Goal: Task Accomplishment & Management: Use online tool/utility

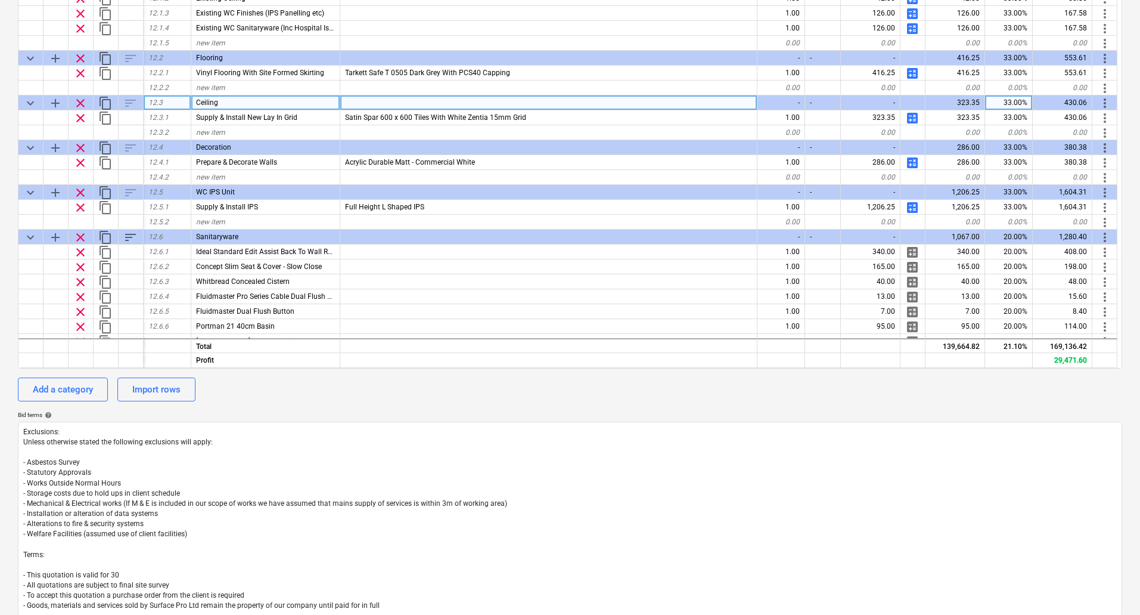
scroll to position [1596, 0]
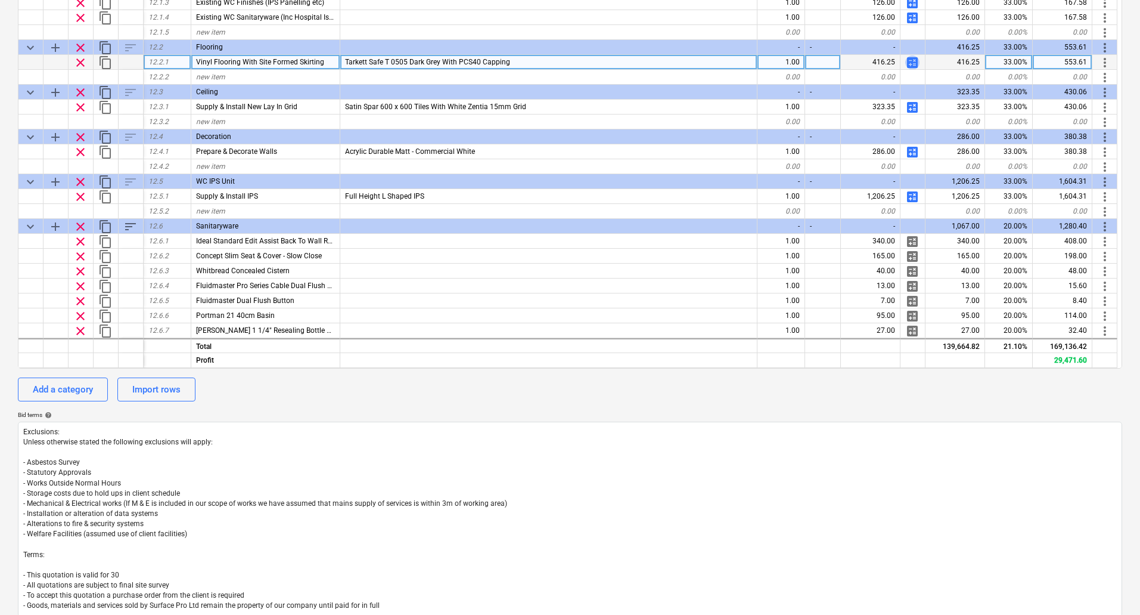
click at [916, 64] on span "calculate" at bounding box center [912, 62] width 14 height 14
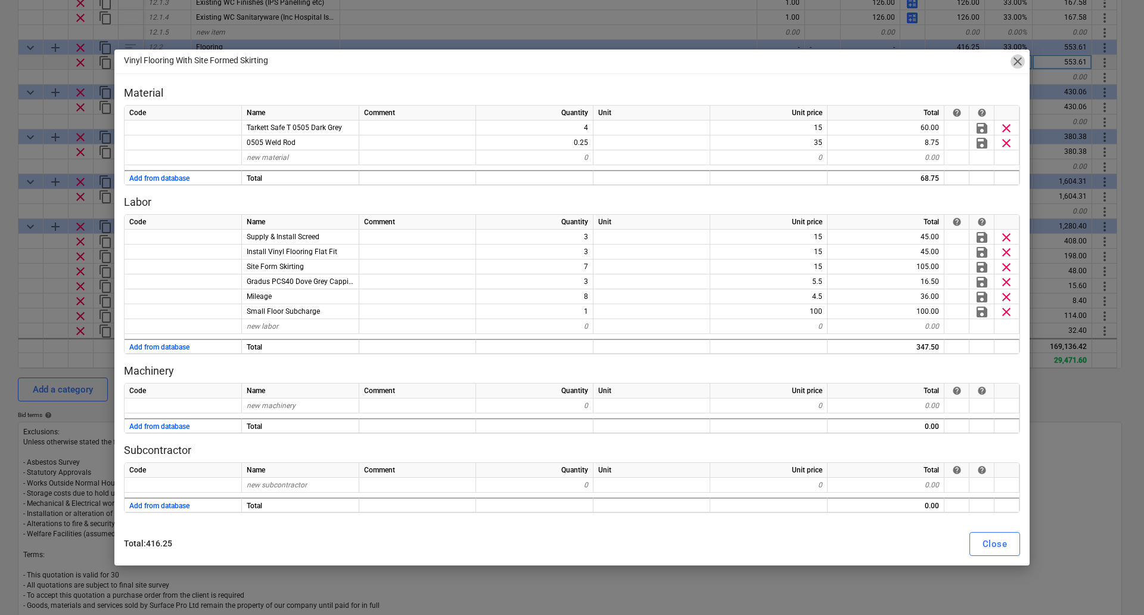
click at [1013, 62] on span "close" at bounding box center [1018, 61] width 14 height 14
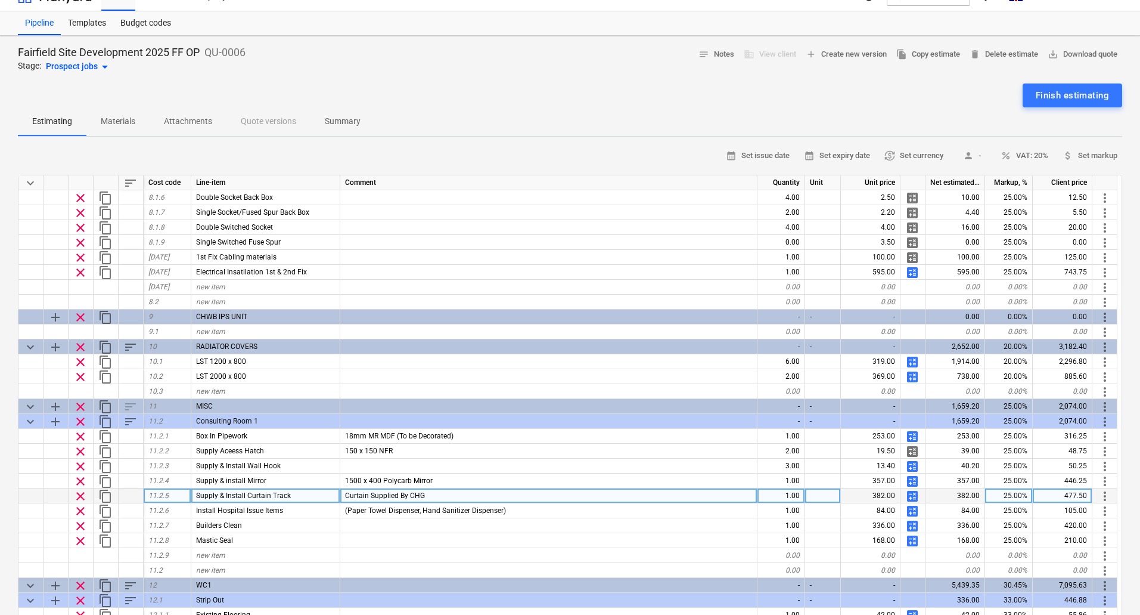
scroll to position [1609, 0]
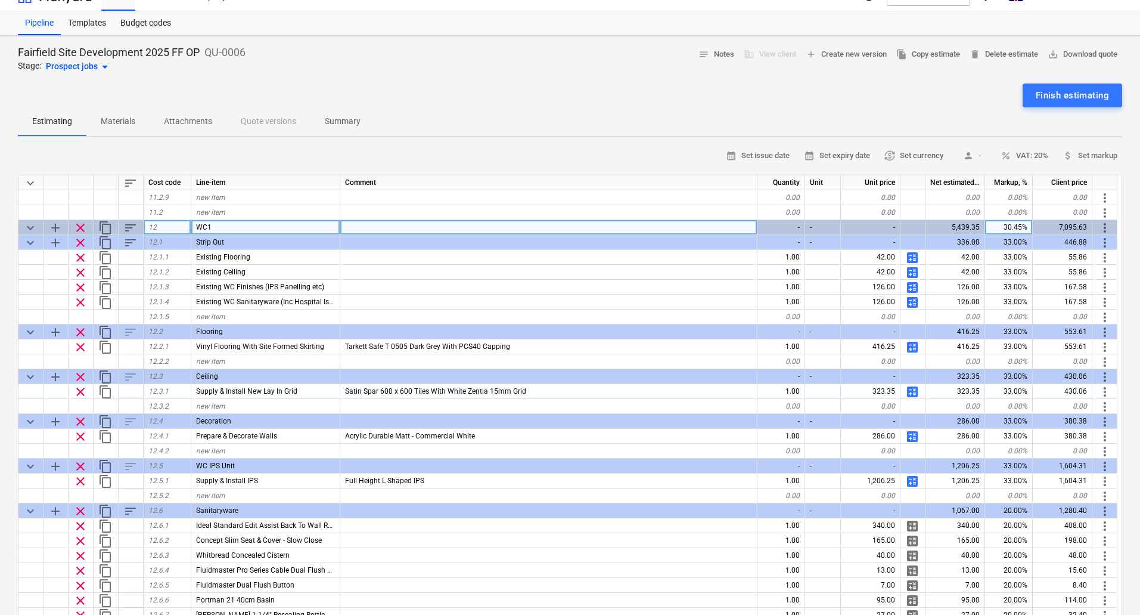
click at [104, 223] on span "content_copy" at bounding box center [105, 228] width 14 height 14
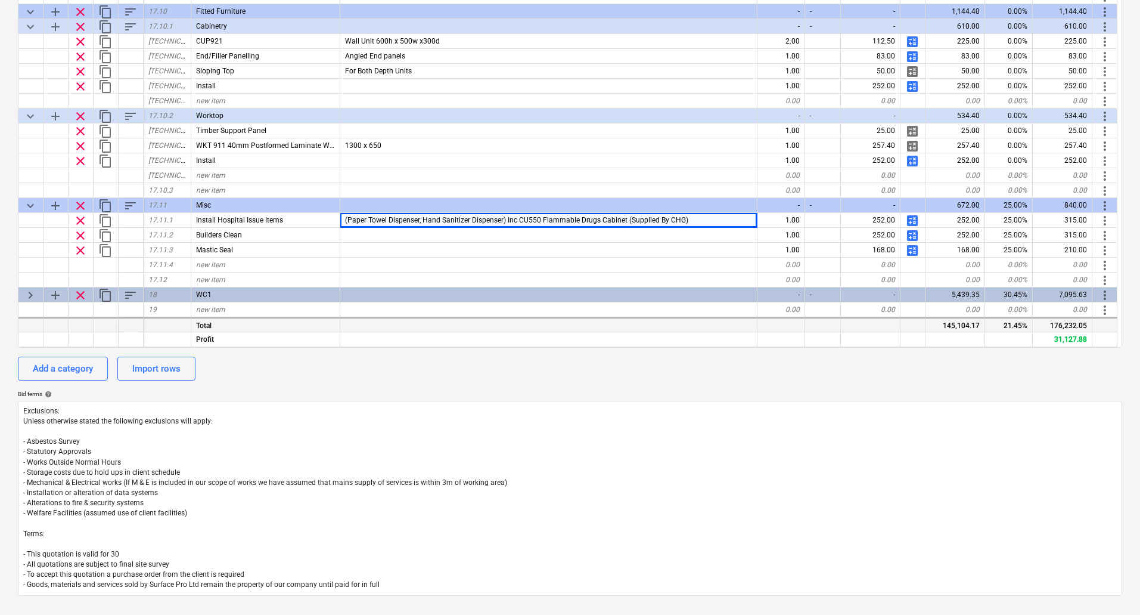
scroll to position [317, 0]
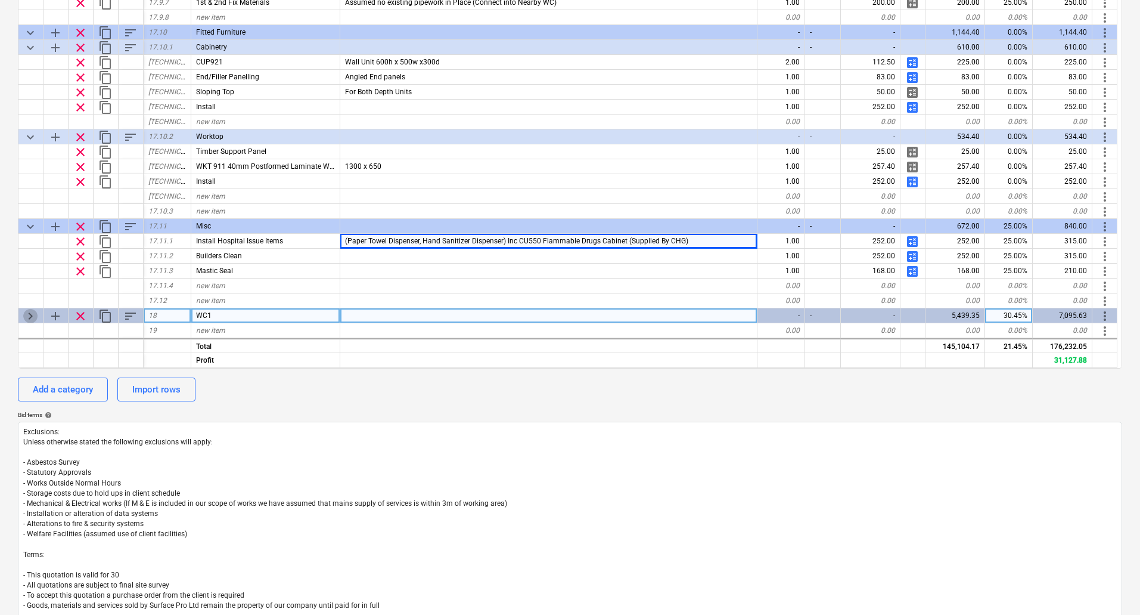
click at [26, 314] on span "keyboard_arrow_right" at bounding box center [30, 316] width 14 height 14
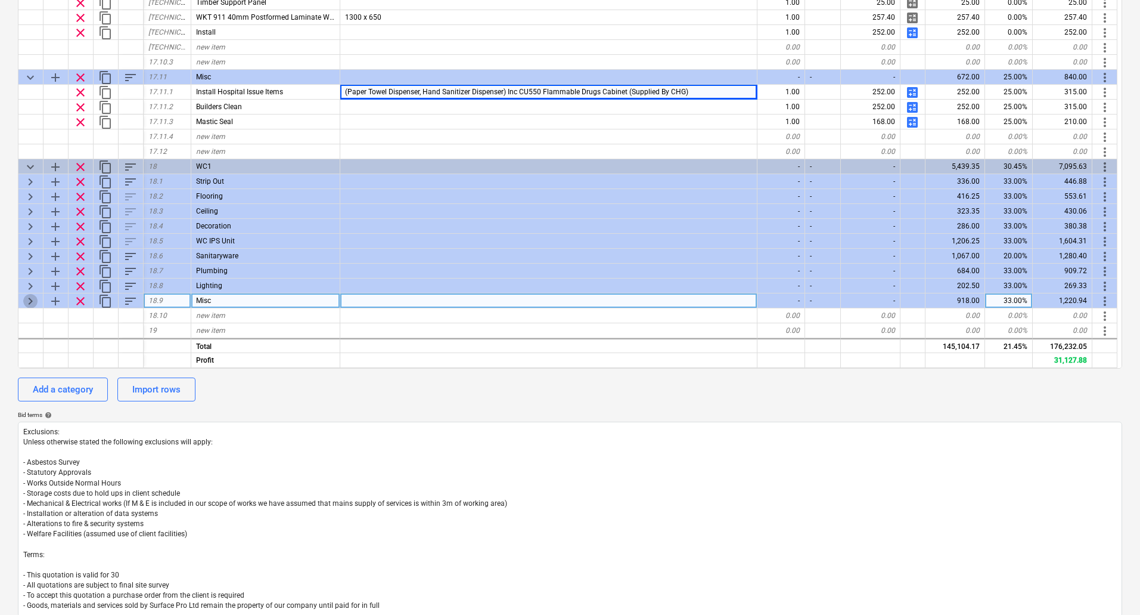
click at [32, 300] on span "keyboard_arrow_right" at bounding box center [30, 301] width 14 height 14
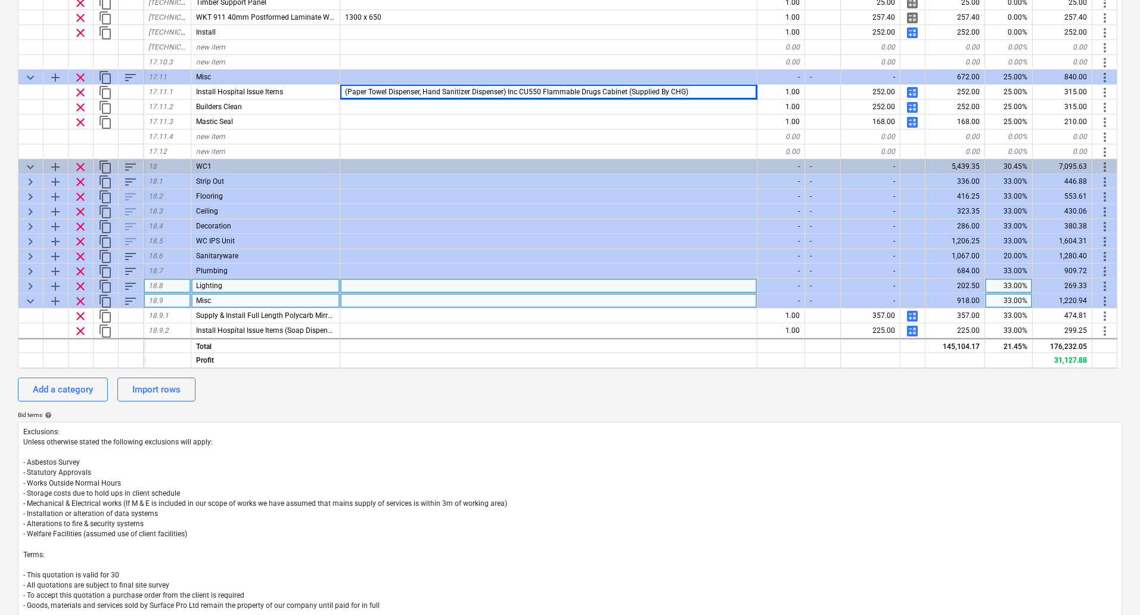
click at [29, 283] on span "keyboard_arrow_right" at bounding box center [30, 286] width 14 height 14
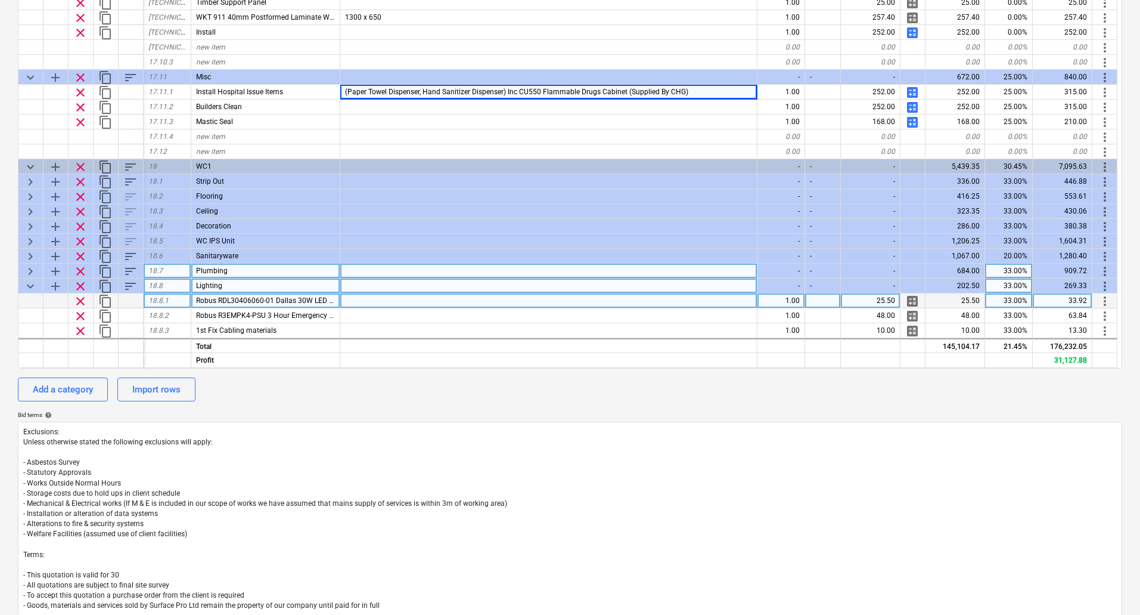
click at [29, 270] on span "keyboard_arrow_right" at bounding box center [30, 271] width 14 height 14
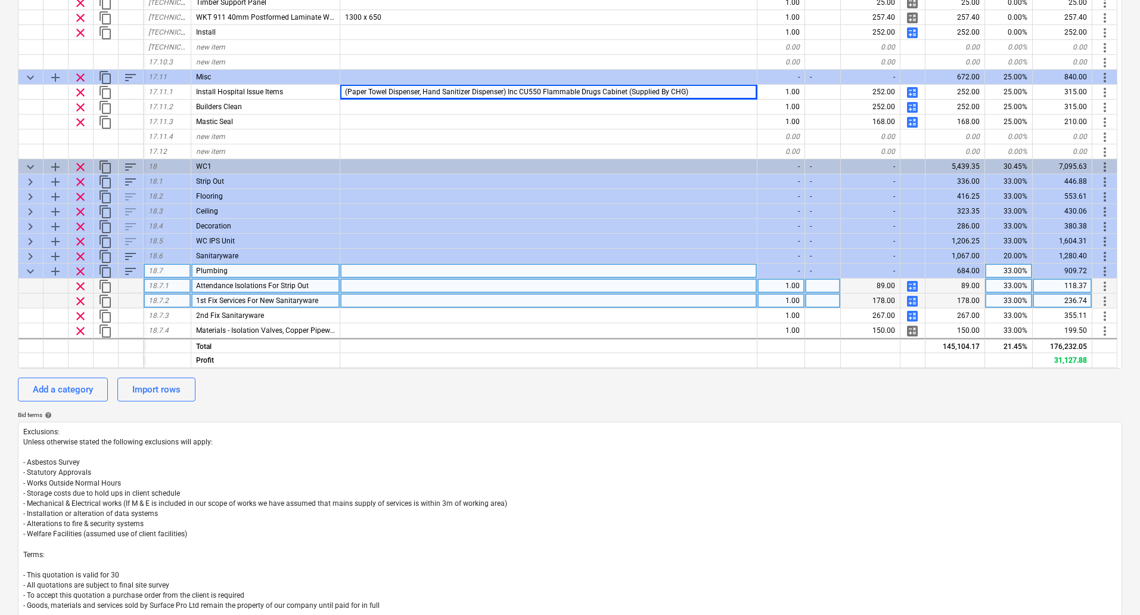
click at [79, 269] on span "clear" at bounding box center [80, 271] width 14 height 14
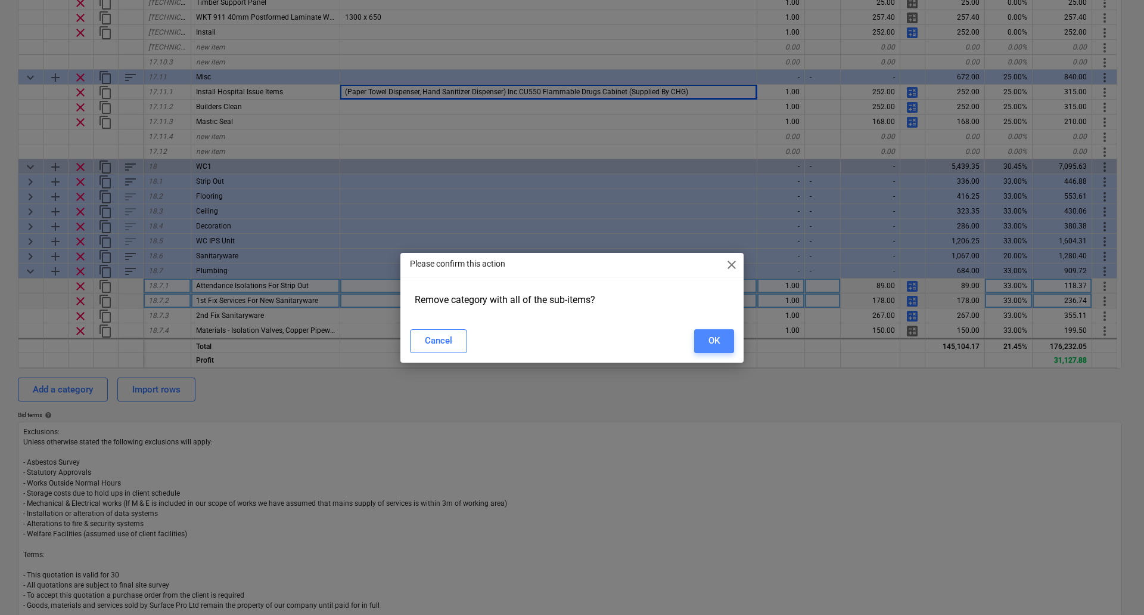
click at [720, 341] on button "OK" at bounding box center [714, 341] width 40 height 24
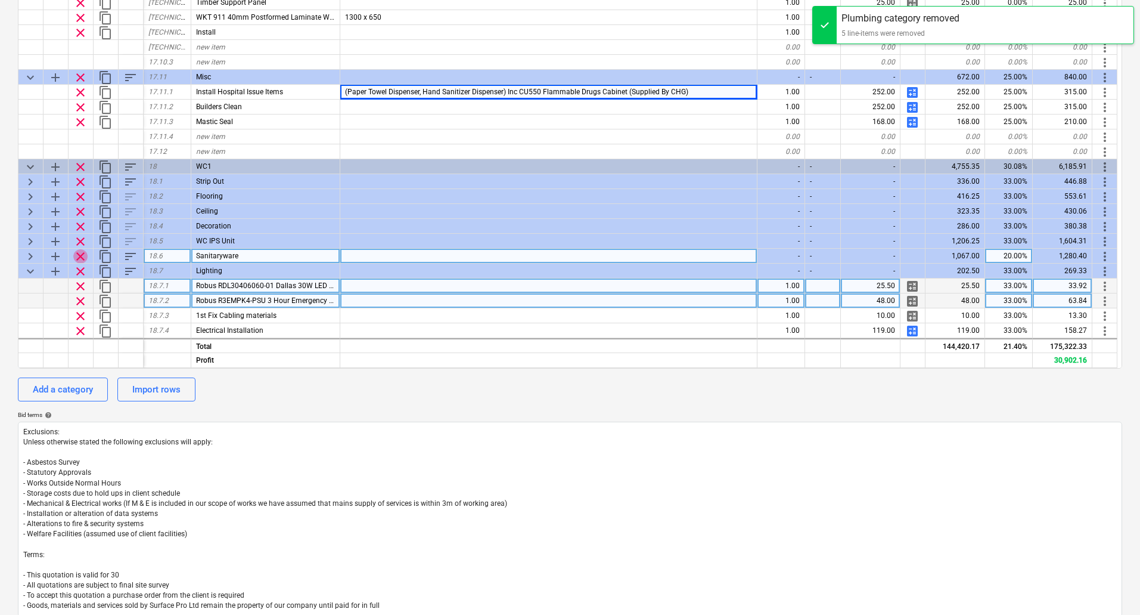
click at [83, 253] on span "clear" at bounding box center [80, 256] width 14 height 14
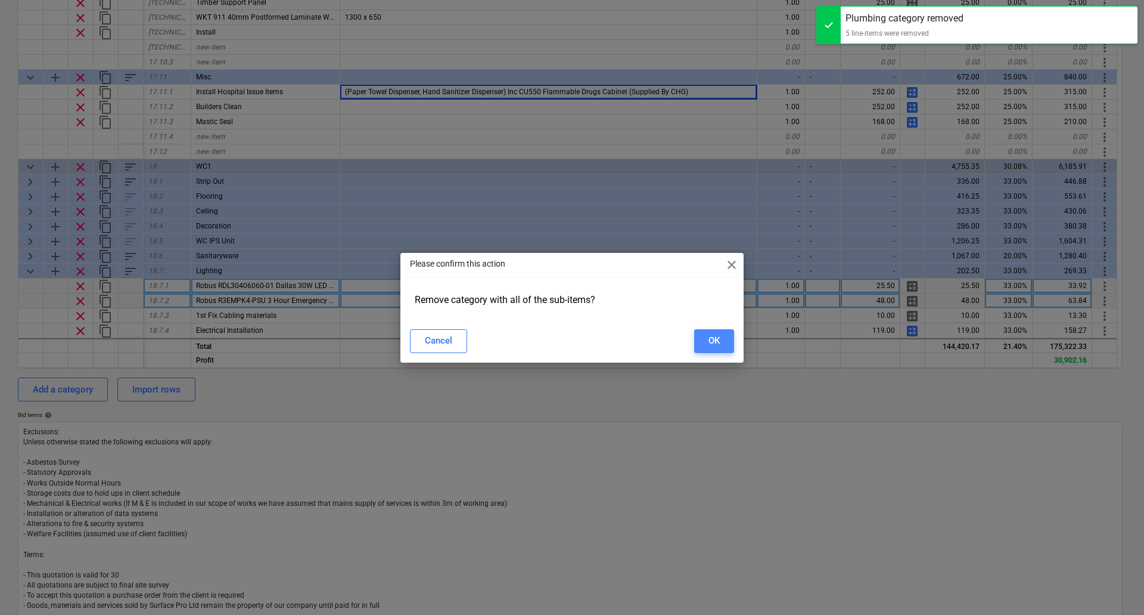
click at [714, 339] on div "OK" at bounding box center [714, 340] width 11 height 15
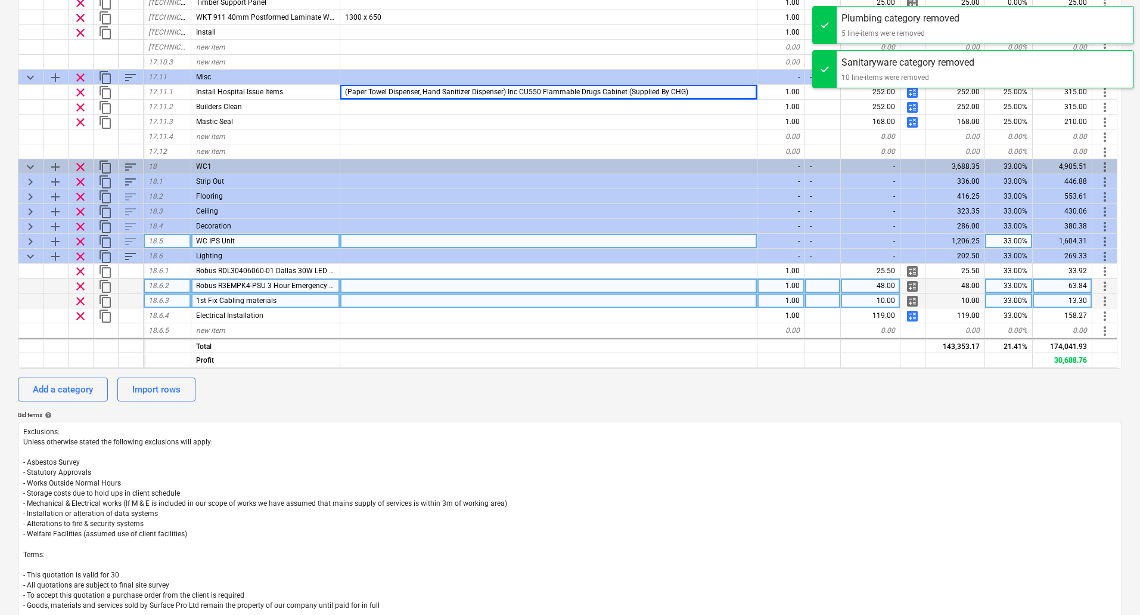
click at [80, 237] on span "clear" at bounding box center [80, 241] width 14 height 14
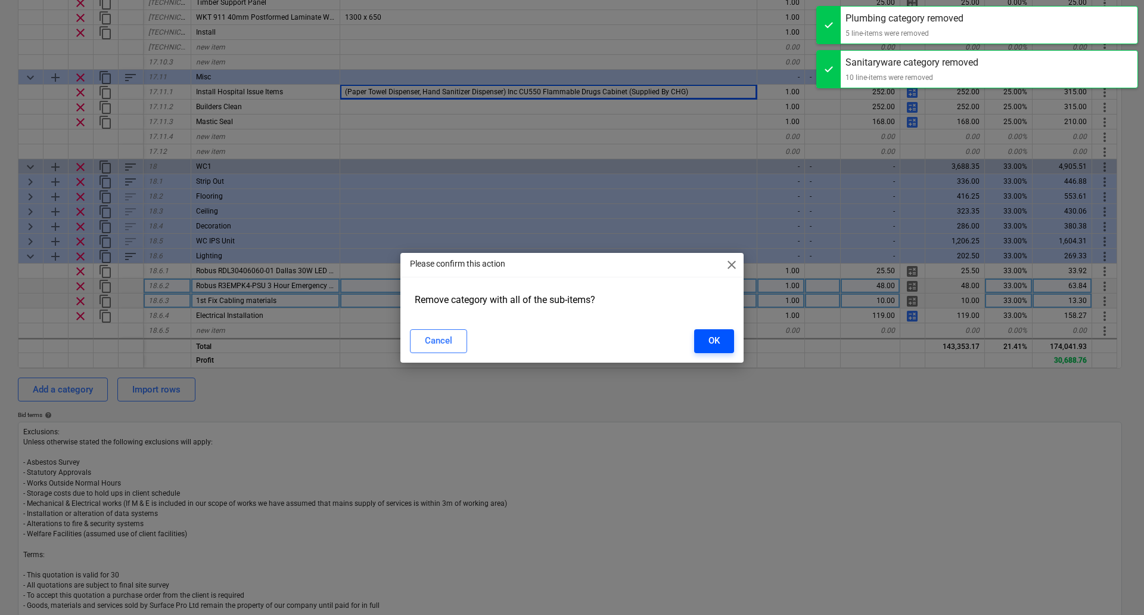
click at [709, 337] on div "OK" at bounding box center [714, 340] width 11 height 15
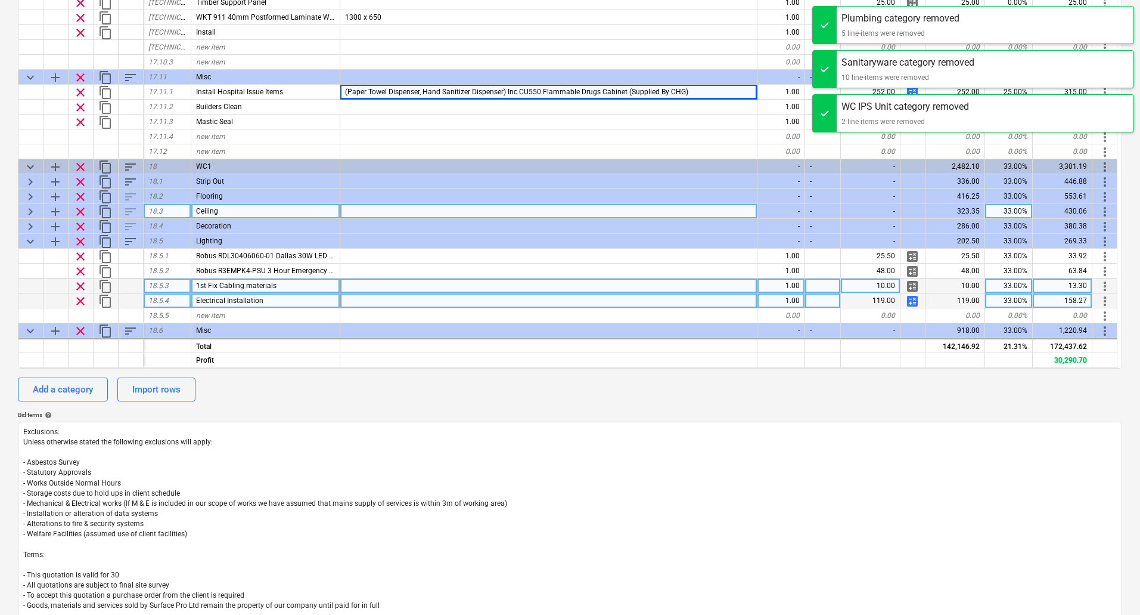
scroll to position [4978, 0]
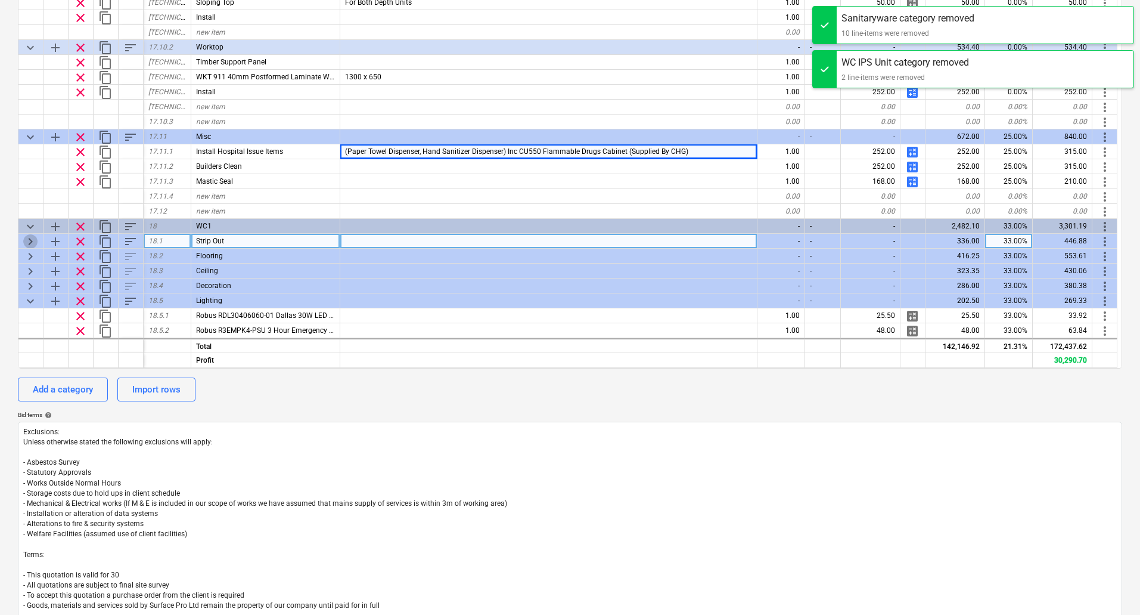
click at [30, 238] on span "keyboard_arrow_right" at bounding box center [30, 241] width 14 height 14
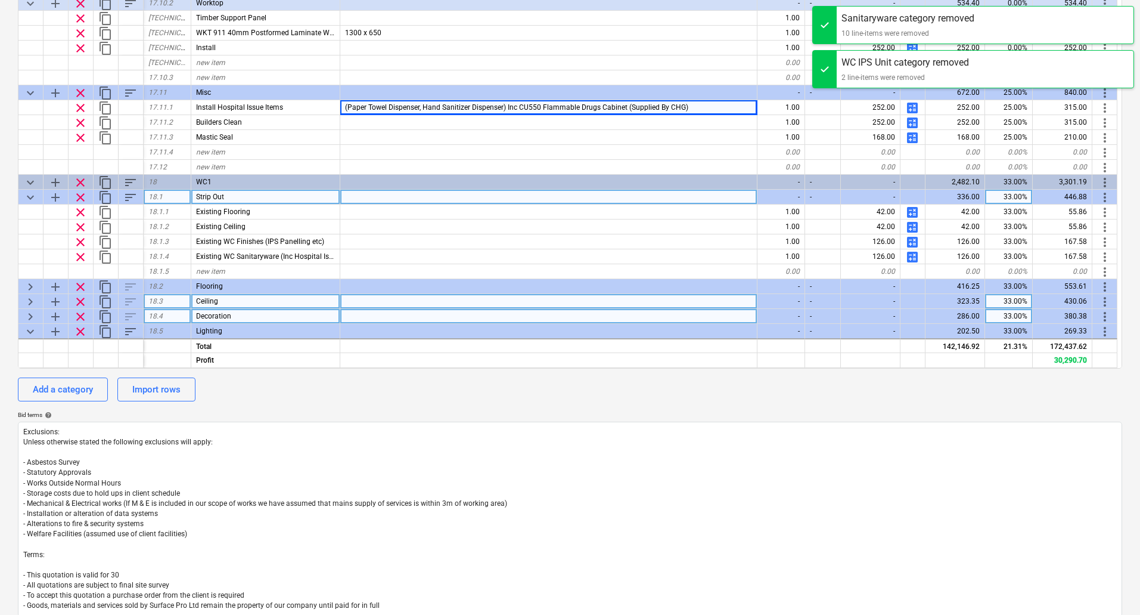
scroll to position [5157, 0]
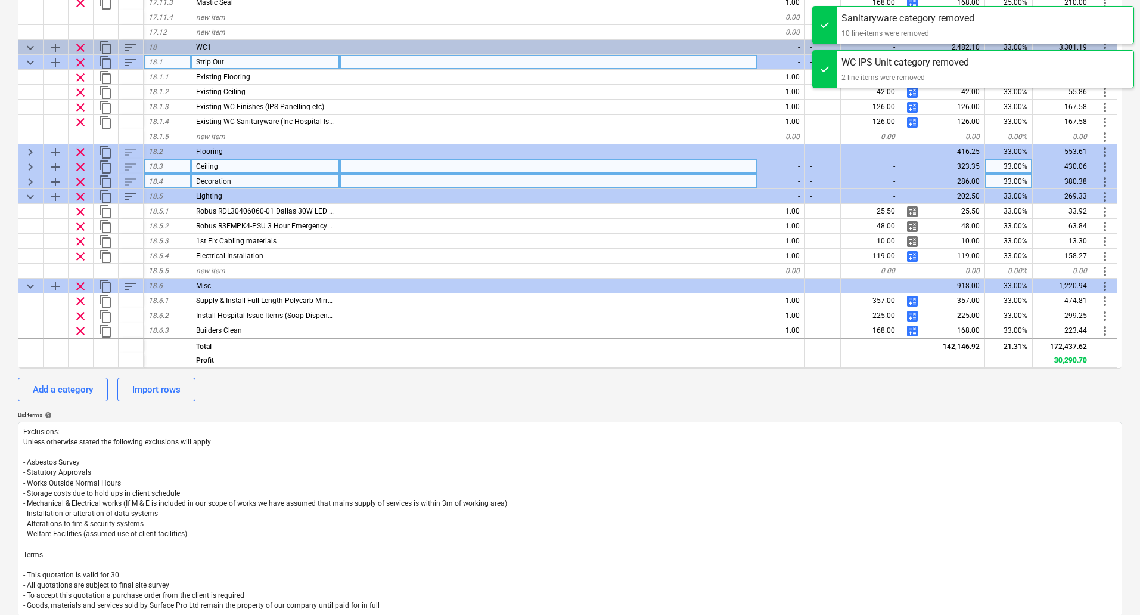
click at [31, 155] on span "keyboard_arrow_right" at bounding box center [30, 152] width 14 height 14
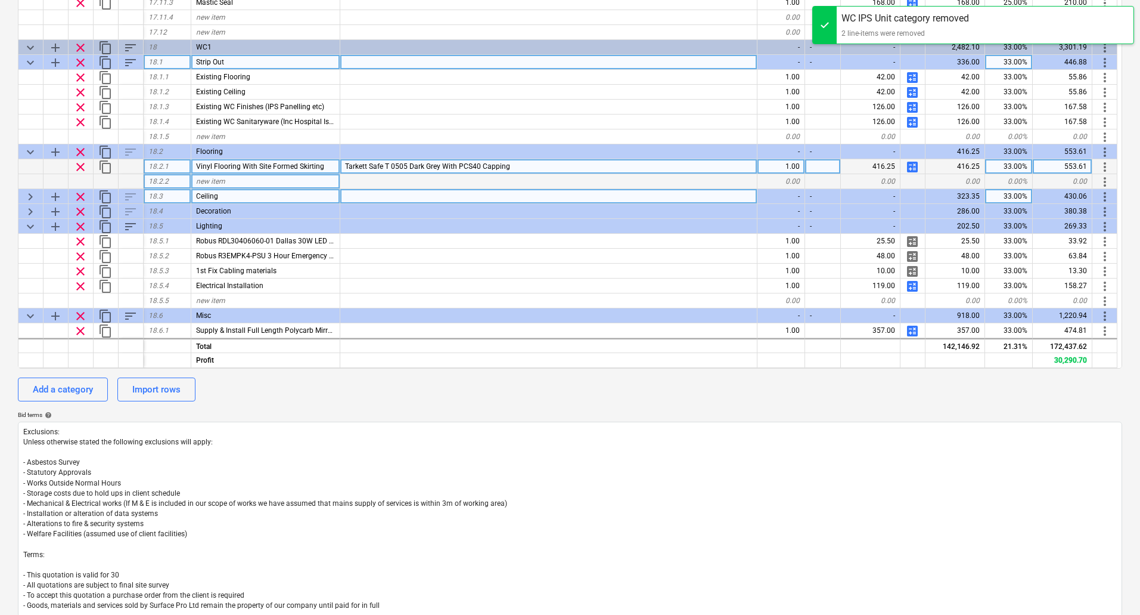
click at [28, 201] on span "keyboard_arrow_right" at bounding box center [30, 197] width 14 height 14
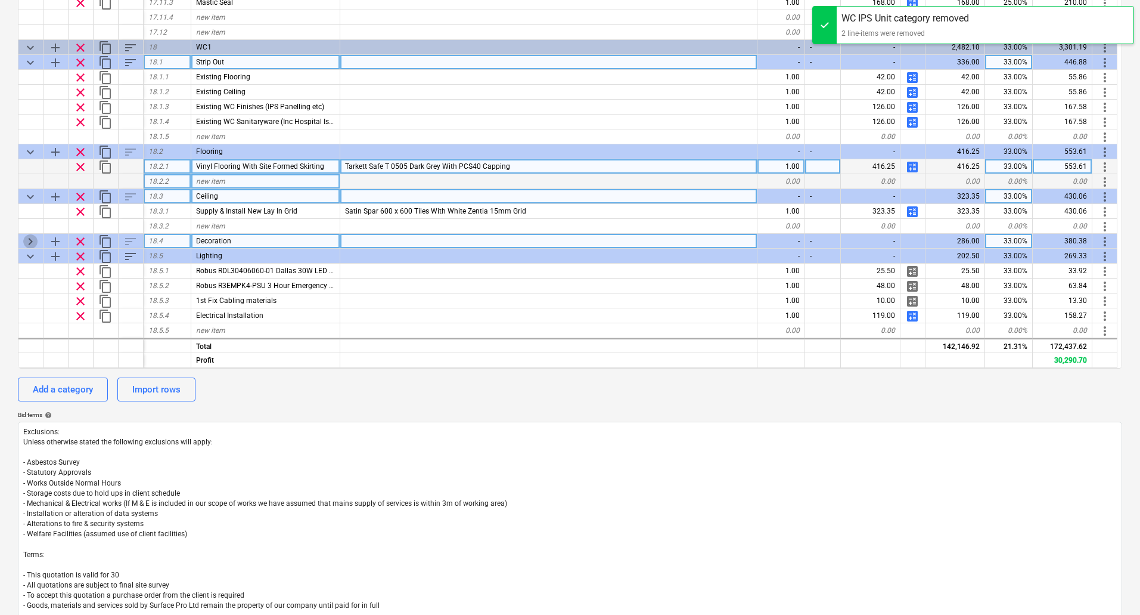
click at [26, 242] on span "keyboard_arrow_right" at bounding box center [30, 241] width 14 height 14
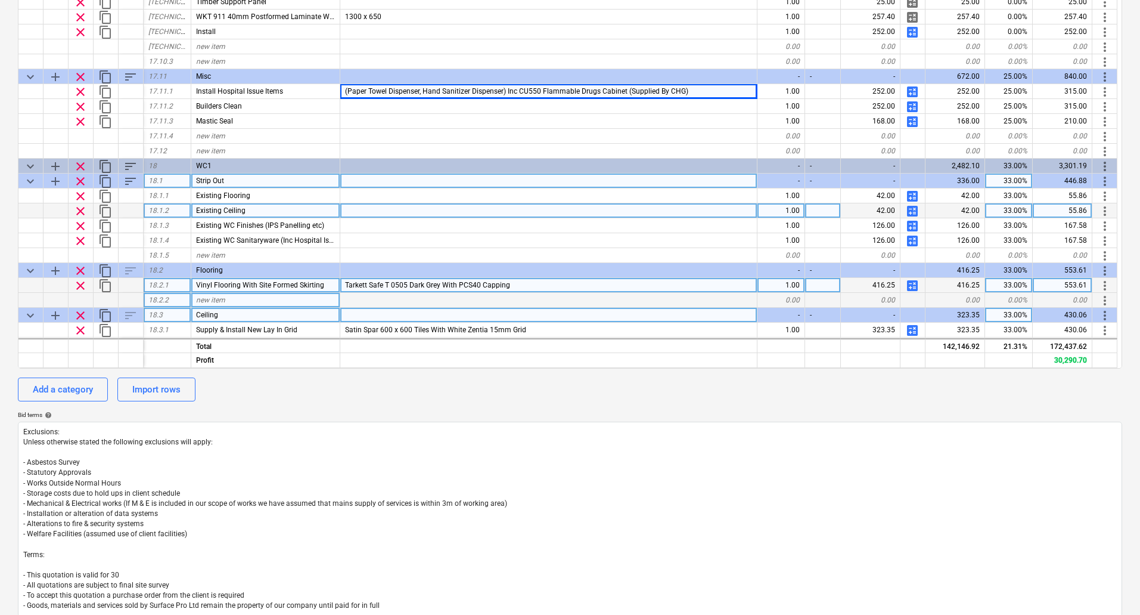
scroll to position [5038, 0]
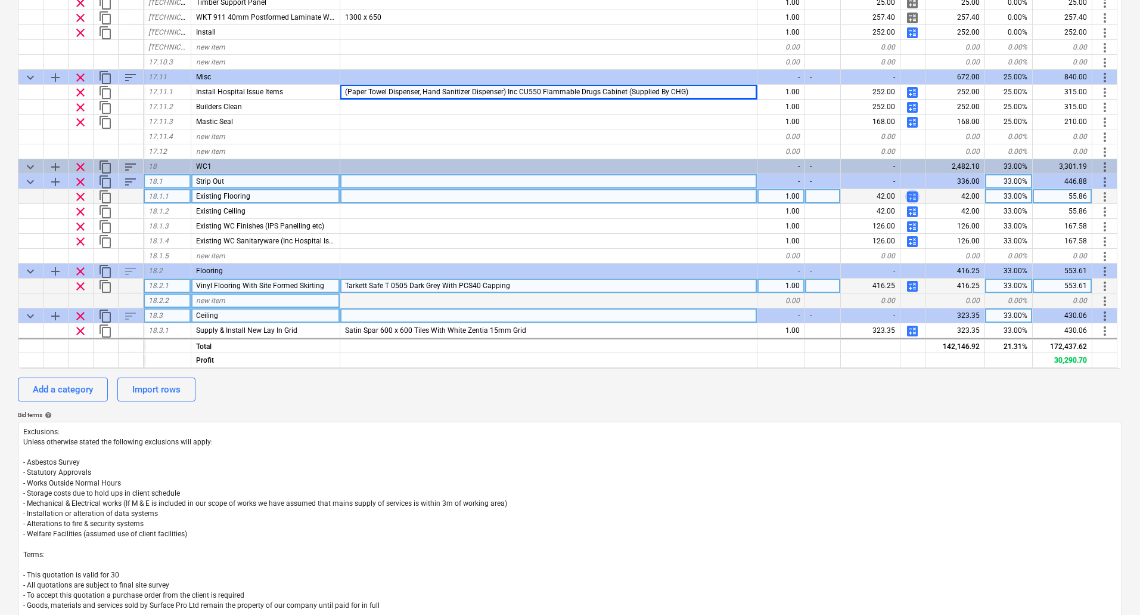
click at [915, 197] on span "calculate" at bounding box center [912, 197] width 14 height 14
type textarea "x"
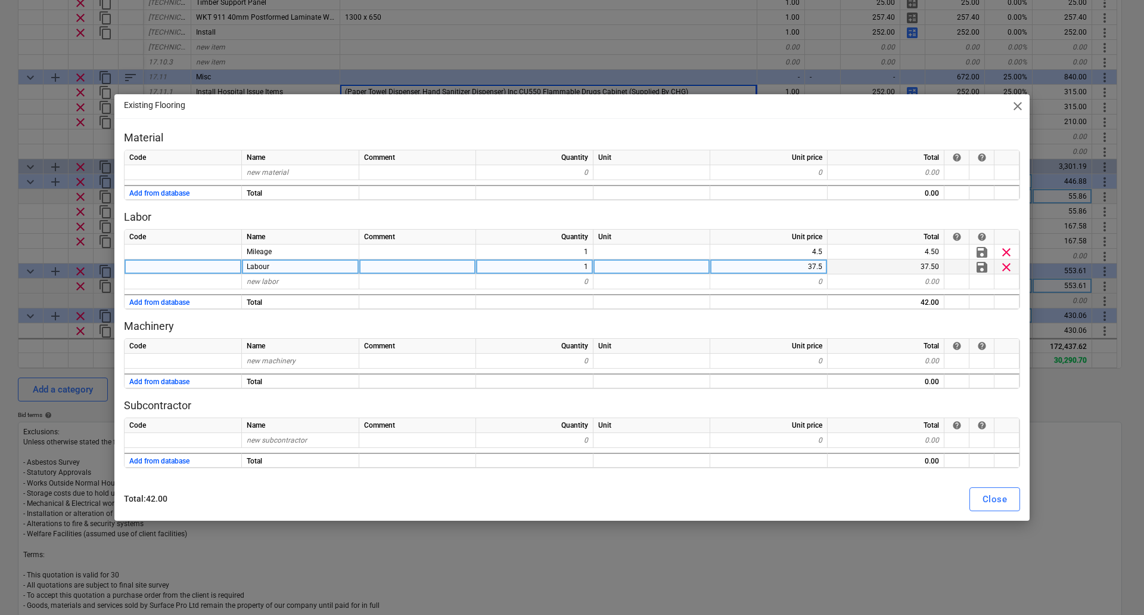
click at [578, 265] on div "1" at bounding box center [534, 266] width 117 height 15
type input "4"
click at [567, 269] on div "1" at bounding box center [534, 266] width 117 height 15
type input "4"
click at [992, 495] on div "Close" at bounding box center [995, 498] width 24 height 15
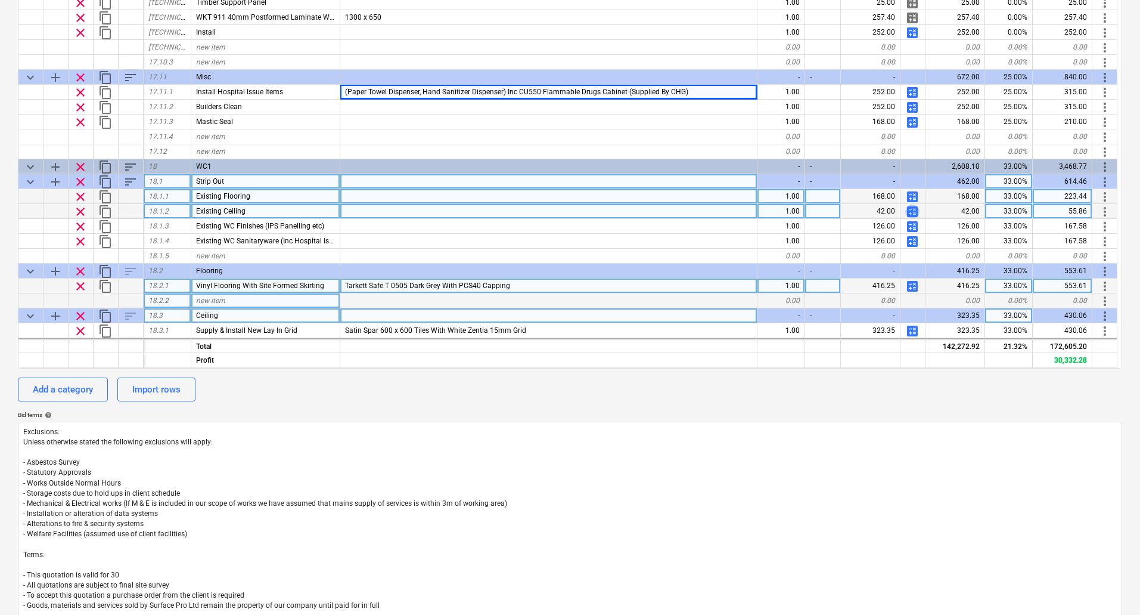
click at [911, 209] on span "calculate" at bounding box center [912, 211] width 14 height 14
type textarea "x"
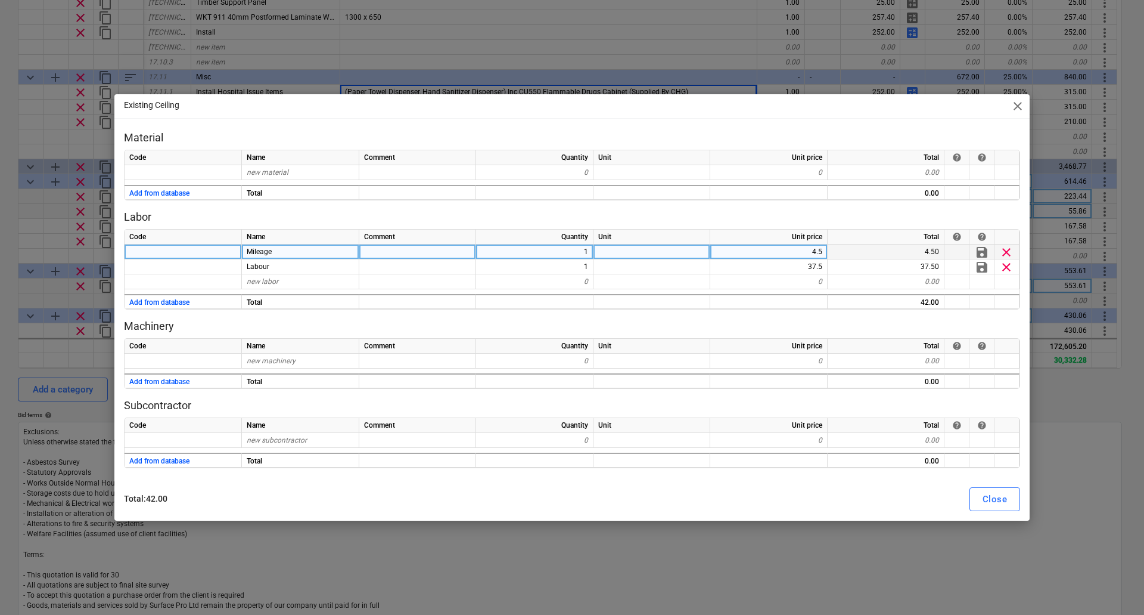
click at [572, 253] on div "1" at bounding box center [534, 251] width 117 height 15
type input "3"
type input "4"
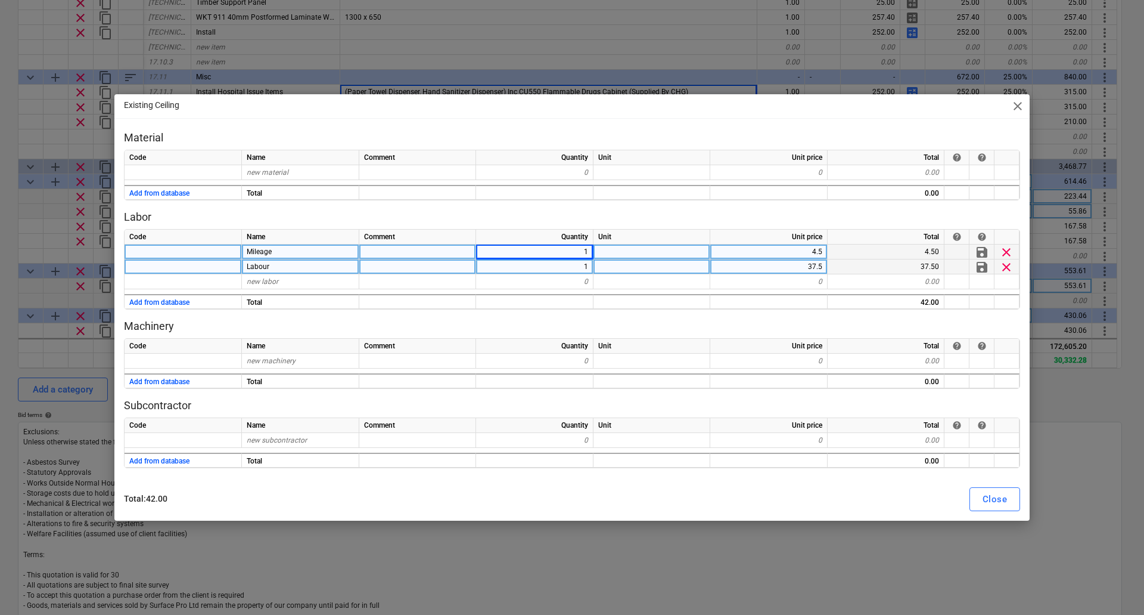
click at [589, 269] on div "1" at bounding box center [534, 266] width 117 height 15
type textarea "x"
type input "4"
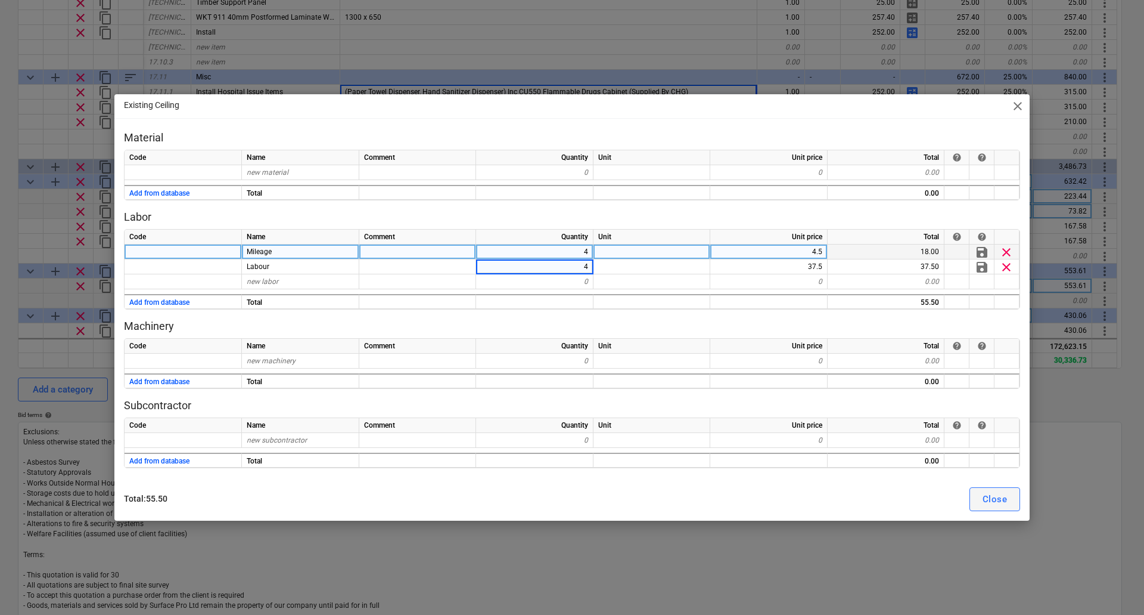
click at [992, 501] on div "Close" at bounding box center [995, 498] width 24 height 15
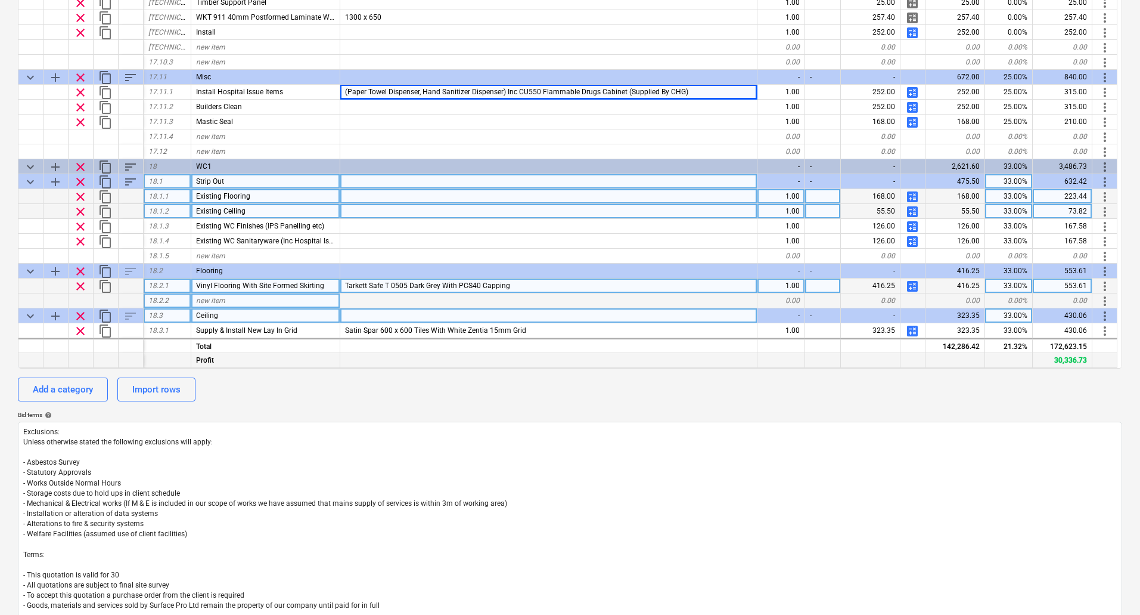
type textarea "x"
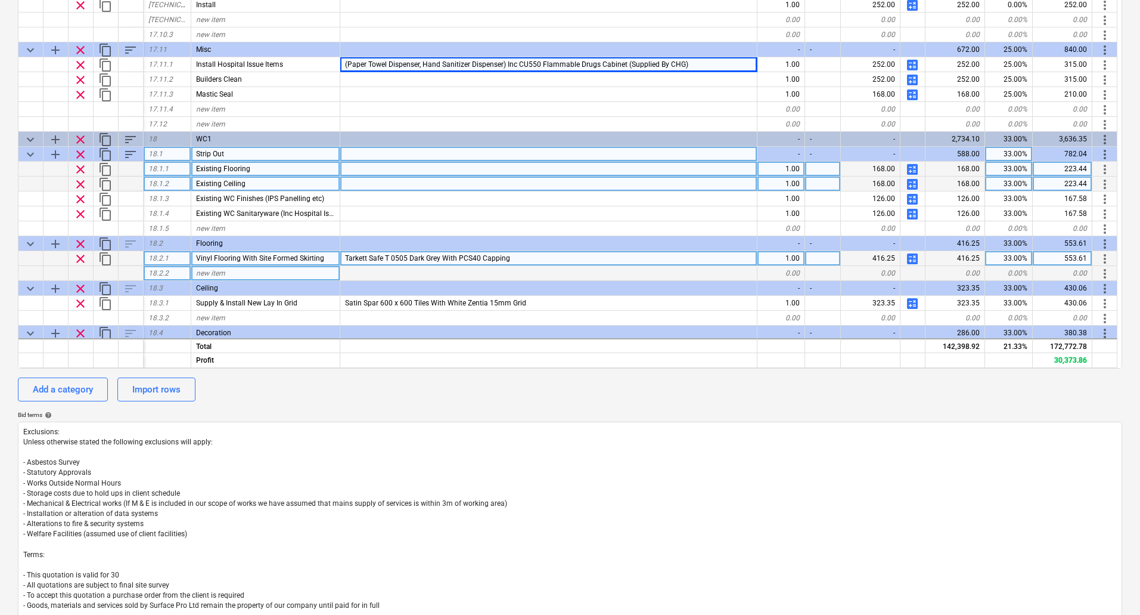
scroll to position [5098, 0]
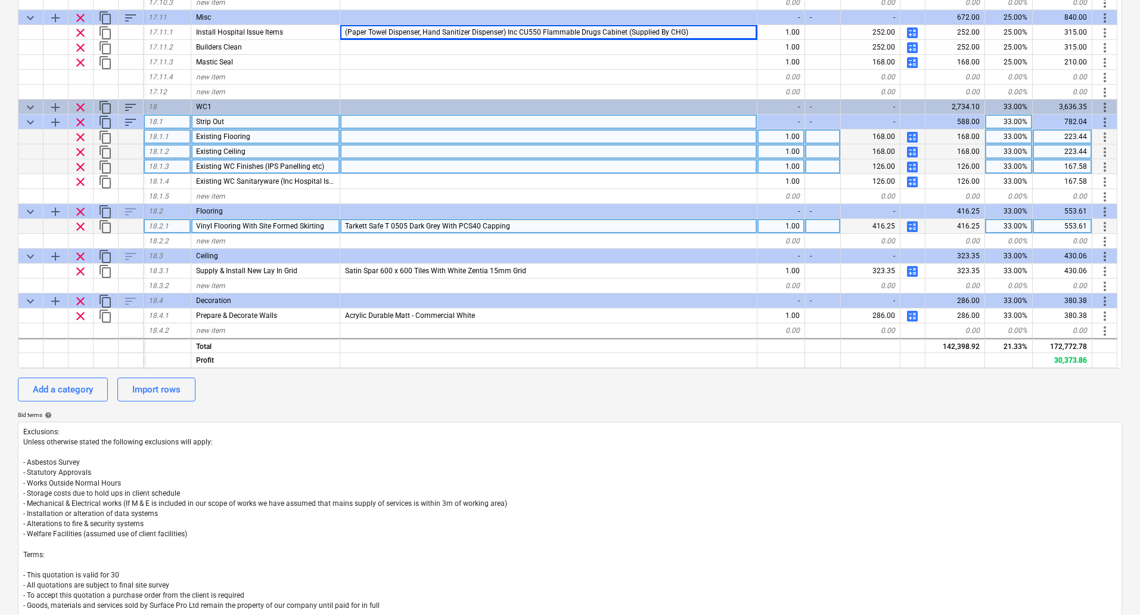
click at [326, 164] on div "Existing WC Finishes (IPS Panelling etc)" at bounding box center [265, 166] width 149 height 15
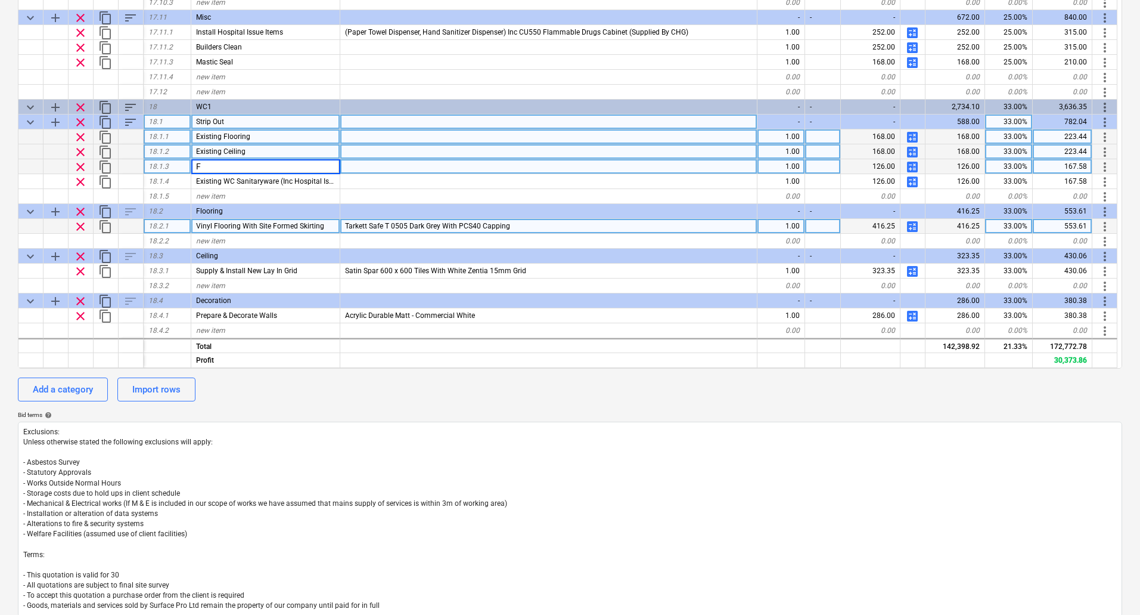
scroll to position [0, 0]
type input "Fixtures & Fittings"
type textarea "x"
type input "Inc Hospital Issue Items - Retain If Required)"
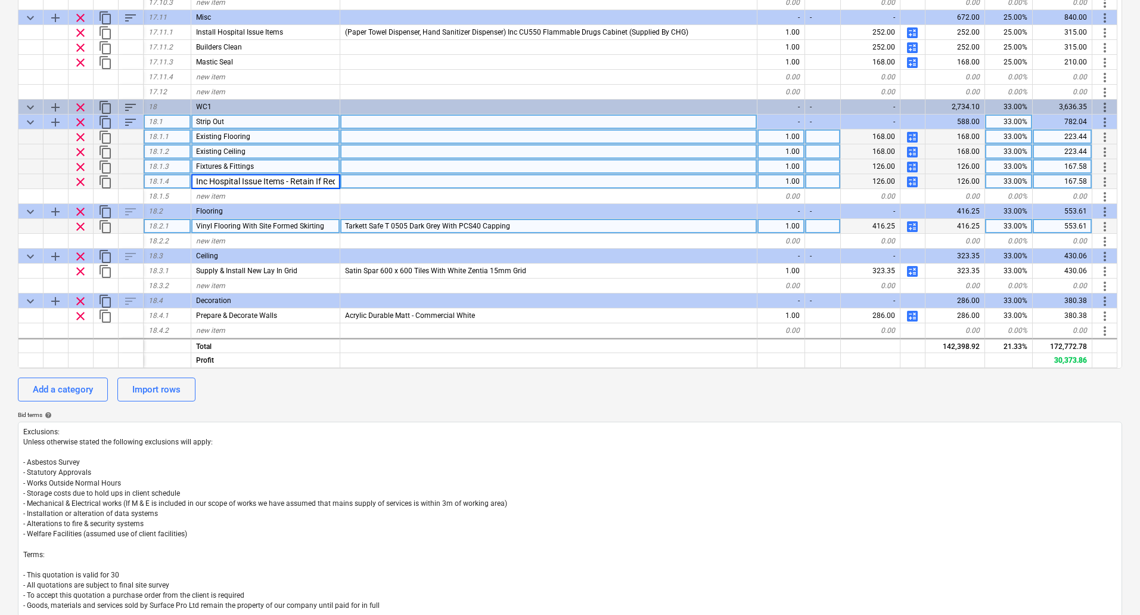
scroll to position [0, 26]
drag, startPoint x: 194, startPoint y: 181, endPoint x: 371, endPoint y: 179, distance: 177.0
click at [0, 0] on div "clear content_copy 18.1.4 Inc Hospital Issue Items - Retain If Required) 1.00 1…" at bounding box center [0, 0] width 0 height 0
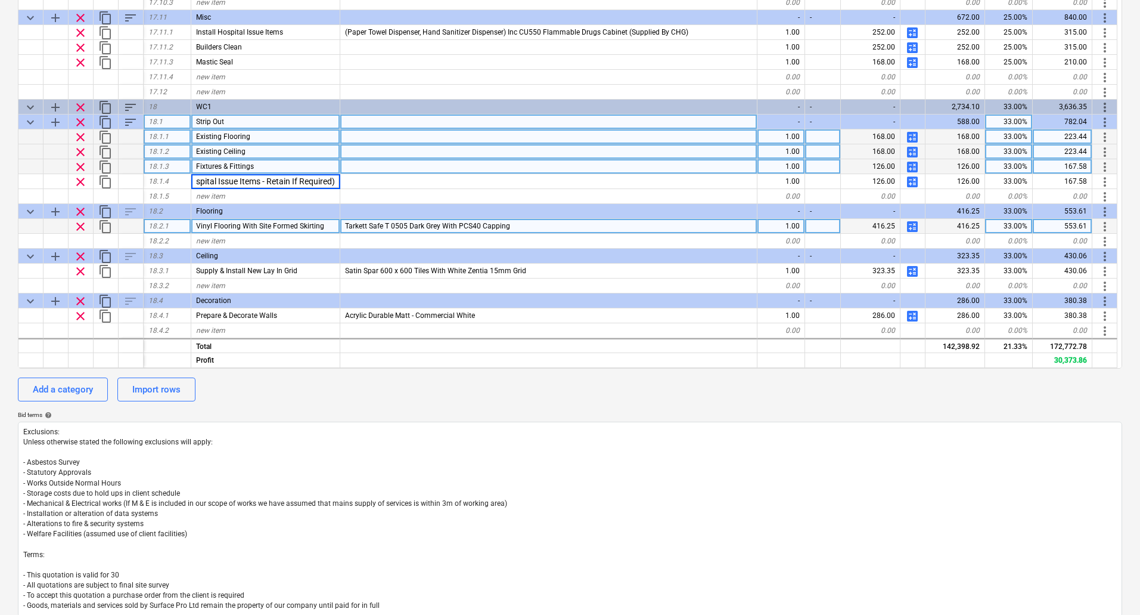
click at [282, 165] on div "Fixtures & Fittings" at bounding box center [265, 166] width 149 height 15
type textarea "x"
type input "Fixtures & Fittings(Inc Hospital Issue Items - Retain If Required)"
type textarea "x"
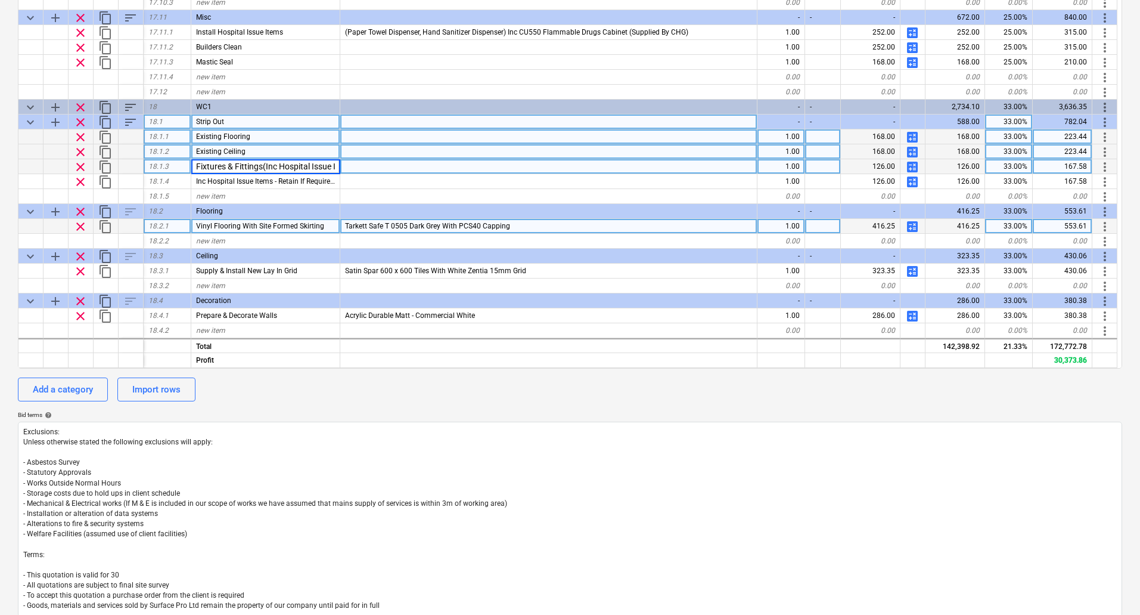
scroll to position [0, 0]
type input "Fixtures & Fittings (Inc Hospital Issue Items - Retain If Required)"
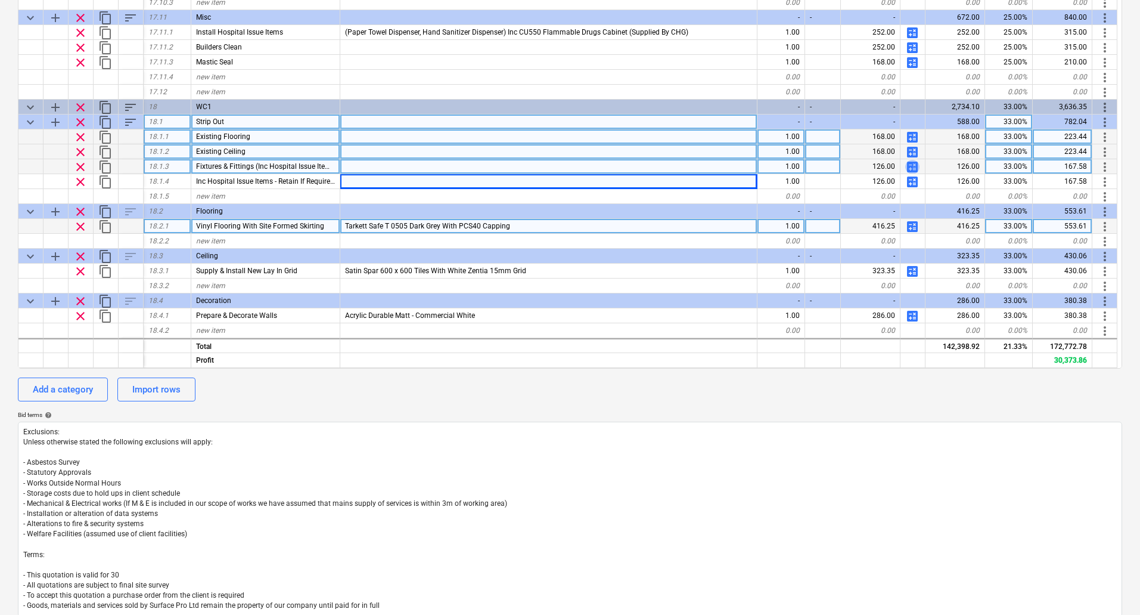
click at [915, 166] on span "calculate" at bounding box center [912, 167] width 14 height 14
type textarea "x"
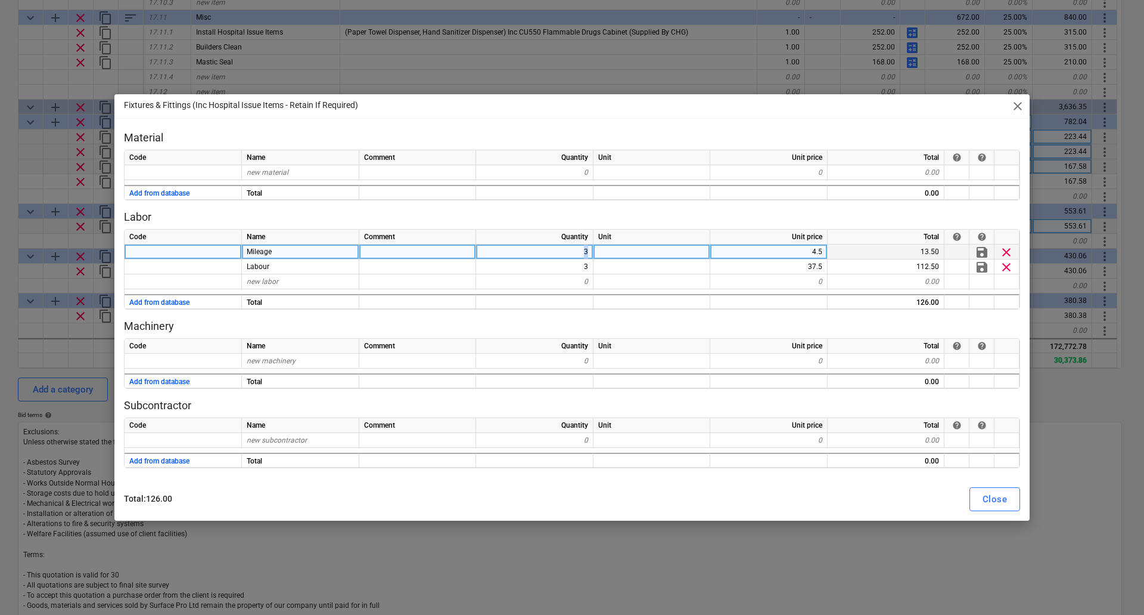
drag, startPoint x: 575, startPoint y: 252, endPoint x: 674, endPoint y: 247, distance: 98.5
click at [0, 0] on div "Mileage 3 4.5 13.50 save clear" at bounding box center [0, 0] width 0 height 0
drag, startPoint x: 585, startPoint y: 106, endPoint x: 587, endPoint y: 253, distance: 147.2
click at [587, 253] on div "Fixtures & Fittings (Inc Hospital Issue Items - Retain If Required) close Mater…" at bounding box center [572, 307] width 916 height 426
click at [588, 255] on div "3" at bounding box center [534, 251] width 117 height 15
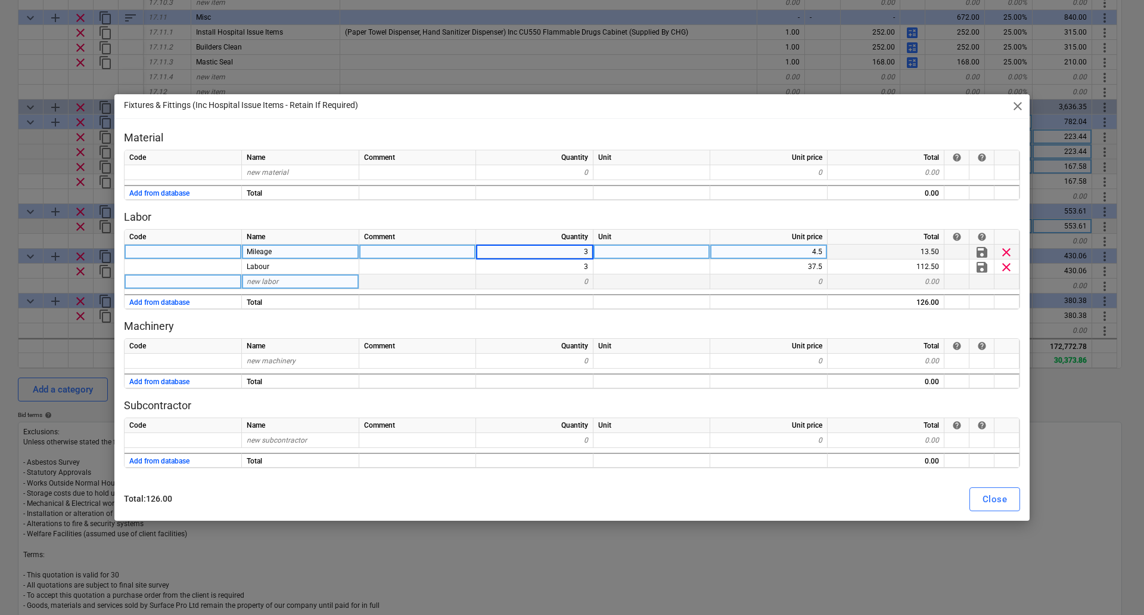
type input "4"
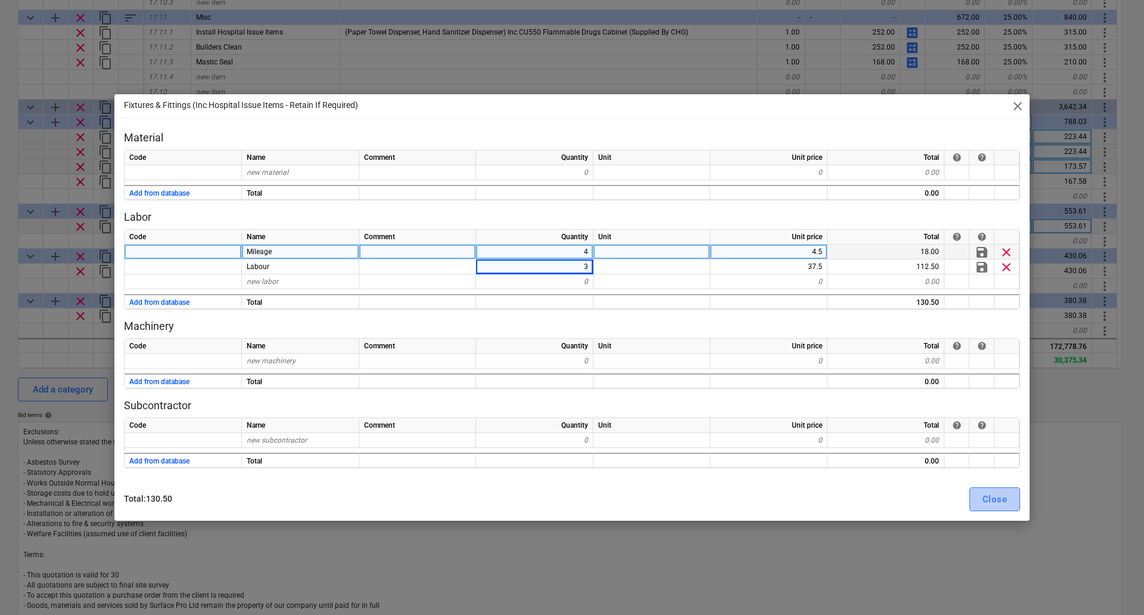
click at [1009, 501] on button "Close" at bounding box center [995, 499] width 51 height 24
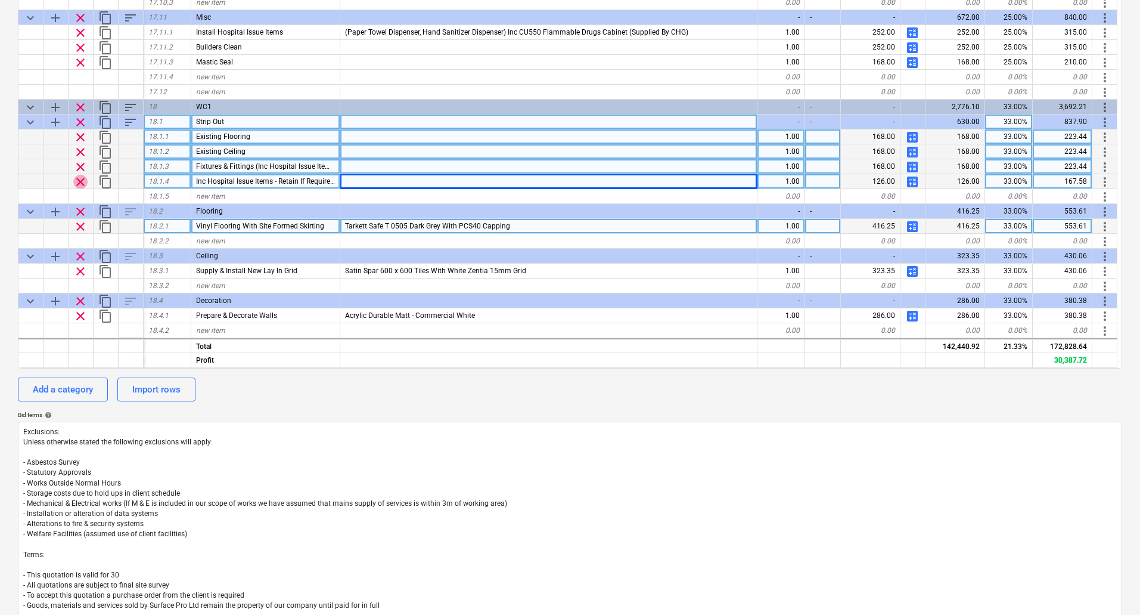
click at [81, 178] on span "clear" at bounding box center [80, 182] width 14 height 14
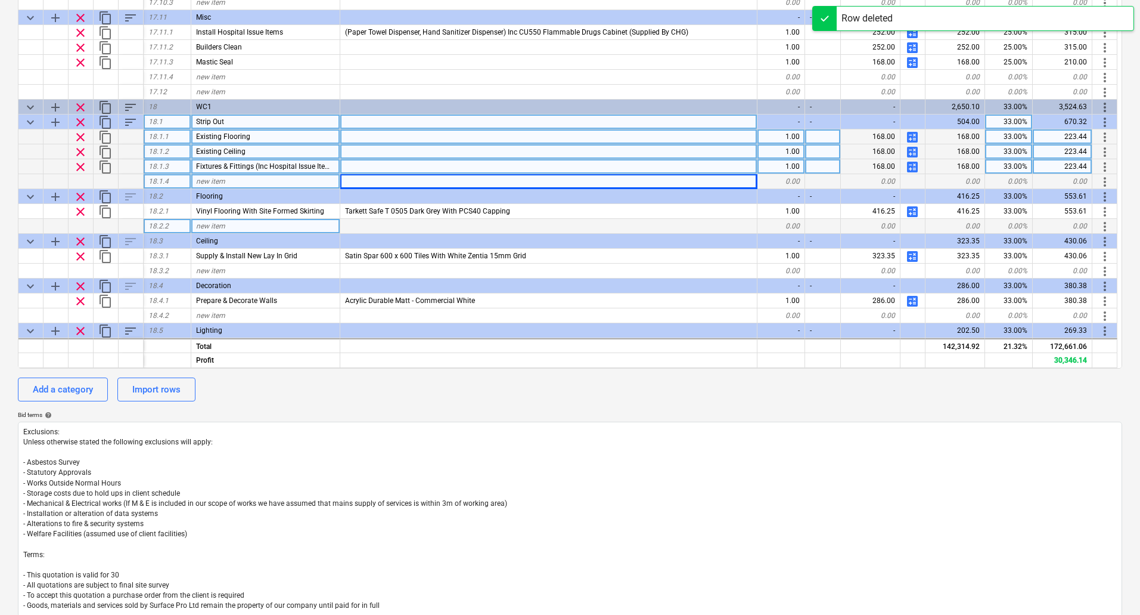
type textarea "x"
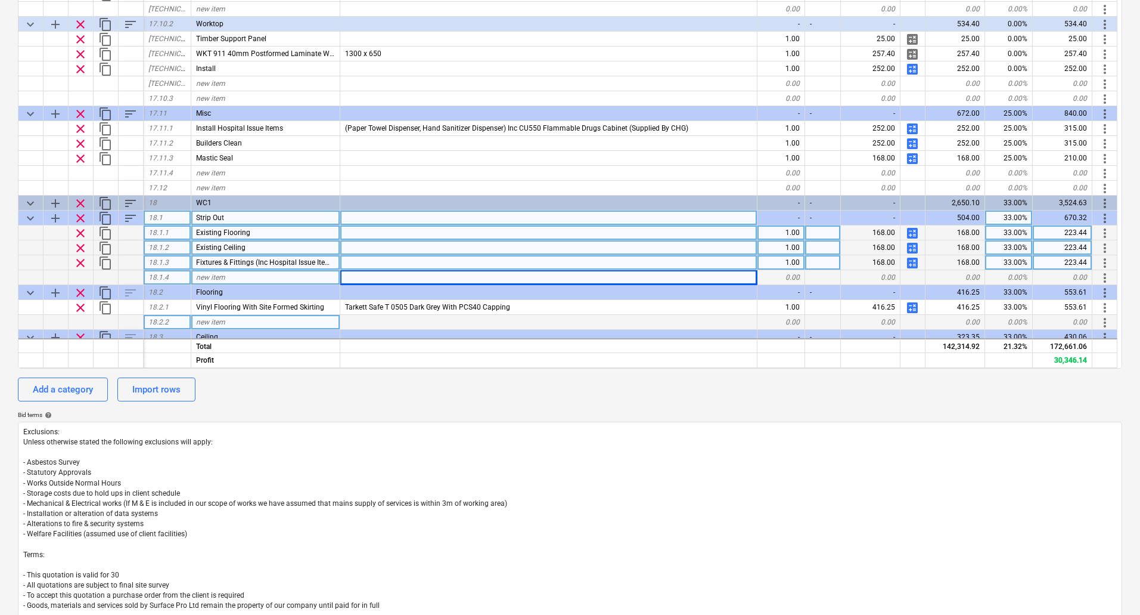
scroll to position [5038, 0]
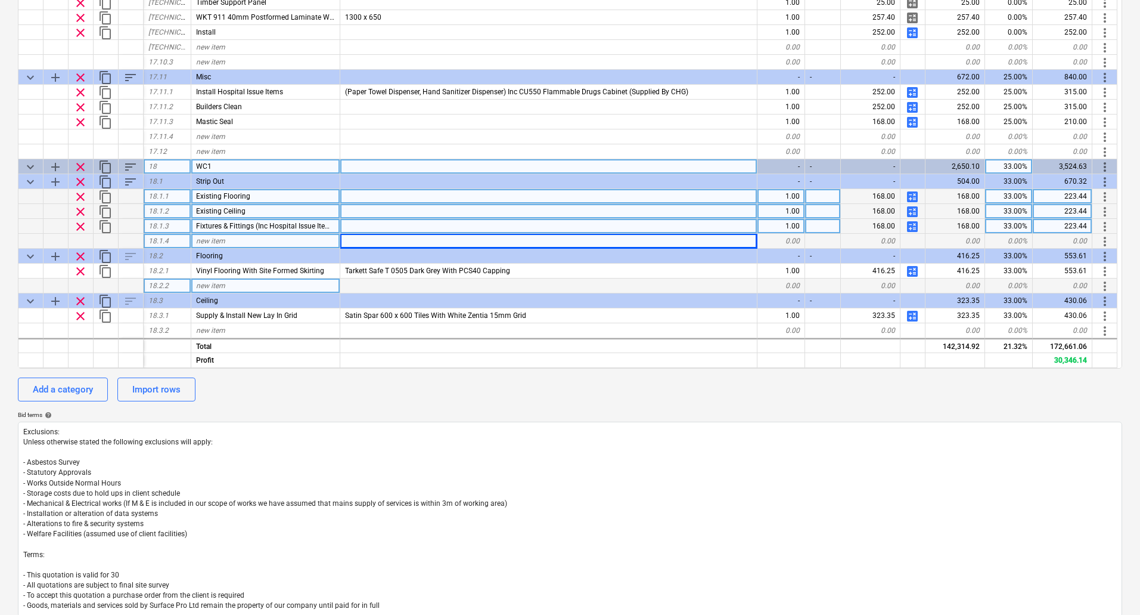
click at [212, 162] on div "WC1" at bounding box center [265, 166] width 149 height 15
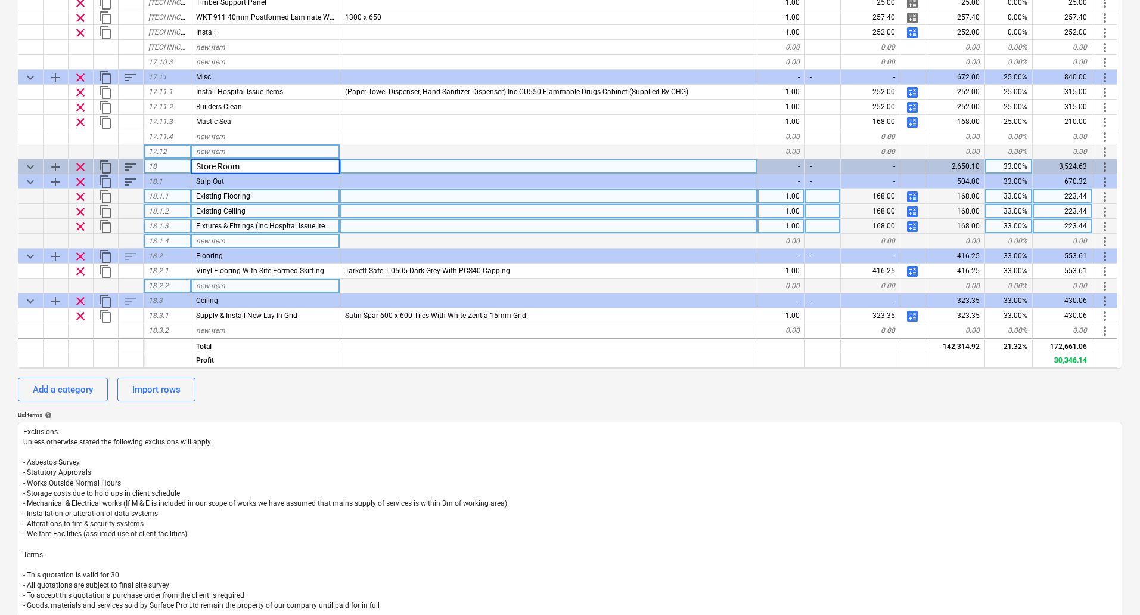
type input "Store Room 1"
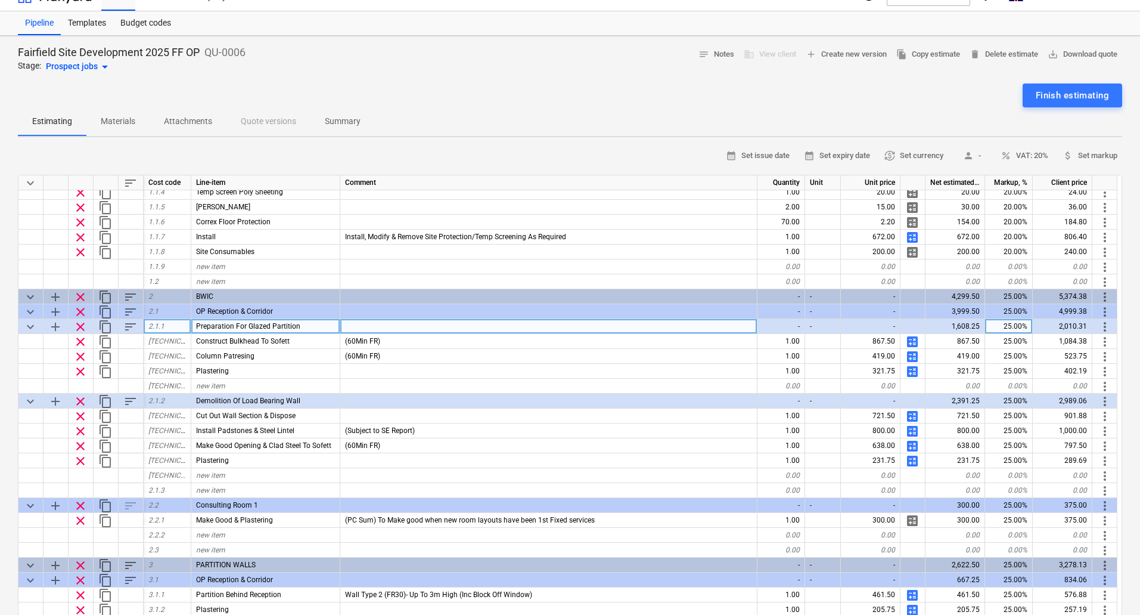
scroll to position [119, 0]
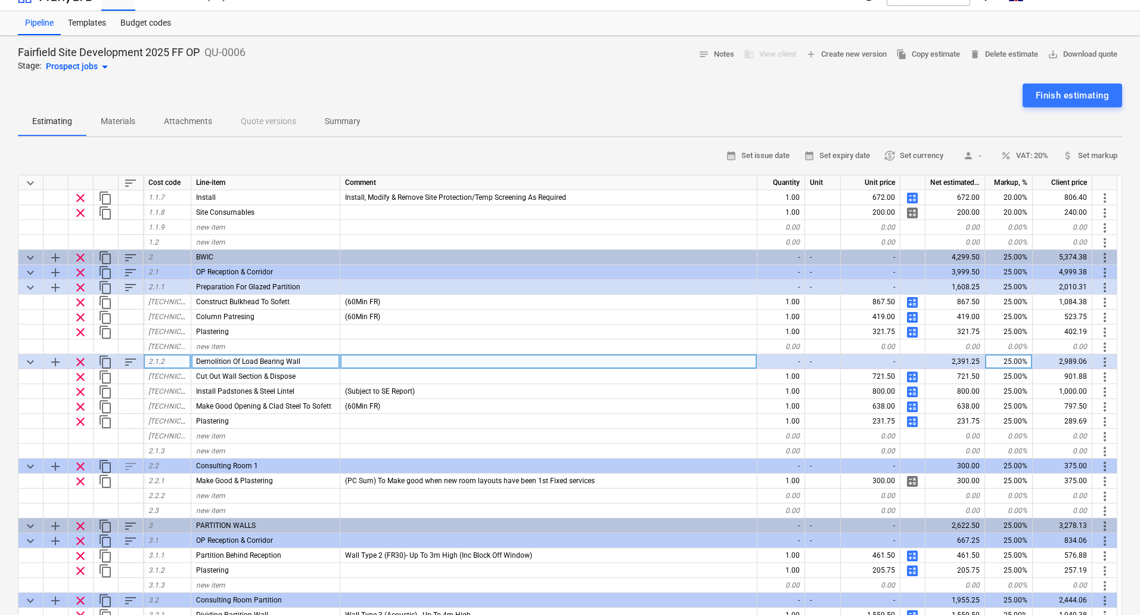
click at [107, 362] on span "content_copy" at bounding box center [105, 362] width 14 height 14
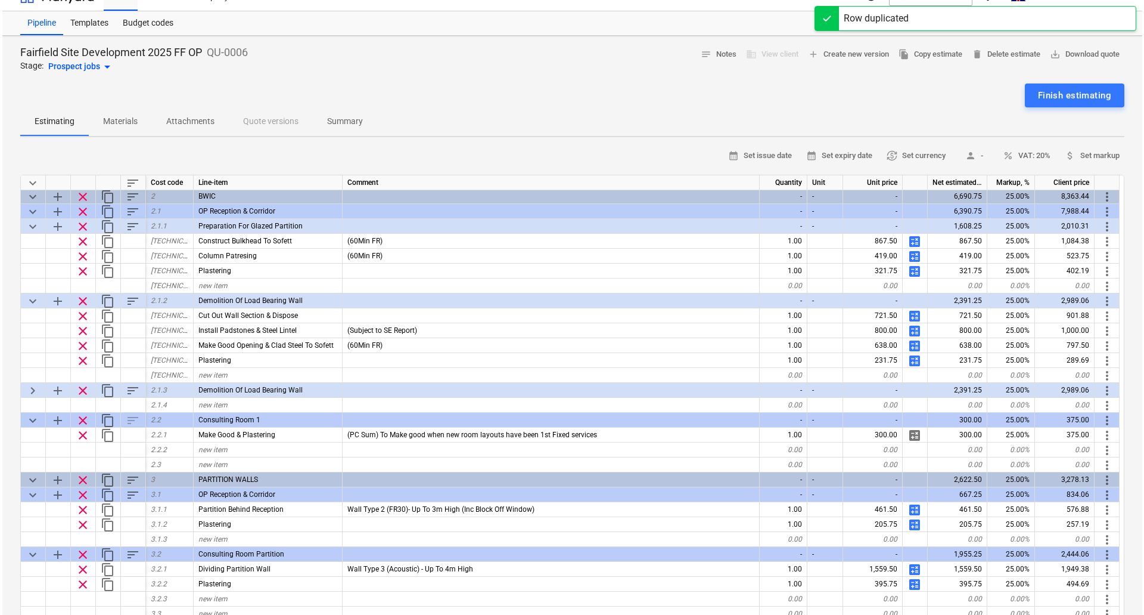
scroll to position [179, 0]
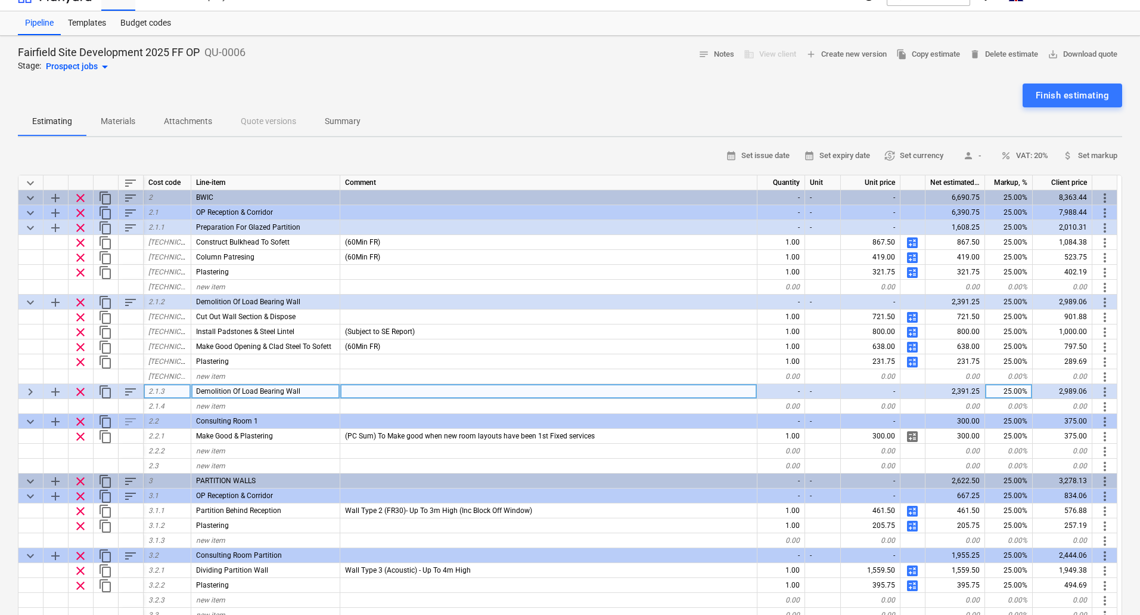
click at [1109, 393] on span "more_vert" at bounding box center [1105, 391] width 14 height 14
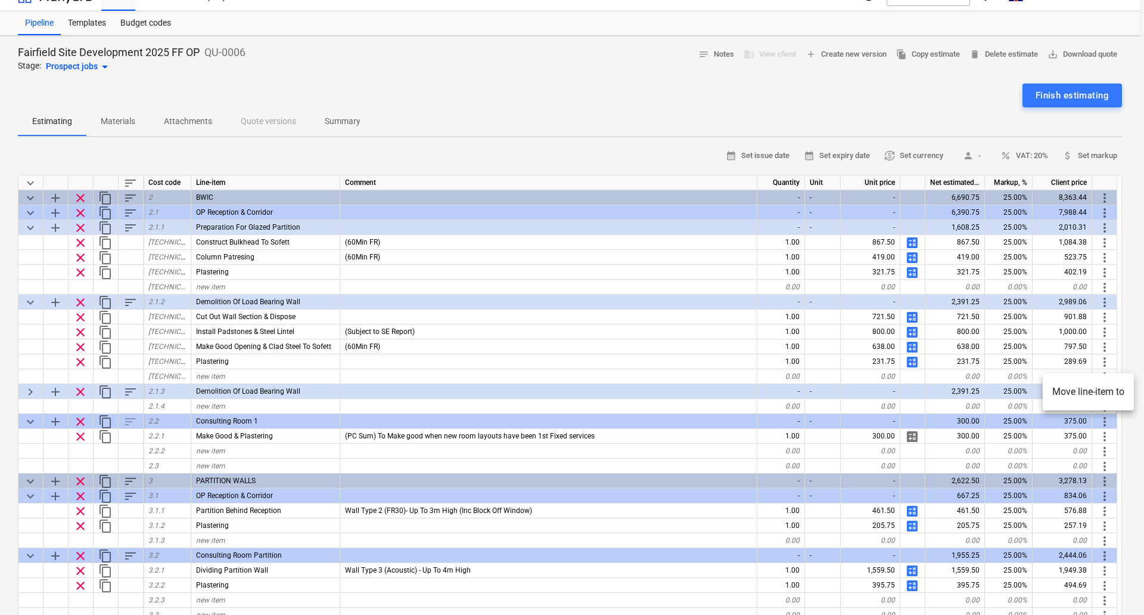
click at [1087, 387] on li "Move line-item to" at bounding box center [1088, 391] width 91 height 27
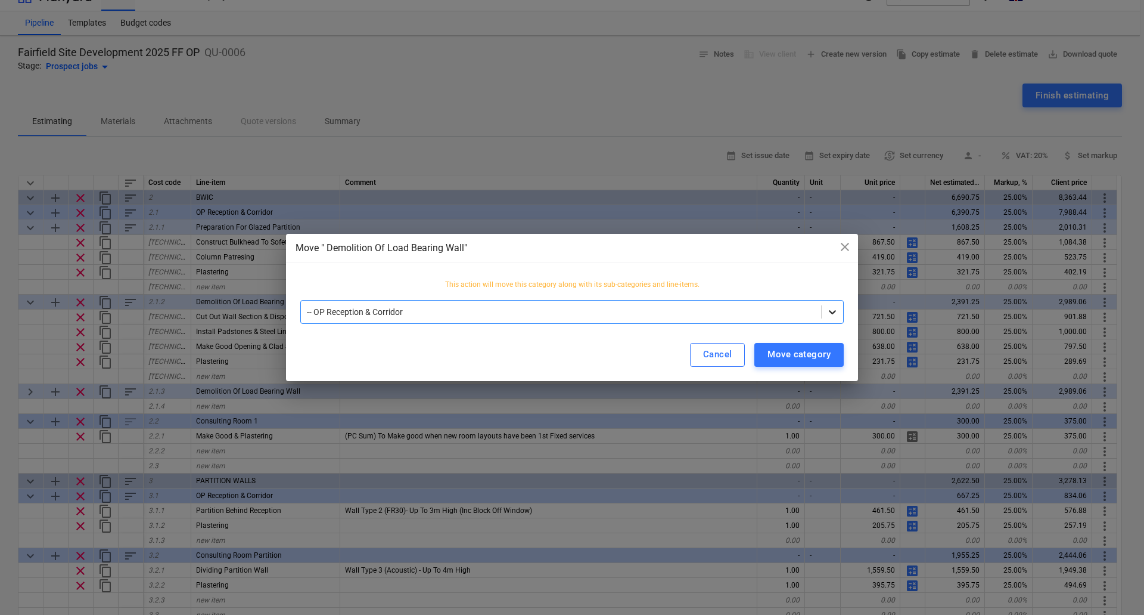
click at [834, 312] on icon at bounding box center [832, 312] width 7 height 4
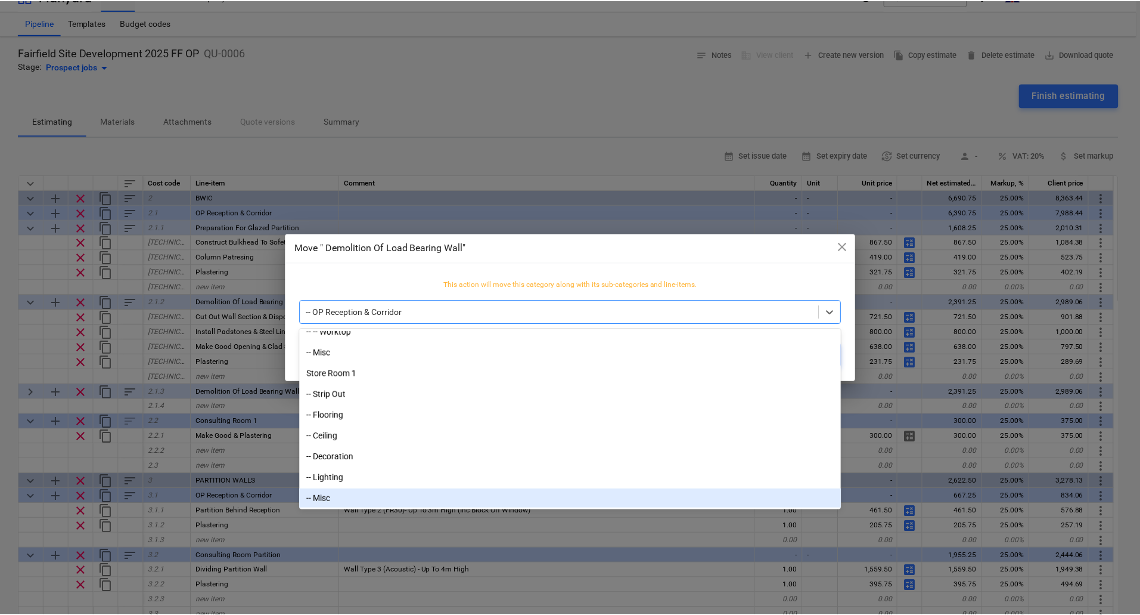
scroll to position [1451, 0]
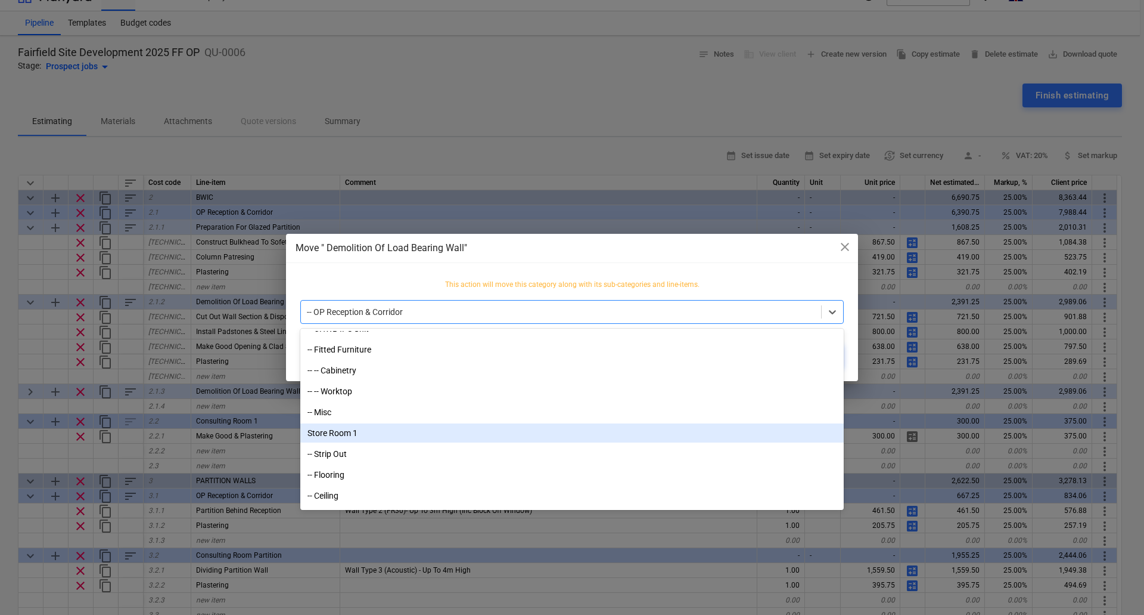
click at [349, 435] on div "Store Room 1" at bounding box center [572, 432] width 544 height 19
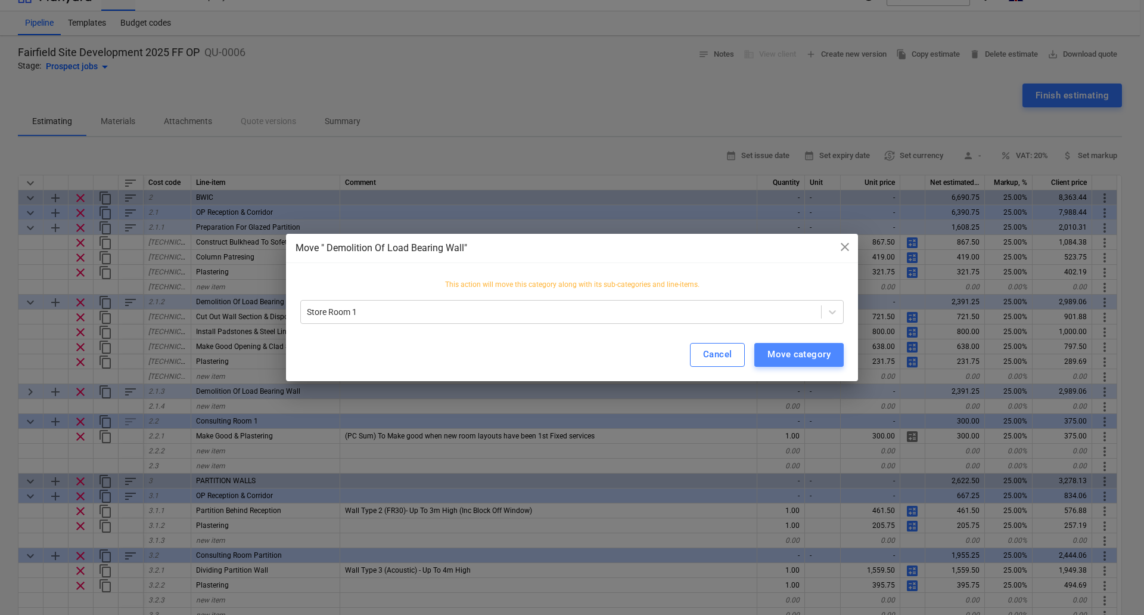
click at [800, 351] on div "Move category" at bounding box center [799, 353] width 63 height 15
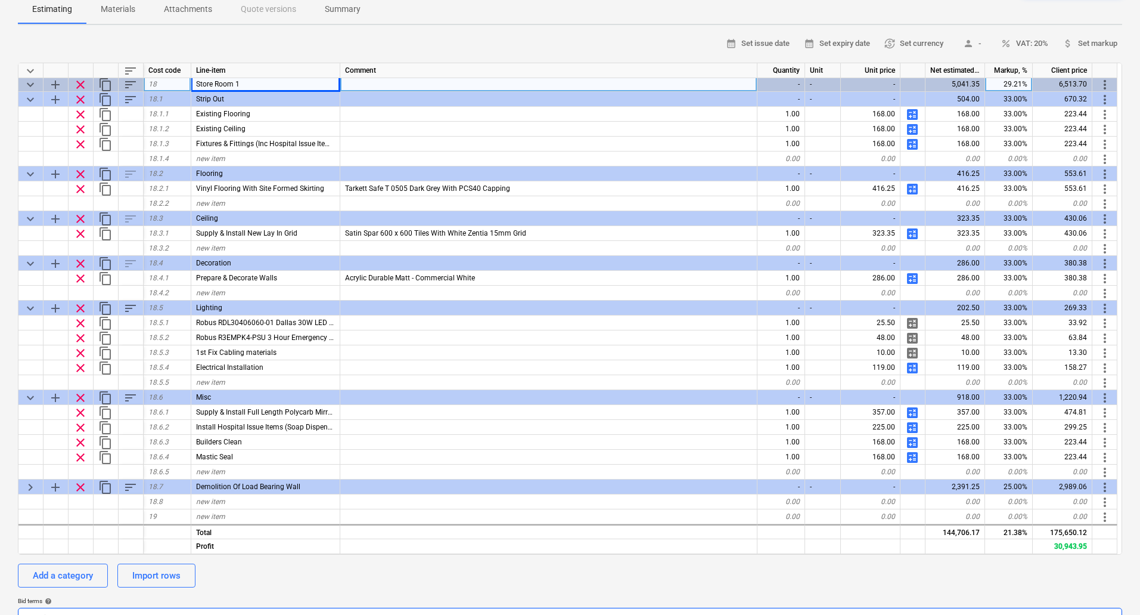
scroll to position [317, 0]
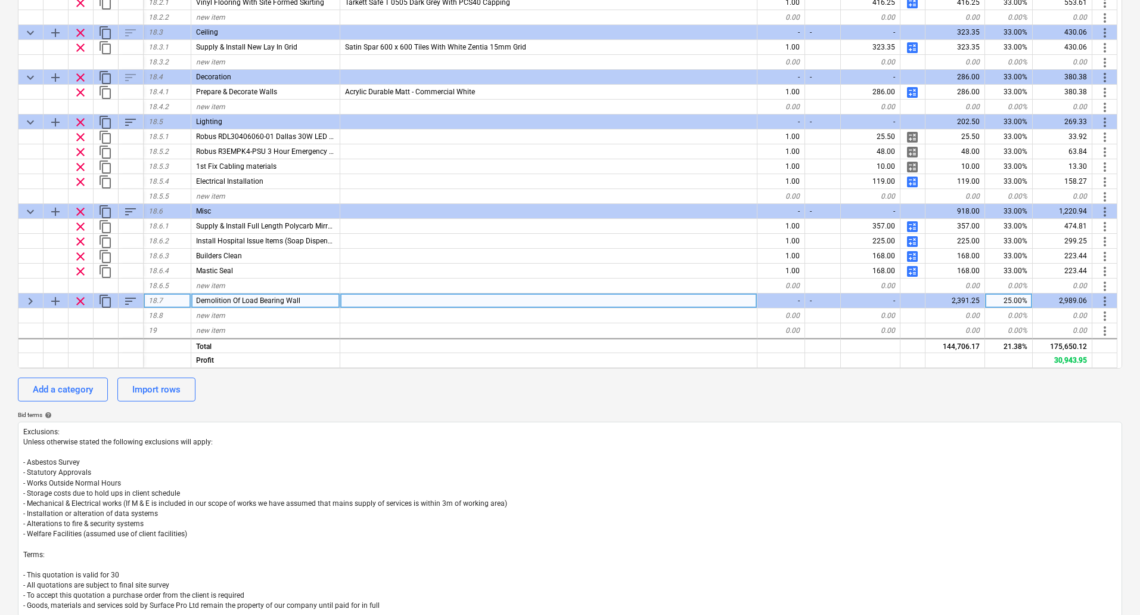
click at [21, 299] on div "keyboard_arrow_right" at bounding box center [30, 300] width 25 height 15
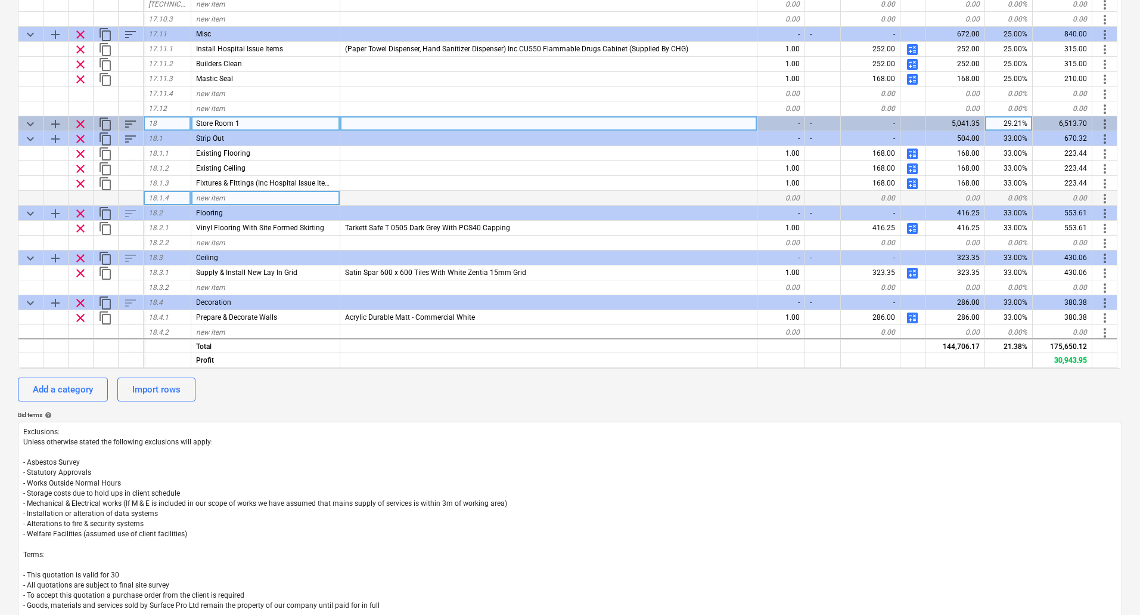
scroll to position [5008, 0]
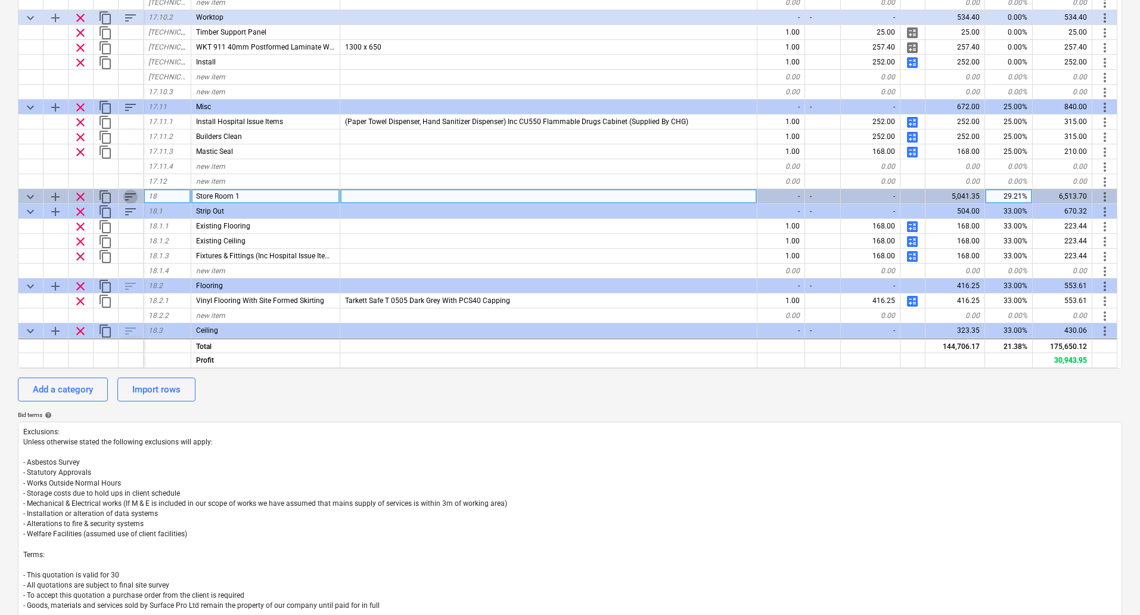
click at [132, 196] on span "sort" at bounding box center [130, 197] width 14 height 14
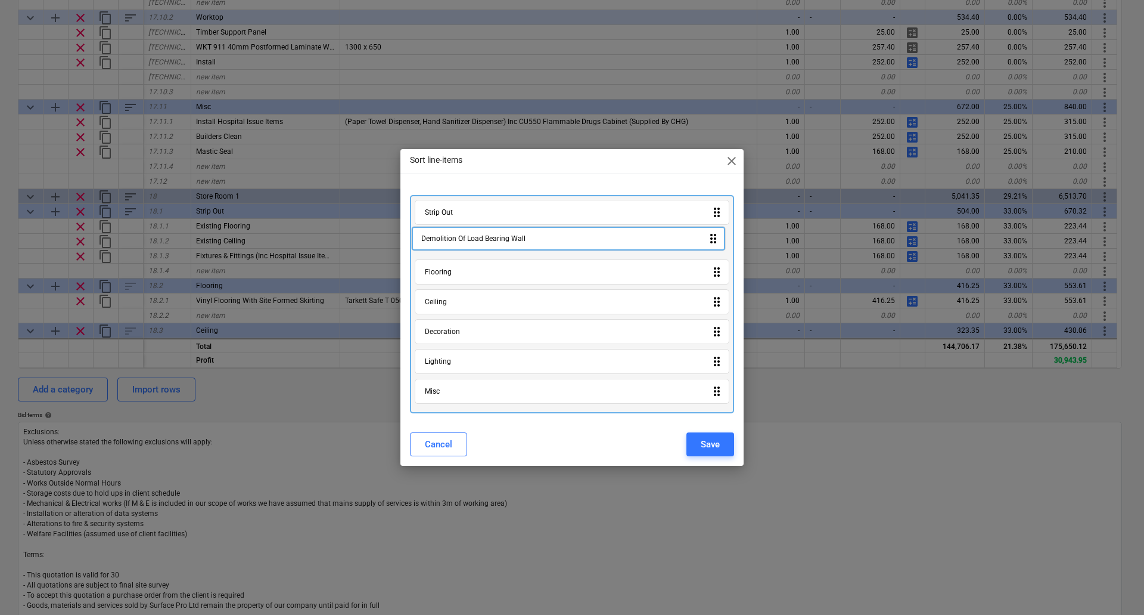
drag, startPoint x: 566, startPoint y: 398, endPoint x: 564, endPoint y: 242, distance: 155.6
click at [564, 242] on div "Strip Out drag_indicator Flooring drag_indicator Ceiling drag_indicator Decorat…" at bounding box center [572, 304] width 324 height 218
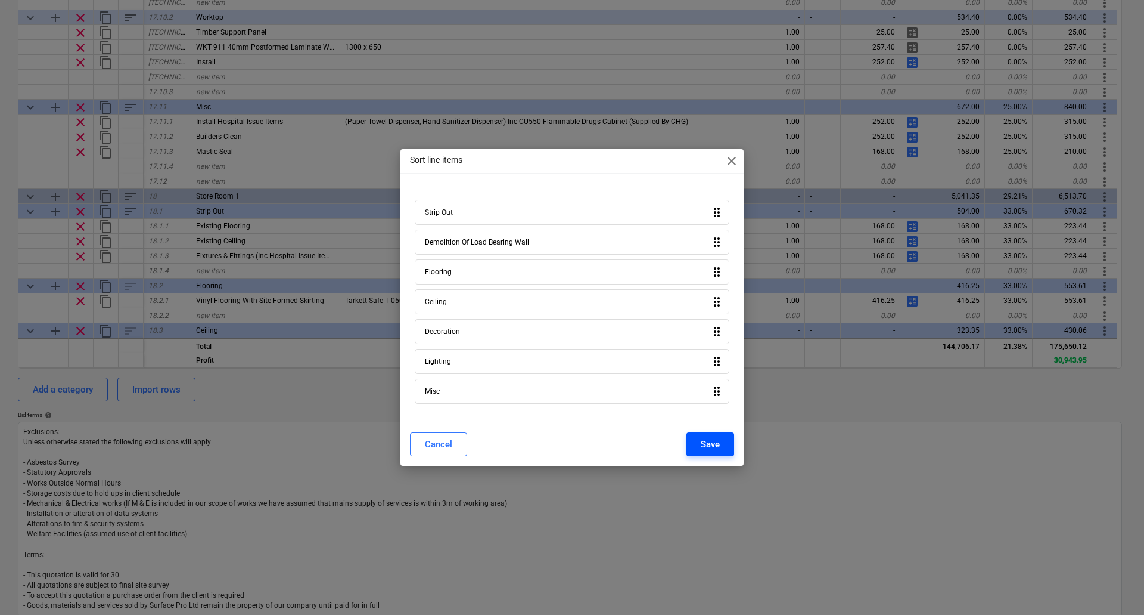
click at [703, 442] on div "Save" at bounding box center [710, 443] width 19 height 15
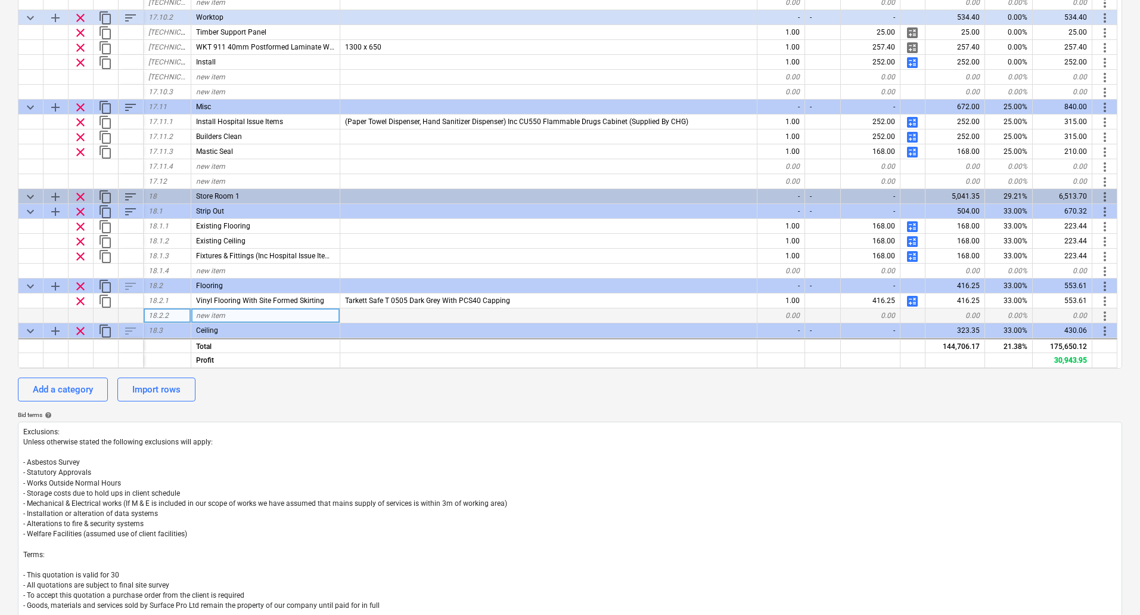
type textarea "x"
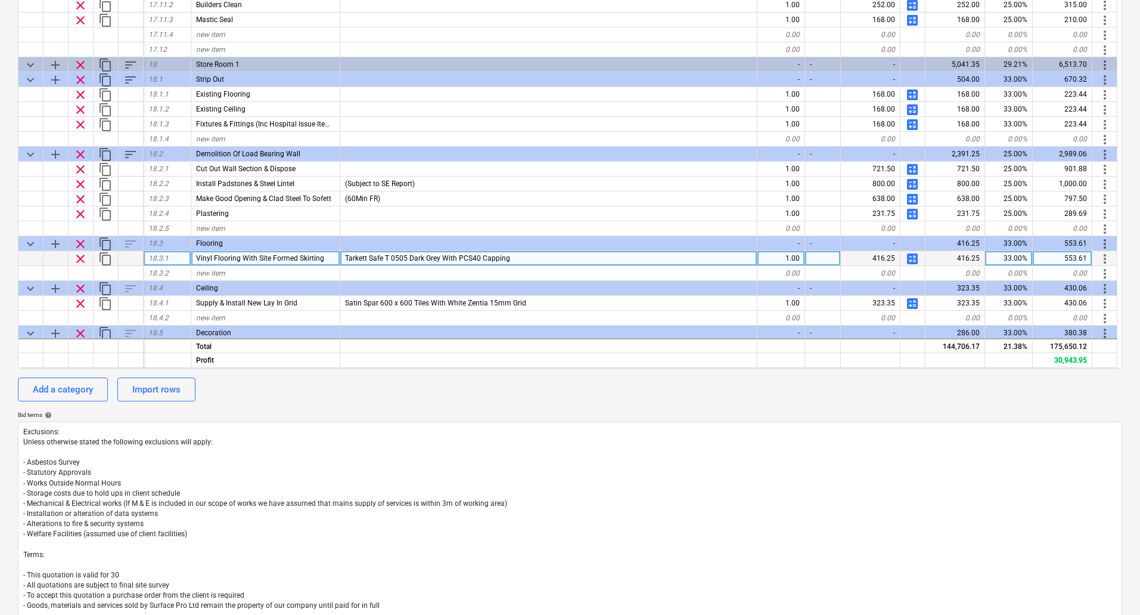
scroll to position [5127, 0]
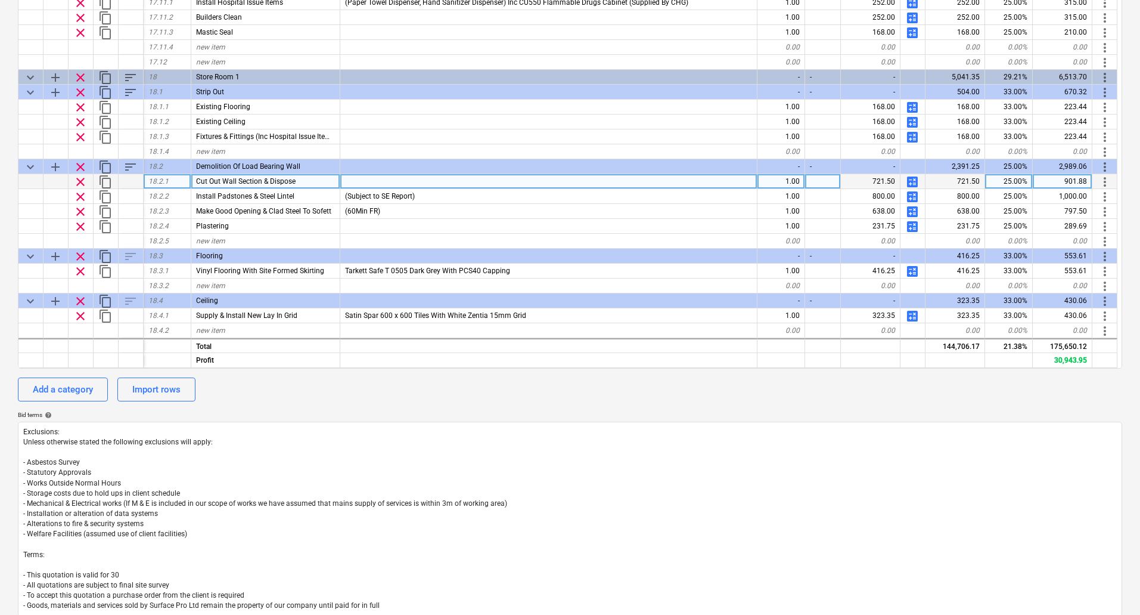
click at [305, 179] on div "Cut Out Wall Section & Dispose" at bounding box center [265, 181] width 149 height 15
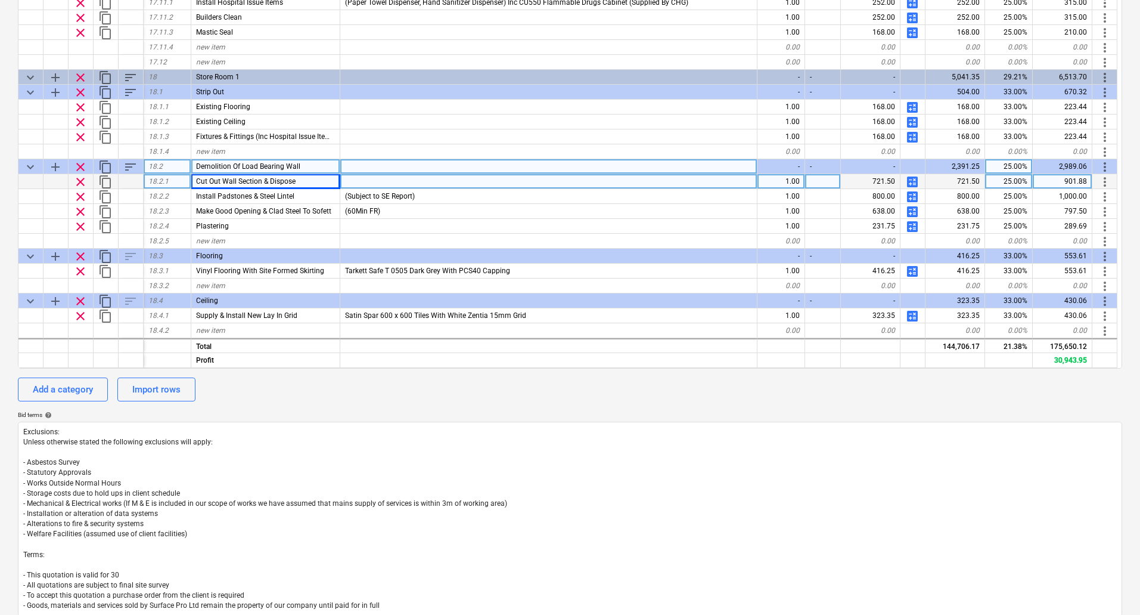
click at [300, 170] on div "Demolition Of Load Bearing Wall" at bounding box center [265, 166] width 149 height 15
click at [322, 166] on input "Demolition Of Load Bearing Wall" at bounding box center [265, 166] width 148 height 14
type input "Demolitions"
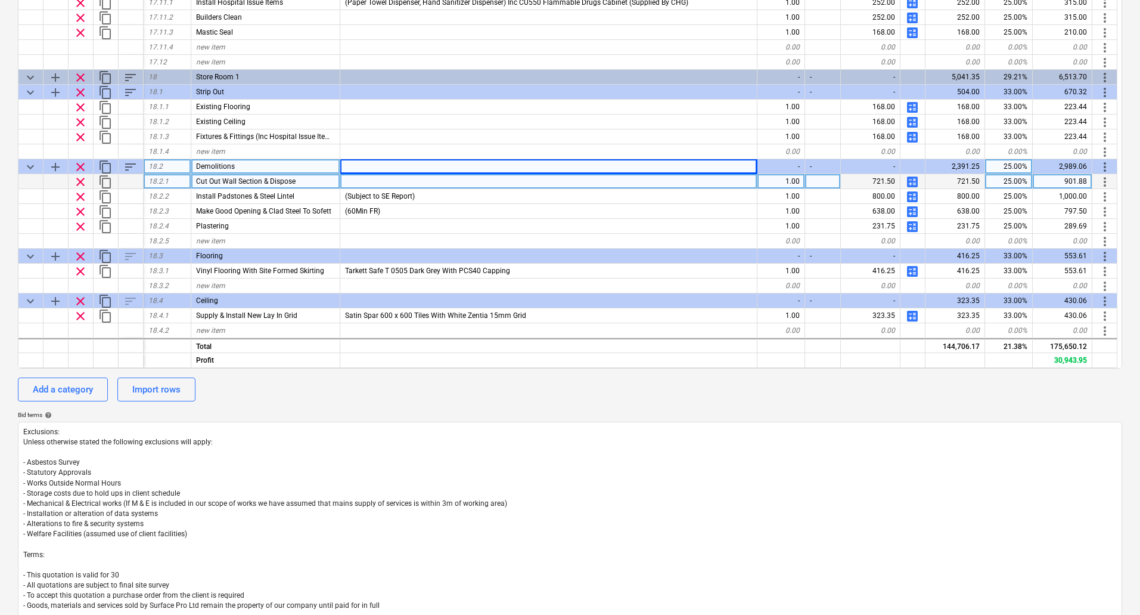
type textarea "x"
type input "(PC SUM SUBJECT TO SE REPORT)"
type textarea "x"
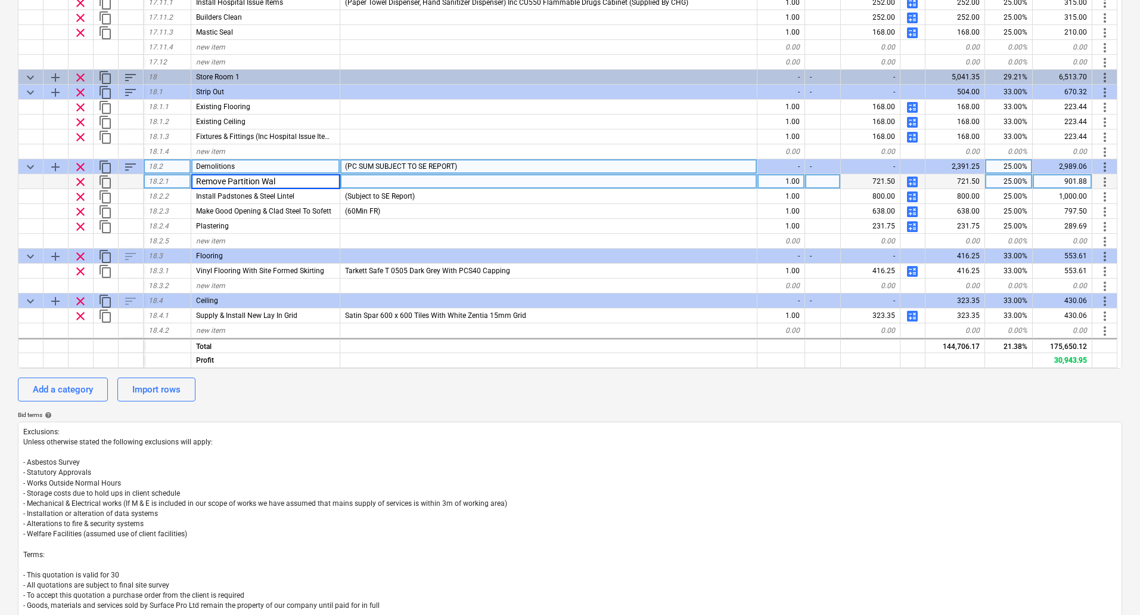
type input "Remove Partition Wall"
click at [915, 182] on span "calculate" at bounding box center [912, 182] width 14 height 14
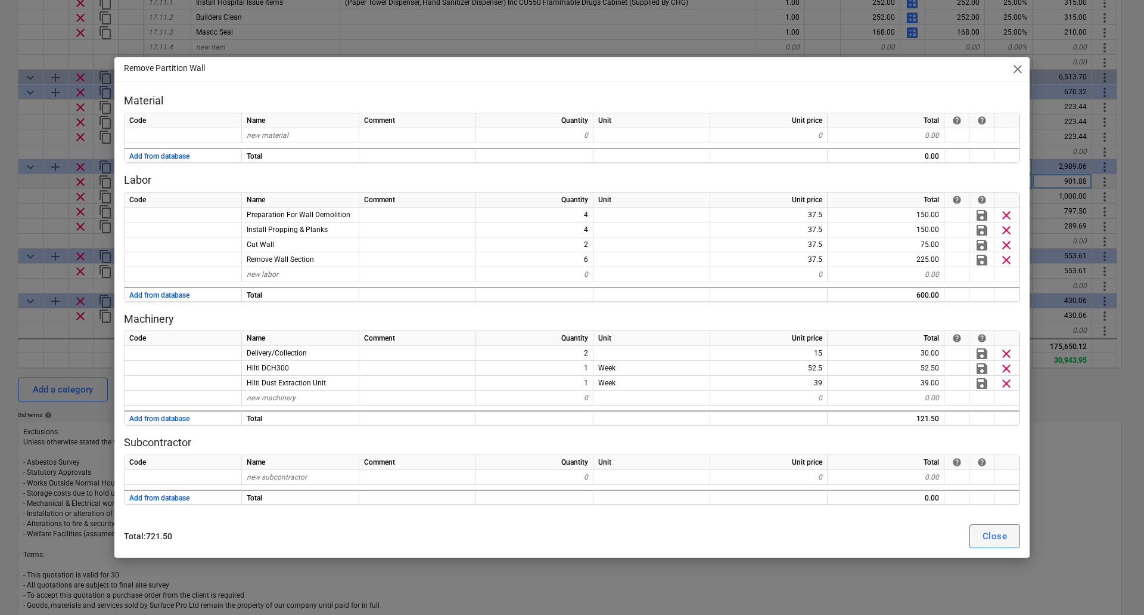
click at [1000, 537] on div "Close" at bounding box center [995, 535] width 24 height 15
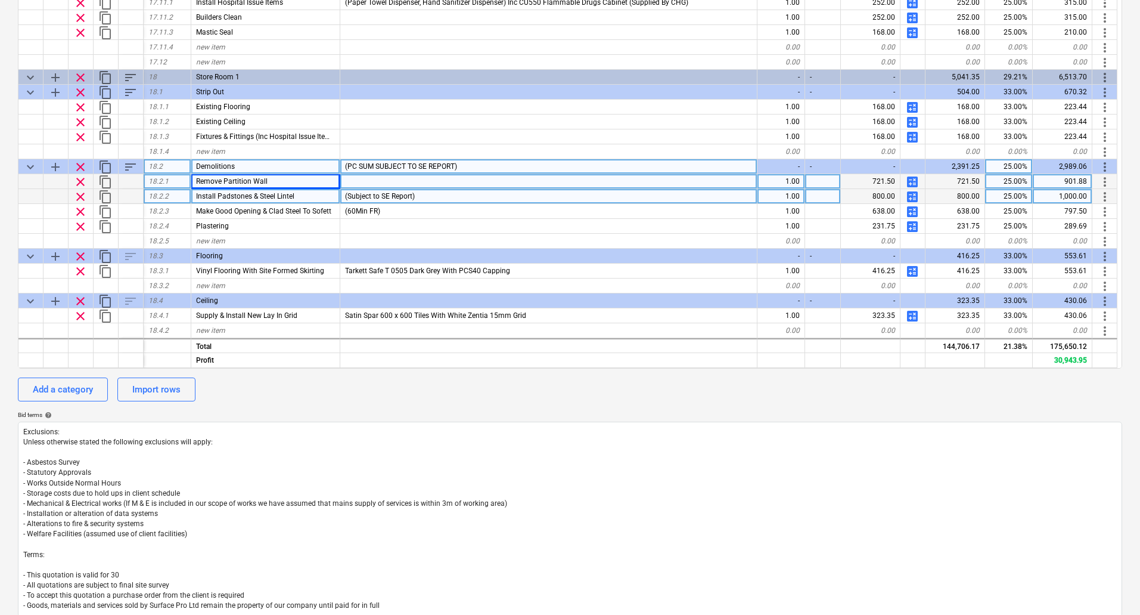
click at [913, 199] on span "calculate" at bounding box center [912, 197] width 14 height 14
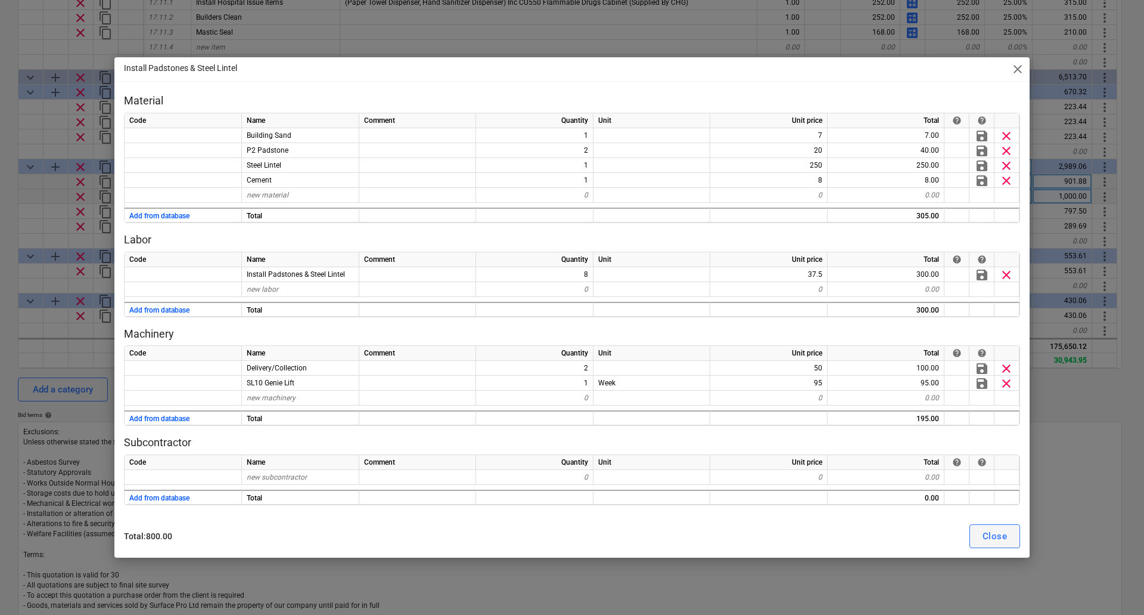
click at [997, 537] on div "Close" at bounding box center [995, 535] width 24 height 15
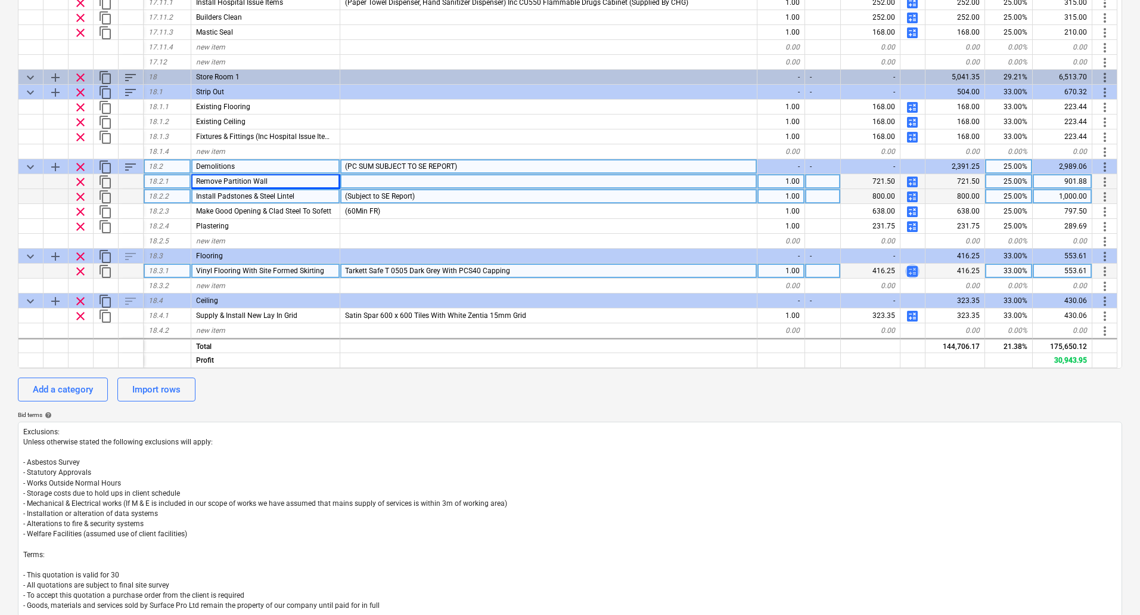
click at [917, 272] on span "calculate" at bounding box center [912, 271] width 14 height 14
type textarea "x"
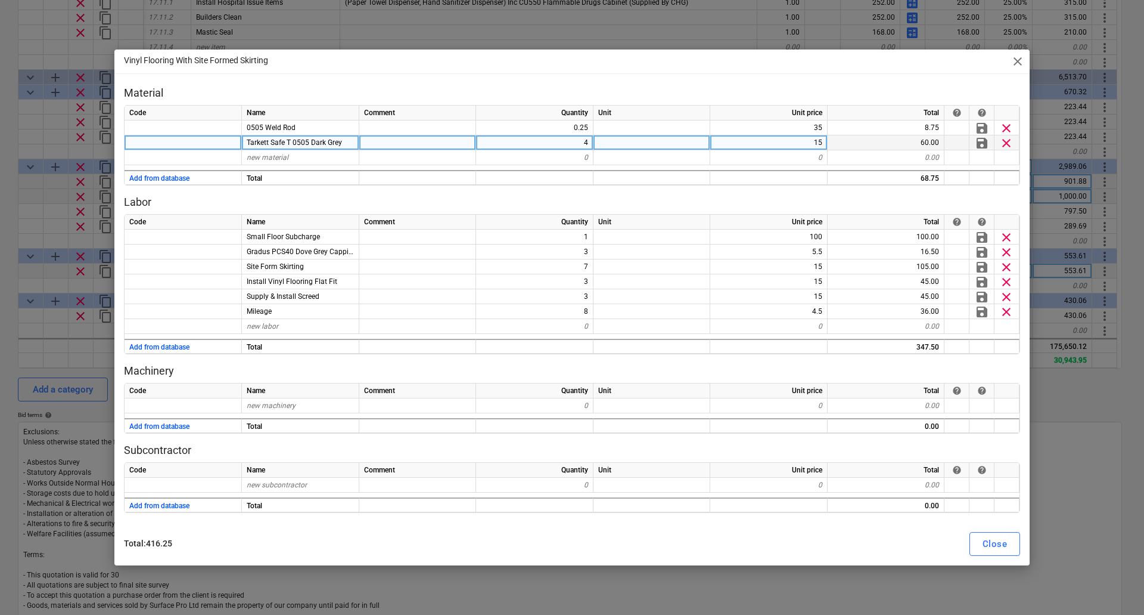
click at [582, 148] on div "4" at bounding box center [534, 142] width 117 height 15
type input "8"
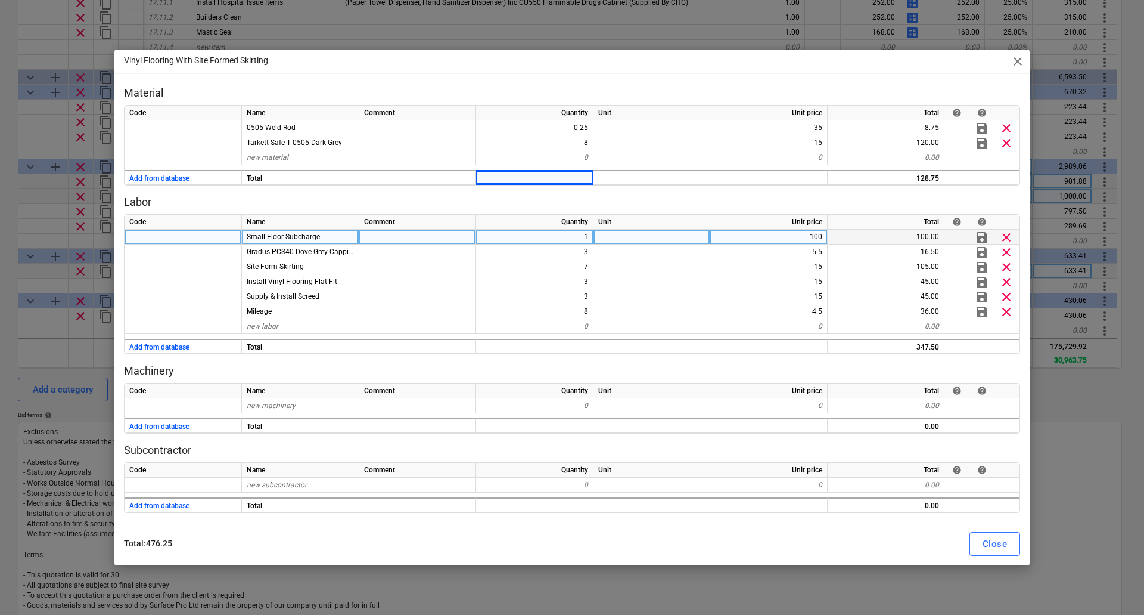
click at [573, 241] on div "1" at bounding box center [534, 236] width 117 height 15
type textarea "x"
type input "12"
type textarea "x"
type input "12"
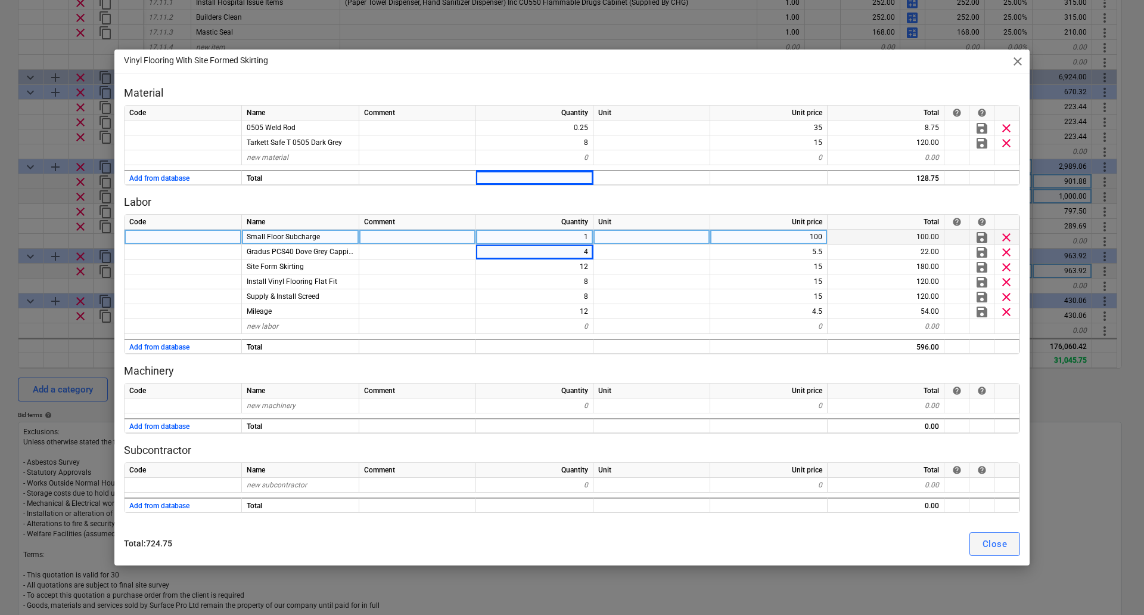
click at [1006, 550] on div "Close" at bounding box center [995, 543] width 24 height 15
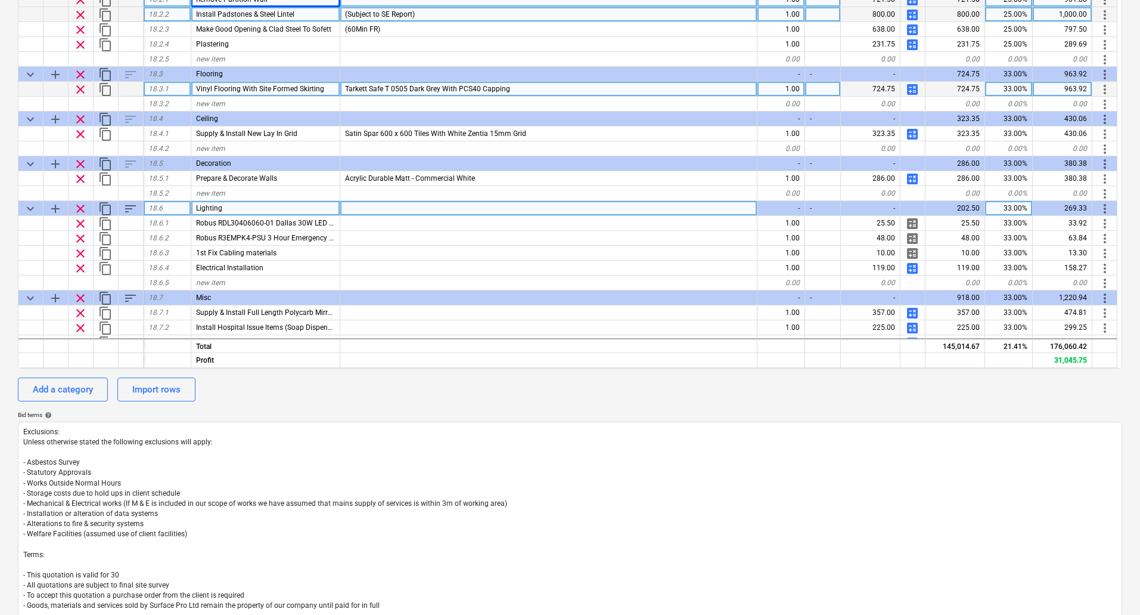
scroll to position [5306, 0]
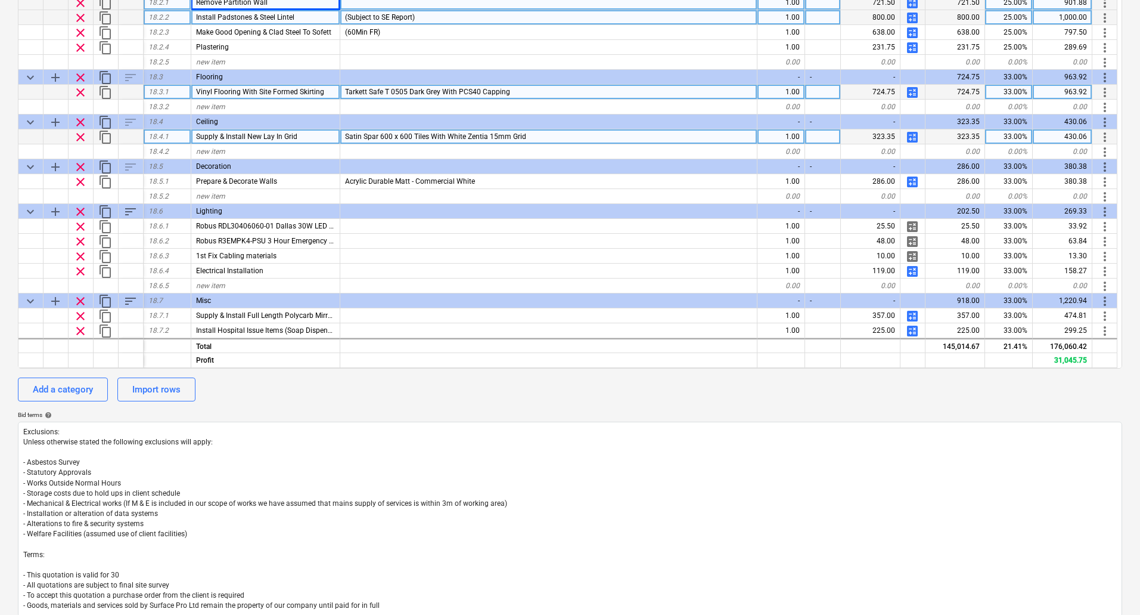
click at [915, 132] on span "calculate" at bounding box center [912, 137] width 14 height 14
type textarea "x"
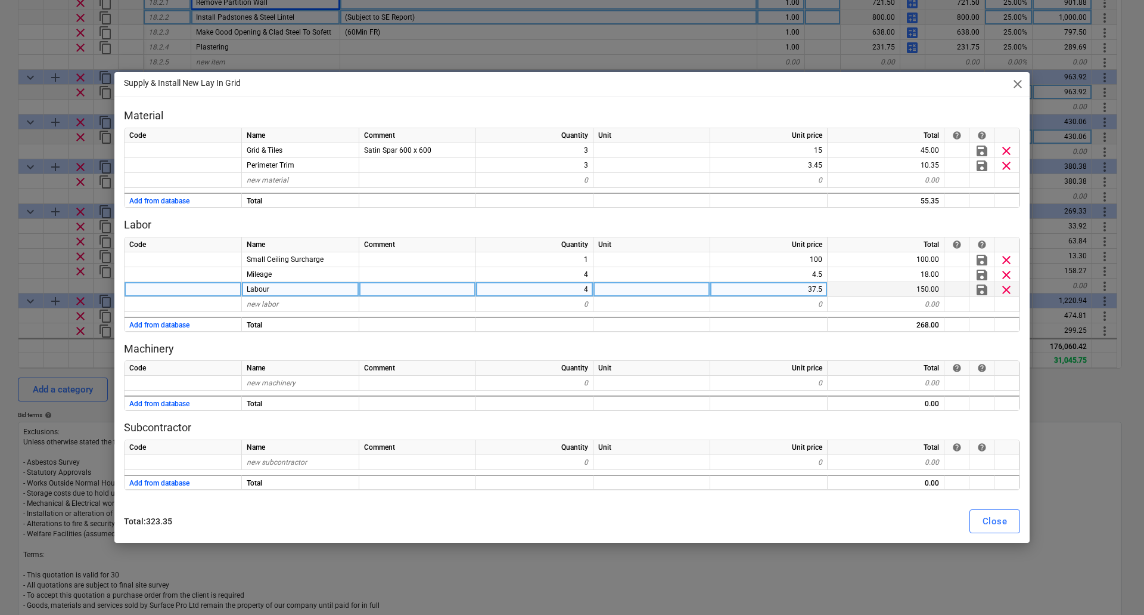
click at [579, 289] on div "4" at bounding box center [534, 289] width 117 height 15
type input "8"
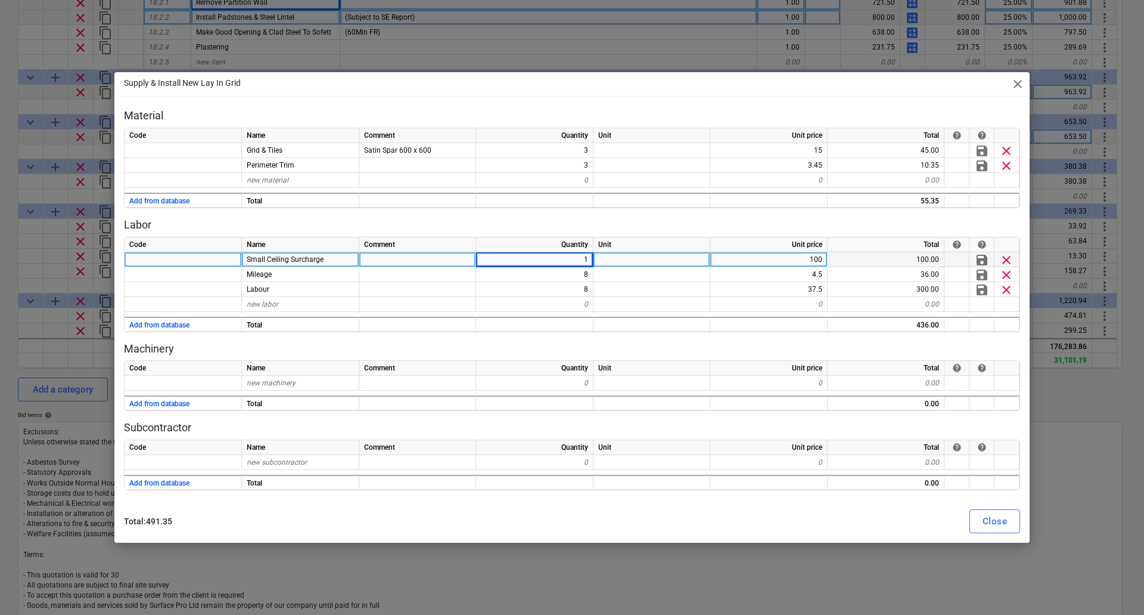
click at [1007, 254] on span "clear" at bounding box center [1007, 259] width 14 height 14
type textarea "x"
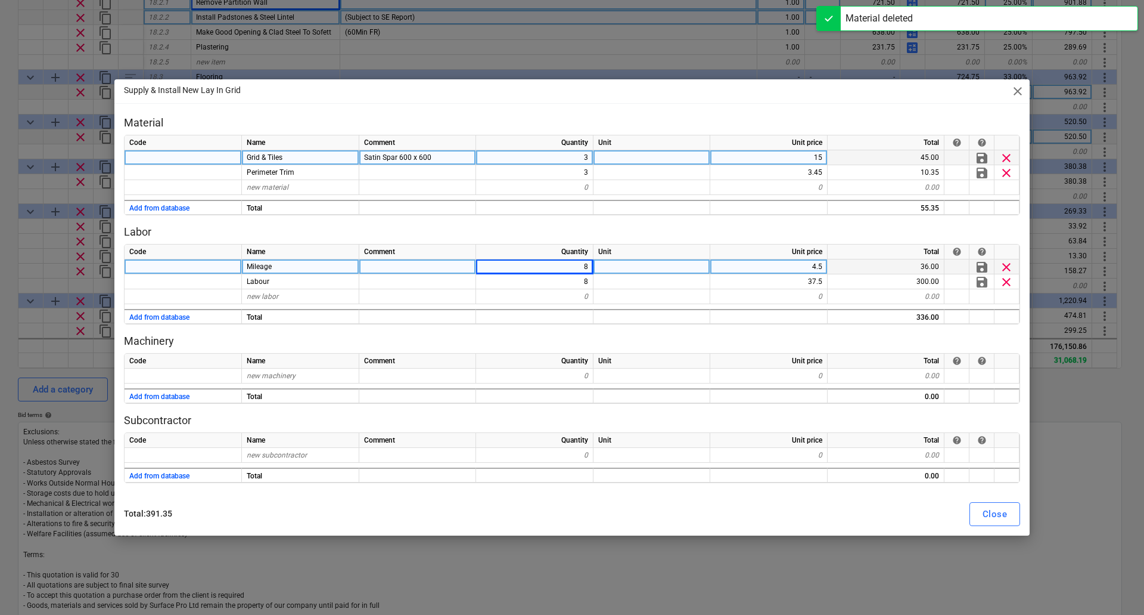
click at [582, 154] on div "3" at bounding box center [534, 157] width 117 height 15
type input "8"
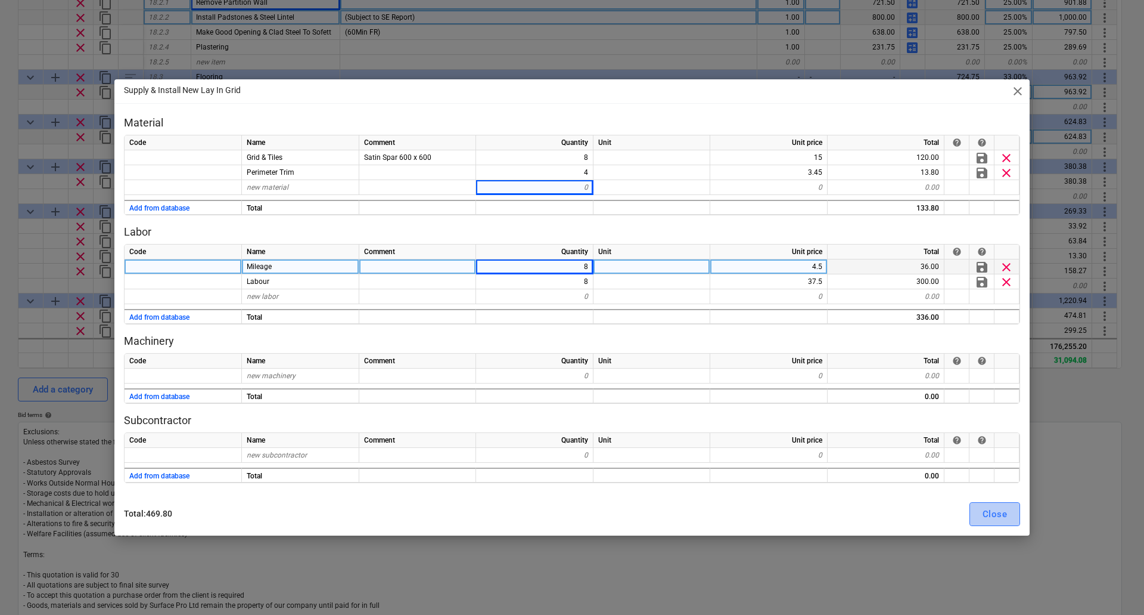
click at [998, 510] on div "Close" at bounding box center [995, 513] width 24 height 15
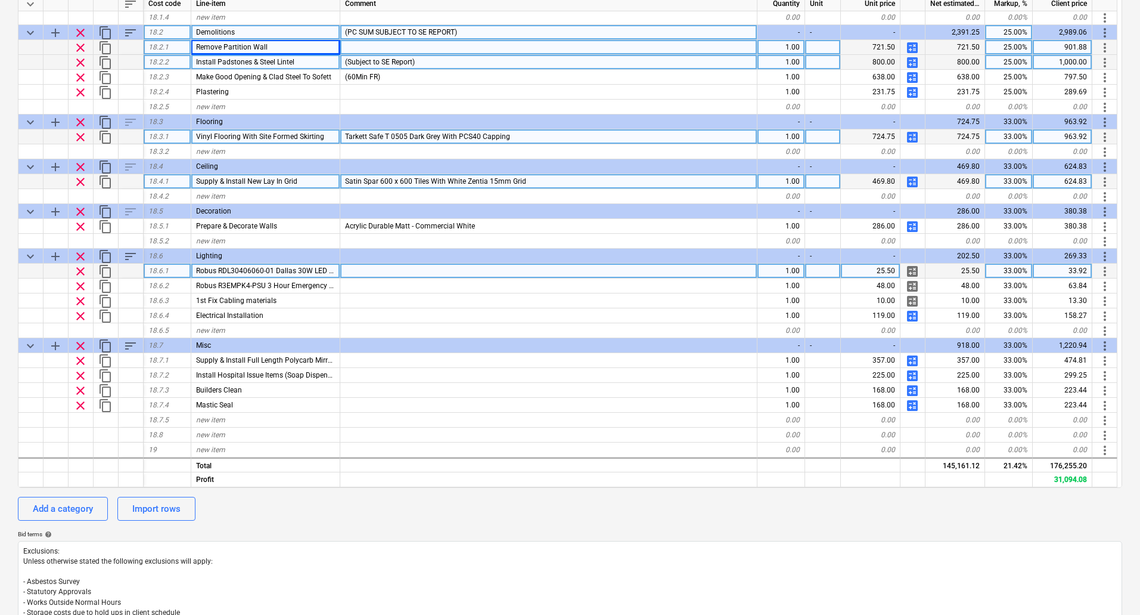
scroll to position [5321, 0]
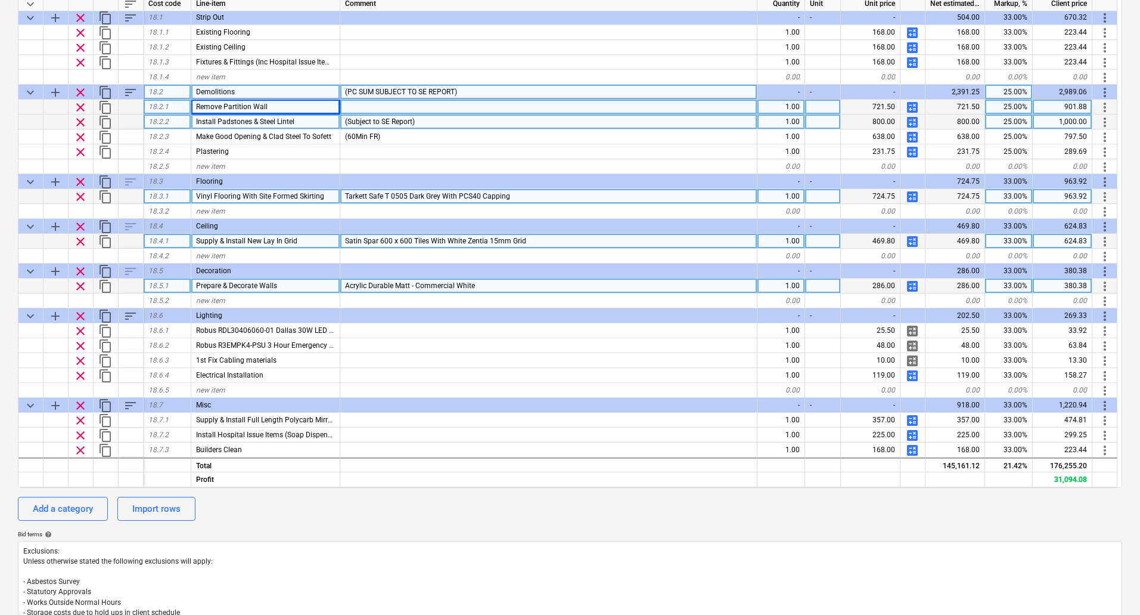
click at [914, 288] on span "calculate" at bounding box center [912, 286] width 14 height 14
type textarea "x"
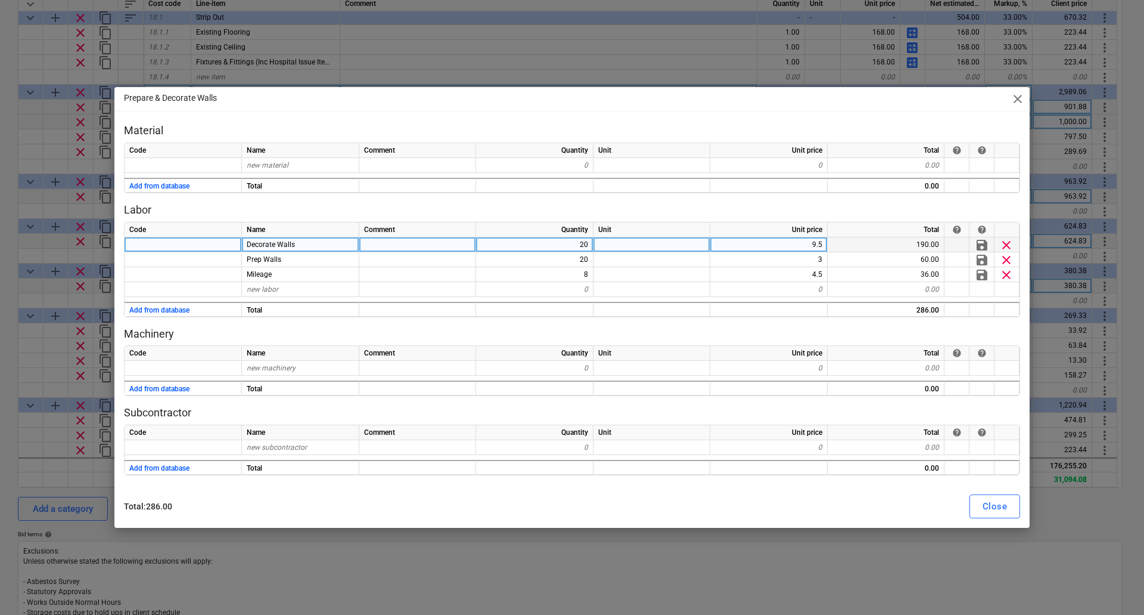
click at [585, 239] on div "20" at bounding box center [534, 244] width 117 height 15
type input "36"
type textarea "x"
type input "36"
type textarea "x"
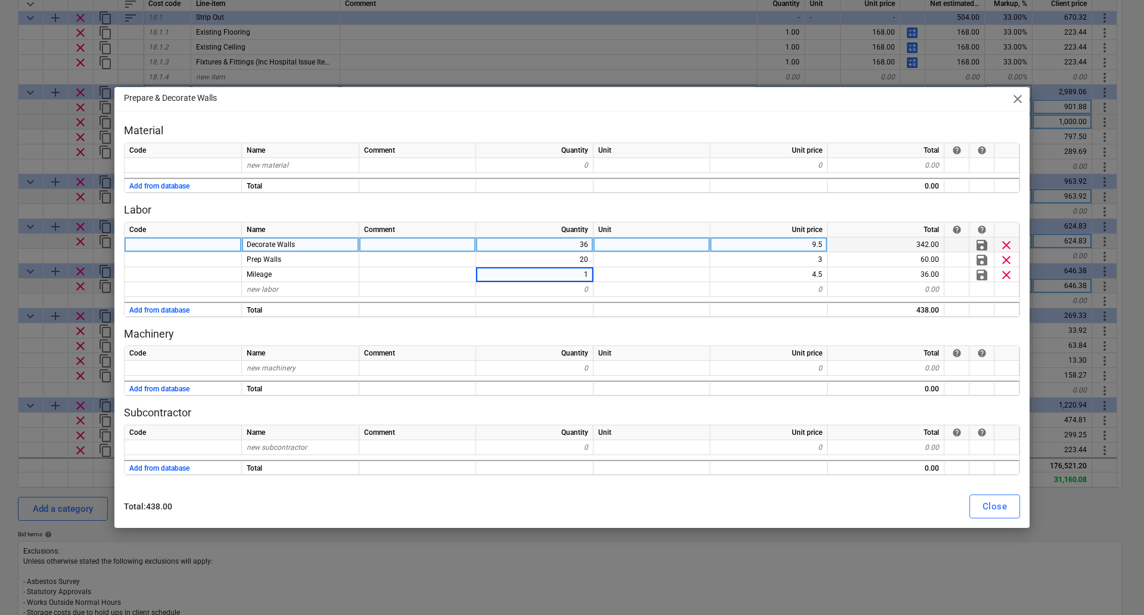
type input "16"
click at [1006, 502] on div "Close" at bounding box center [995, 505] width 24 height 15
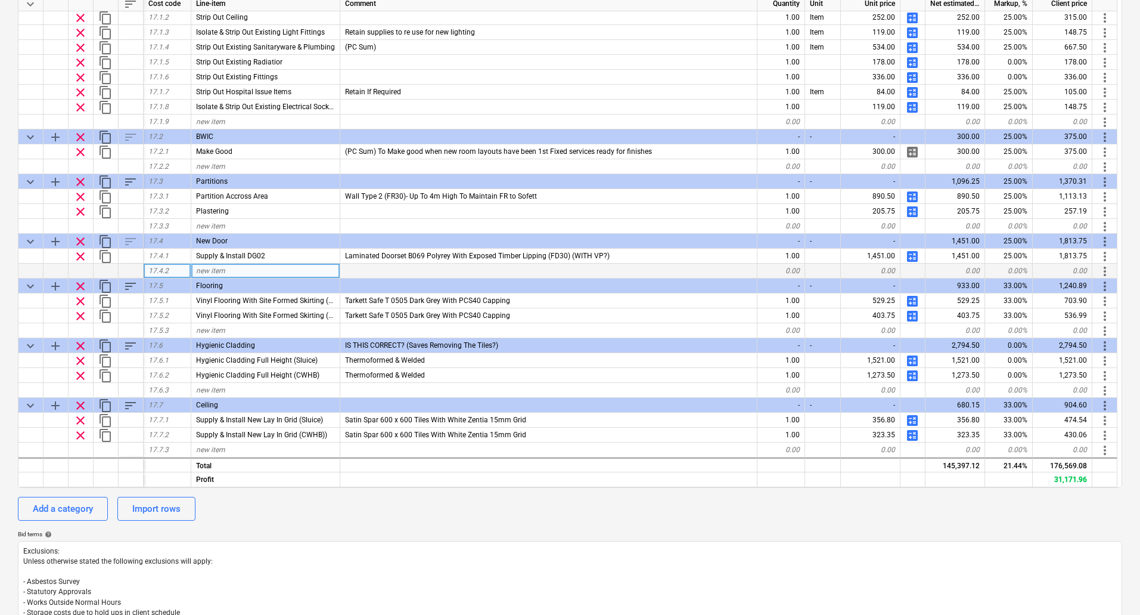
scroll to position [4248, 0]
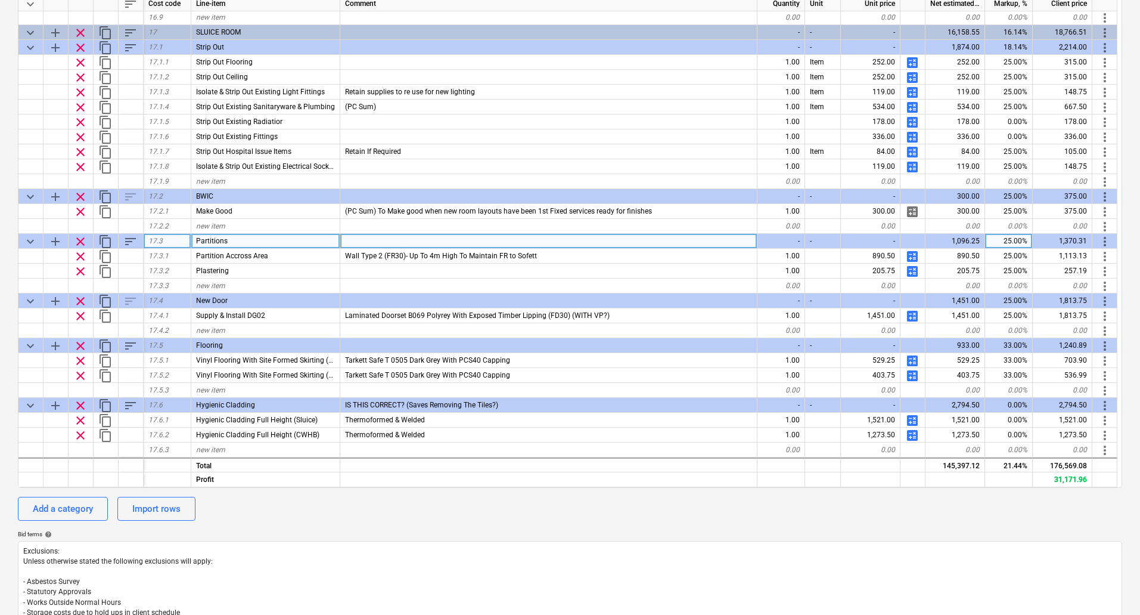
click at [108, 239] on span "content_copy" at bounding box center [105, 241] width 14 height 14
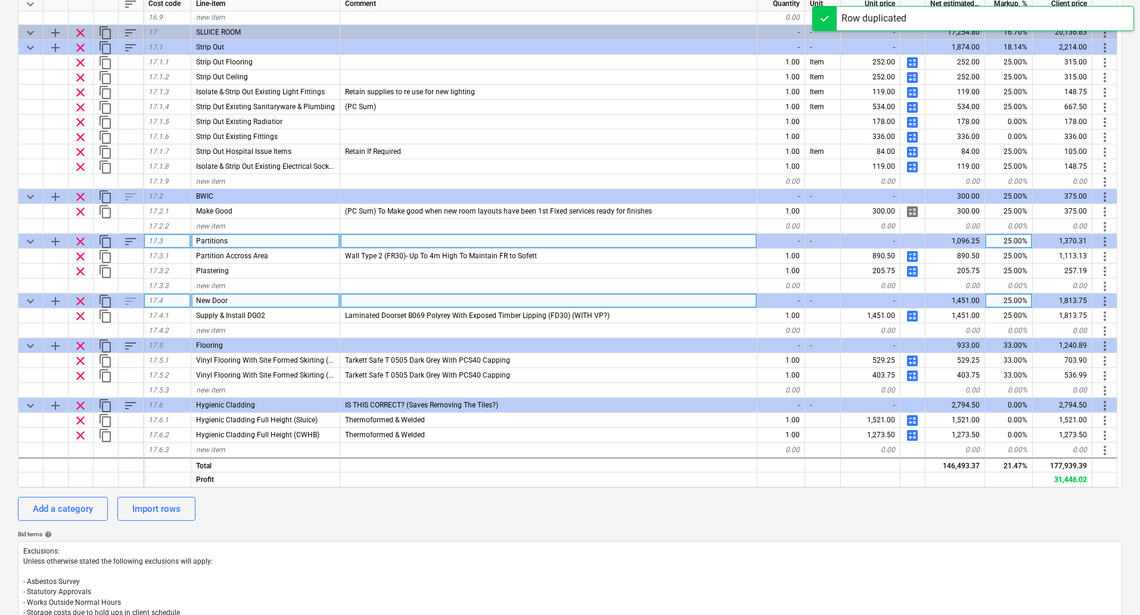
click at [107, 297] on span "content_copy" at bounding box center [105, 301] width 14 height 14
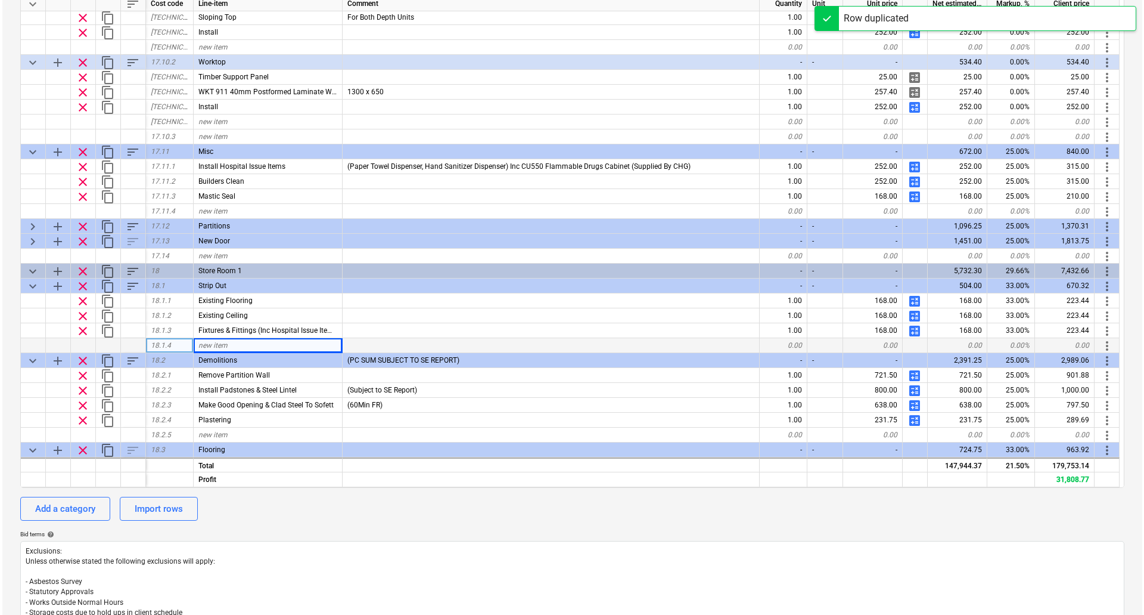
scroll to position [5142, 0]
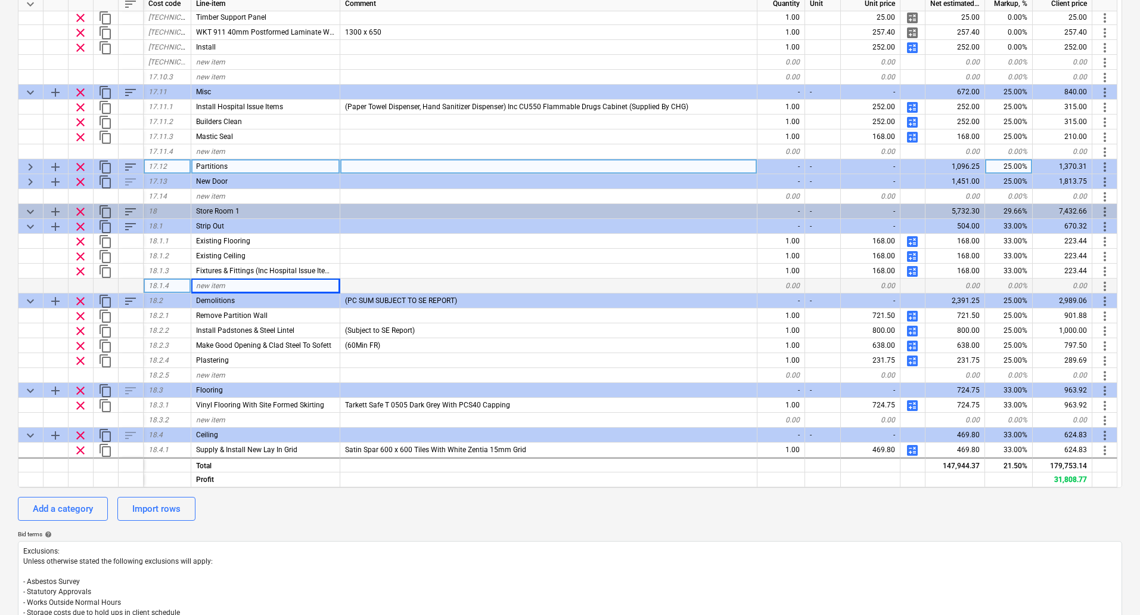
click at [1105, 166] on span "more_vert" at bounding box center [1105, 167] width 14 height 14
click at [1105, 166] on li "Move line-item to" at bounding box center [1088, 166] width 91 height 27
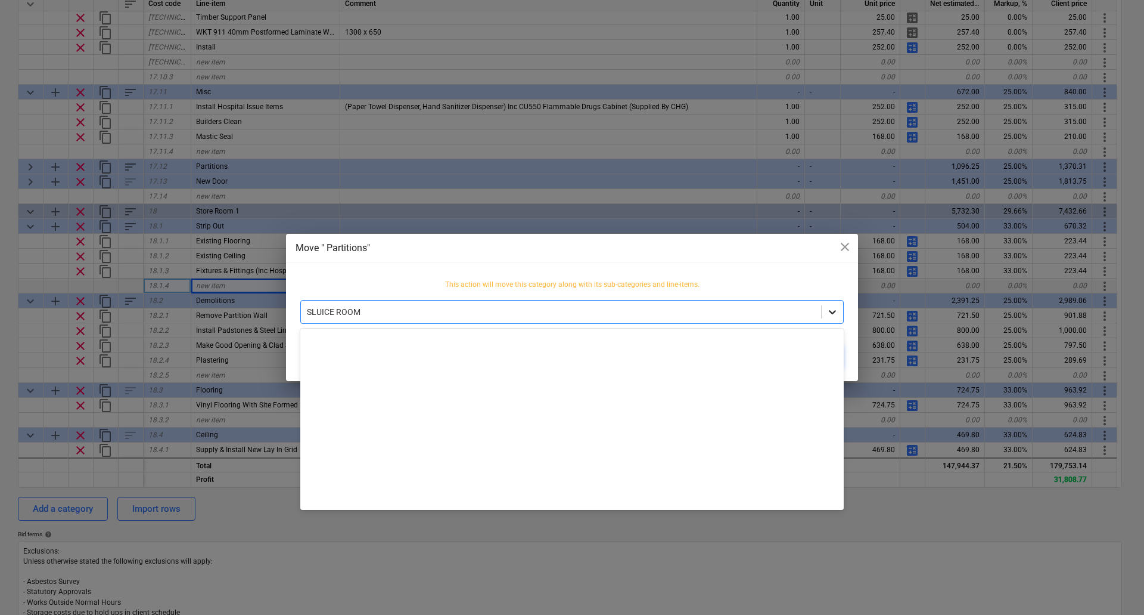
click at [826, 312] on div at bounding box center [832, 311] width 21 height 21
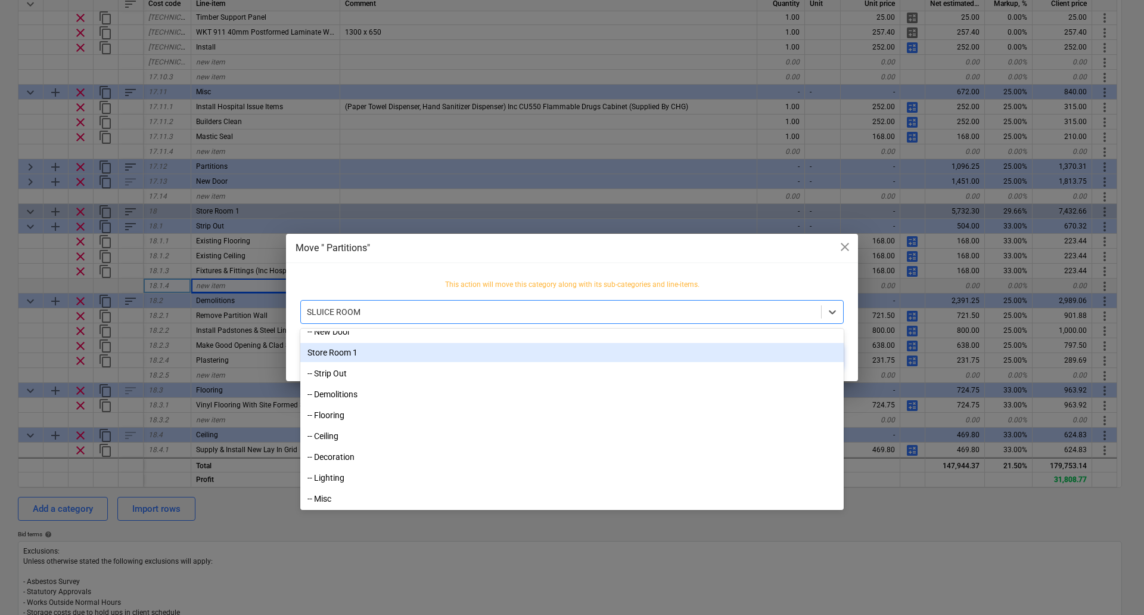
click at [362, 359] on div "Store Room 1" at bounding box center [572, 352] width 544 height 19
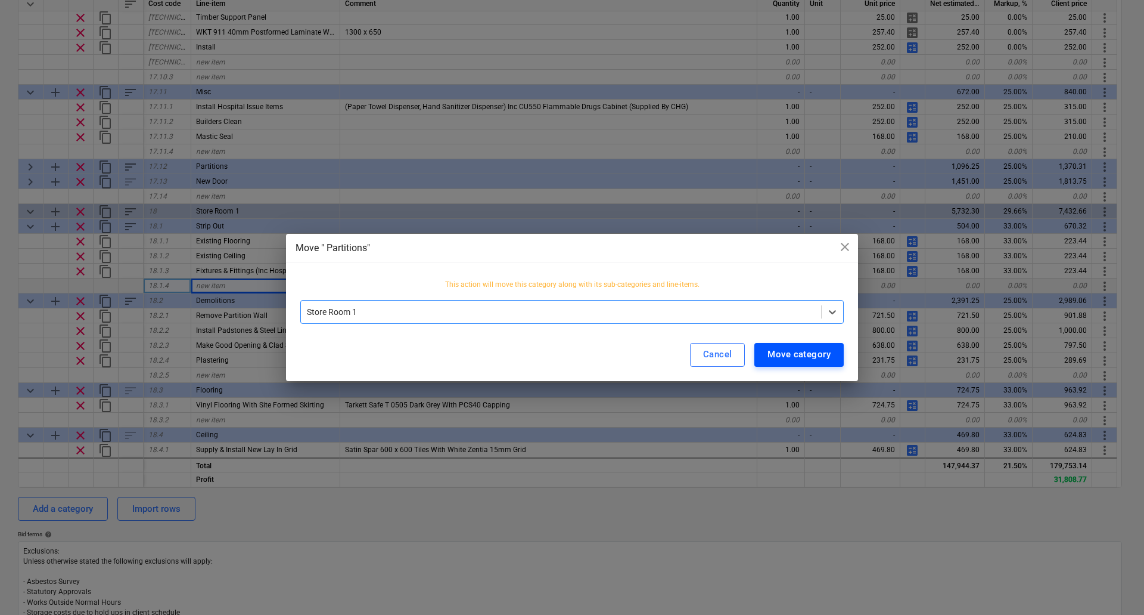
click at [798, 355] on div "Move category" at bounding box center [799, 353] width 63 height 15
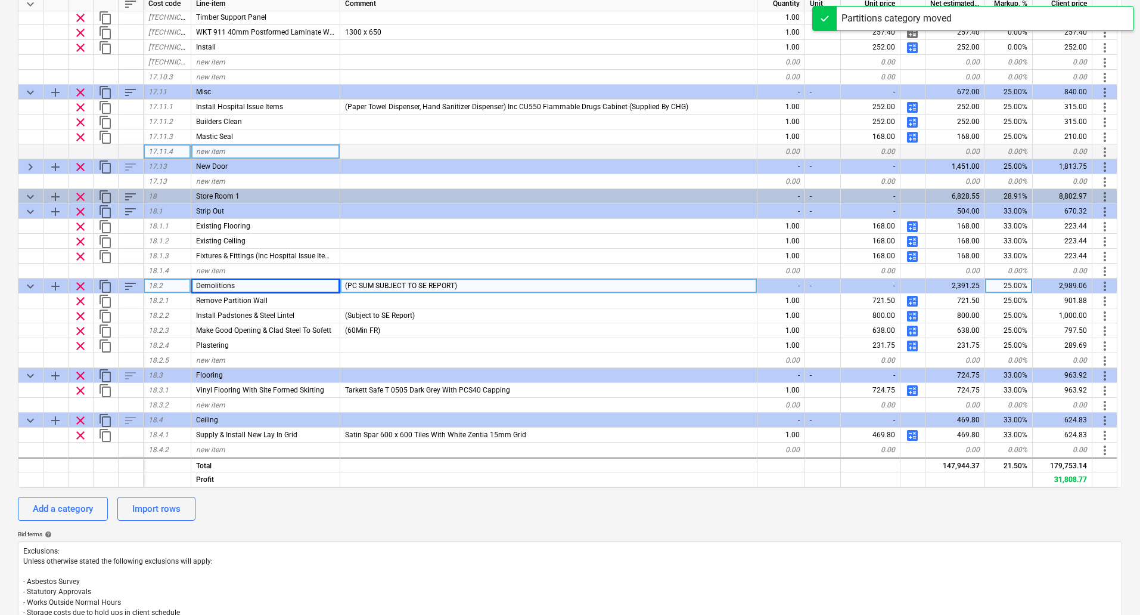
click at [1109, 159] on div "more_vert" at bounding box center [1105, 151] width 25 height 15
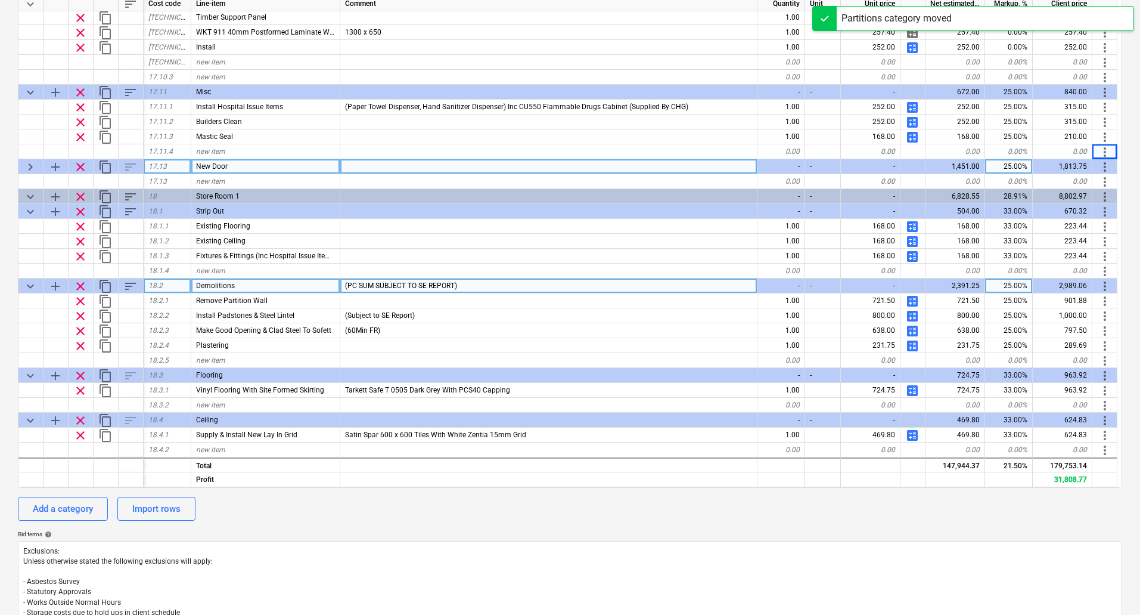
click at [1107, 164] on span "more_vert" at bounding box center [1105, 167] width 14 height 14
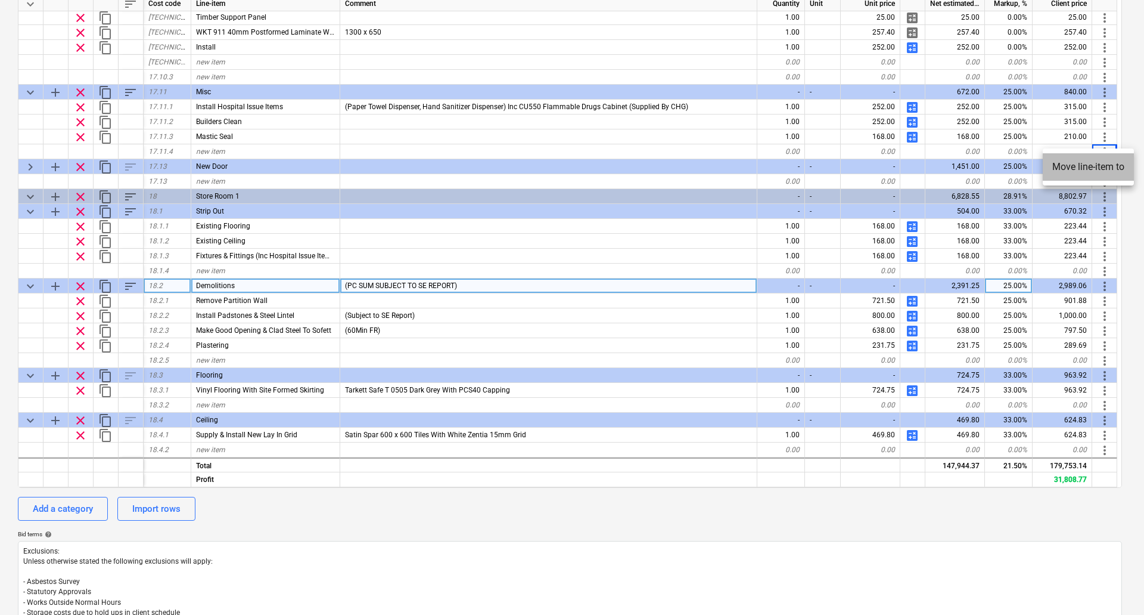
click at [1098, 167] on li "Move line-item to" at bounding box center [1088, 166] width 91 height 27
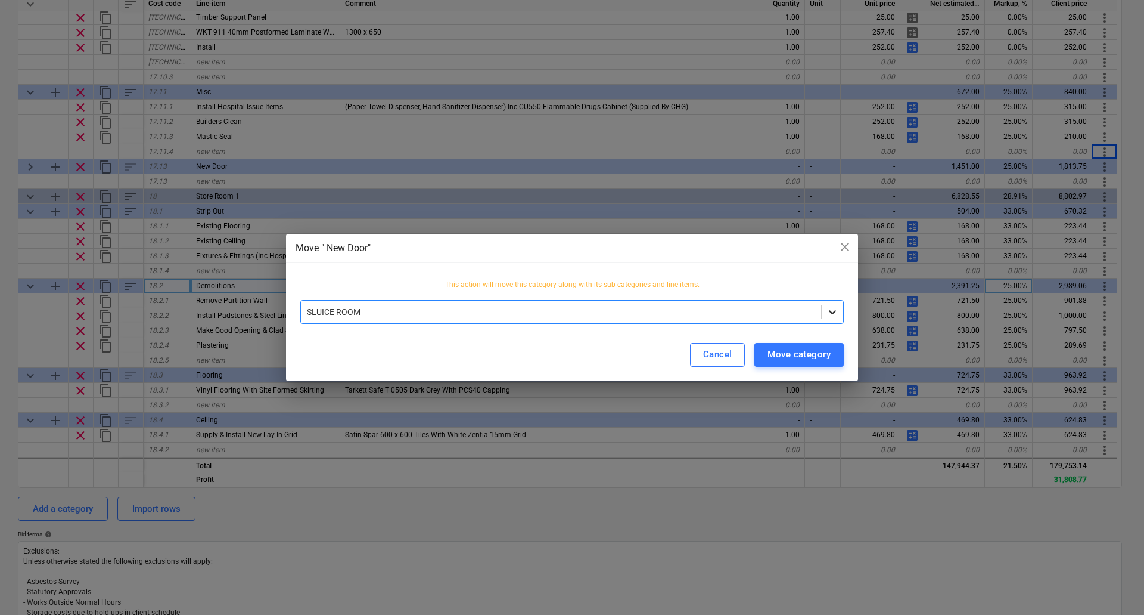
click at [836, 314] on icon at bounding box center [833, 312] width 12 height 12
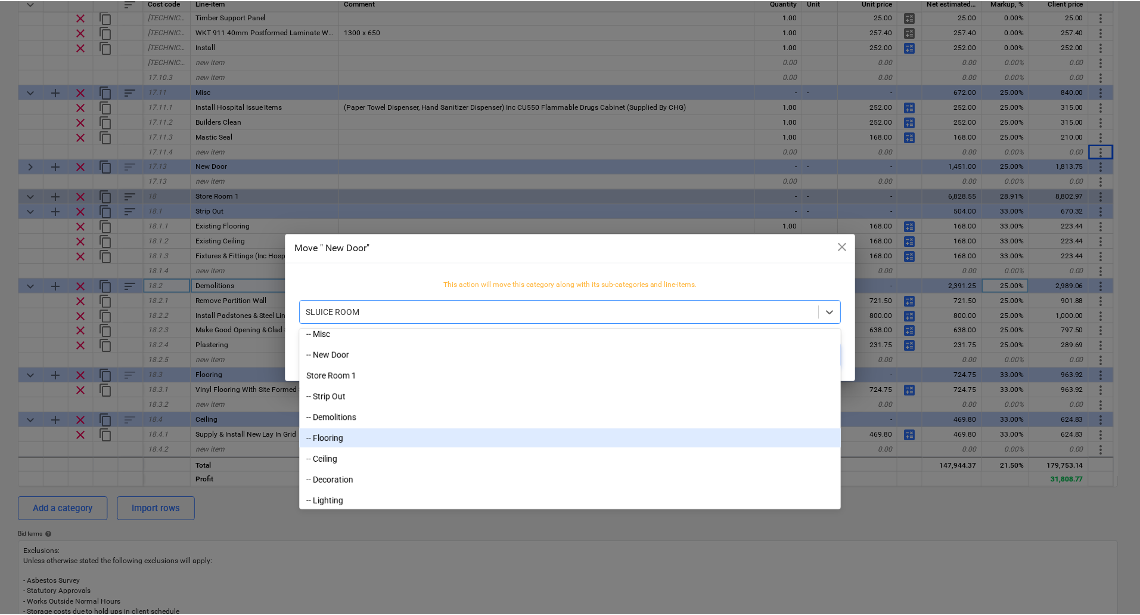
scroll to position [1493, 0]
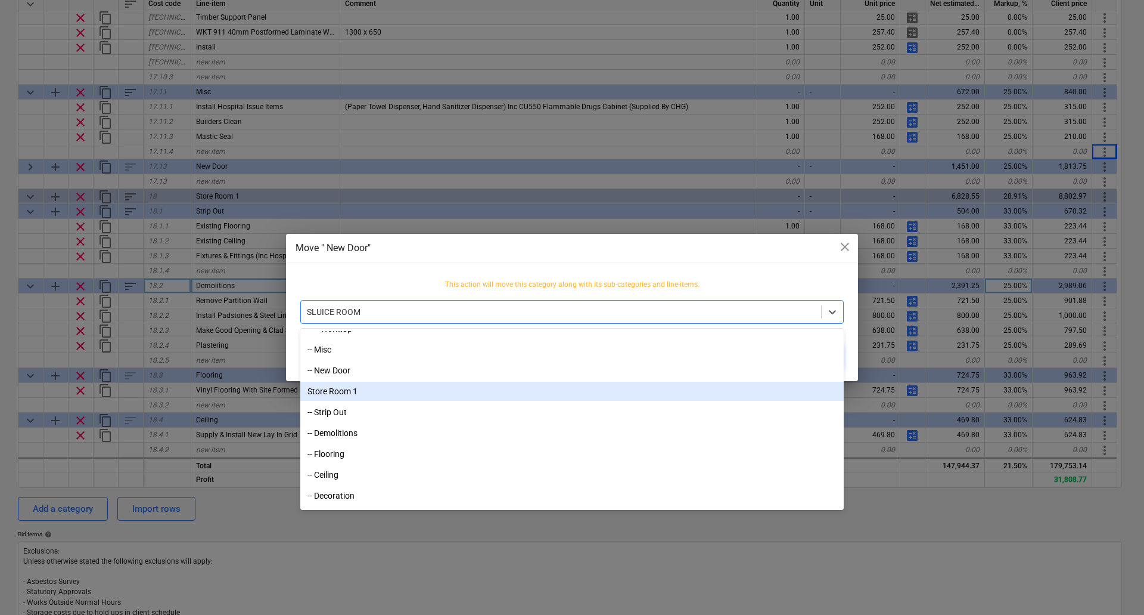
click at [377, 393] on div "Store Room 1" at bounding box center [572, 390] width 544 height 19
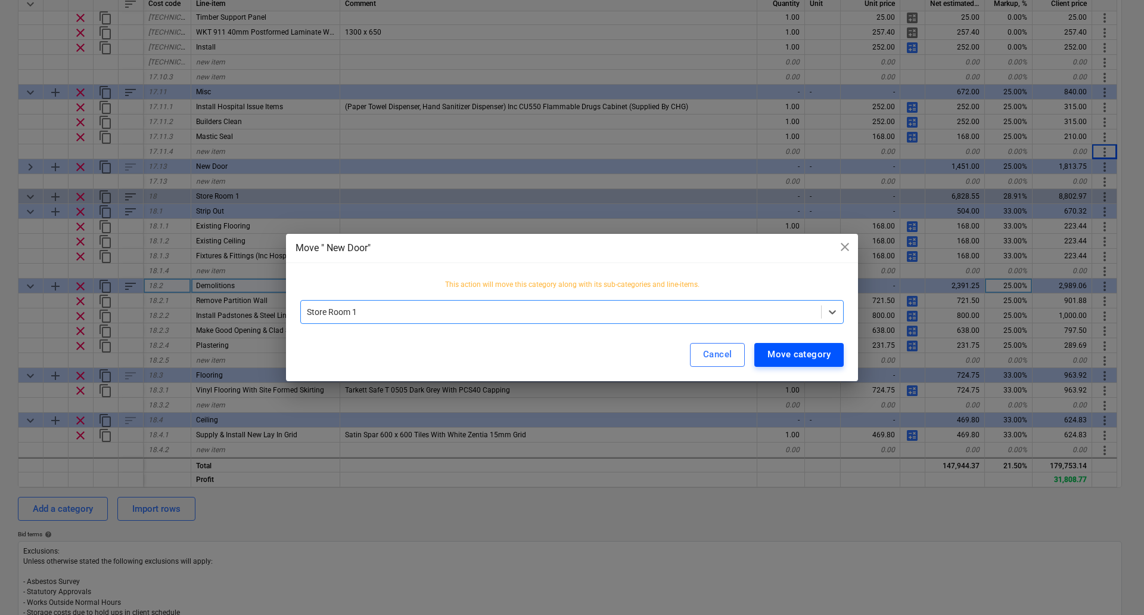
click at [799, 350] on div "Move category" at bounding box center [799, 353] width 63 height 15
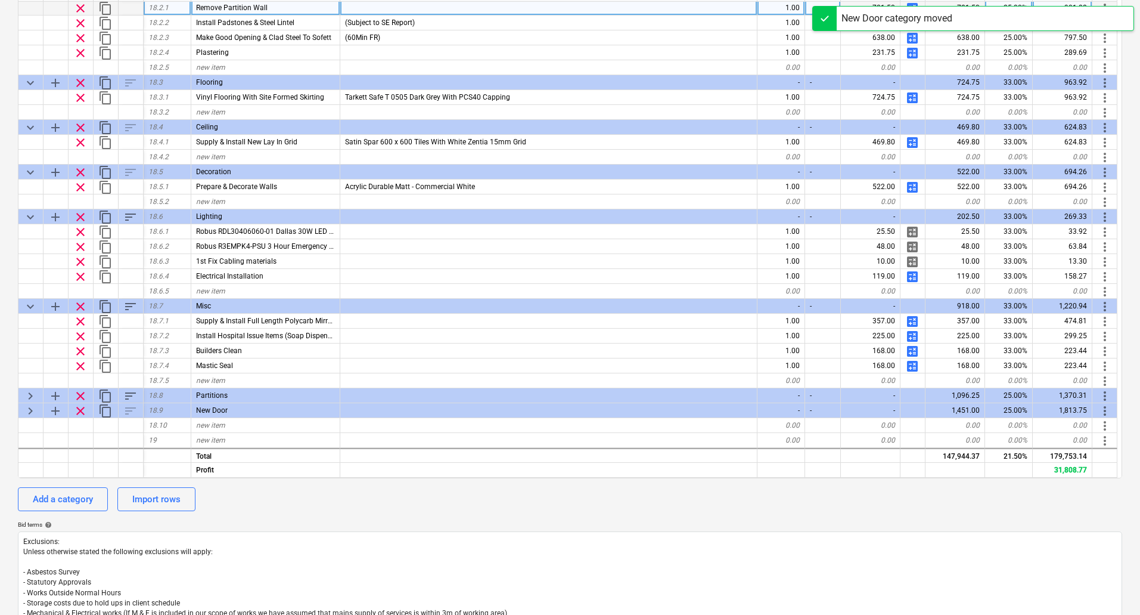
scroll to position [377, 0]
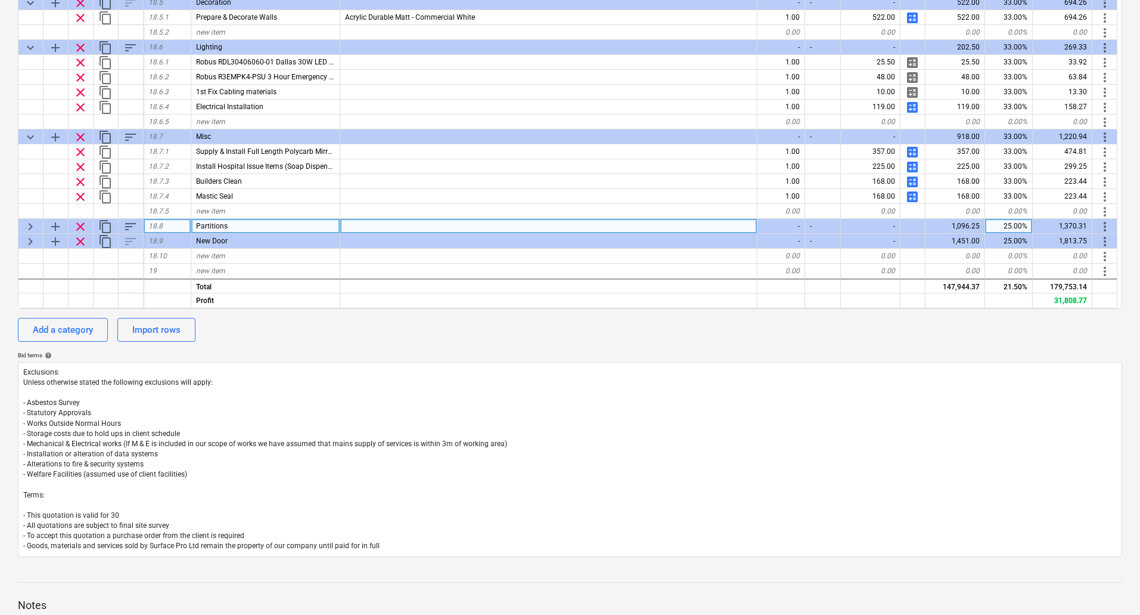
click at [22, 225] on div "keyboard_arrow_right" at bounding box center [30, 226] width 25 height 15
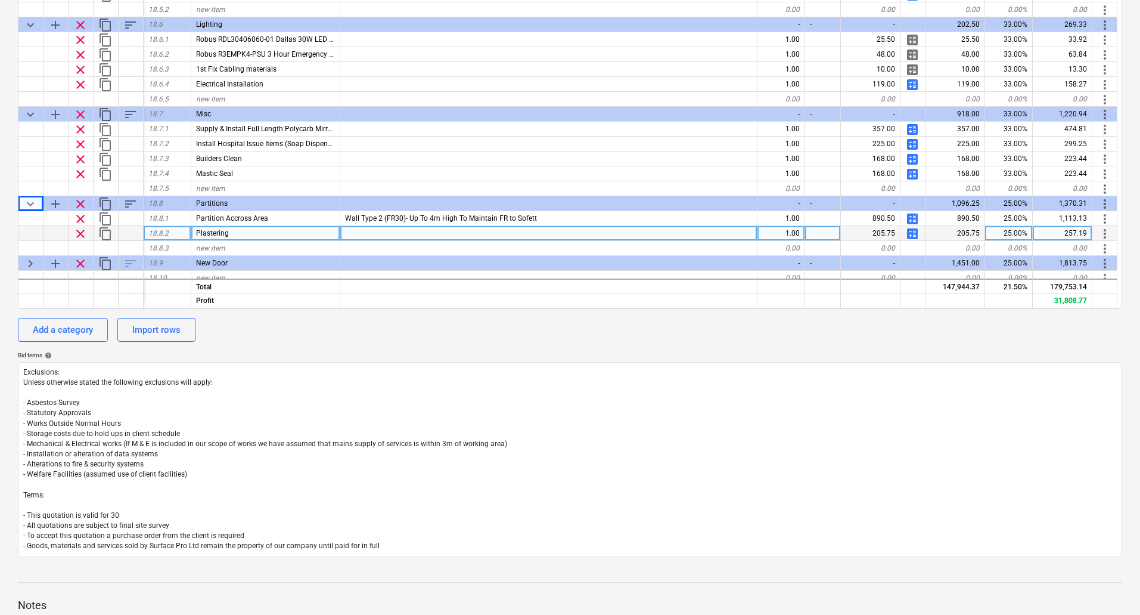
scroll to position [5455, 0]
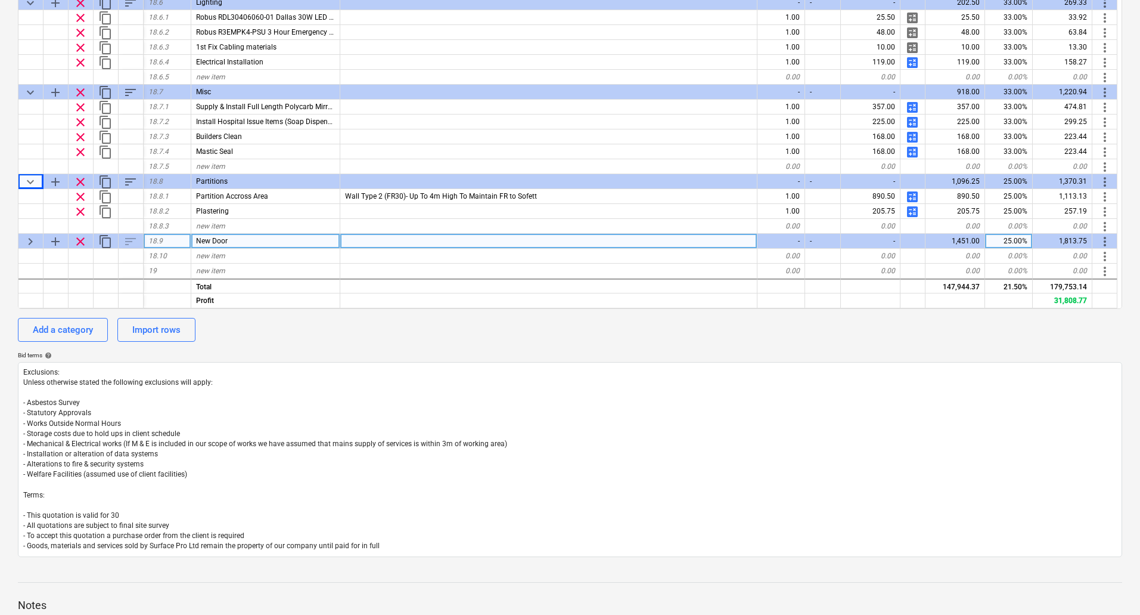
click at [28, 243] on span "keyboard_arrow_right" at bounding box center [30, 241] width 14 height 14
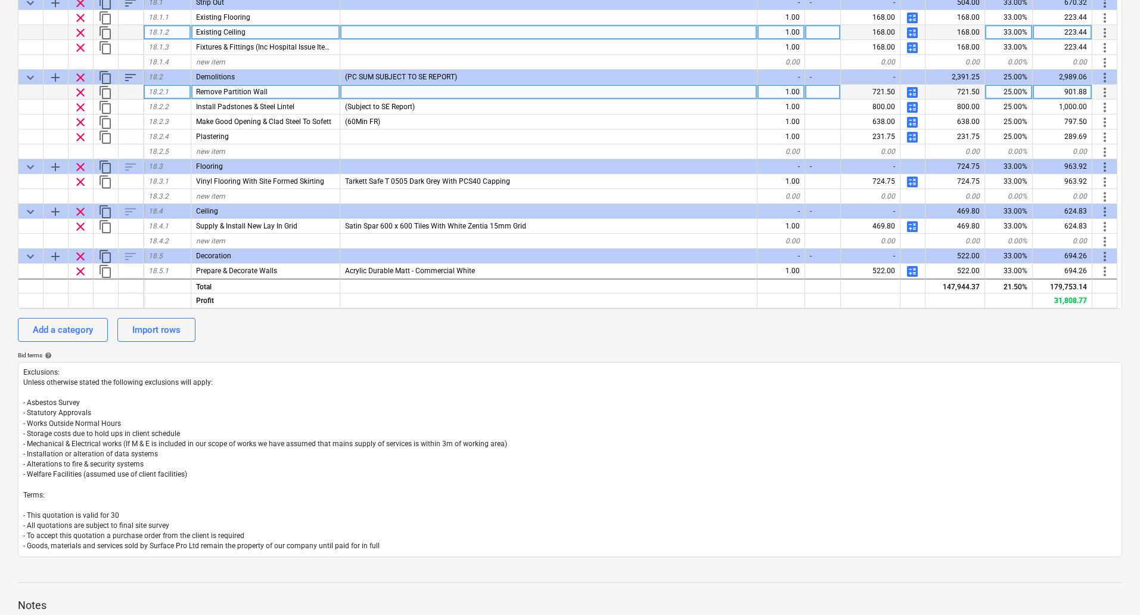
scroll to position [5038, 0]
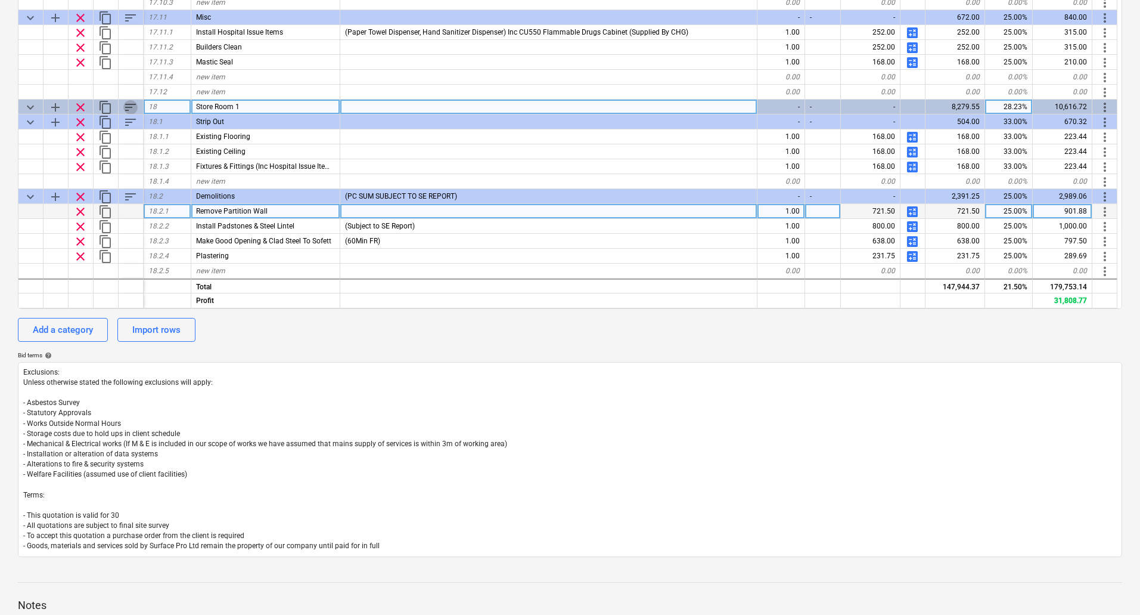
click at [129, 103] on span "sort" at bounding box center [130, 107] width 14 height 14
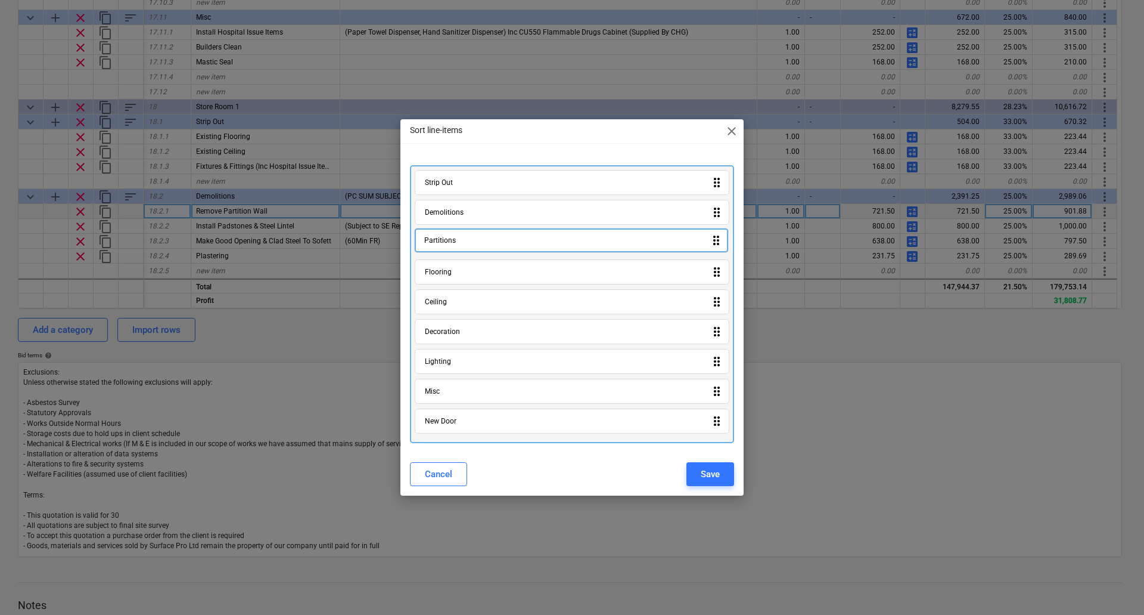
drag, startPoint x: 524, startPoint y: 398, endPoint x: 526, endPoint y: 244, distance: 153.8
click at [526, 244] on div "Strip Out drag_indicator Demolitions drag_indicator Flooring drag_indicator Cei…" at bounding box center [572, 304] width 324 height 278
drag, startPoint x: 526, startPoint y: 425, endPoint x: 530, endPoint y: 262, distance: 163.4
click at [530, 262] on div "Strip Out drag_indicator Demolitions drag_indicator Partitions drag_indicator F…" at bounding box center [572, 304] width 324 height 278
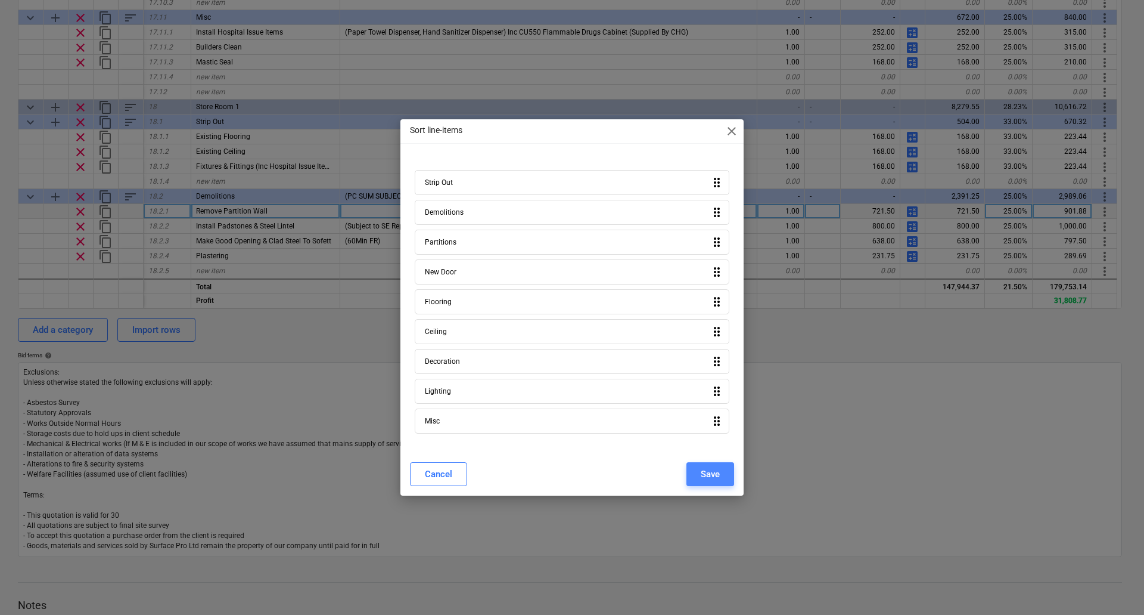
click at [706, 472] on div "Save" at bounding box center [710, 473] width 19 height 15
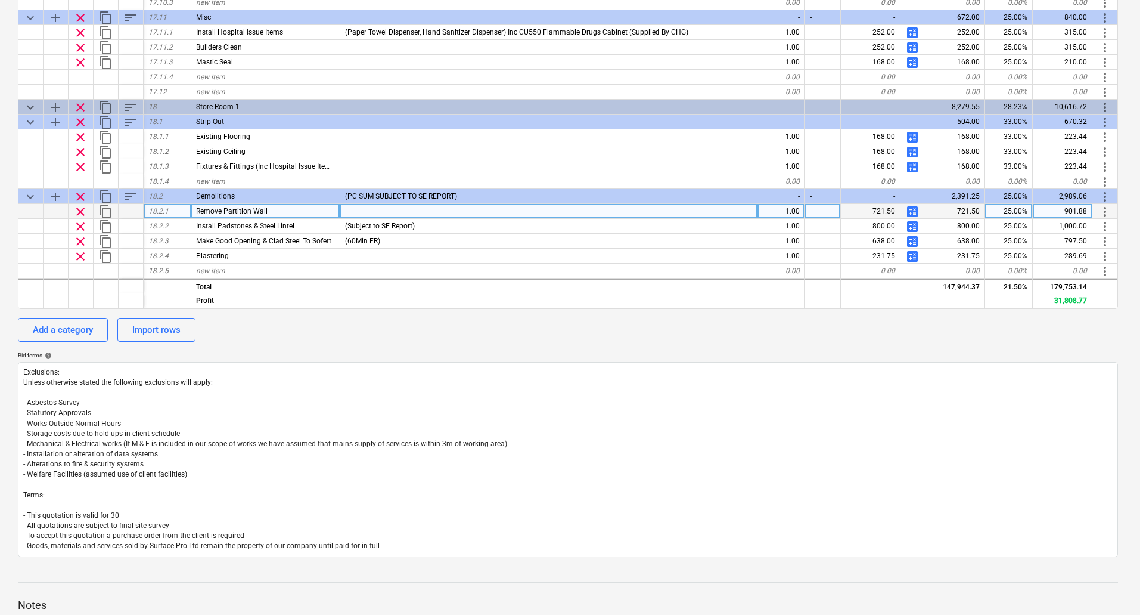
type textarea "x"
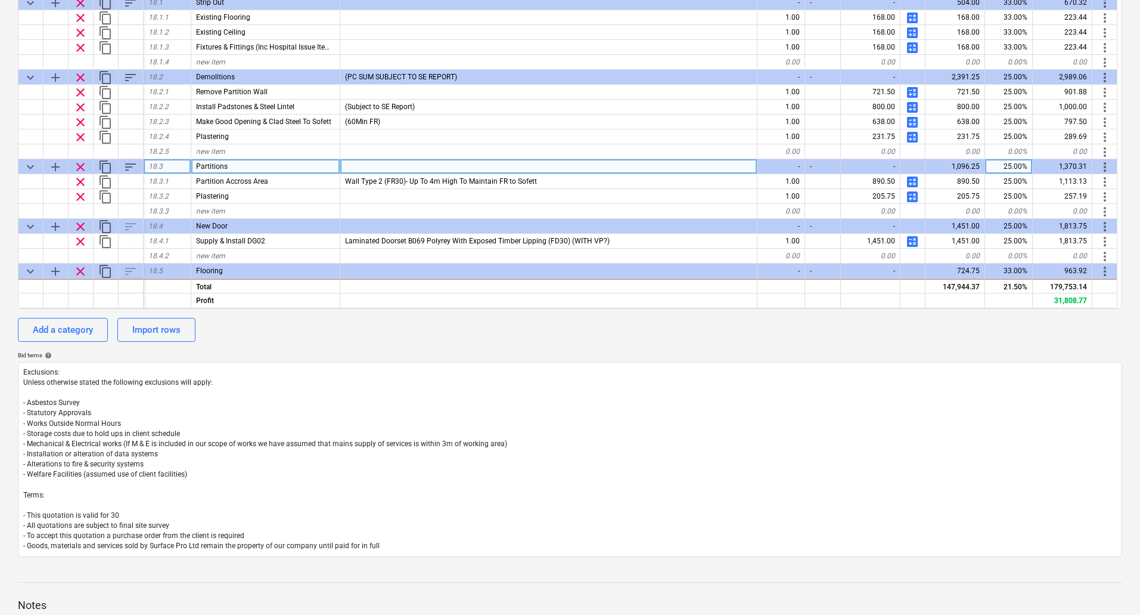
scroll to position [5217, 0]
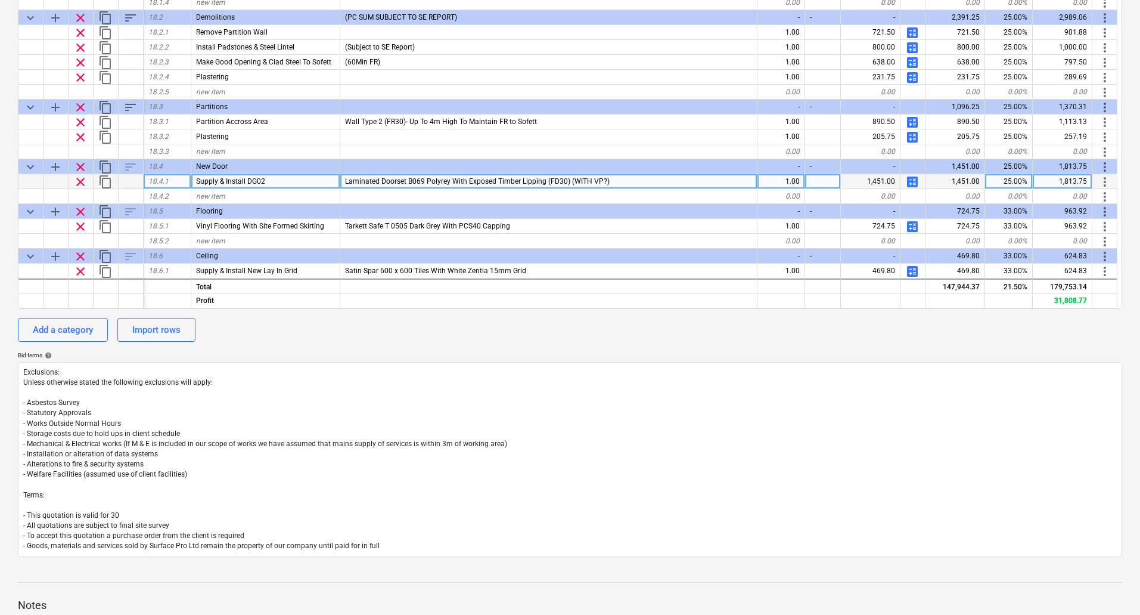
click at [284, 179] on div "Supply & Install DG02" at bounding box center [265, 181] width 149 height 15
click at [265, 181] on input "Supply & Install DG02" at bounding box center [265, 181] width 148 height 14
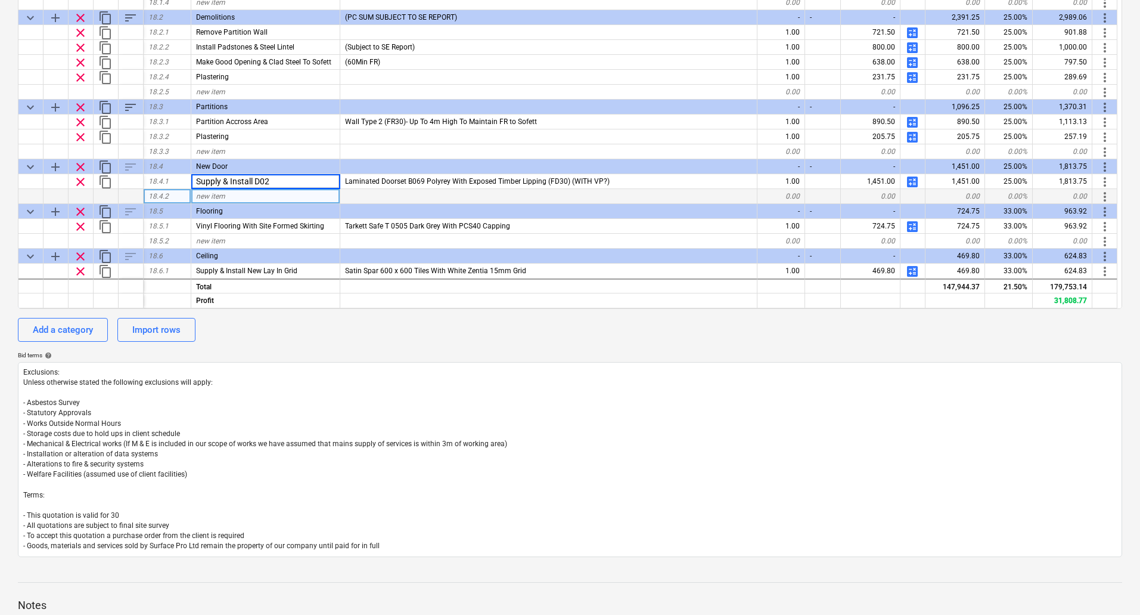
type input "Supply & Install DF02"
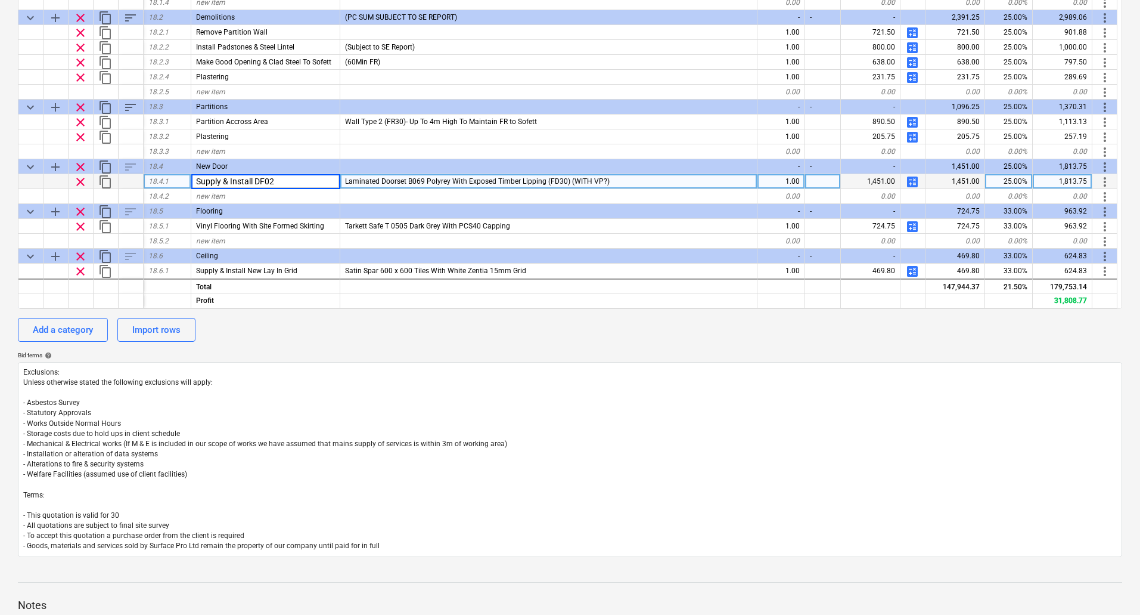
type textarea "x"
click at [426, 181] on span "Laminated Doorset B069 Polyrey With Exposed Timber Lipping (FD30) (WITH VP?)" at bounding box center [477, 181] width 265 height 8
click at [423, 181] on input "Laminated Doorset B069 Polyrey With Exposed Timber Lipping (FD30) (WITH VP?)" at bounding box center [548, 181] width 417 height 14
click at [436, 179] on input "Laminated Doorset B069 Polyrey With Exposed Timber Lipping (FD30) (WITH VP?)" at bounding box center [548, 181] width 417 height 14
click at [651, 179] on input "Laminated Doorset C179 Polyrey With Exposed Timber Lipping (FD30) (WITH VP?)" at bounding box center [548, 181] width 417 height 14
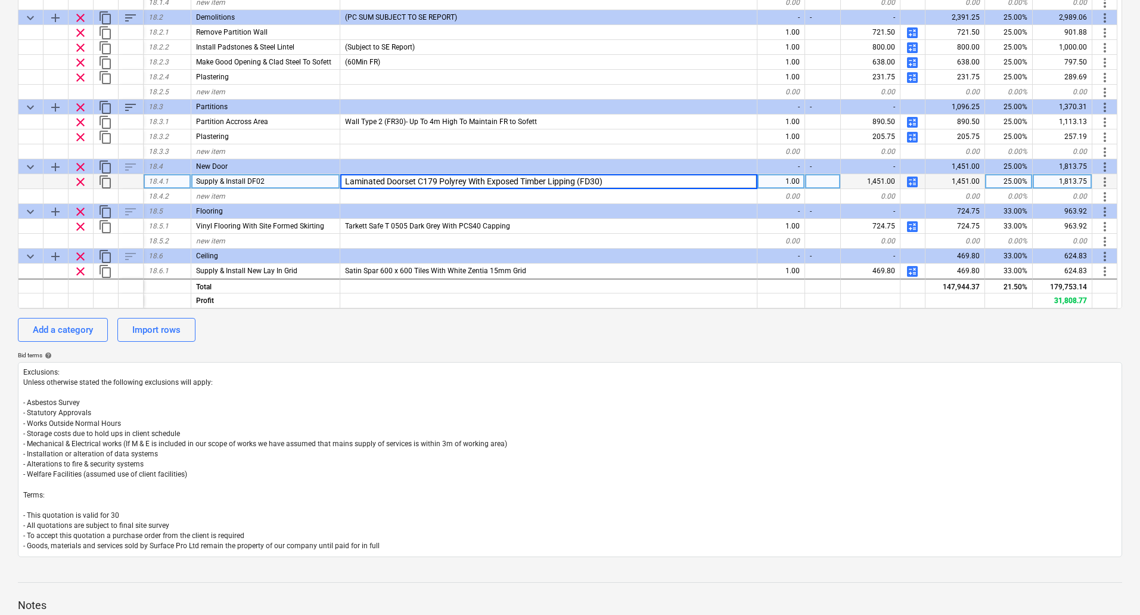
type input "Laminated Doorset C179 Polyrey With Exposed Timber Lipping (FD30)"
click at [913, 181] on span "calculate" at bounding box center [912, 182] width 14 height 14
type textarea "x"
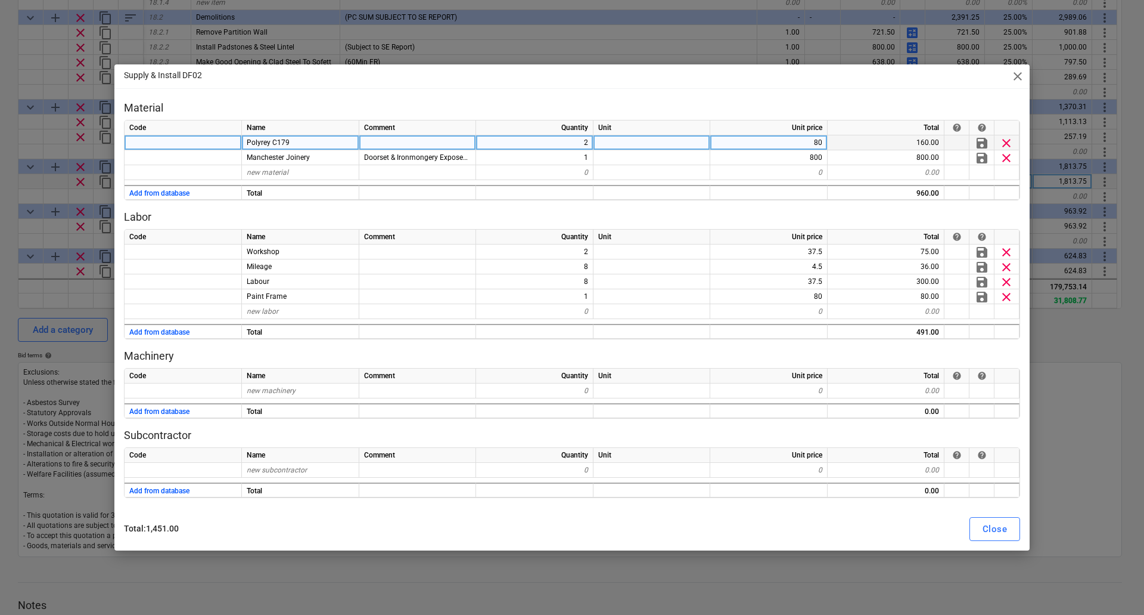
click at [806, 148] on div "80" at bounding box center [769, 142] width 117 height 15
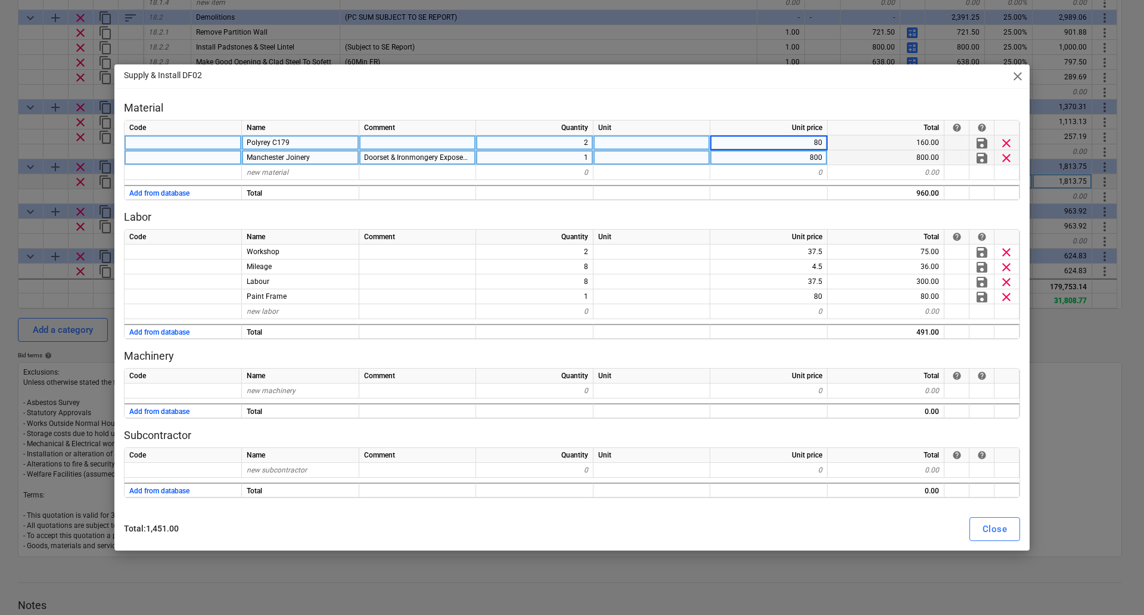
click at [805, 157] on div "800" at bounding box center [769, 157] width 117 height 15
click at [809, 154] on input "700" at bounding box center [769, 157] width 117 height 14
drag, startPoint x: 806, startPoint y: 154, endPoint x: 839, endPoint y: 154, distance: 32.8
click at [0, 0] on div "Manchester Joinery Doorset & Ironmongery Exposed lipping 1 700 800.00 save clear" at bounding box center [0, 0] width 0 height 0
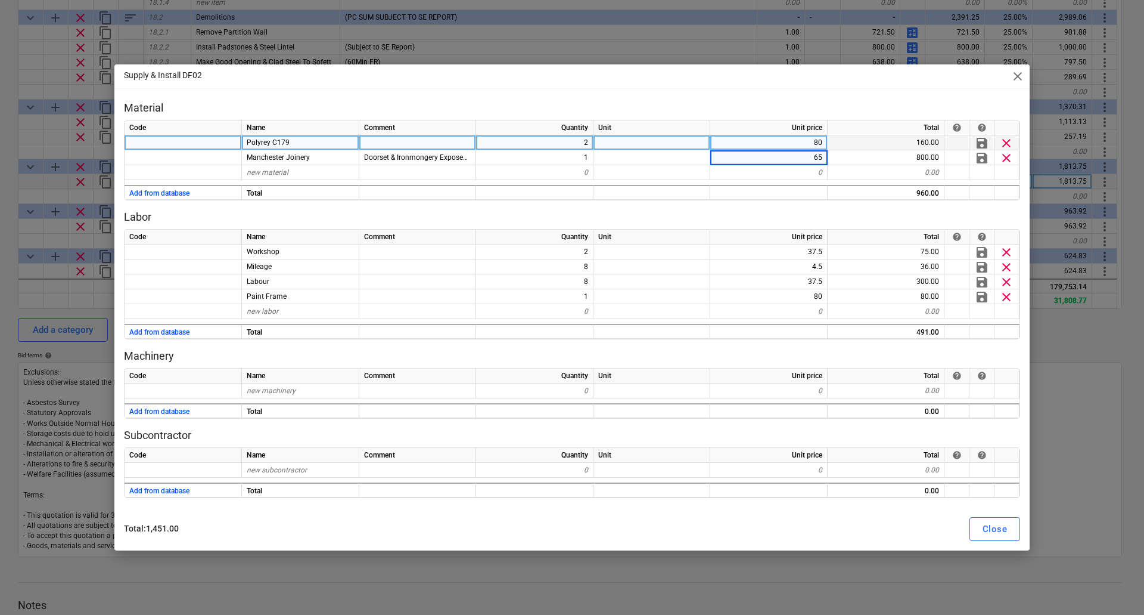
type input "650"
click at [1006, 528] on div "Close" at bounding box center [995, 528] width 24 height 15
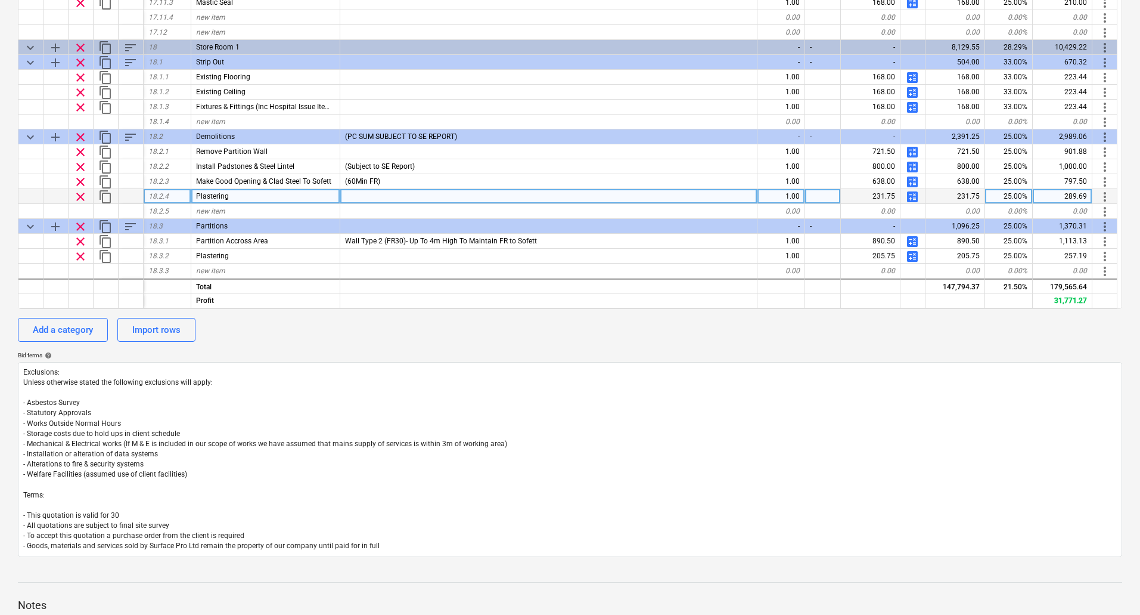
scroll to position [5276, 0]
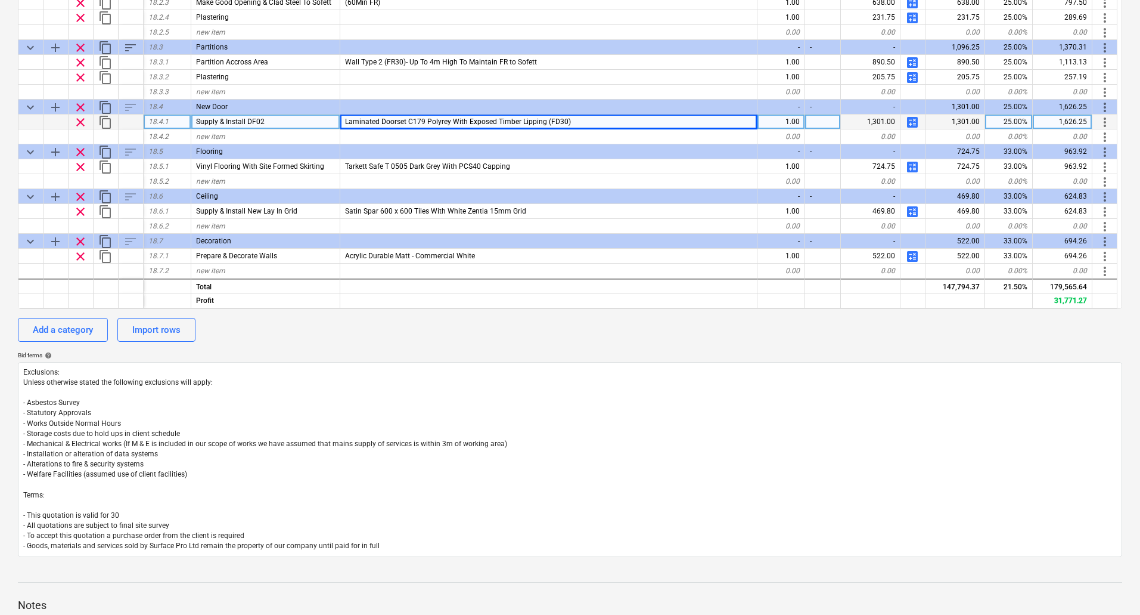
click at [908, 122] on span "calculate" at bounding box center [912, 122] width 14 height 14
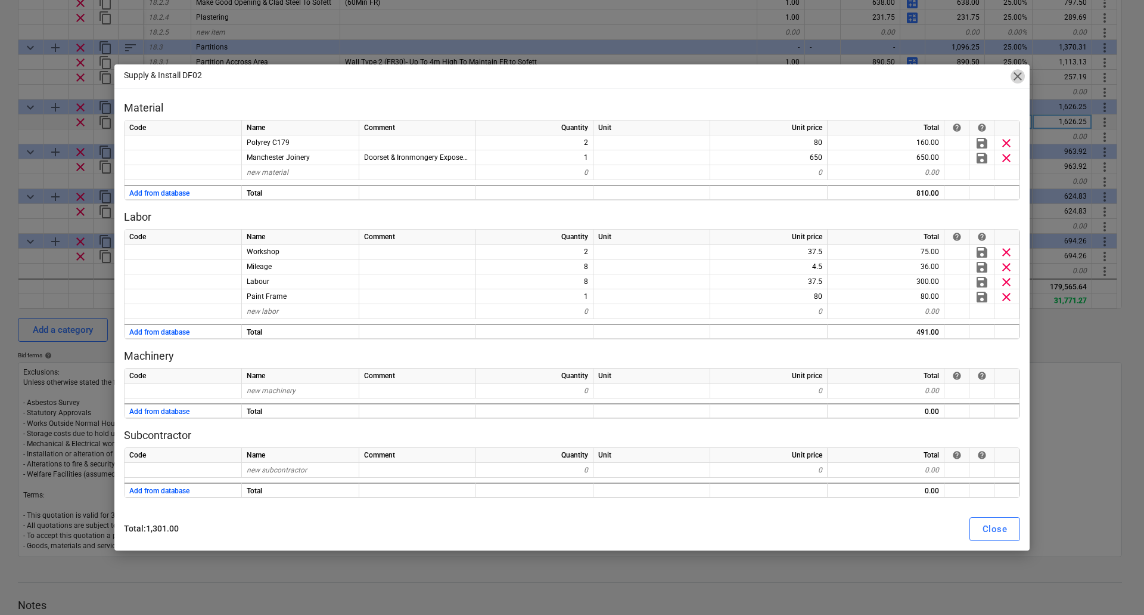
click at [1016, 80] on span "close" at bounding box center [1018, 76] width 14 height 14
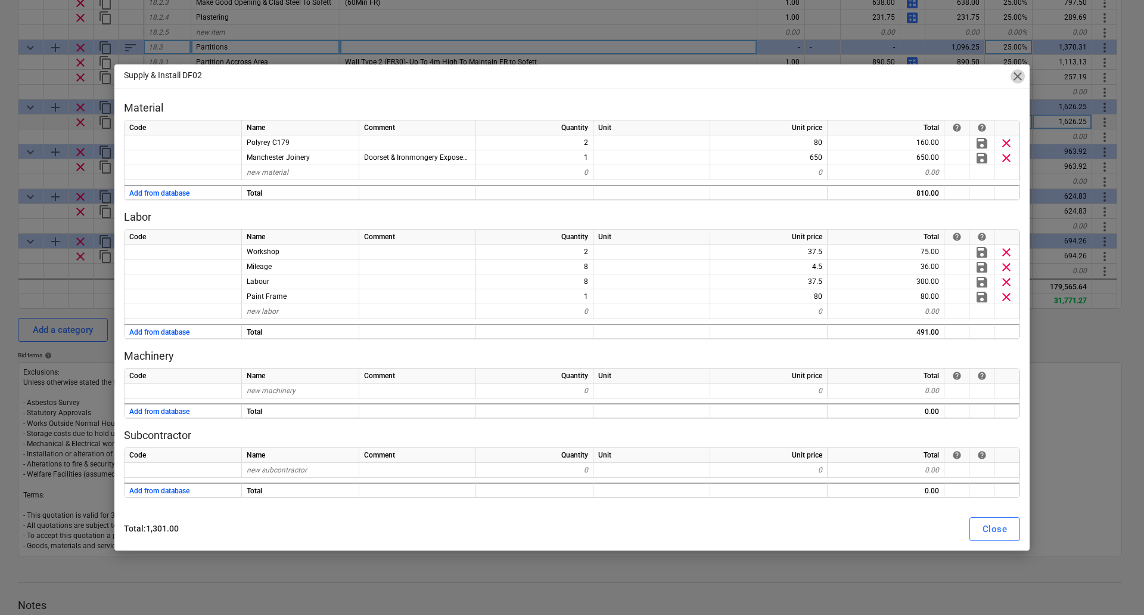
type textarea "x"
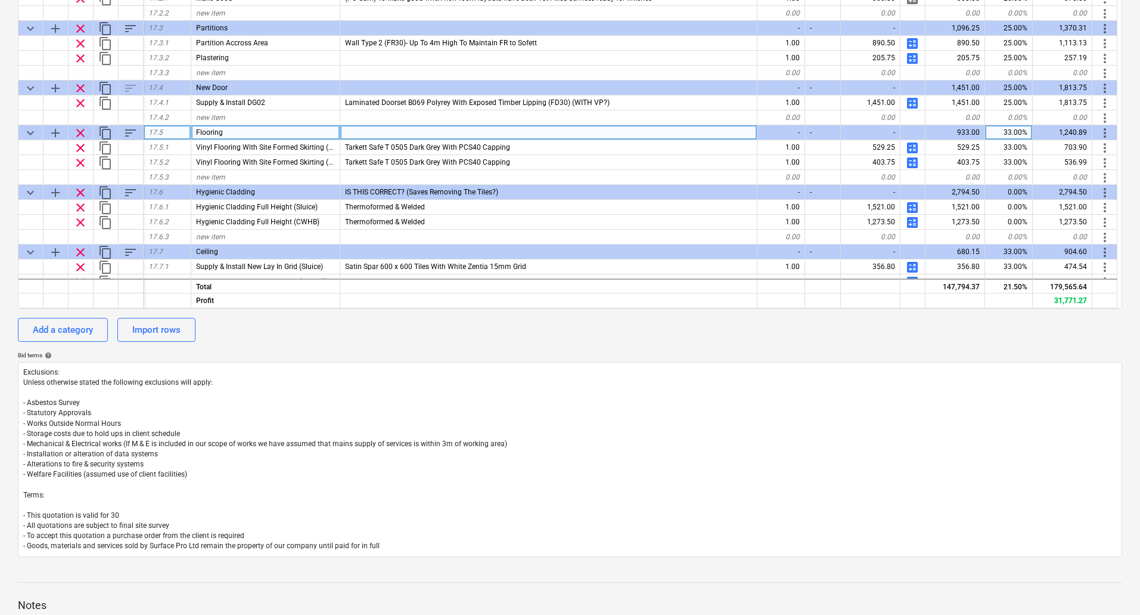
scroll to position [4263, 0]
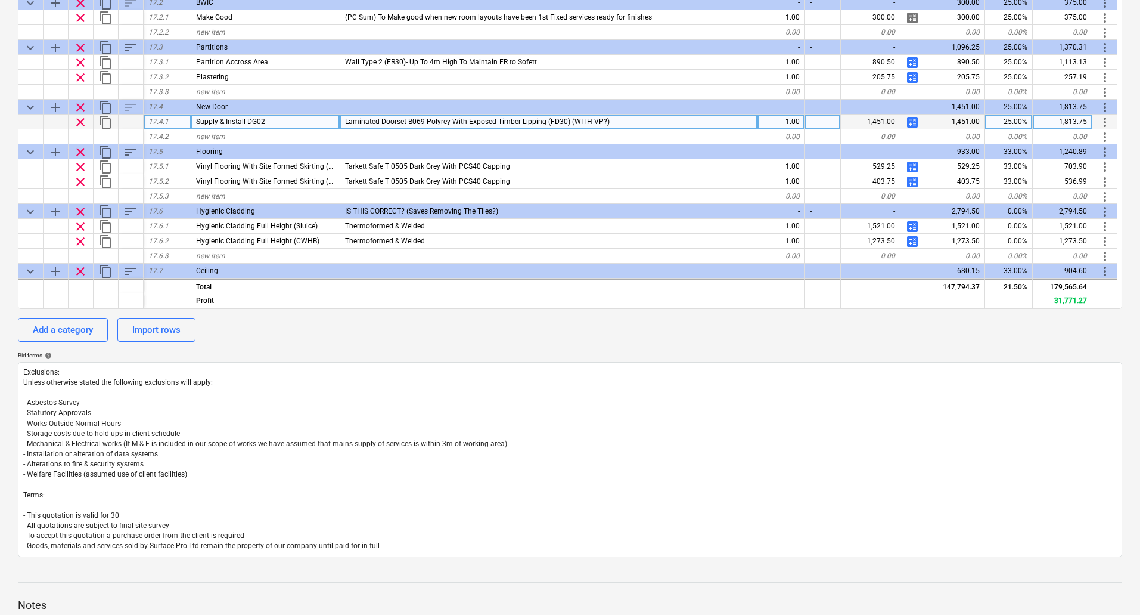
click at [272, 120] on div "Supply & Install DG02" at bounding box center [265, 121] width 149 height 15
click at [288, 124] on input "Supply & Install DG02" at bounding box center [265, 121] width 148 height 14
type input "Supply & Install DF01"
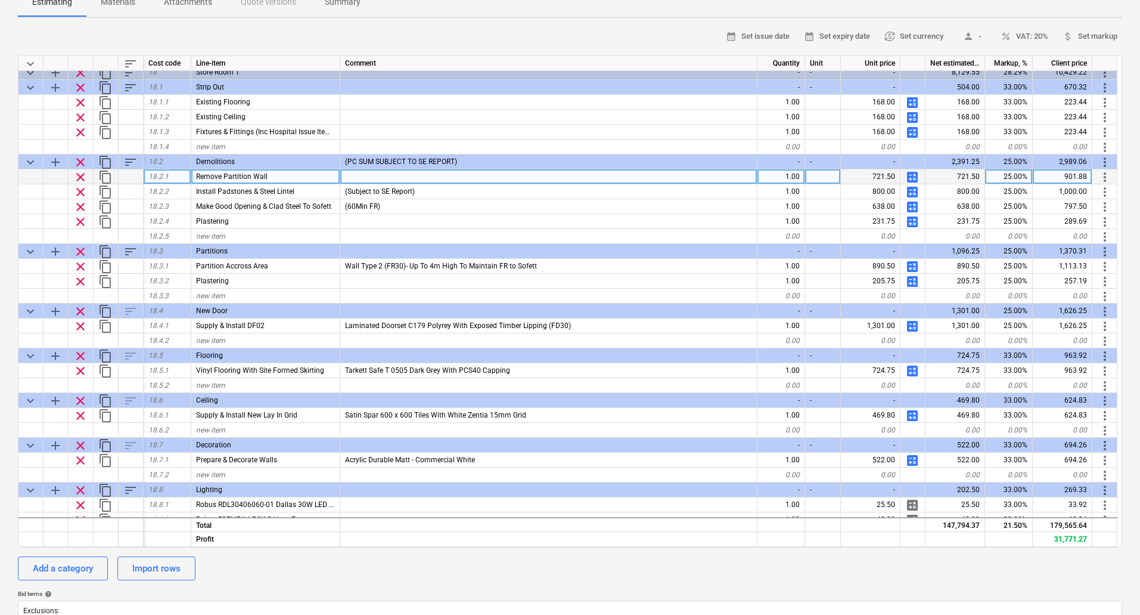
scroll to position [5247, 0]
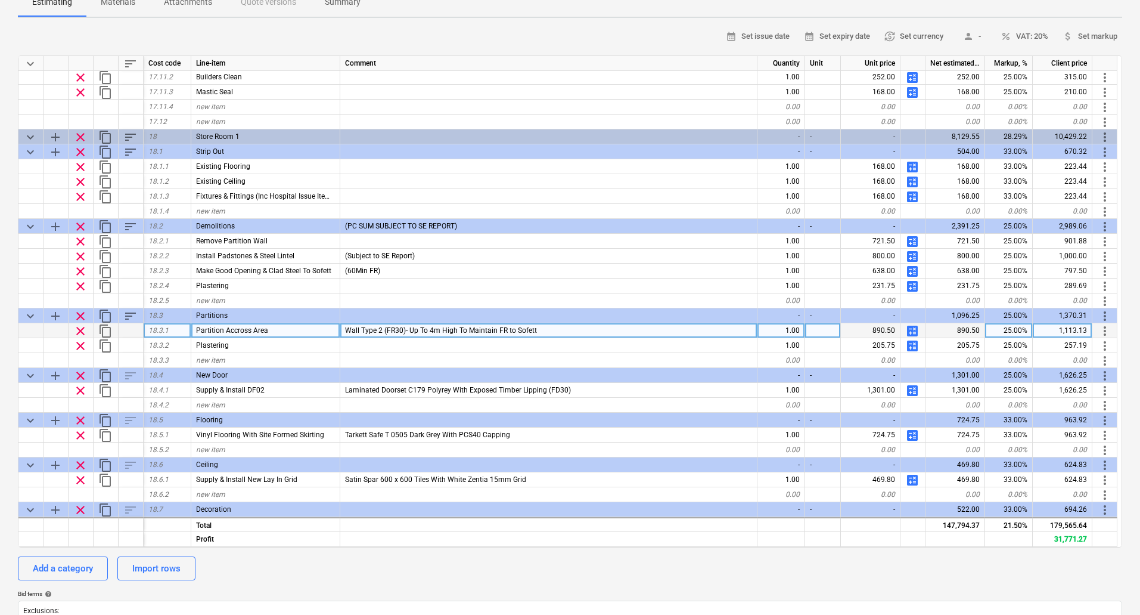
click at [911, 330] on span "calculate" at bounding box center [912, 331] width 14 height 14
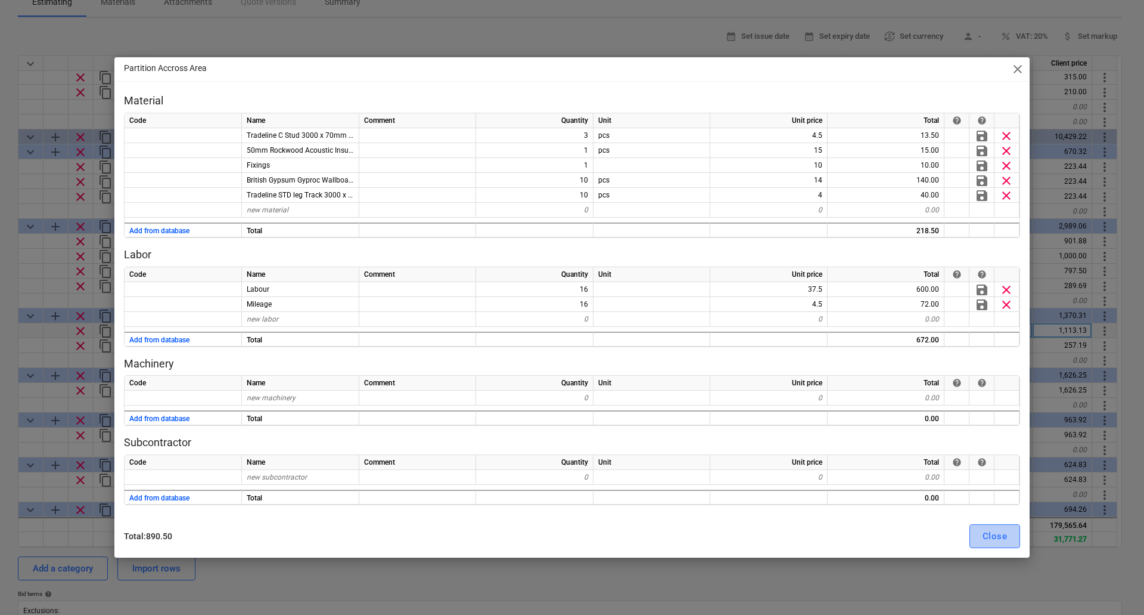
click at [1004, 535] on div "Close" at bounding box center [995, 535] width 24 height 15
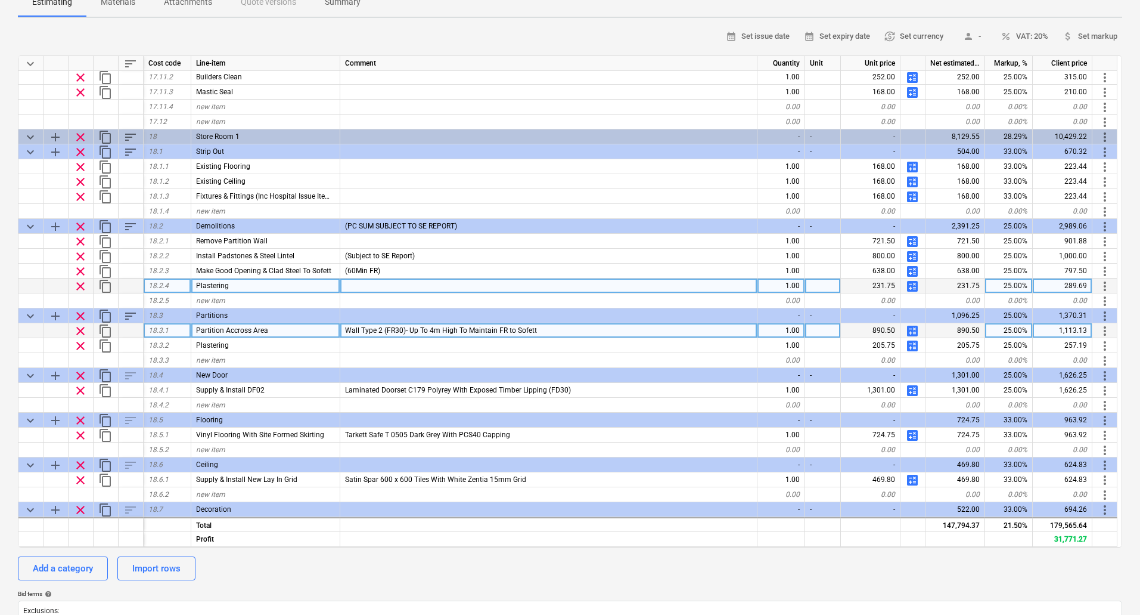
click at [913, 287] on span "calculate" at bounding box center [912, 286] width 14 height 14
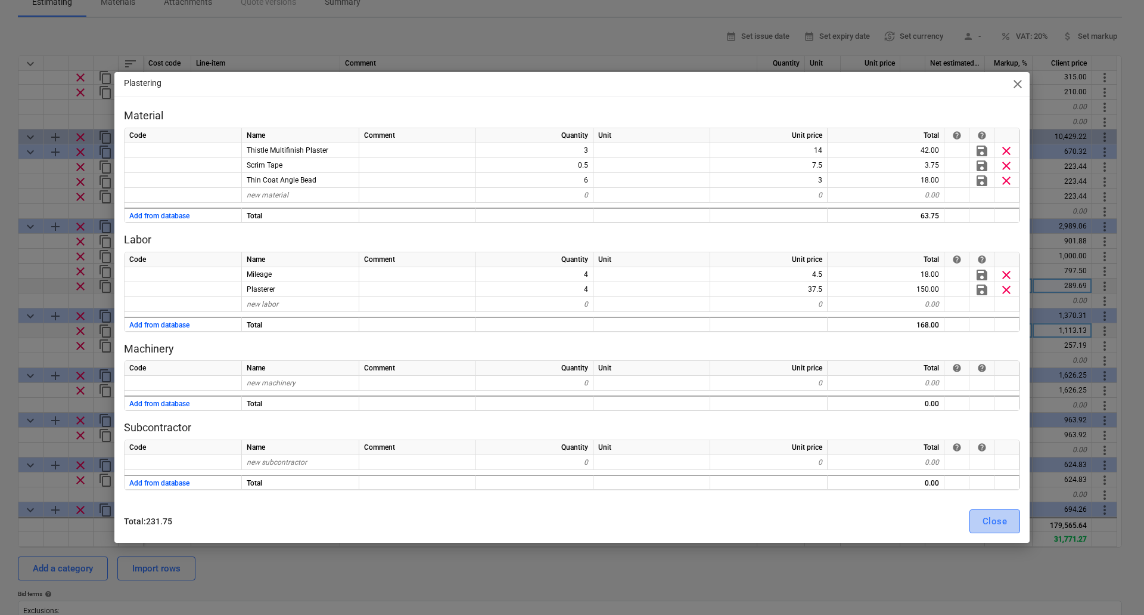
click at [1003, 522] on div "Close" at bounding box center [995, 520] width 24 height 15
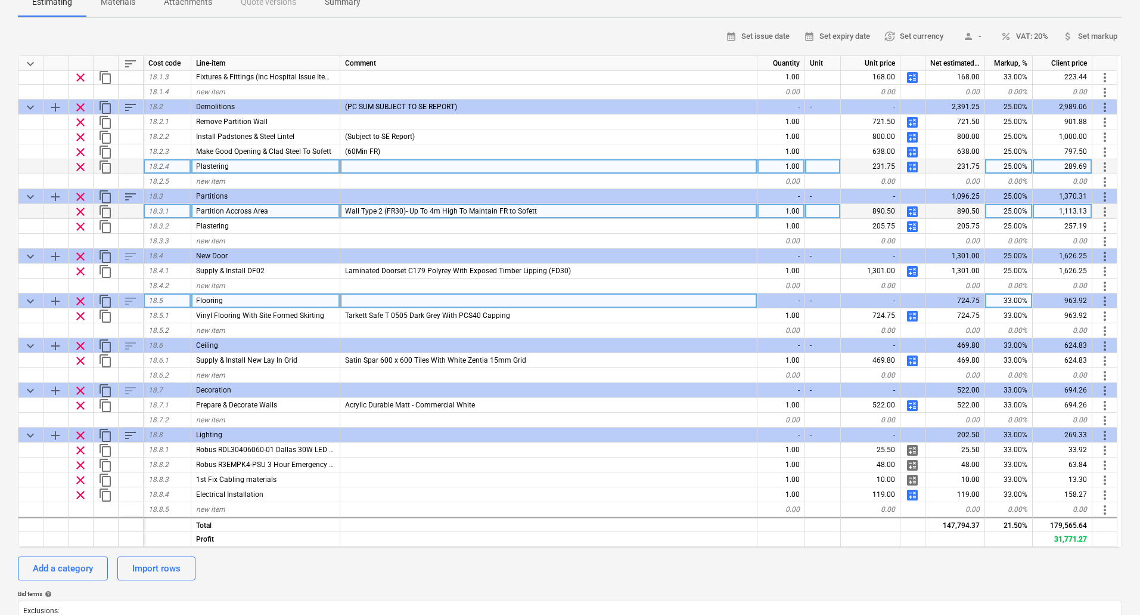
scroll to position [5485, 0]
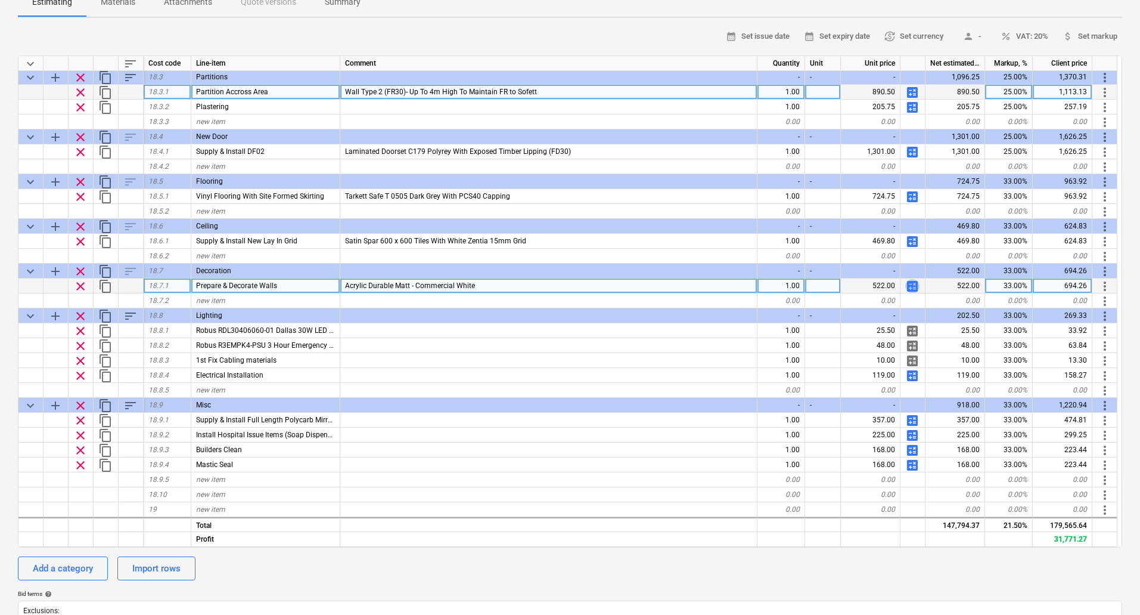
click at [910, 287] on span "calculate" at bounding box center [912, 286] width 14 height 14
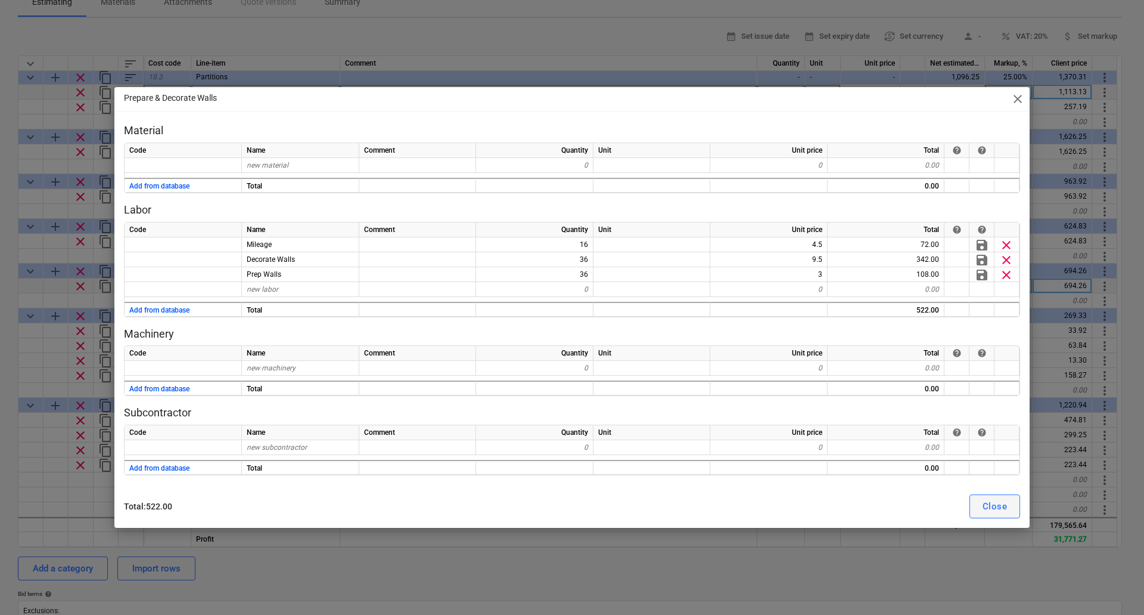
click at [978, 505] on button "Close" at bounding box center [995, 506] width 51 height 24
type textarea "x"
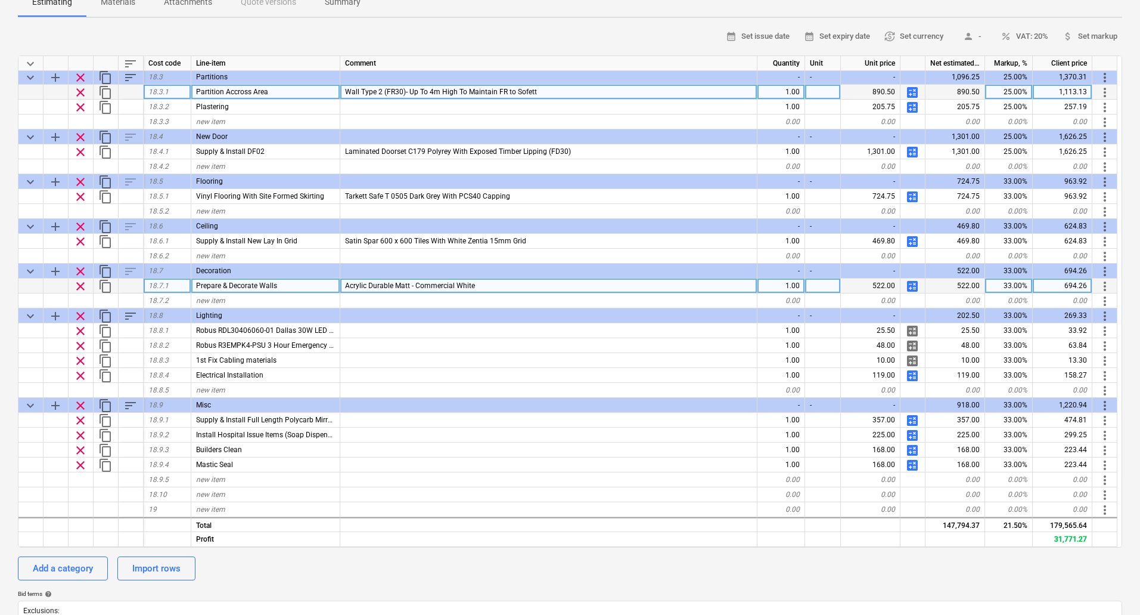
click at [302, 286] on div "Prepare & Decorate Walls" at bounding box center [265, 285] width 149 height 15
click at [302, 286] on input "Prepare & Decorate Walls" at bounding box center [265, 285] width 148 height 14
type input "Prepare & Decorate Walls Inside Store"
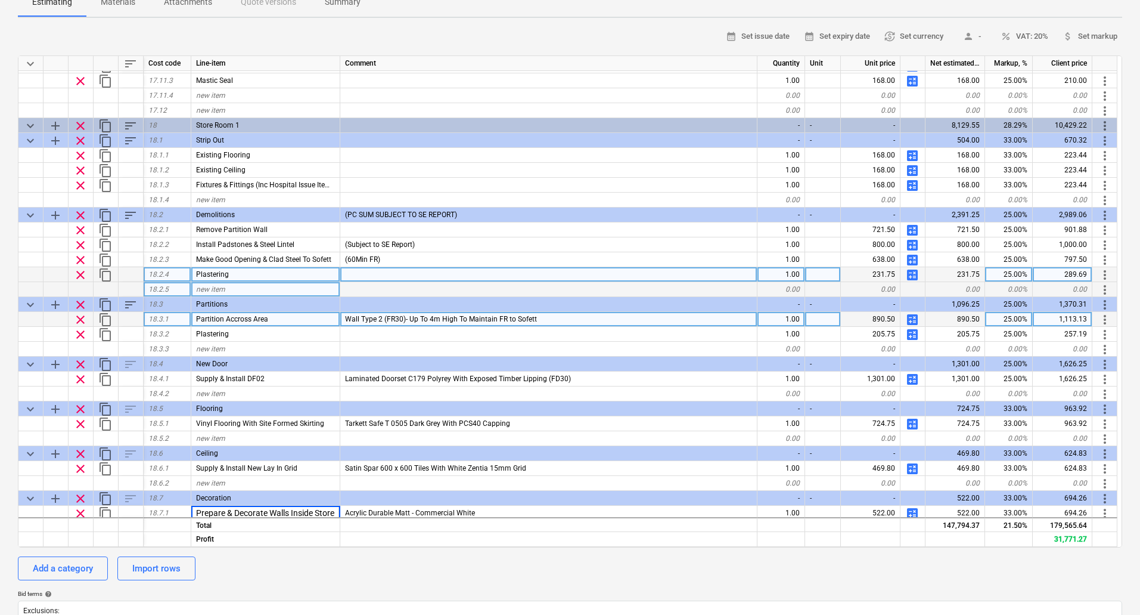
scroll to position [5187, 0]
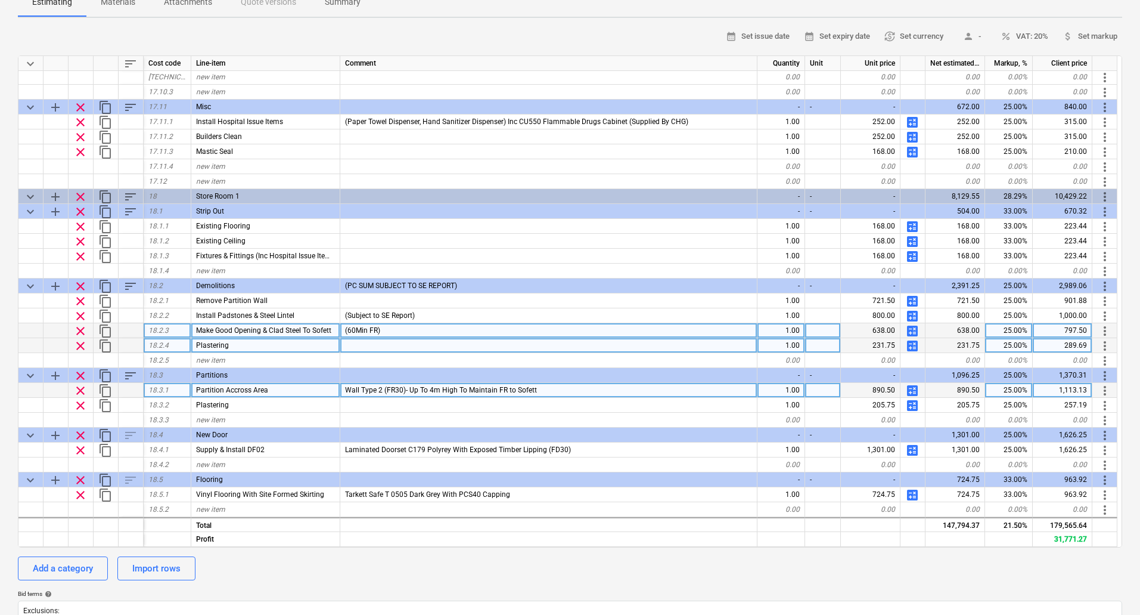
type textarea "x"
click at [328, 329] on span "Make Good Opening & Clad Steel To Sofett" at bounding box center [263, 330] width 135 height 8
click at [336, 329] on input "Make Good Opening & Clad Steel To Sofett" at bounding box center [265, 330] width 148 height 14
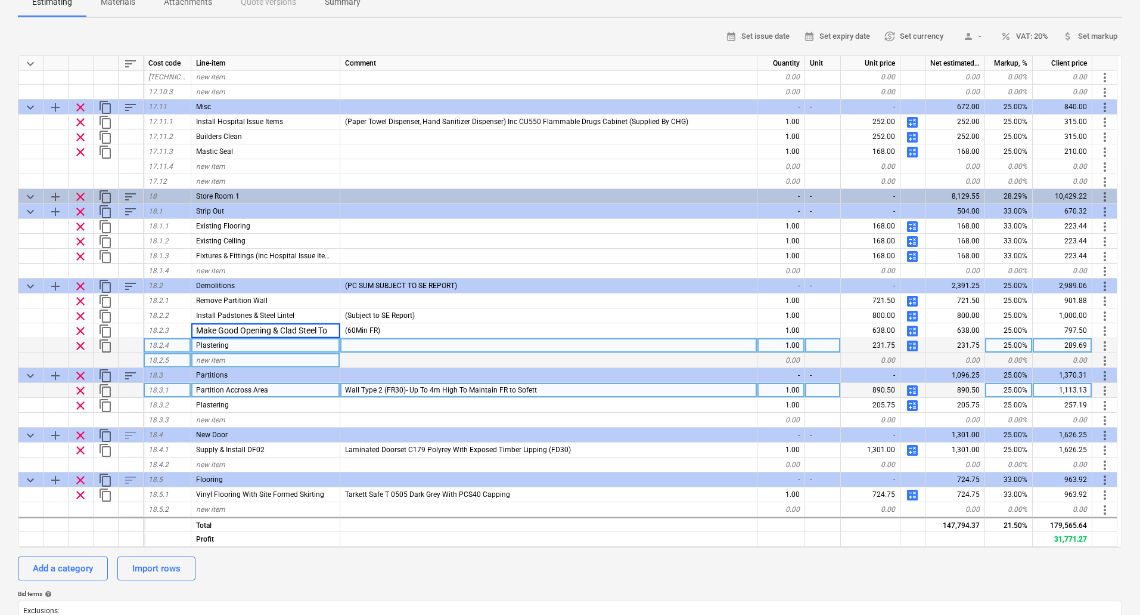
scroll to position [0, 0]
type input "Make Good Where Wall Removed"
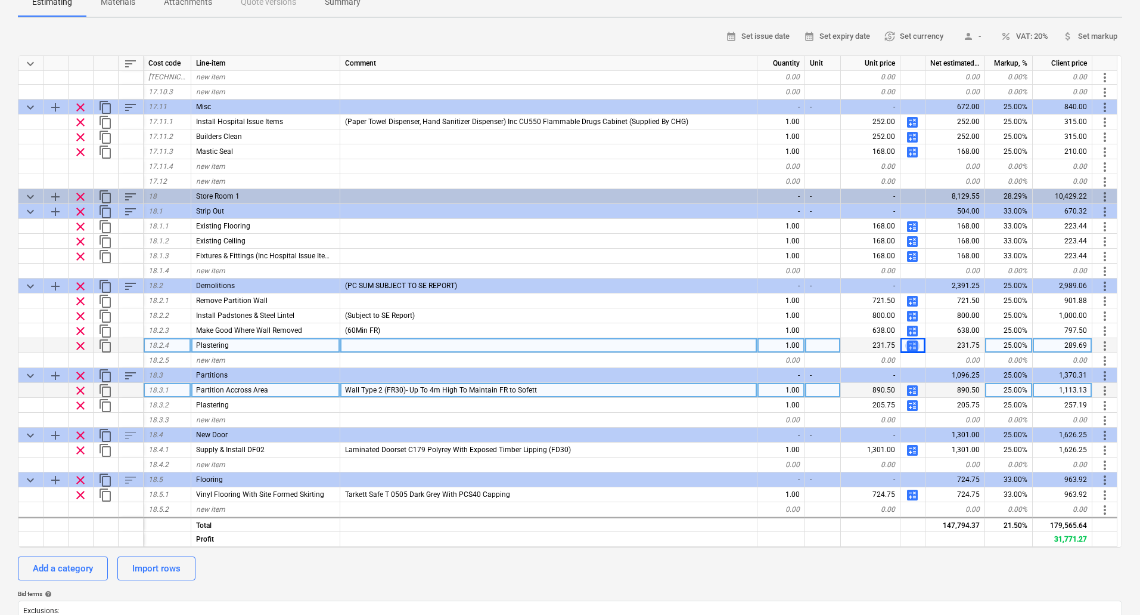
click at [910, 344] on span "calculate" at bounding box center [912, 346] width 14 height 14
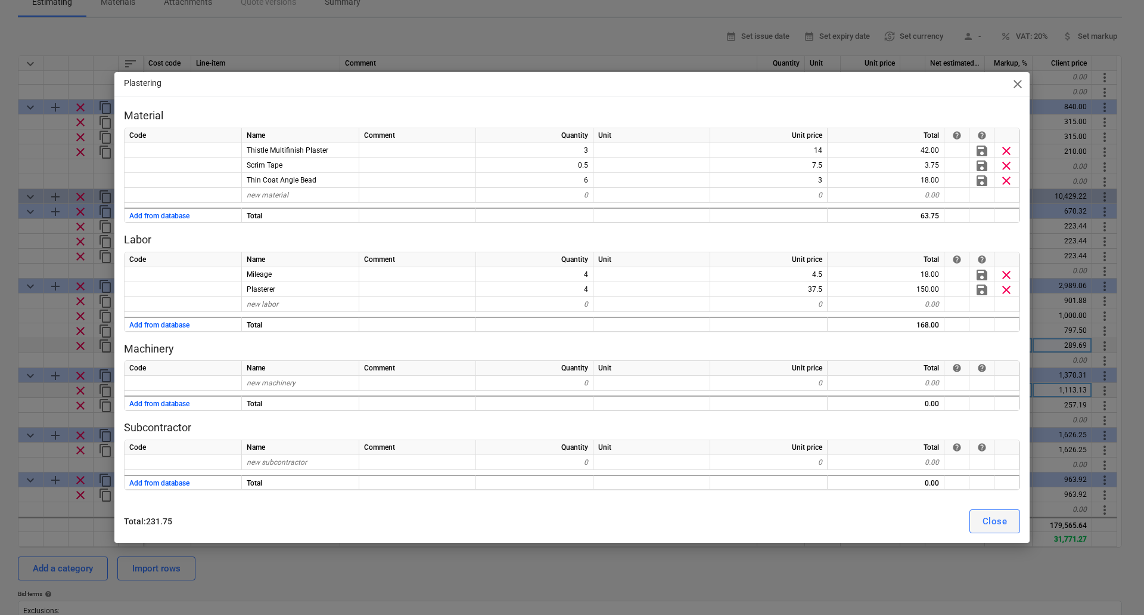
click at [991, 519] on div "Close" at bounding box center [995, 520] width 24 height 15
type textarea "x"
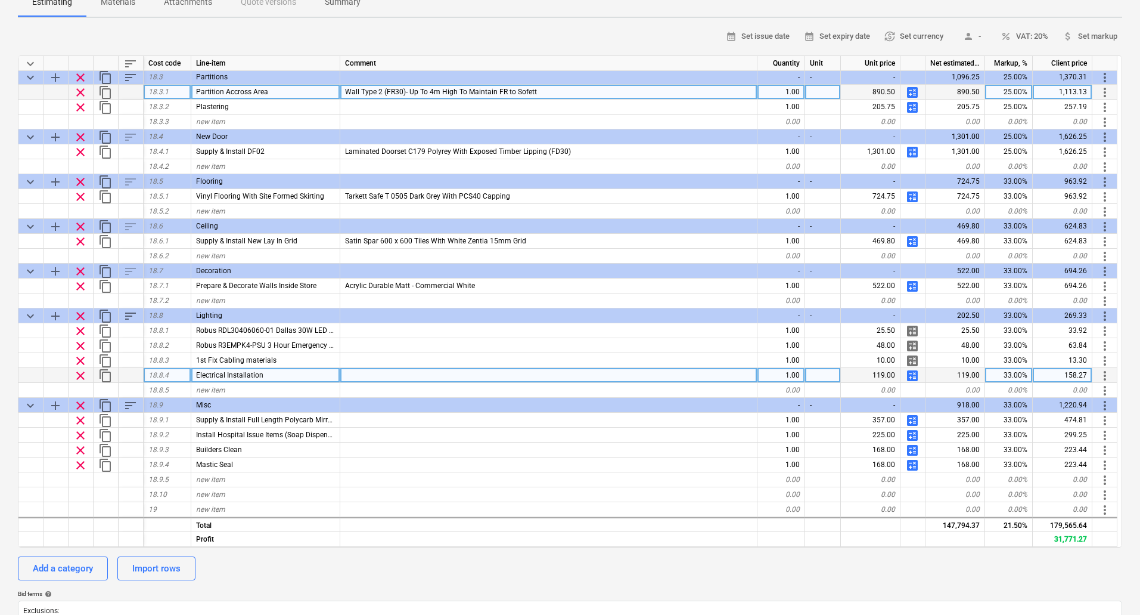
scroll to position [5366, 0]
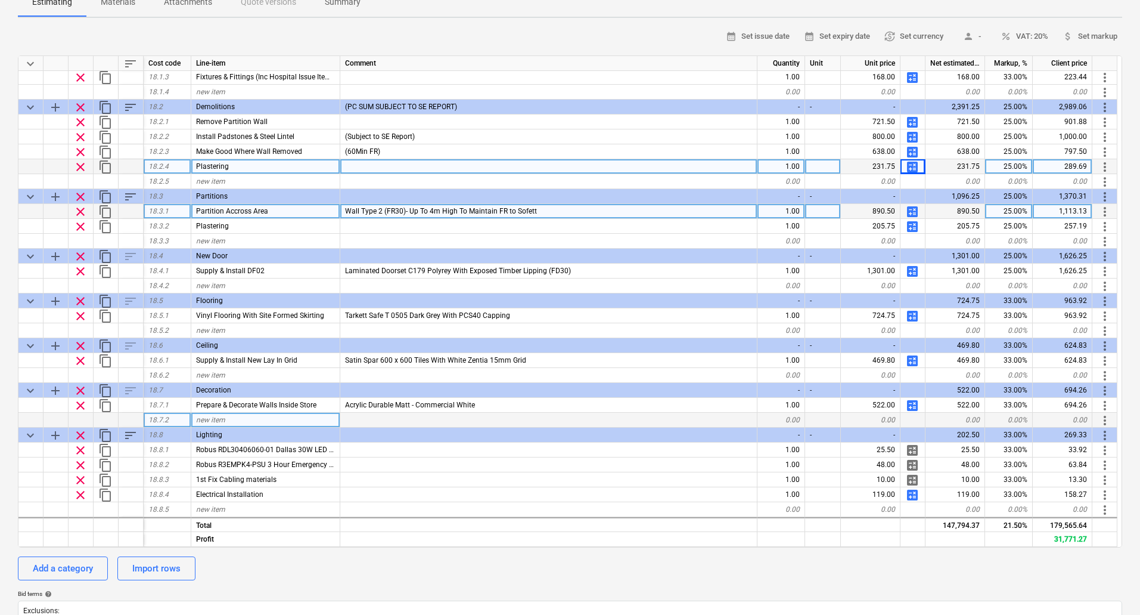
click at [232, 419] on div "new item" at bounding box center [265, 419] width 149 height 15
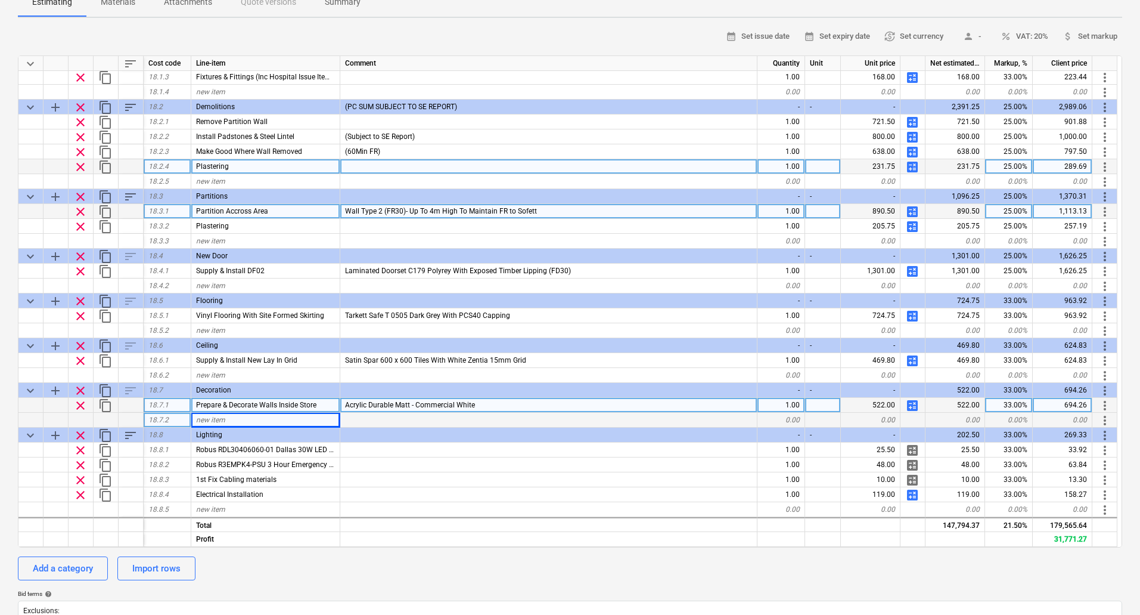
click at [331, 407] on div "Prepare & Decorate Walls Inside Store" at bounding box center [265, 405] width 149 height 15
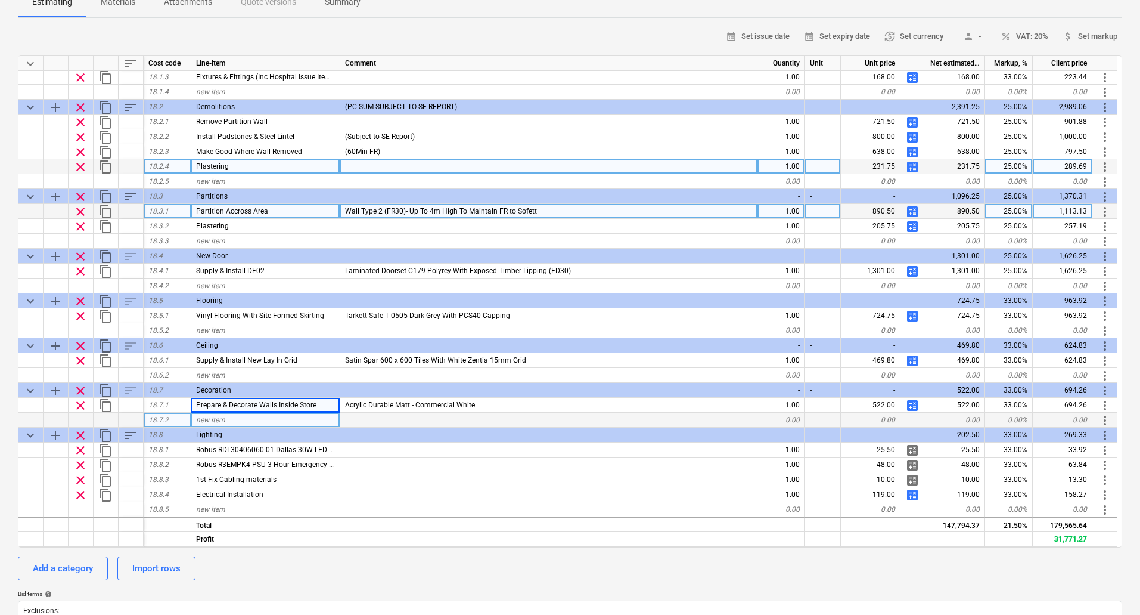
click at [254, 414] on div "new item" at bounding box center [265, 419] width 149 height 15
click at [312, 419] on input "Prepare & Decorate Walls Inside Store" at bounding box center [265, 419] width 148 height 14
click at [293, 418] on input "Prepare & Decorate Walls Inside Store" at bounding box center [265, 419] width 148 height 14
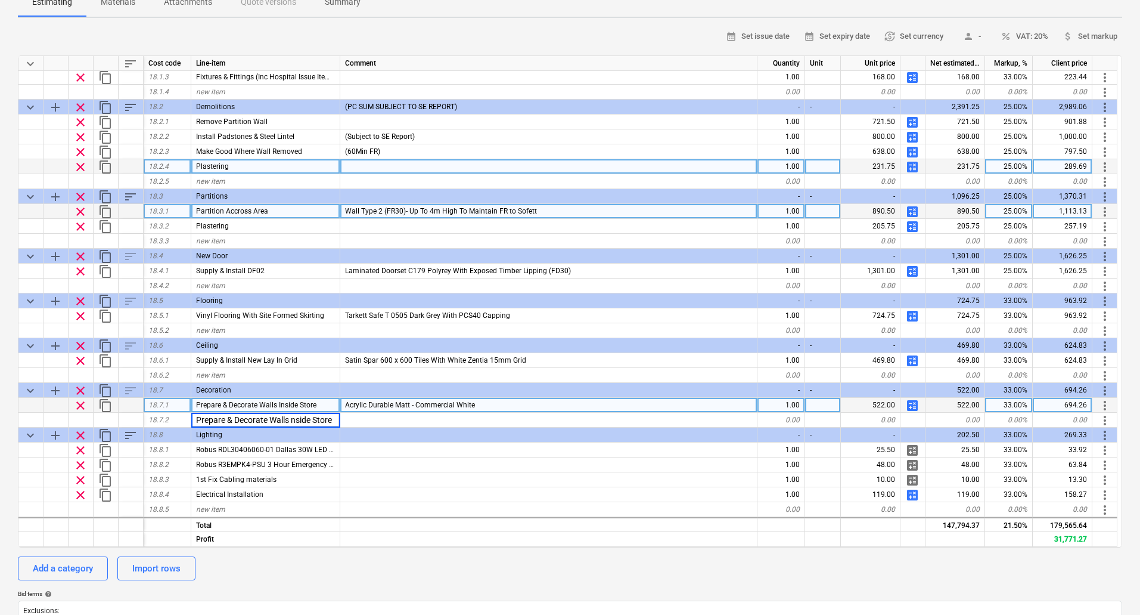
scroll to position [0, 0]
type input "Prepare & Decorate Walls To Made Good Area In Corridor"
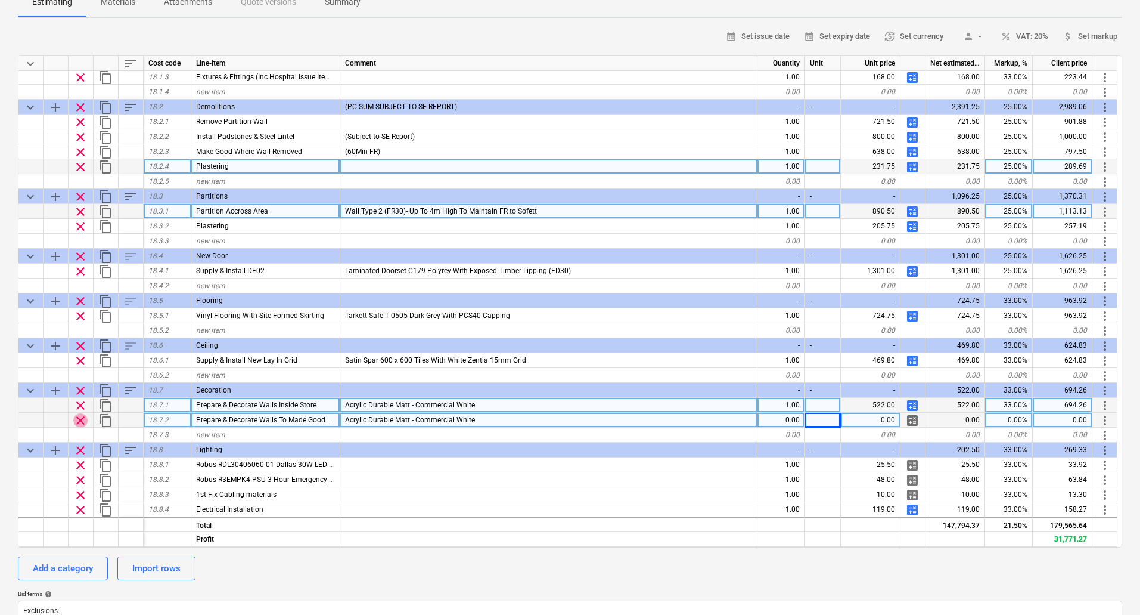
click at [75, 418] on span "clear" at bounding box center [80, 420] width 14 height 14
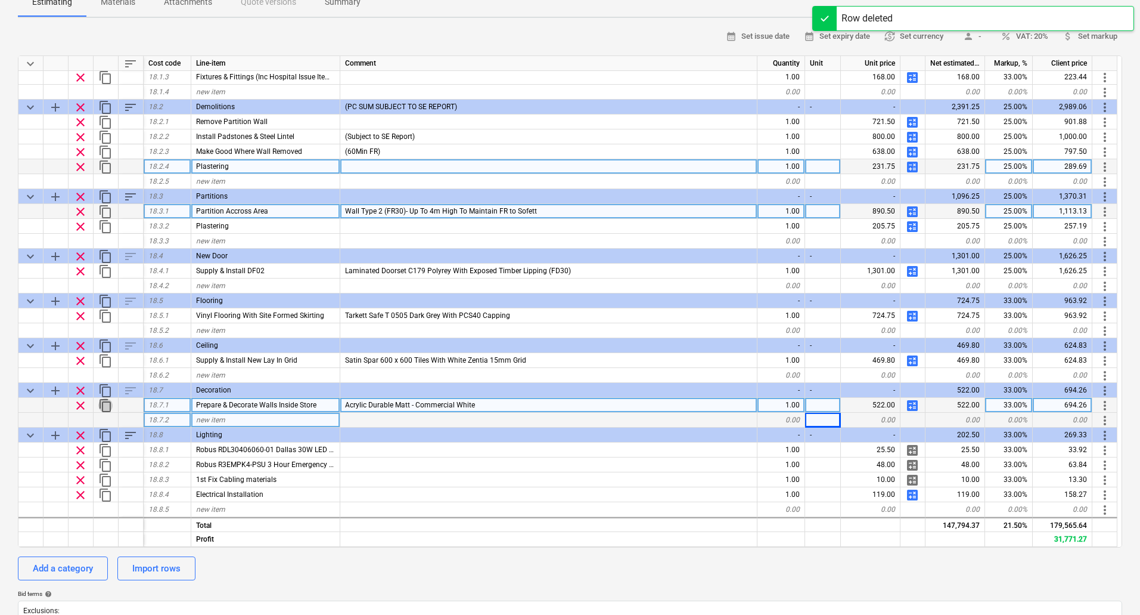
click at [107, 407] on span "content_copy" at bounding box center [105, 405] width 14 height 14
type textarea "x"
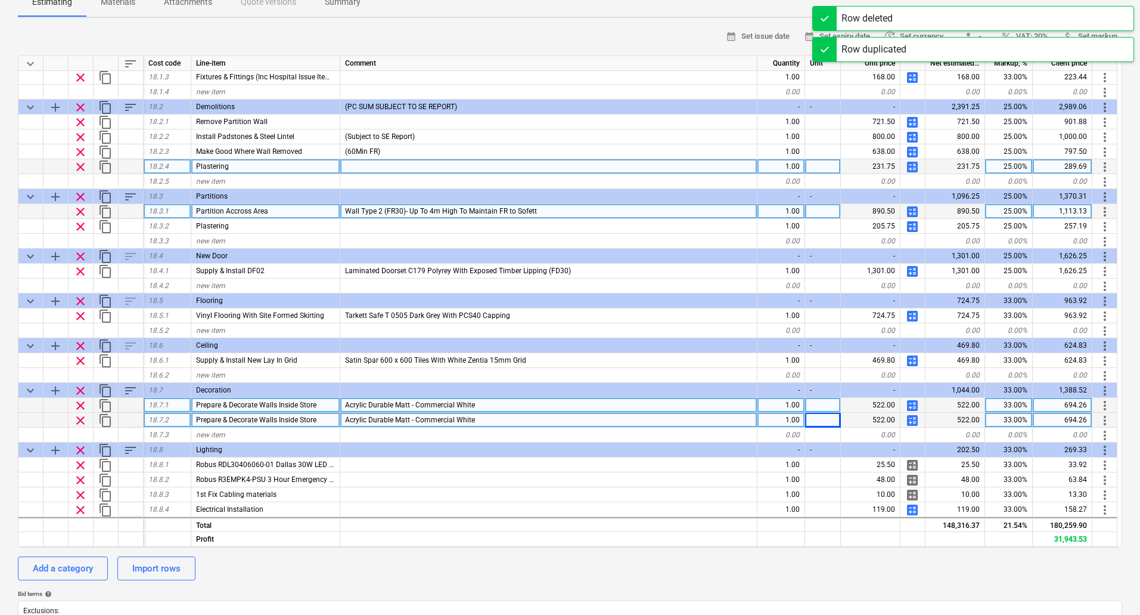
click at [326, 417] on div "Prepare & Decorate Walls Inside Store" at bounding box center [265, 419] width 149 height 15
click at [331, 419] on input "Prepare & Decorate Walls Inside Store" at bounding box center [265, 419] width 148 height 14
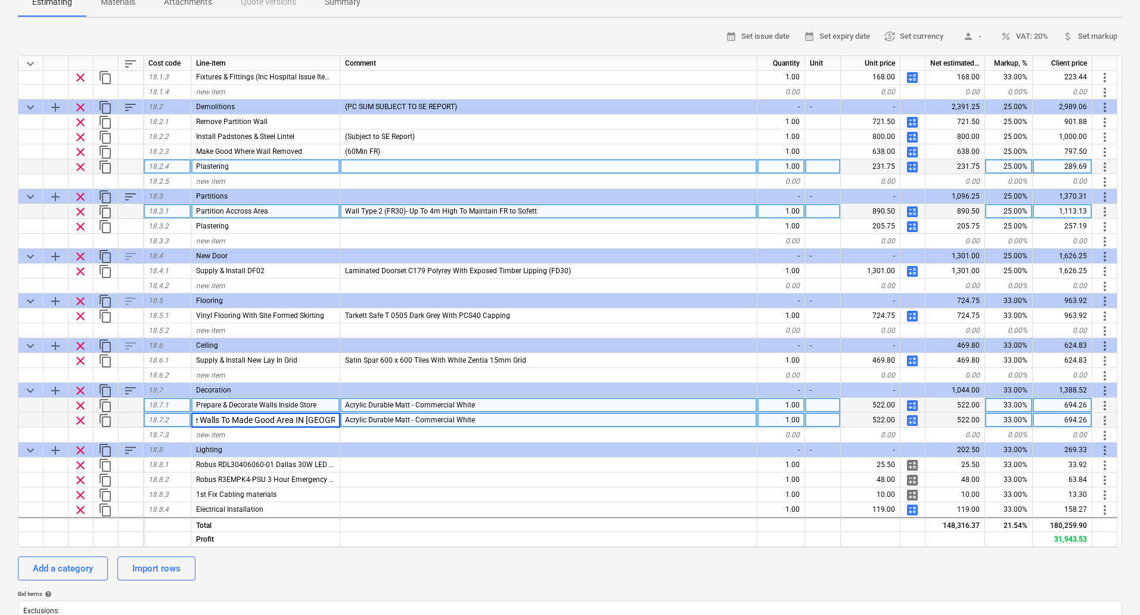
type input "Prepare & Decorate Walls To Made Good Area IN Corridor"
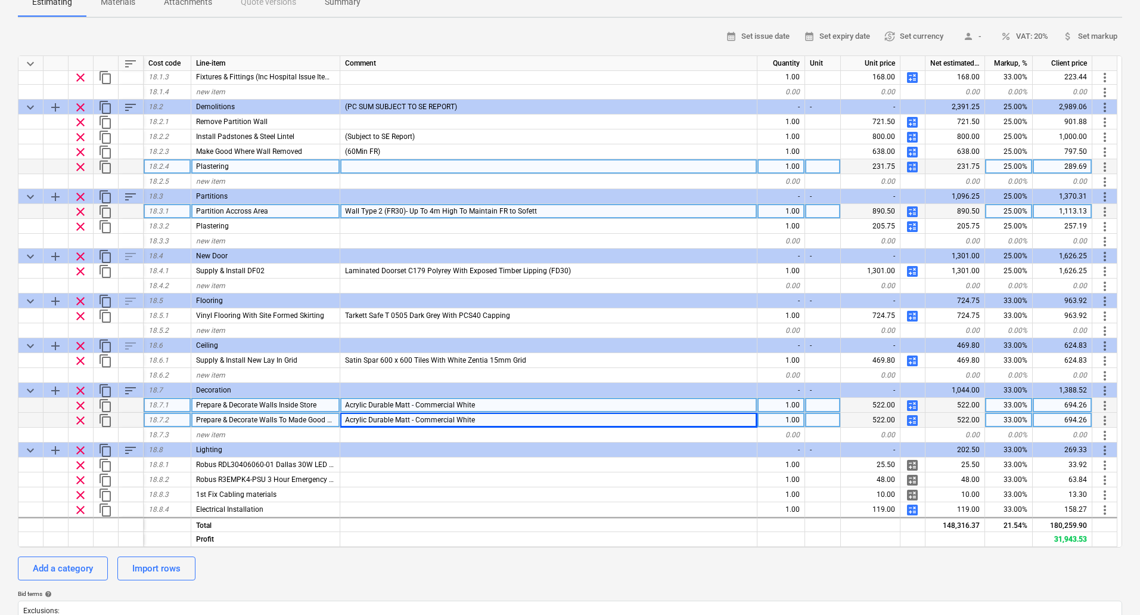
type textarea "x"
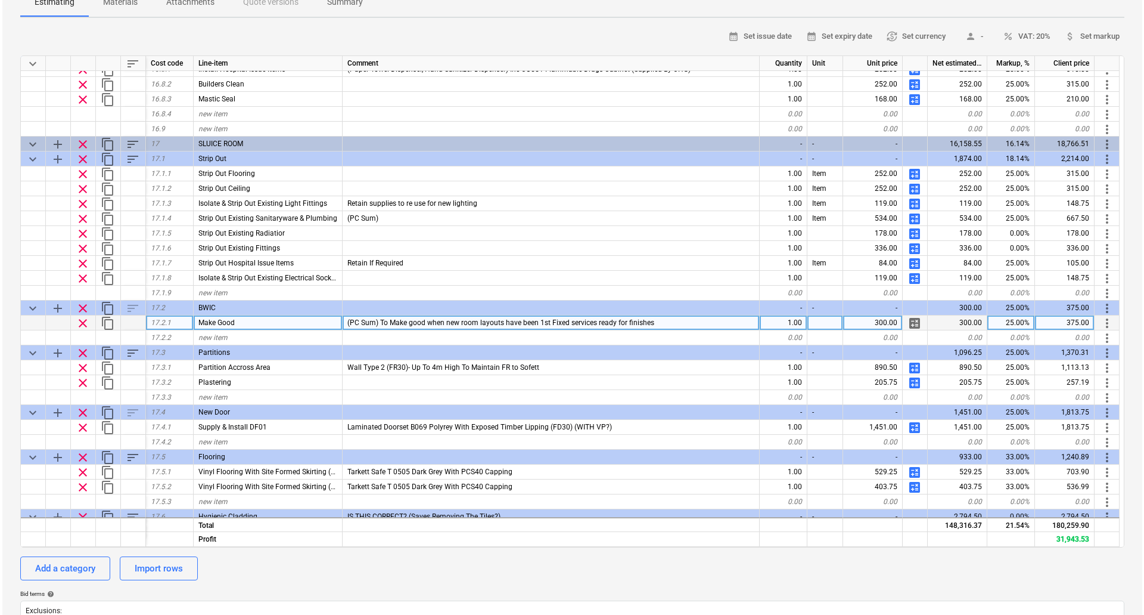
scroll to position [4114, 0]
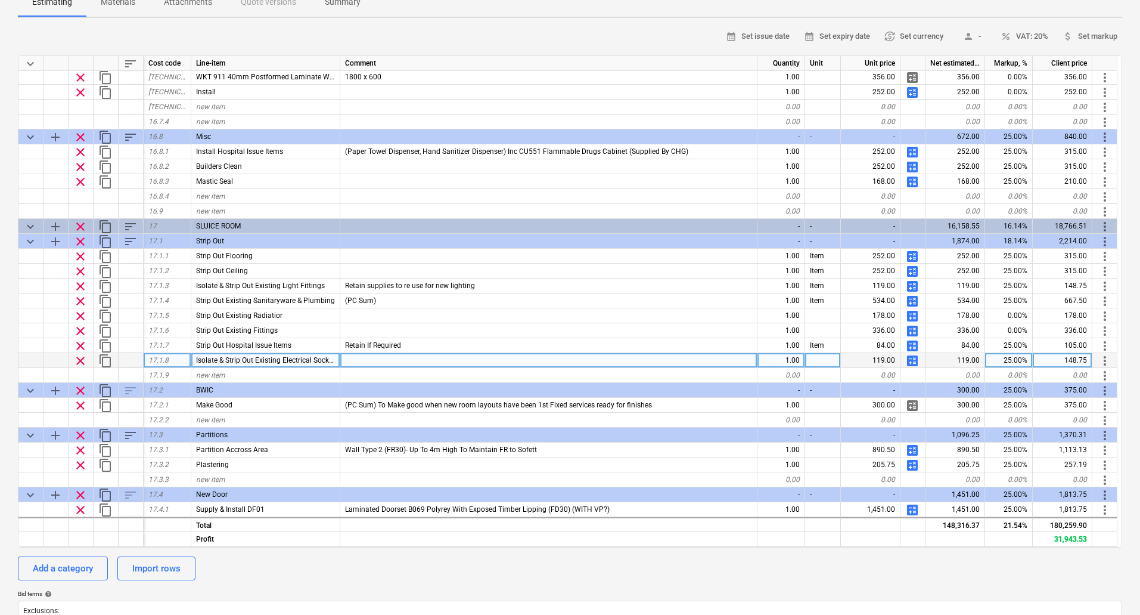
click at [102, 359] on span "content_copy" at bounding box center [105, 360] width 14 height 14
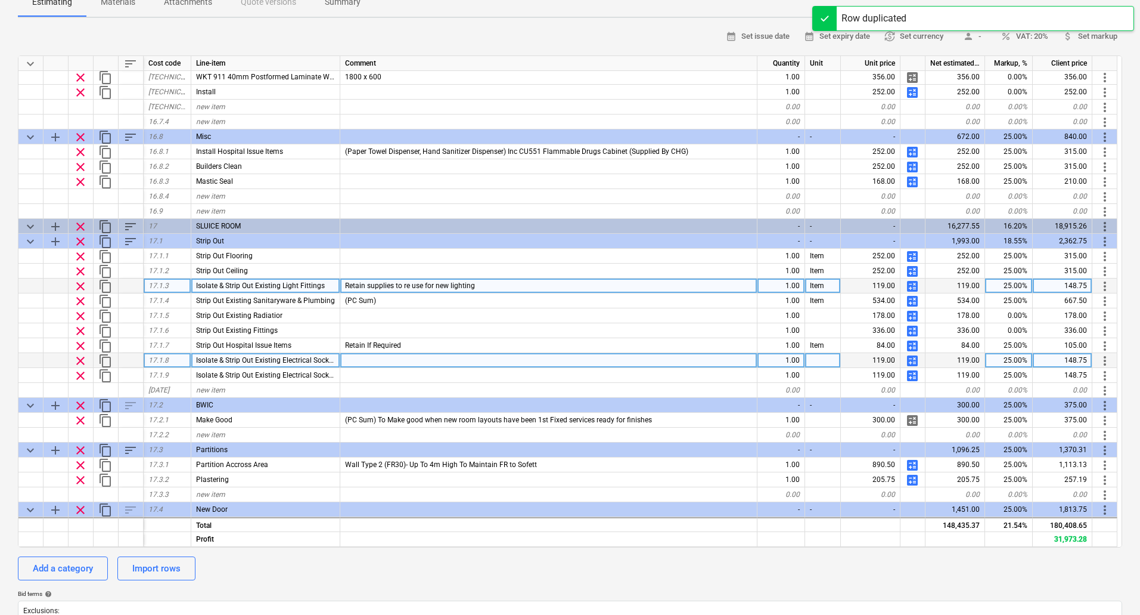
click at [103, 284] on span "content_copy" at bounding box center [105, 286] width 14 height 14
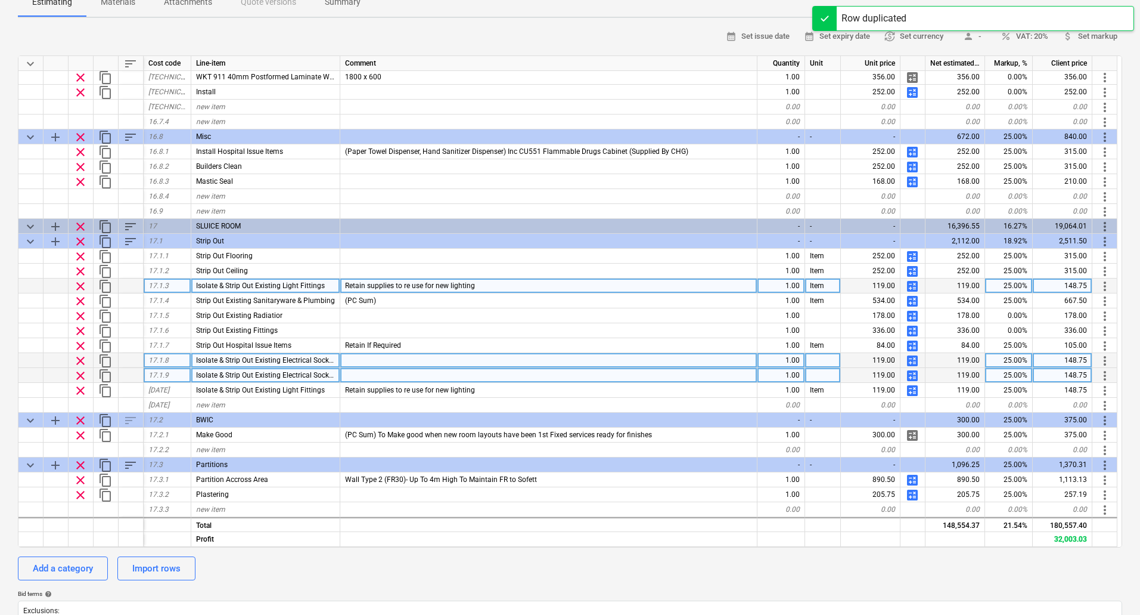
click at [1109, 377] on span "more_vert" at bounding box center [1105, 375] width 14 height 14
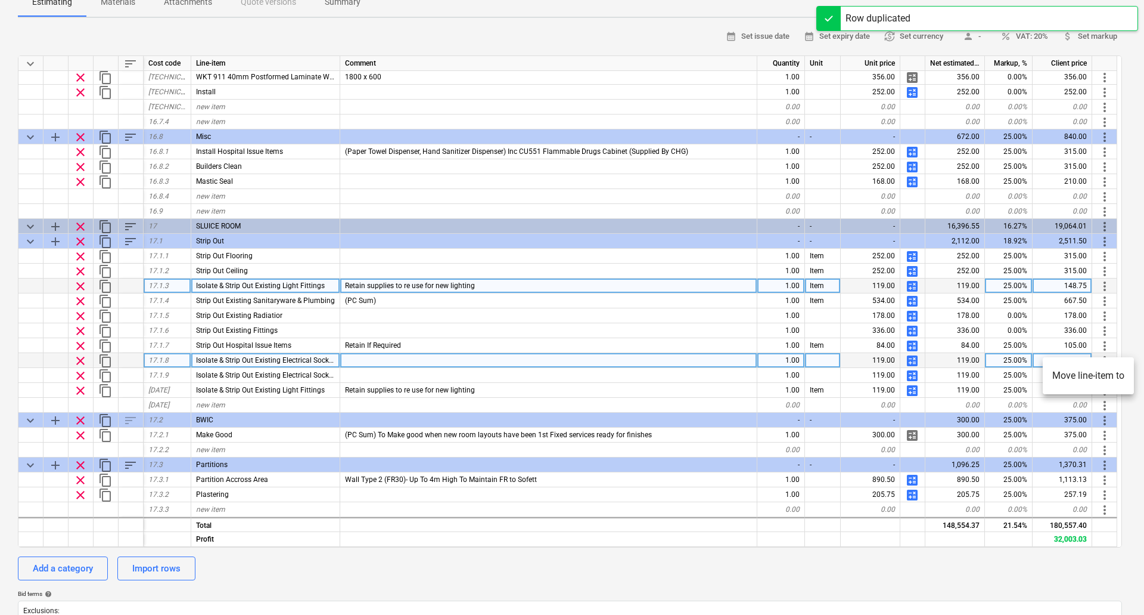
click at [1106, 372] on li "Move line-item to" at bounding box center [1088, 375] width 91 height 27
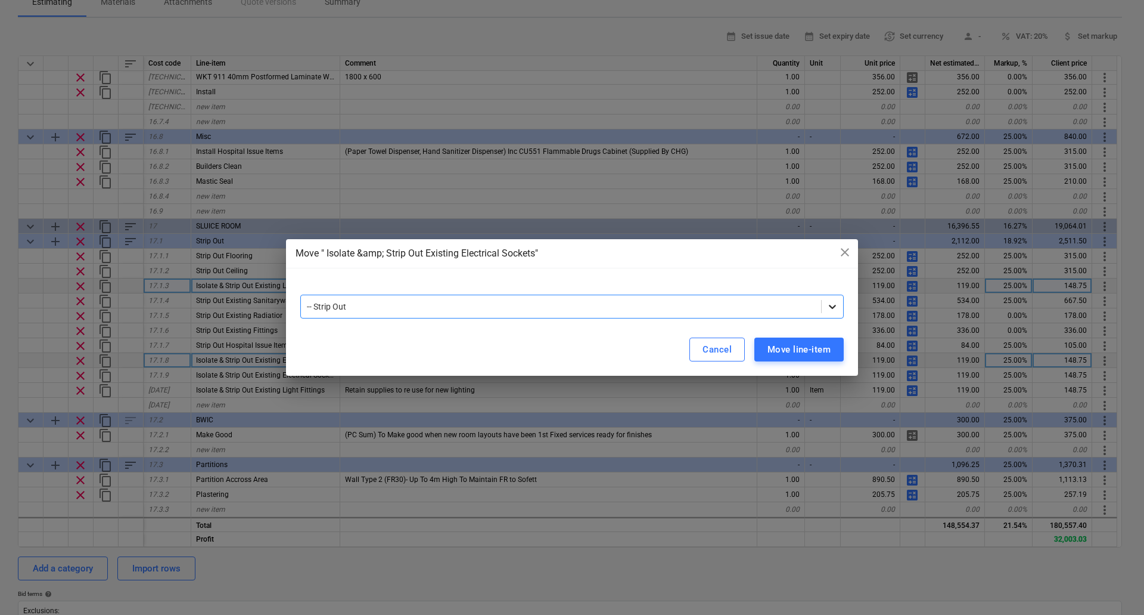
click at [830, 308] on icon at bounding box center [833, 306] width 12 height 12
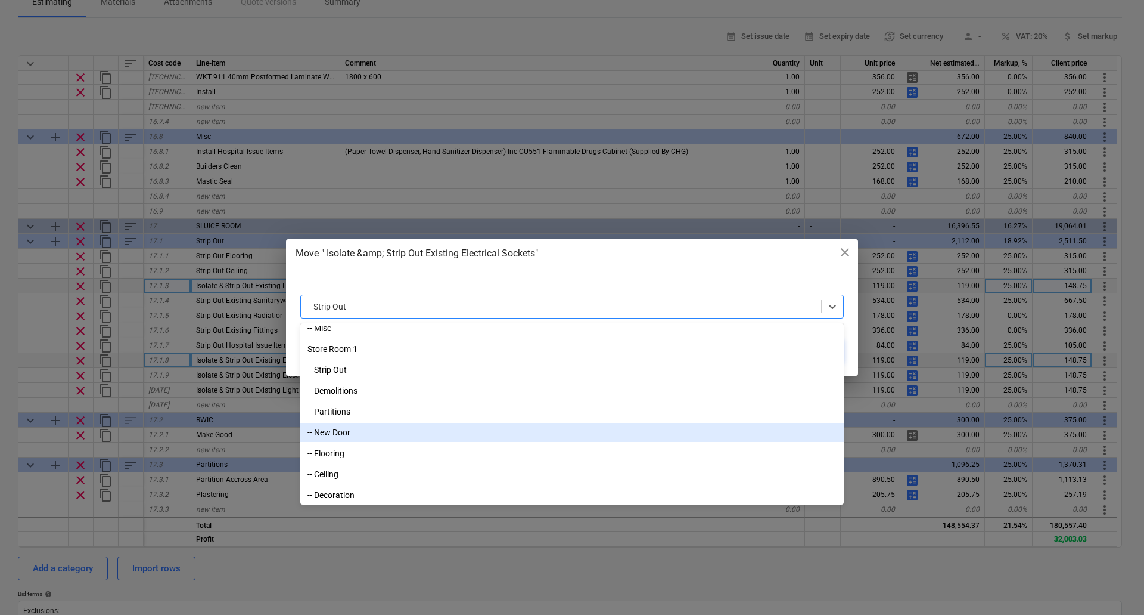
scroll to position [1490, 0]
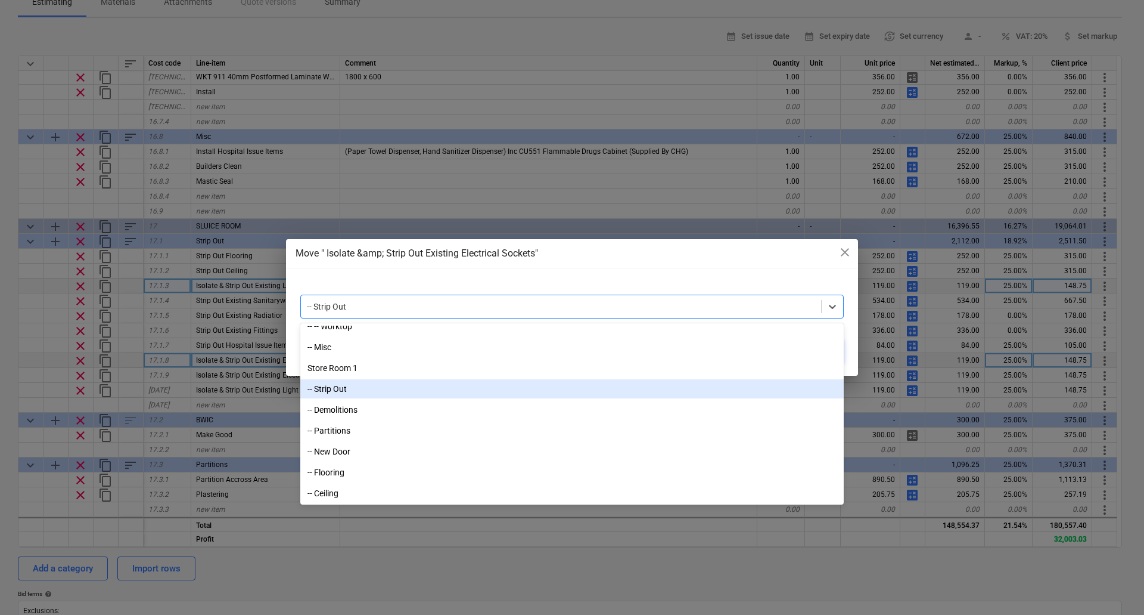
click at [362, 387] on div "-- Strip Out" at bounding box center [572, 388] width 544 height 19
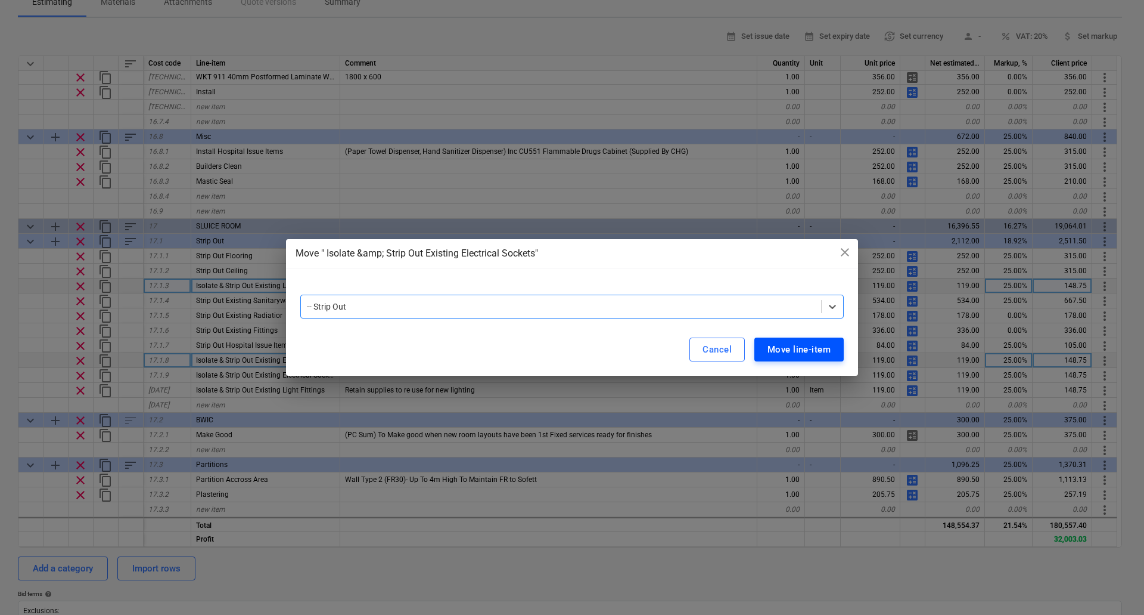
click at [822, 351] on div "Move line-item" at bounding box center [799, 349] width 63 height 15
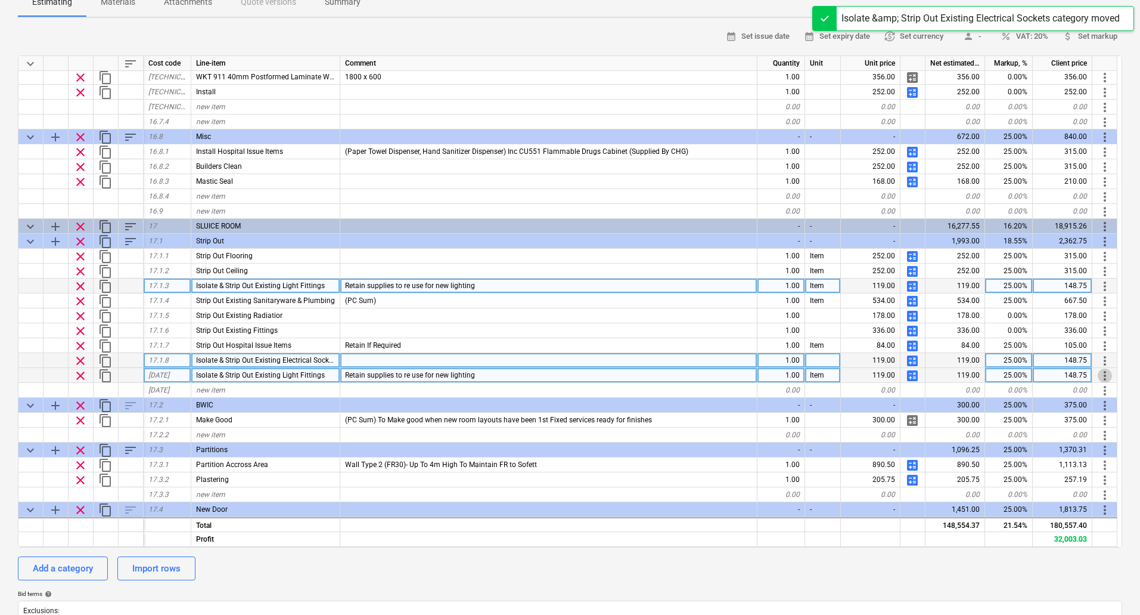
click at [1102, 375] on span "more_vert" at bounding box center [1105, 375] width 14 height 14
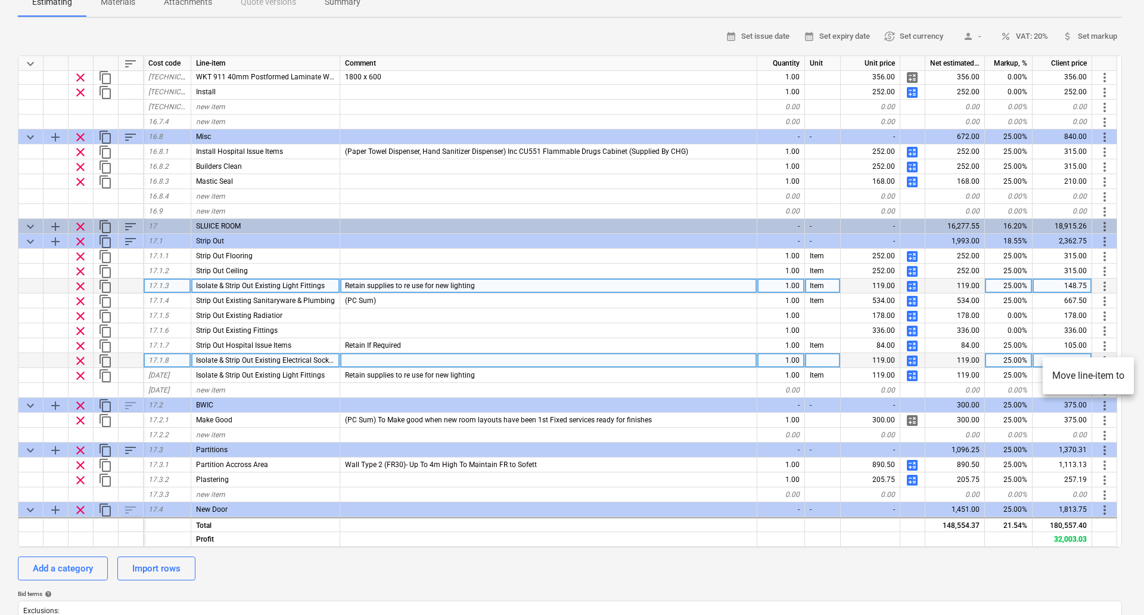
click at [1115, 375] on li "Move line-item to" at bounding box center [1088, 375] width 91 height 27
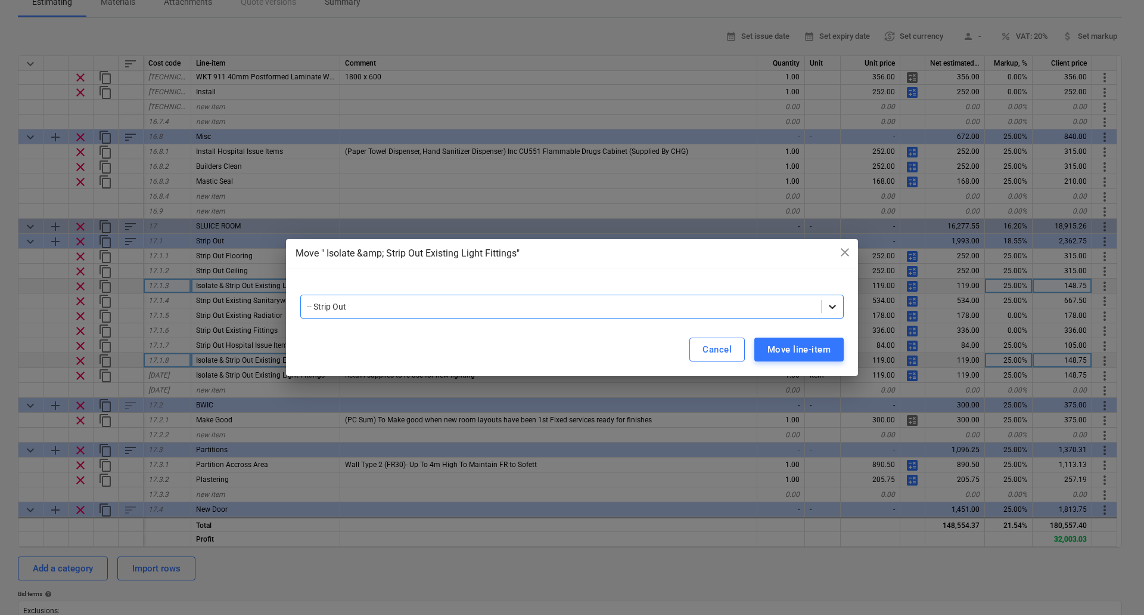
click at [840, 310] on div at bounding box center [832, 306] width 21 height 21
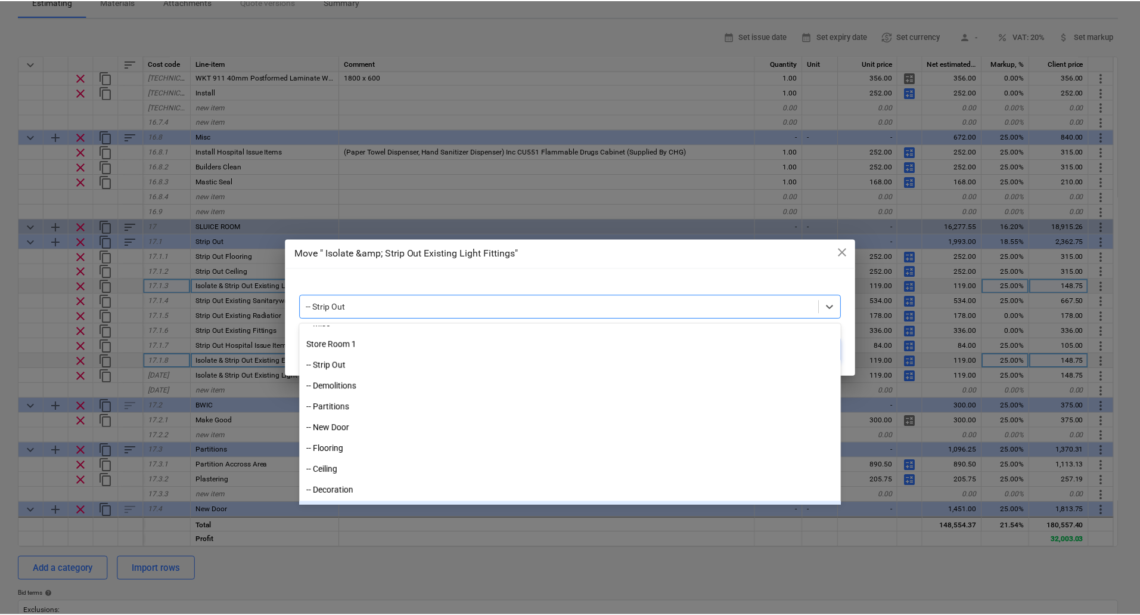
scroll to position [1493, 0]
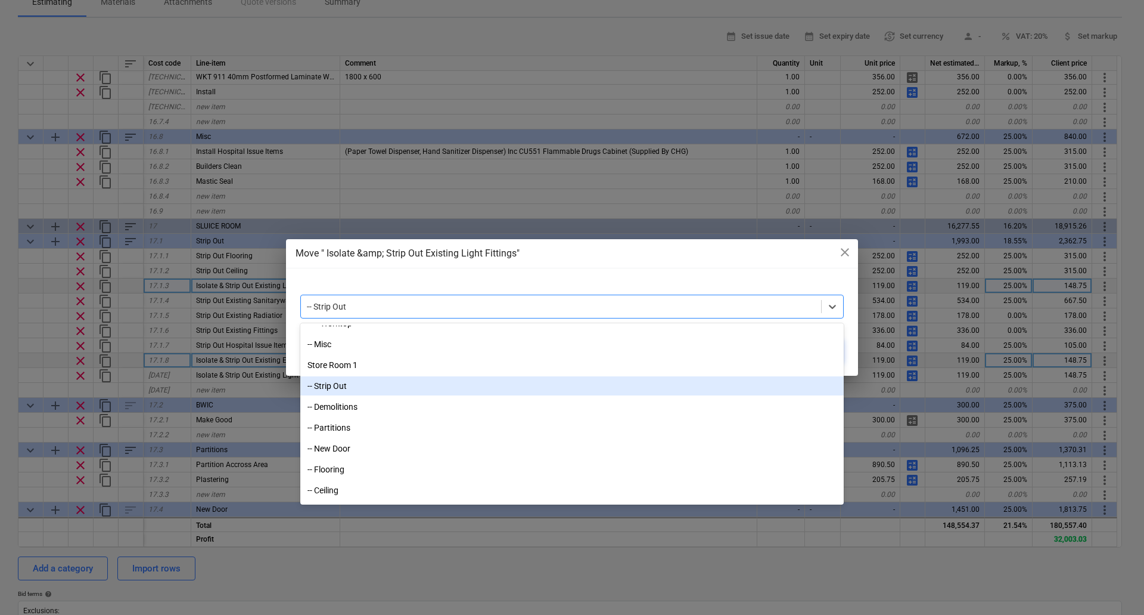
click at [387, 384] on div "-- Strip Out" at bounding box center [572, 385] width 544 height 19
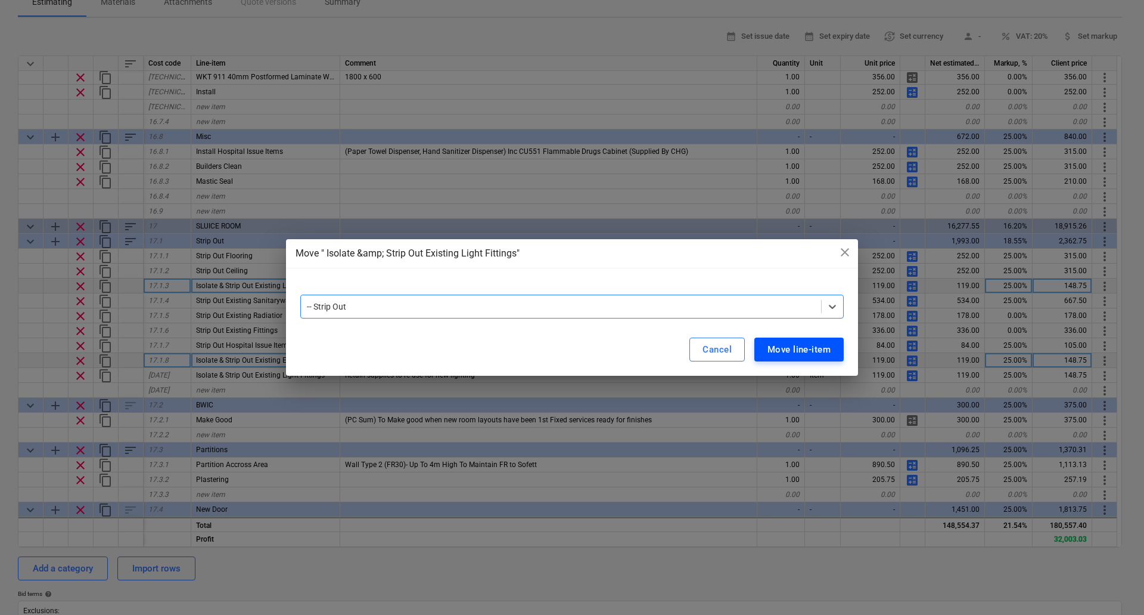
click at [824, 345] on div "Move line-item" at bounding box center [799, 349] width 63 height 15
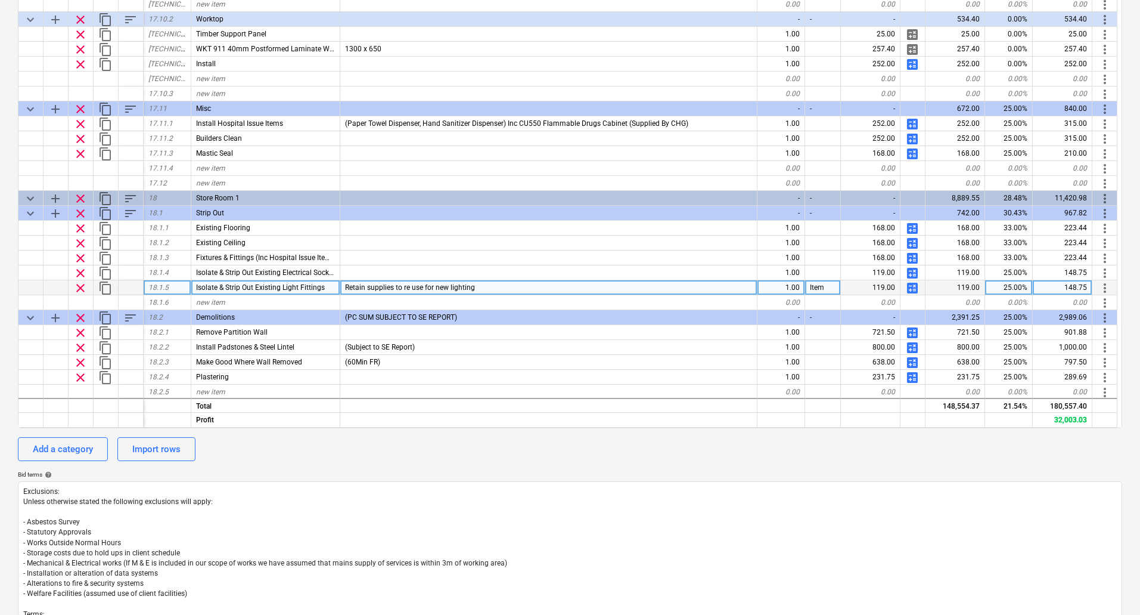
scroll to position [5053, 0]
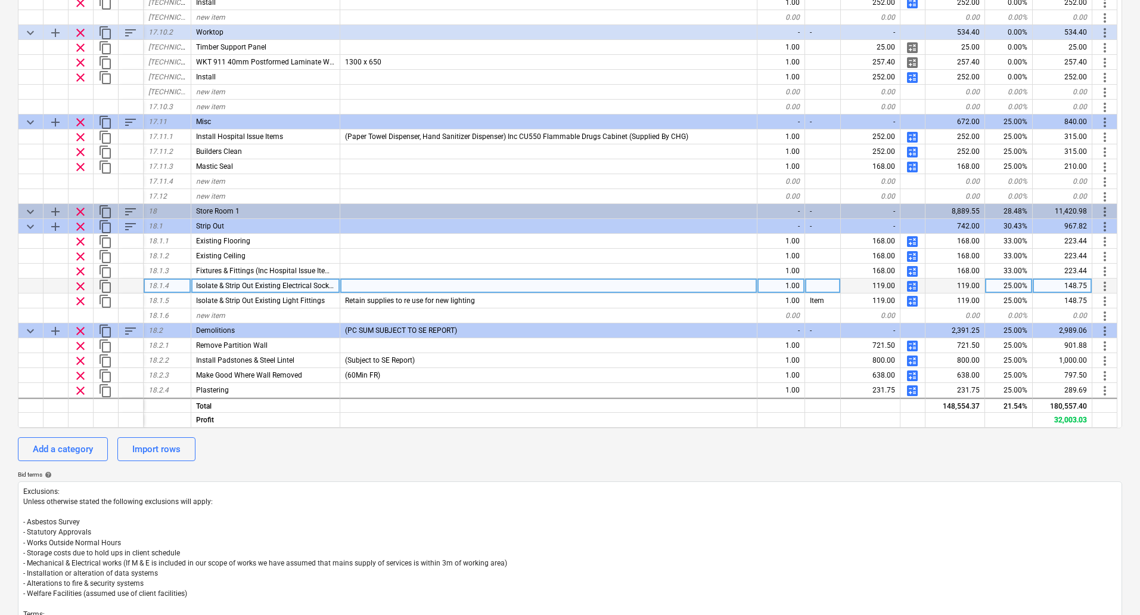
click at [916, 284] on span "calculate" at bounding box center [912, 286] width 14 height 14
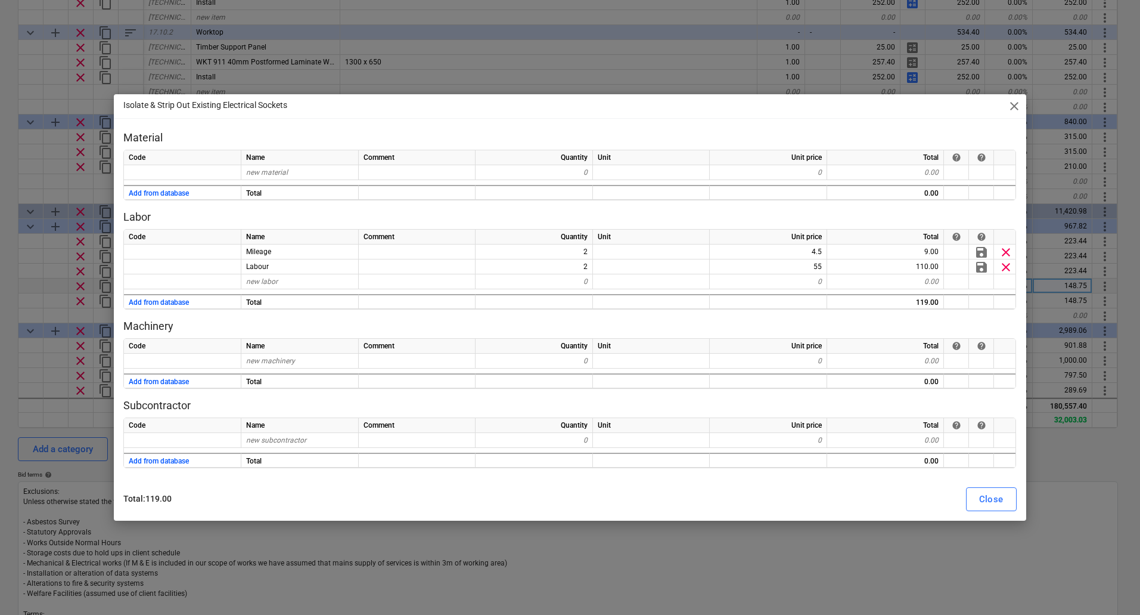
type textarea "x"
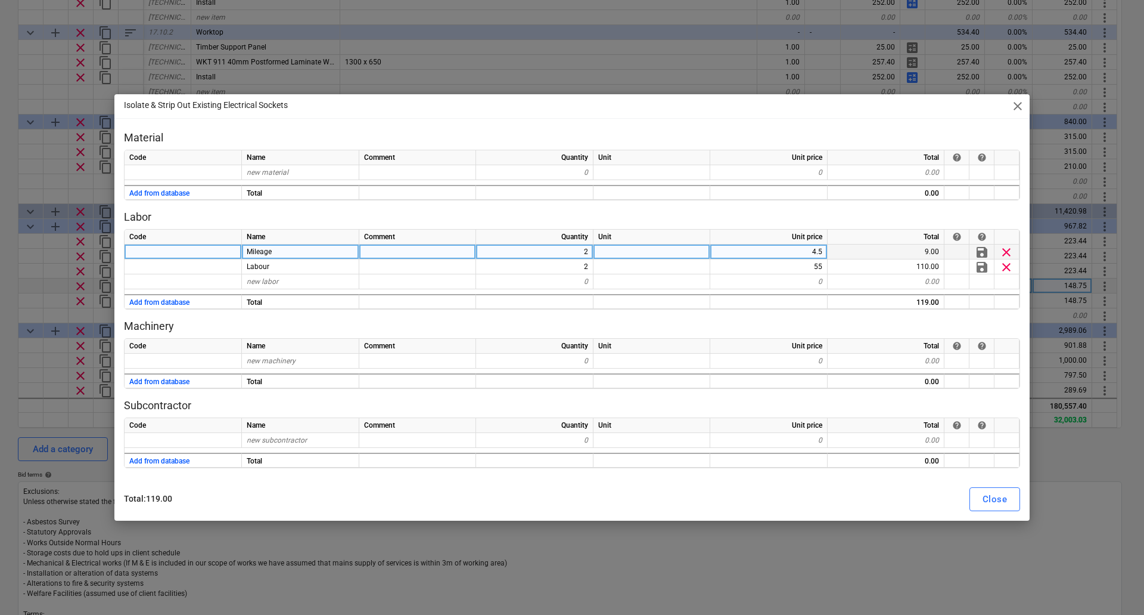
click at [566, 249] on div "2" at bounding box center [534, 251] width 117 height 15
type input "4"
click at [994, 500] on div "Close" at bounding box center [995, 498] width 24 height 15
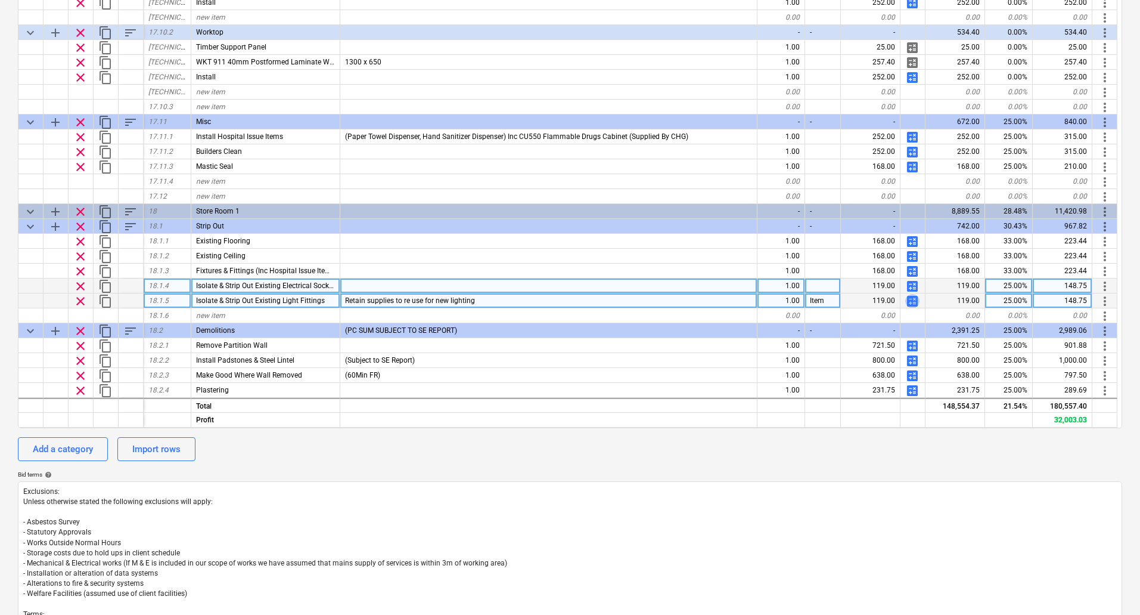
click at [914, 302] on span "calculate" at bounding box center [912, 301] width 14 height 14
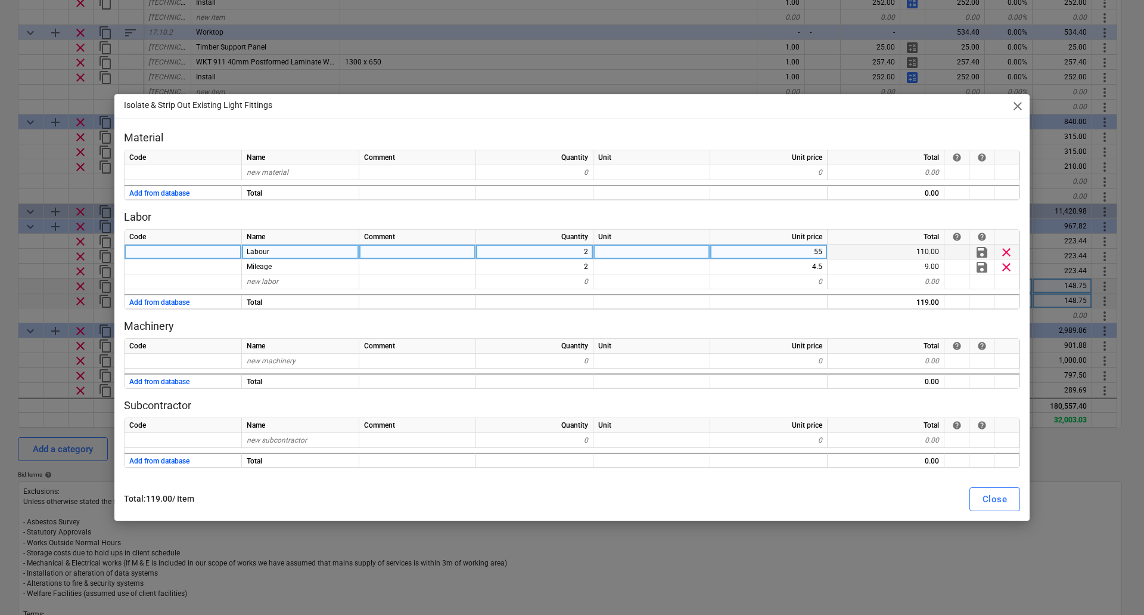
click at [576, 250] on div "2" at bounding box center [534, 251] width 117 height 15
click at [982, 497] on button "Close" at bounding box center [995, 499] width 51 height 24
type textarea "x"
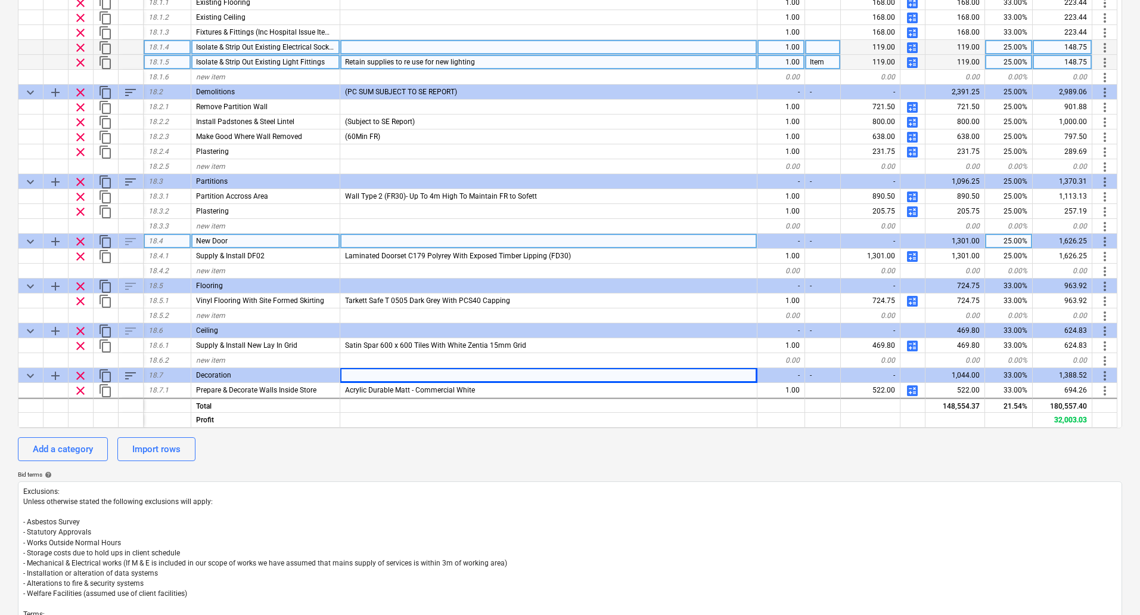
scroll to position [5530, 0]
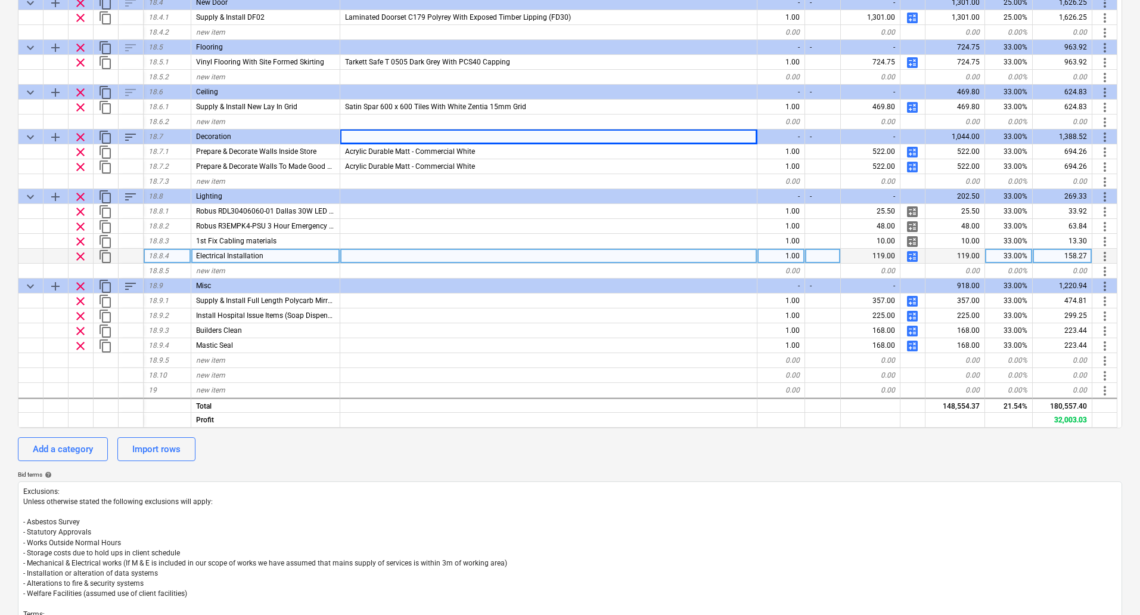
click at [409, 257] on div at bounding box center [548, 256] width 417 height 15
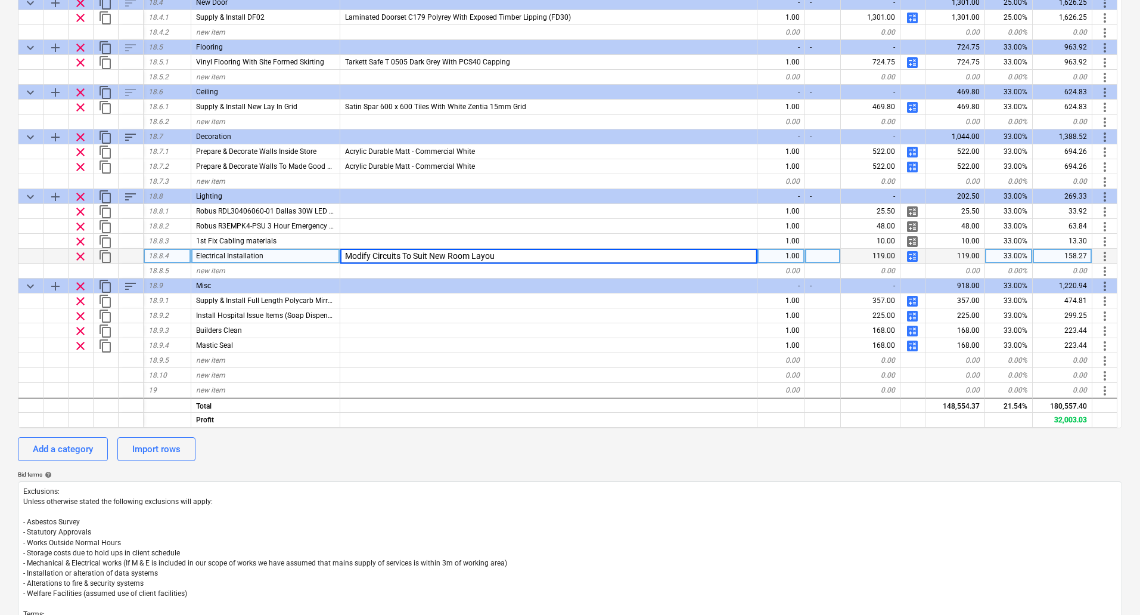
type input "Modify Circuits To Suit New Room Layout"
click at [910, 257] on span "calculate" at bounding box center [912, 256] width 14 height 14
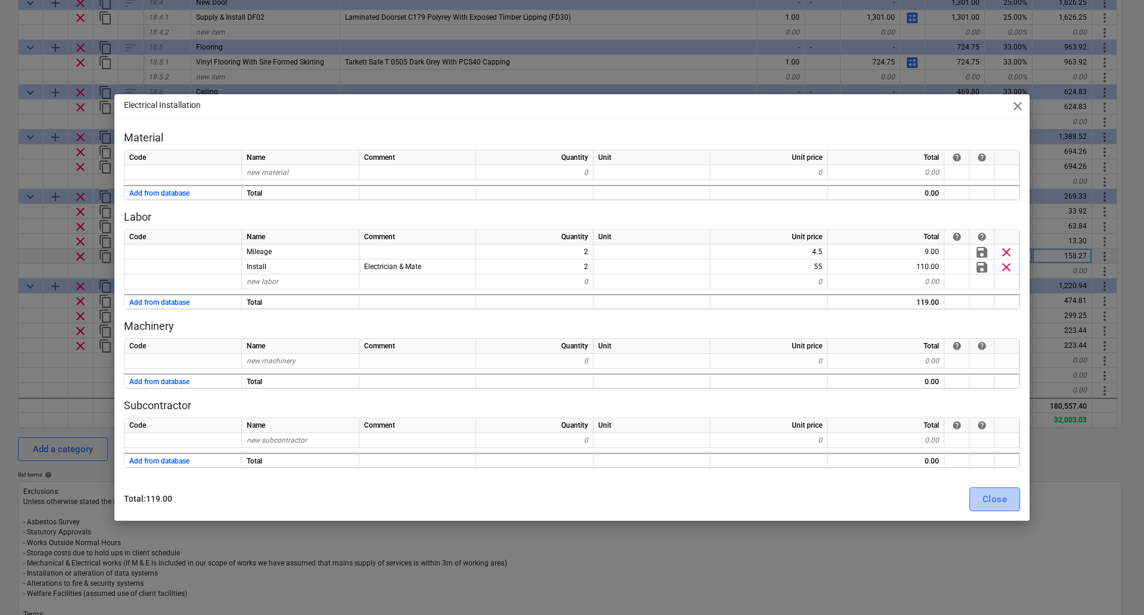
click at [1003, 498] on div "Close" at bounding box center [995, 498] width 24 height 15
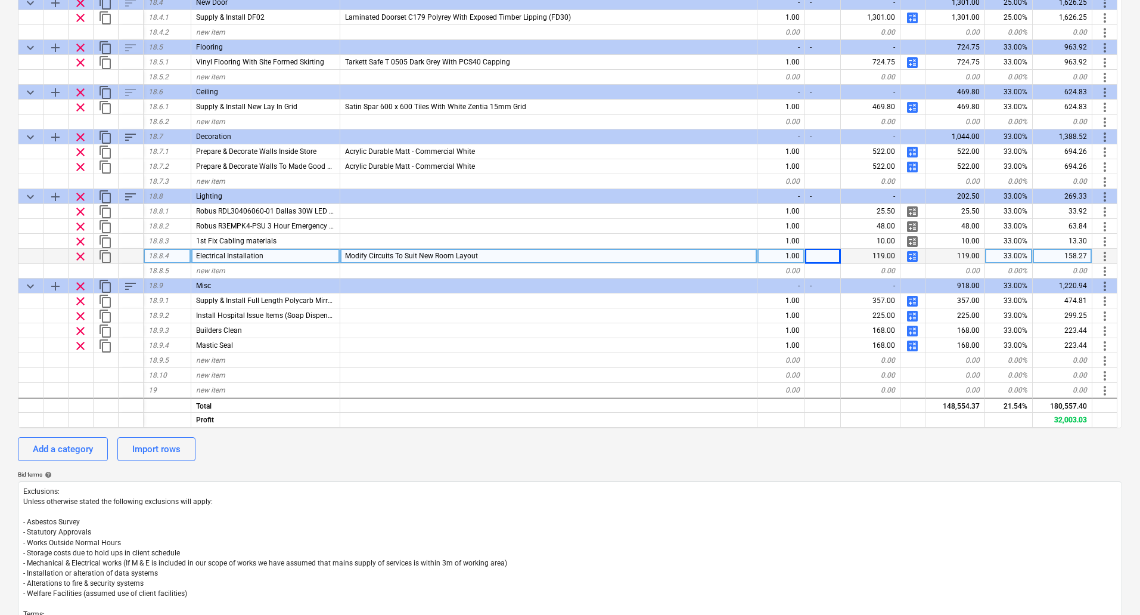
click at [915, 255] on span "calculate" at bounding box center [912, 256] width 14 height 14
type textarea "x"
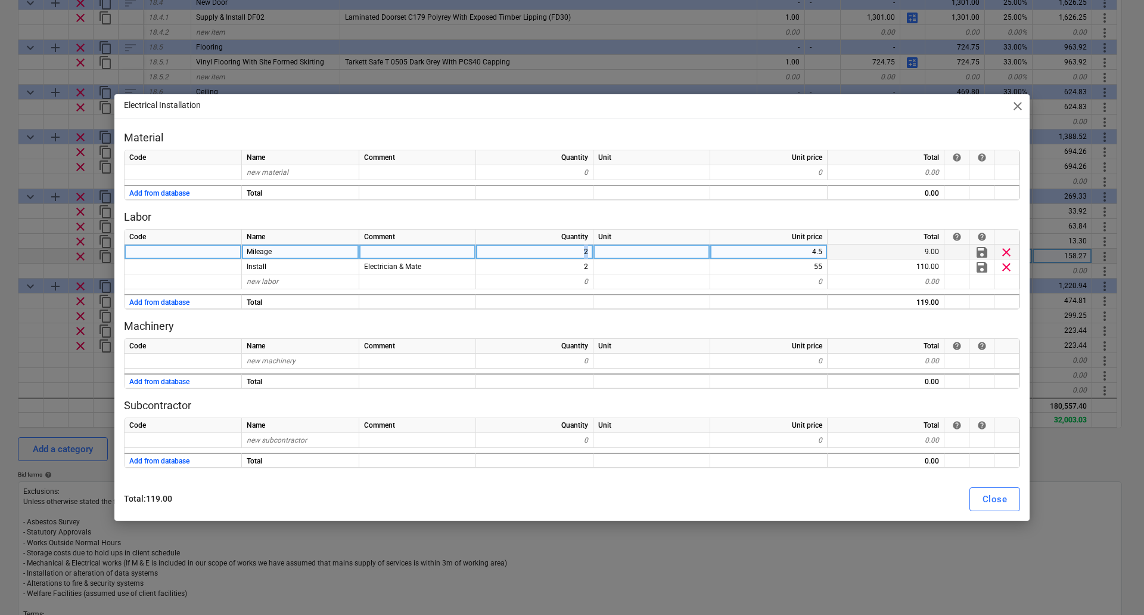
drag, startPoint x: 578, startPoint y: 250, endPoint x: 609, endPoint y: 248, distance: 30.5
click at [0, 0] on div "Mileage 2 4.5 9.00 save clear" at bounding box center [0, 0] width 0 height 0
click at [573, 253] on div "2" at bounding box center [534, 251] width 117 height 15
type input "4"
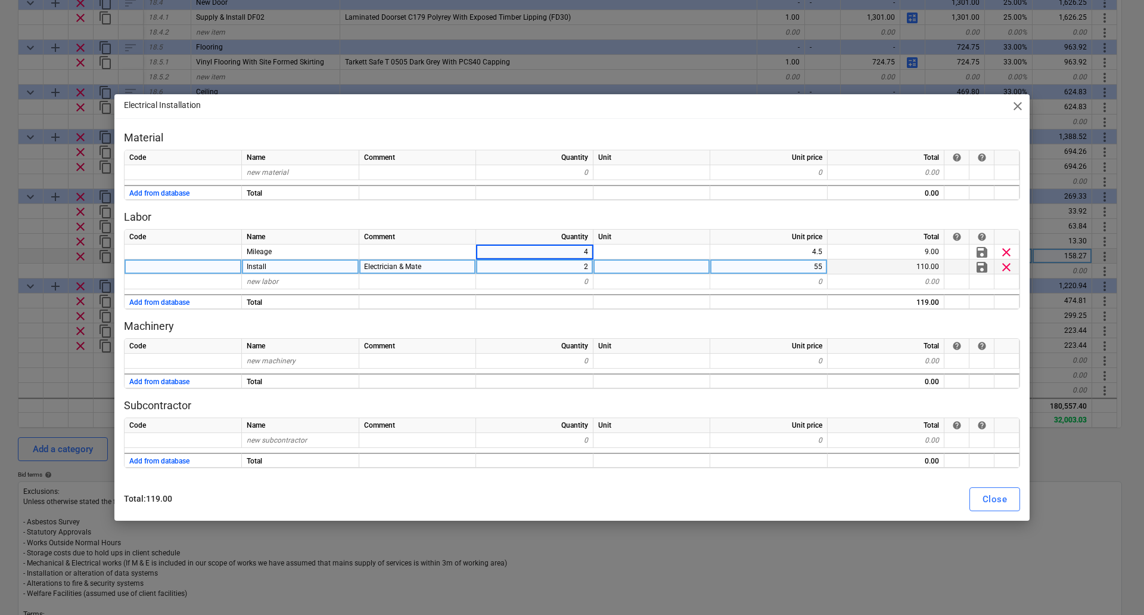
click at [582, 266] on div "2" at bounding box center [534, 266] width 117 height 15
type textarea "x"
type input "4"
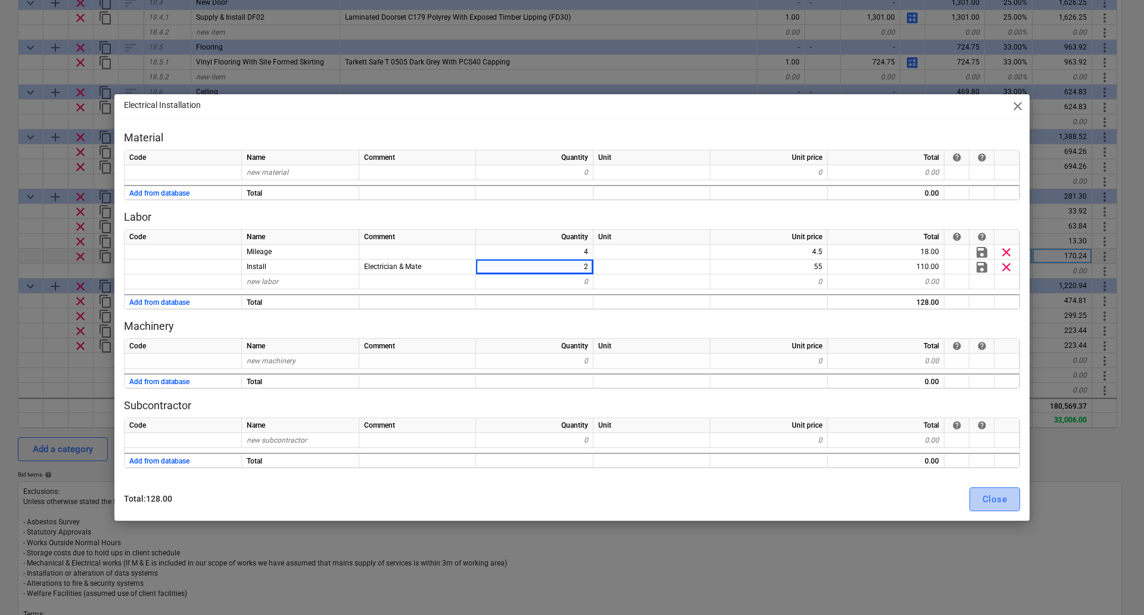
click at [997, 499] on div "Close" at bounding box center [995, 498] width 24 height 15
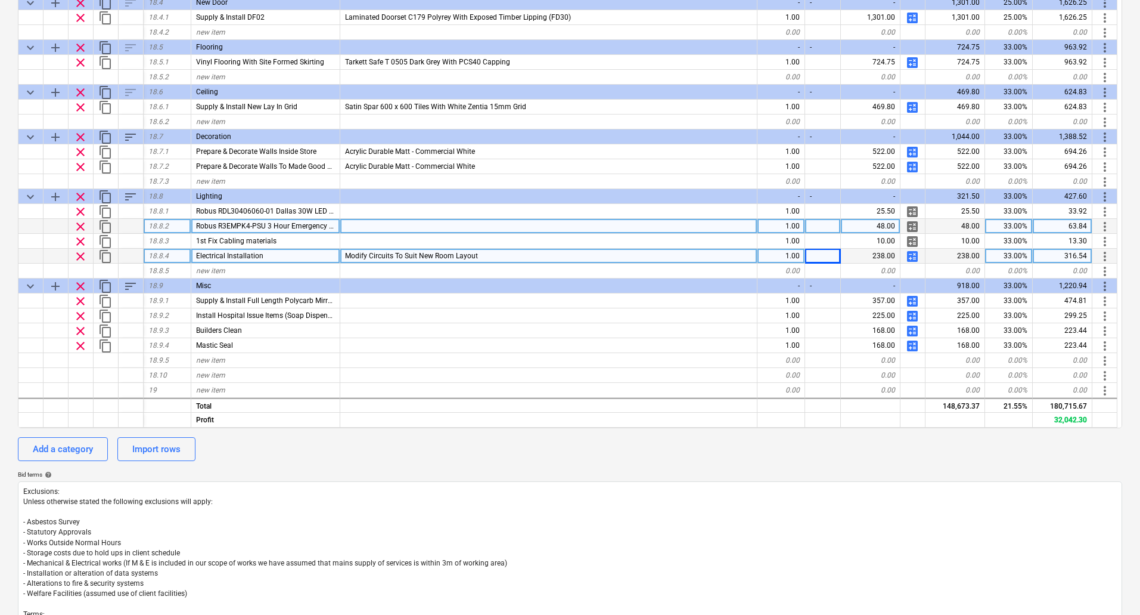
type textarea "x"
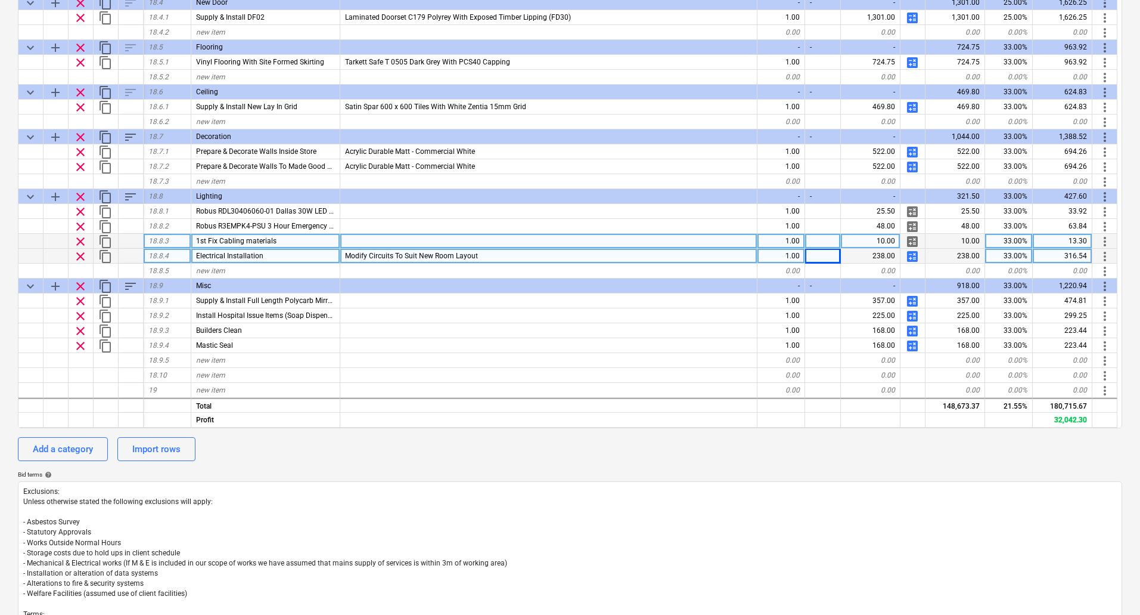
click at [882, 239] on div "10.00" at bounding box center [871, 241] width 60 height 15
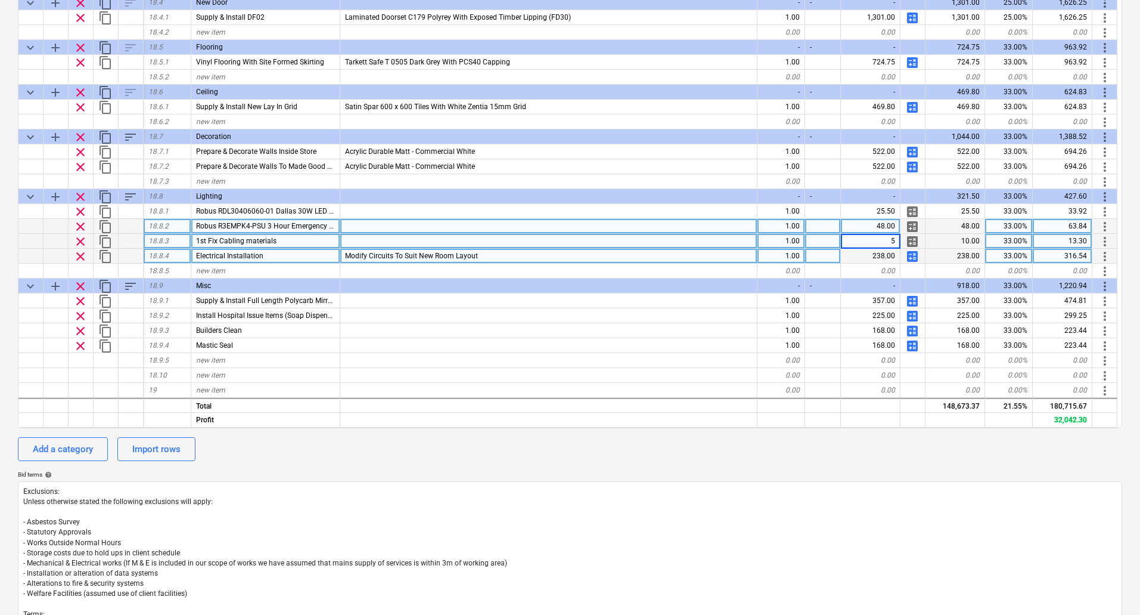
type input "50"
type textarea "x"
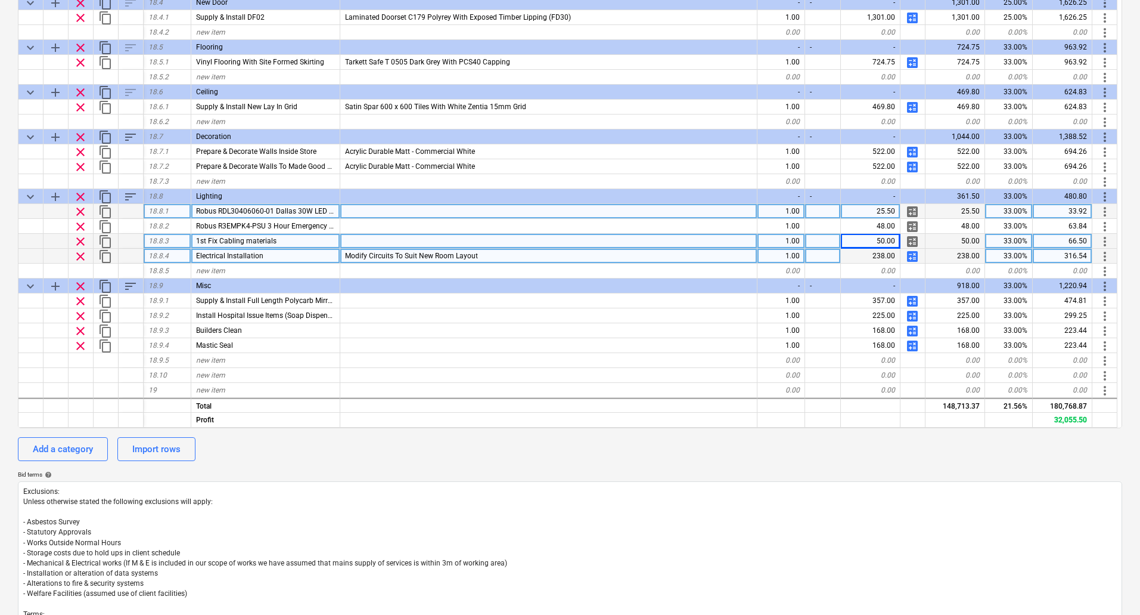
click at [790, 211] on div "1.00" at bounding box center [782, 211] width 48 height 15
type input "2"
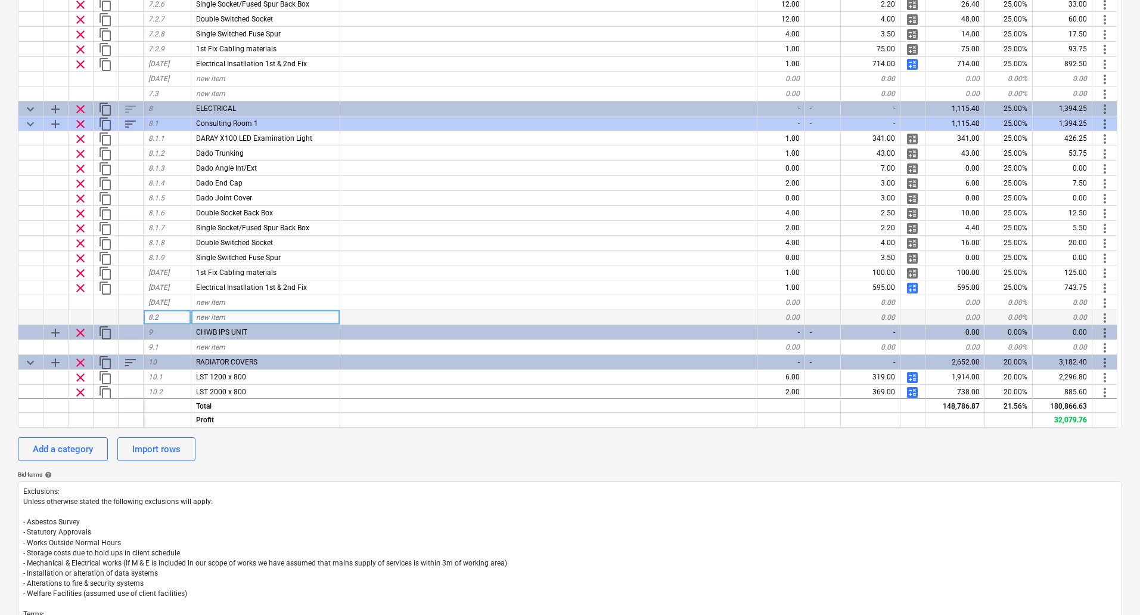
scroll to position [1000, 0]
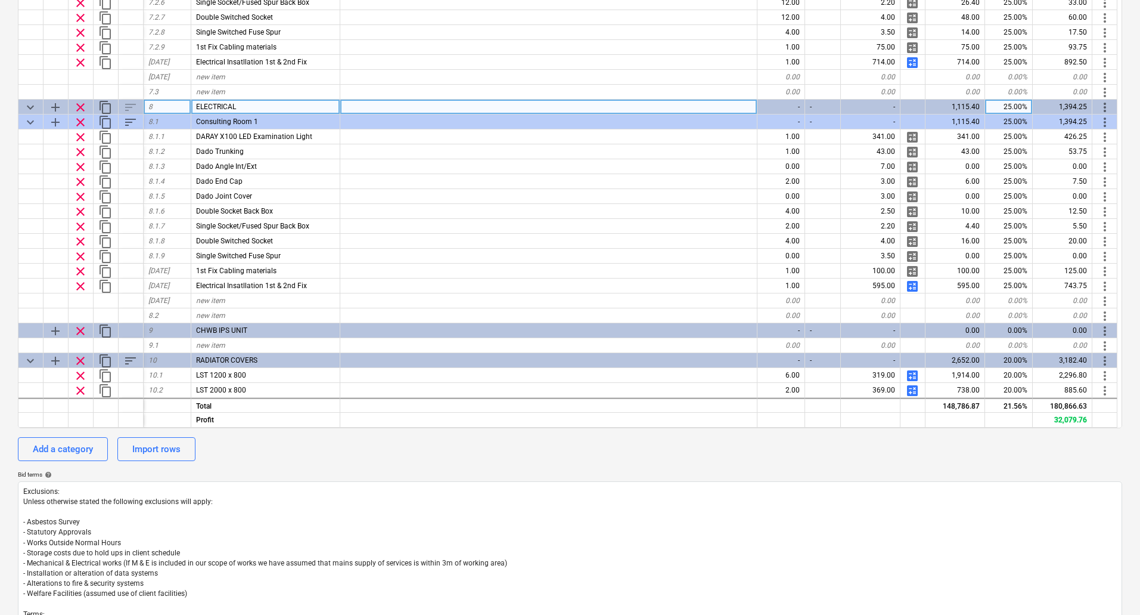
click at [106, 103] on span "content_copy" at bounding box center [105, 107] width 14 height 14
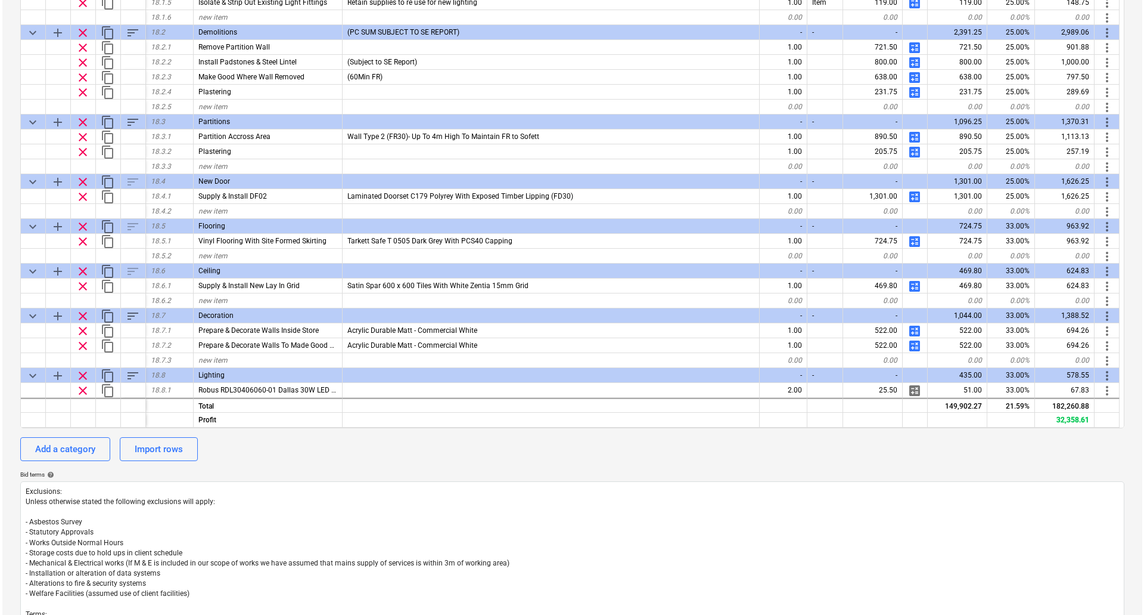
scroll to position [5545, 0]
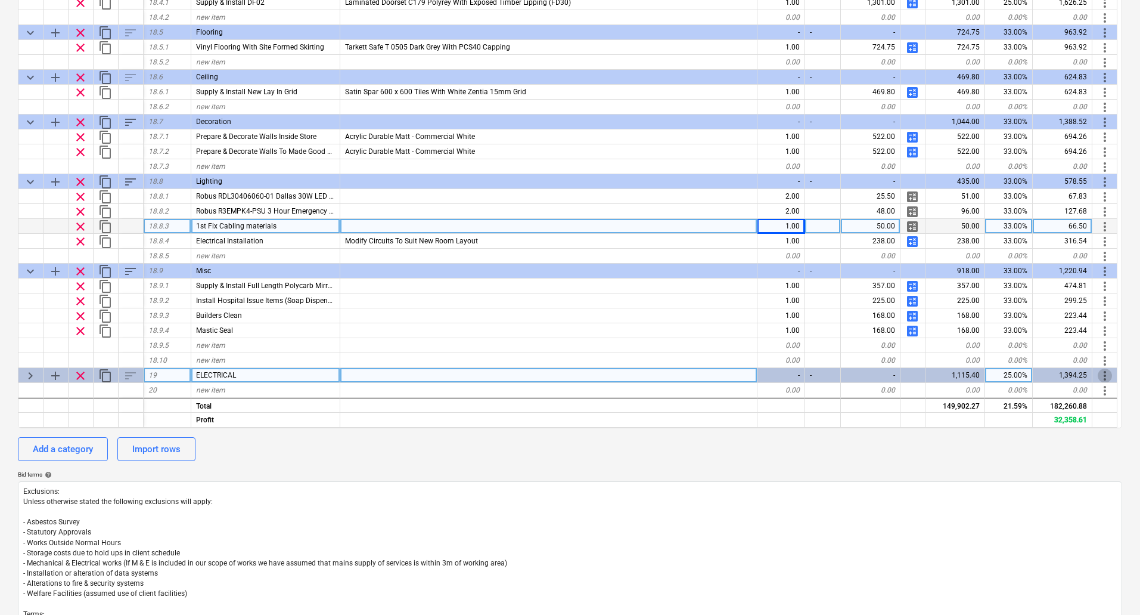
click at [1106, 375] on span "more_vert" at bounding box center [1105, 375] width 14 height 14
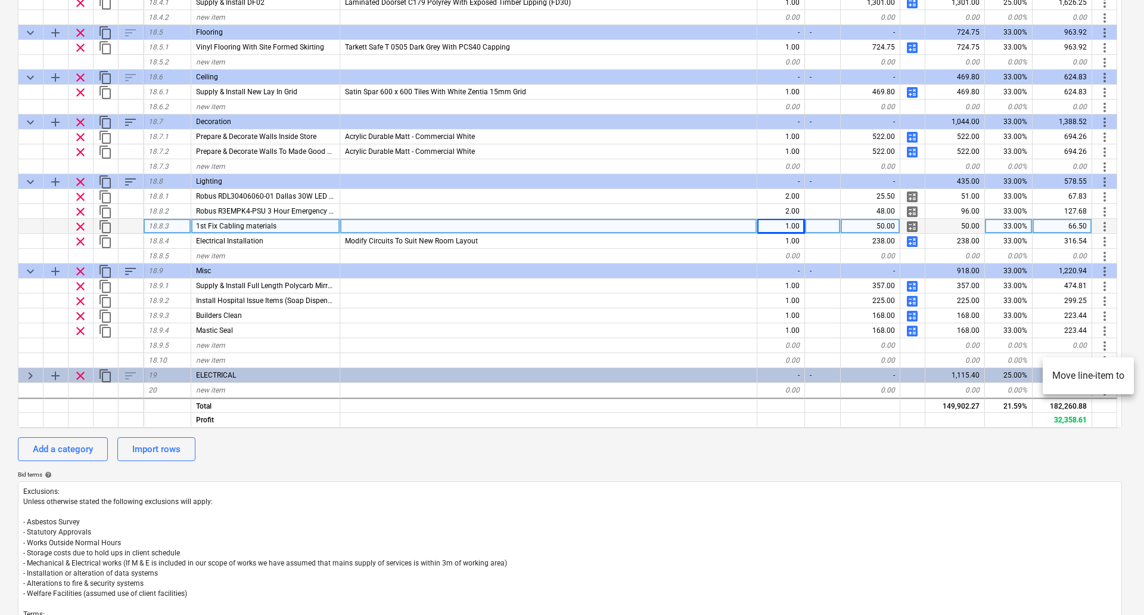
click at [1100, 375] on li "Move line-item to" at bounding box center [1088, 375] width 91 height 27
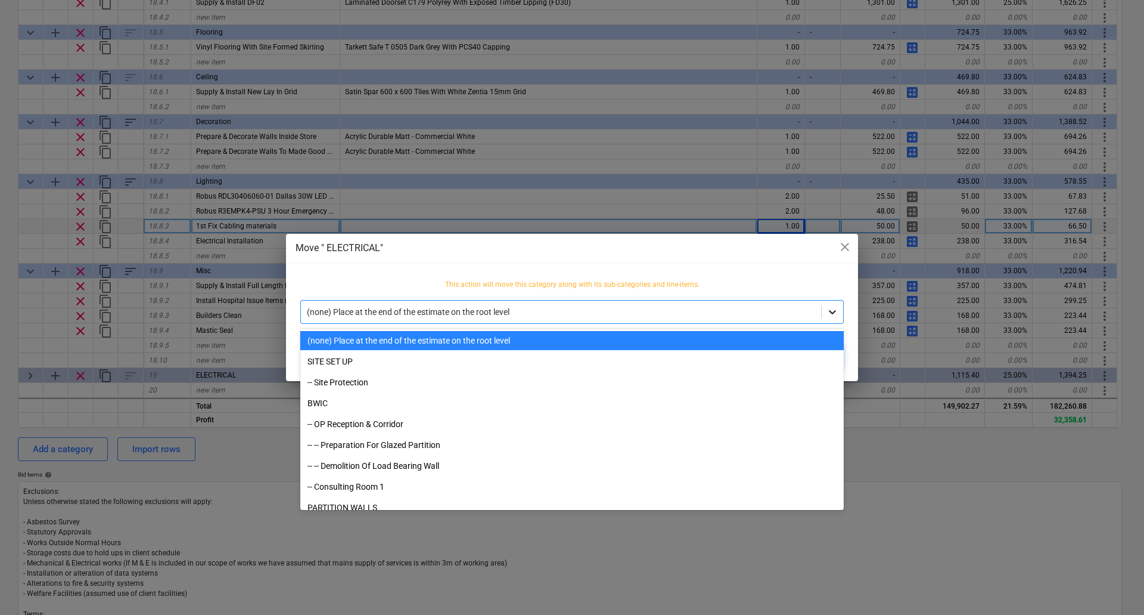
click at [836, 313] on icon at bounding box center [833, 312] width 12 height 12
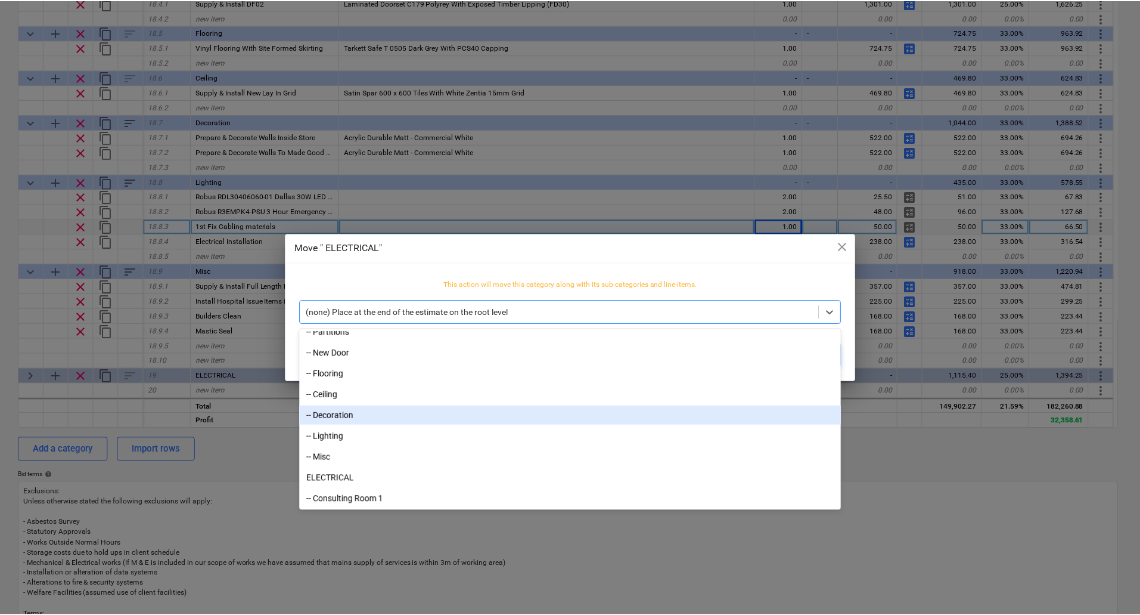
scroll to position [1535, 0]
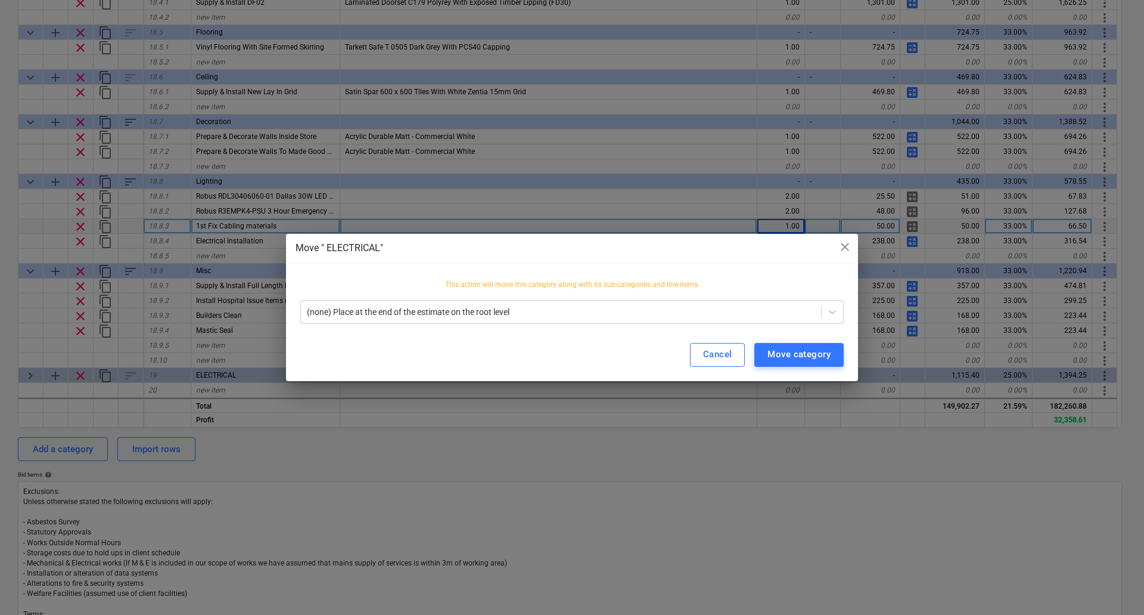
click at [749, 278] on div "This action will move this category along with its sub-categories and line-item…" at bounding box center [572, 301] width 572 height 53
click at [720, 352] on div "Cancel" at bounding box center [717, 353] width 29 height 15
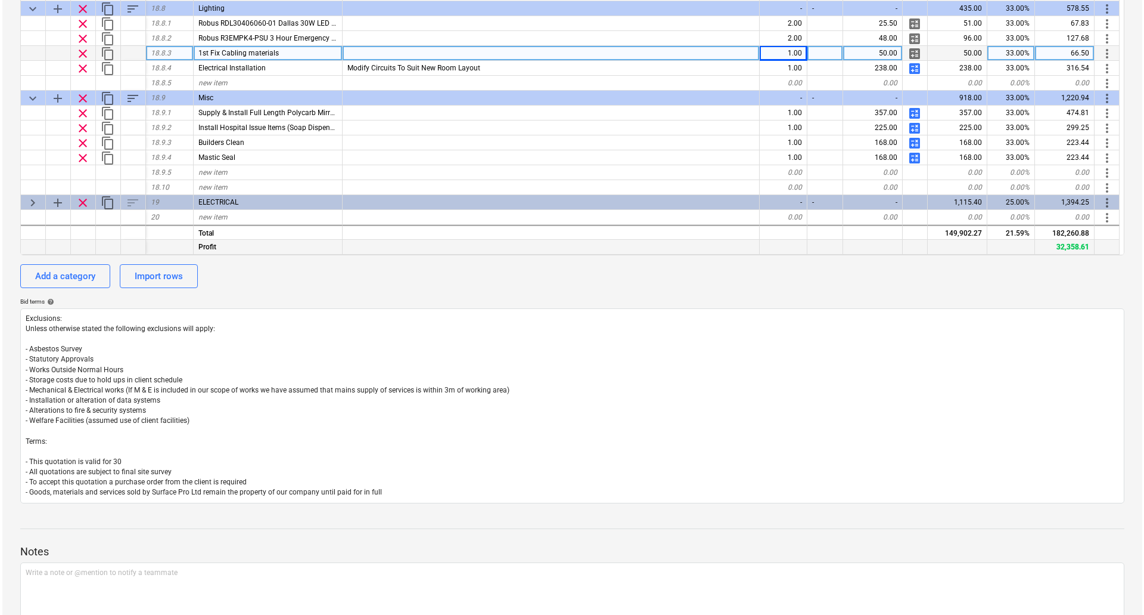
scroll to position [436, 0]
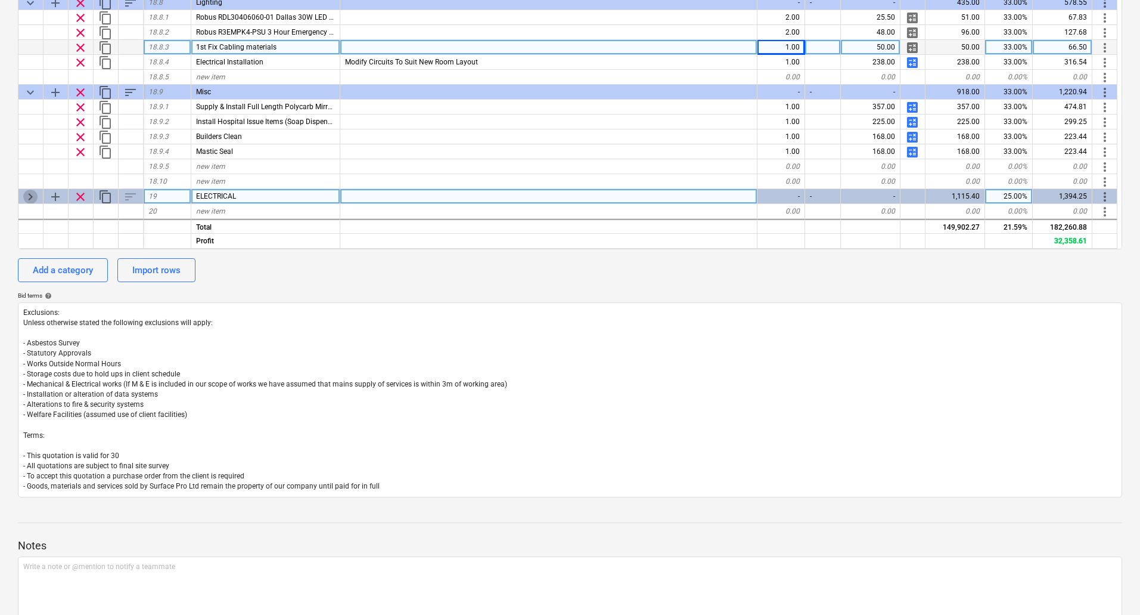
click at [25, 191] on span "keyboard_arrow_right" at bounding box center [30, 197] width 14 height 14
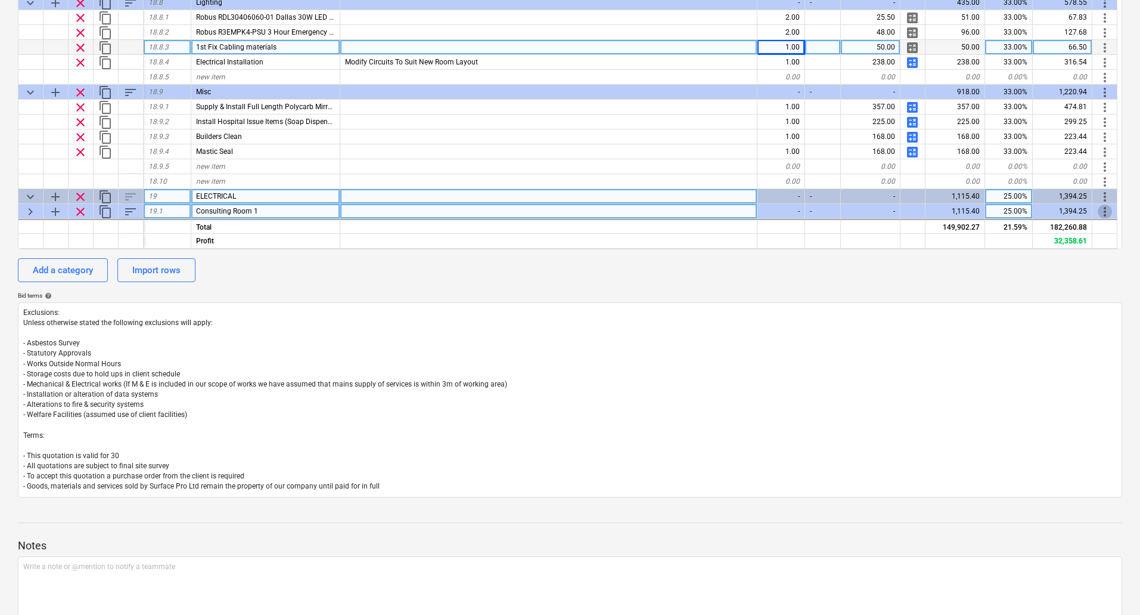
click at [1102, 210] on span "more_vert" at bounding box center [1105, 211] width 14 height 14
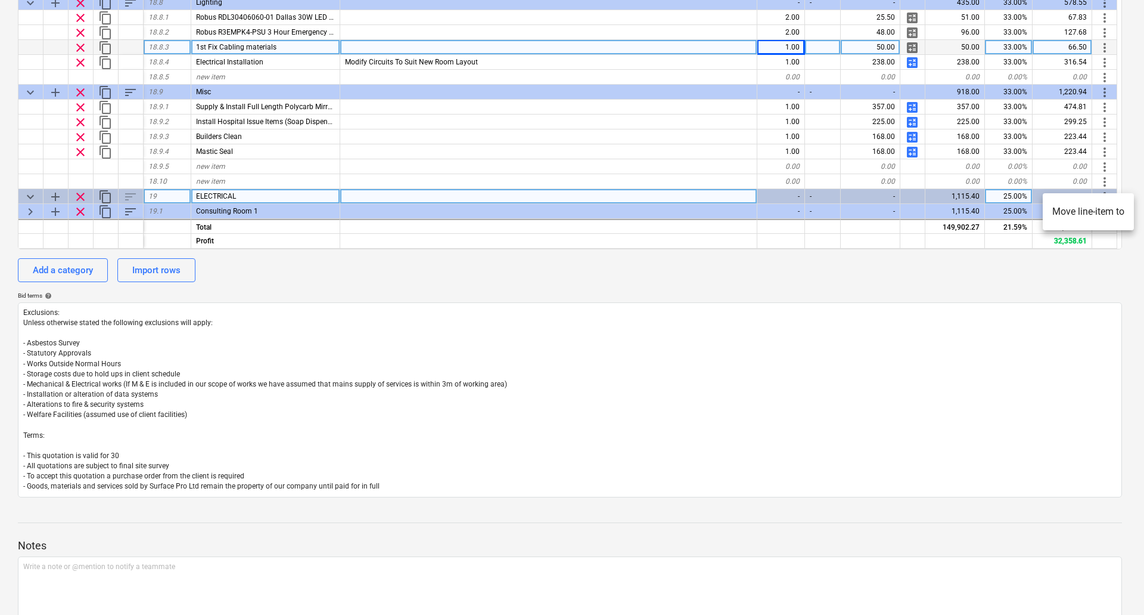
click at [1079, 213] on li "Move line-item to" at bounding box center [1088, 211] width 91 height 27
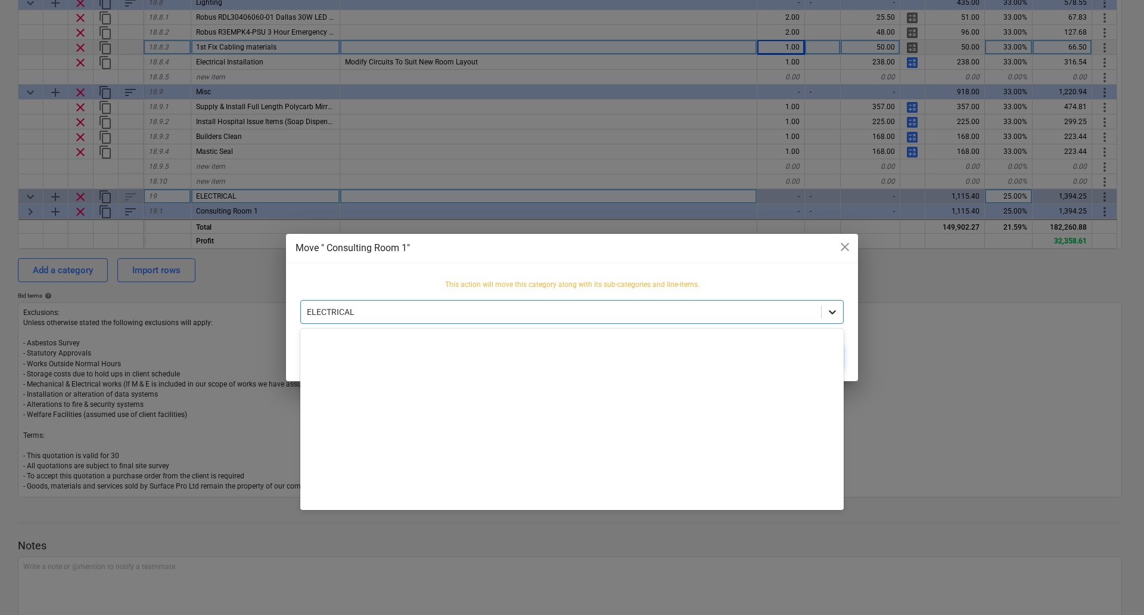
click at [834, 312] on icon at bounding box center [832, 312] width 7 height 4
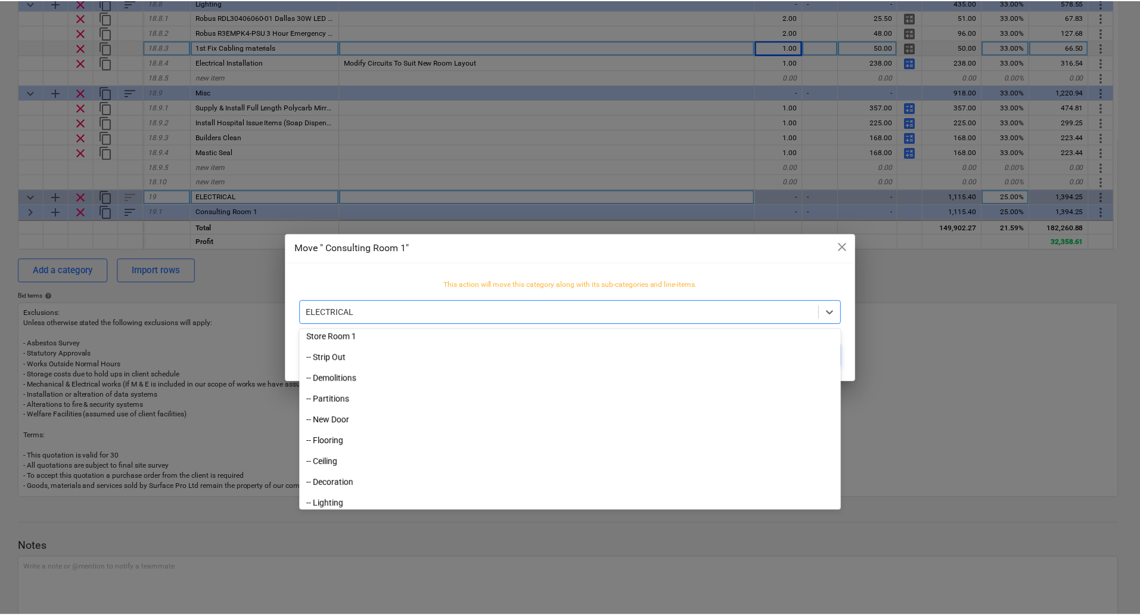
scroll to position [1475, 0]
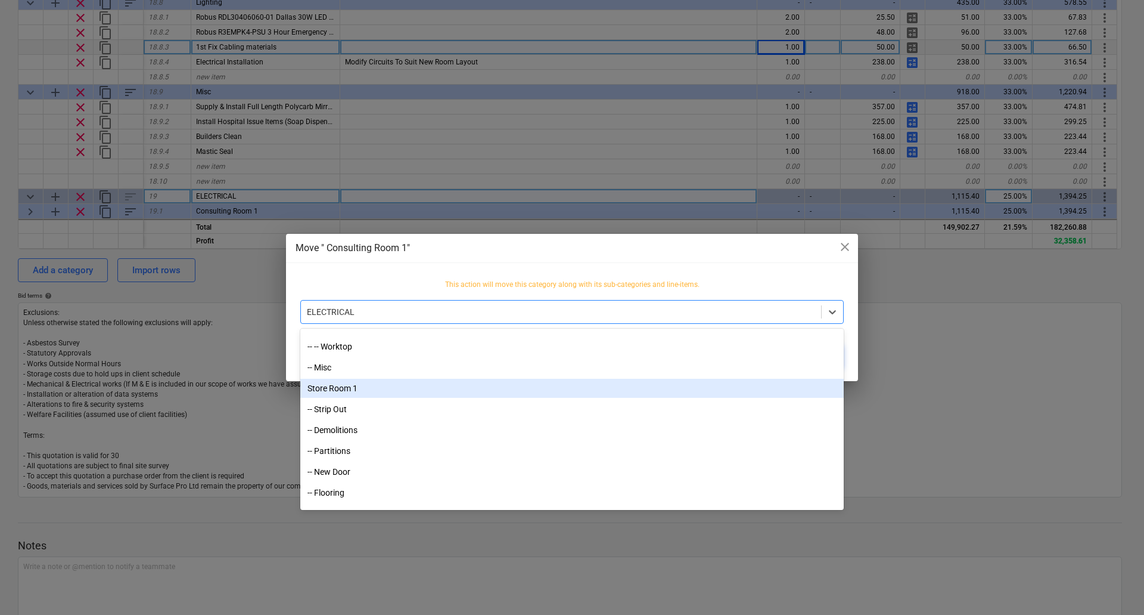
click at [349, 390] on div "Store Room 1" at bounding box center [572, 387] width 544 height 19
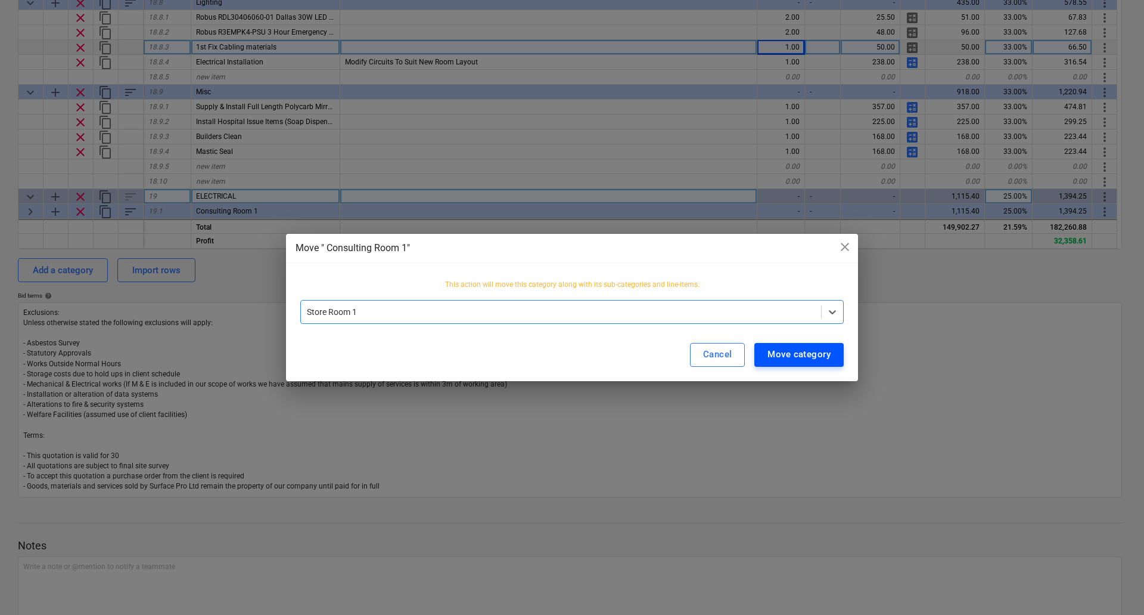
click at [798, 358] on div "Move category" at bounding box center [799, 353] width 63 height 15
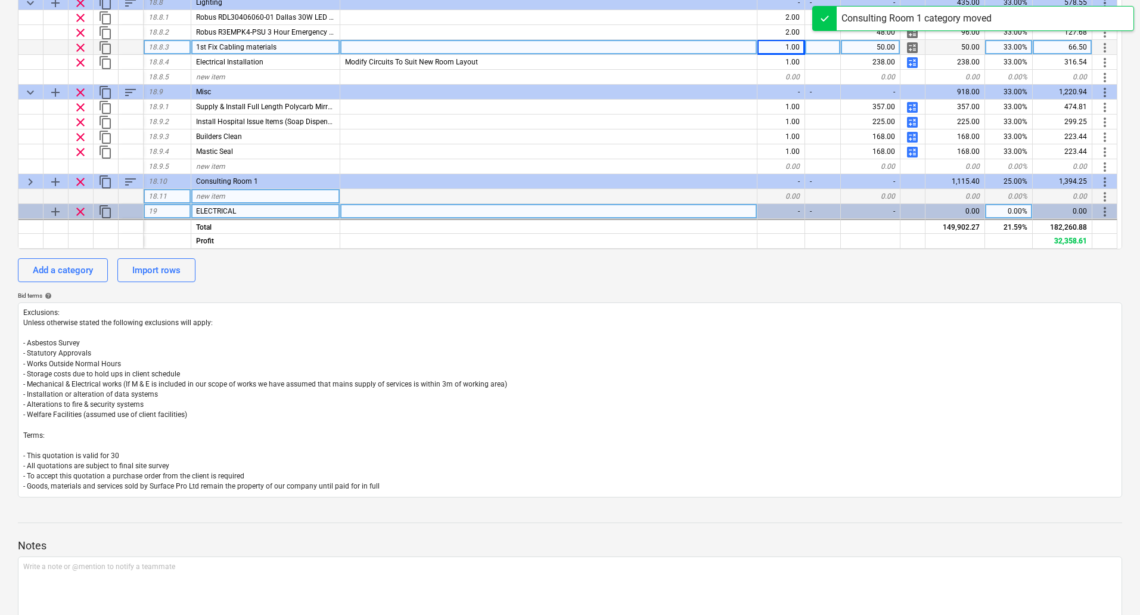
click at [77, 210] on span "clear" at bounding box center [80, 211] width 14 height 14
type textarea "x"
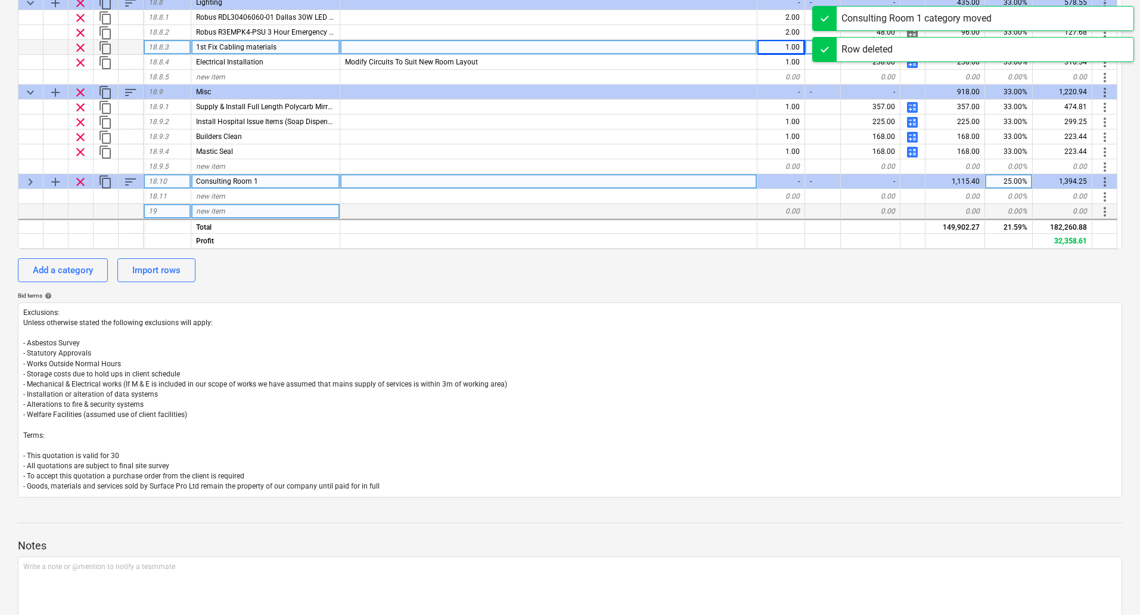
click at [240, 181] on span "Consulting Room 1" at bounding box center [227, 181] width 62 height 8
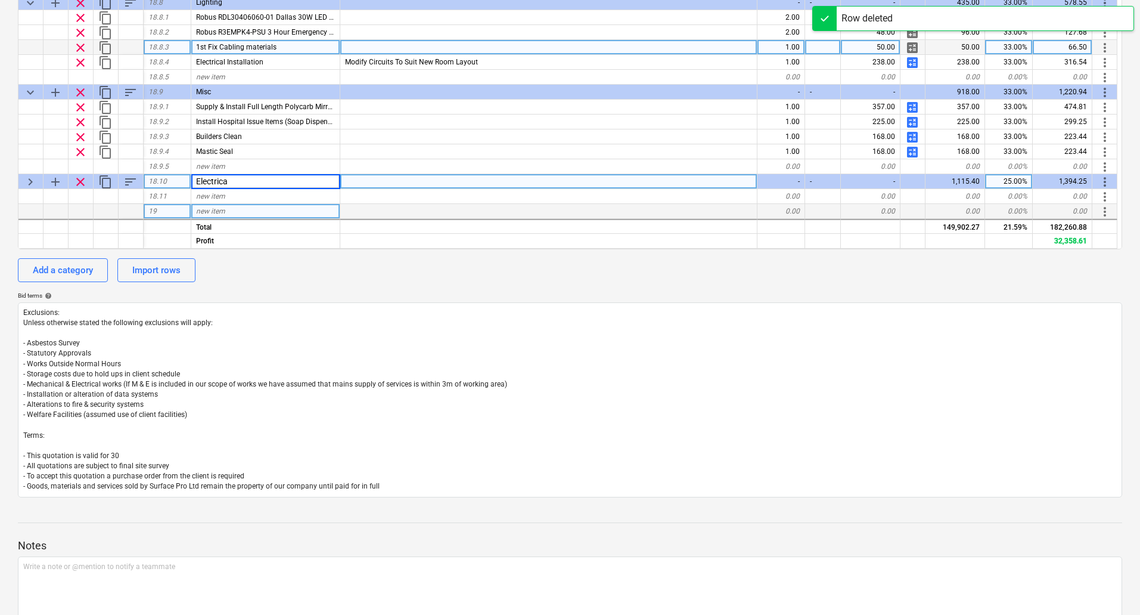
type input "Electrical"
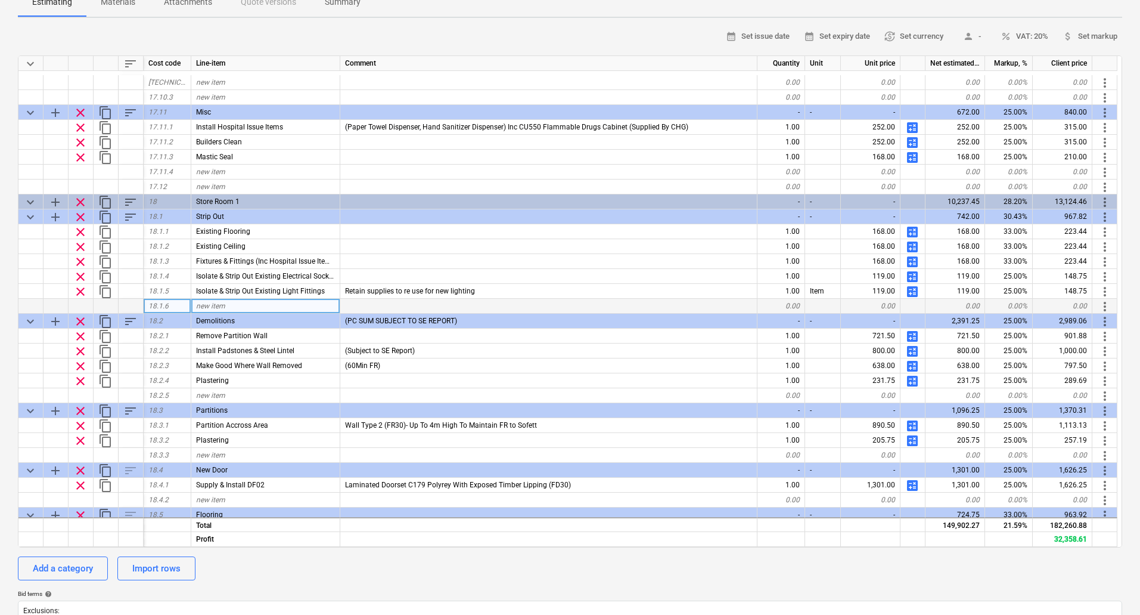
scroll to position [5127, 0]
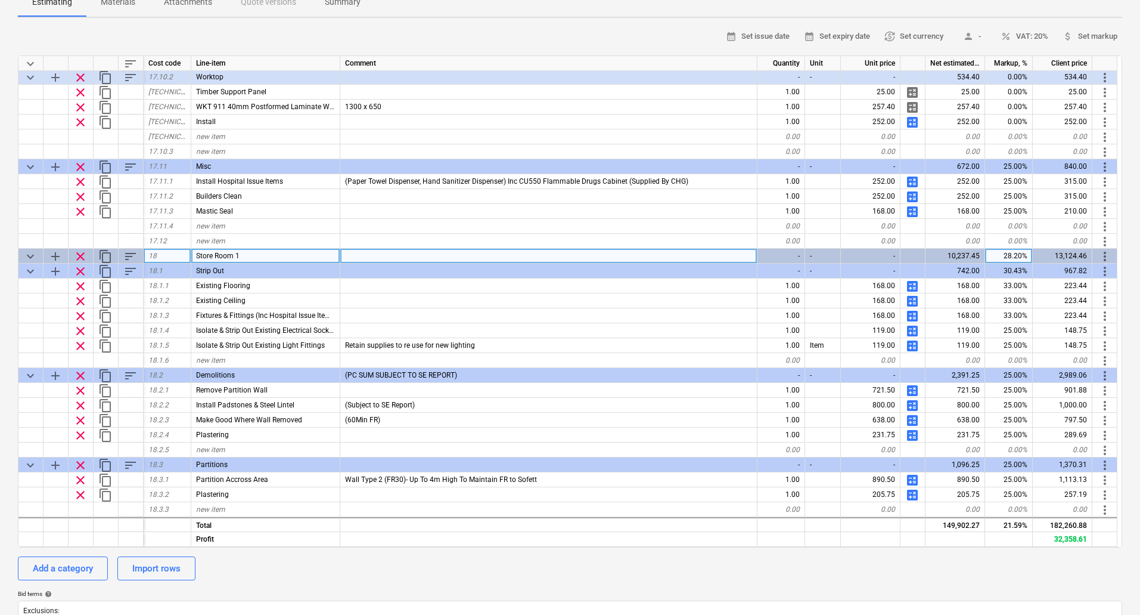
click at [129, 253] on span "sort" at bounding box center [130, 256] width 14 height 14
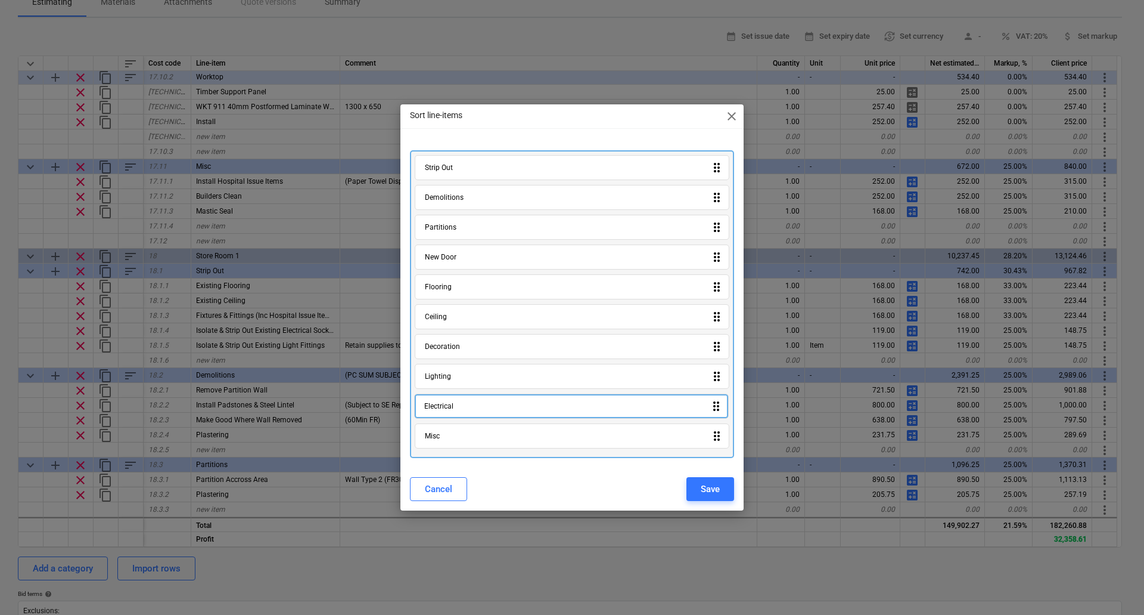
drag, startPoint x: 635, startPoint y: 440, endPoint x: 635, endPoint y: 403, distance: 37.6
click at [635, 403] on div "Strip Out drag_indicator Demolitions drag_indicator Partitions drag_indicator N…" at bounding box center [572, 304] width 324 height 308
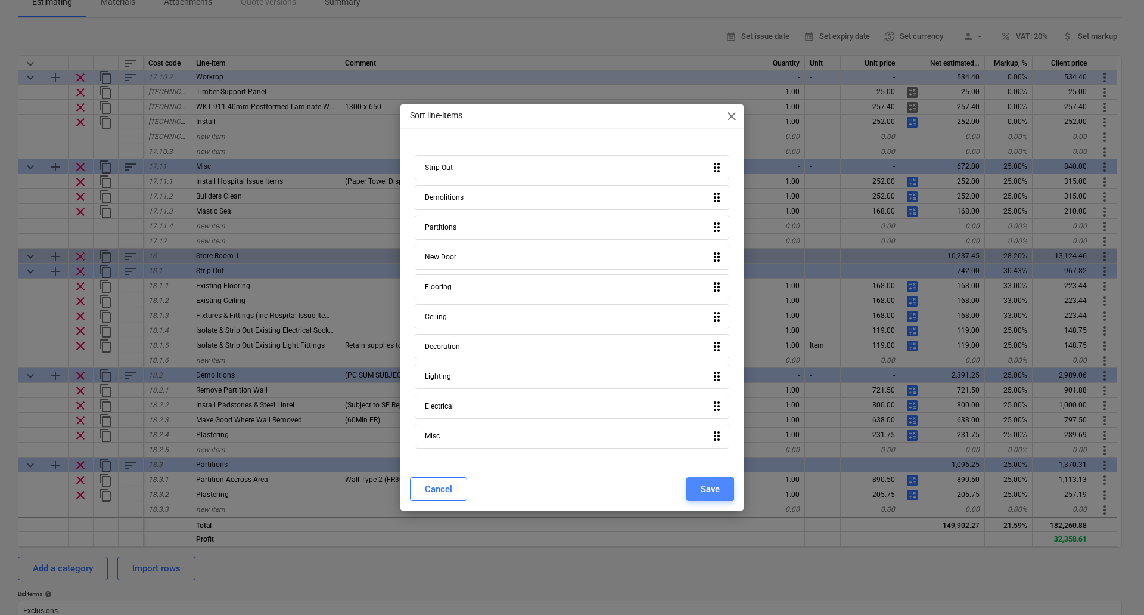
click at [712, 490] on div "Save" at bounding box center [710, 488] width 19 height 15
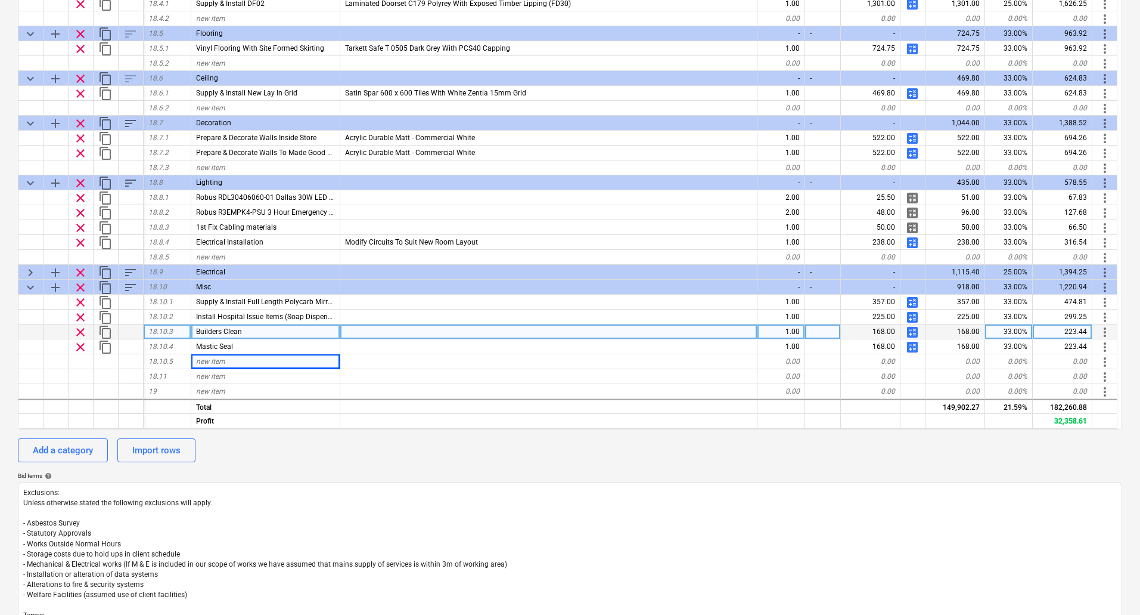
scroll to position [257, 0]
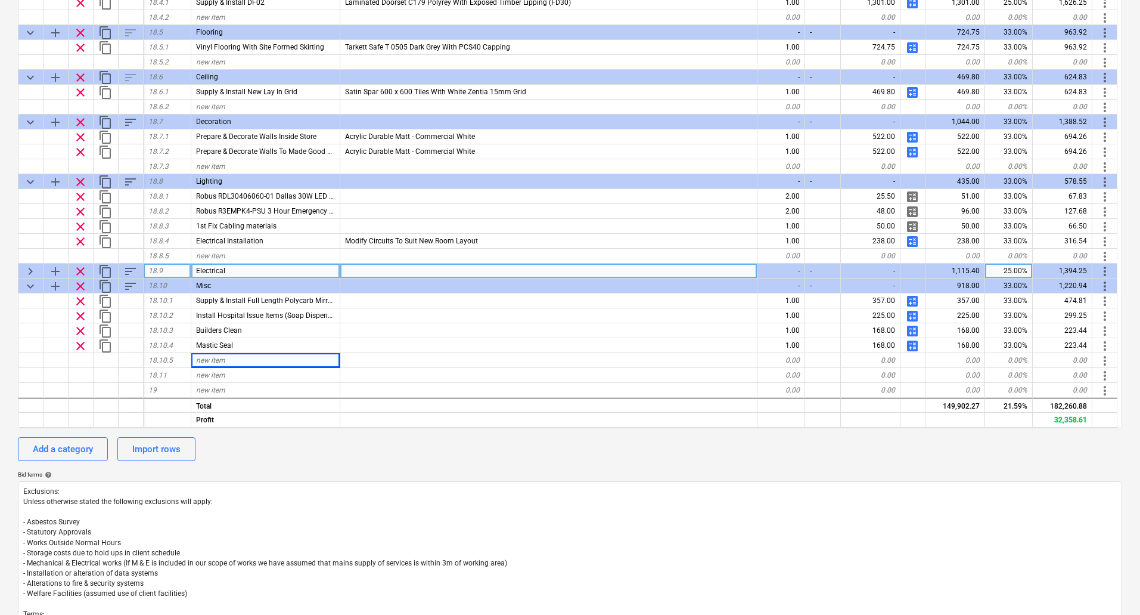
click at [27, 270] on span "keyboard_arrow_right" at bounding box center [30, 271] width 14 height 14
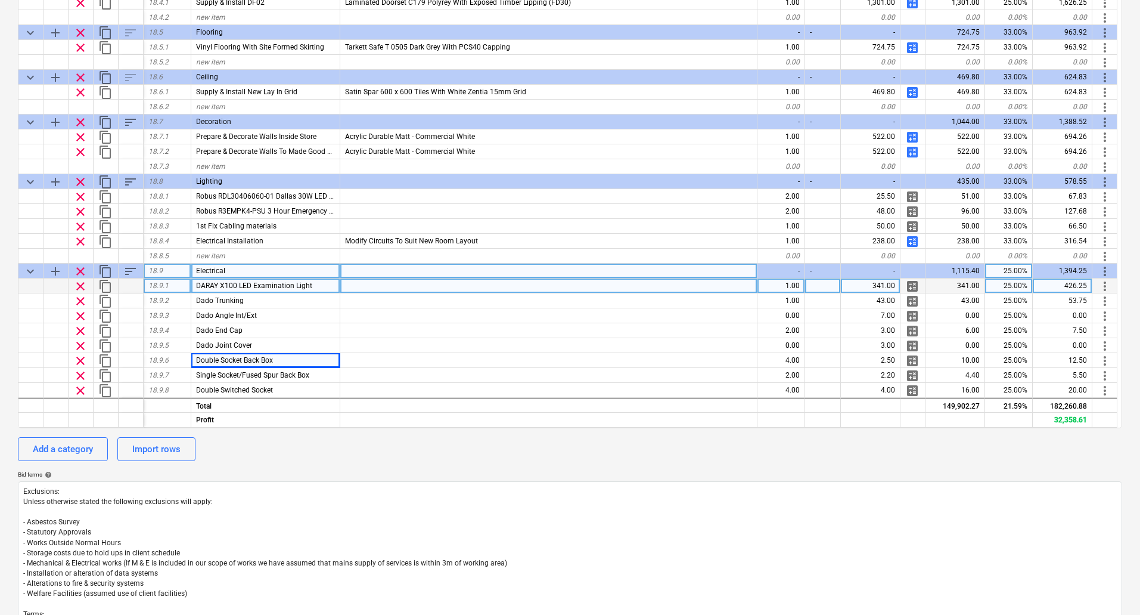
click at [79, 283] on span "clear" at bounding box center [80, 286] width 14 height 14
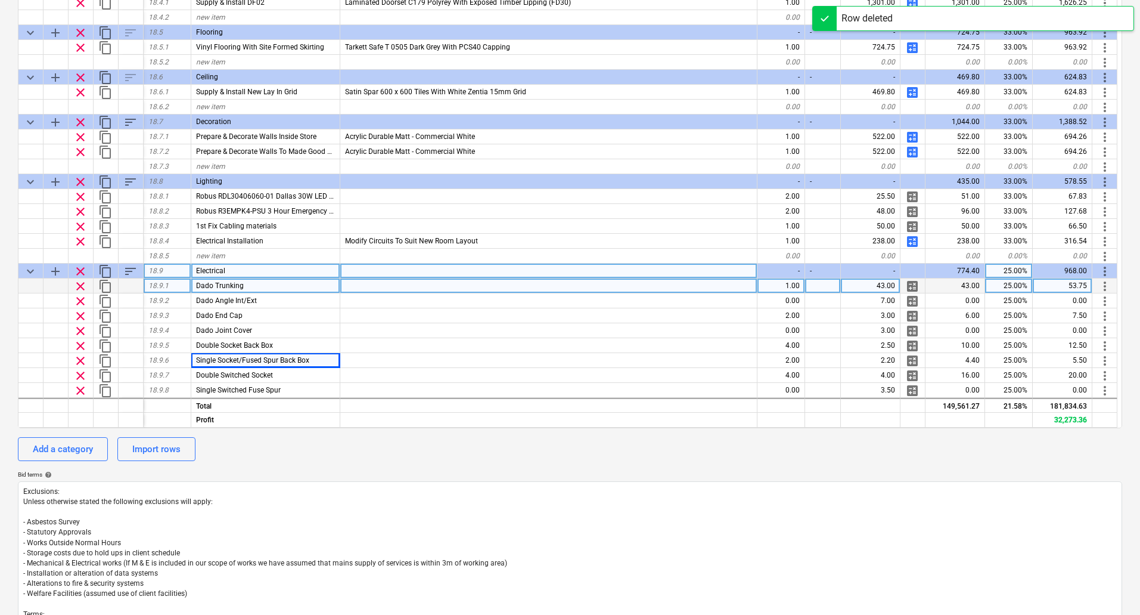
click at [79, 283] on span "clear" at bounding box center [80, 286] width 14 height 14
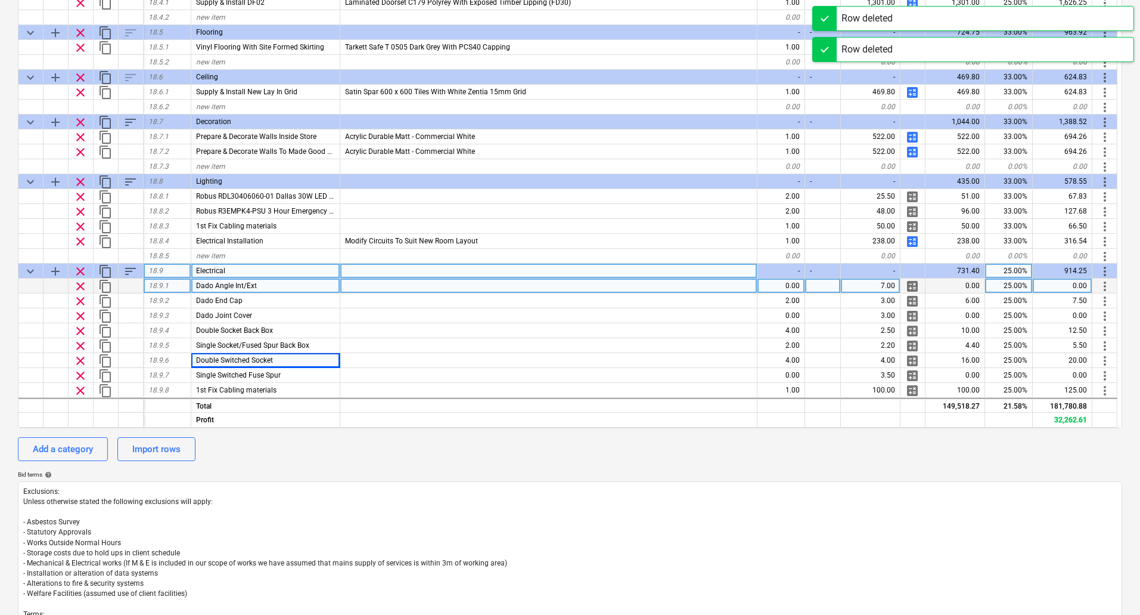
click at [79, 283] on span "clear" at bounding box center [80, 286] width 14 height 14
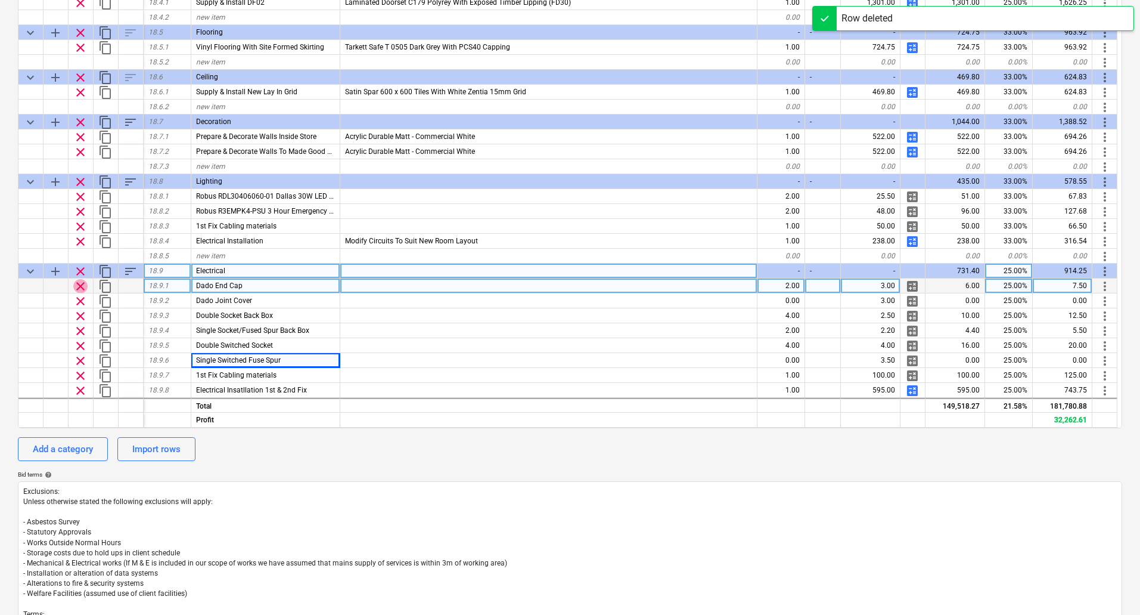
click at [83, 285] on span "clear" at bounding box center [80, 286] width 14 height 14
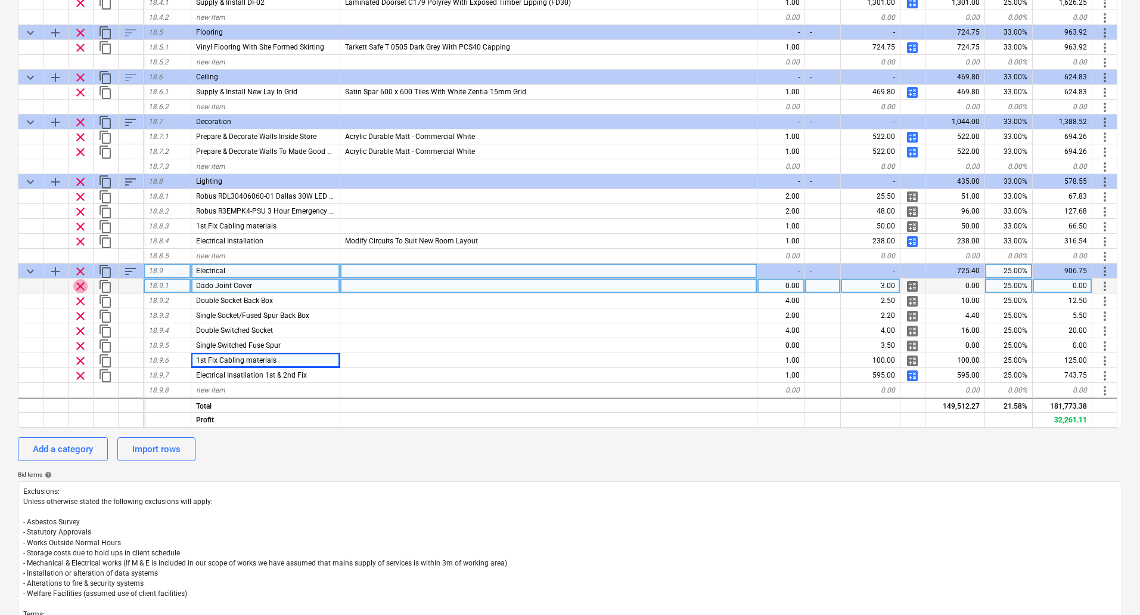
click at [83, 285] on span "clear" at bounding box center [80, 286] width 14 height 14
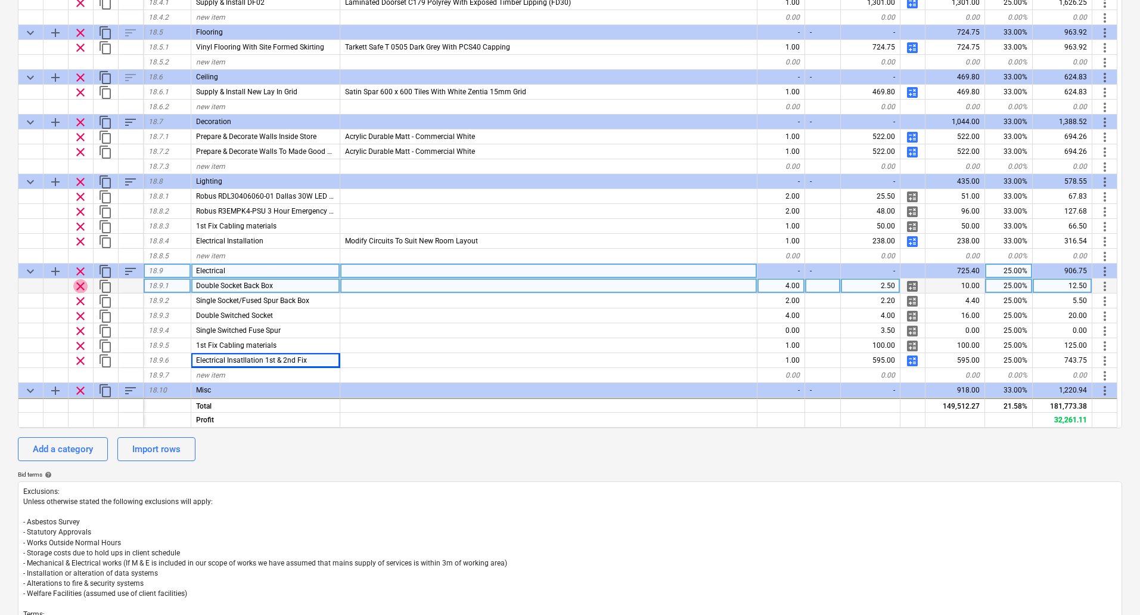
click at [83, 285] on span "clear" at bounding box center [80, 286] width 14 height 14
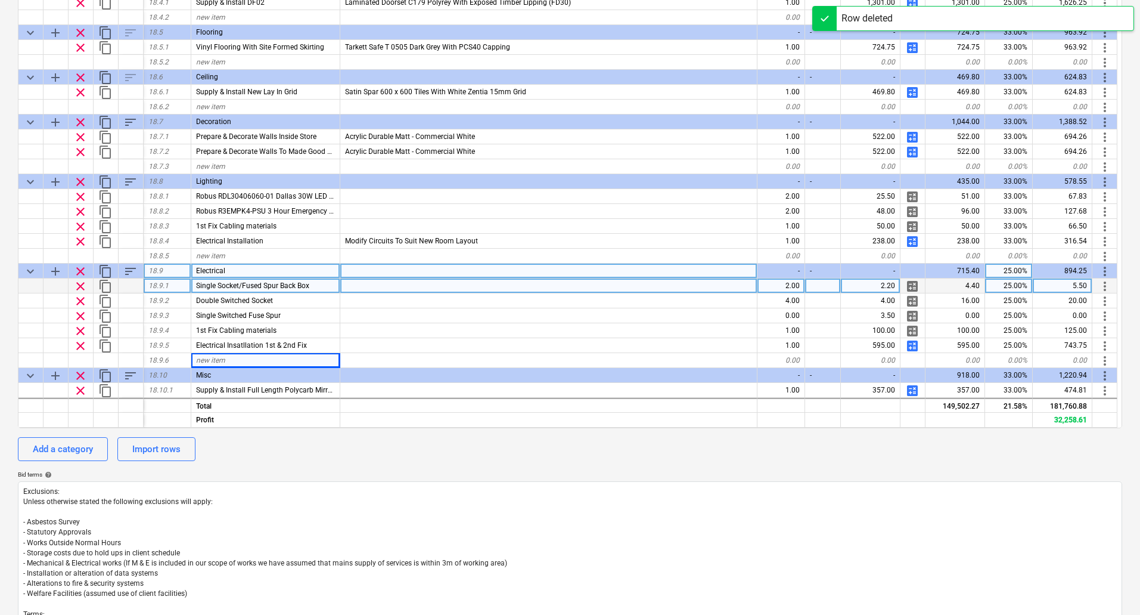
click at [83, 285] on span "clear" at bounding box center [80, 286] width 14 height 14
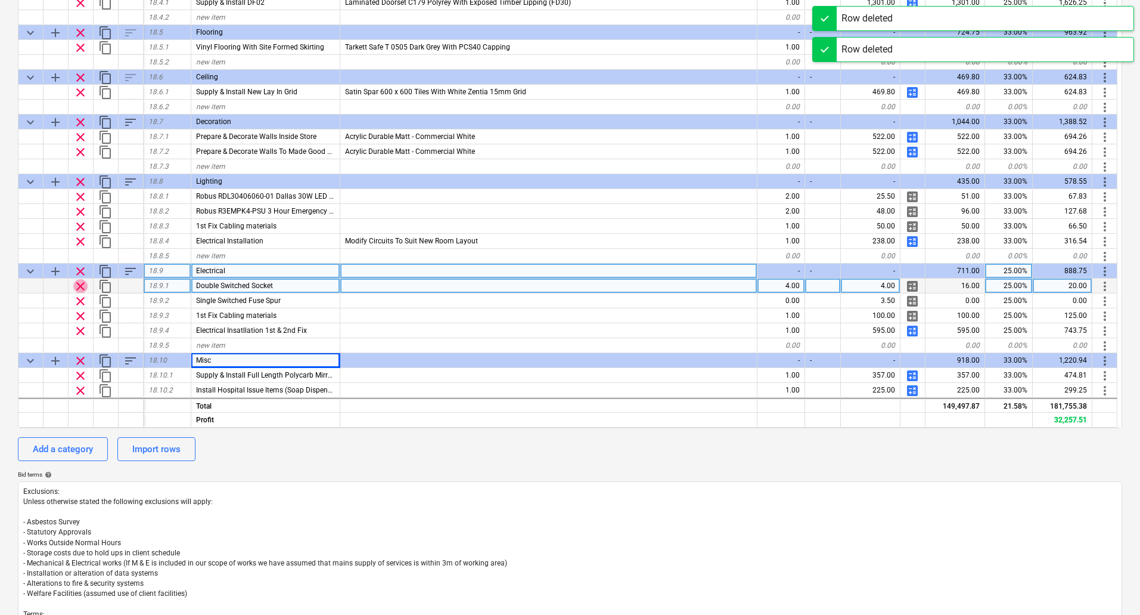
click at [83, 285] on span "clear" at bounding box center [80, 286] width 14 height 14
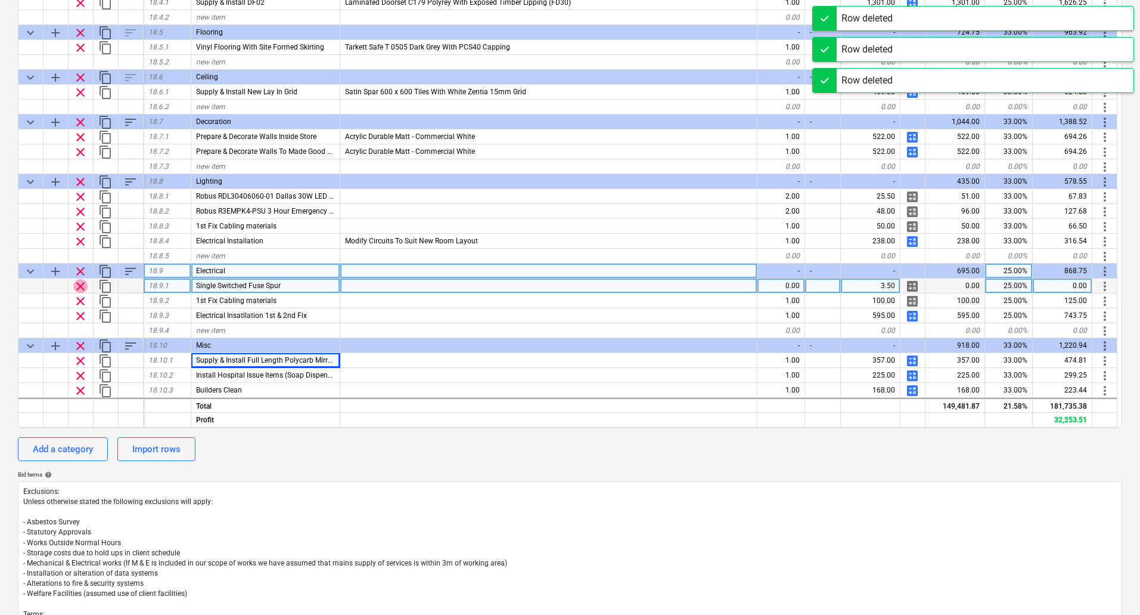
click at [83, 285] on span "clear" at bounding box center [80, 286] width 14 height 14
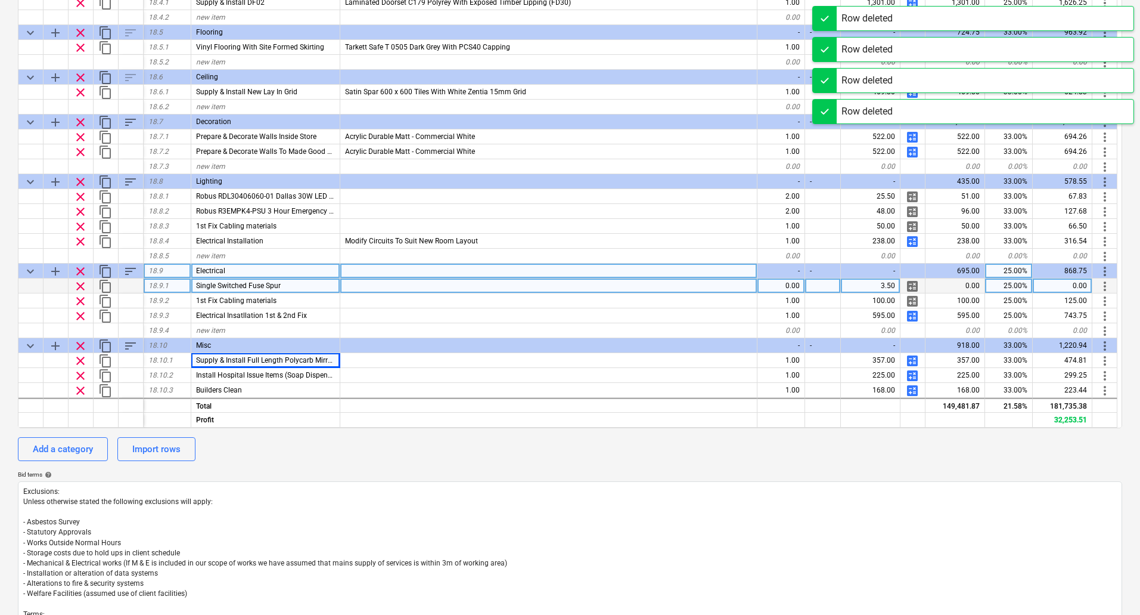
type textarea "x"
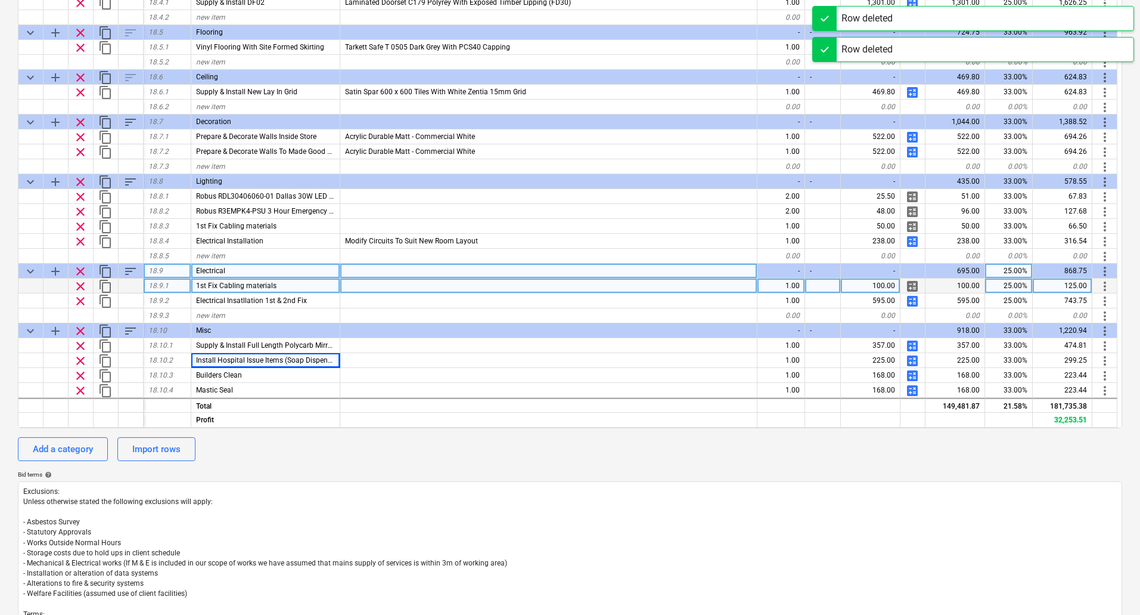
click at [382, 284] on div at bounding box center [548, 285] width 417 height 15
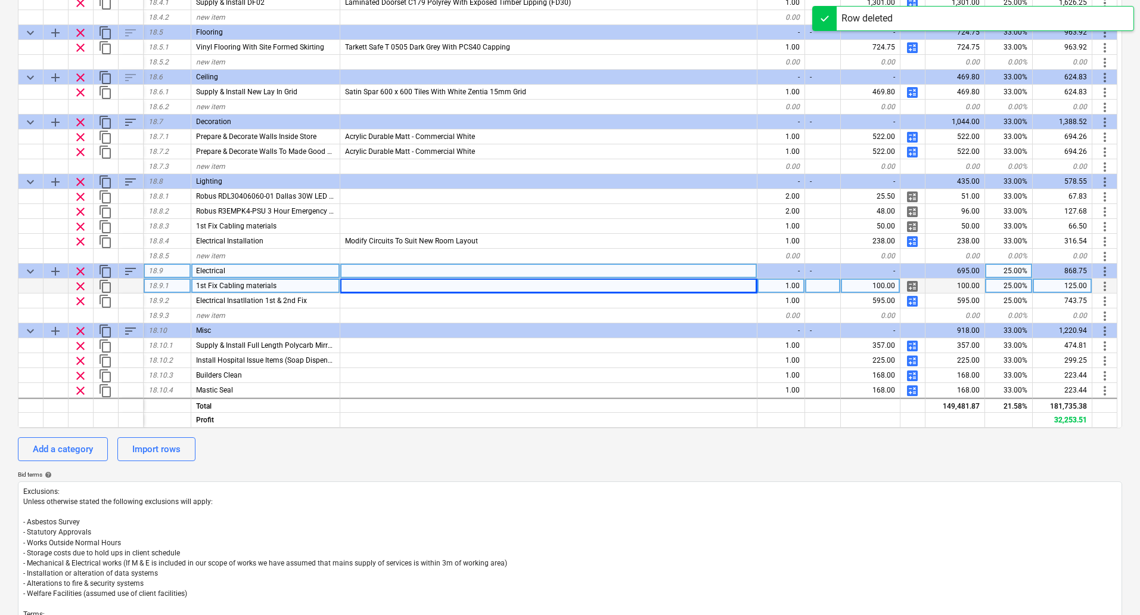
click at [294, 284] on div "1st Fix Cabling materials" at bounding box center [265, 285] width 149 height 15
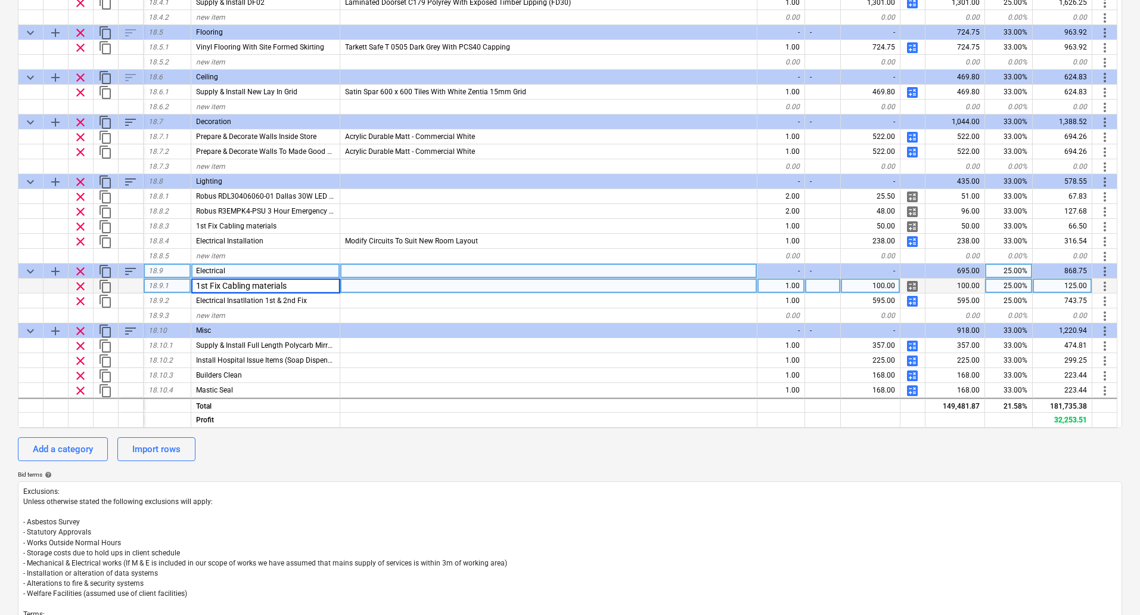
click at [253, 286] on input "1st Fix Cabling materials" at bounding box center [265, 285] width 148 height 14
type input "1st Fix Cabling & Socket Materials materials"
type textarea "x"
type input "1st Fix Cabling & Socket Materials"
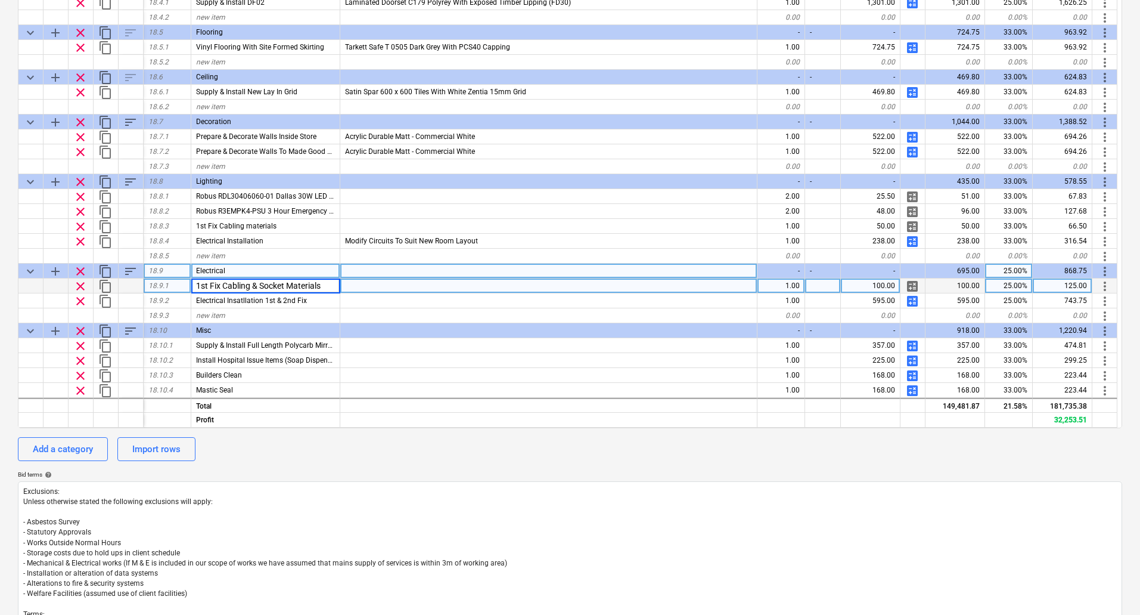
type textarea "x"
type input "150"
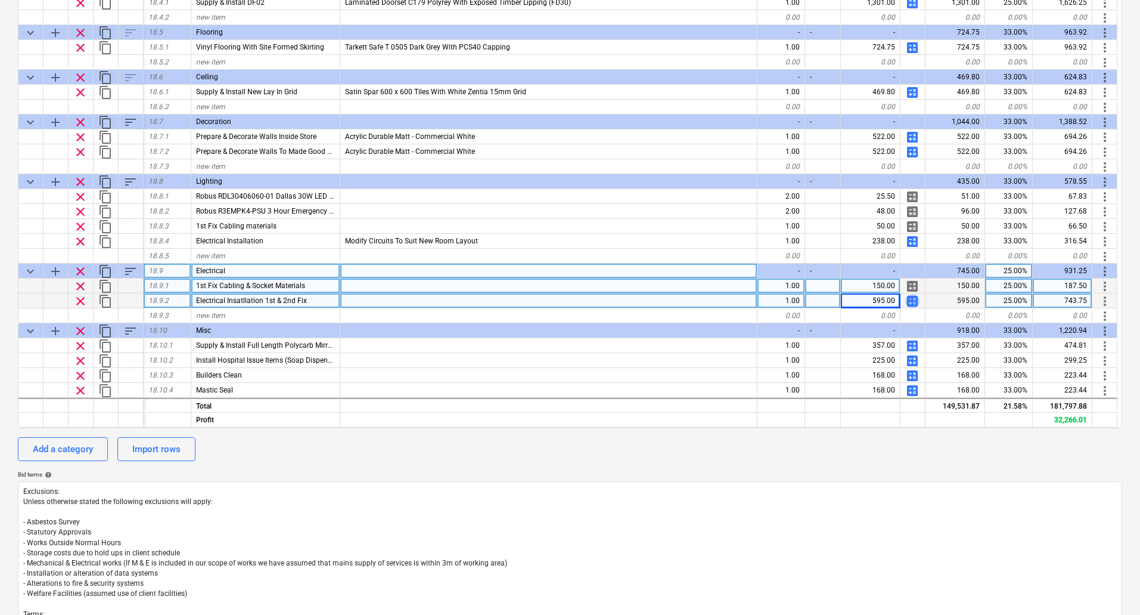
click at [913, 300] on span "calculate" at bounding box center [912, 301] width 14 height 14
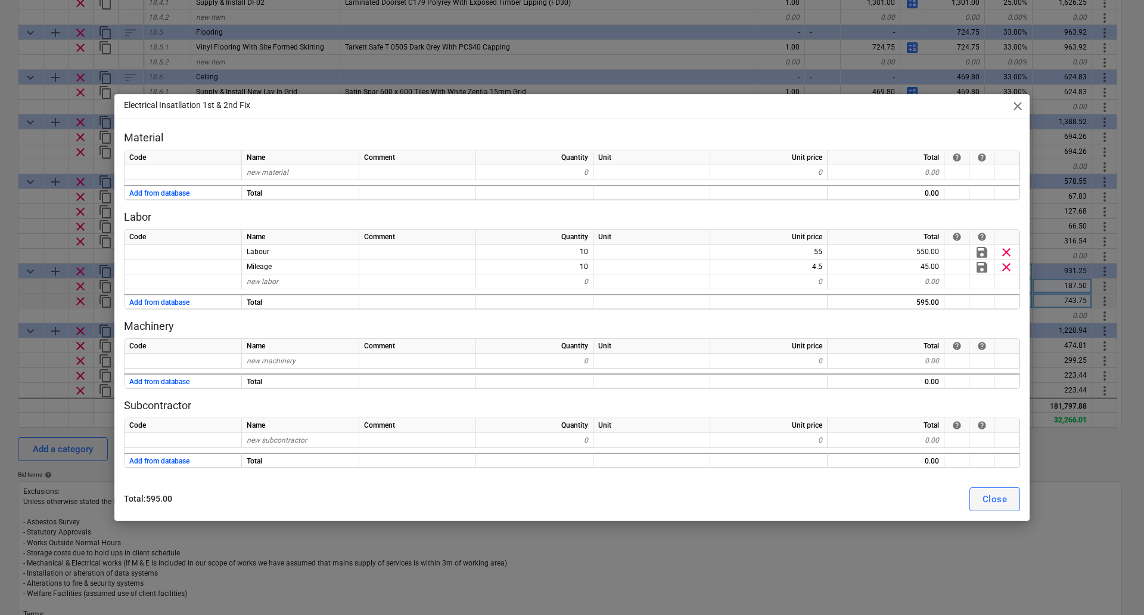
click at [986, 505] on div "Close" at bounding box center [995, 498] width 24 height 15
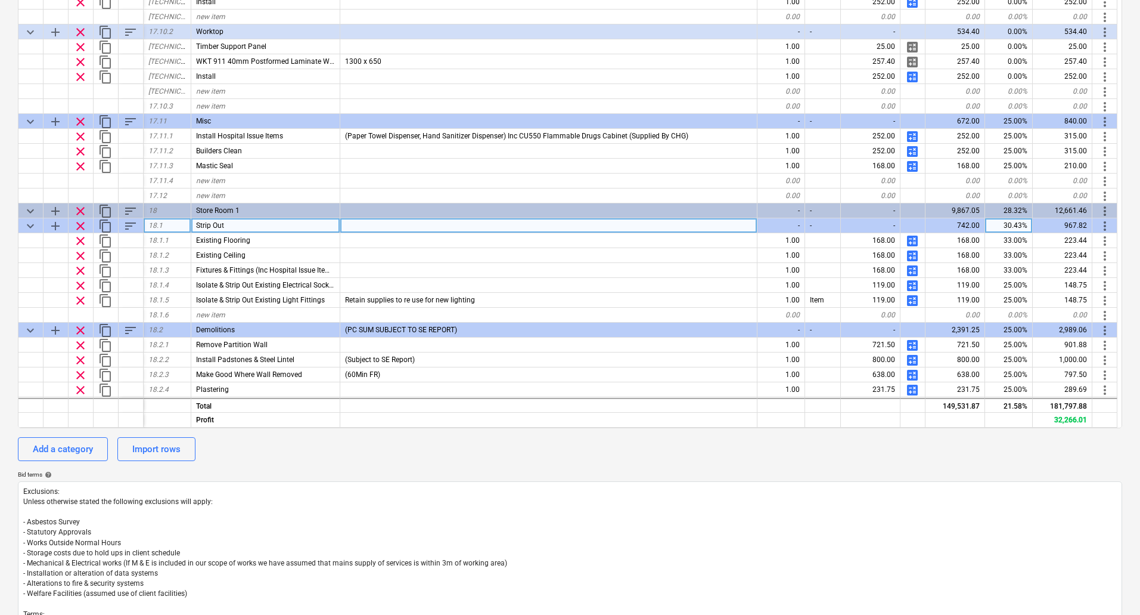
scroll to position [5053, 0]
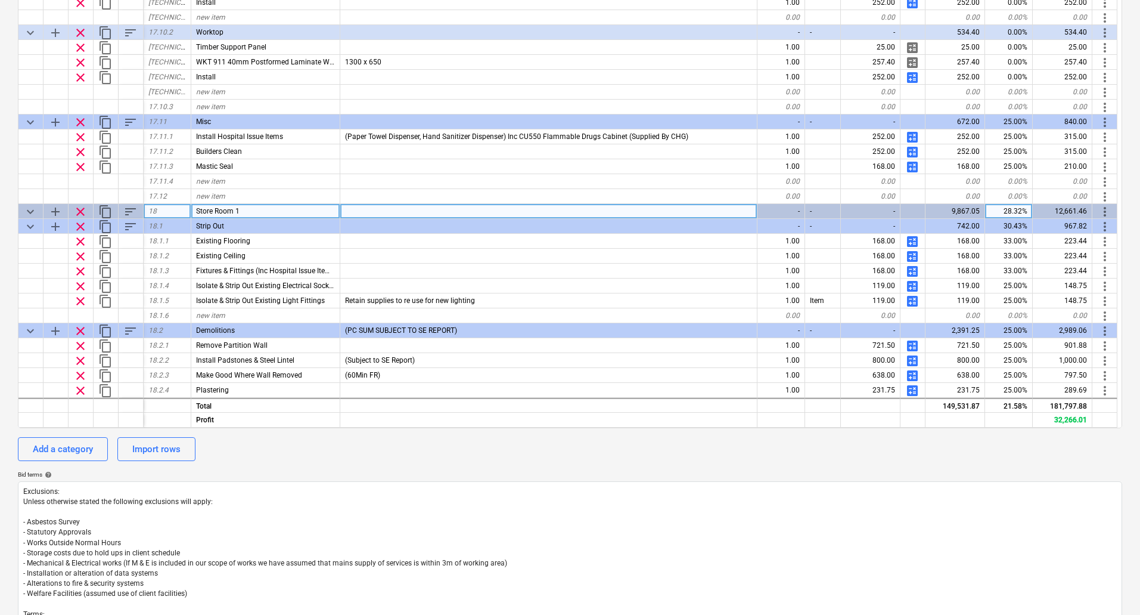
click at [58, 212] on span "add" at bounding box center [55, 211] width 14 height 14
type textarea "x"
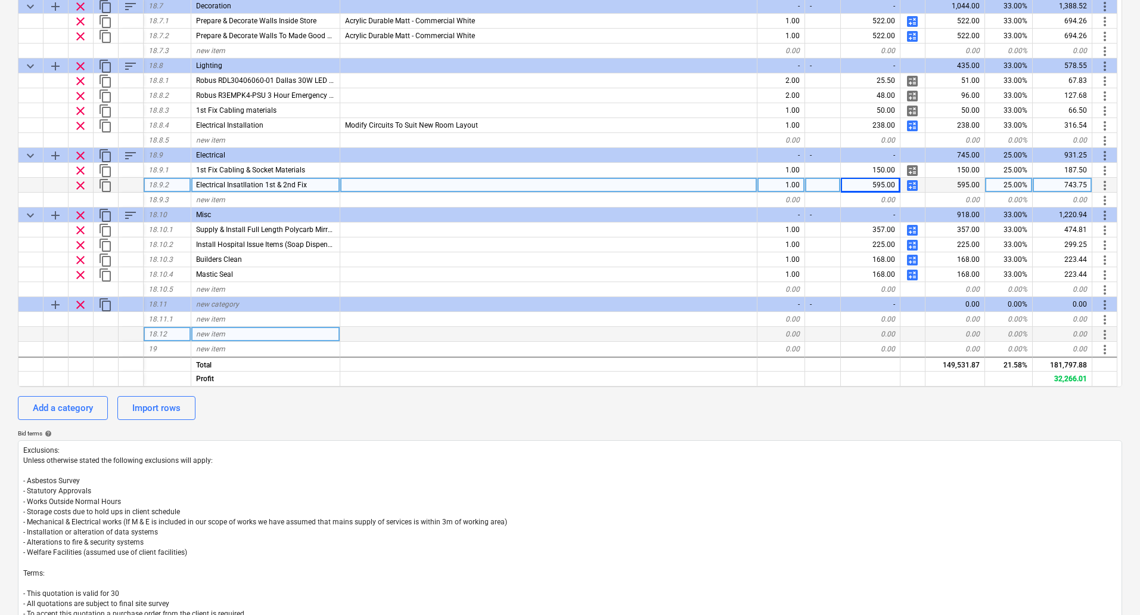
scroll to position [317, 0]
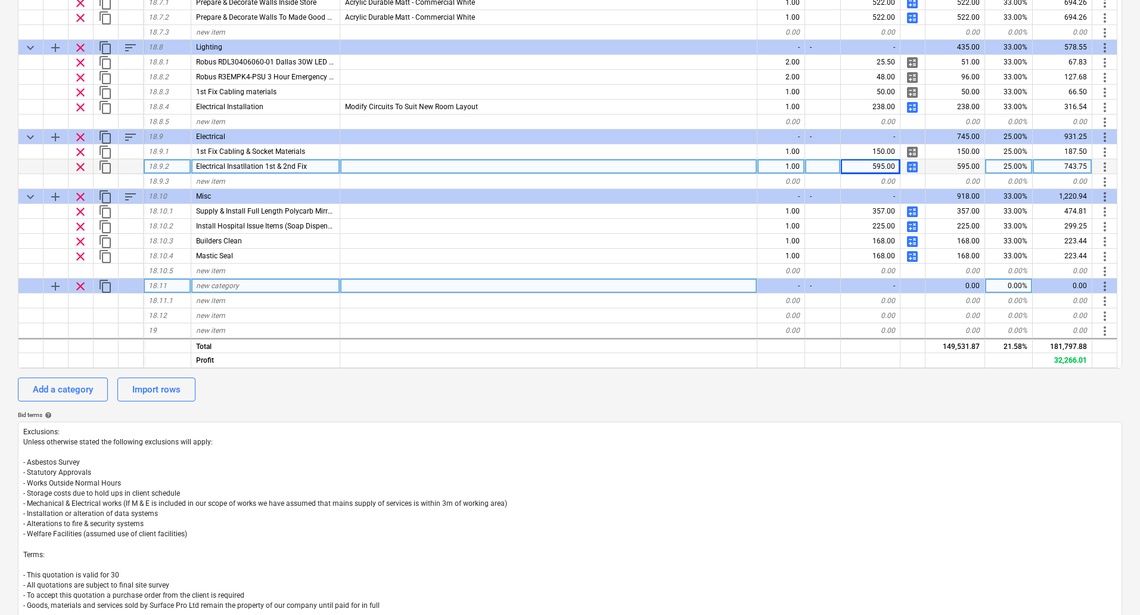
click at [232, 288] on span "new category" at bounding box center [217, 285] width 43 height 8
type input "Twin Slot Shelving"
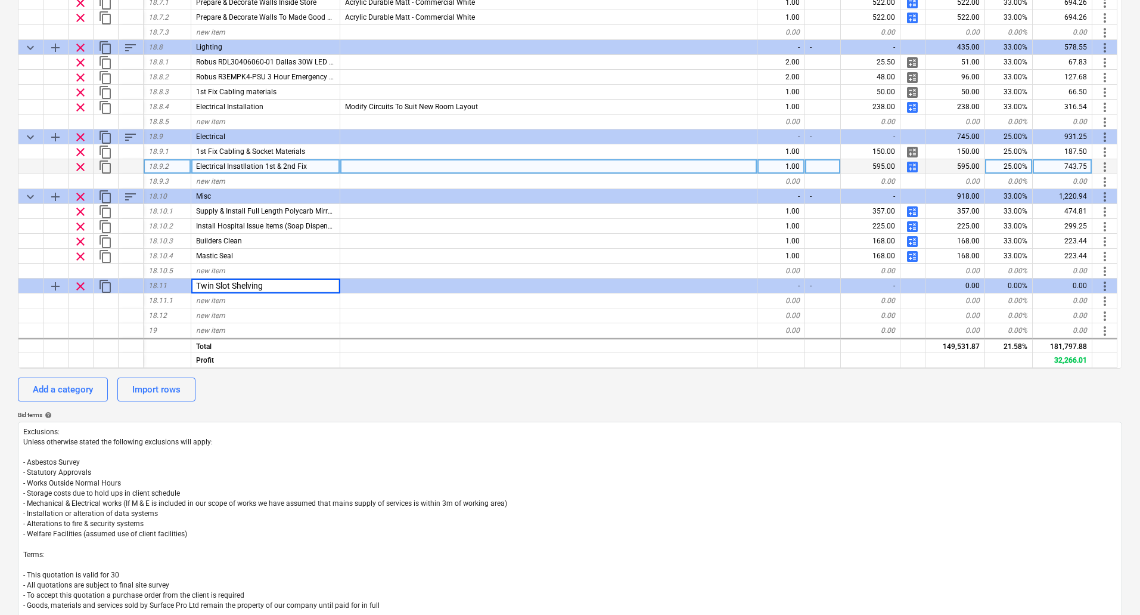
click at [536, 413] on div "Bid terms help" at bounding box center [570, 415] width 1104 height 8
type textarea "x"
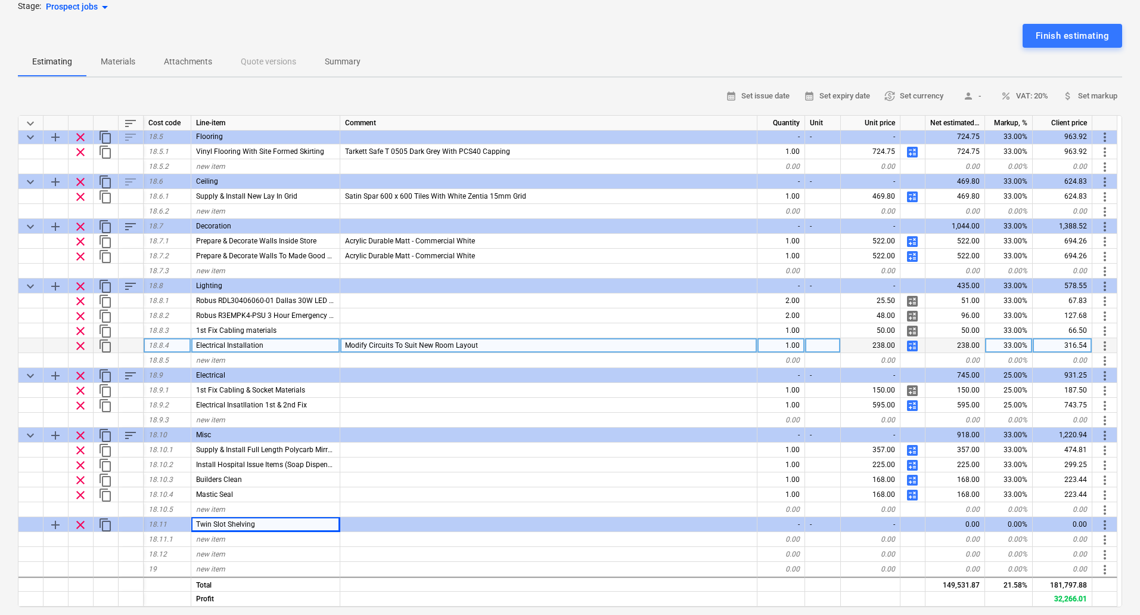
scroll to position [257, 0]
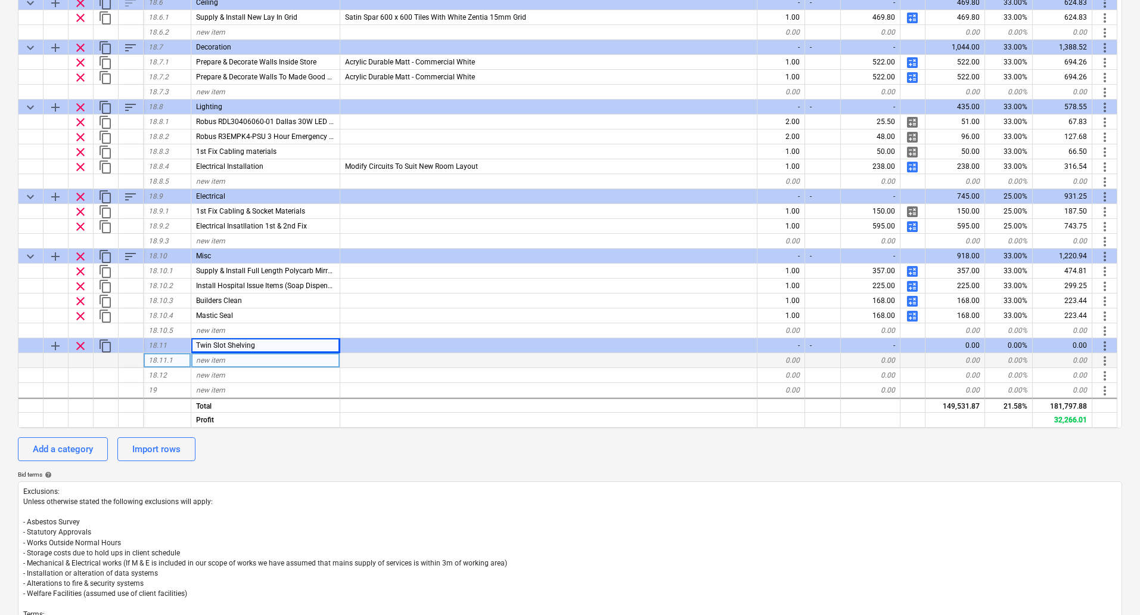
click at [225, 361] on div "new item" at bounding box center [265, 360] width 149 height 15
click at [213, 361] on span "new item" at bounding box center [210, 360] width 29 height 8
type input "2400 Upright"
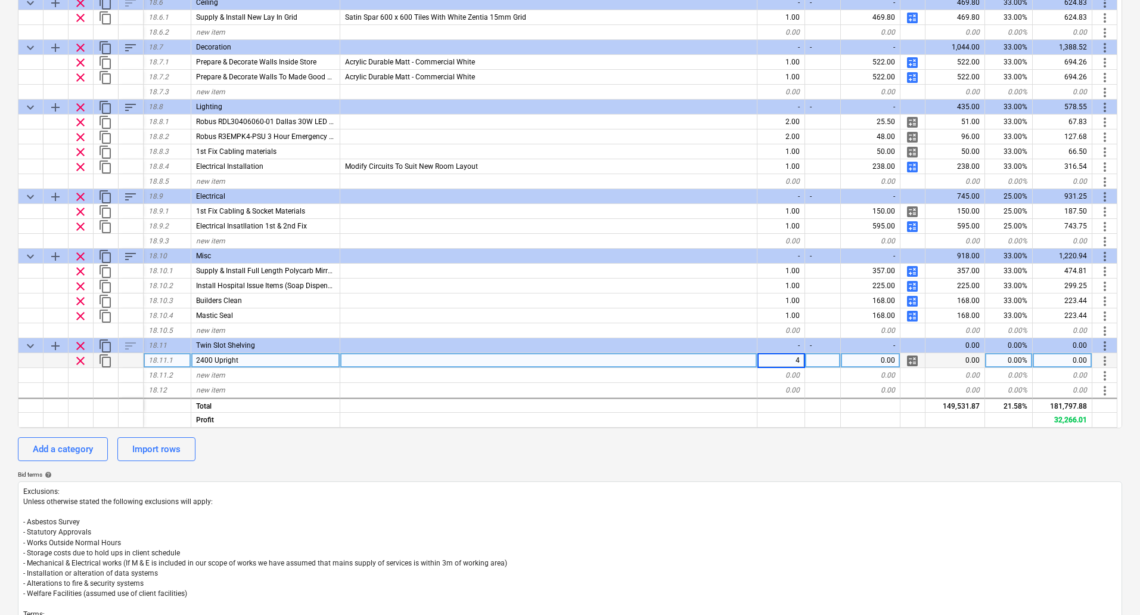
type textarea "x"
type input "7.5"
type textarea "x"
type input "370mm White Bracket"
type textarea "x"
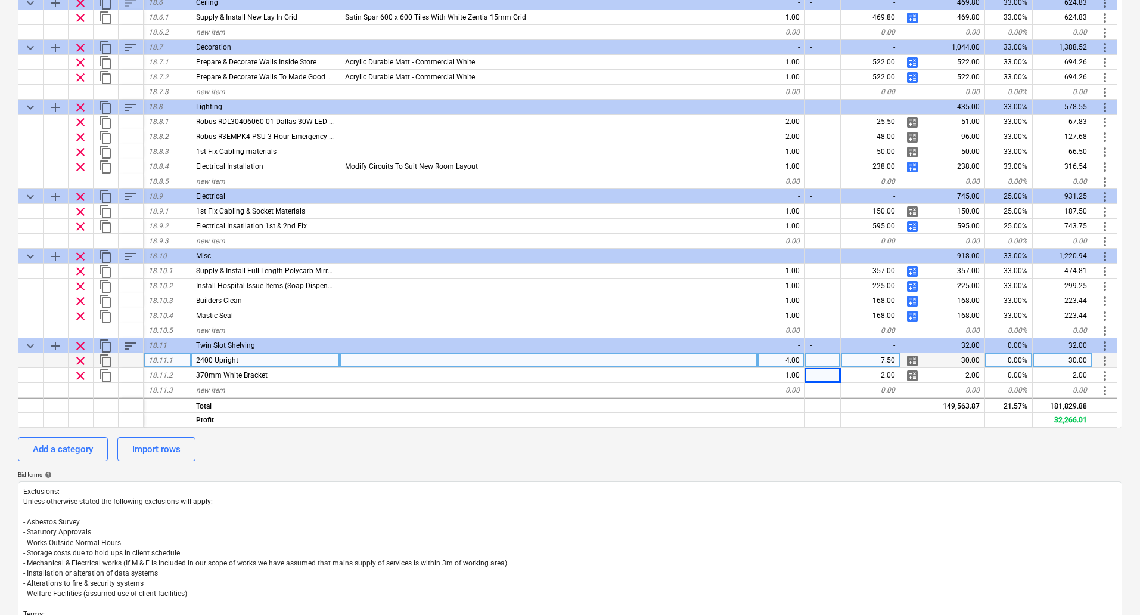
click at [212, 361] on span "2400 Upright" at bounding box center [217, 360] width 42 height 8
click at [216, 359] on input "2400 Upright" at bounding box center [265, 360] width 148 height 14
type input "2400mm Upright"
type textarea "x"
type input "18mm White Shelving"
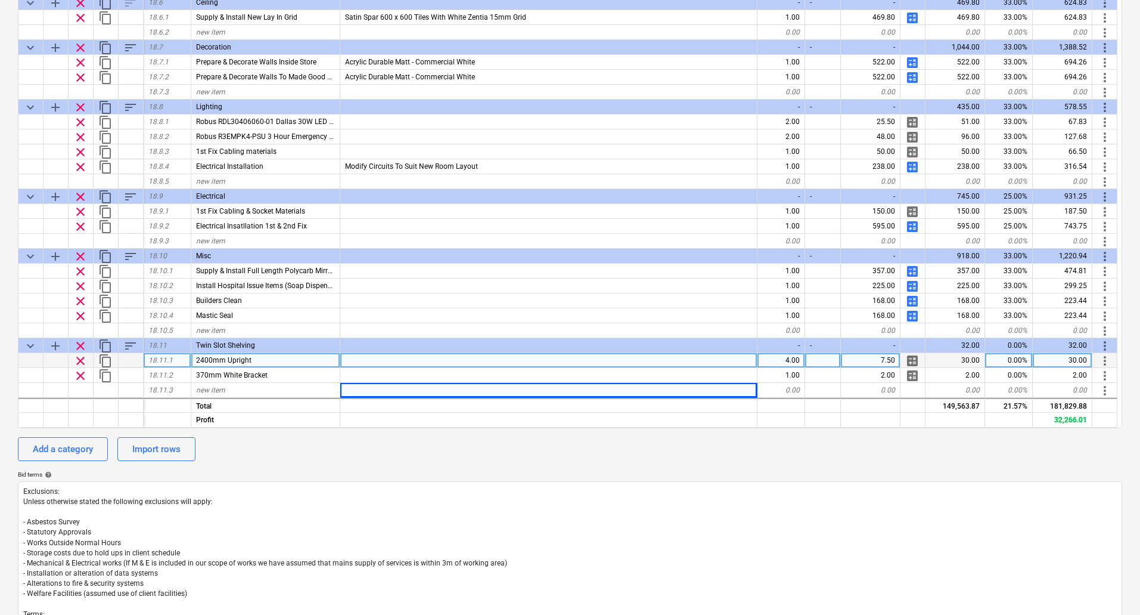
type textarea "x"
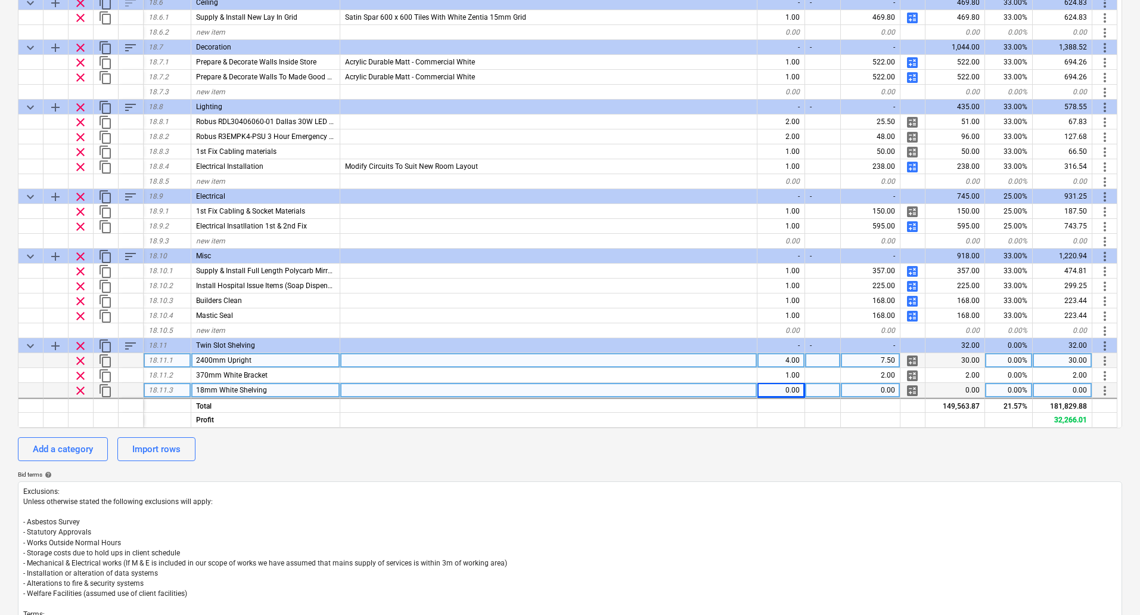
click at [362, 389] on div at bounding box center [548, 390] width 417 height 15
type input "1800 x 400"
click at [913, 390] on span "calculate" at bounding box center [912, 390] width 14 height 14
type textarea "x"
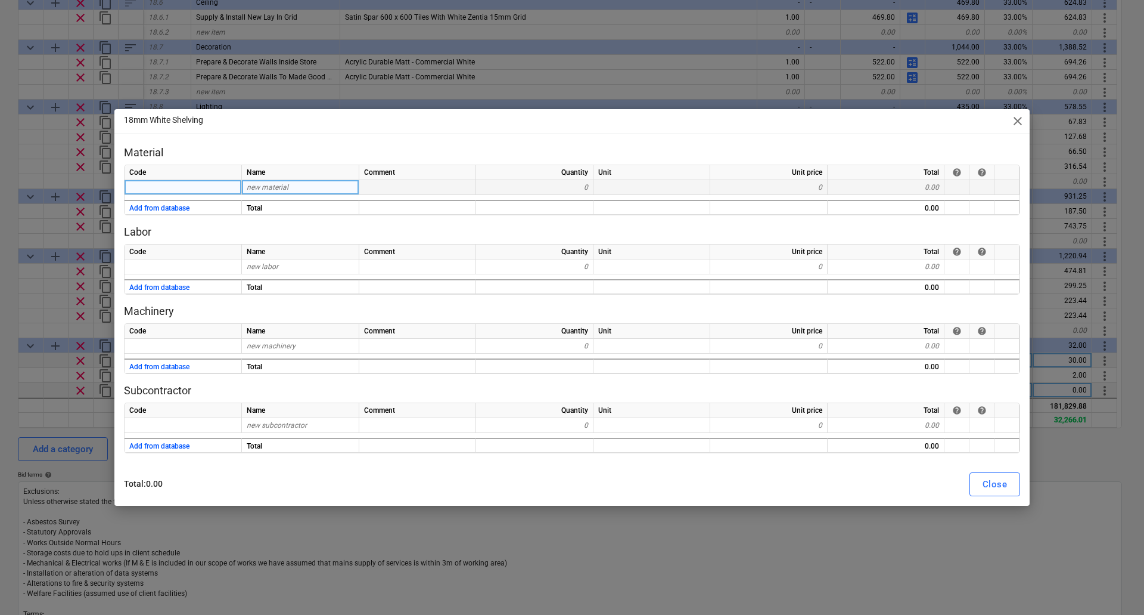
click at [294, 183] on div "new material" at bounding box center [300, 187] width 117 height 15
type input "18mm White MDF"
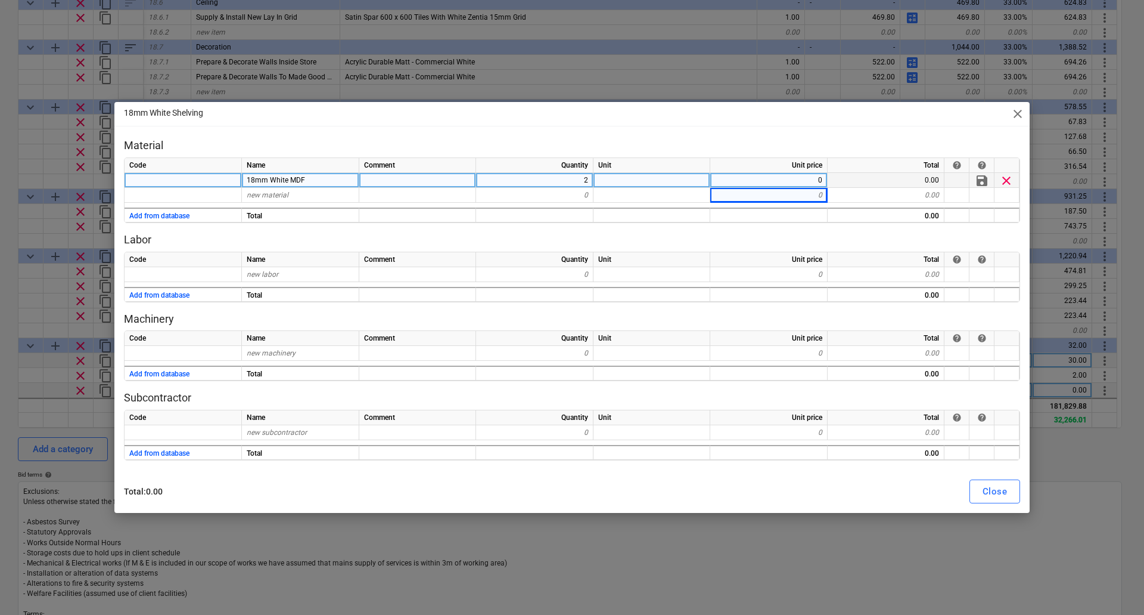
type textarea "x"
type input "23 x 2 ABS Edging"
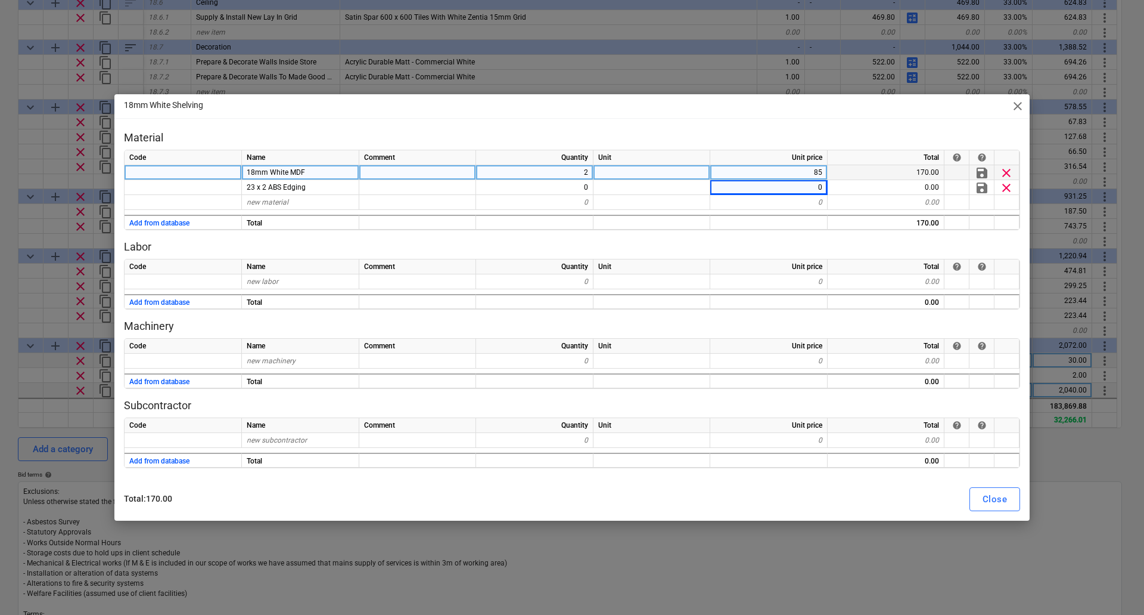
type textarea "x"
type input "45"
type textarea "x"
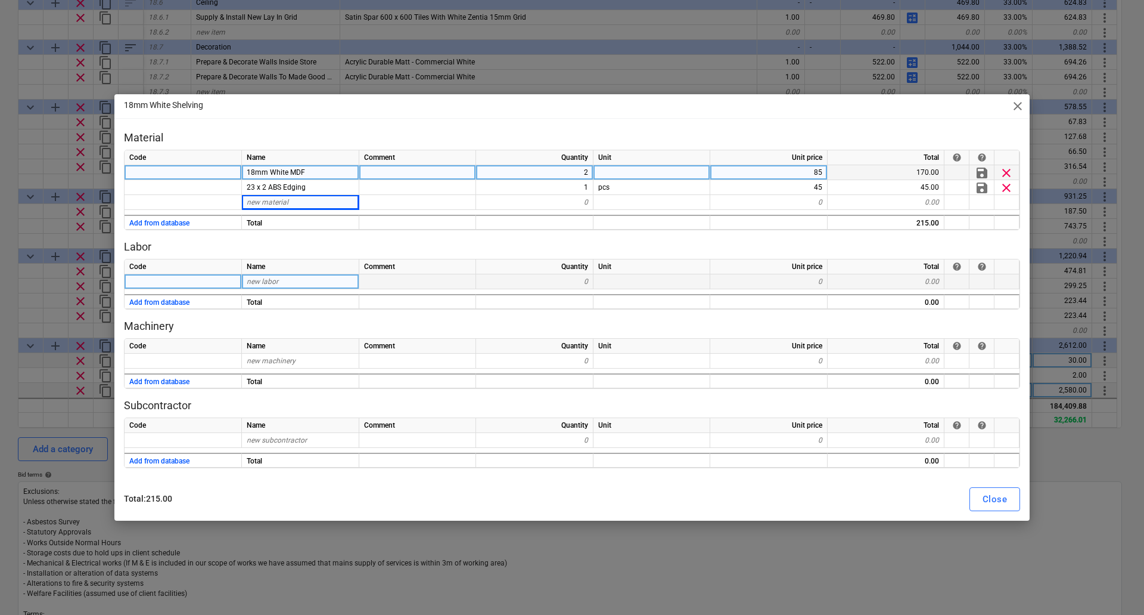
click at [281, 277] on div "new labor" at bounding box center [300, 281] width 117 height 15
type input "Workshop"
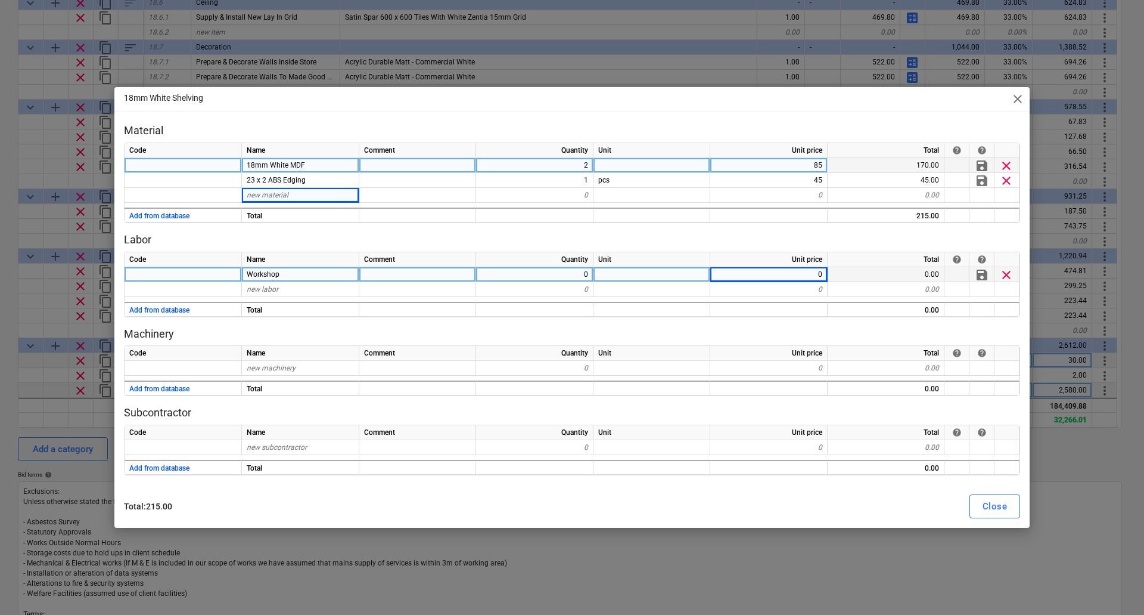
type textarea "x"
type input "37.5"
click at [743, 497] on div "Total : 365.00 Close" at bounding box center [572, 506] width 896 height 24
click at [997, 504] on div "Close" at bounding box center [995, 505] width 24 height 15
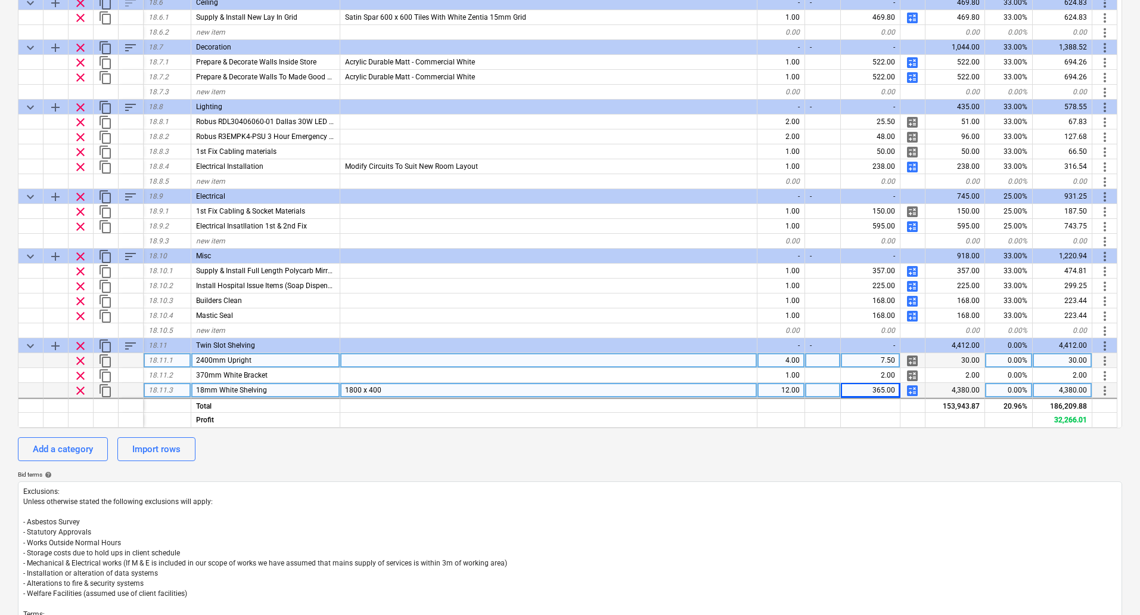
click at [792, 391] on div "12.00" at bounding box center [782, 390] width 48 height 15
type textarea "x"
click at [622, 394] on div "1800 x 400" at bounding box center [548, 390] width 417 height 15
click at [280, 392] on div "18mm White Shelving" at bounding box center [265, 390] width 149 height 15
click at [299, 387] on input "18mm White Shelving" at bounding box center [265, 390] width 148 height 14
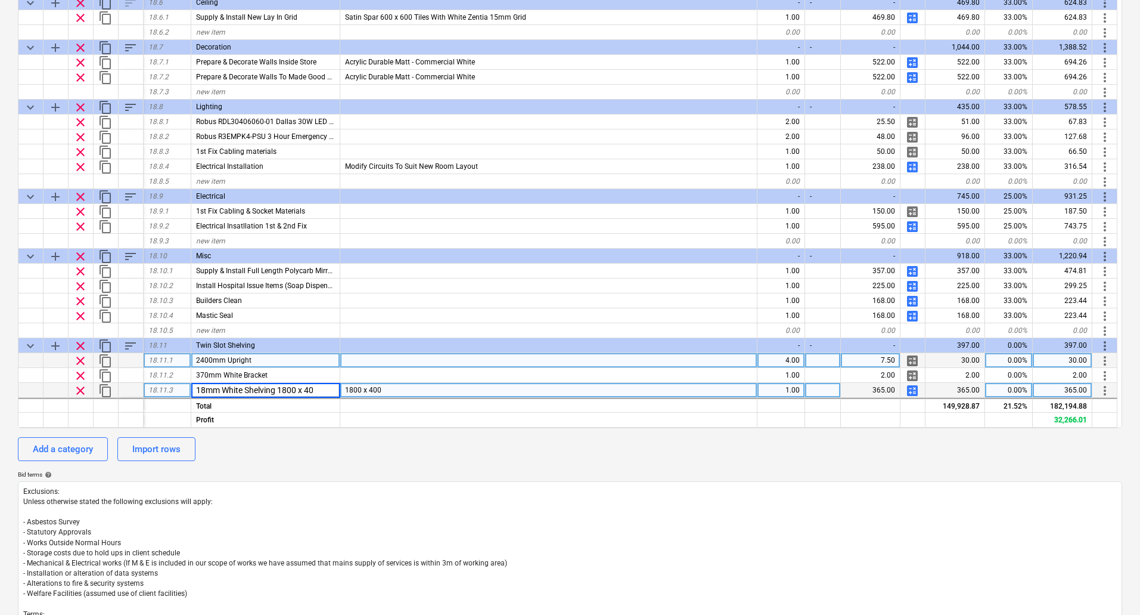
type input "18mm White Shelving 1800 x 400"
type textarea "x"
type input "12no"
type textarea "x"
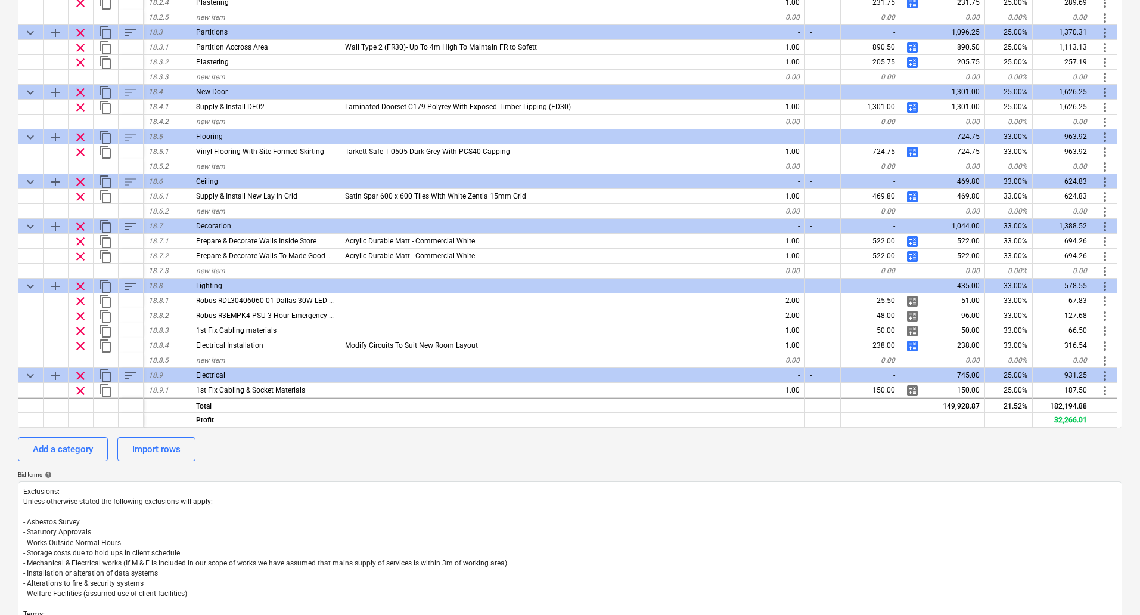
scroll to position [5664, 0]
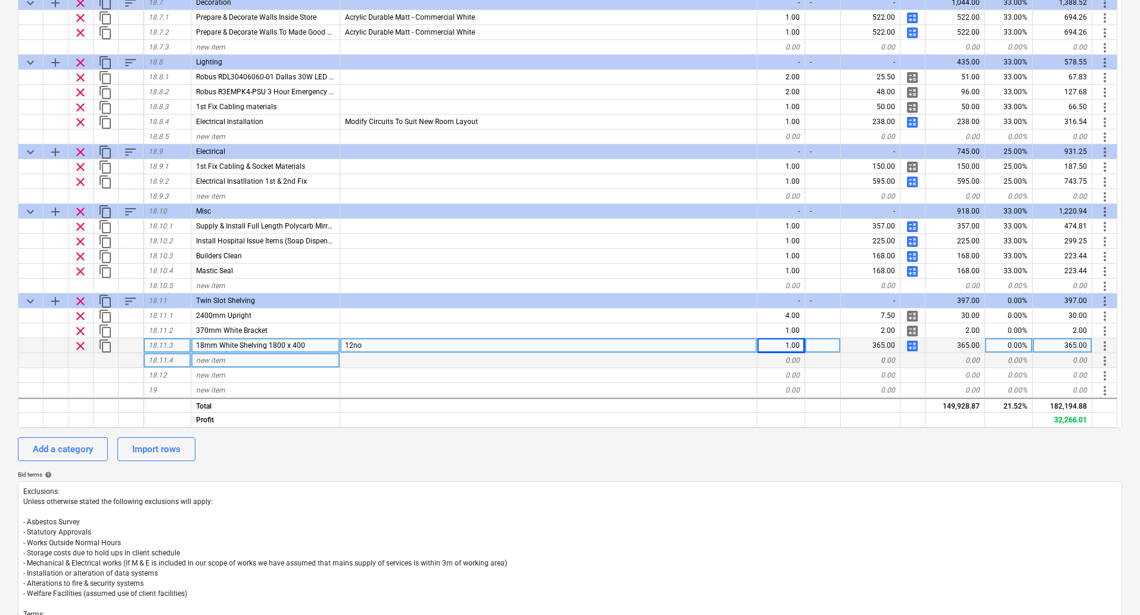
click at [208, 358] on span "new item" at bounding box center [210, 360] width 29 height 8
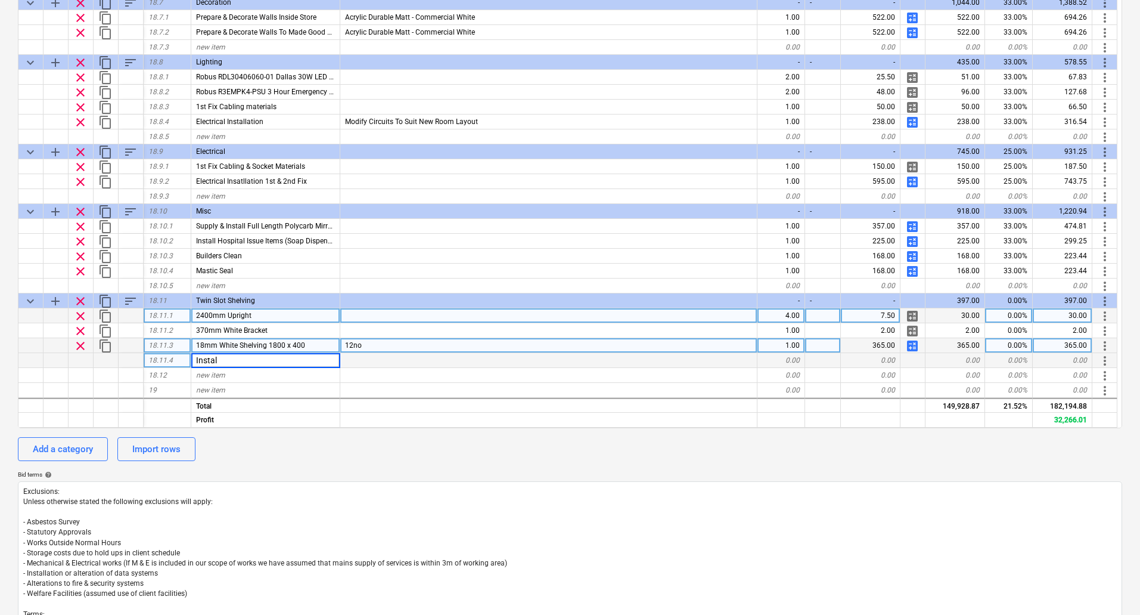
type input "Install"
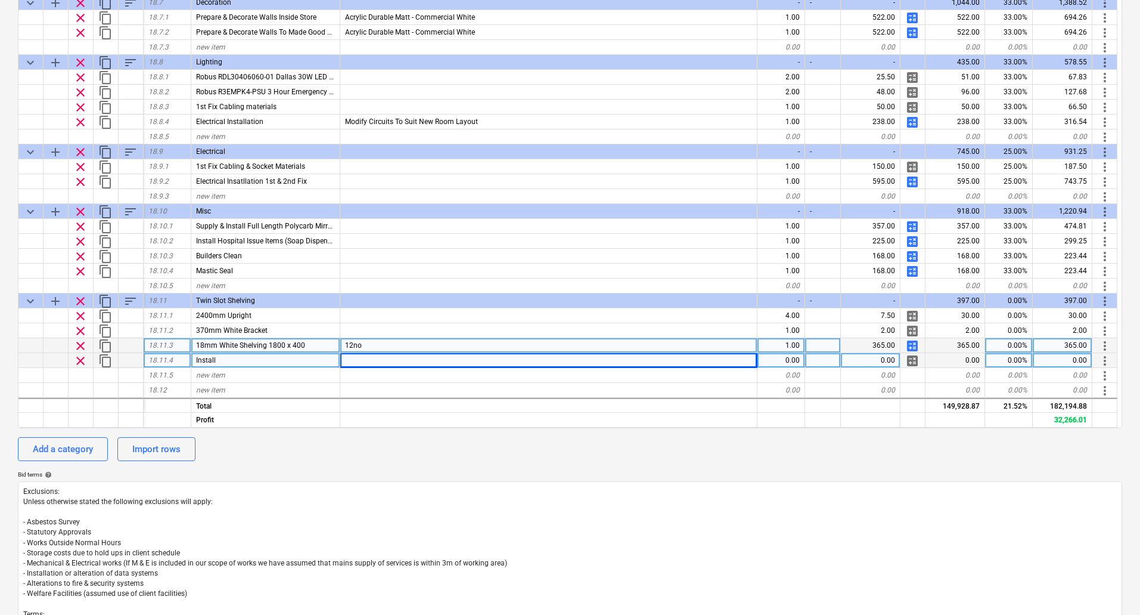
click at [916, 362] on span "calculate" at bounding box center [912, 360] width 14 height 14
type textarea "x"
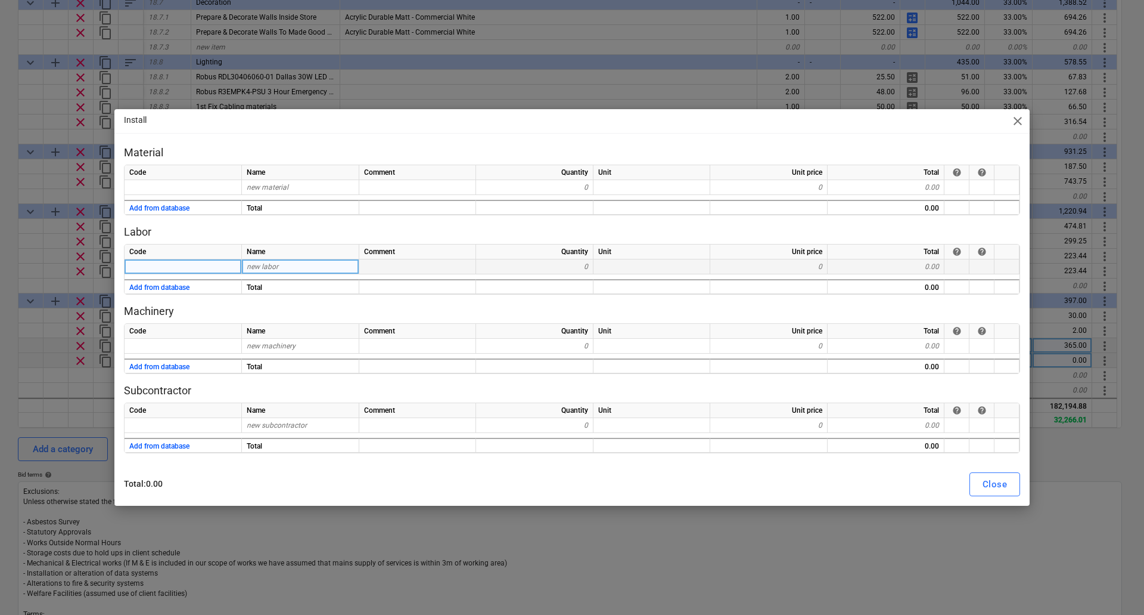
click at [272, 264] on span "new labor" at bounding box center [263, 266] width 32 height 8
type input "Install"
type textarea "x"
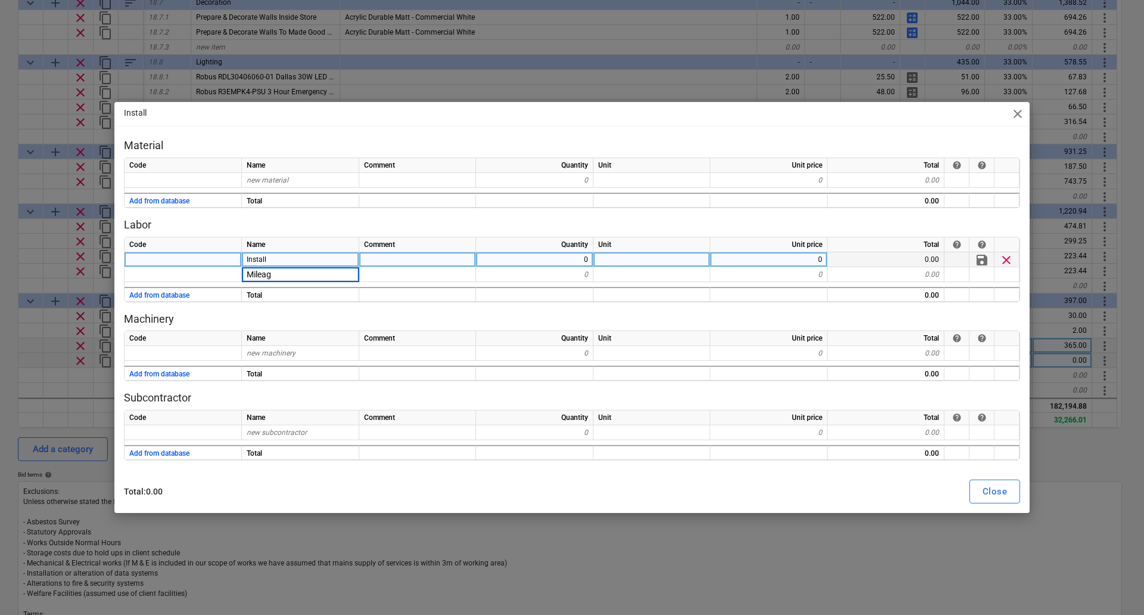
type input "Mileage"
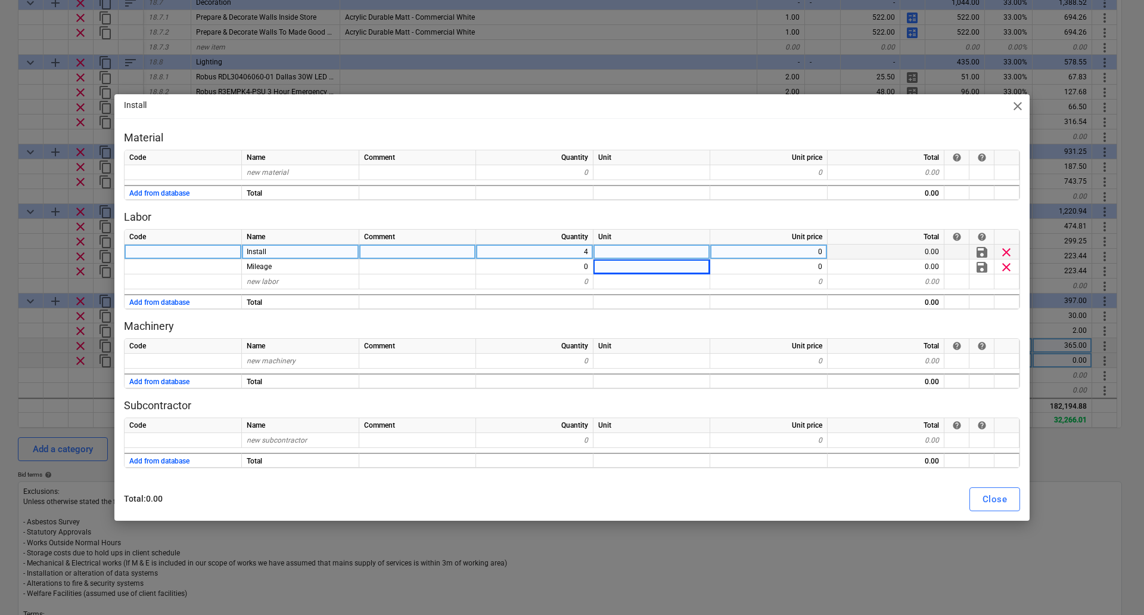
type textarea "x"
type input "4.5"
type textarea "x"
type input "37.5"
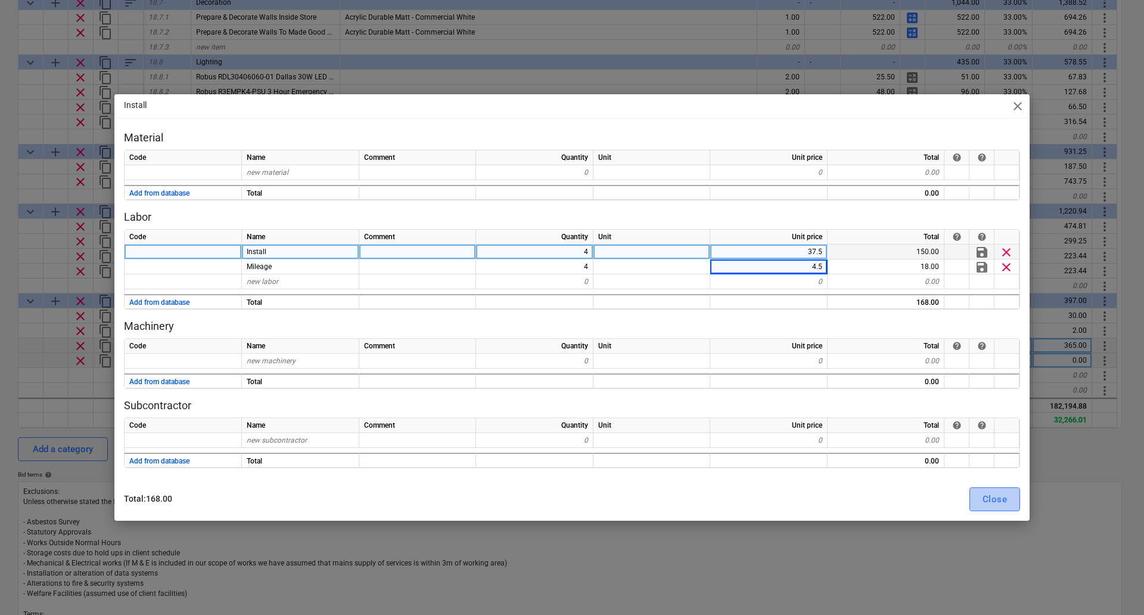
click at [998, 498] on div "Close" at bounding box center [995, 498] width 24 height 15
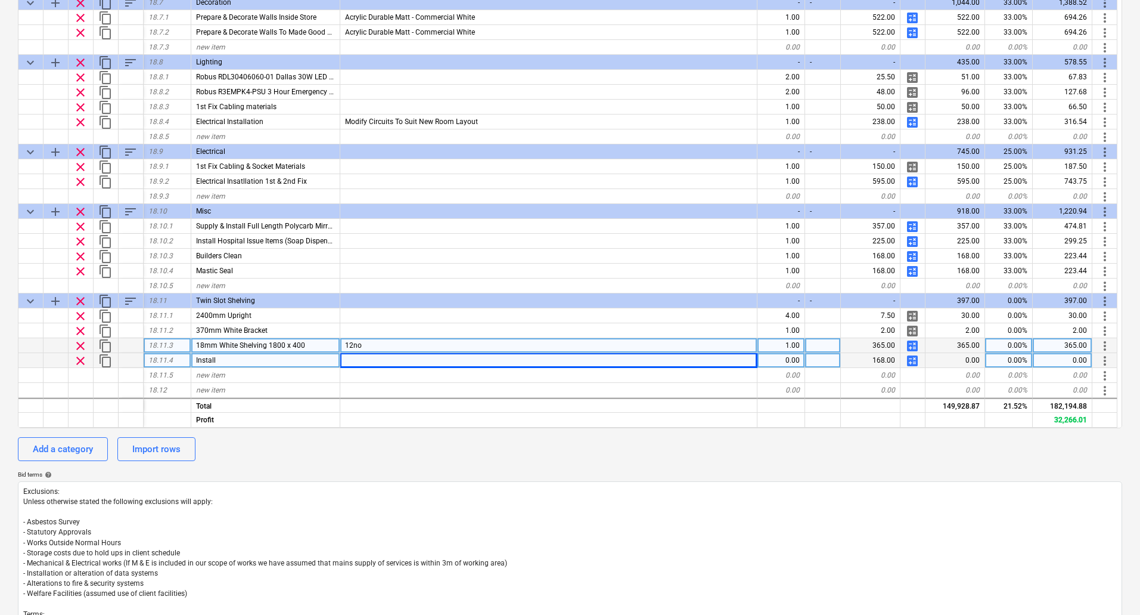
click at [677, 442] on div "Add a category Import rows" at bounding box center [570, 449] width 1104 height 24
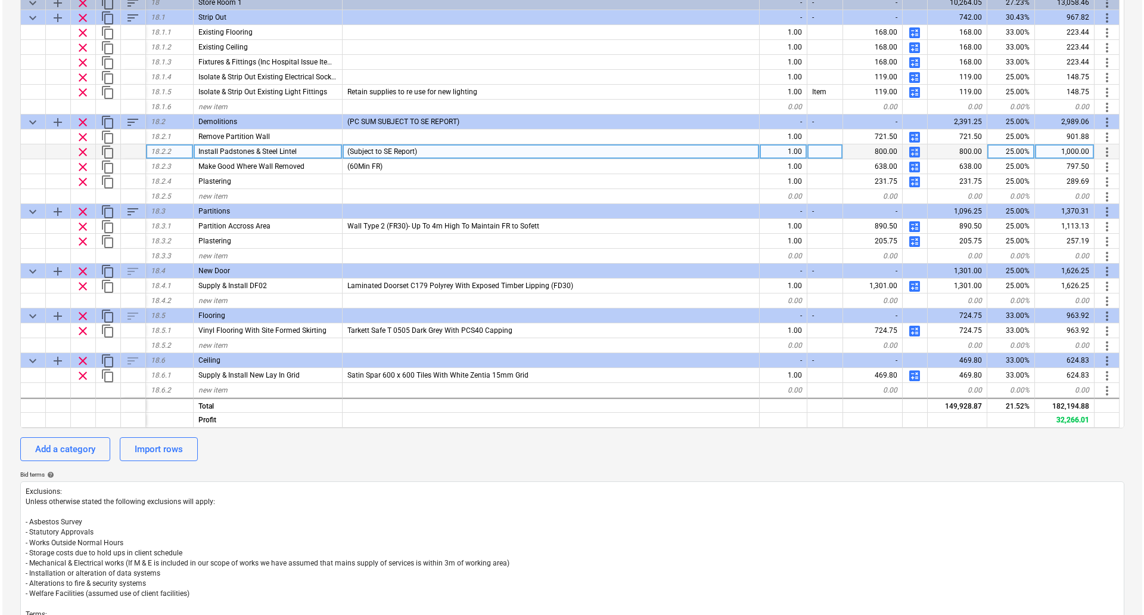
scroll to position [5083, 0]
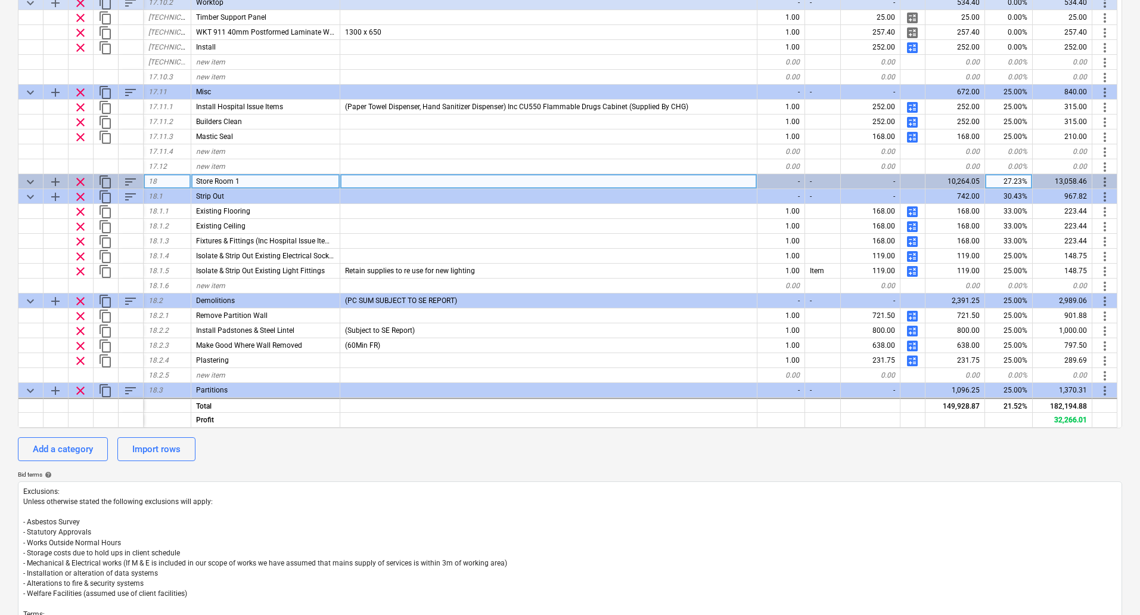
click at [131, 182] on span "sort" at bounding box center [130, 182] width 14 height 14
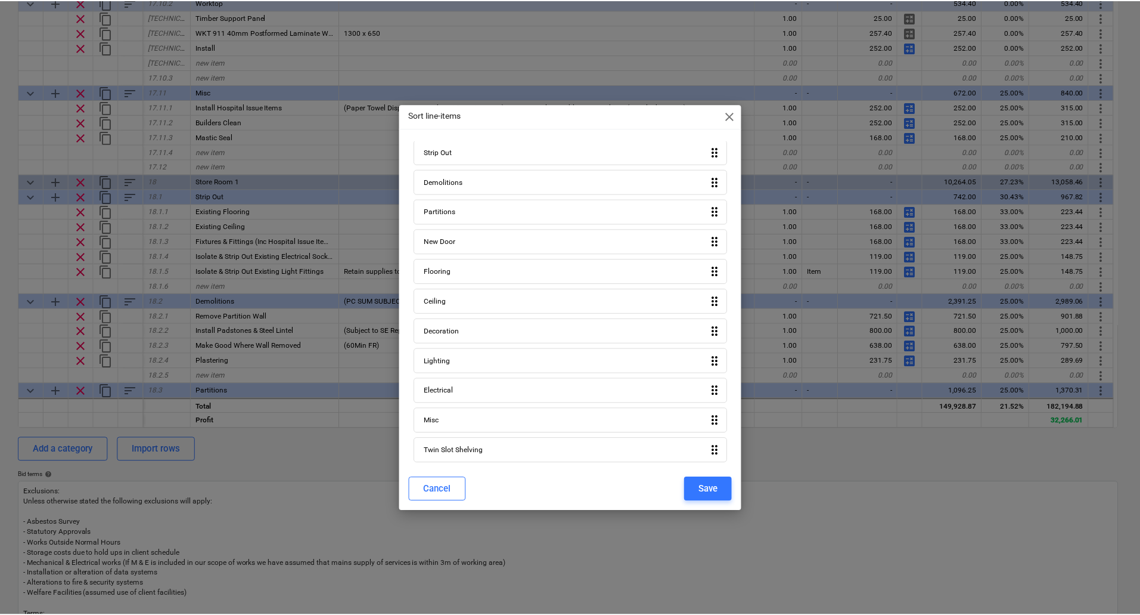
scroll to position [20, 0]
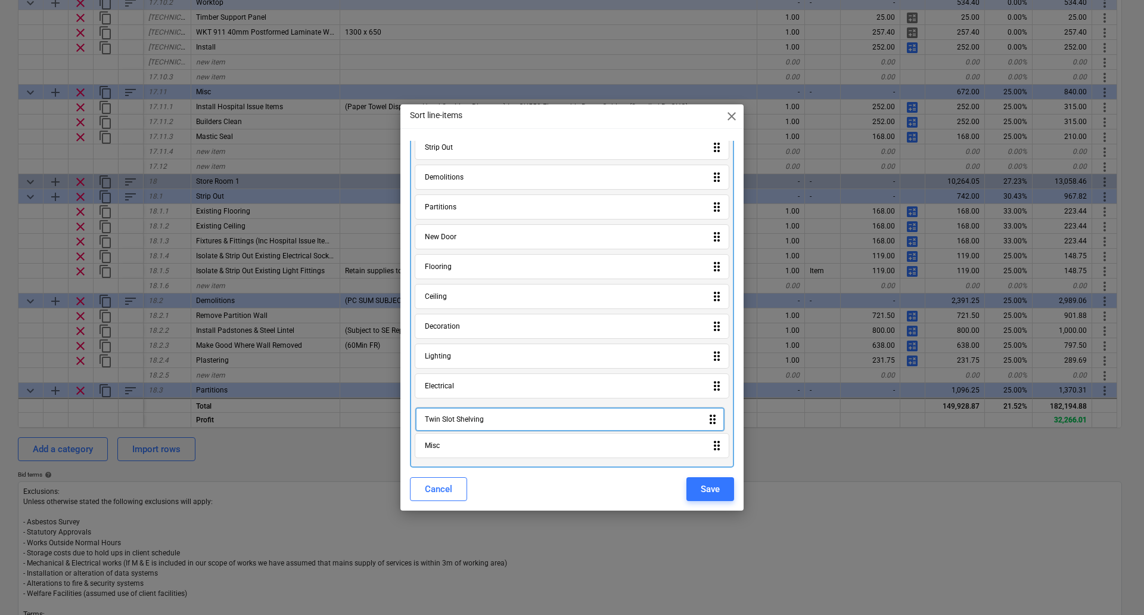
drag, startPoint x: 545, startPoint y: 447, endPoint x: 546, endPoint y: 412, distance: 34.6
click at [546, 412] on div "Strip Out drag_indicator Demolitions drag_indicator Partitions drag_indicator N…" at bounding box center [572, 298] width 324 height 337
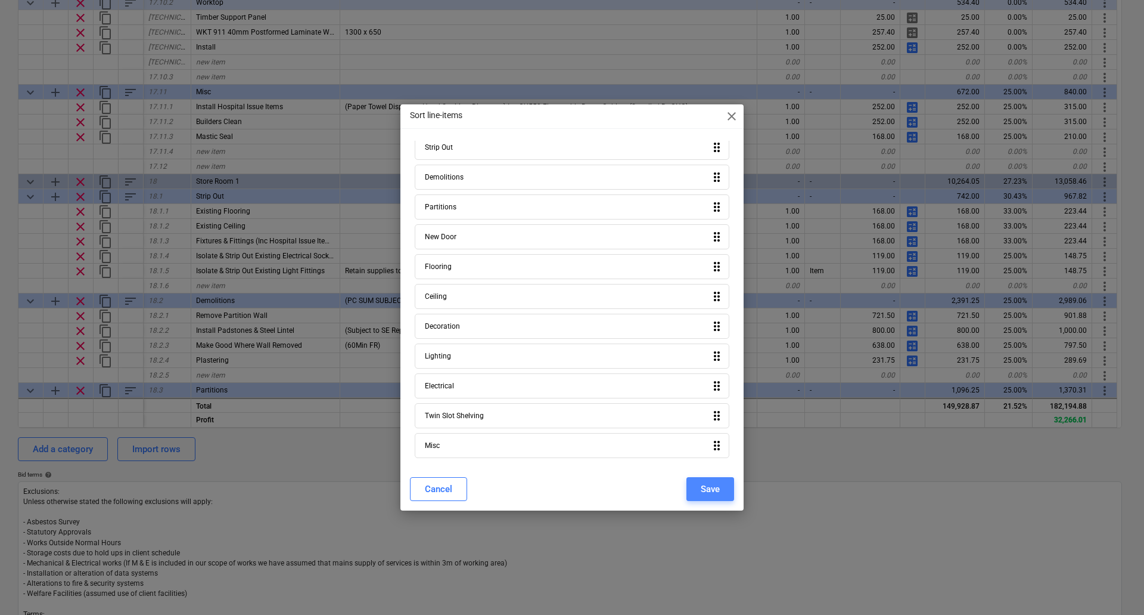
click at [708, 483] on div "Save" at bounding box center [710, 488] width 19 height 15
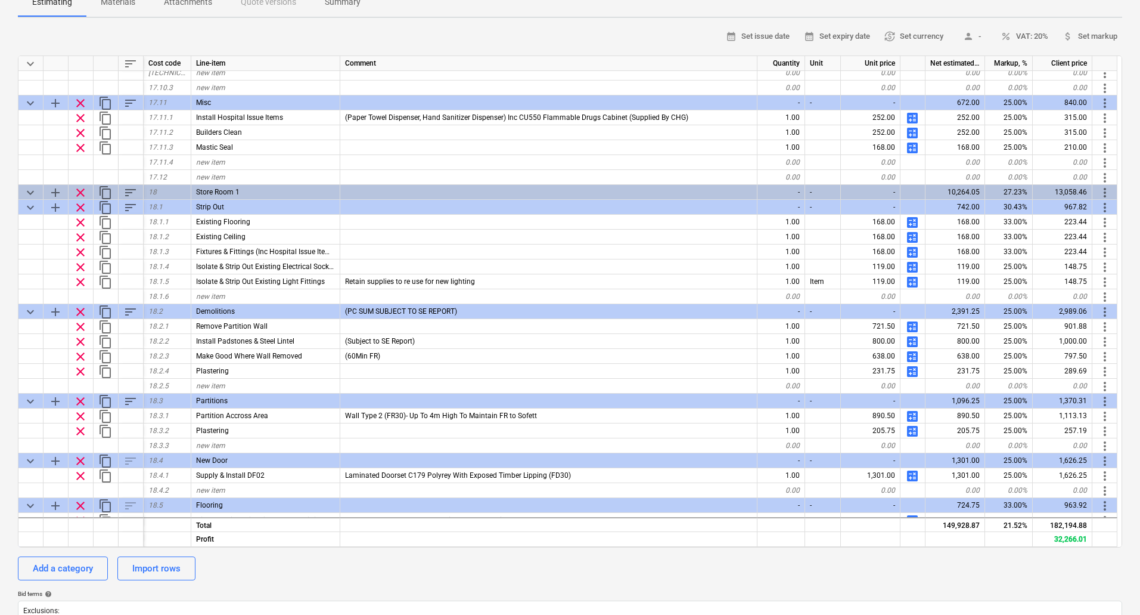
scroll to position [5142, 0]
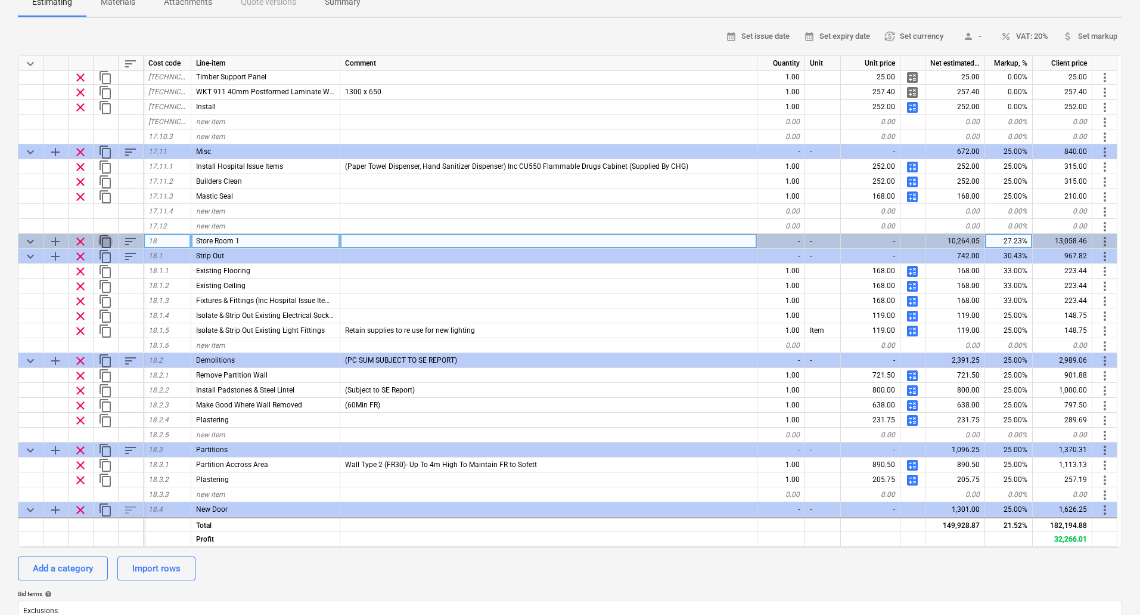
click at [101, 240] on span "content_copy" at bounding box center [105, 241] width 14 height 14
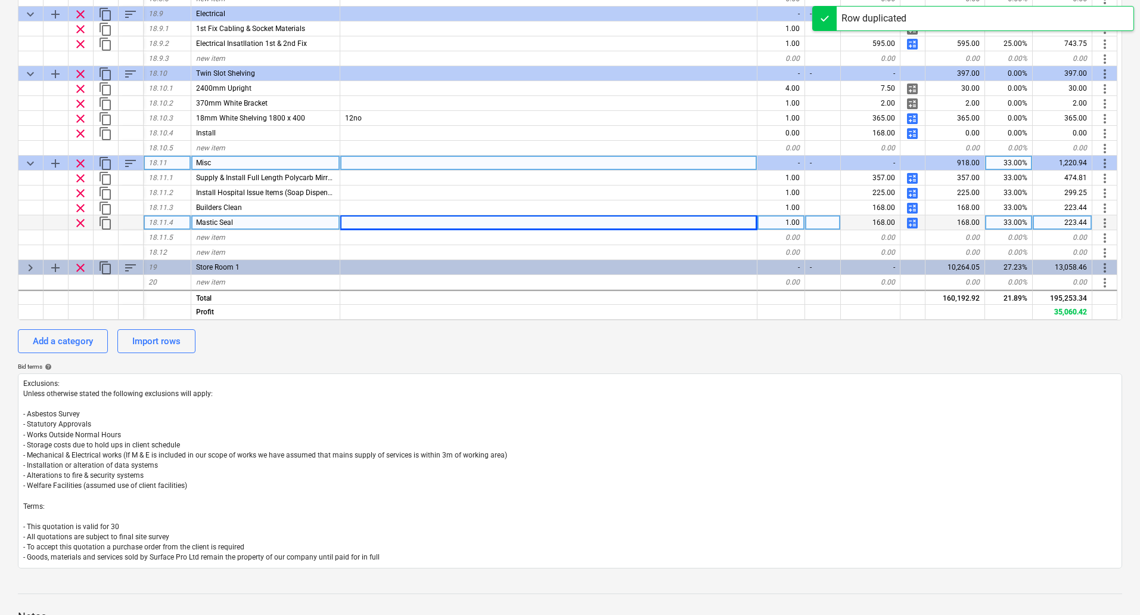
scroll to position [257, 0]
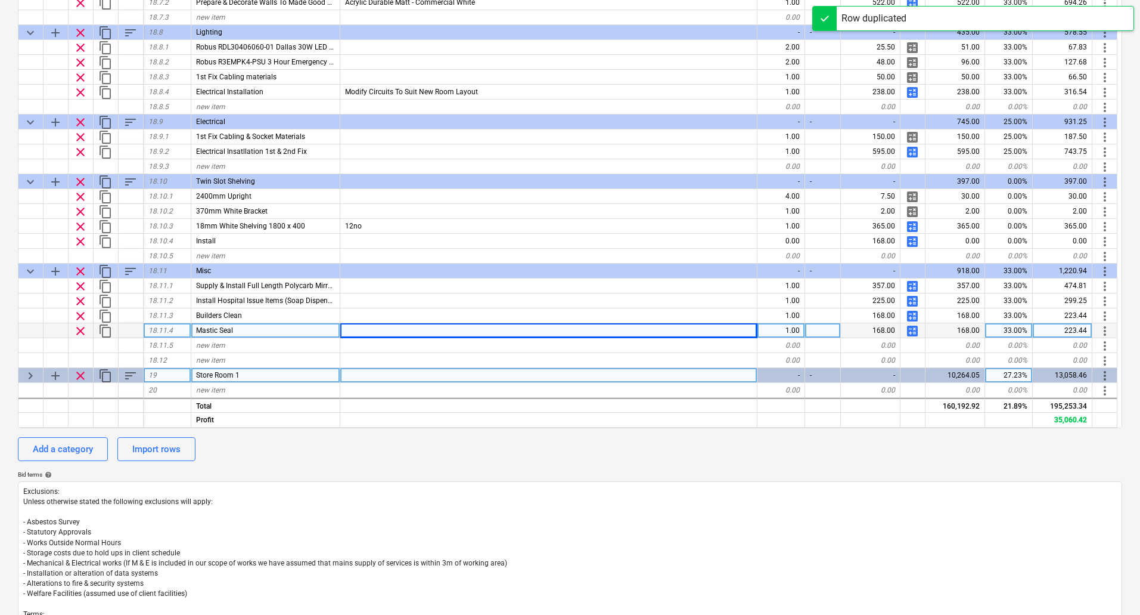
click at [28, 377] on span "keyboard_arrow_right" at bounding box center [30, 375] width 14 height 14
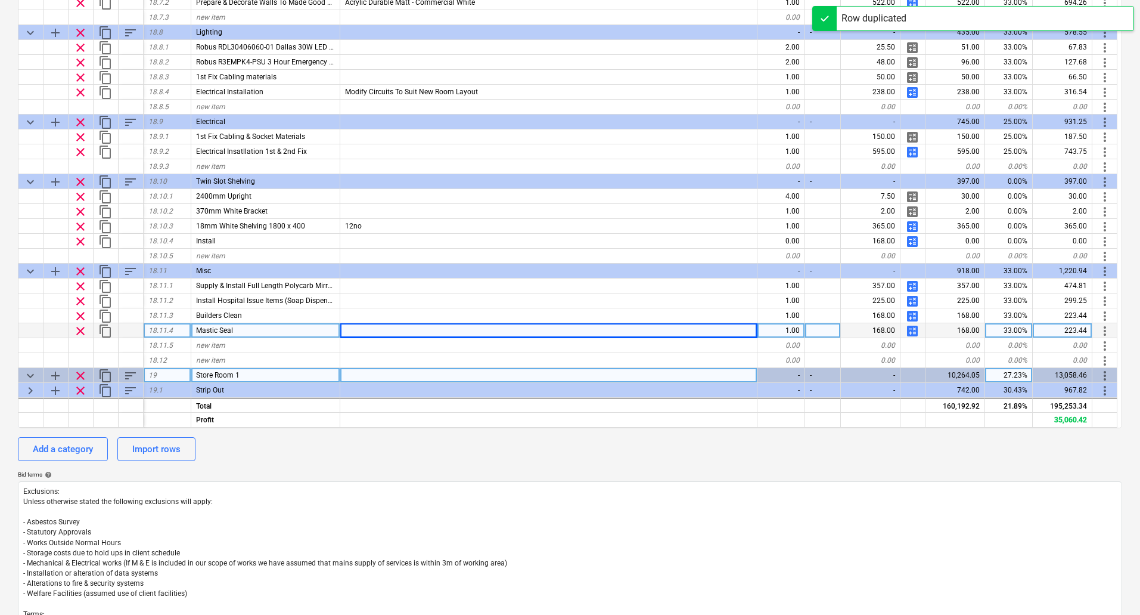
type textarea "x"
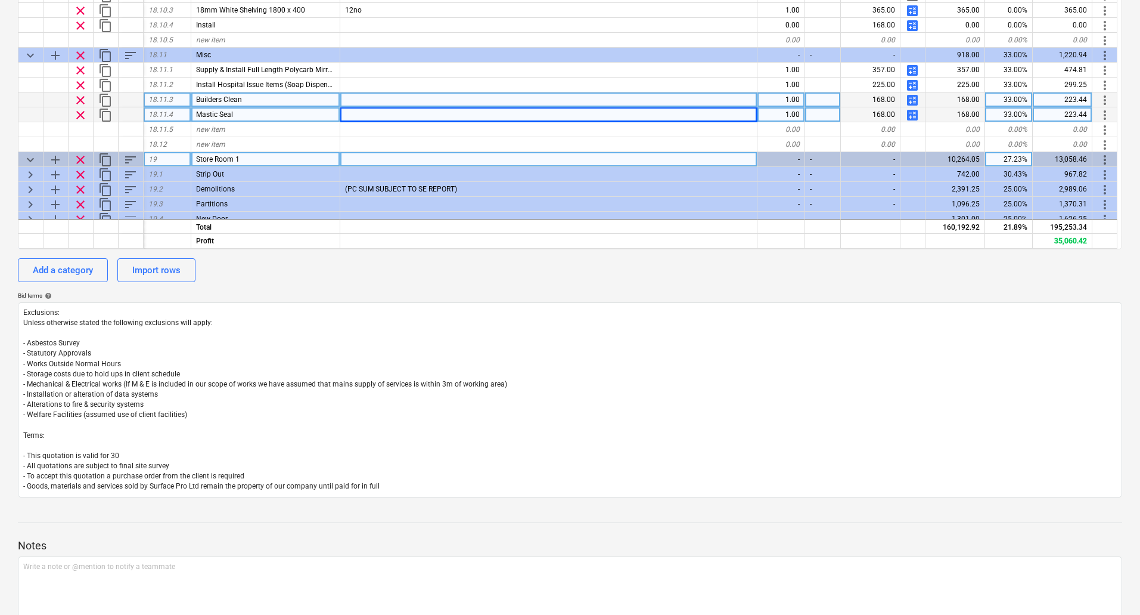
scroll to position [5813, 0]
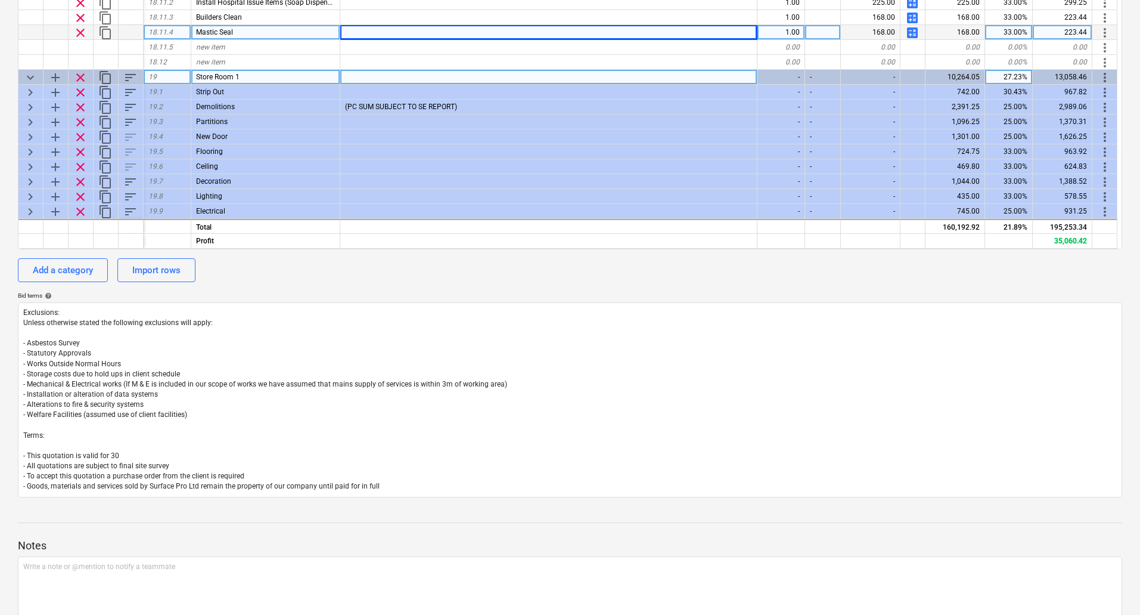
click at [244, 75] on div "Store Room 1" at bounding box center [265, 77] width 149 height 15
click at [247, 75] on input "Store Room 1" at bounding box center [265, 77] width 148 height 14
type input "Store Room 2"
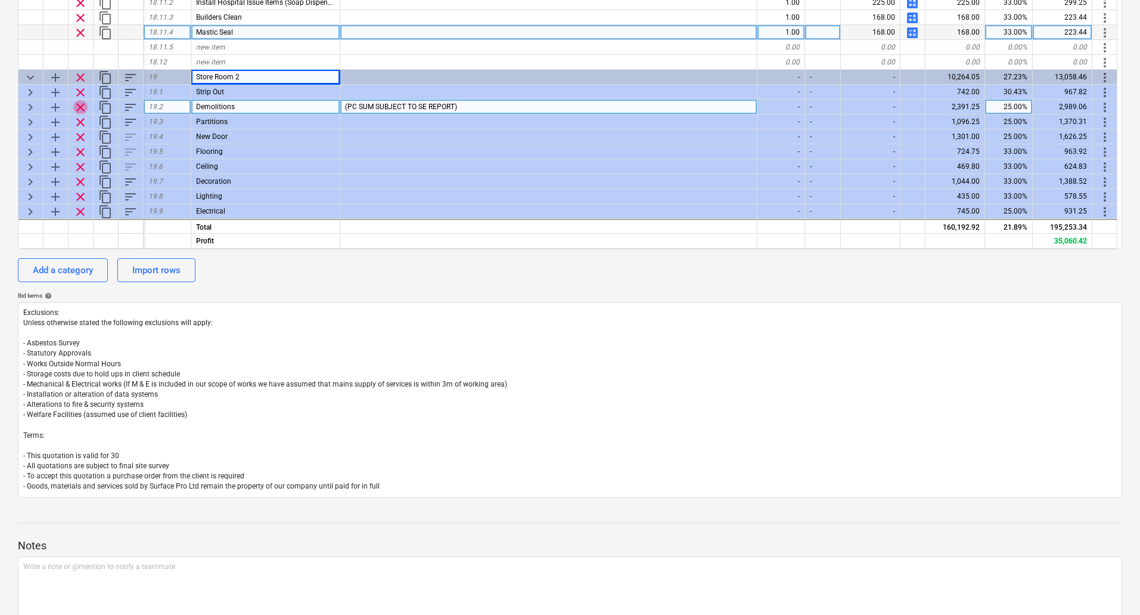
click at [82, 105] on span "clear" at bounding box center [80, 107] width 14 height 14
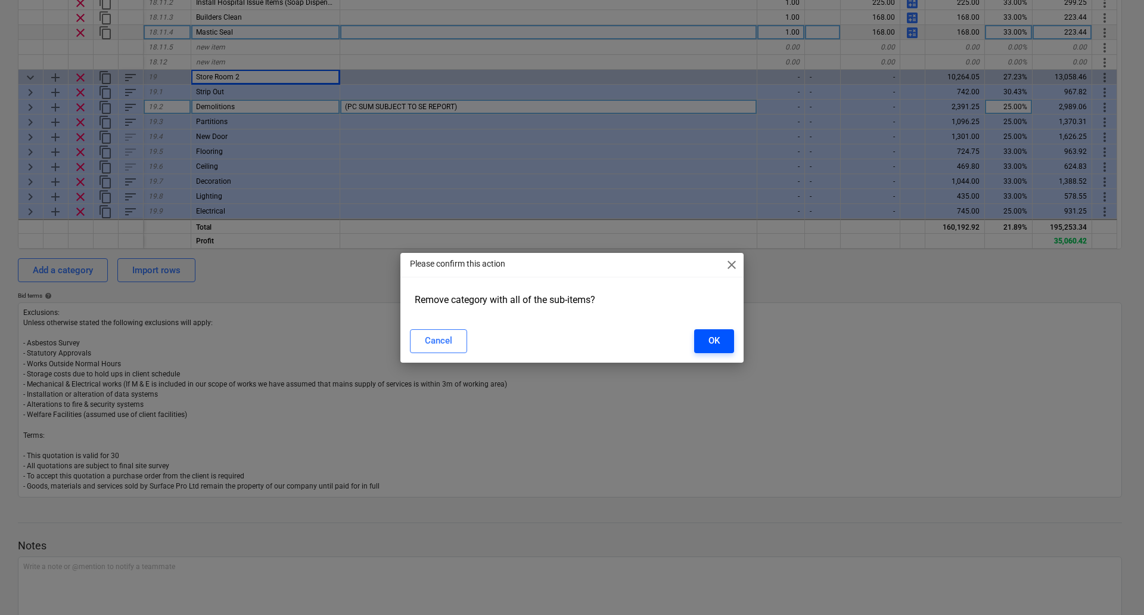
click at [720, 338] on button "OK" at bounding box center [714, 341] width 40 height 24
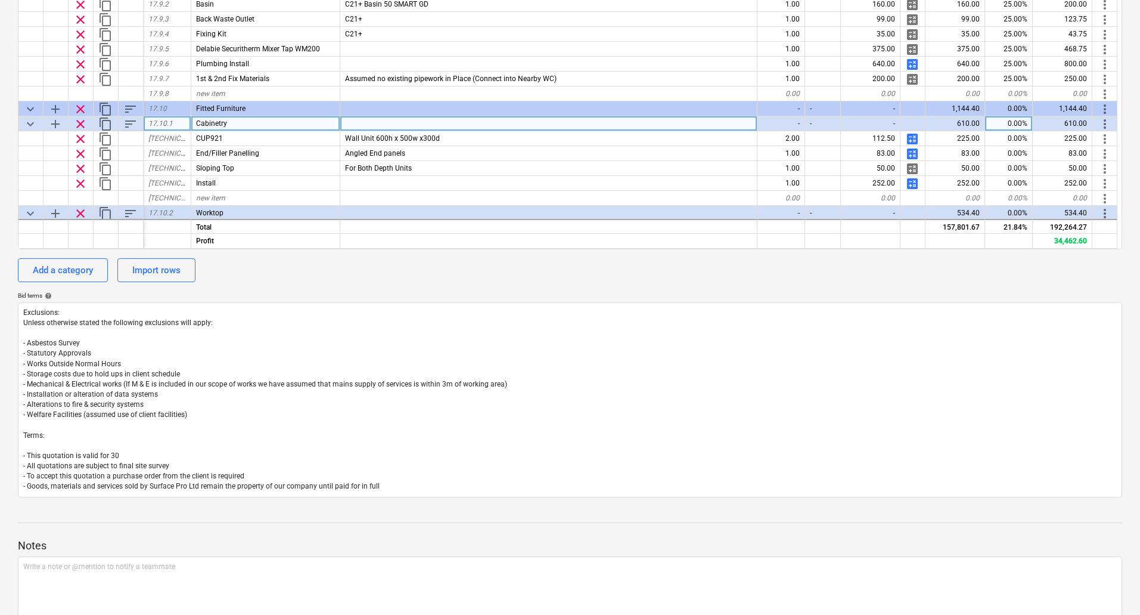
scroll to position [4680, 0]
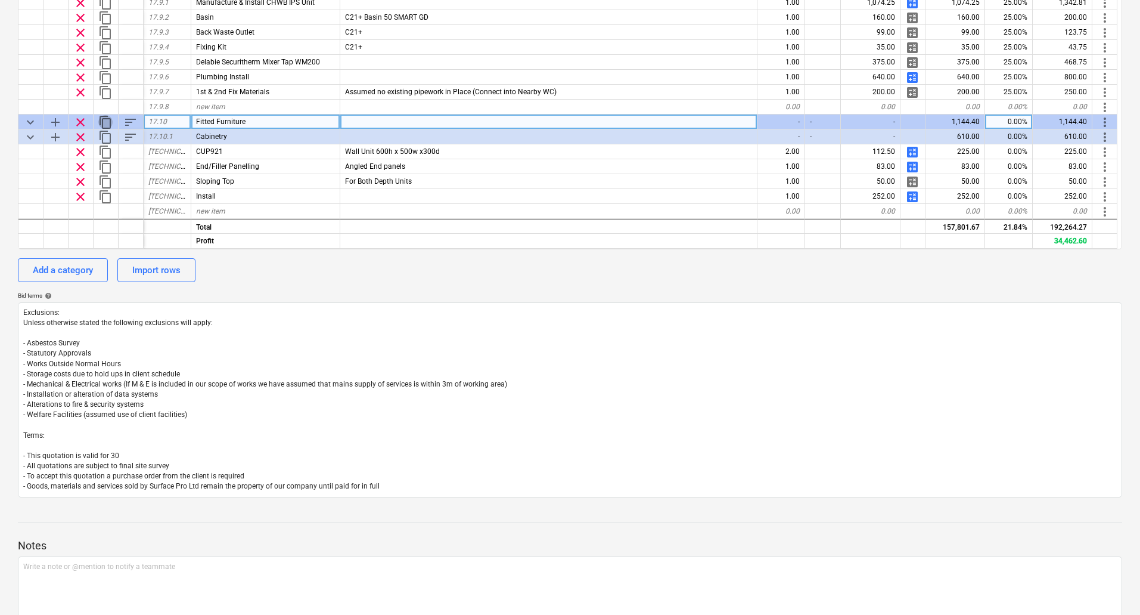
click at [108, 119] on span "content_copy" at bounding box center [105, 122] width 14 height 14
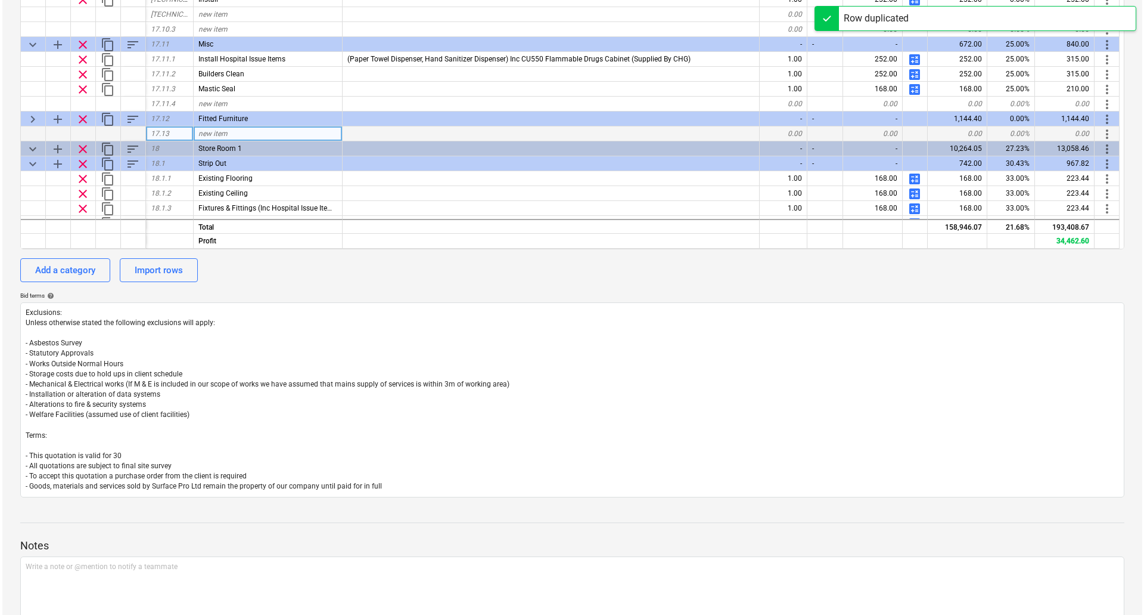
scroll to position [4978, 0]
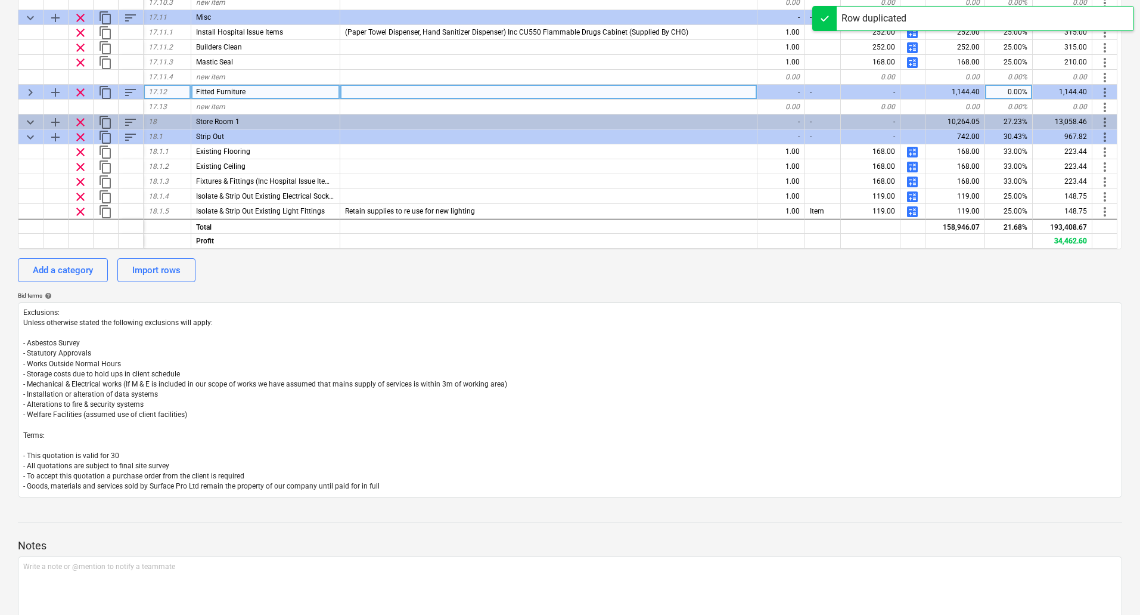
click at [1107, 92] on span "more_vert" at bounding box center [1105, 92] width 14 height 14
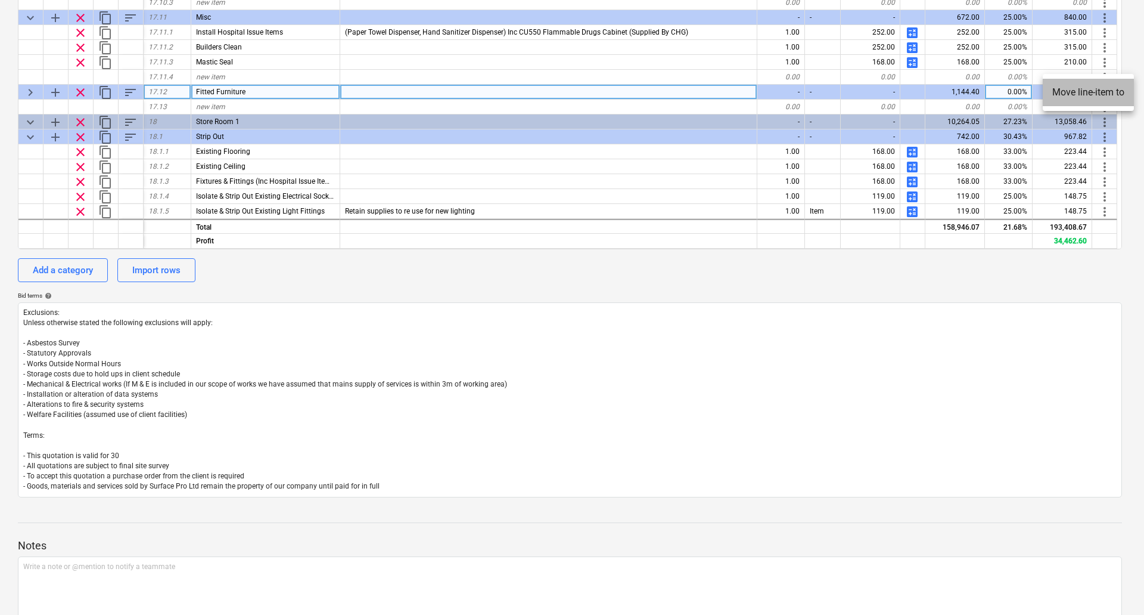
click at [1107, 92] on li "Move line-item to" at bounding box center [1088, 92] width 91 height 27
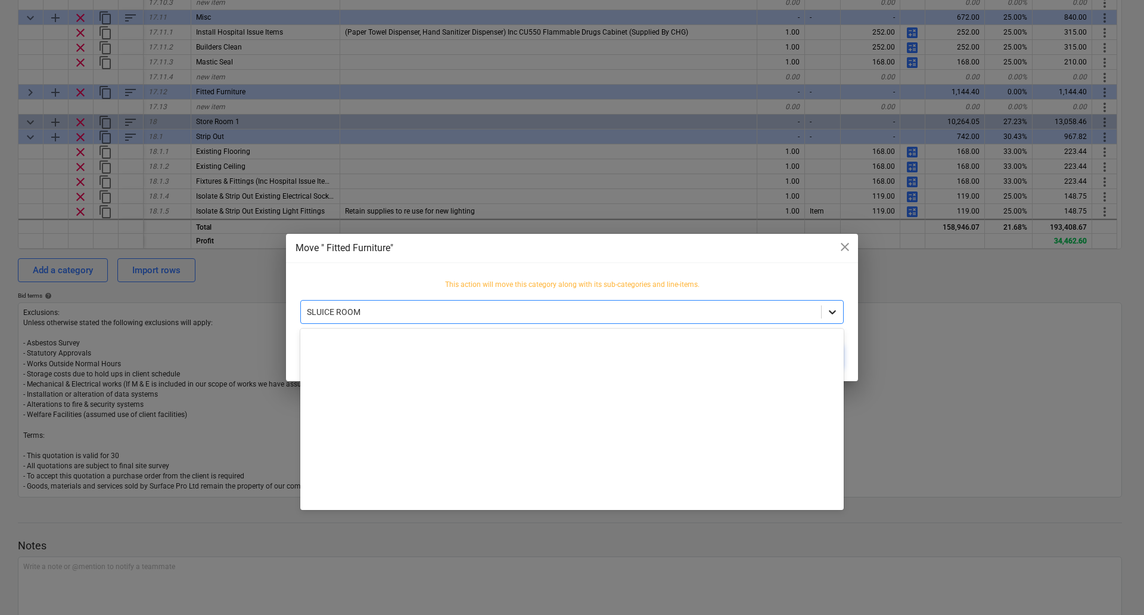
click at [832, 309] on icon at bounding box center [833, 312] width 12 height 12
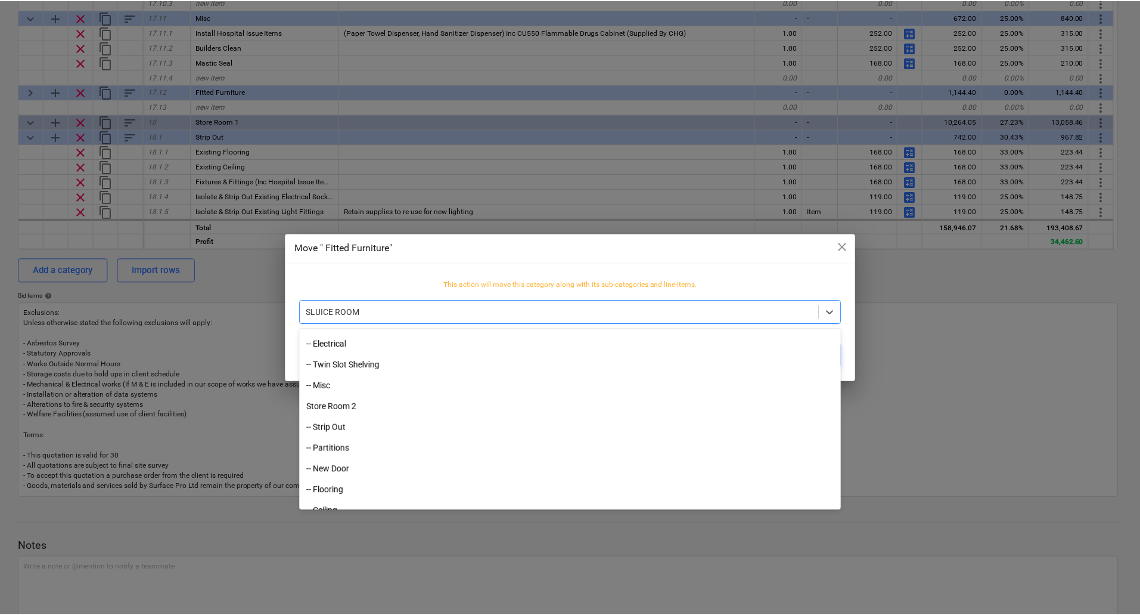
scroll to position [1767, 0]
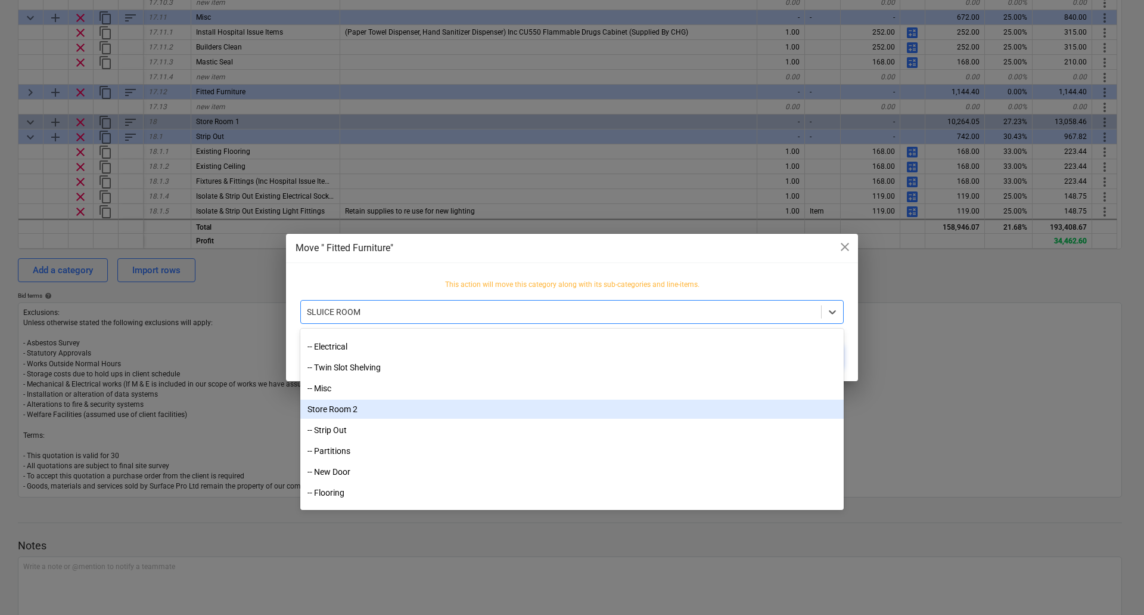
click at [342, 407] on div "Store Room 2" at bounding box center [572, 408] width 544 height 19
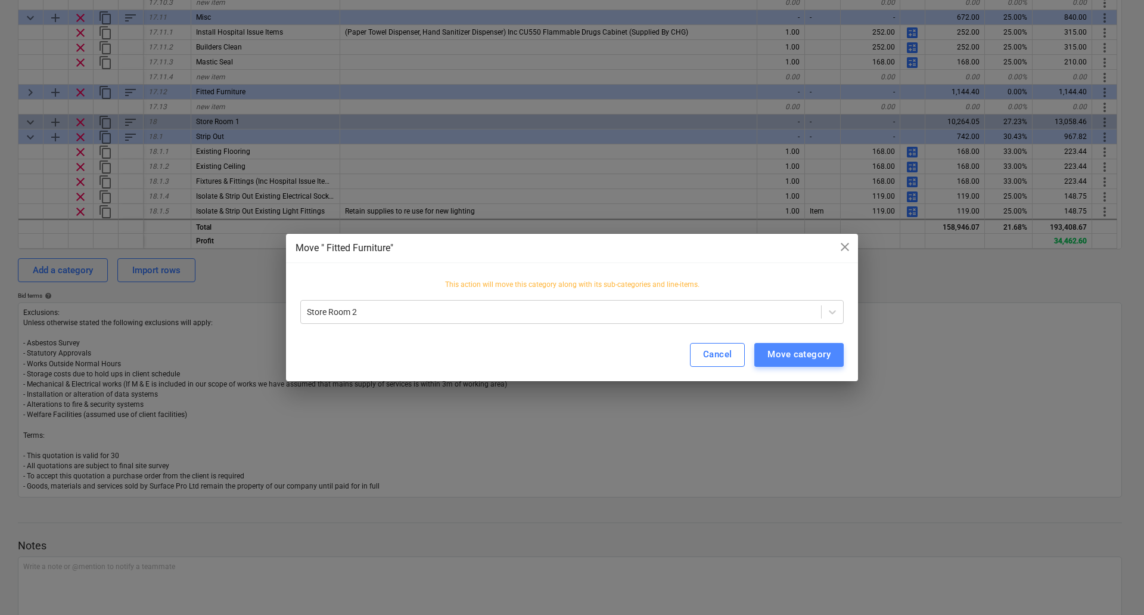
click at [783, 354] on div "Move category" at bounding box center [799, 353] width 63 height 15
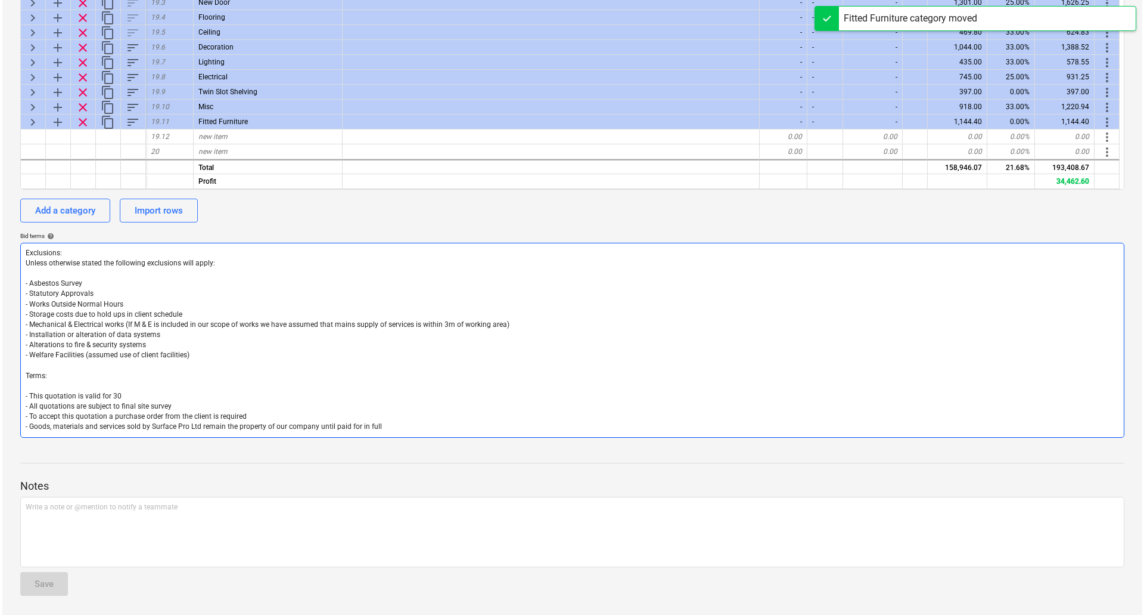
scroll to position [257, 0]
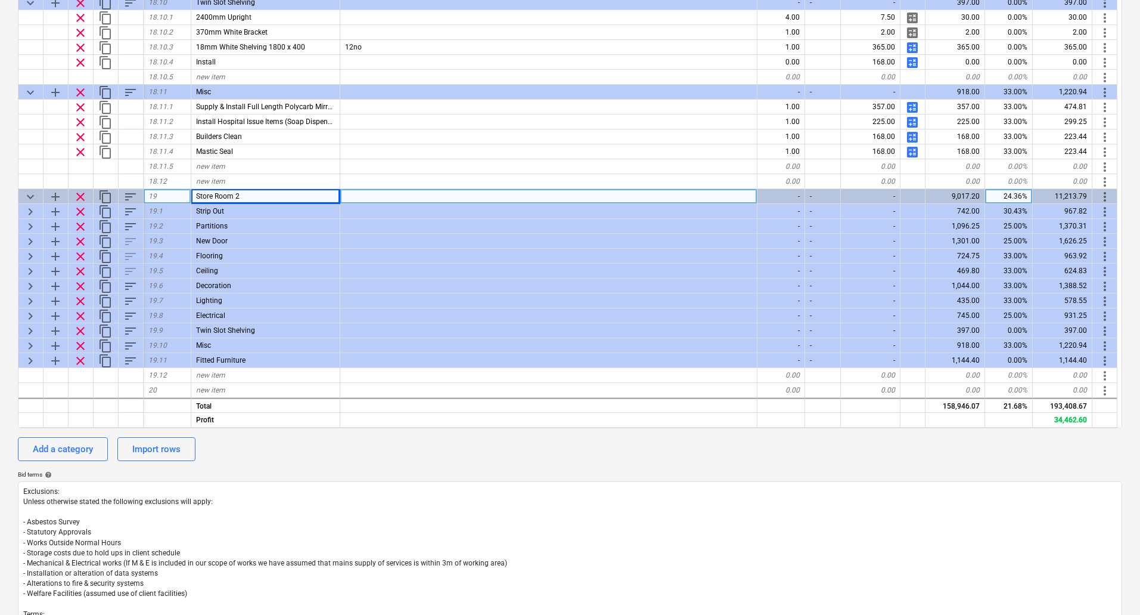
click at [130, 198] on span "sort" at bounding box center [130, 197] width 14 height 14
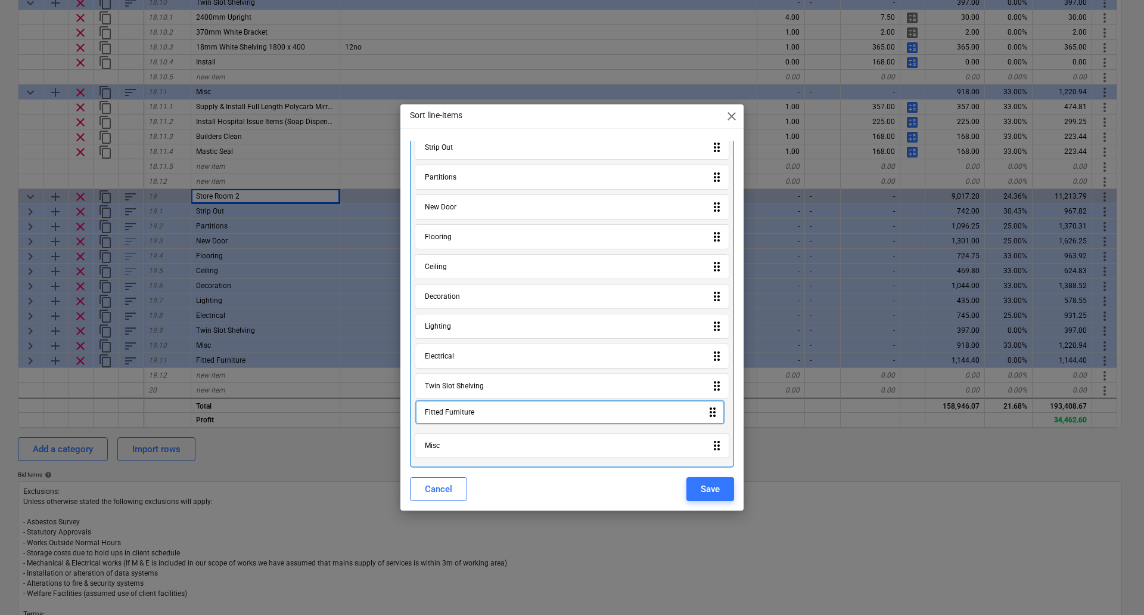
scroll to position [20, 0]
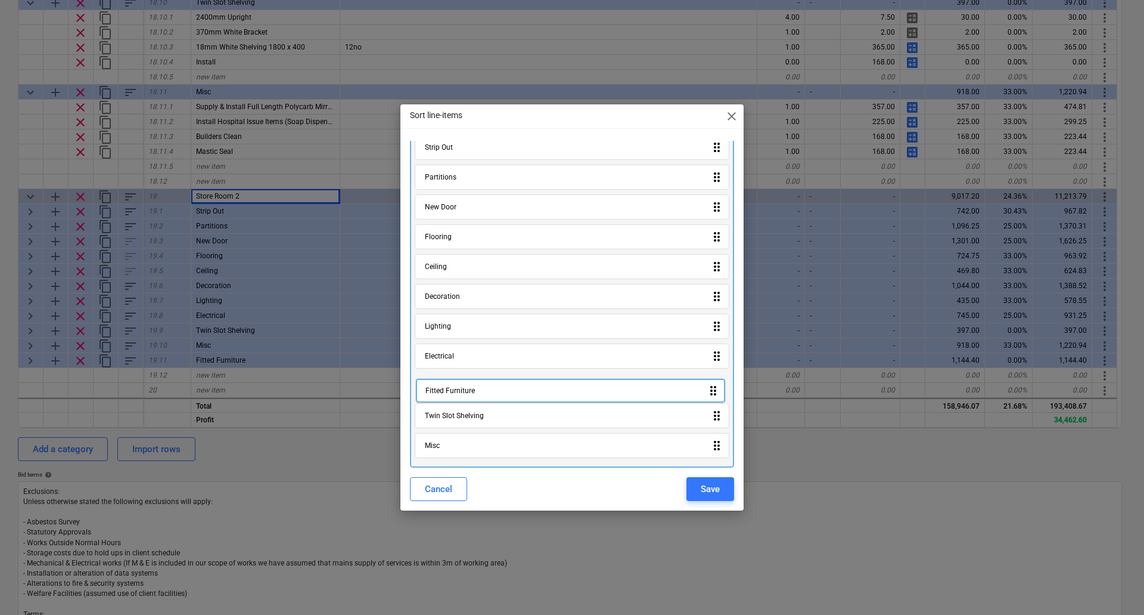
drag, startPoint x: 529, startPoint y: 464, endPoint x: 530, endPoint y: 384, distance: 79.9
click at [530, 384] on div "Strip Out drag_indicator Partitions drag_indicator New Door drag_indicator Floo…" at bounding box center [572, 298] width 324 height 337
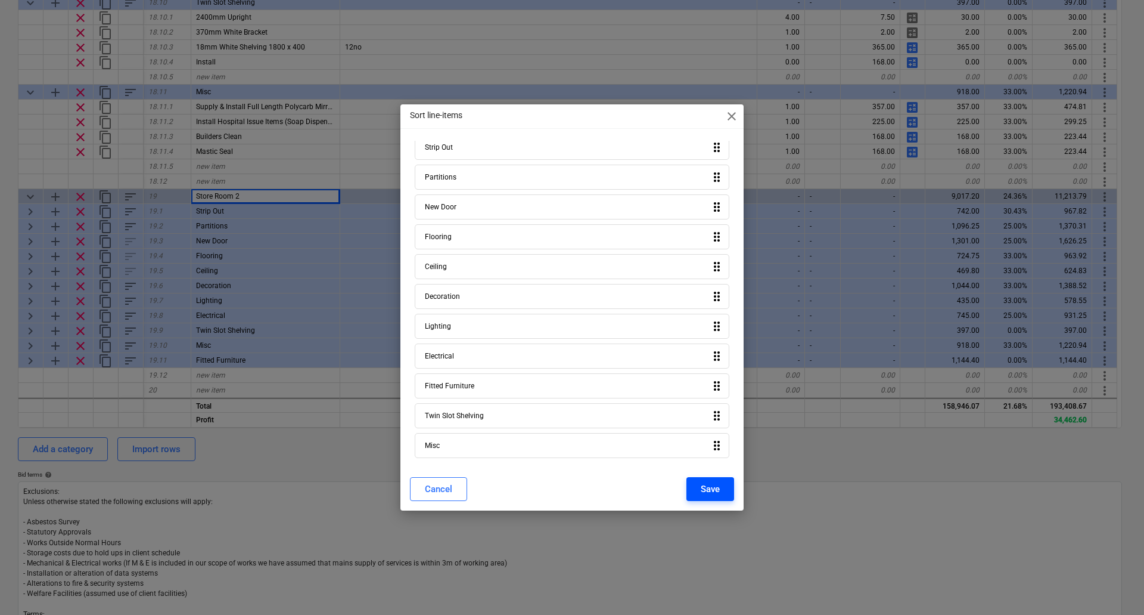
click at [715, 489] on div "Save" at bounding box center [710, 488] width 19 height 15
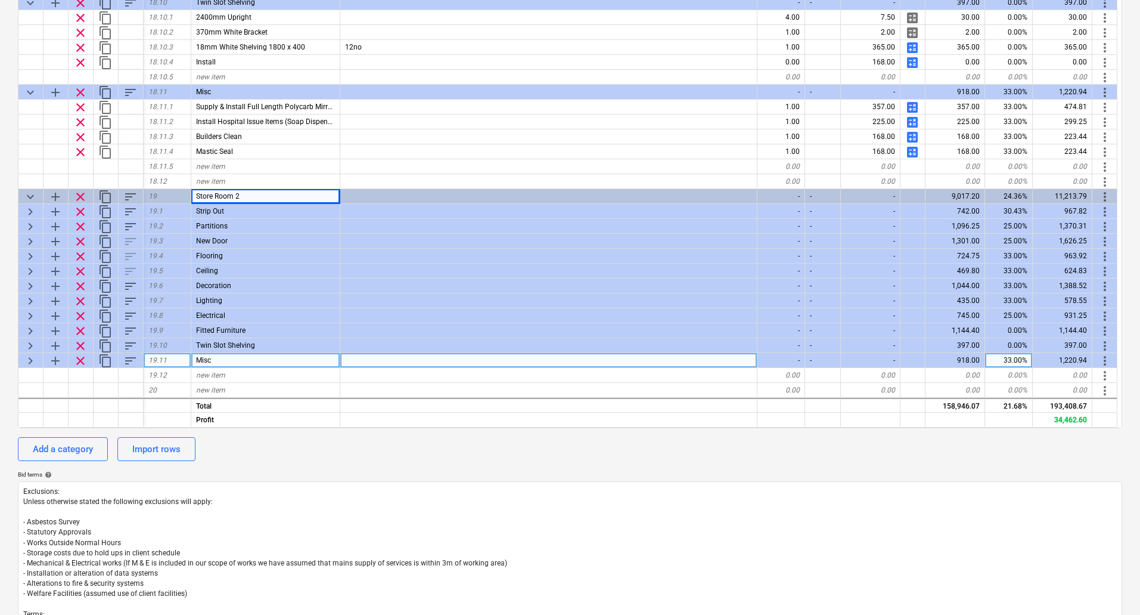
click at [26, 361] on span "keyboard_arrow_right" at bounding box center [30, 360] width 14 height 14
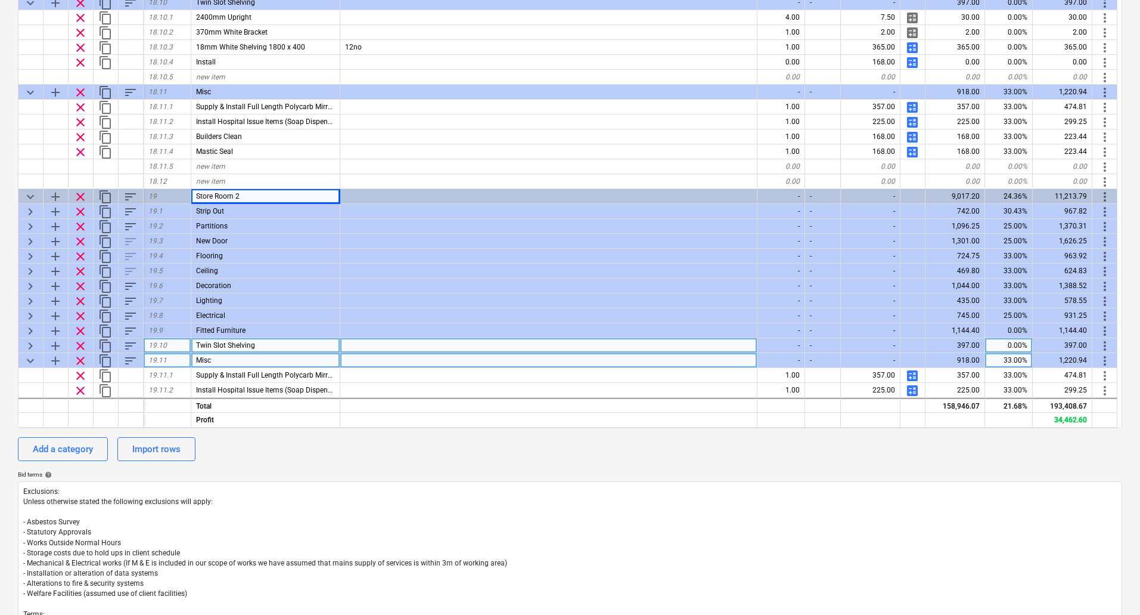
click at [30, 345] on span "keyboard_arrow_right" at bounding box center [30, 346] width 14 height 14
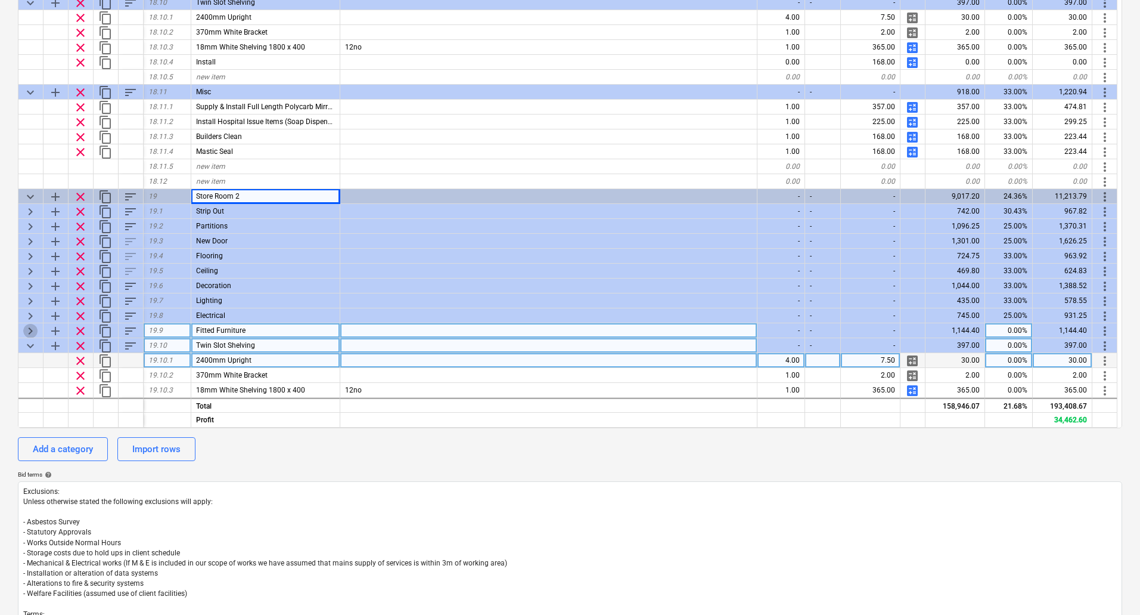
click at [31, 331] on span "keyboard_arrow_right" at bounding box center [30, 331] width 14 height 14
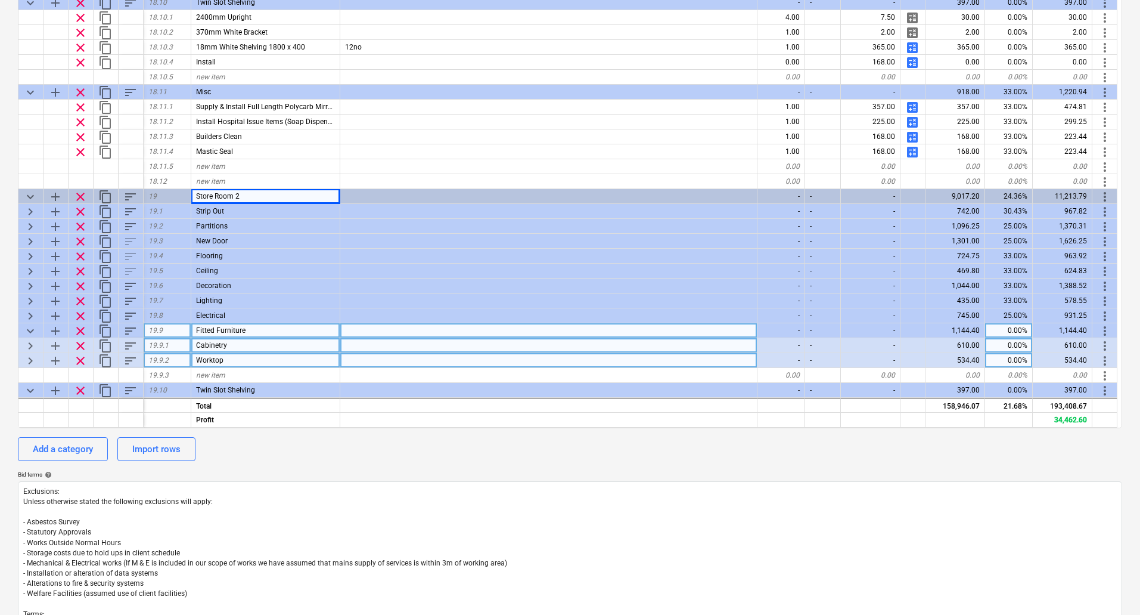
click at [30, 361] on span "keyboard_arrow_right" at bounding box center [30, 360] width 14 height 14
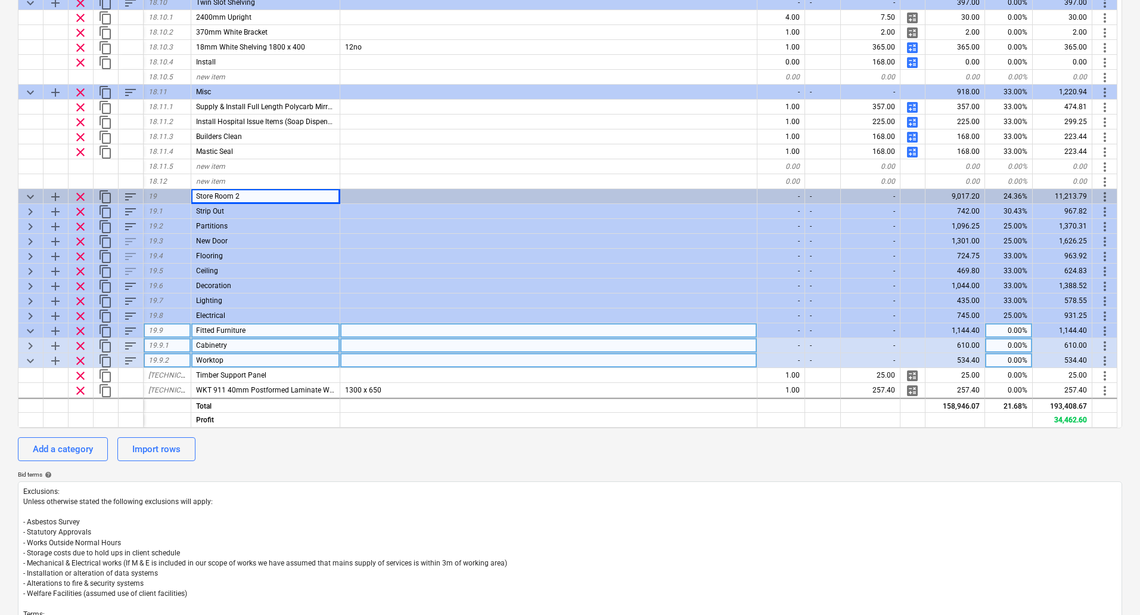
click at [30, 345] on span "keyboard_arrow_right" at bounding box center [30, 346] width 14 height 14
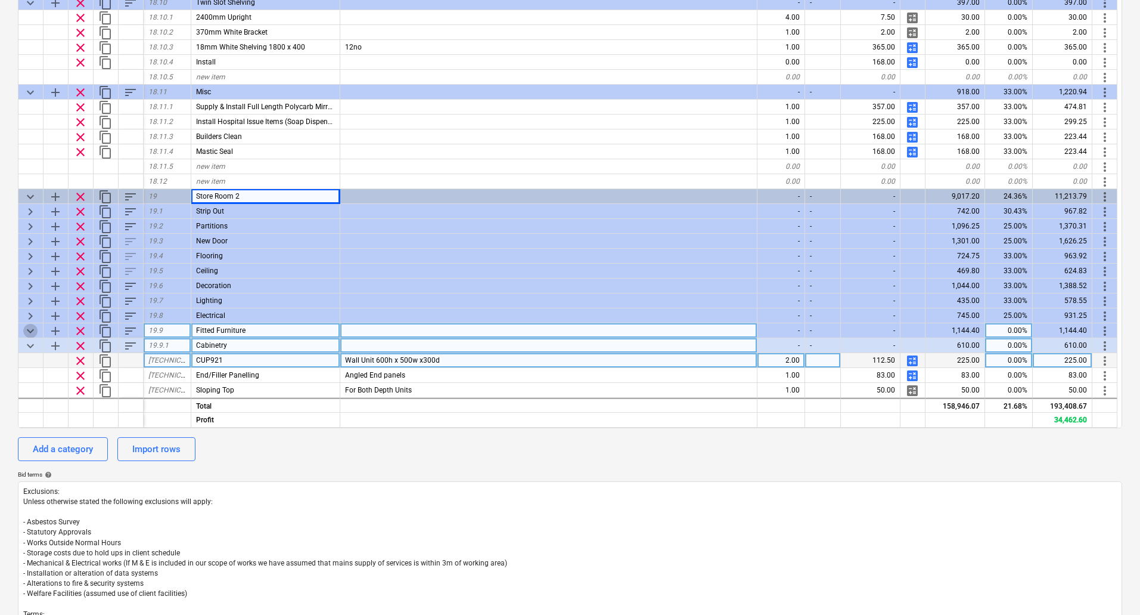
click at [30, 328] on span "keyboard_arrow_down" at bounding box center [30, 331] width 14 height 14
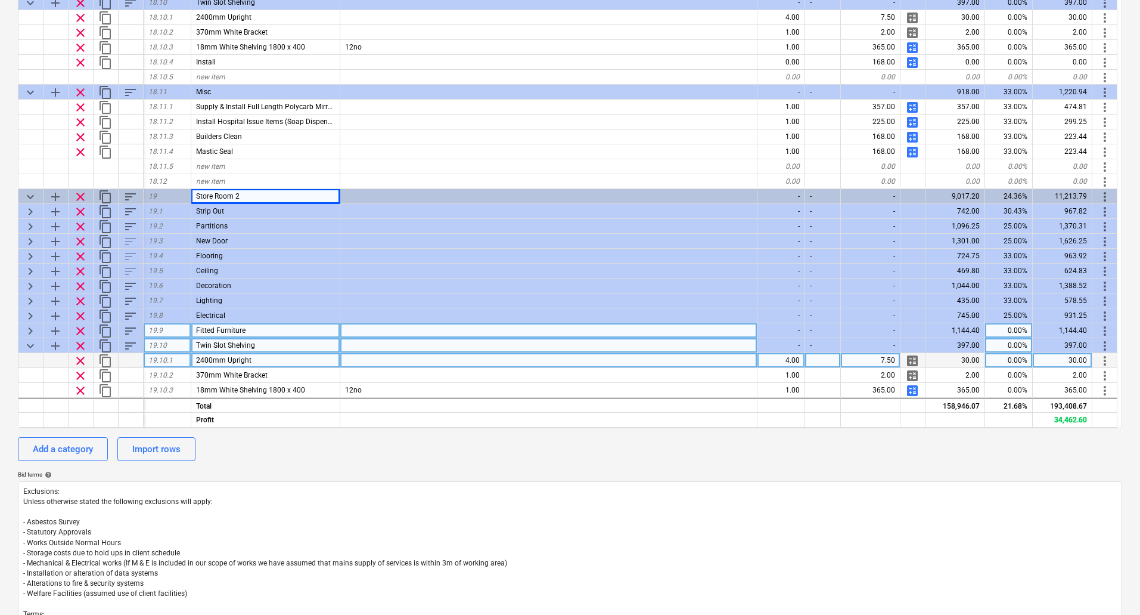
click at [31, 330] on span "keyboard_arrow_right" at bounding box center [30, 331] width 14 height 14
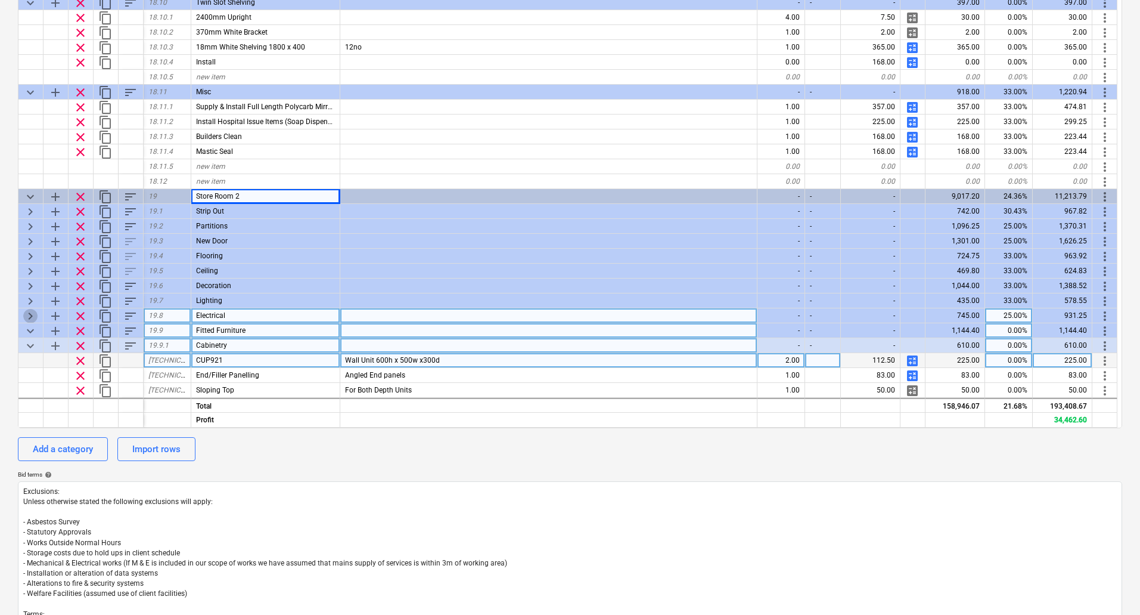
click at [33, 317] on span "keyboard_arrow_right" at bounding box center [30, 316] width 14 height 14
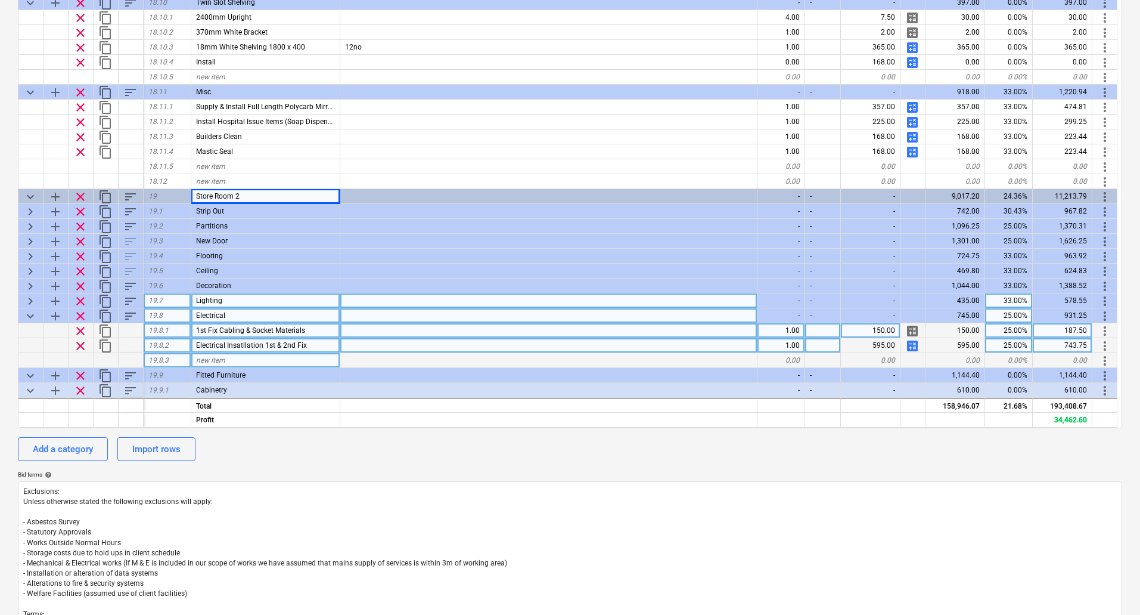
click at [33, 299] on span "keyboard_arrow_right" at bounding box center [30, 301] width 14 height 14
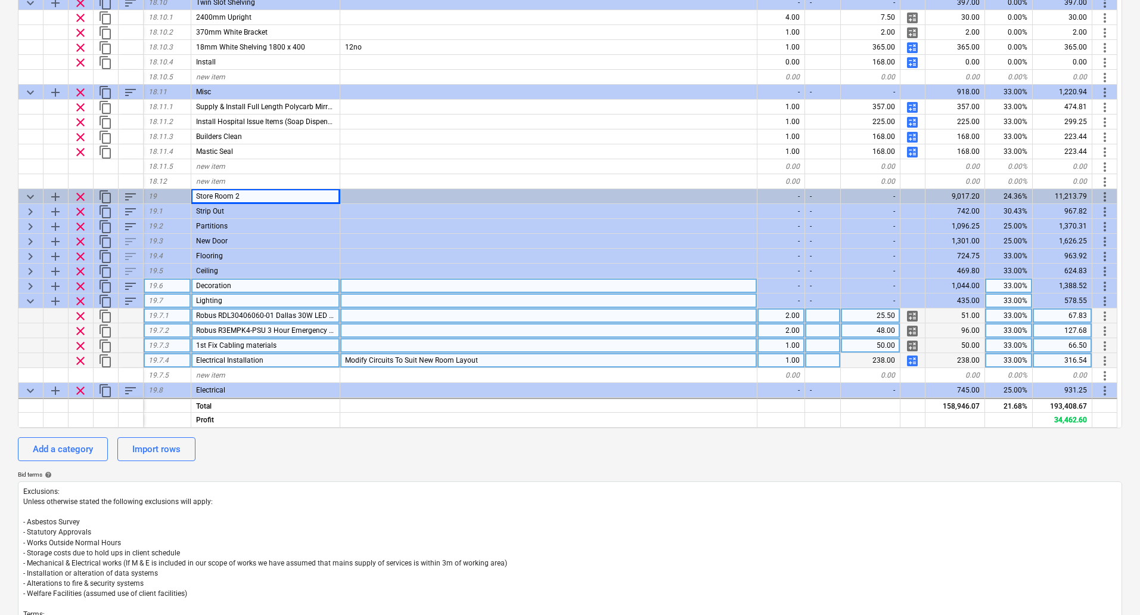
click at [33, 287] on span "keyboard_arrow_right" at bounding box center [30, 286] width 14 height 14
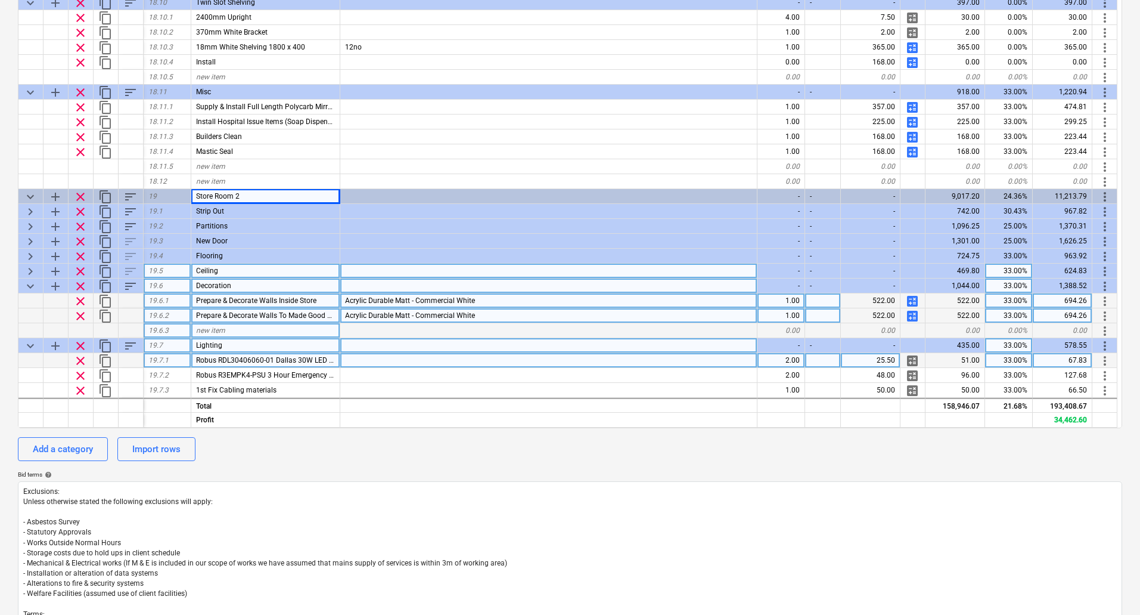
click at [32, 268] on span "keyboard_arrow_right" at bounding box center [30, 271] width 14 height 14
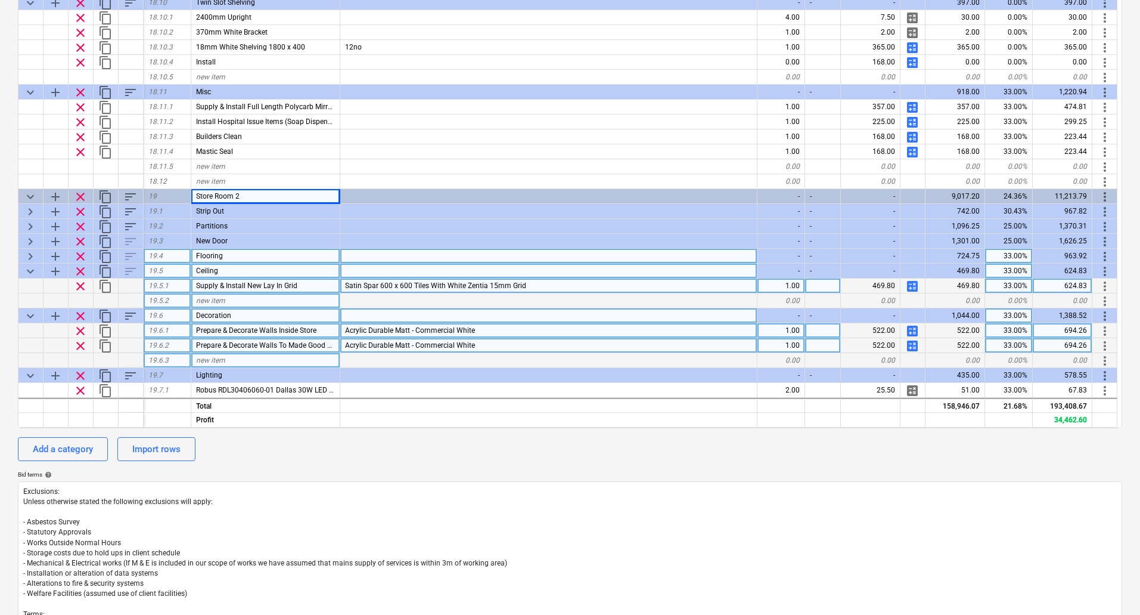
click at [32, 251] on span "keyboard_arrow_right" at bounding box center [30, 256] width 14 height 14
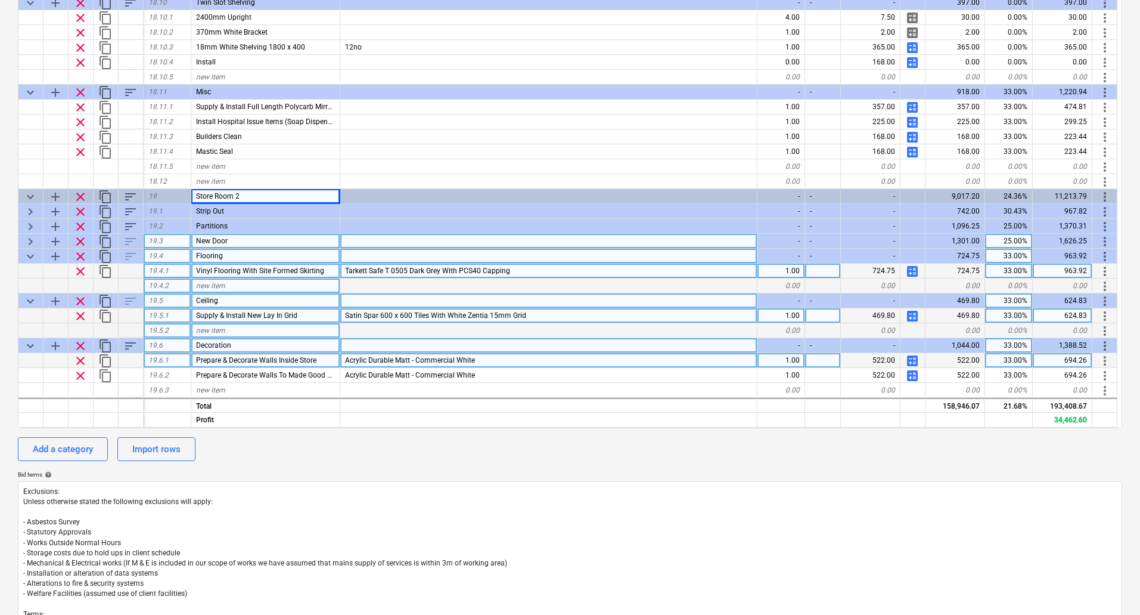
click at [32, 239] on span "keyboard_arrow_right" at bounding box center [30, 241] width 14 height 14
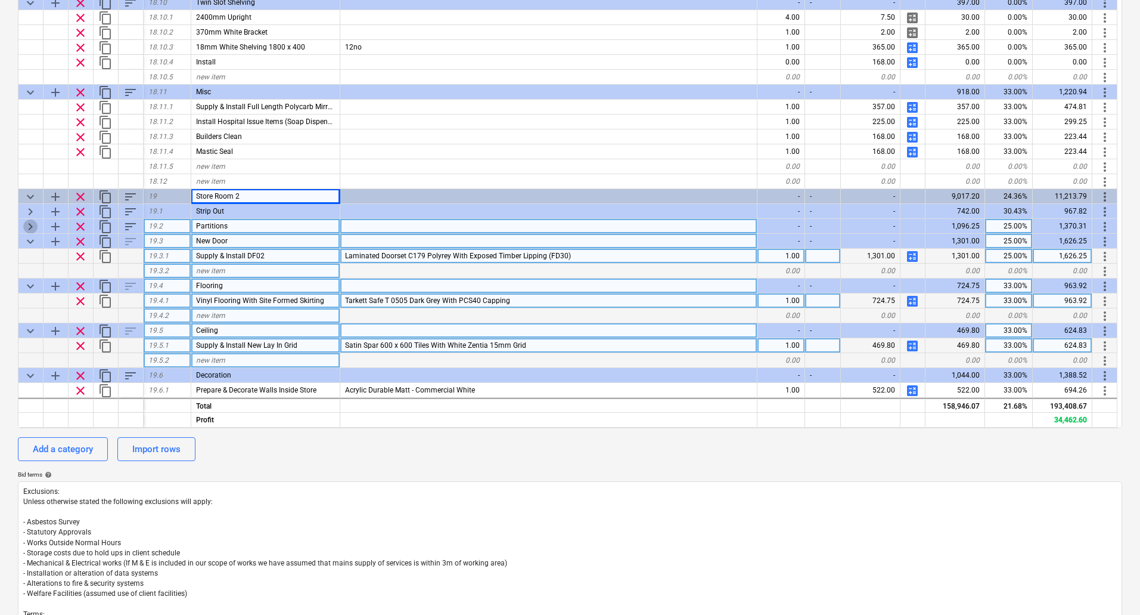
click at [32, 226] on span "keyboard_arrow_right" at bounding box center [30, 226] width 14 height 14
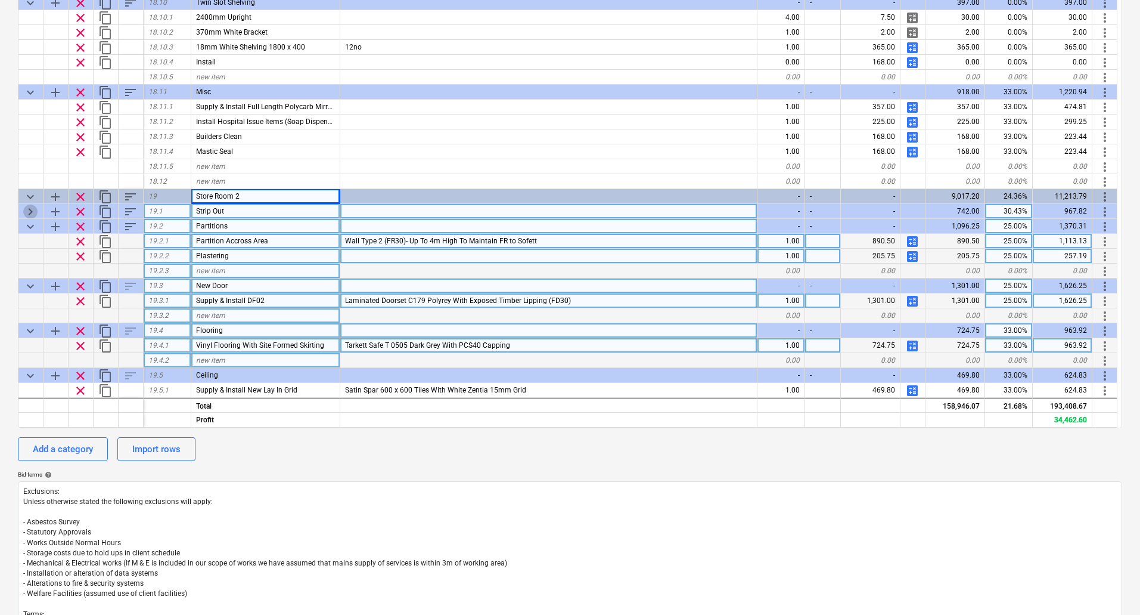
click at [32, 210] on span "keyboard_arrow_right" at bounding box center [30, 211] width 14 height 14
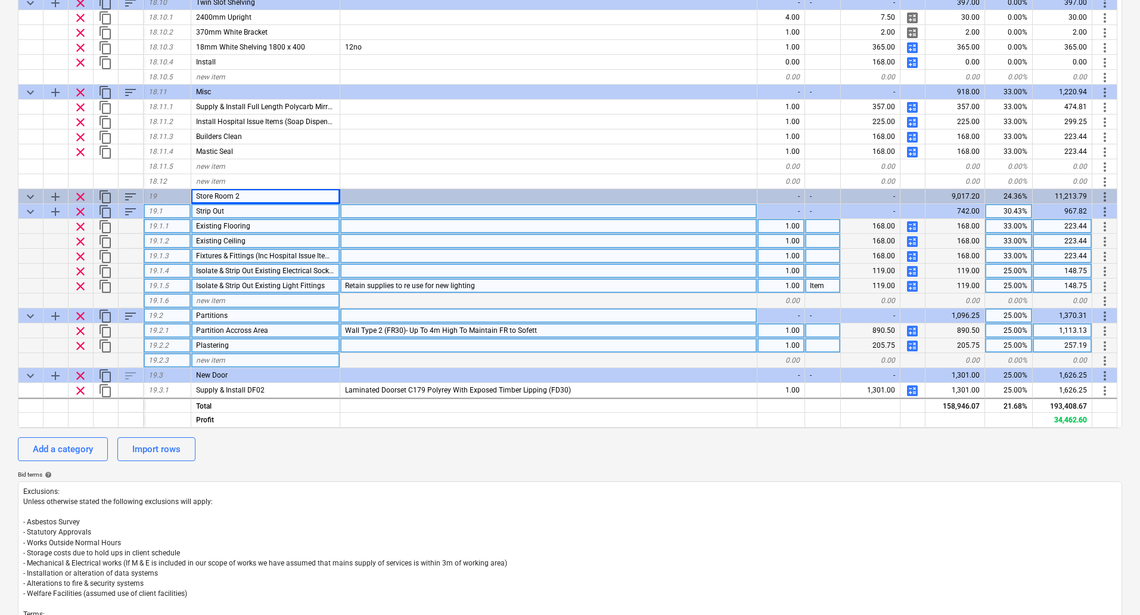
click at [914, 224] on span "calculate" at bounding box center [912, 226] width 14 height 14
type textarea "x"
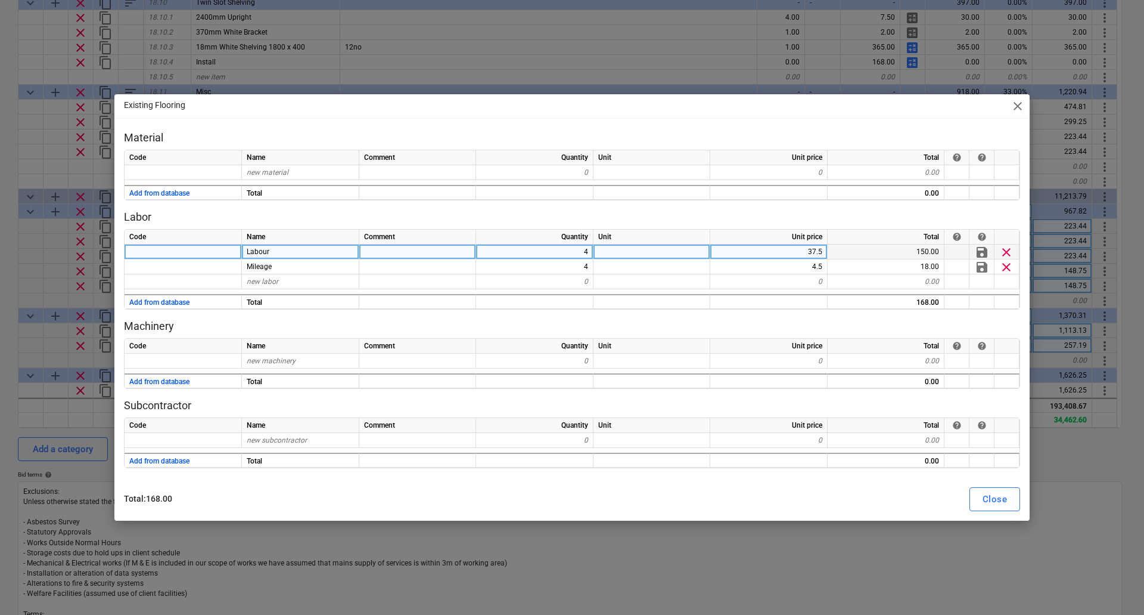
click at [576, 252] on div "4" at bounding box center [534, 251] width 117 height 15
type input "6"
type textarea "x"
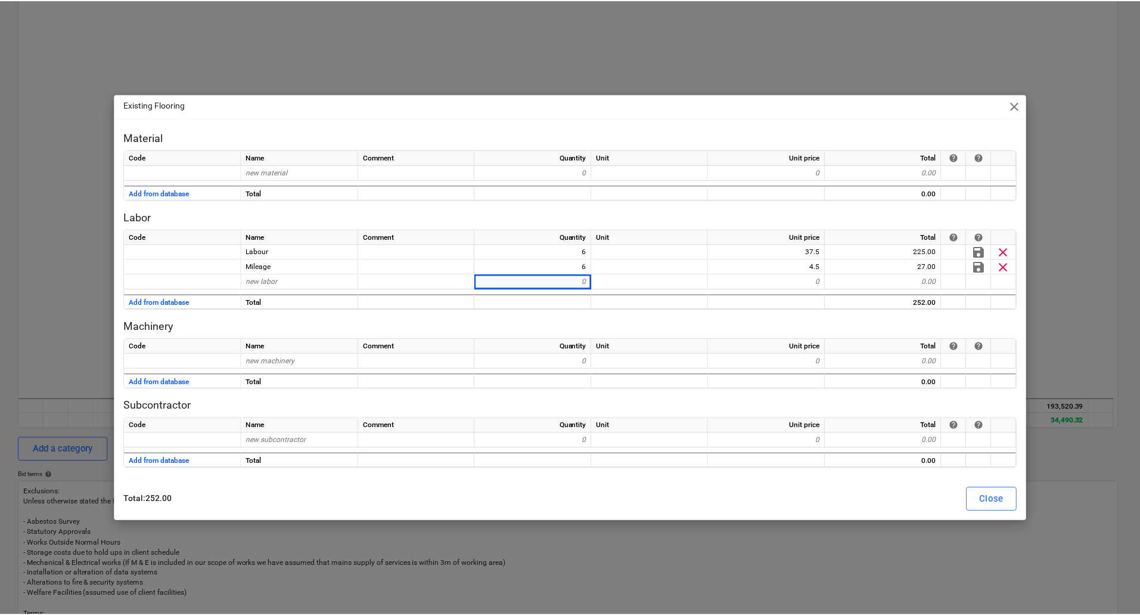
scroll to position [5872, 0]
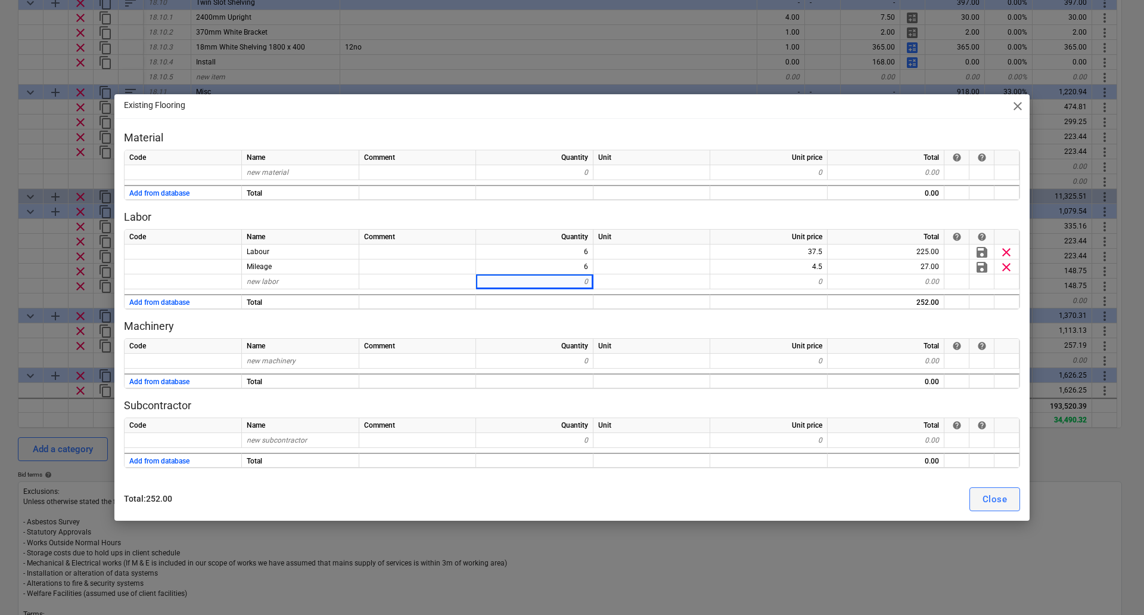
click at [992, 508] on button "Close" at bounding box center [995, 499] width 51 height 24
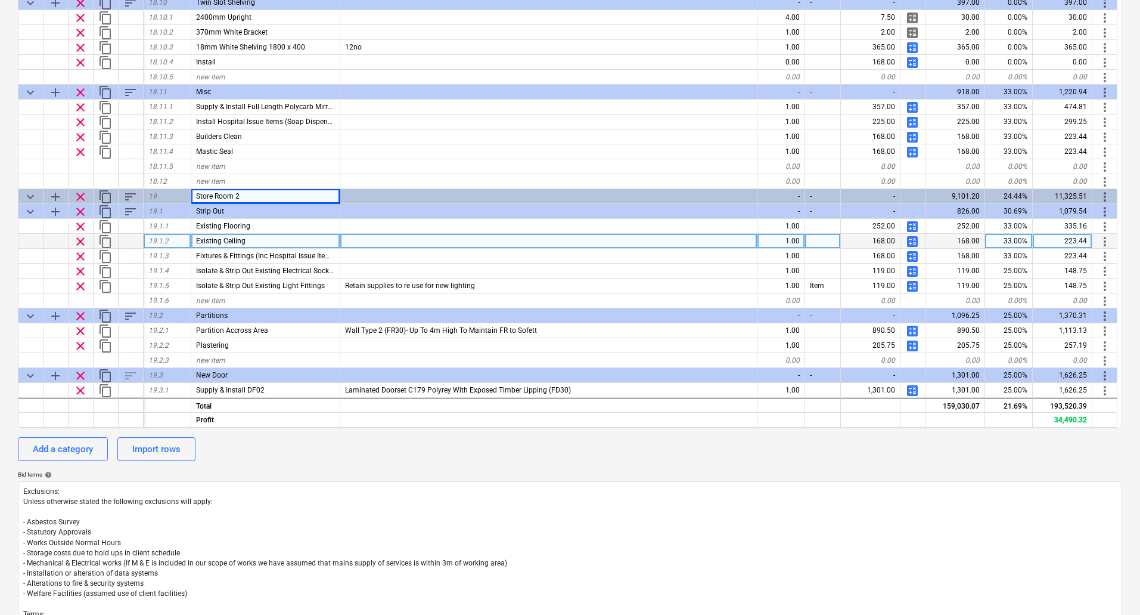
click at [914, 240] on span "calculate" at bounding box center [912, 241] width 14 height 14
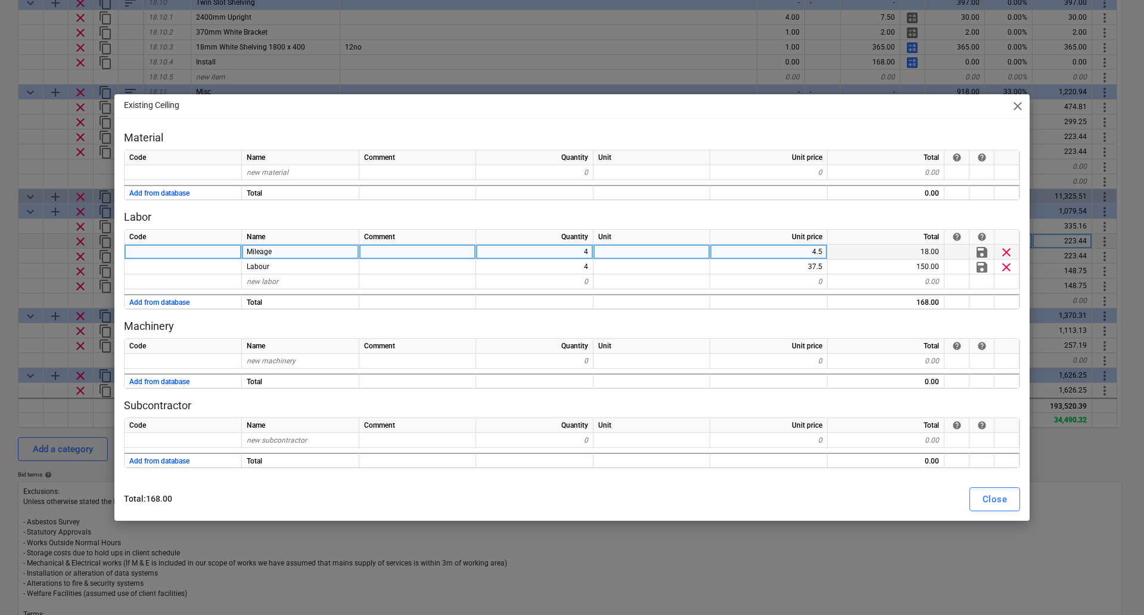
click at [581, 252] on div "4" at bounding box center [534, 251] width 117 height 15
click at [1006, 499] on div "Close" at bounding box center [995, 498] width 24 height 15
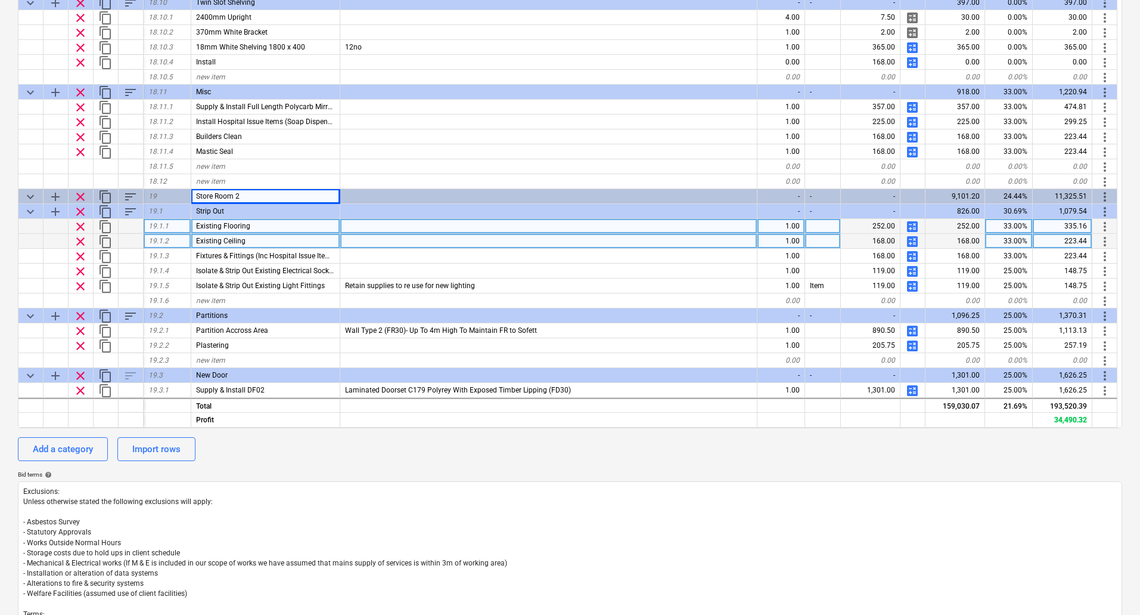
click at [911, 222] on span "calculate" at bounding box center [912, 226] width 14 height 14
type textarea "x"
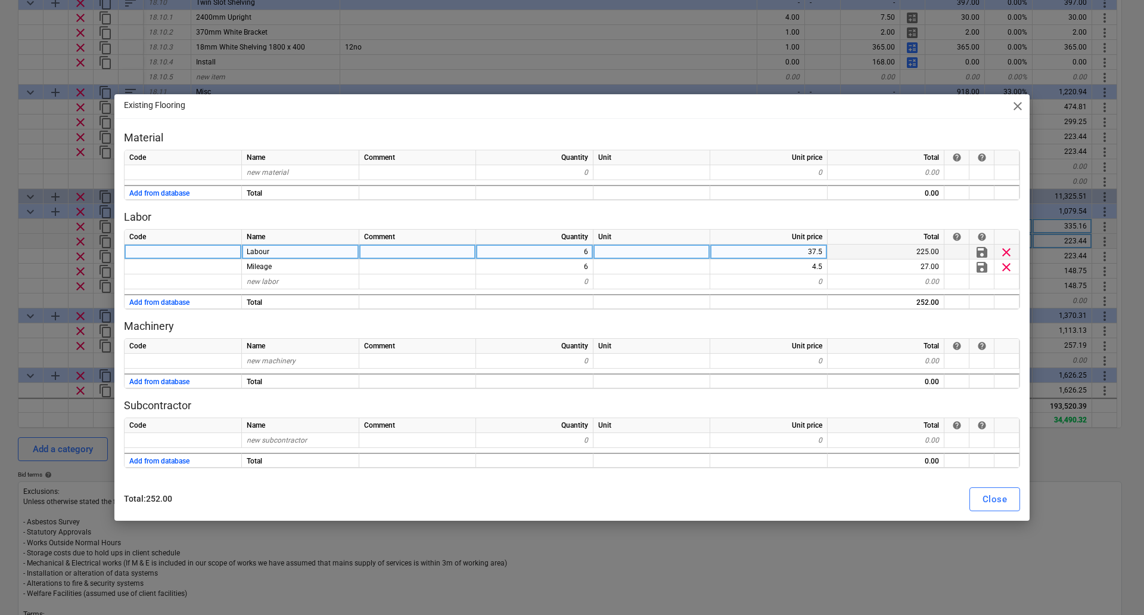
click at [587, 252] on div "6" at bounding box center [534, 251] width 117 height 15
type input "3"
type input "4"
click at [990, 498] on div "Close" at bounding box center [995, 498] width 24 height 15
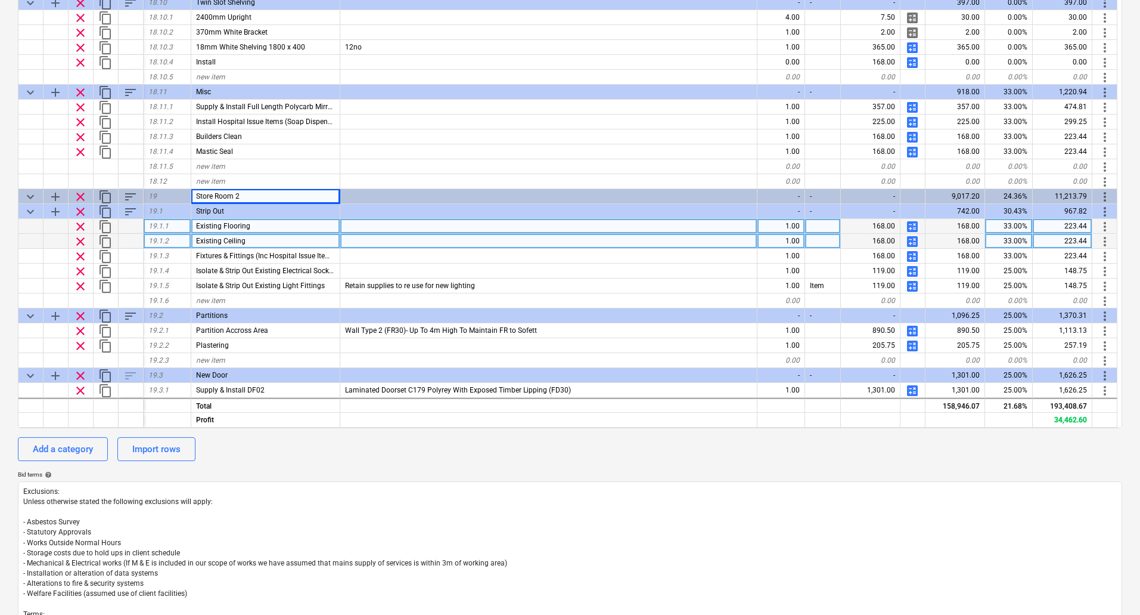
click at [911, 241] on span "calculate" at bounding box center [912, 241] width 14 height 14
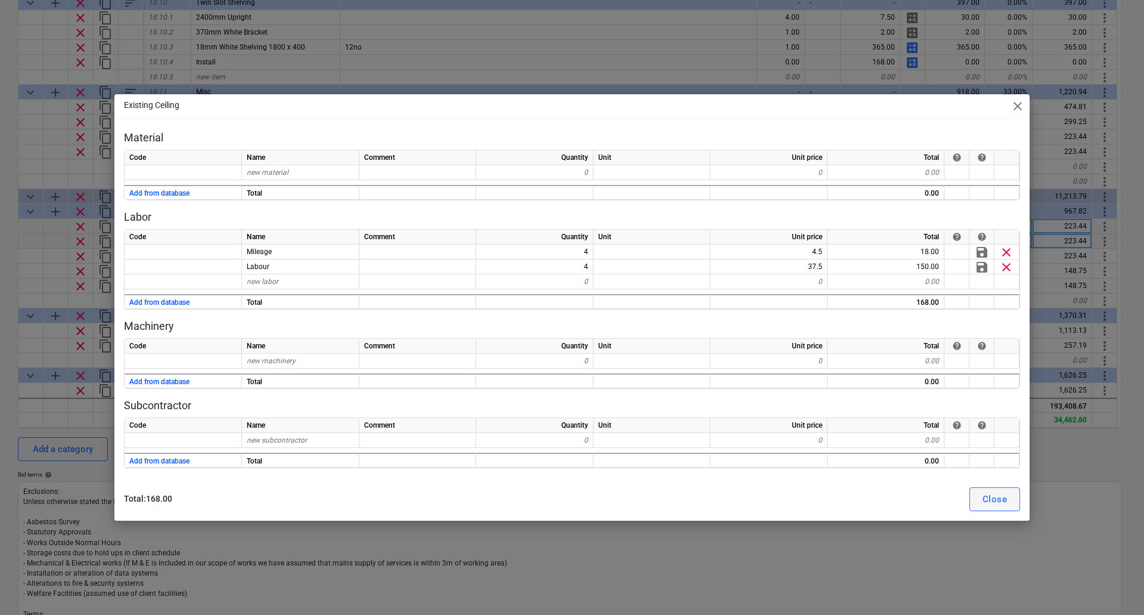
click at [1006, 494] on div "Close" at bounding box center [995, 498] width 24 height 15
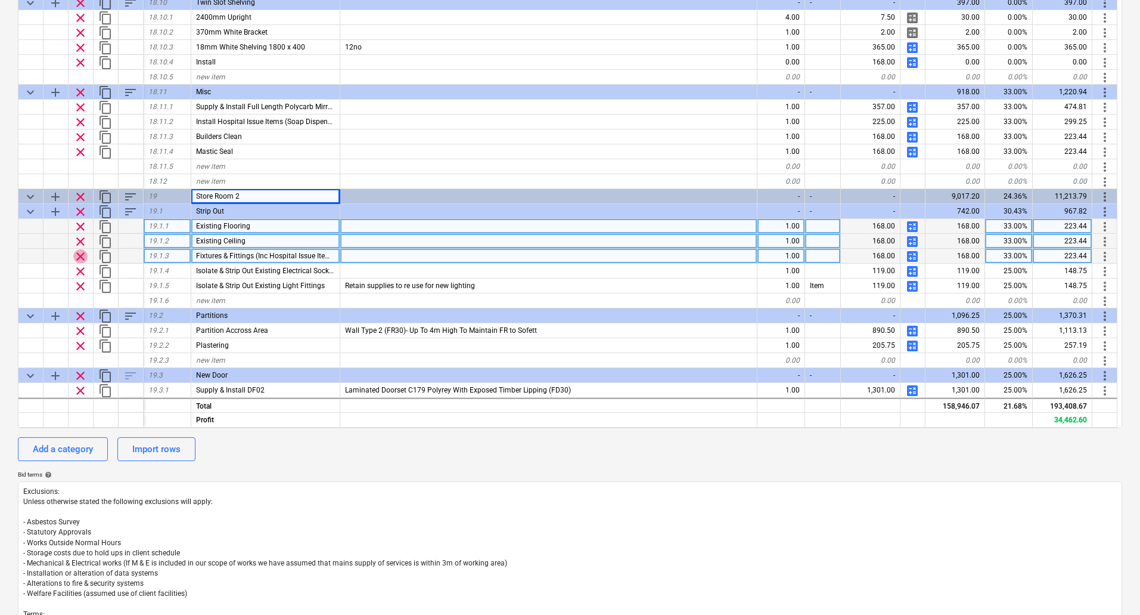
click at [77, 257] on span "clear" at bounding box center [80, 256] width 14 height 14
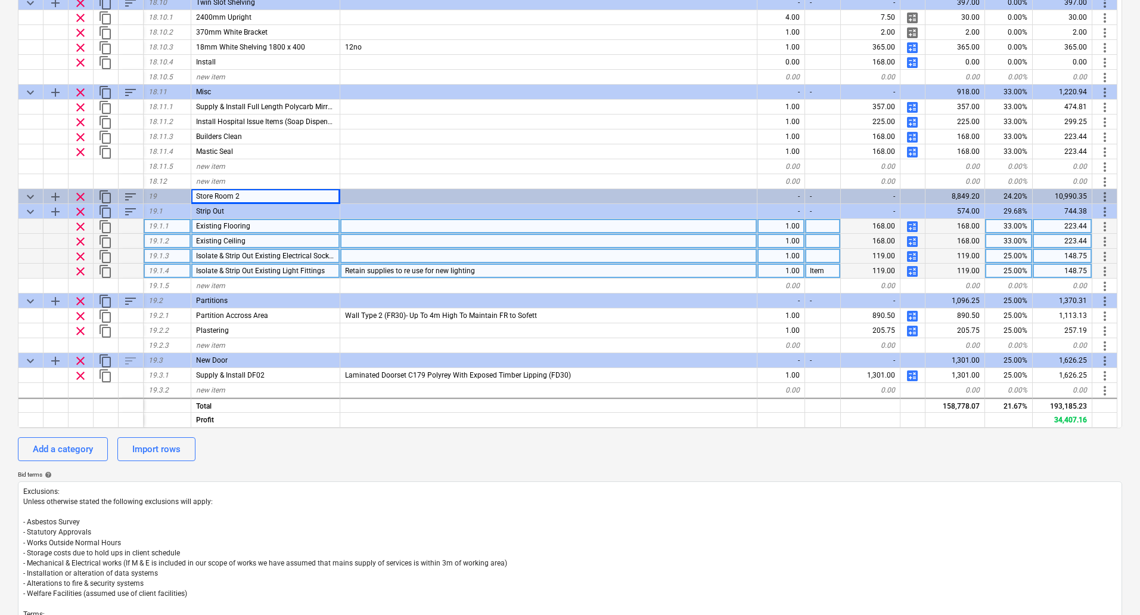
click at [910, 271] on span "calculate" at bounding box center [912, 271] width 14 height 14
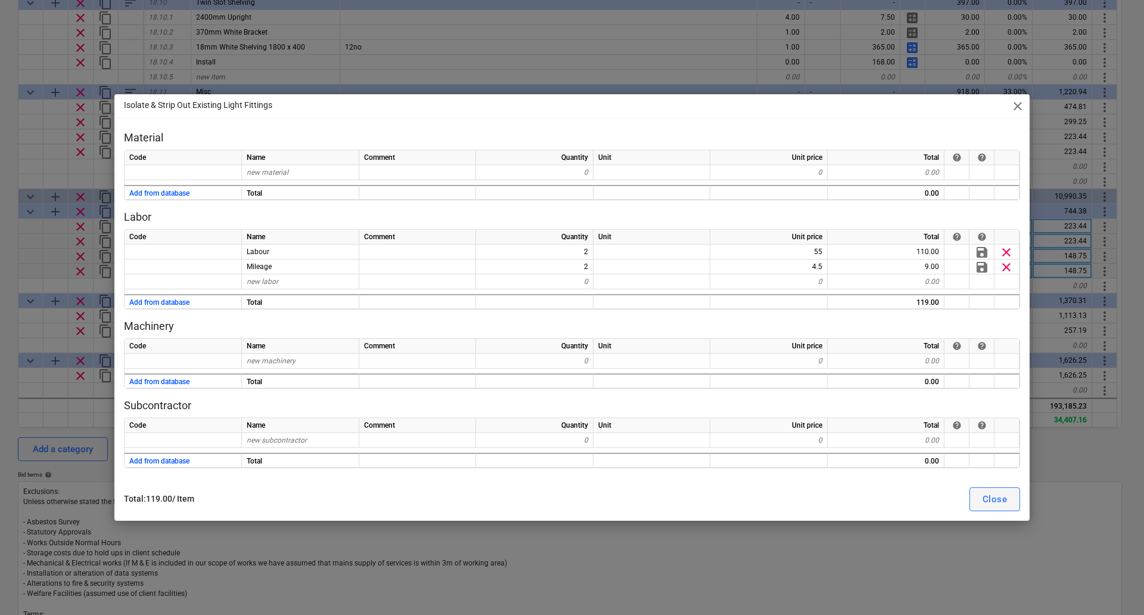
click at [981, 497] on button "Close" at bounding box center [995, 499] width 51 height 24
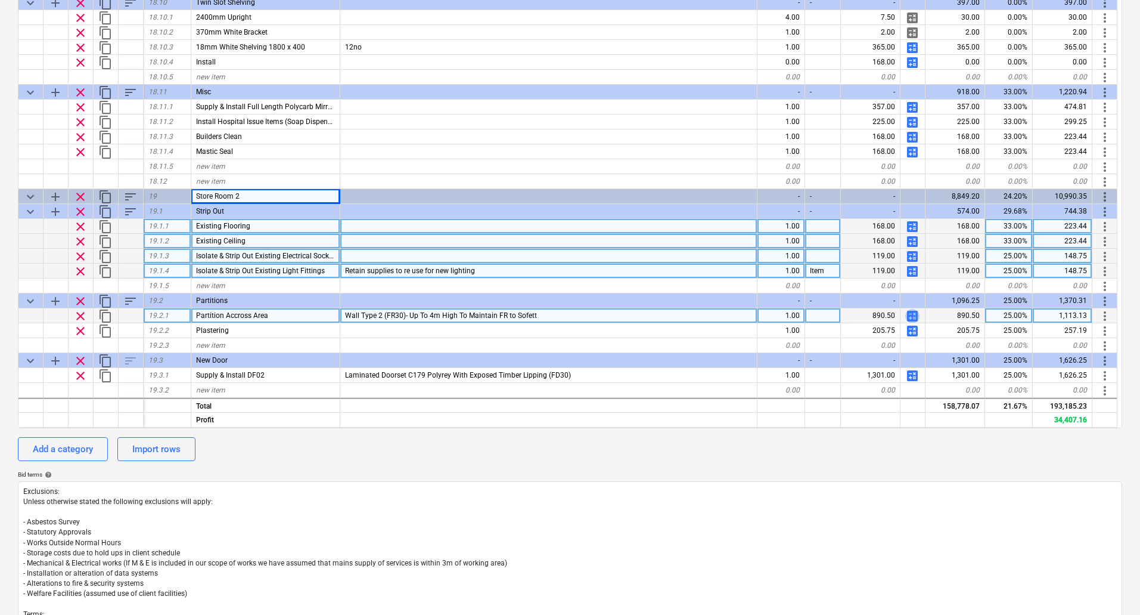
click at [912, 313] on span "calculate" at bounding box center [912, 316] width 14 height 14
type textarea "x"
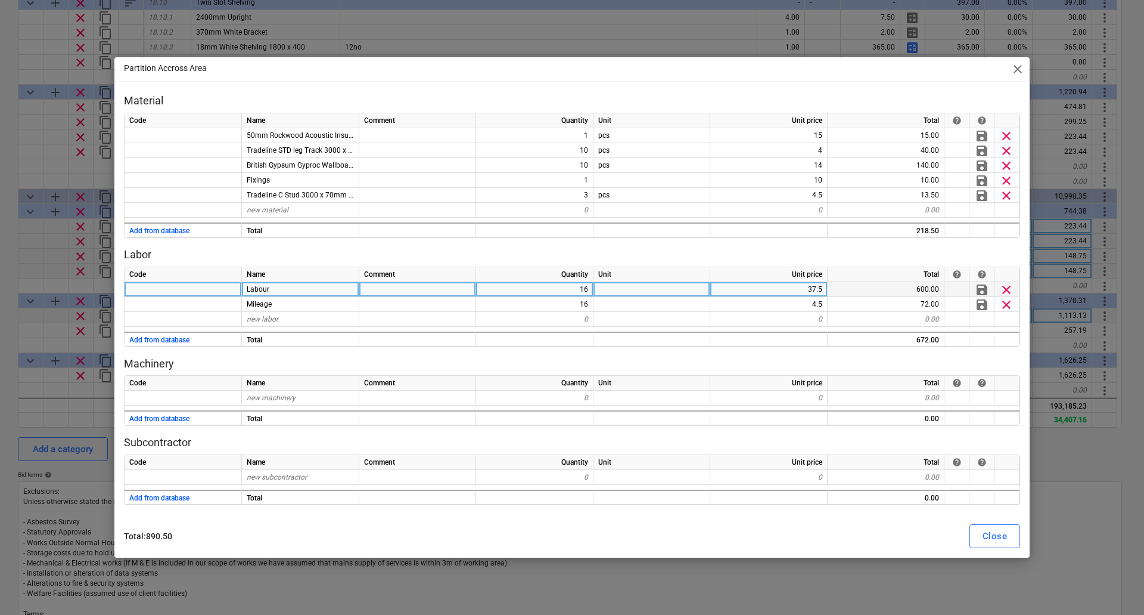
click at [581, 291] on div "16" at bounding box center [534, 289] width 117 height 15
type input "12"
type textarea "x"
type input "12"
type textarea "x"
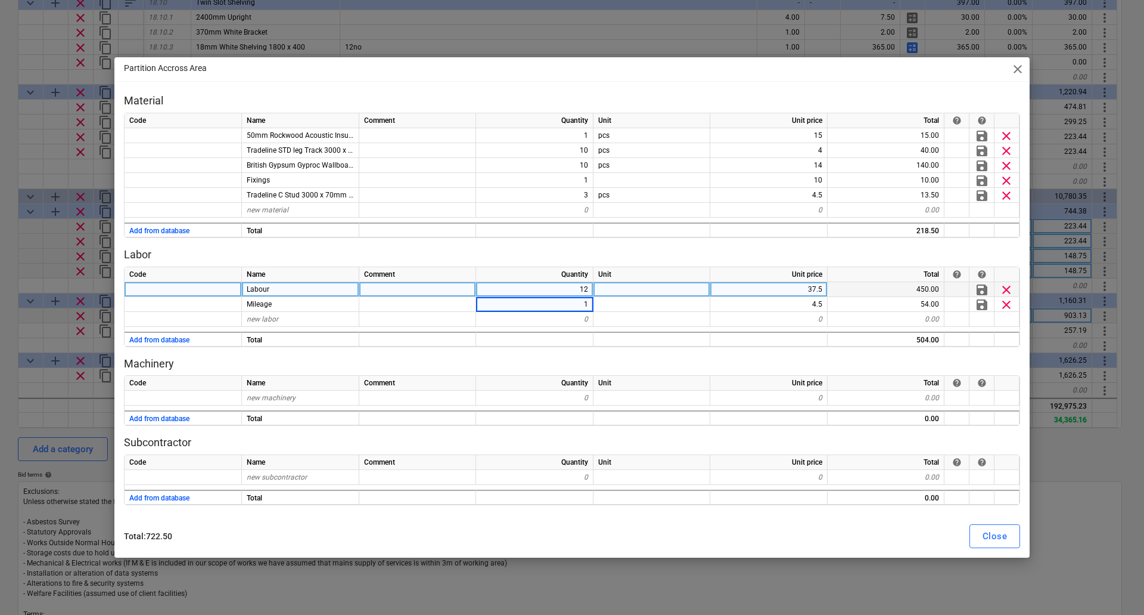
type input "16"
type textarea "x"
type input "16"
click at [1009, 536] on button "Close" at bounding box center [995, 536] width 51 height 24
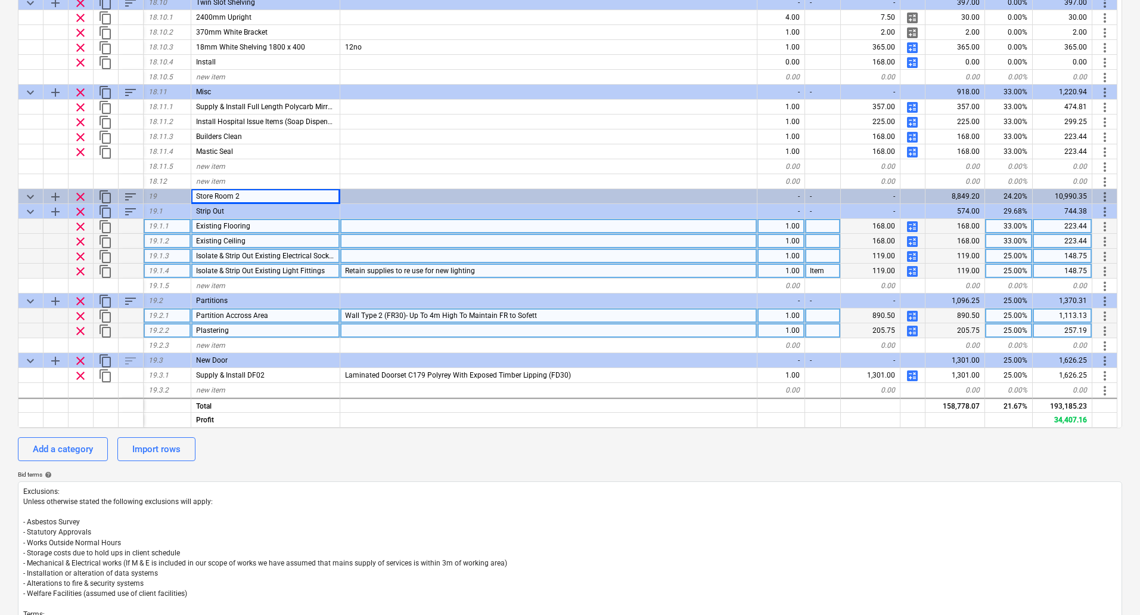
click at [914, 330] on span "calculate" at bounding box center [912, 331] width 14 height 14
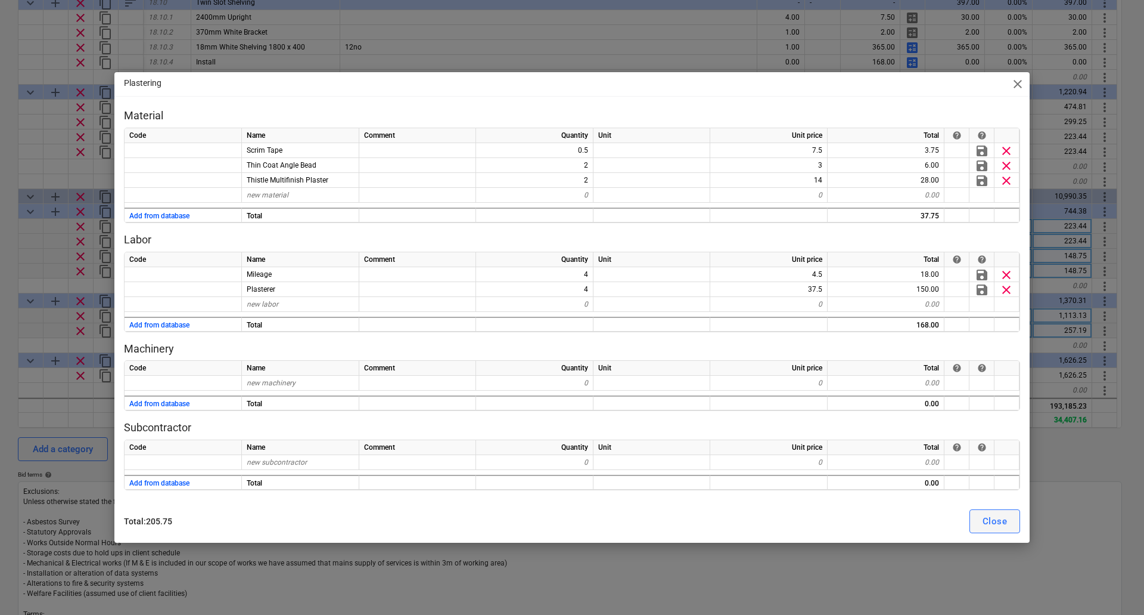
click at [1000, 520] on div "Close" at bounding box center [995, 520] width 24 height 15
type textarea "x"
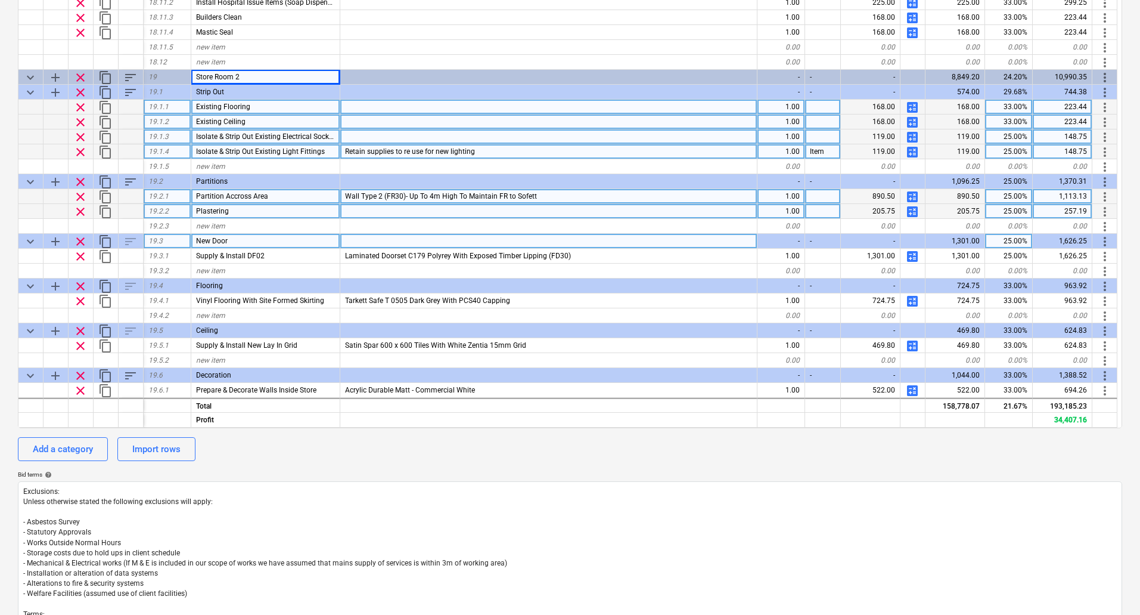
scroll to position [6111, 0]
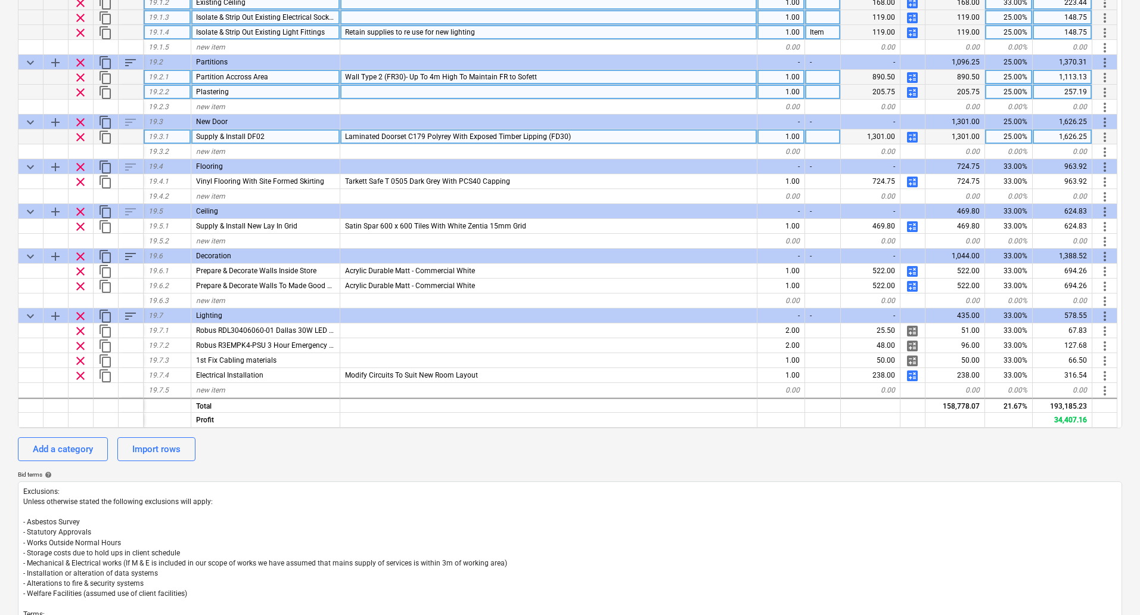
click at [289, 138] on div "Supply & Install DF02" at bounding box center [265, 136] width 149 height 15
click at [293, 136] on input "Supply & Install DF02" at bounding box center [265, 136] width 148 height 14
type input "Supply & Install DF03"
click at [914, 136] on span "calculate" at bounding box center [912, 137] width 14 height 14
type textarea "x"
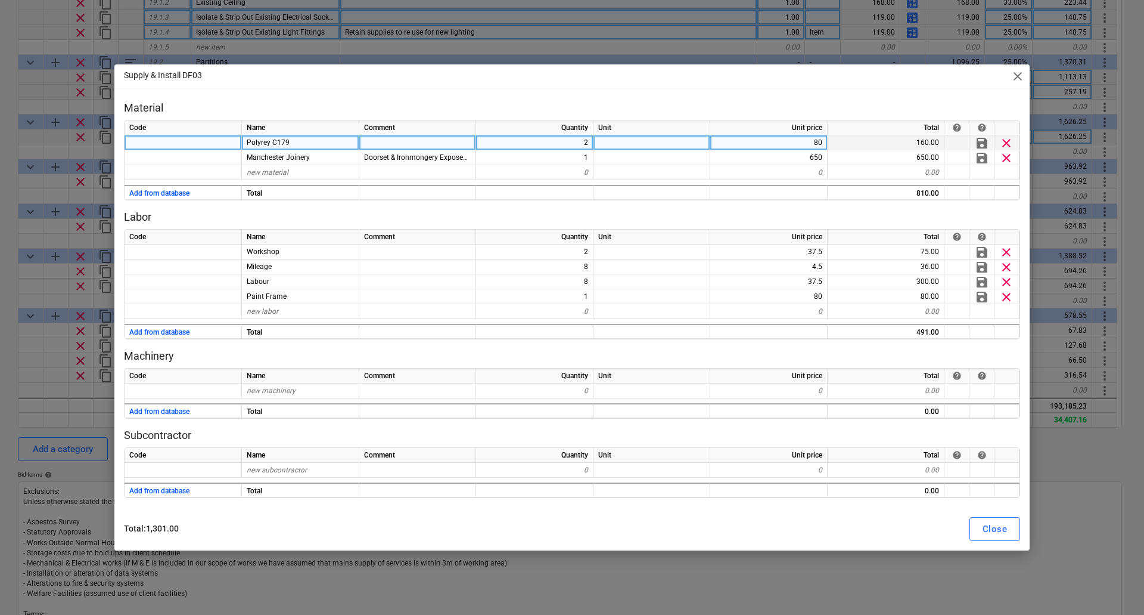
click at [579, 145] on div "2" at bounding box center [534, 142] width 117 height 15
type input "4"
type textarea "x"
type input "800"
type textarea "x"
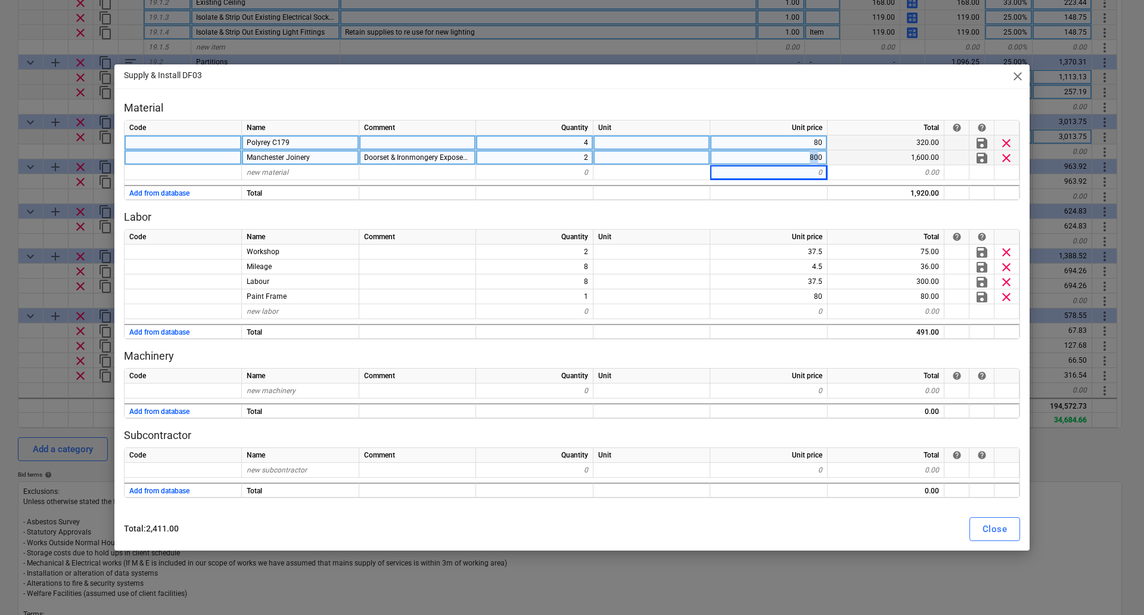
drag, startPoint x: 791, startPoint y: 156, endPoint x: 820, endPoint y: 153, distance: 29.4
click at [820, 153] on div "800" at bounding box center [769, 157] width 117 height 15
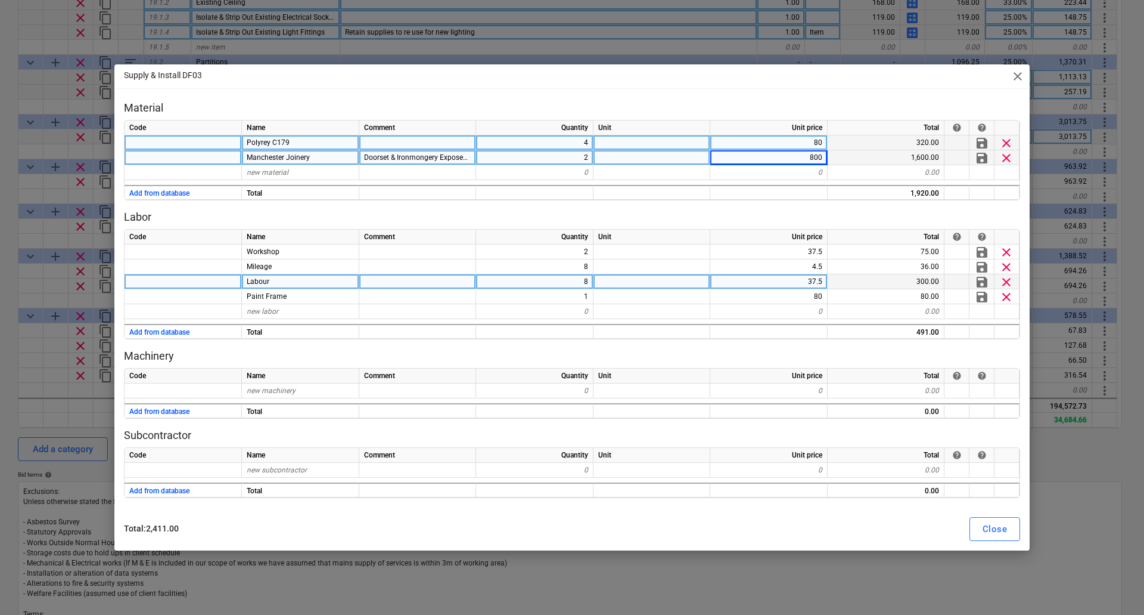
drag, startPoint x: 573, startPoint y: 282, endPoint x: 612, endPoint y: 282, distance: 39.3
click at [0, 0] on div "Labour 8 37.5 300.00 save clear" at bounding box center [0, 0] width 0 height 0
click at [591, 278] on div "8" at bounding box center [534, 281] width 117 height 15
type input "16"
type textarea "x"
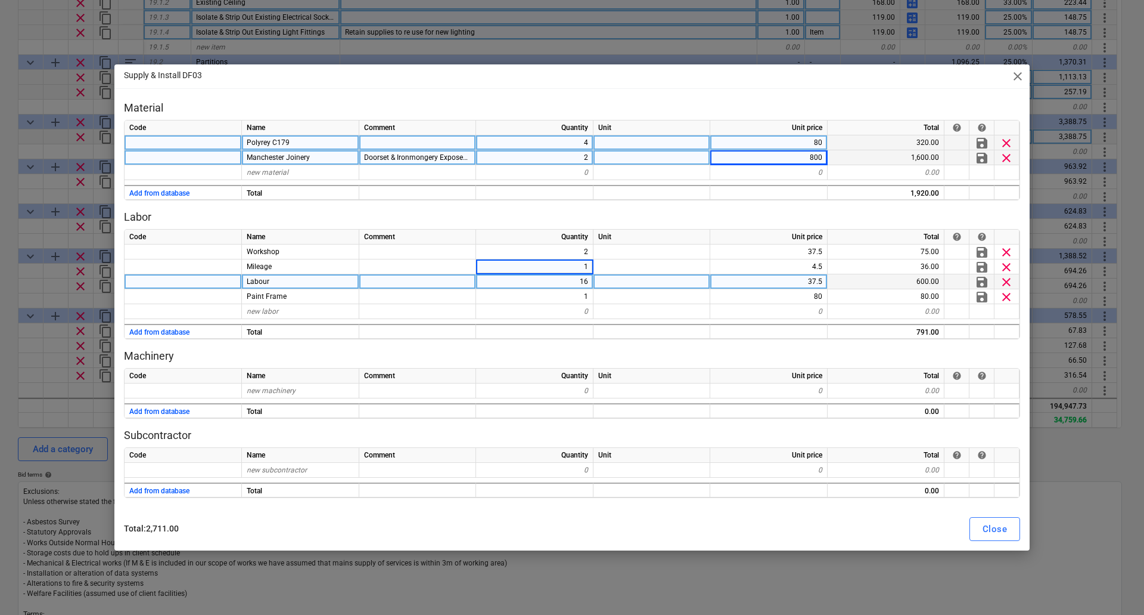
type input "16"
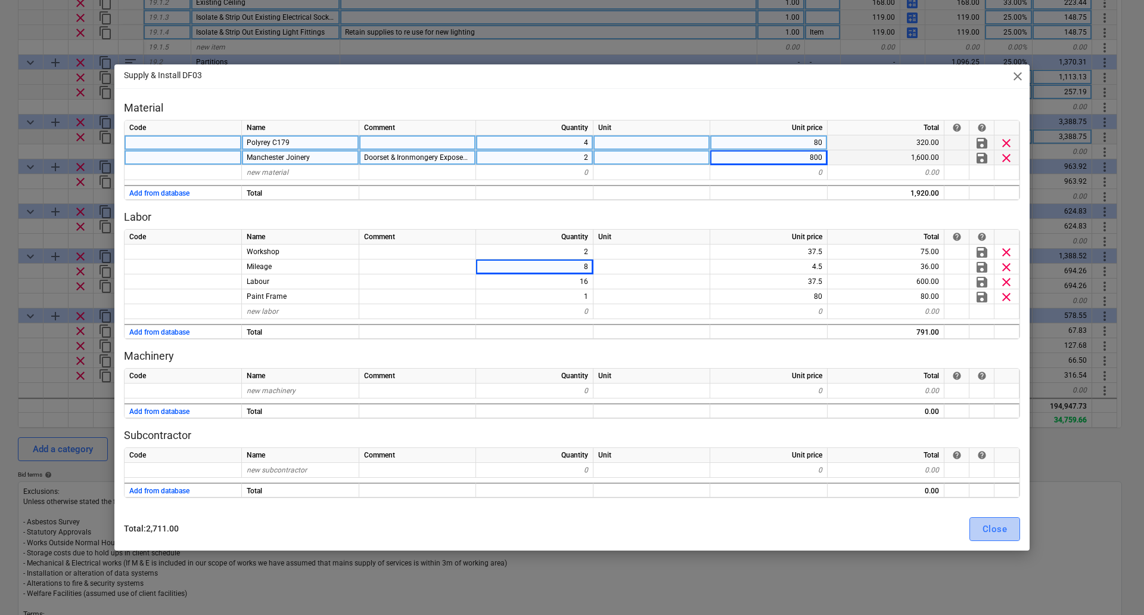
click at [1012, 530] on button "Close" at bounding box center [995, 529] width 51 height 24
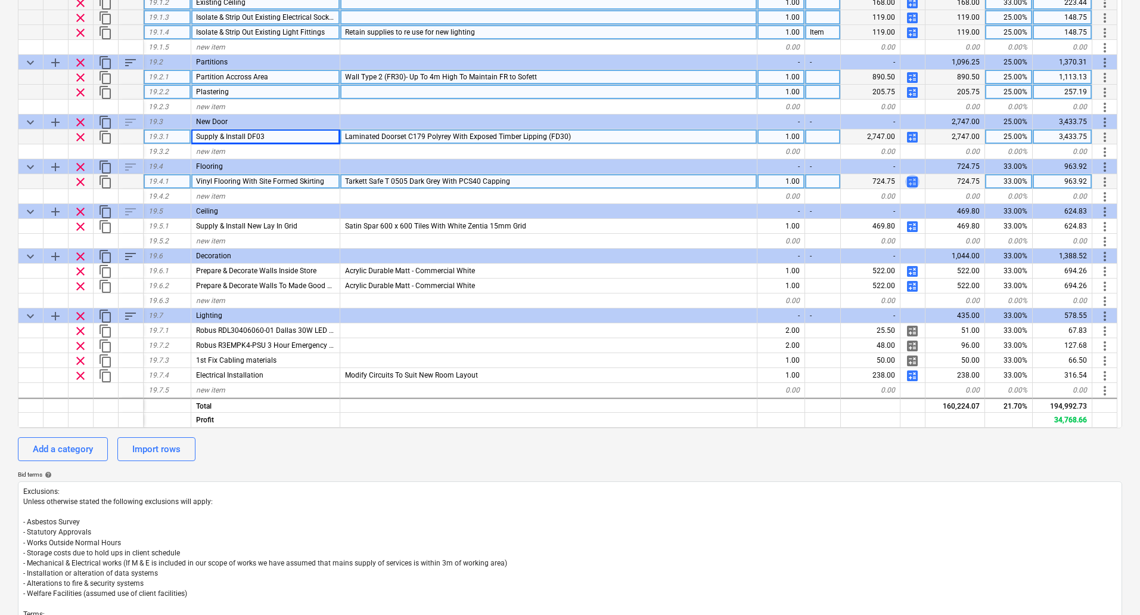
click at [914, 181] on span "calculate" at bounding box center [912, 182] width 14 height 14
type textarea "x"
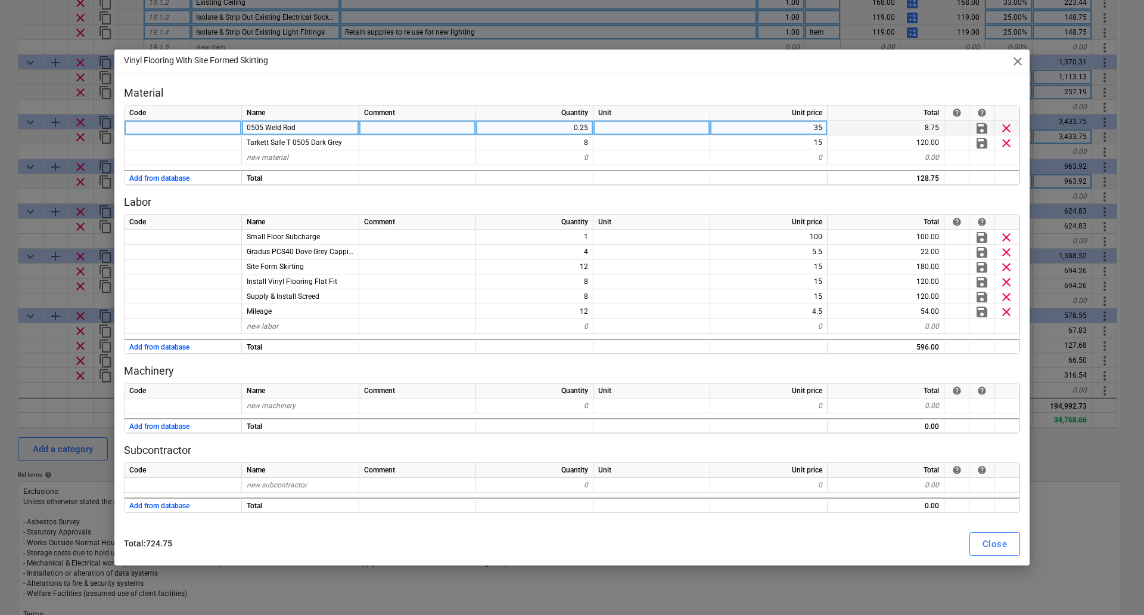
click at [579, 123] on div "0.25" at bounding box center [534, 127] width 117 height 15
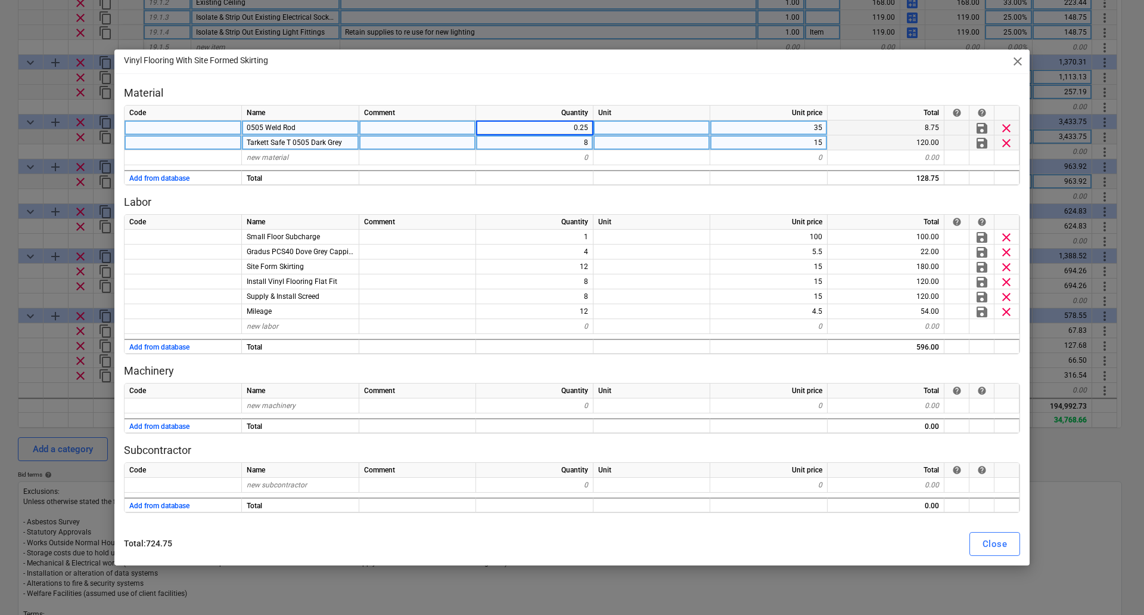
click at [583, 140] on div "8" at bounding box center [534, 142] width 117 height 15
type input "12"
type textarea "x"
type input "14"
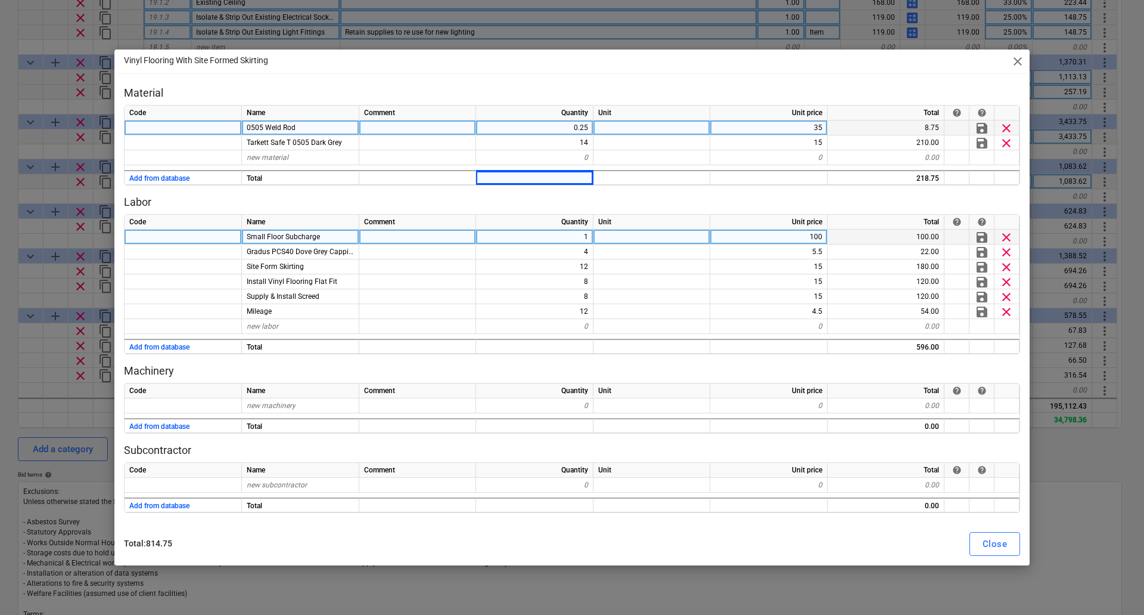
click at [576, 235] on div "1" at bounding box center [534, 236] width 117 height 15
click at [1007, 237] on span "clear" at bounding box center [1007, 237] width 14 height 14
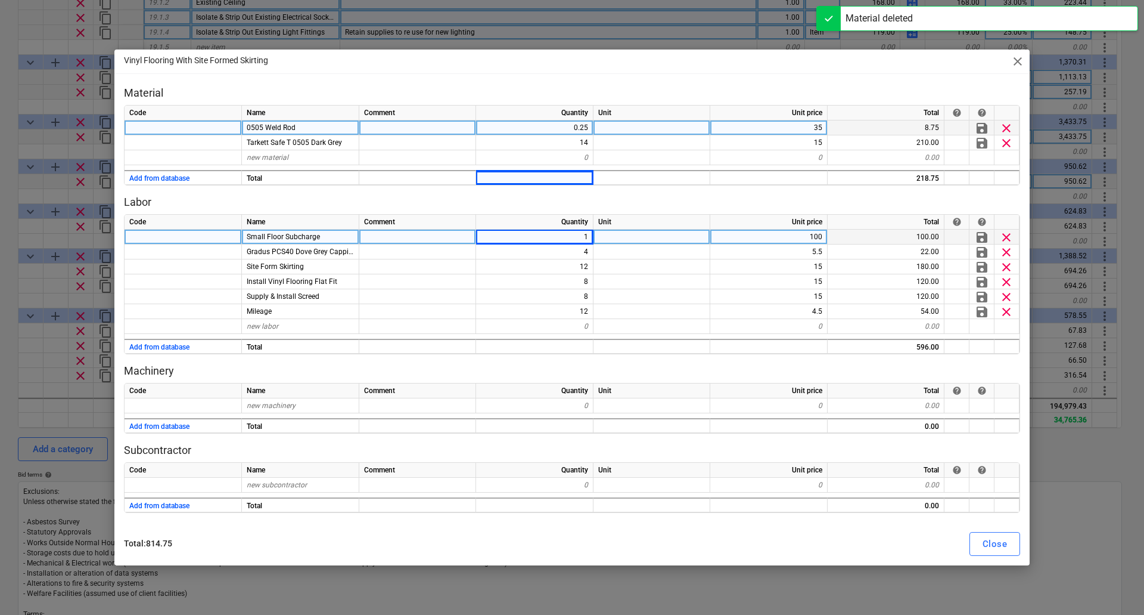
type textarea "x"
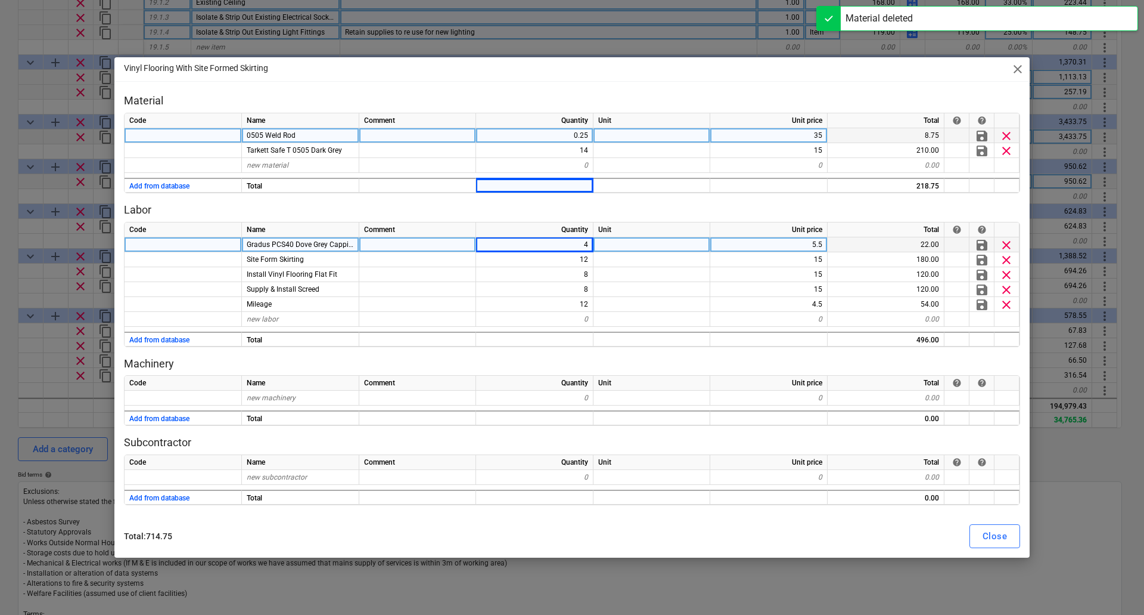
click at [567, 246] on div "4" at bounding box center [534, 244] width 117 height 15
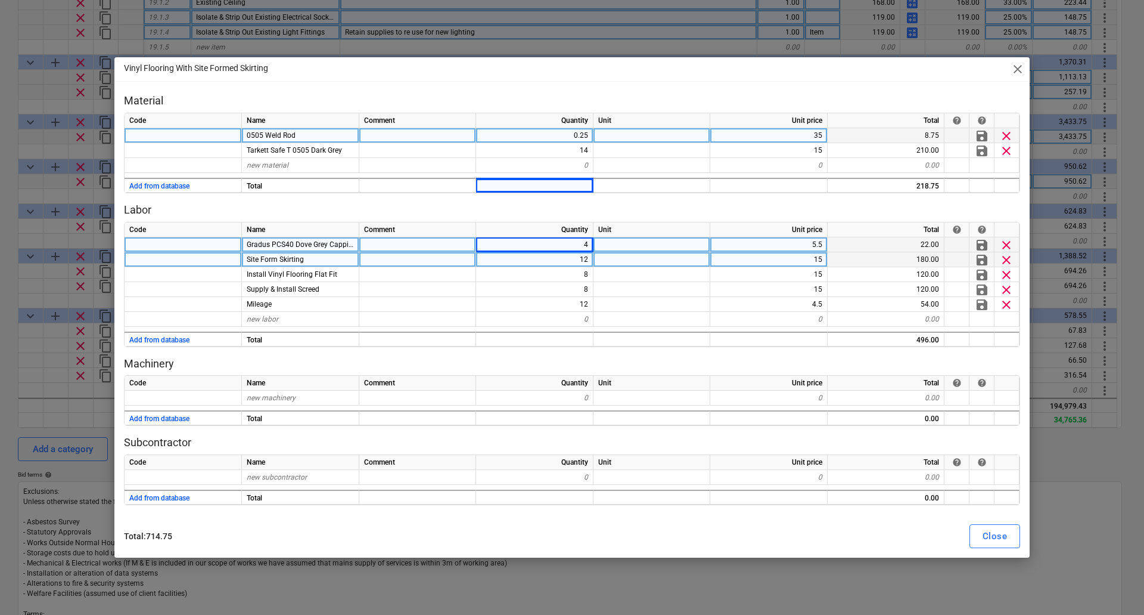
click at [553, 262] on div "12" at bounding box center [534, 259] width 117 height 15
type input "14"
type textarea "x"
type input "12"
type textarea "x"
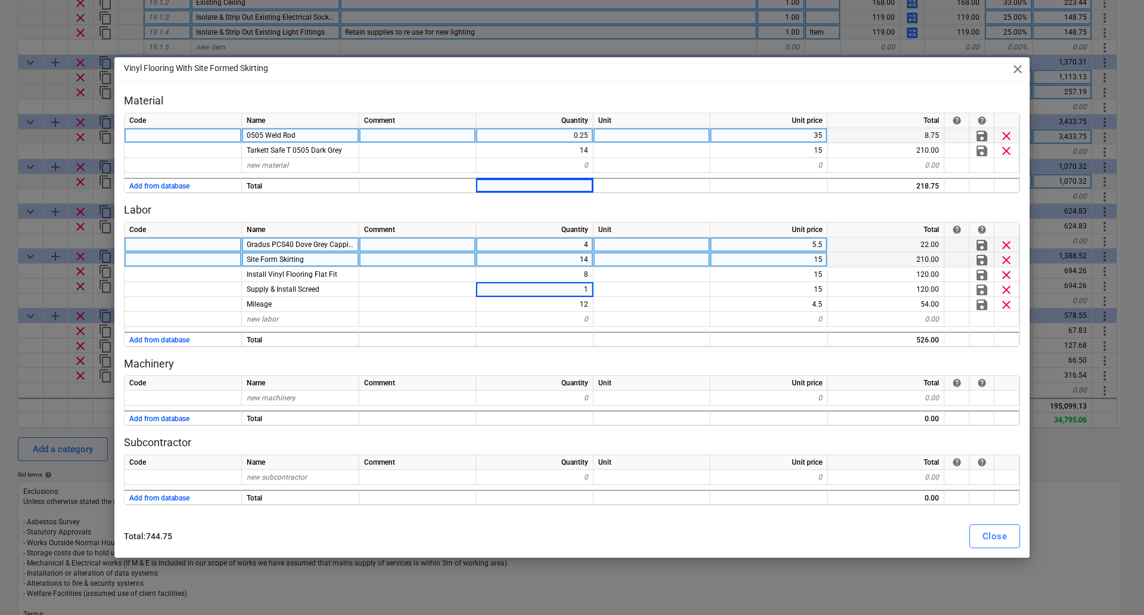
type input "12"
click at [998, 537] on div "Close" at bounding box center [995, 535] width 24 height 15
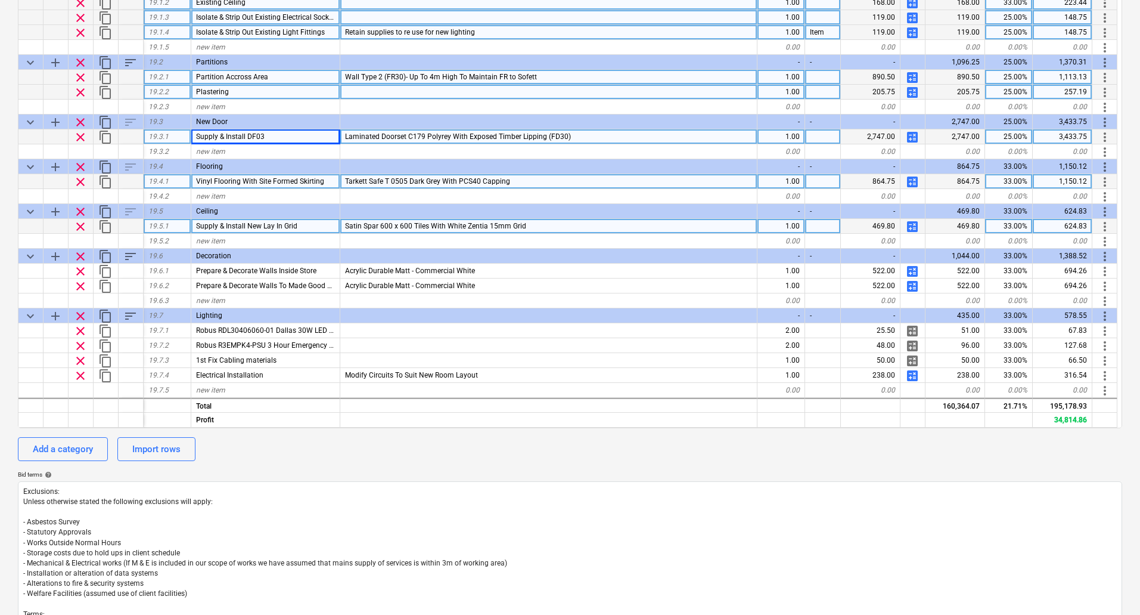
click at [911, 228] on span "calculate" at bounding box center [912, 226] width 14 height 14
type textarea "x"
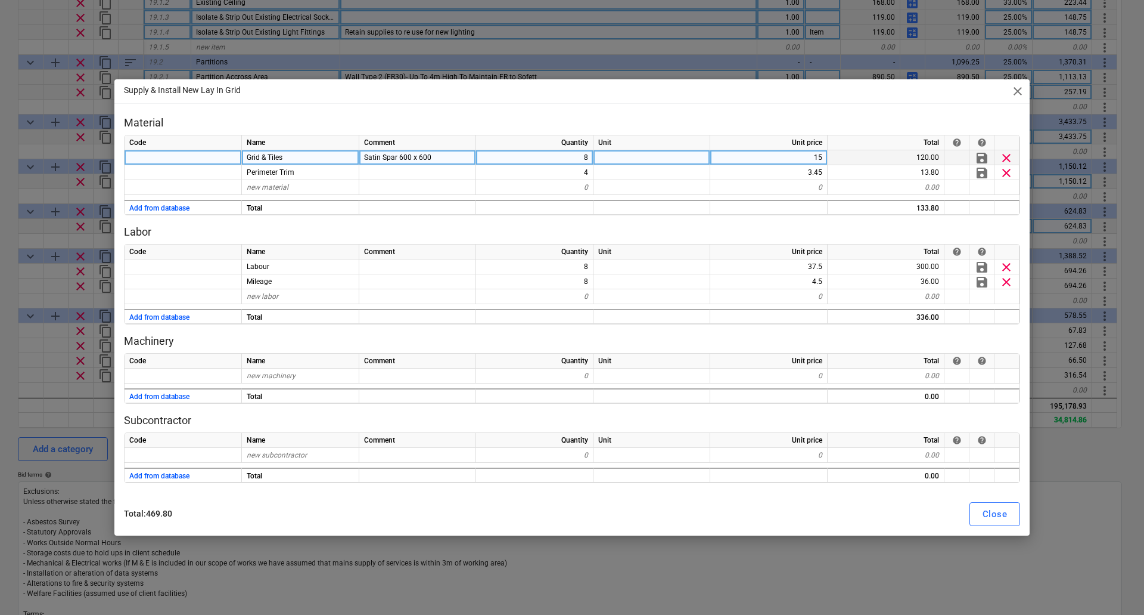
click at [567, 159] on div "8" at bounding box center [534, 157] width 117 height 15
type input "12"
type textarea "x"
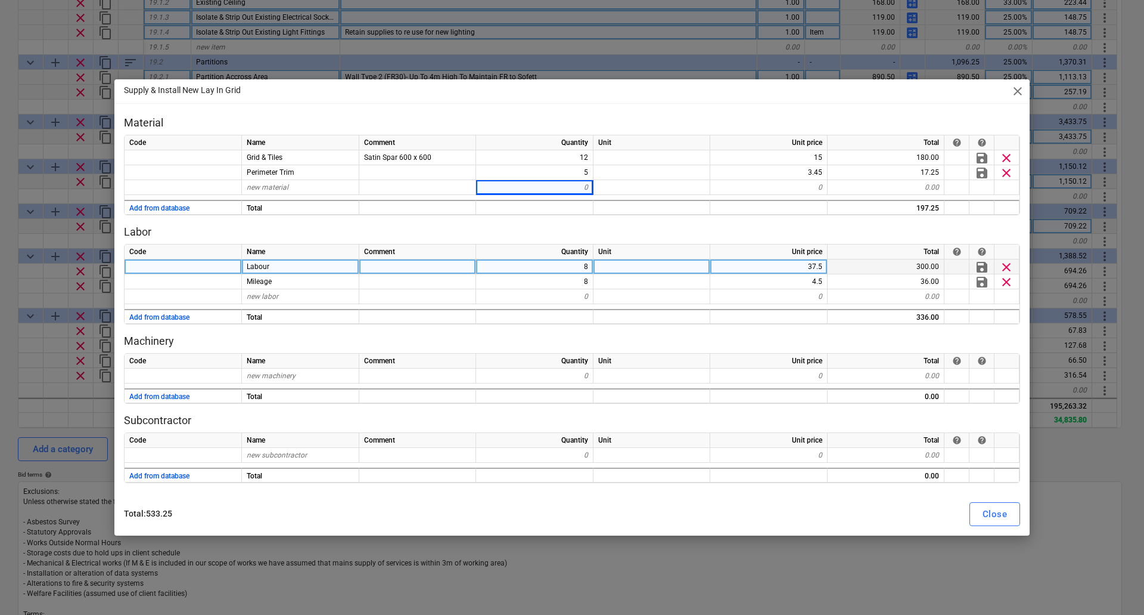
click at [583, 266] on div "8" at bounding box center [534, 266] width 117 height 15
type input "12"
type textarea "x"
type input "12"
click at [1002, 511] on div "Close" at bounding box center [995, 513] width 24 height 15
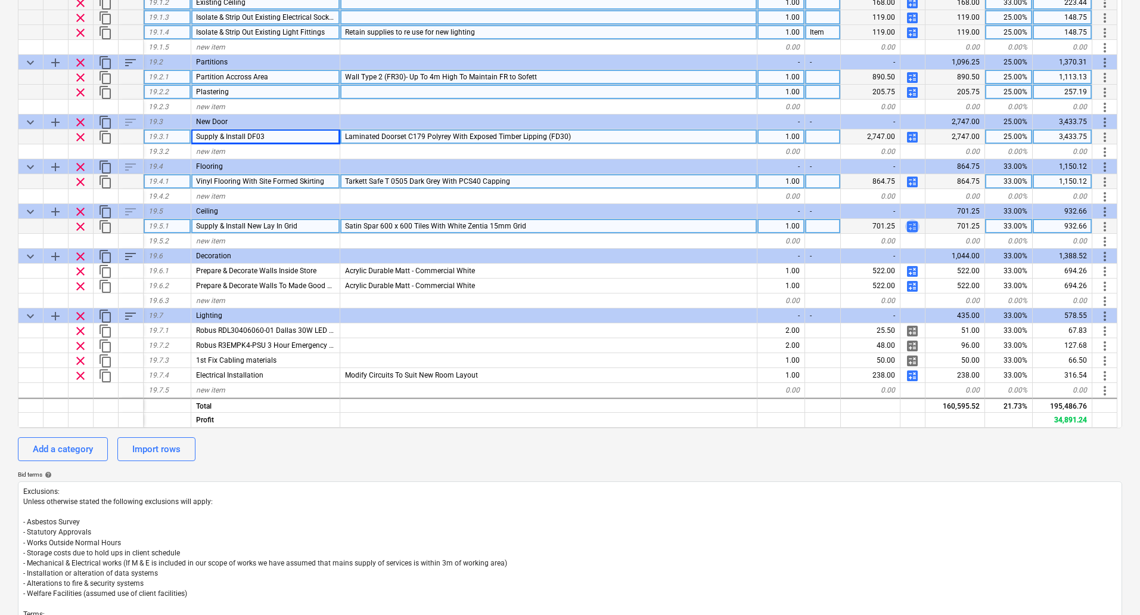
click at [914, 227] on span "calculate" at bounding box center [912, 226] width 14 height 14
type textarea "x"
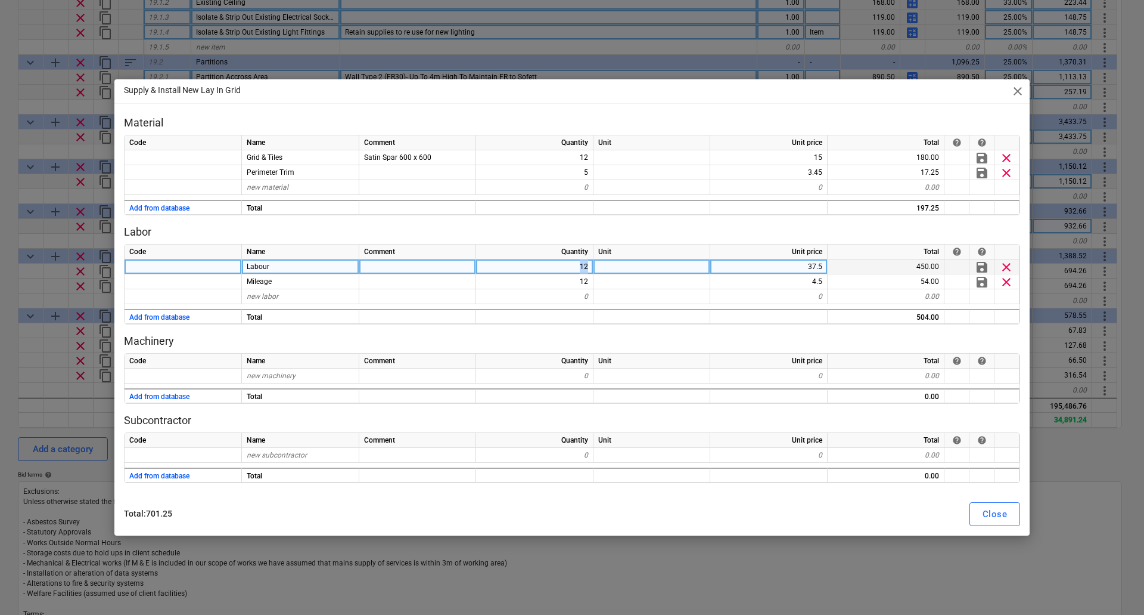
drag, startPoint x: 576, startPoint y: 266, endPoint x: 623, endPoint y: 266, distance: 47.7
click at [0, 0] on div "Labour 12 37.5 450.00 save clear" at bounding box center [0, 0] width 0 height 0
click at [572, 262] on div "12" at bounding box center [534, 266] width 117 height 15
type input "10"
type textarea "x"
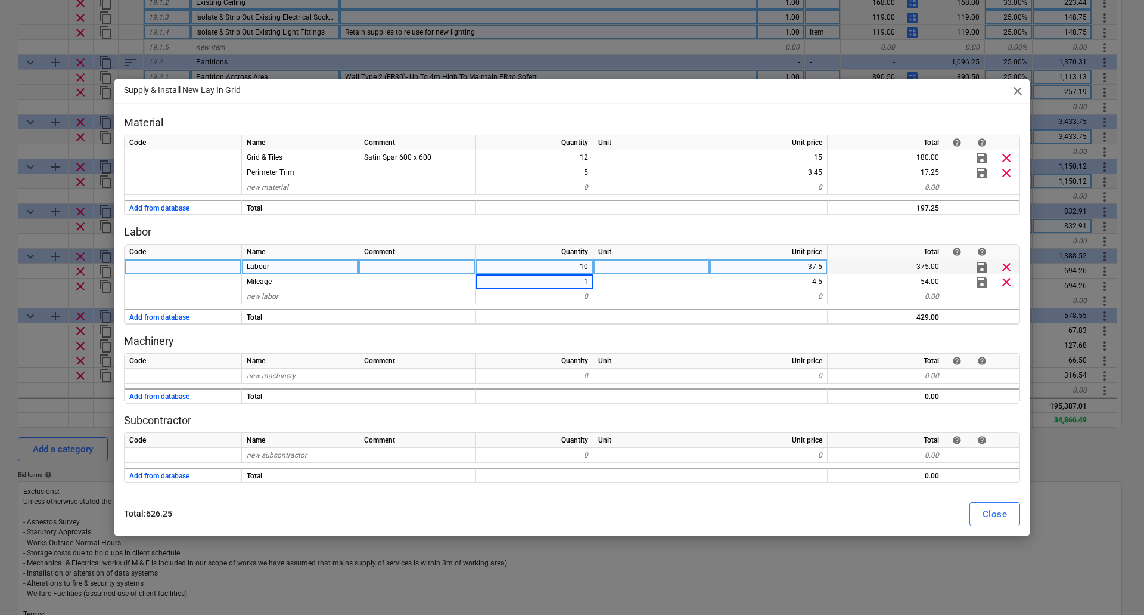
type input "10"
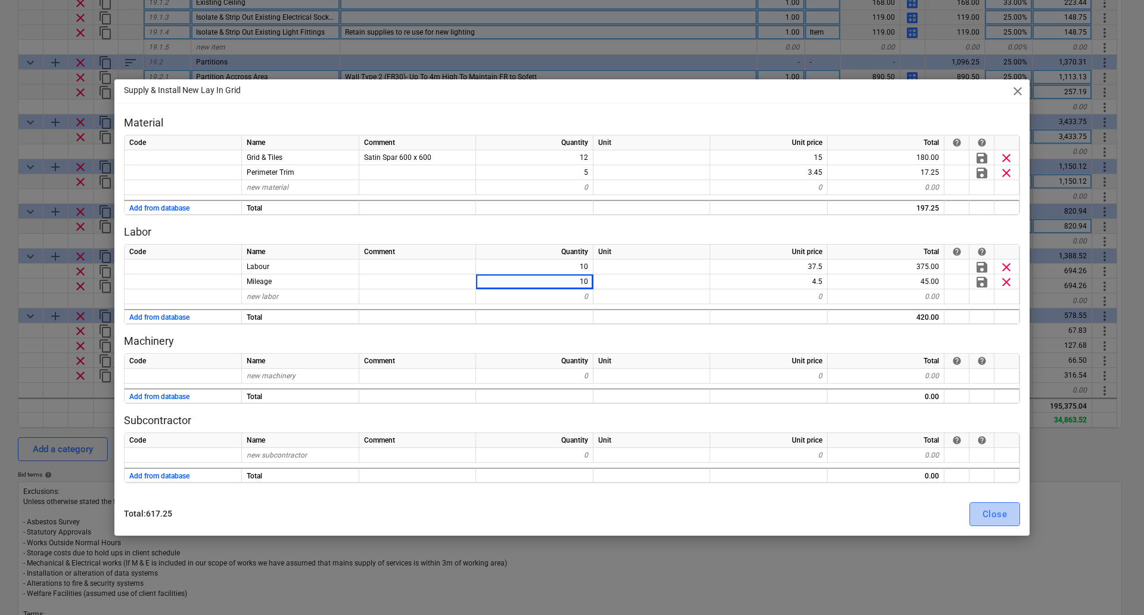
click at [998, 517] on div "Close" at bounding box center [995, 513] width 24 height 15
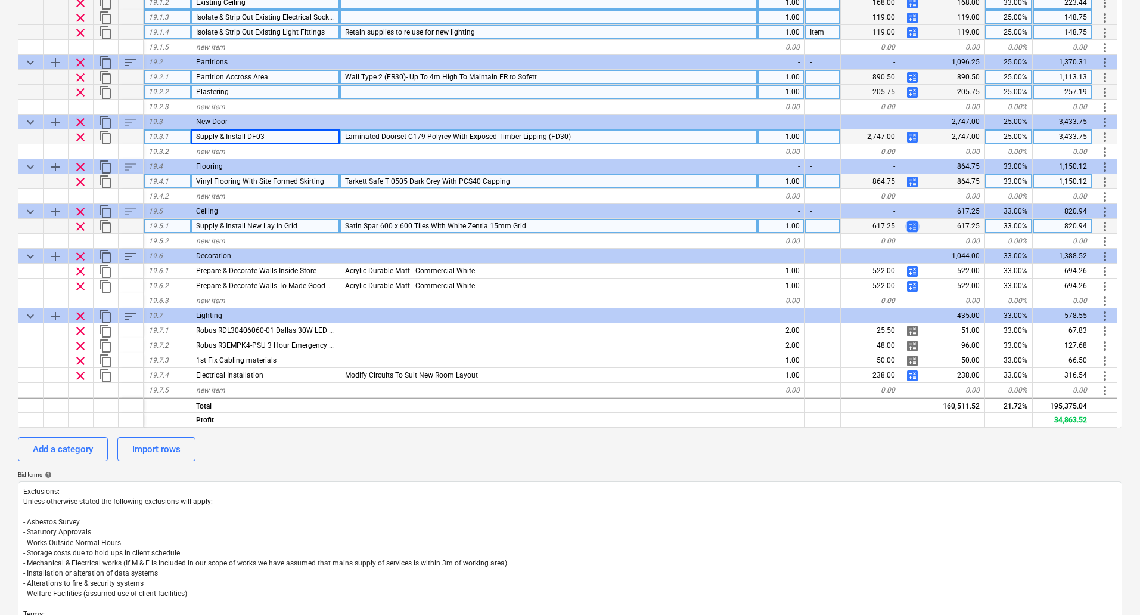
click at [911, 225] on span "calculate" at bounding box center [912, 226] width 14 height 14
type textarea "x"
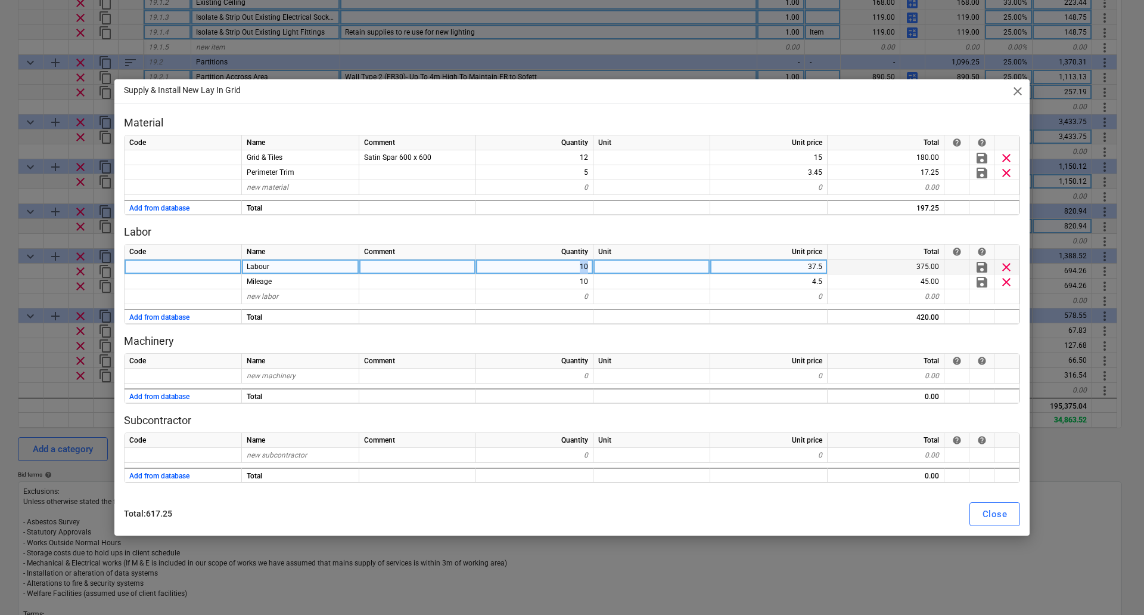
drag, startPoint x: 577, startPoint y: 265, endPoint x: 621, endPoint y: 272, distance: 44.7
click at [0, 0] on div "Labour 10 37.5 375.00 save clear" at bounding box center [0, 0] width 0 height 0
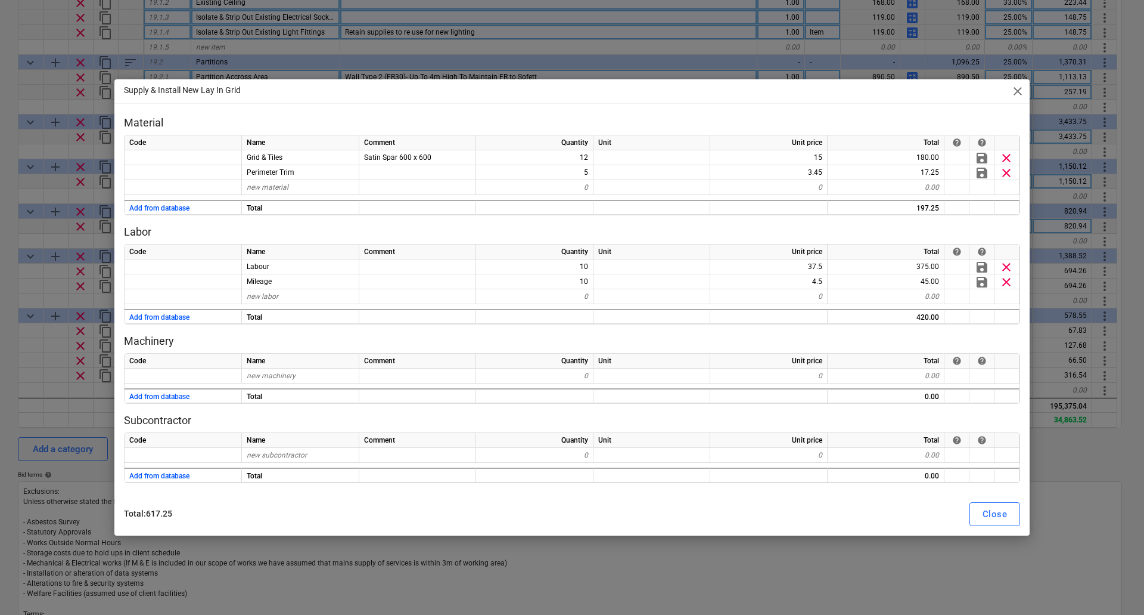
click at [580, 259] on div "Quantity" at bounding box center [534, 251] width 117 height 15
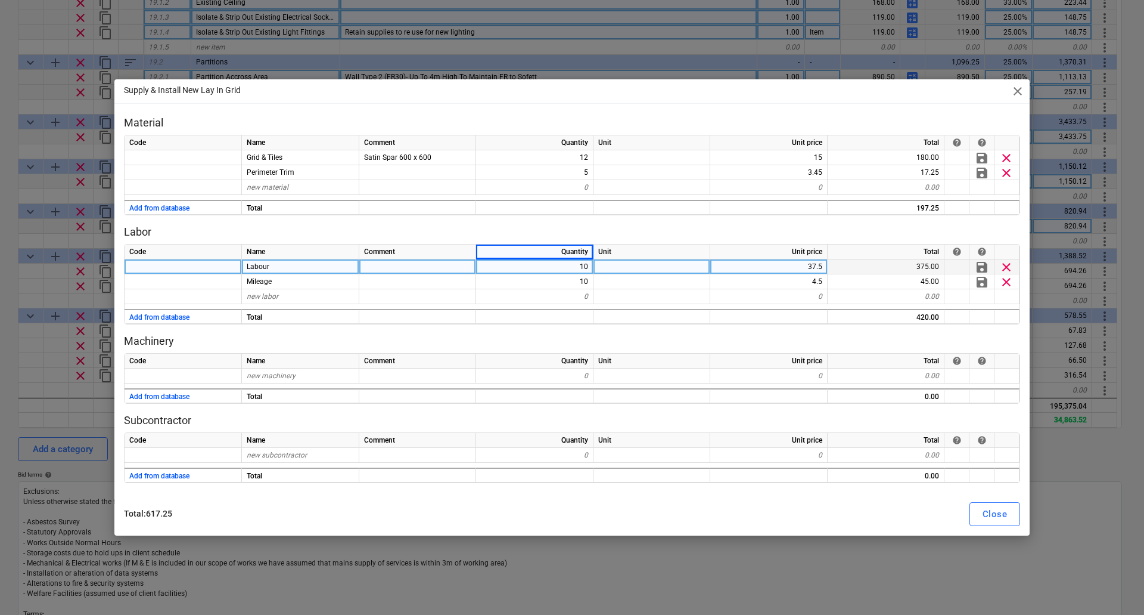
click at [584, 265] on div "10" at bounding box center [534, 266] width 117 height 15
type input "8"
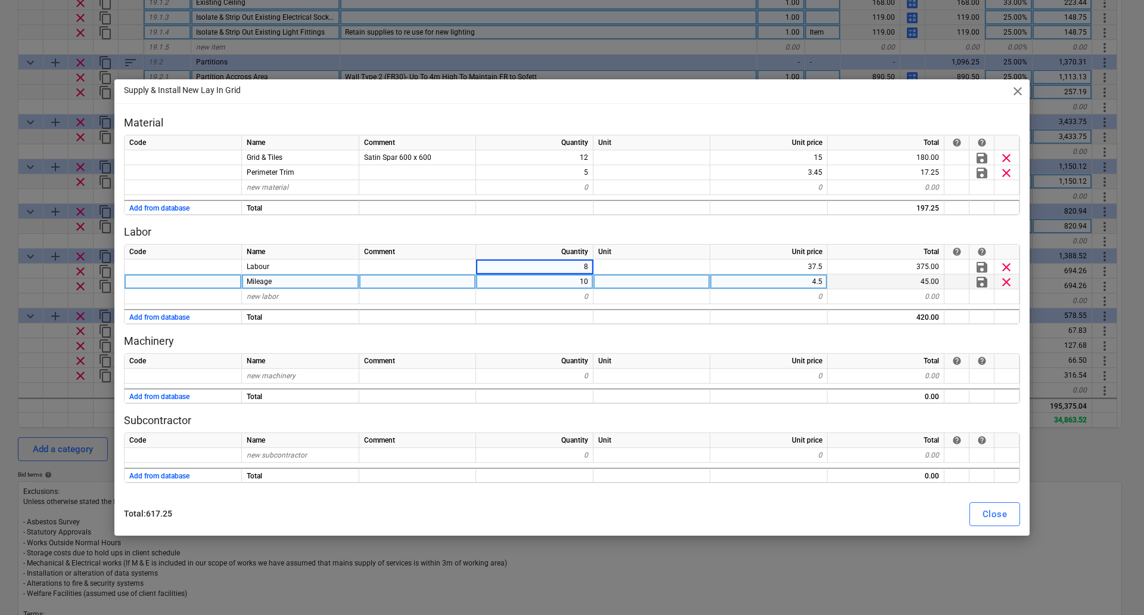
click at [587, 282] on div "10" at bounding box center [534, 281] width 117 height 15
type textarea "x"
type input "8"
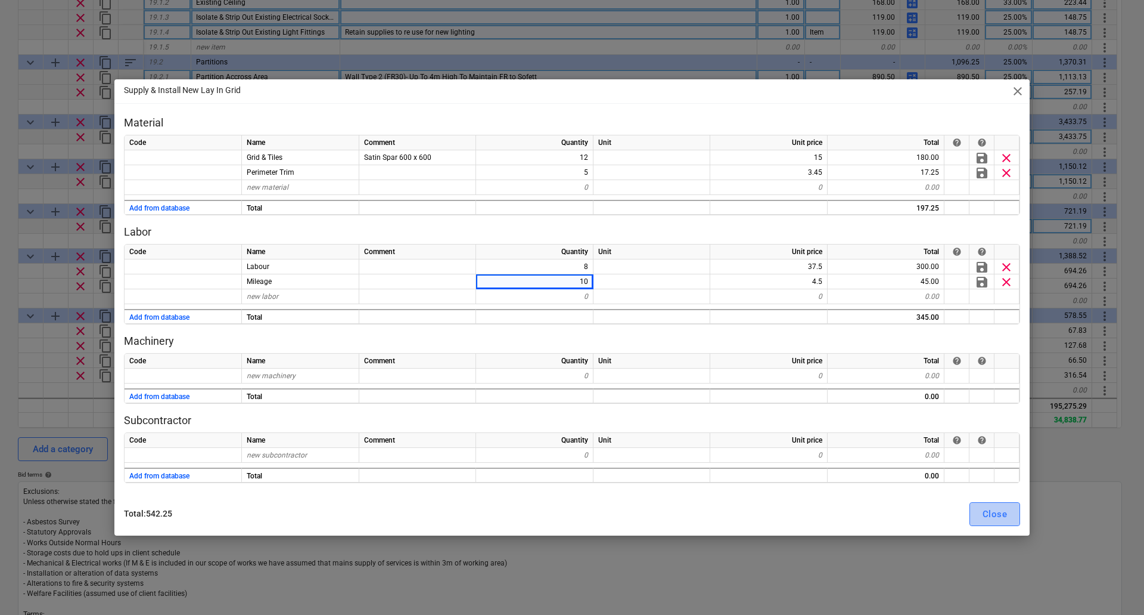
click at [999, 517] on div "Close" at bounding box center [995, 513] width 24 height 15
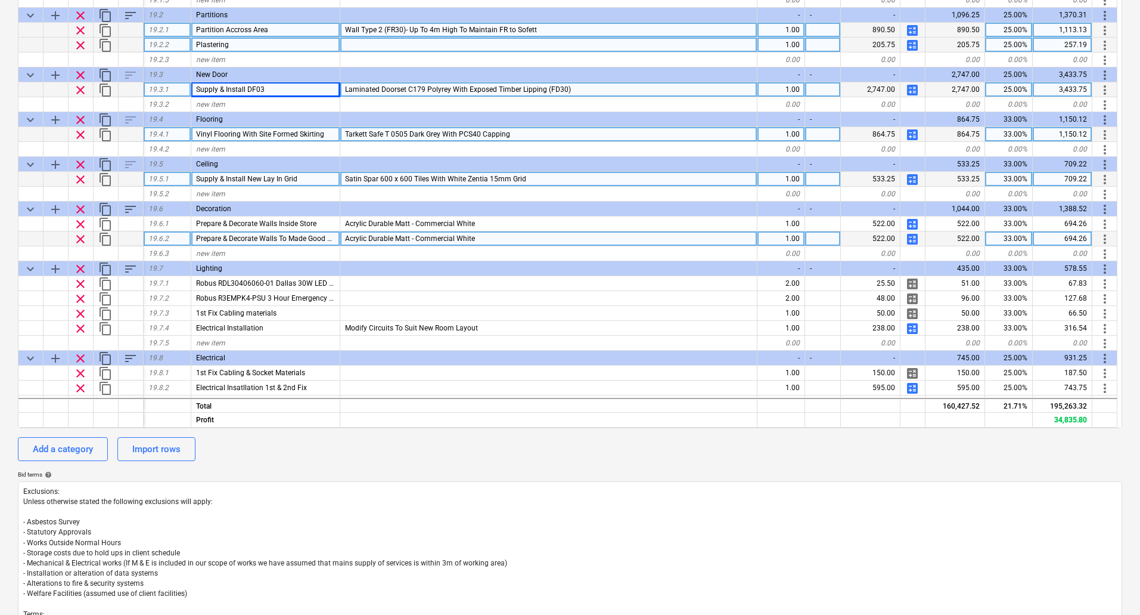
scroll to position [6170, 0]
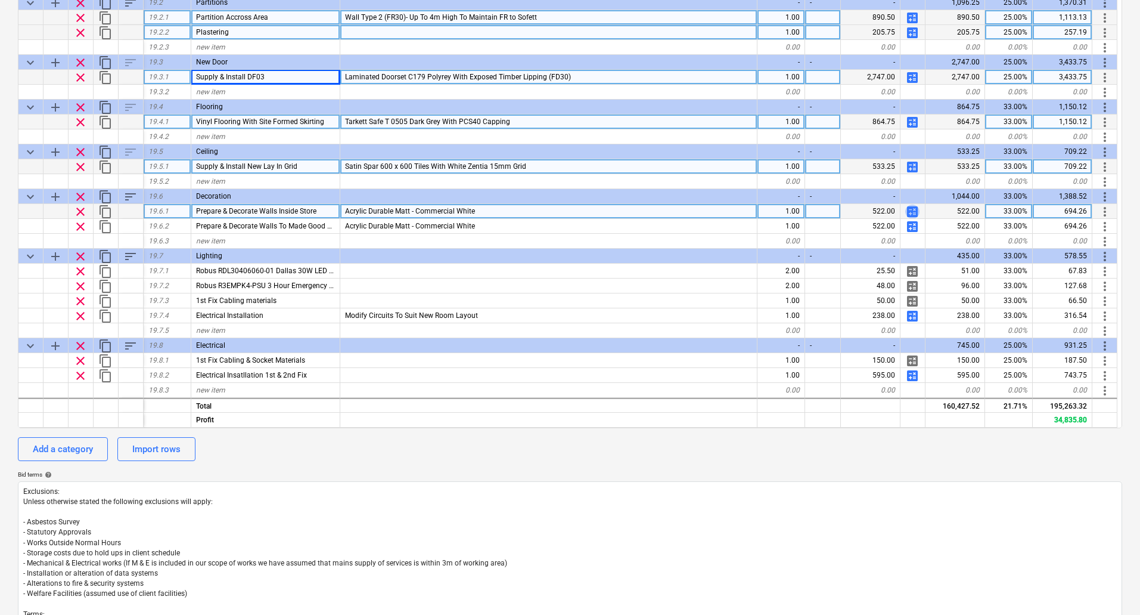
click at [912, 210] on span "calculate" at bounding box center [912, 211] width 14 height 14
type textarea "x"
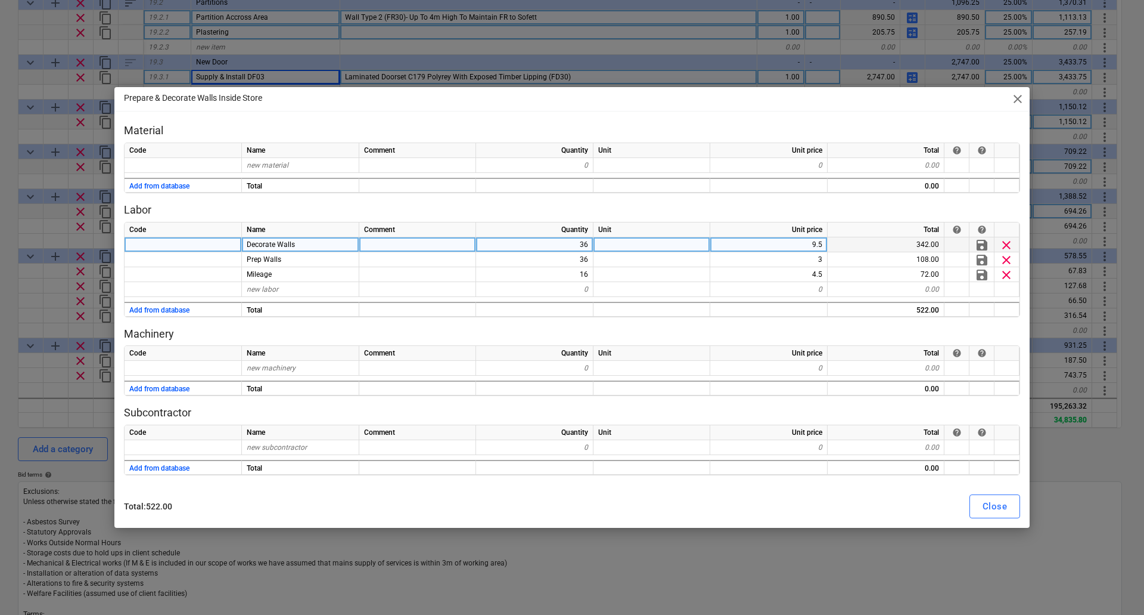
click at [583, 245] on div "36" at bounding box center [534, 244] width 117 height 15
type input "42"
click at [985, 500] on div "Close" at bounding box center [995, 505] width 24 height 15
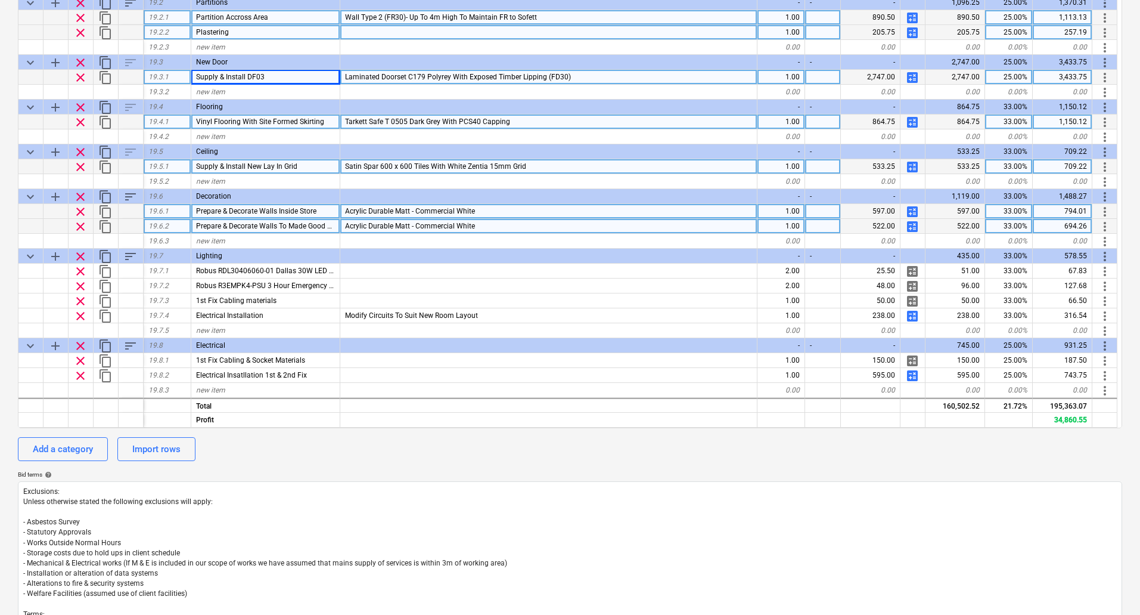
click at [914, 227] on span "calculate" at bounding box center [912, 226] width 14 height 14
type textarea "x"
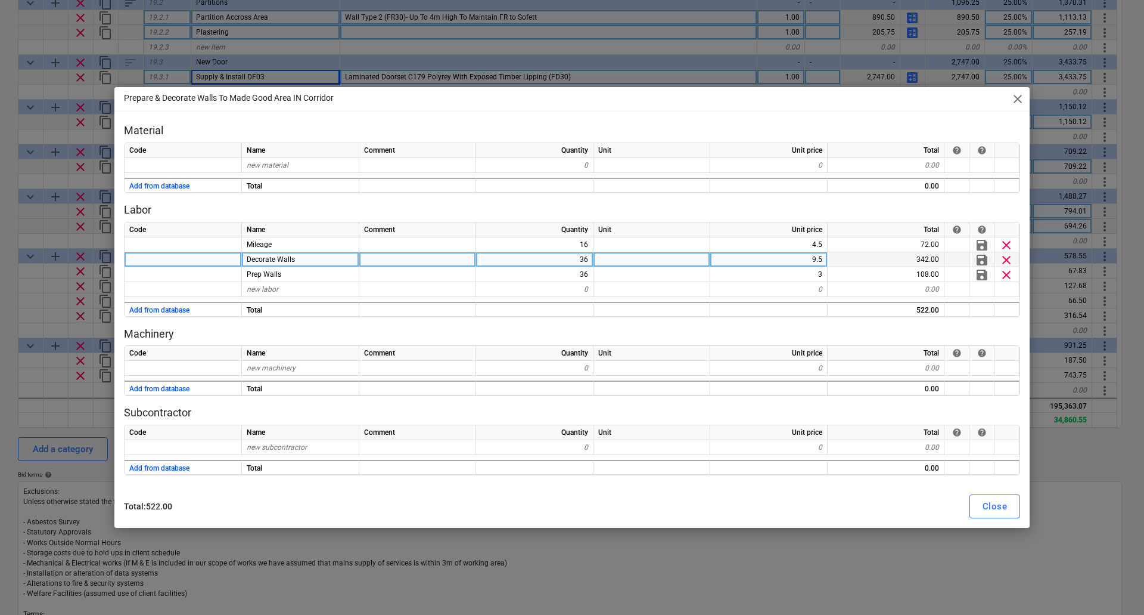
click at [585, 253] on div "36" at bounding box center [534, 259] width 117 height 15
type input "42"
type textarea "x"
type input "42"
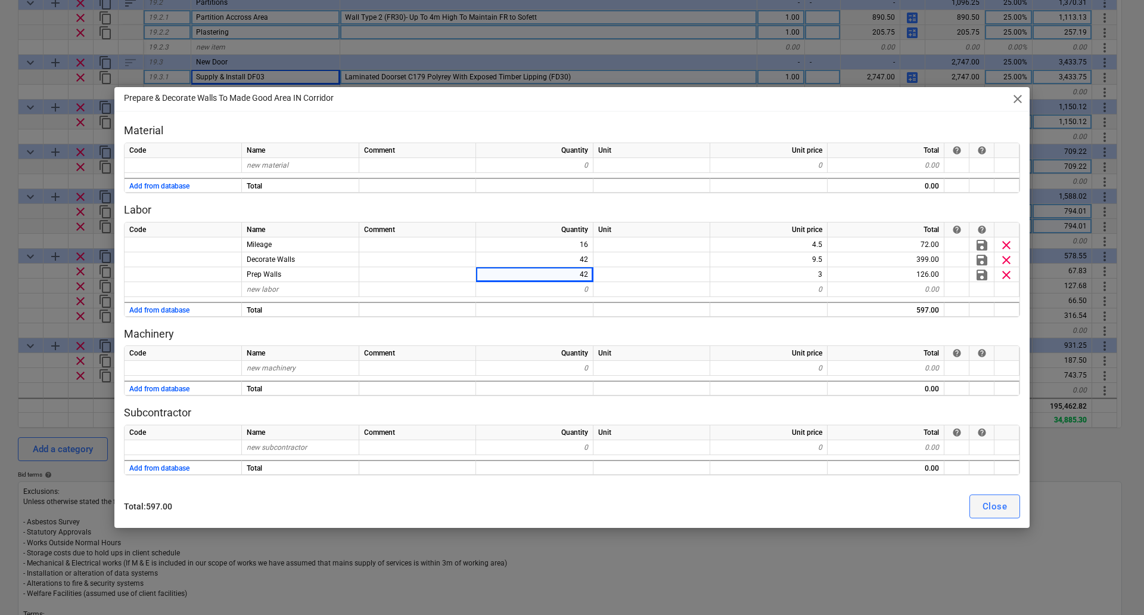
click at [985, 502] on div "Close" at bounding box center [995, 505] width 24 height 15
type textarea "x"
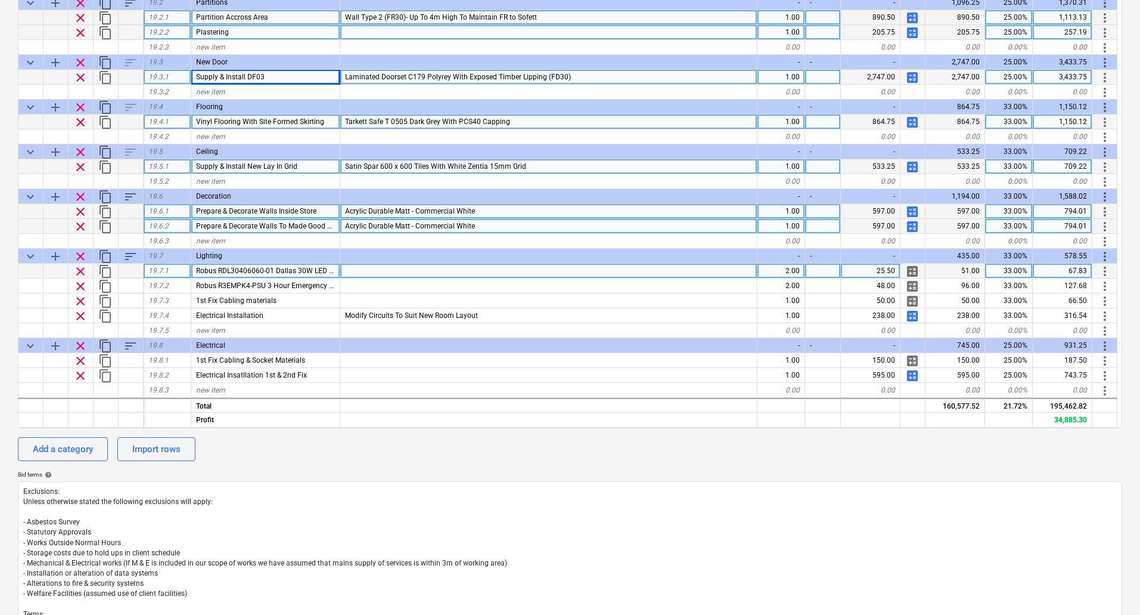
click at [794, 271] on div "2.00" at bounding box center [782, 270] width 48 height 15
type input "4"
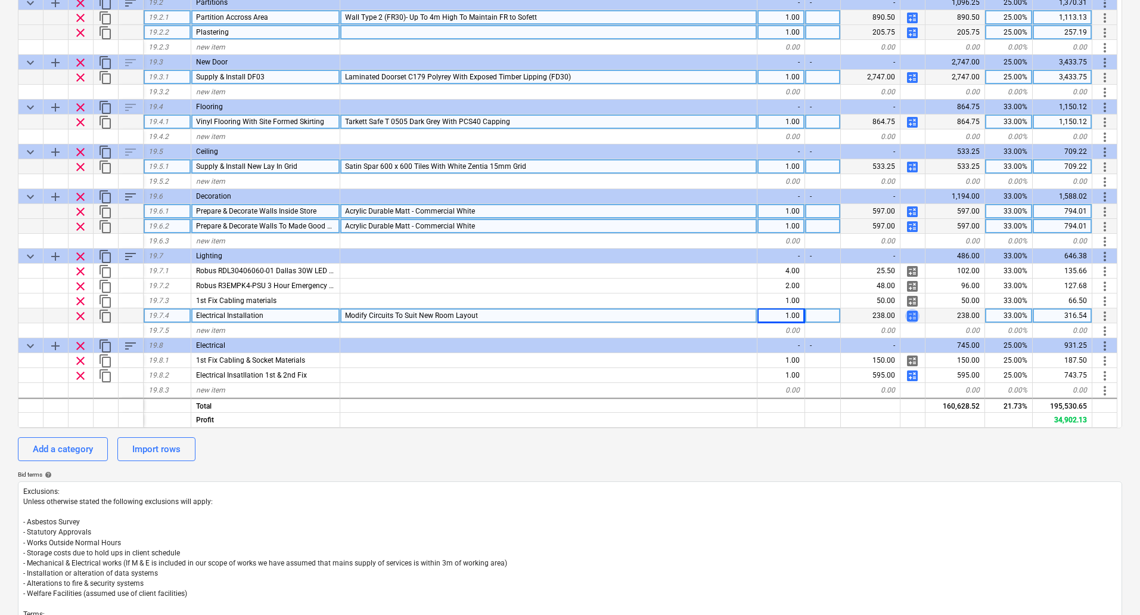
click at [912, 316] on span "calculate" at bounding box center [912, 316] width 14 height 14
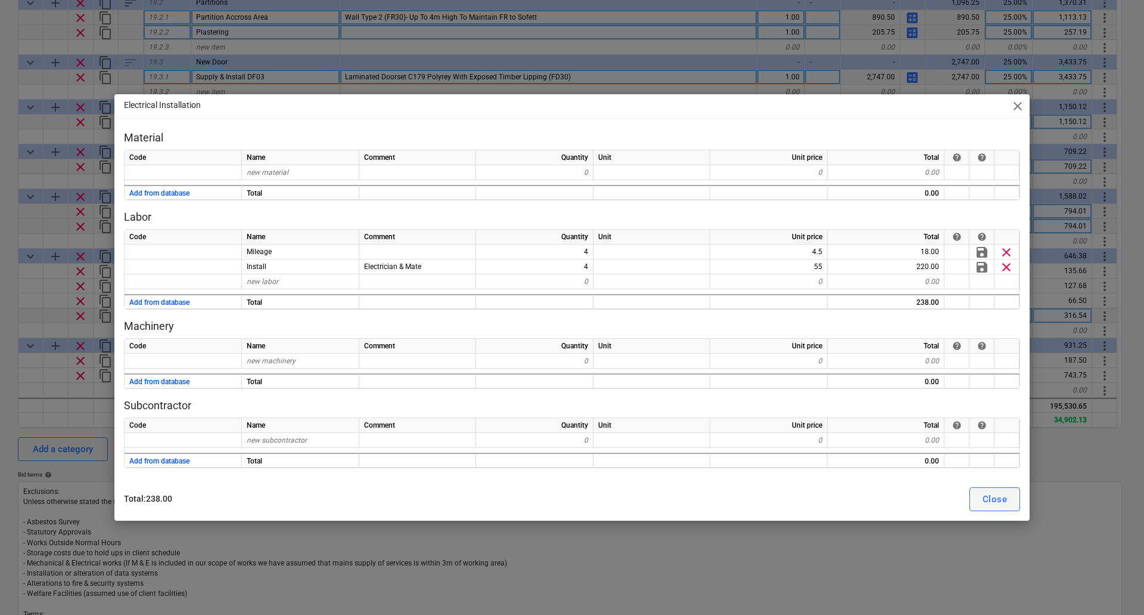
click at [997, 498] on div "Close" at bounding box center [995, 498] width 24 height 15
type textarea "x"
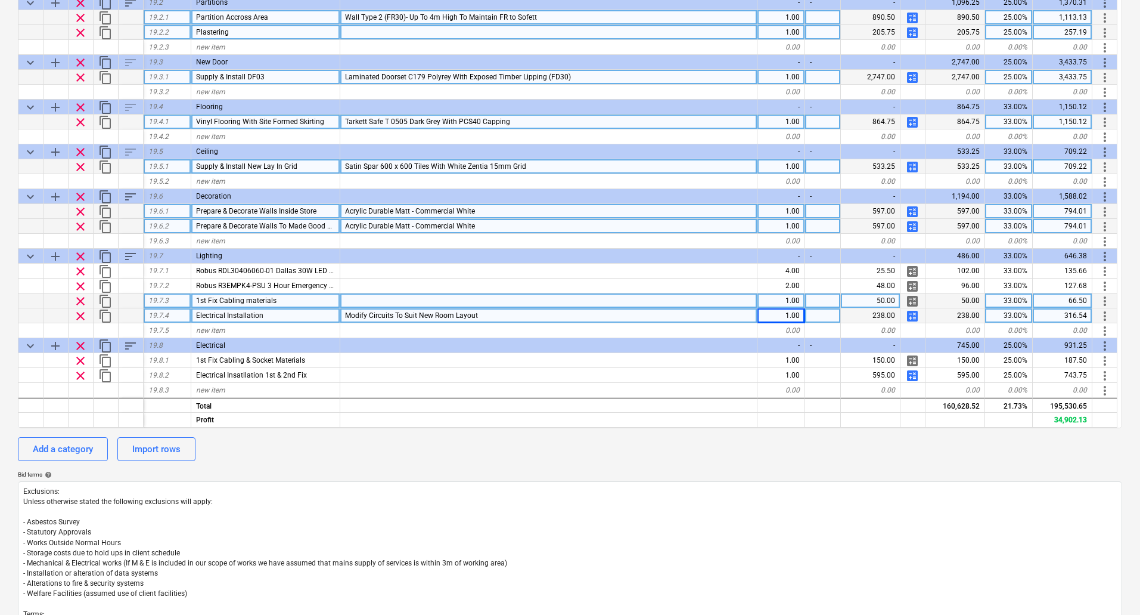
click at [866, 299] on div "50.00" at bounding box center [871, 300] width 60 height 15
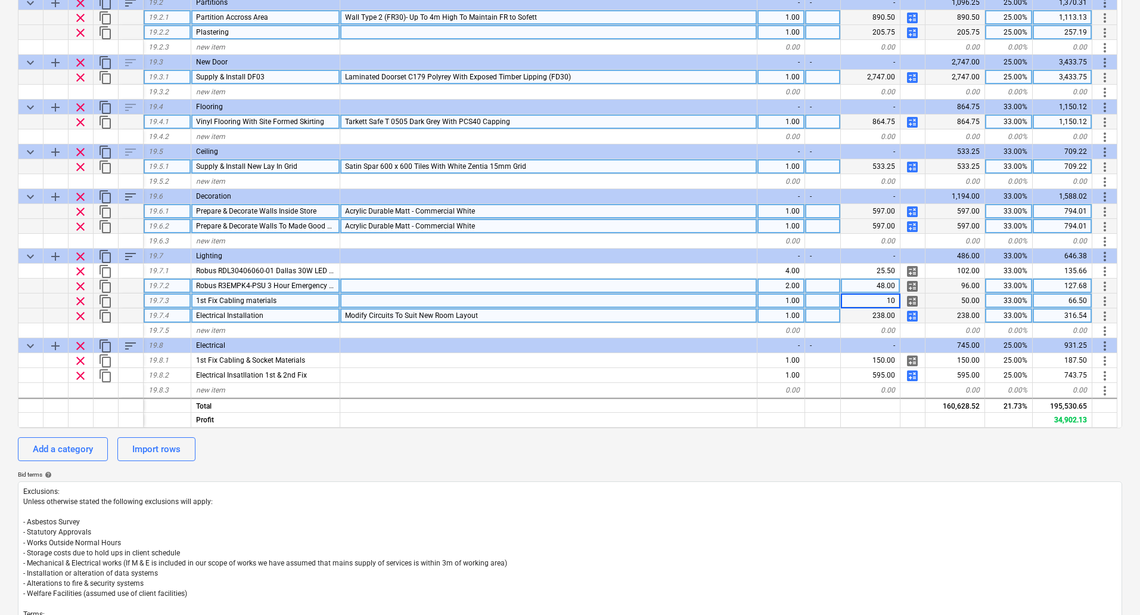
type input "100"
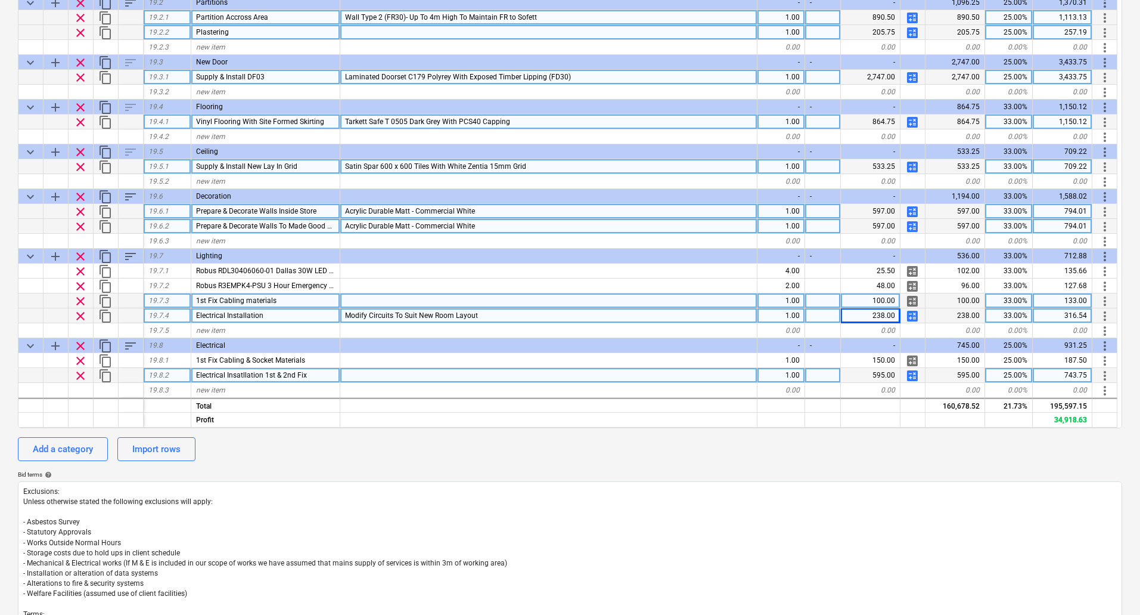
click at [914, 373] on span "calculate" at bounding box center [912, 375] width 14 height 14
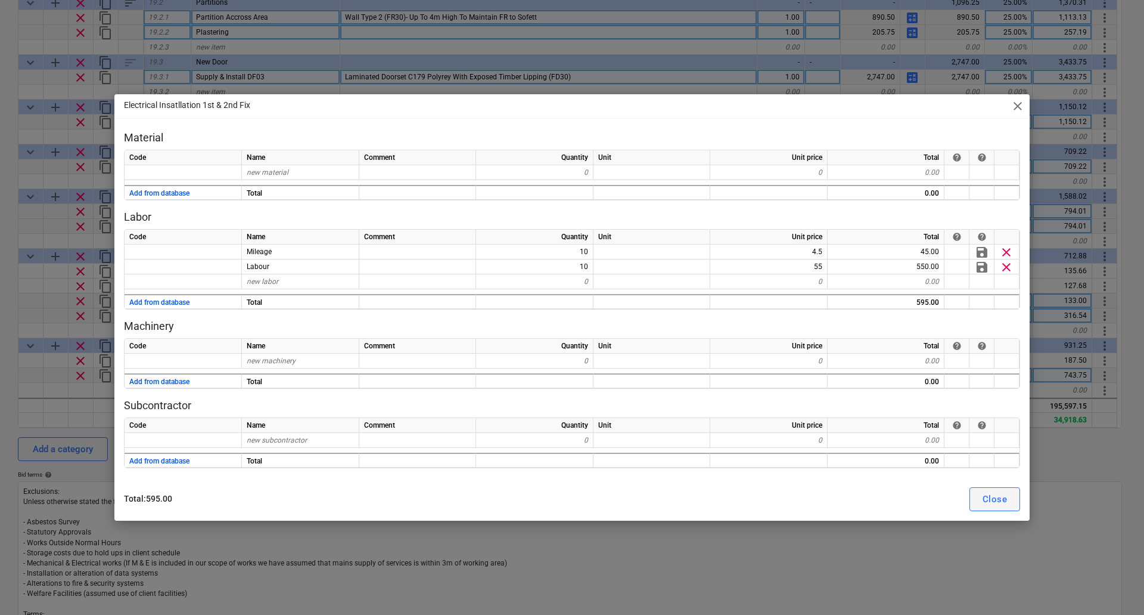
click at [994, 497] on div "Close" at bounding box center [995, 498] width 24 height 15
type textarea "x"
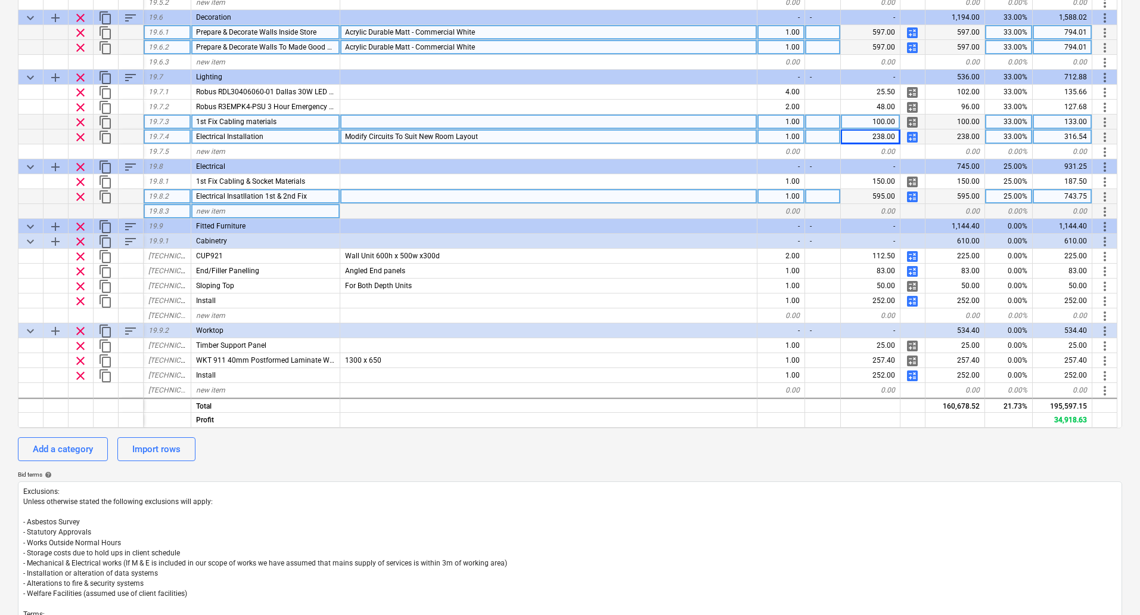
scroll to position [6468, 0]
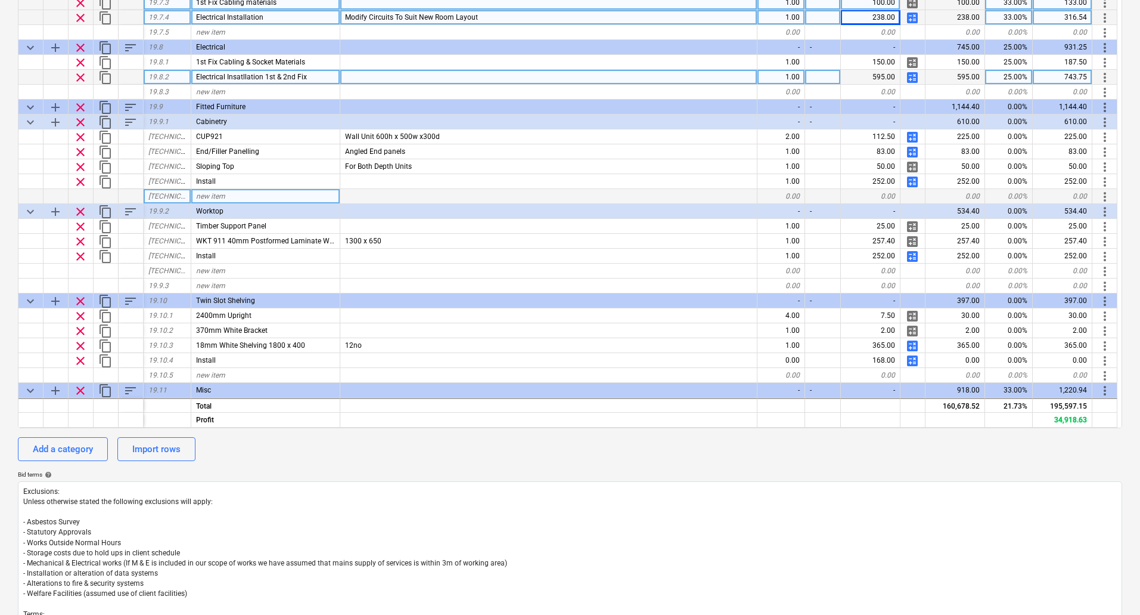
click at [225, 195] on div "new item" at bounding box center [265, 196] width 149 height 15
type input "CUP920"
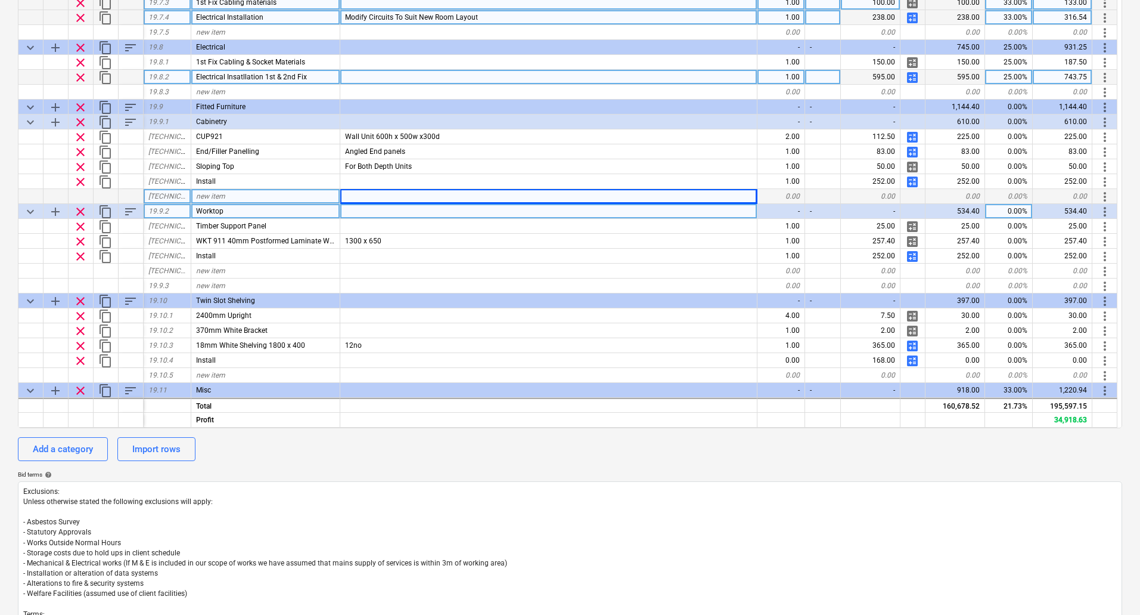
type textarea "x"
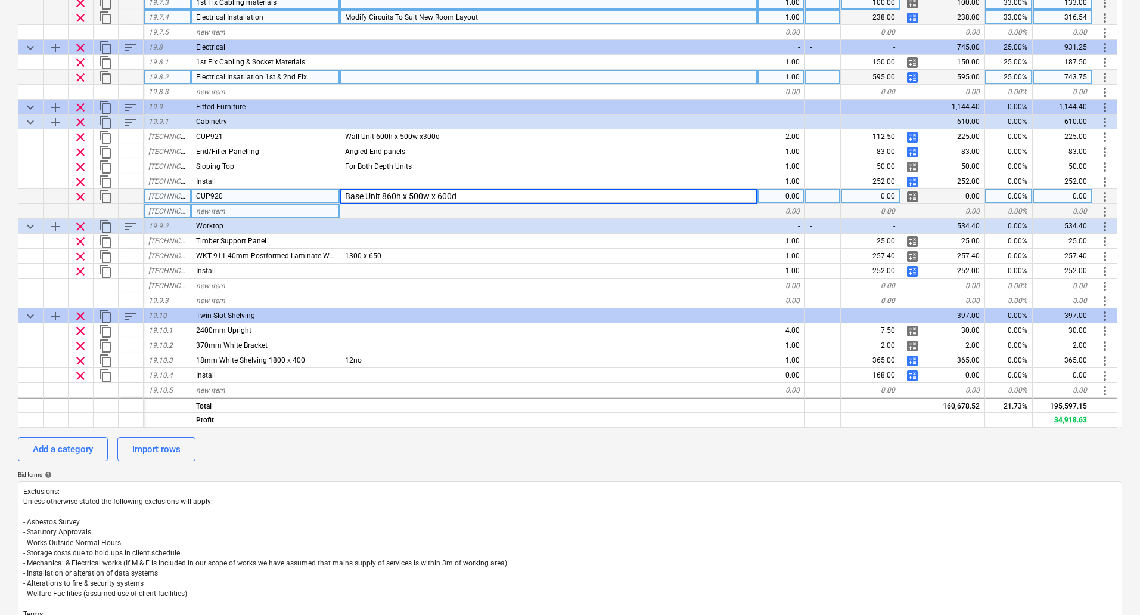
type input "Base Unit 860h x 500w x 600d"
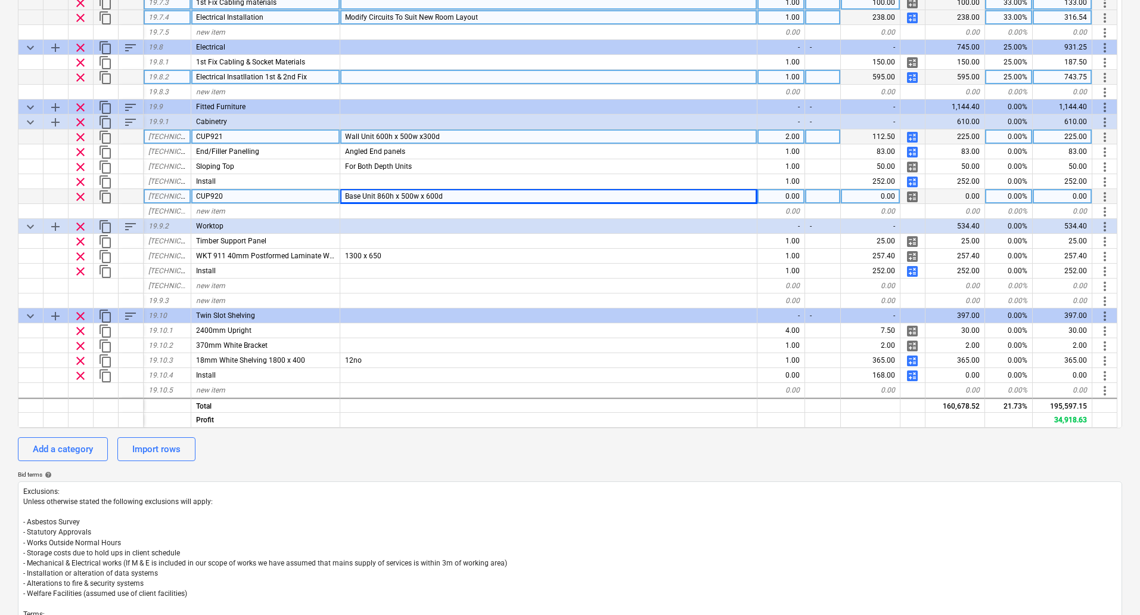
click at [915, 138] on span "calculate" at bounding box center [912, 137] width 14 height 14
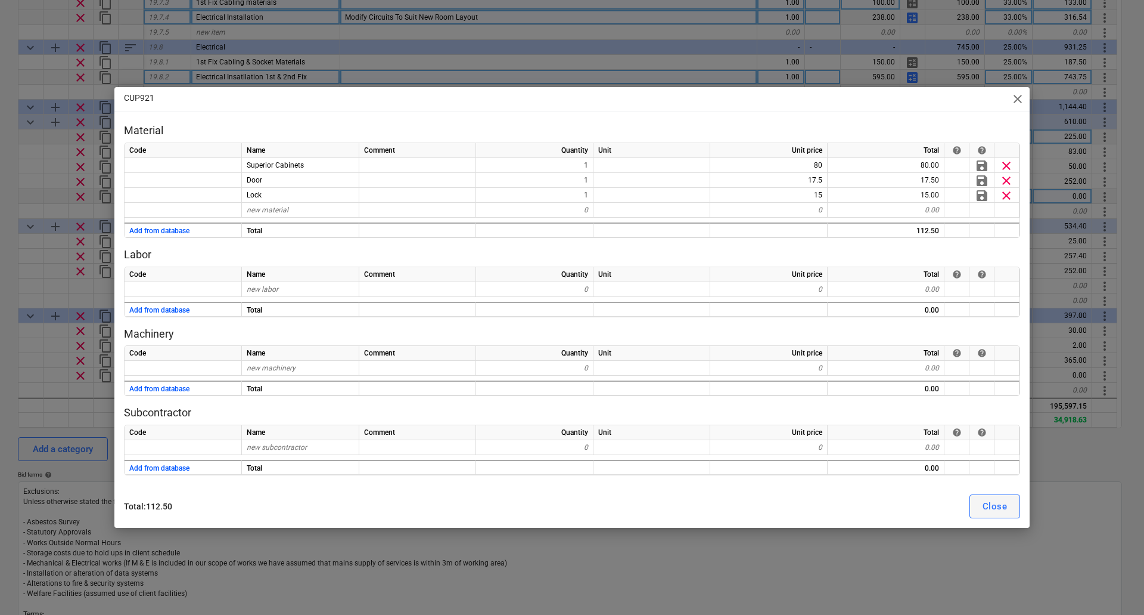
click at [1000, 501] on div "Close" at bounding box center [995, 505] width 24 height 15
type textarea "x"
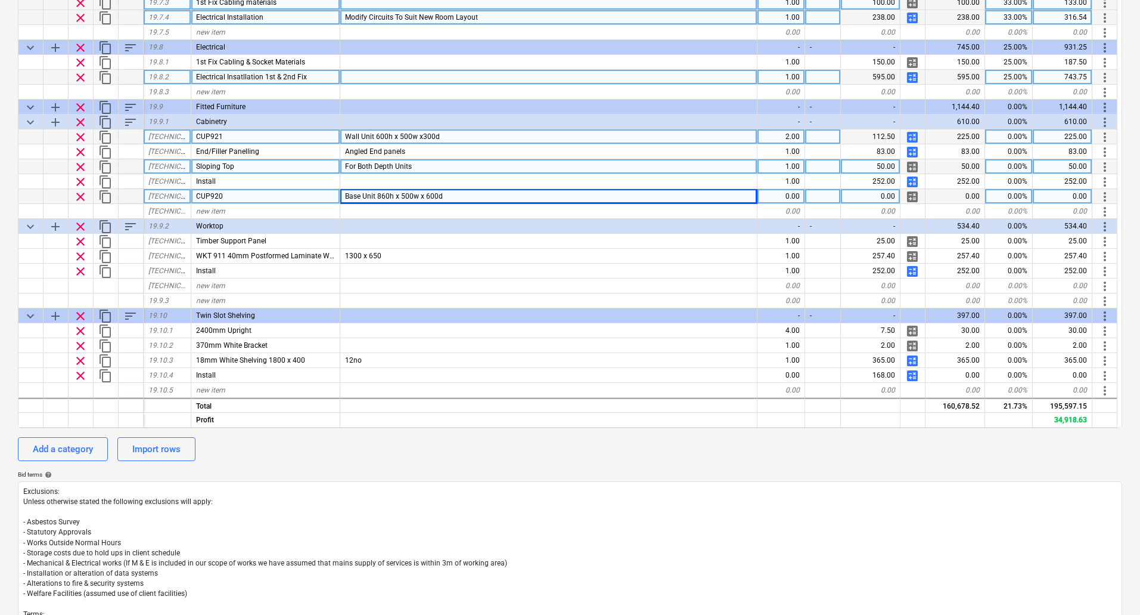
click at [883, 165] on div "50.00" at bounding box center [871, 166] width 60 height 15
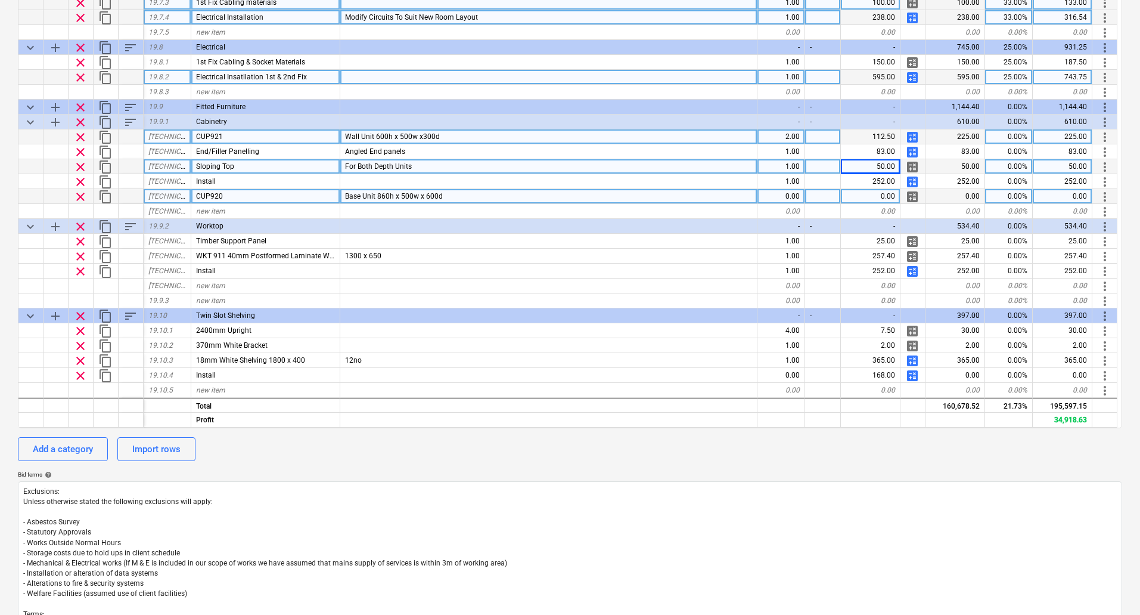
click at [423, 164] on div "For Both Depth Units" at bounding box center [548, 166] width 417 height 15
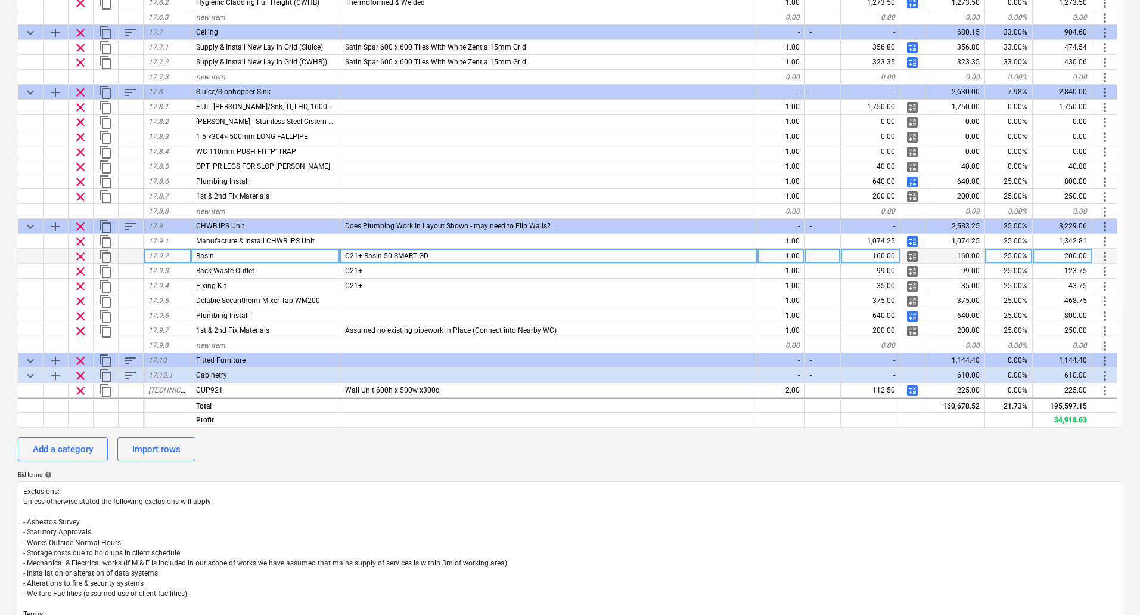
scroll to position [4799, 0]
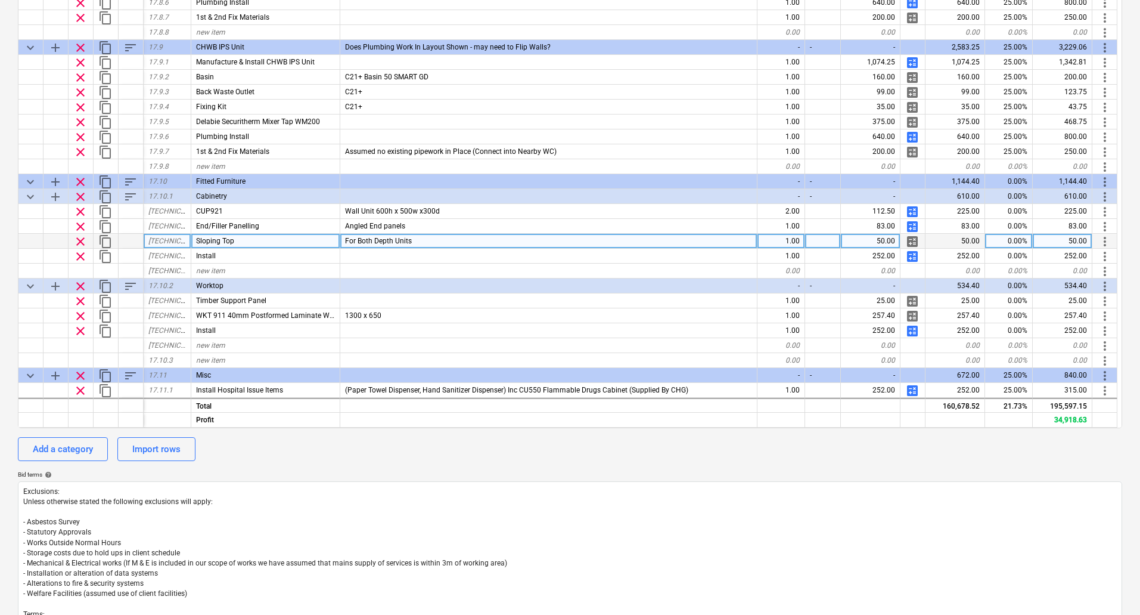
type textarea "x"
click at [444, 247] on div "For Both Depth Units" at bounding box center [548, 241] width 417 height 15
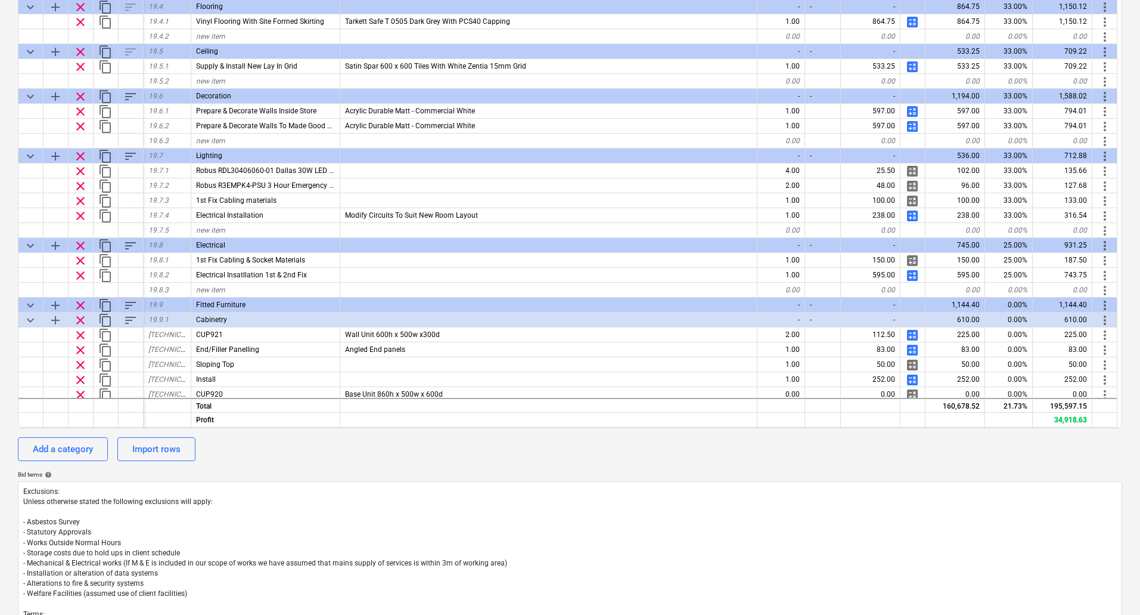
scroll to position [6349, 0]
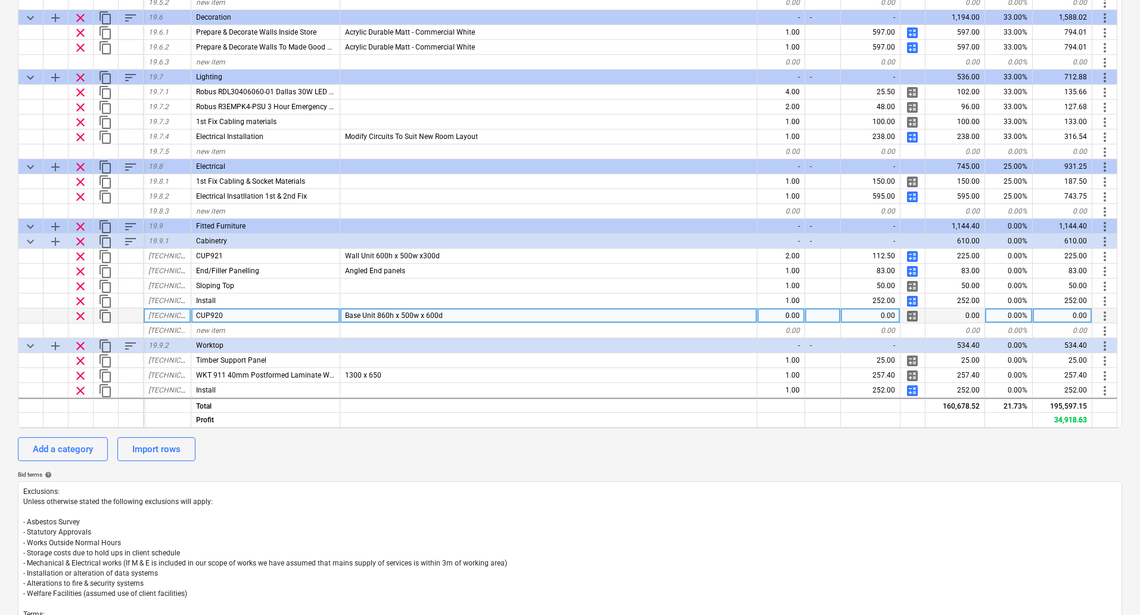
click at [907, 314] on span "calculate" at bounding box center [912, 316] width 14 height 14
type textarea "x"
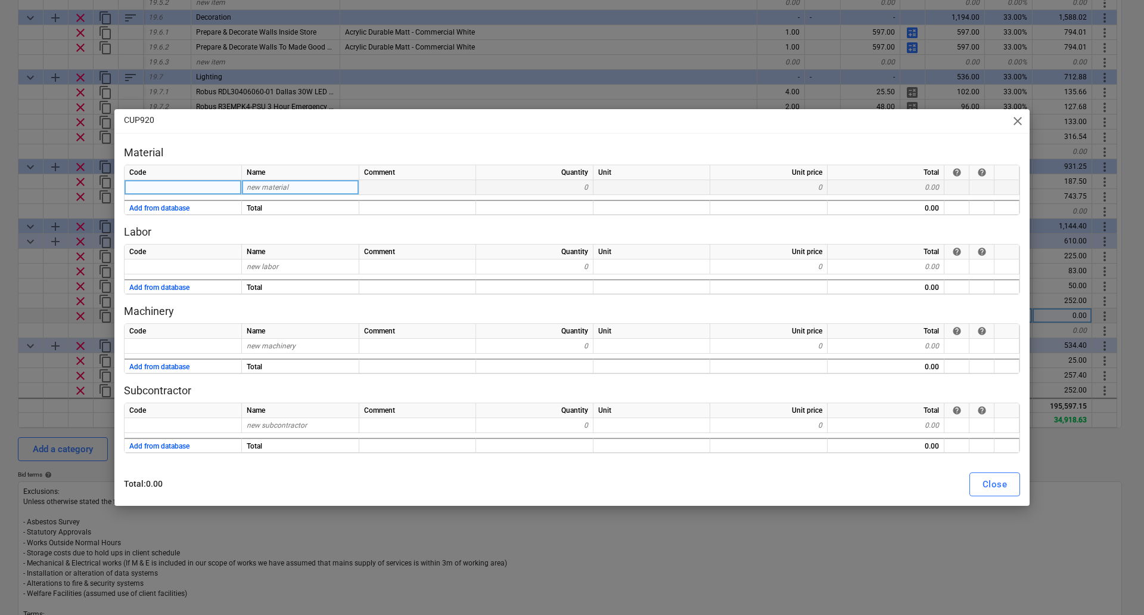
click at [300, 187] on div "new material" at bounding box center [300, 187] width 117 height 15
type input "Superior Cabinets"
type textarea "x"
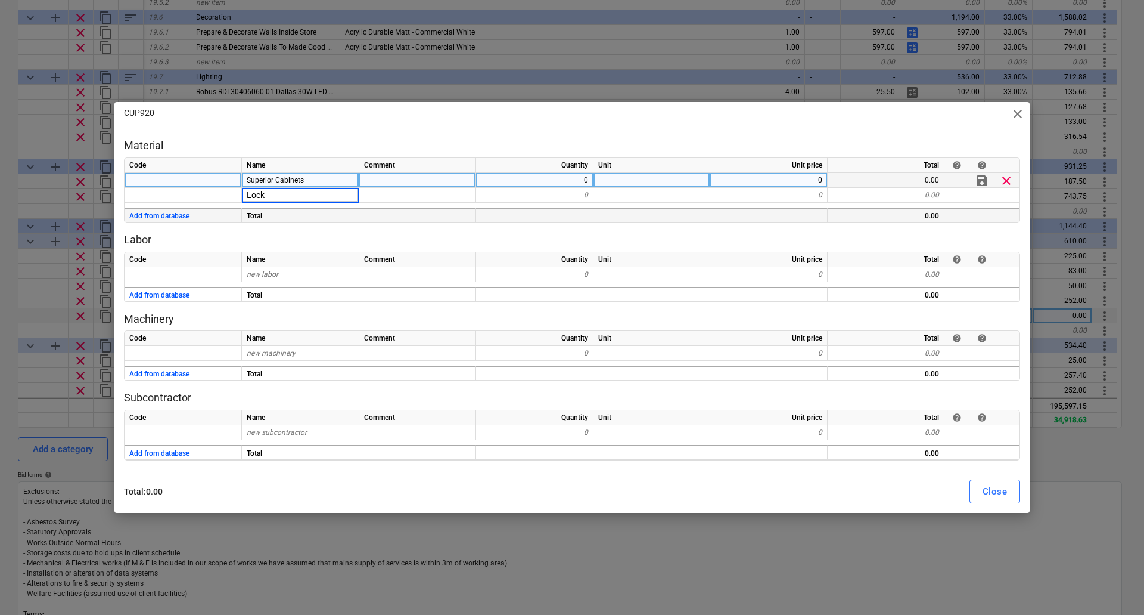
type input "Locks"
type textarea "x"
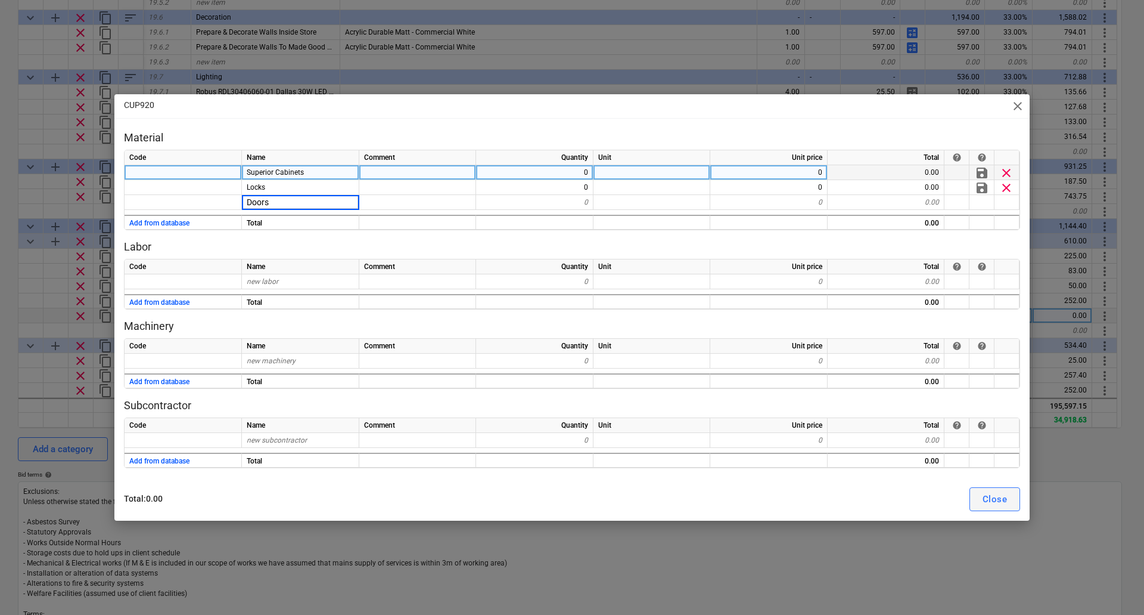
type input "Door"
click at [978, 500] on button "Close" at bounding box center [995, 499] width 51 height 24
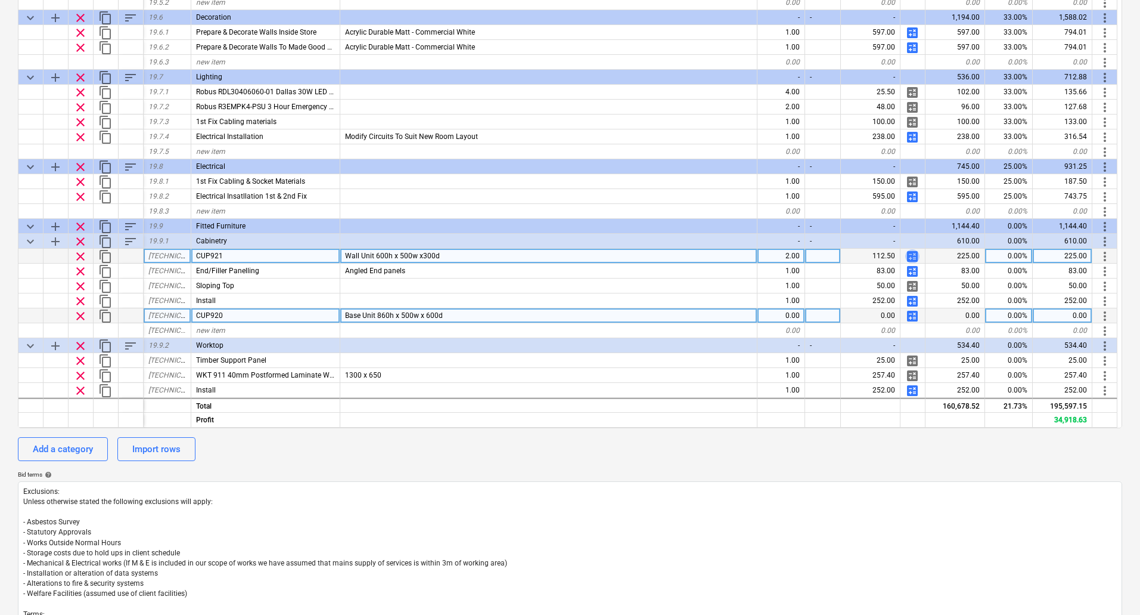
click at [911, 254] on span "calculate" at bounding box center [912, 256] width 14 height 14
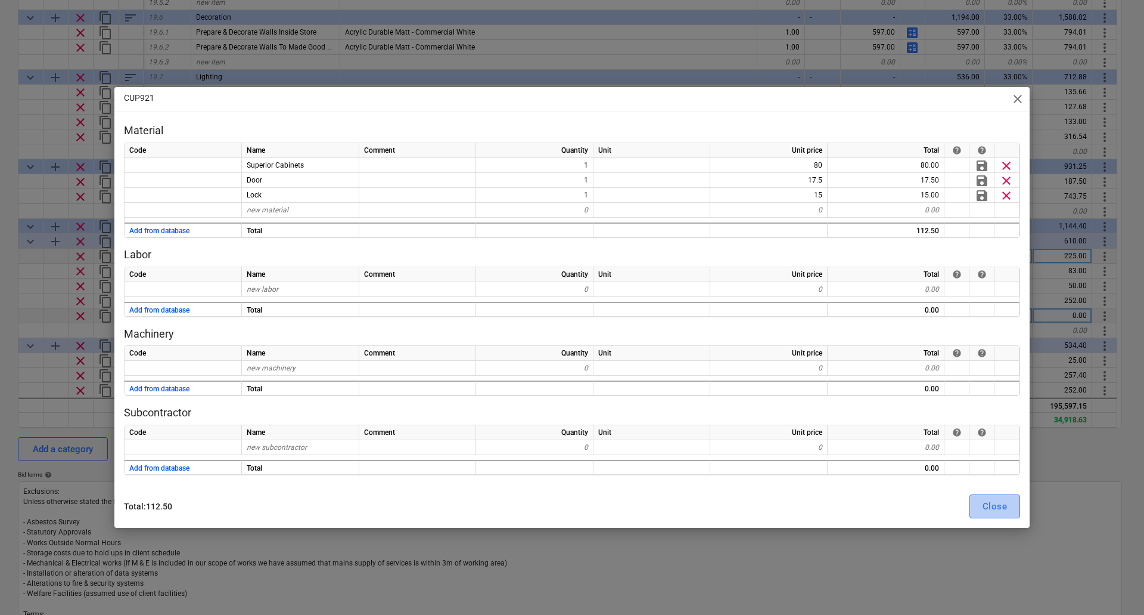
click at [997, 510] on div "Close" at bounding box center [995, 505] width 24 height 15
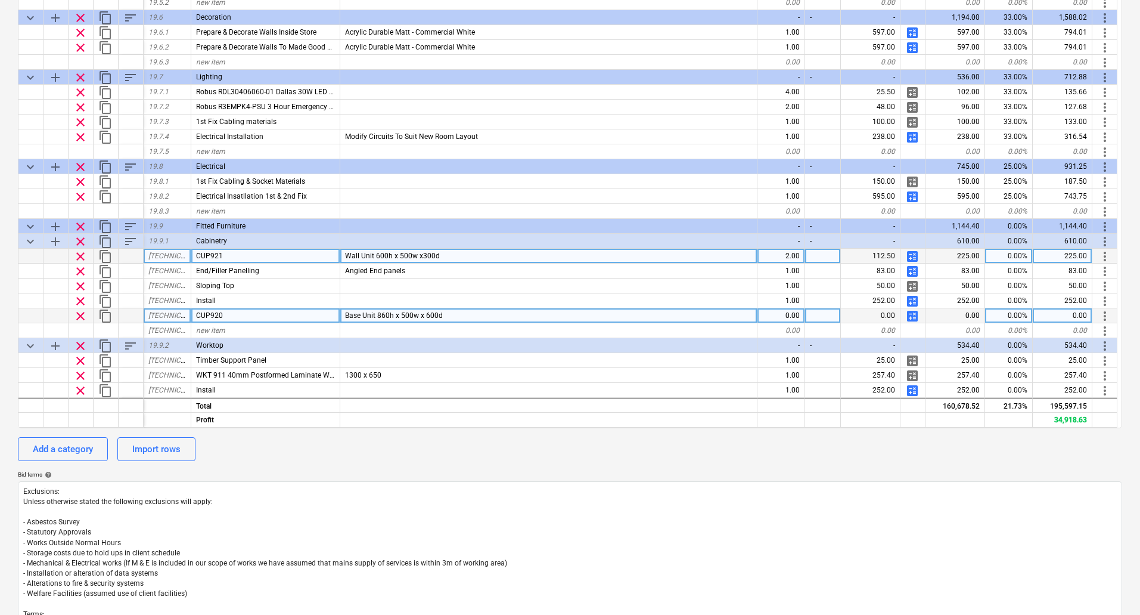
click at [911, 316] on span "calculate" at bounding box center [912, 316] width 14 height 14
type textarea "x"
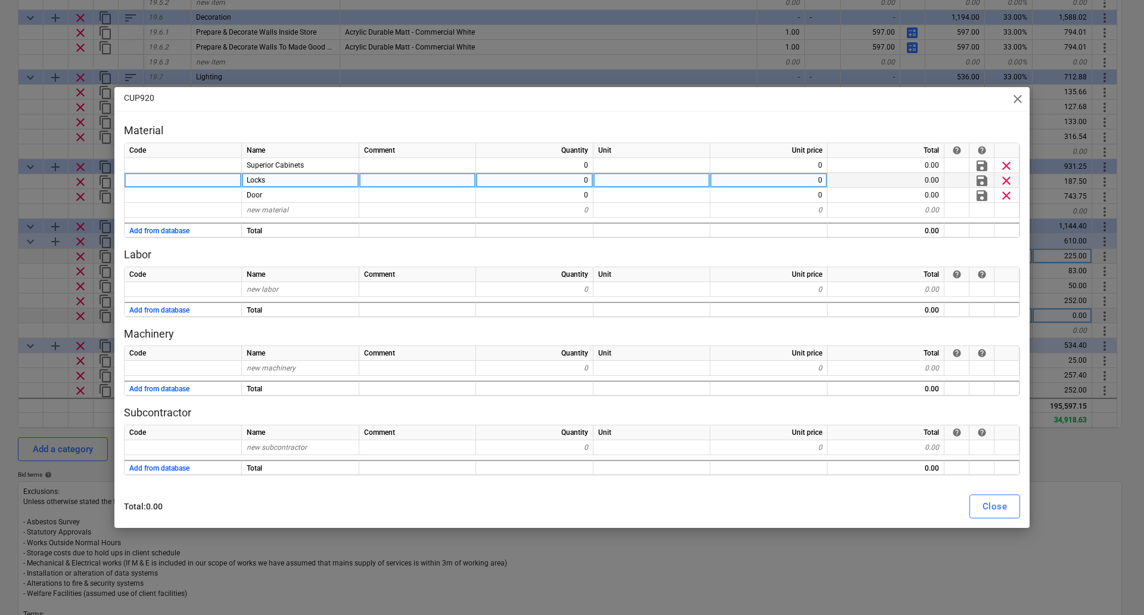
click at [560, 184] on div "0" at bounding box center [534, 180] width 117 height 15
type input "4"
type textarea "x"
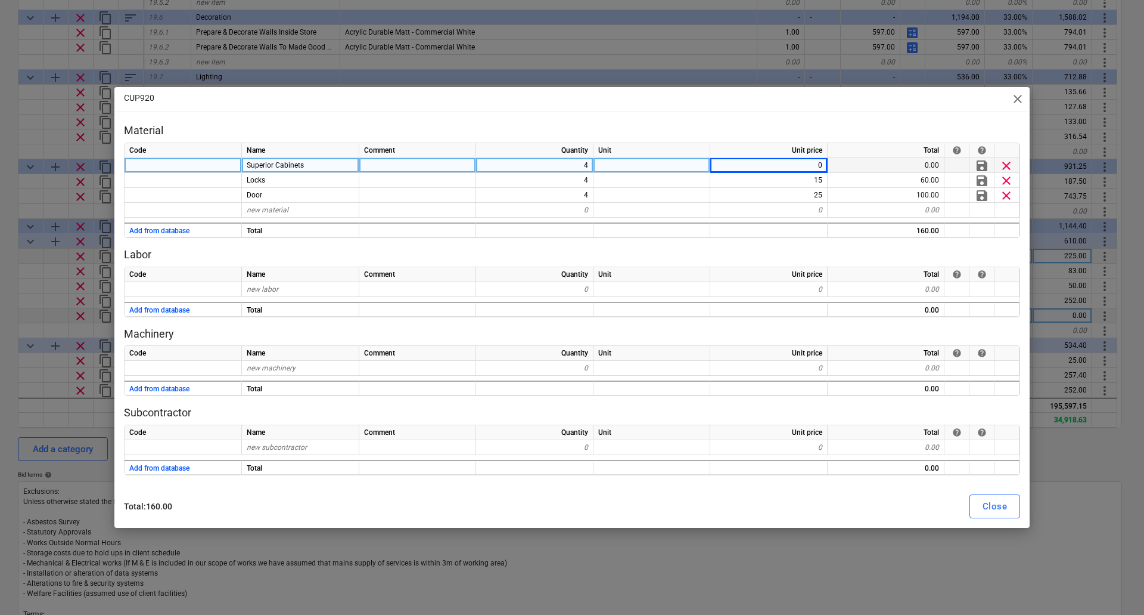
click at [776, 166] on div "0" at bounding box center [769, 165] width 117 height 15
type input "90"
click at [1003, 504] on div "Close" at bounding box center [995, 505] width 24 height 15
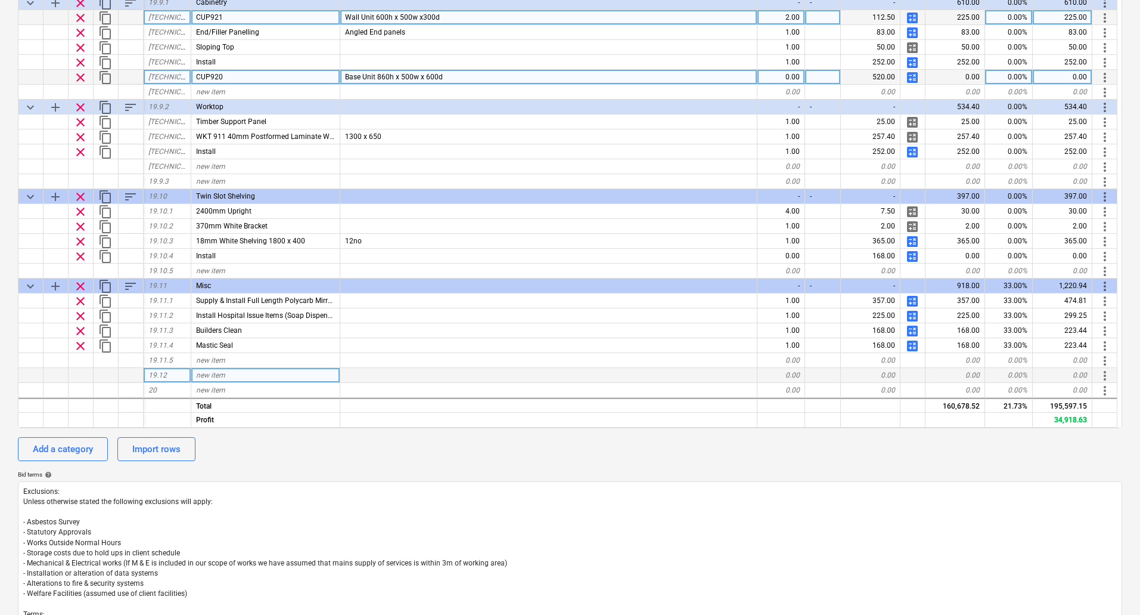
scroll to position [6349, 0]
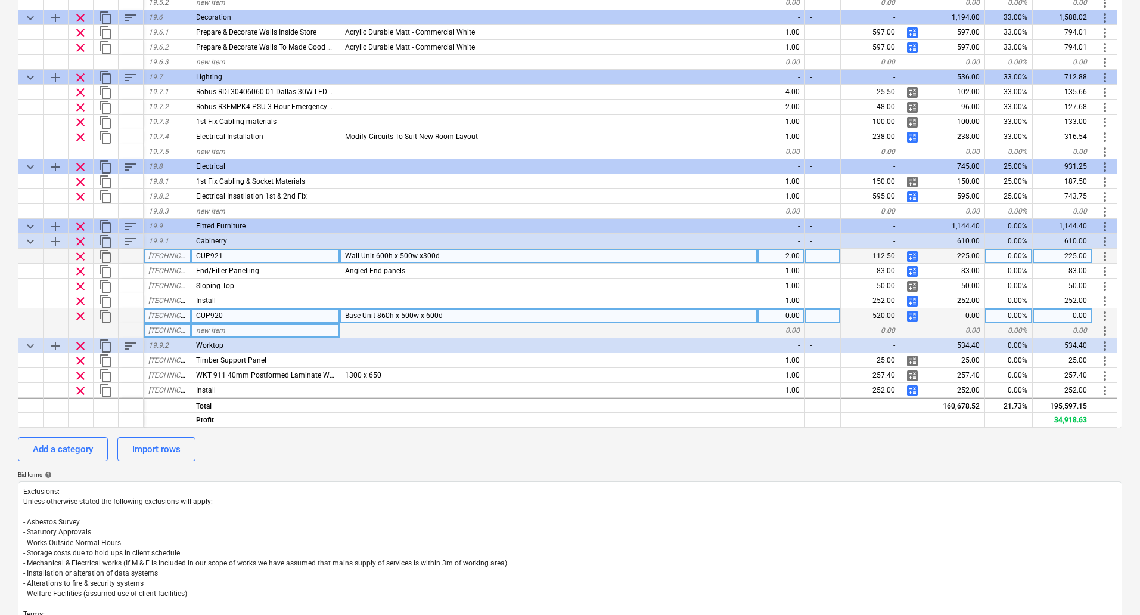
click at [219, 334] on div "new item" at bounding box center [265, 330] width 149 height 15
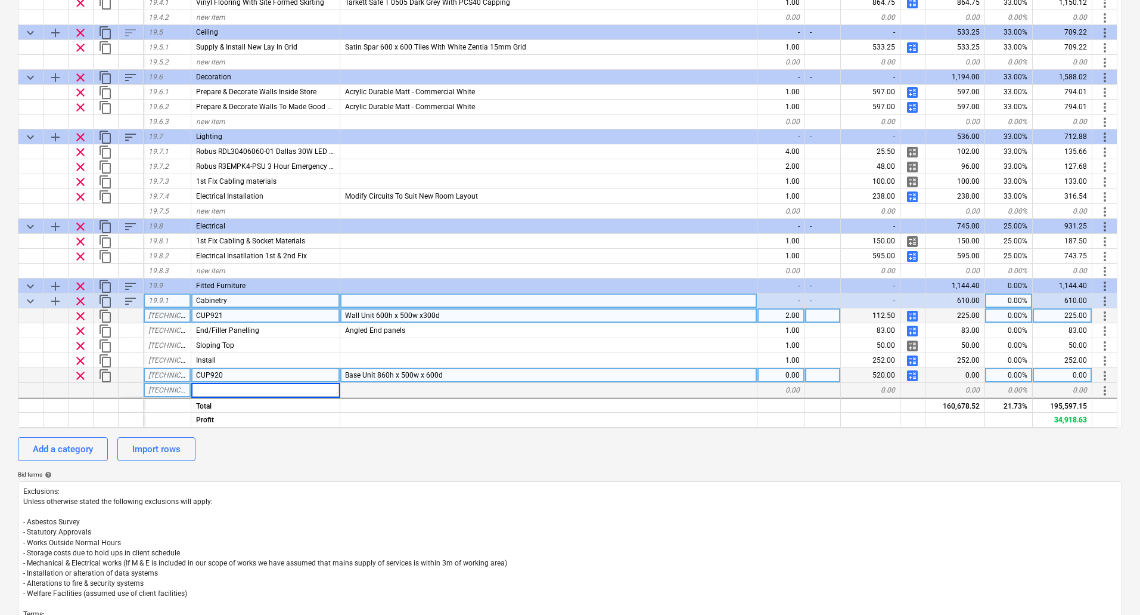
scroll to position [6409, 0]
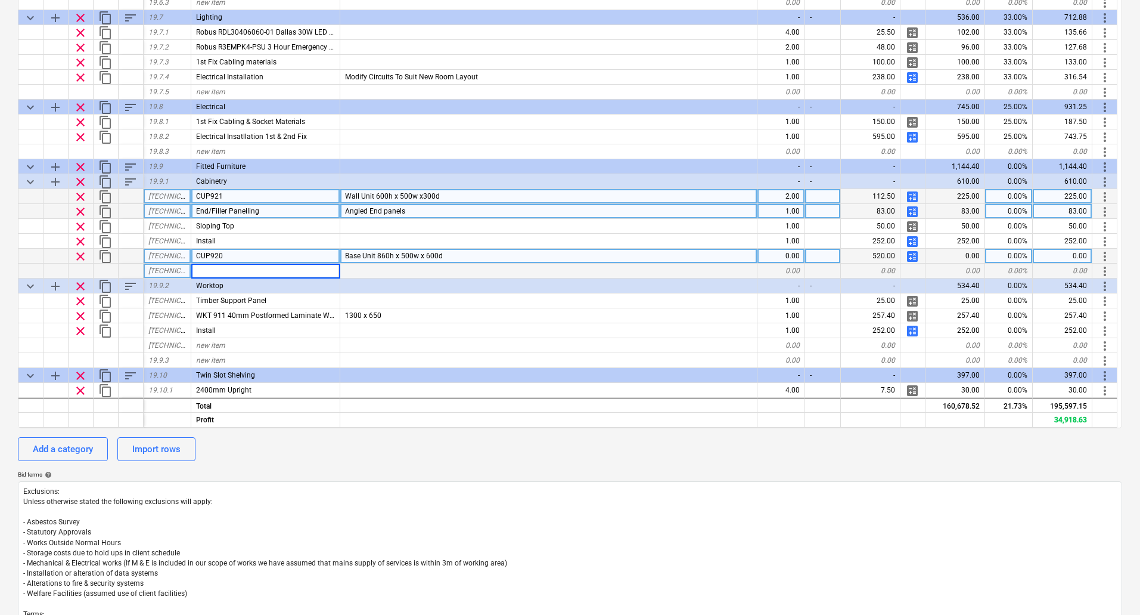
click at [911, 213] on span "calculate" at bounding box center [912, 211] width 14 height 14
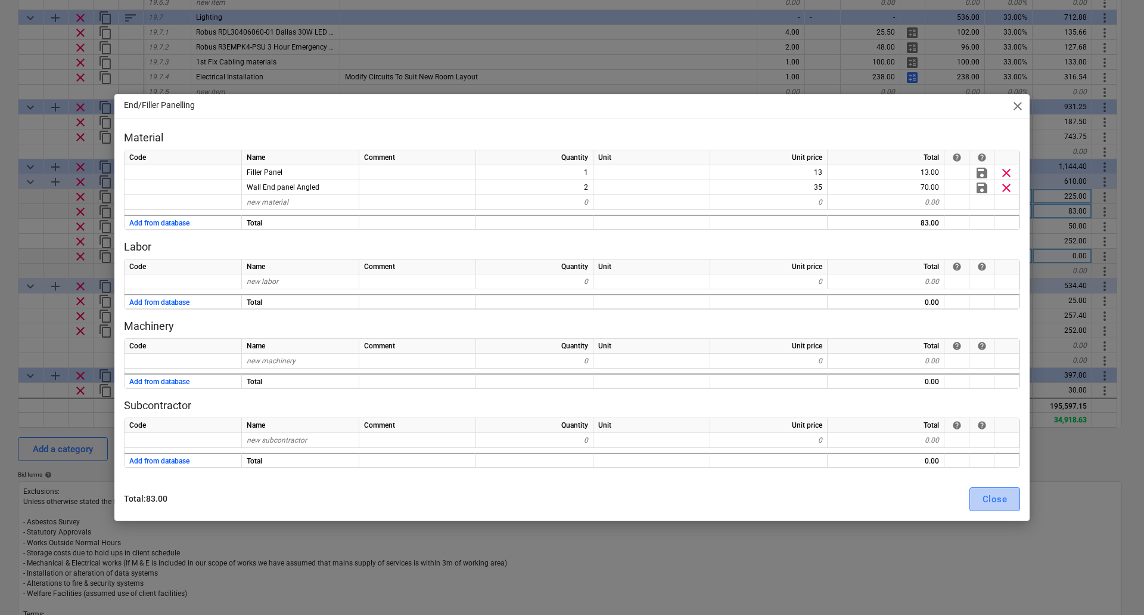
click at [994, 497] on div "Close" at bounding box center [995, 498] width 24 height 15
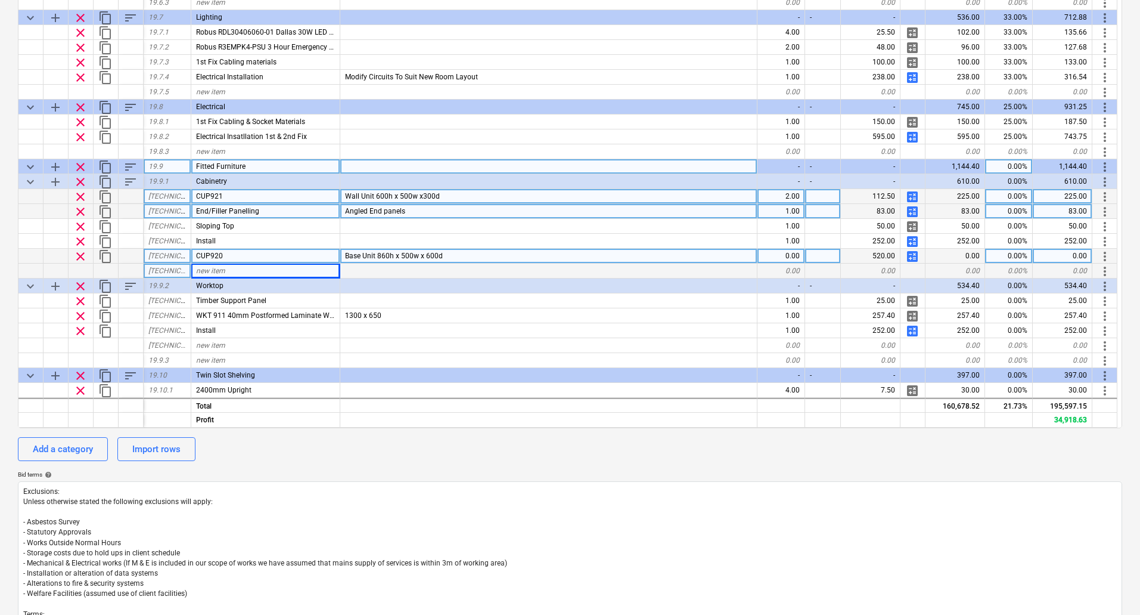
click at [128, 166] on span "sort" at bounding box center [130, 167] width 14 height 14
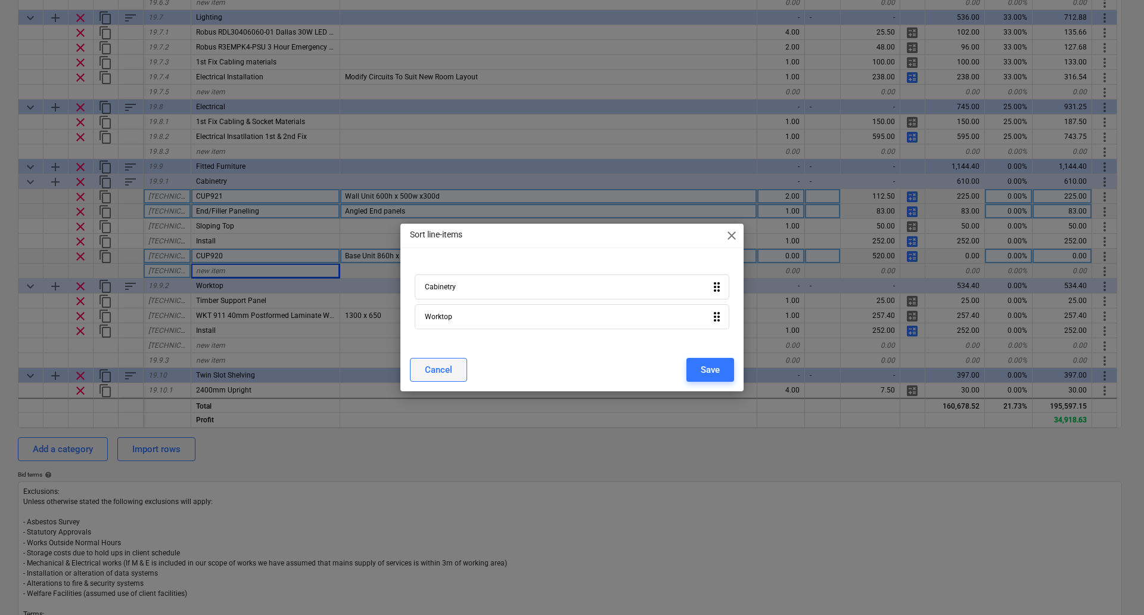
click at [450, 368] on div "Cancel" at bounding box center [438, 369] width 27 height 15
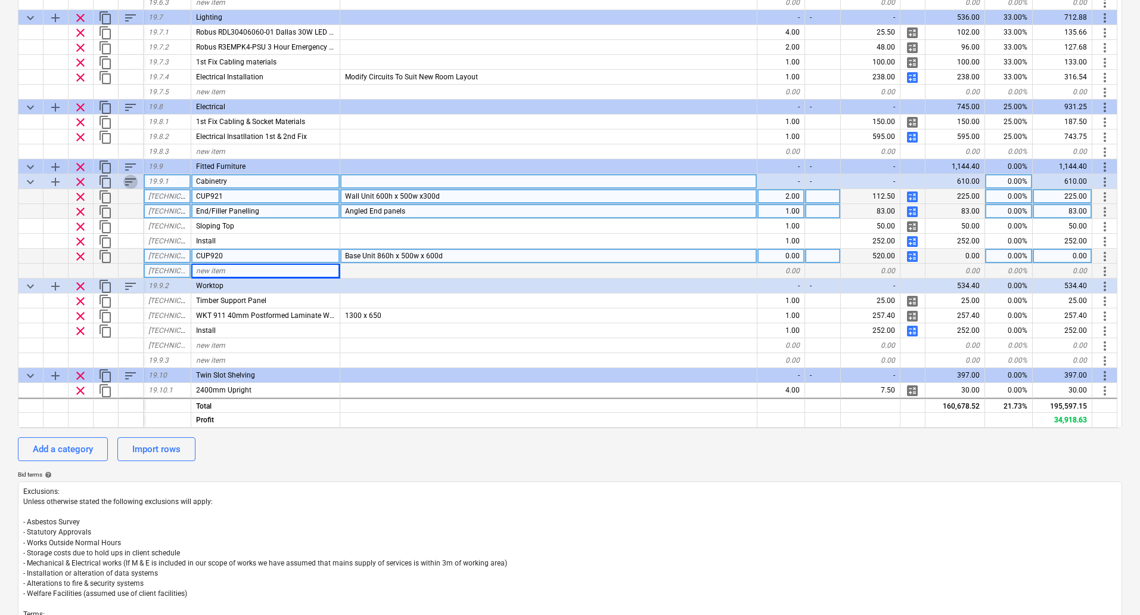
click at [130, 183] on span "sort" at bounding box center [130, 182] width 14 height 14
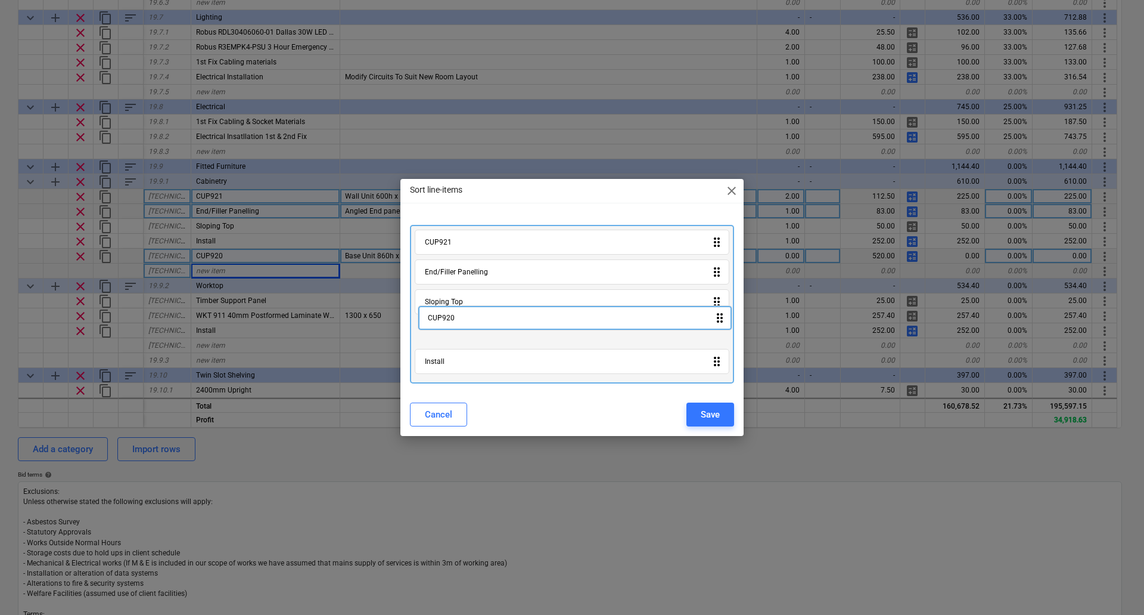
drag, startPoint x: 480, startPoint y: 366, endPoint x: 489, endPoint y: 244, distance: 122.0
click at [489, 247] on div "CUP921 drag_indicator End/Filler Panelling drag_indicator Sloping Top drag_indi…" at bounding box center [572, 304] width 324 height 159
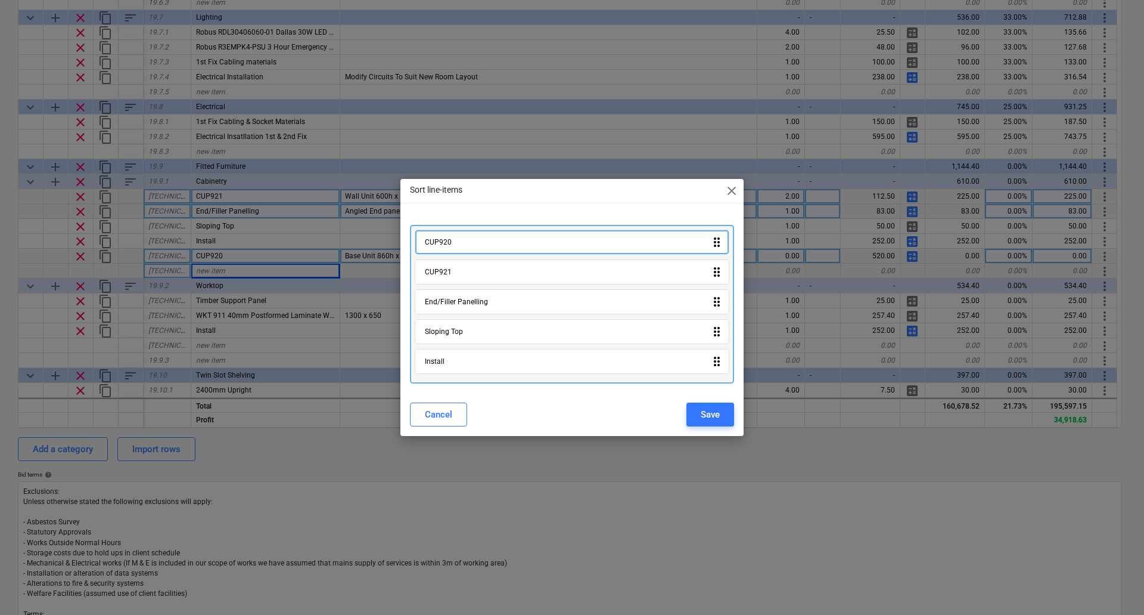
click at [489, 237] on div "CUP921 drag_indicator End/Filler Panelling drag_indicator Sloping Top drag_indi…" at bounding box center [572, 304] width 324 height 159
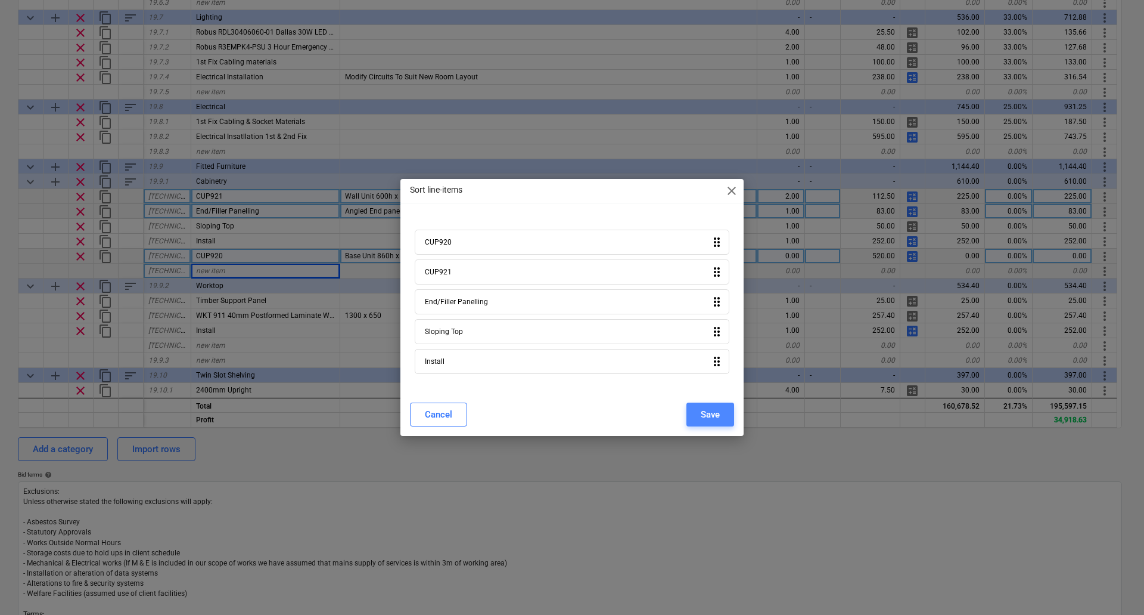
click at [722, 409] on button "Save" at bounding box center [711, 414] width 48 height 24
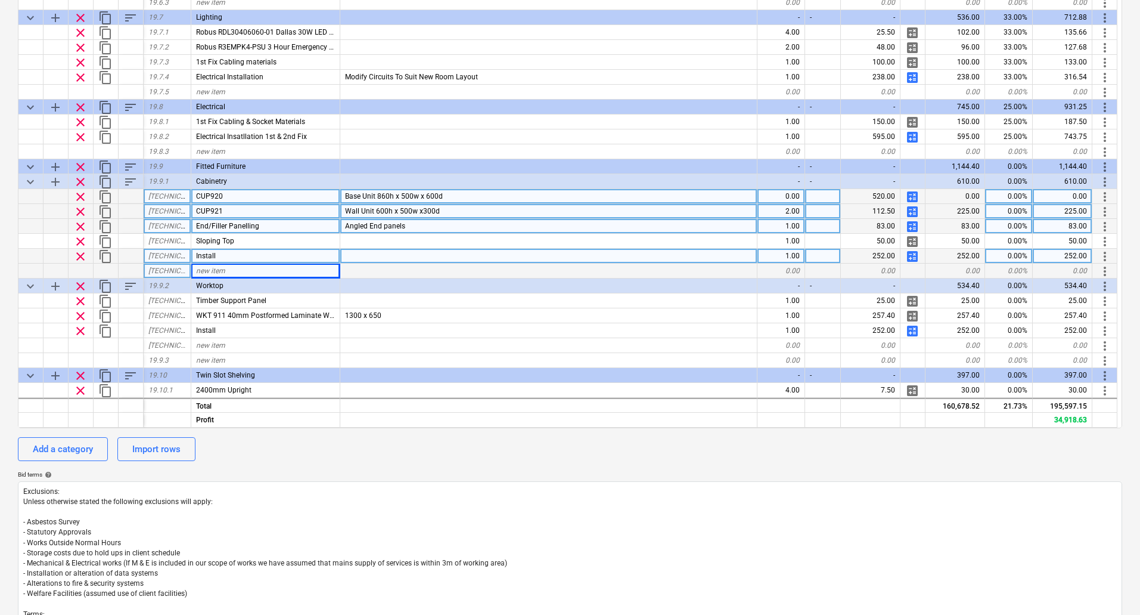
click at [103, 224] on span "content_copy" at bounding box center [105, 226] width 14 height 14
type textarea "x"
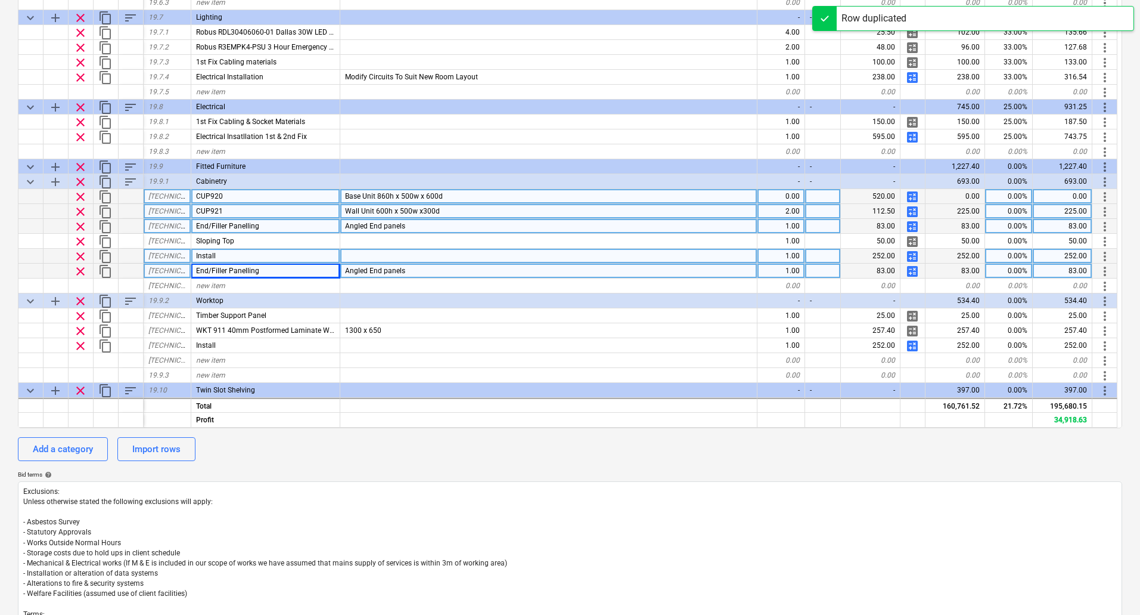
click at [196, 226] on span "End/Filler Panelling" at bounding box center [227, 226] width 63 height 8
click at [194, 225] on input "End/Filler Panelling" at bounding box center [265, 226] width 148 height 14
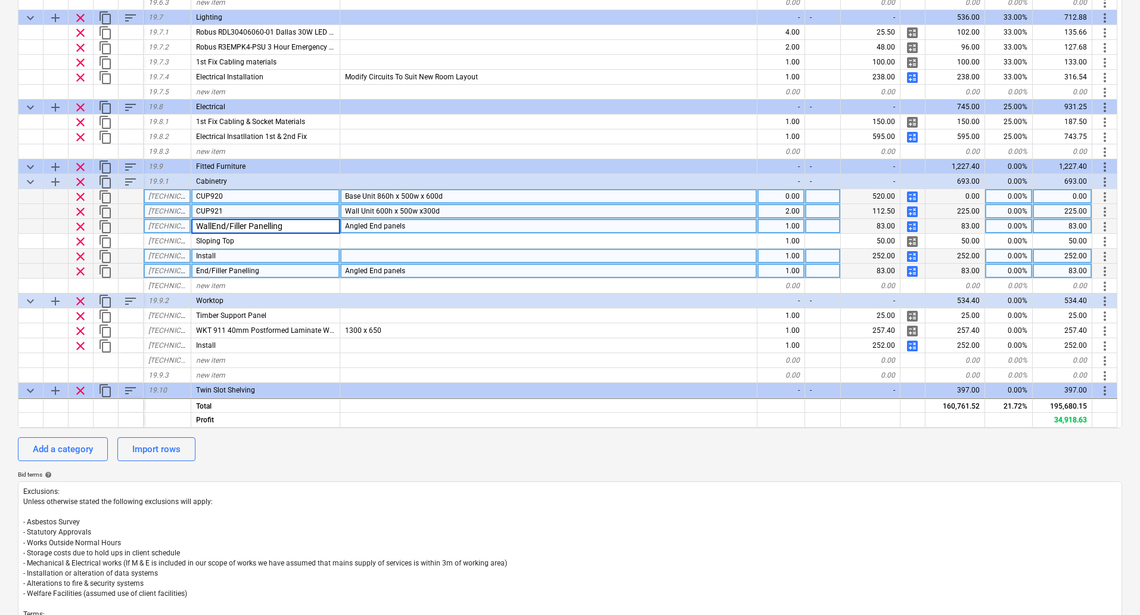
type input "Wall End/Filler Panelling"
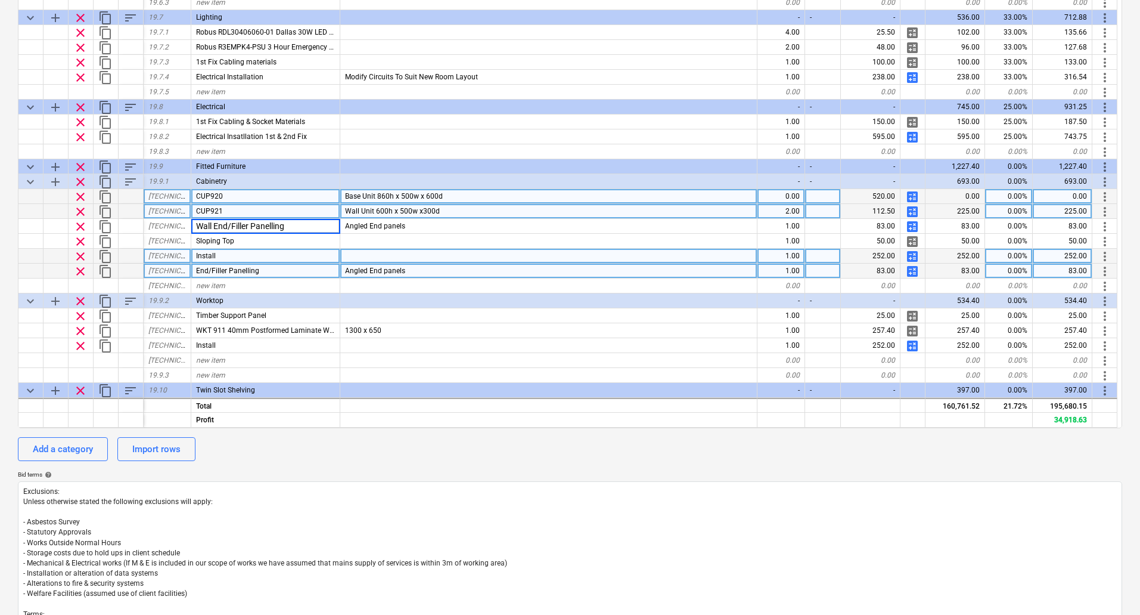
click at [191, 268] on div "End/Filler Panelling" at bounding box center [265, 270] width 149 height 15
type textarea "x"
click at [199, 269] on input "End/Filler Panelling" at bounding box center [265, 270] width 148 height 14
click at [195, 271] on input "End/Filler Panelling" at bounding box center [265, 270] width 148 height 14
type input "Base End/Filler Panelling"
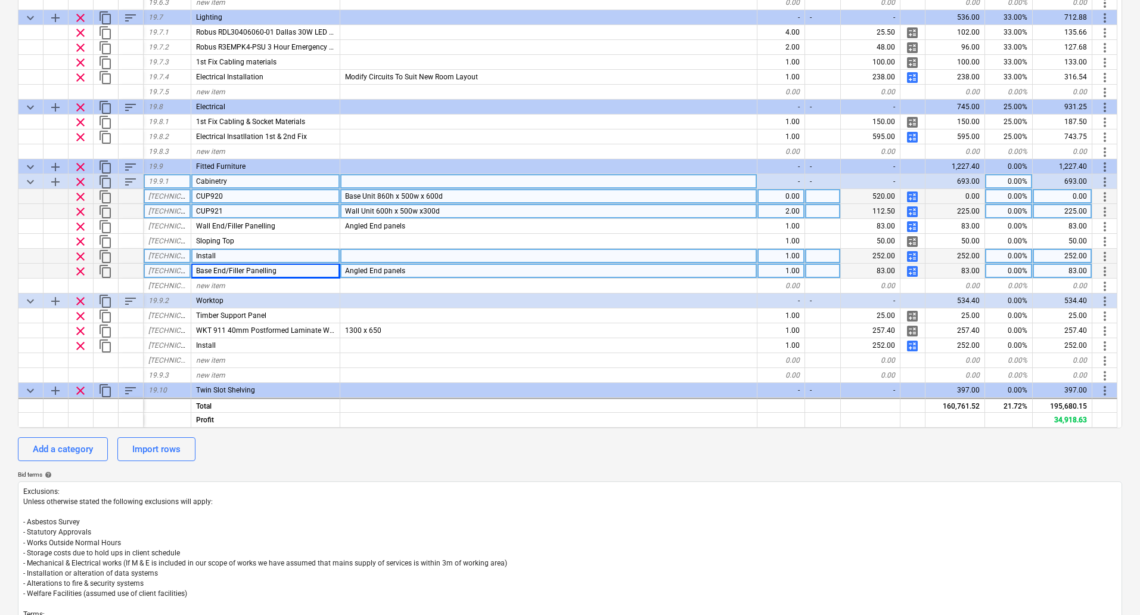
click at [129, 182] on span "sort" at bounding box center [130, 182] width 14 height 14
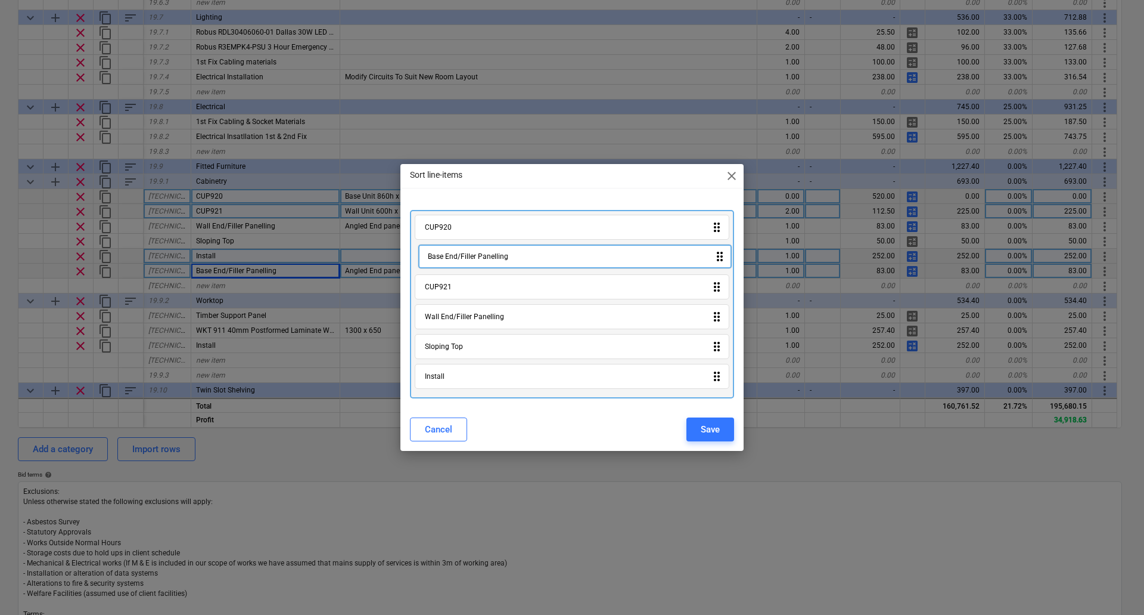
drag, startPoint x: 479, startPoint y: 380, endPoint x: 482, endPoint y: 253, distance: 127.0
click at [482, 253] on div "CUP920 drag_indicator CUP921 drag_indicator Wall End/Filler Panelling drag_indi…" at bounding box center [572, 304] width 324 height 188
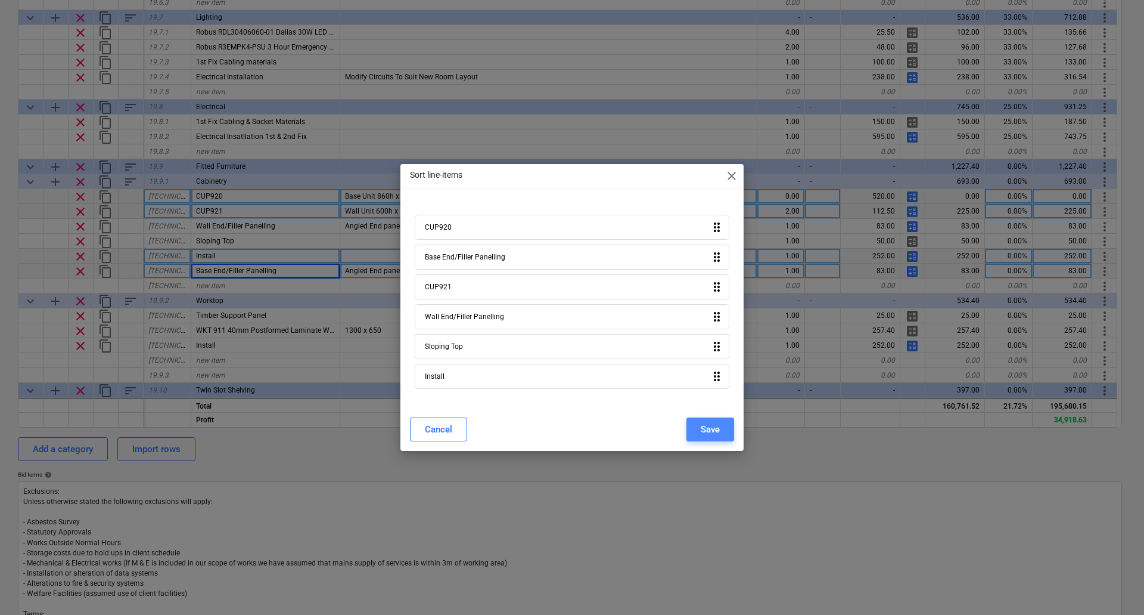
click at [708, 429] on div "Save" at bounding box center [710, 428] width 19 height 15
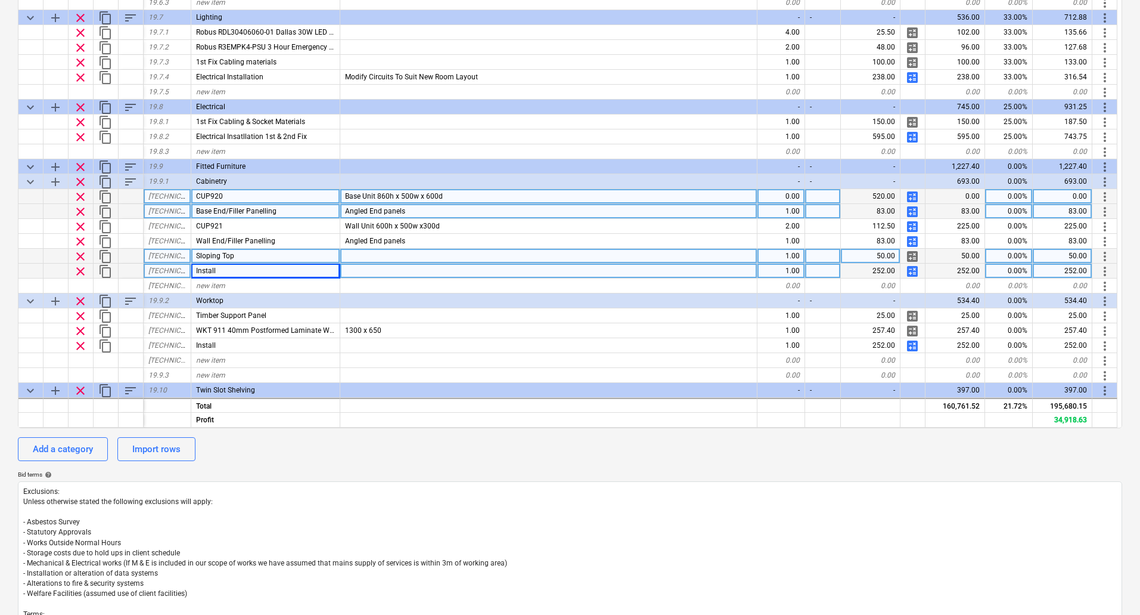
click at [913, 209] on span "calculate" at bounding box center [912, 211] width 14 height 14
type textarea "x"
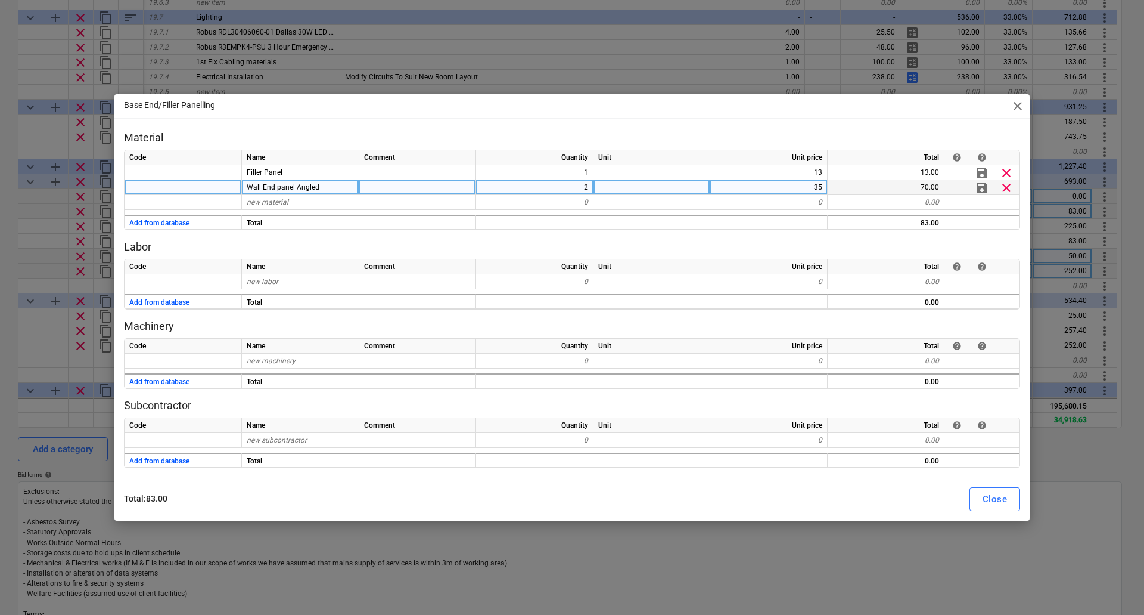
click at [262, 185] on span "Wall End panel Angled" at bounding box center [283, 187] width 73 height 8
click at [260, 188] on input "Wall End panel Angled" at bounding box center [300, 187] width 117 height 14
click at [263, 185] on input "Wall End panel Angled" at bounding box center [300, 187] width 117 height 14
type input "Base End panel Angled"
type textarea "x"
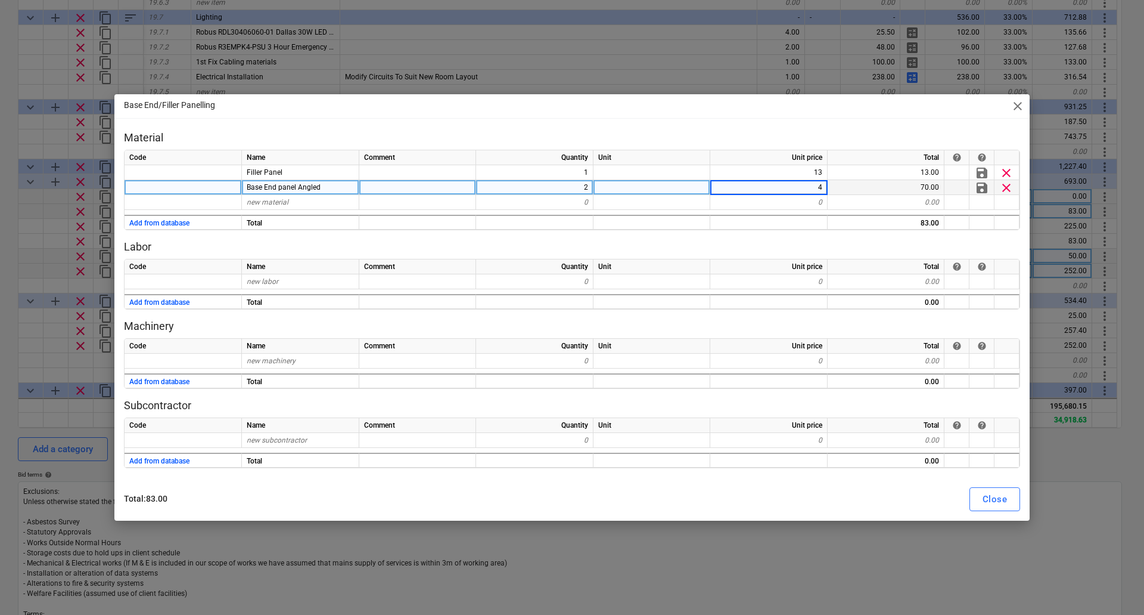
type input "40"
click at [992, 500] on div "Close" at bounding box center [995, 498] width 24 height 15
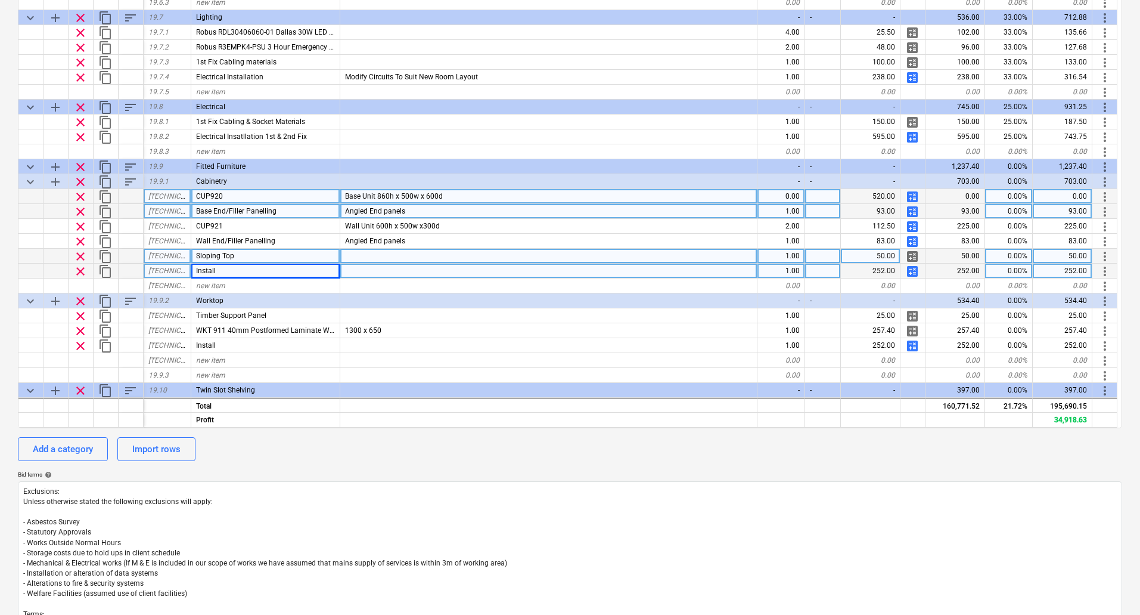
click at [912, 271] on span "calculate" at bounding box center [912, 271] width 14 height 14
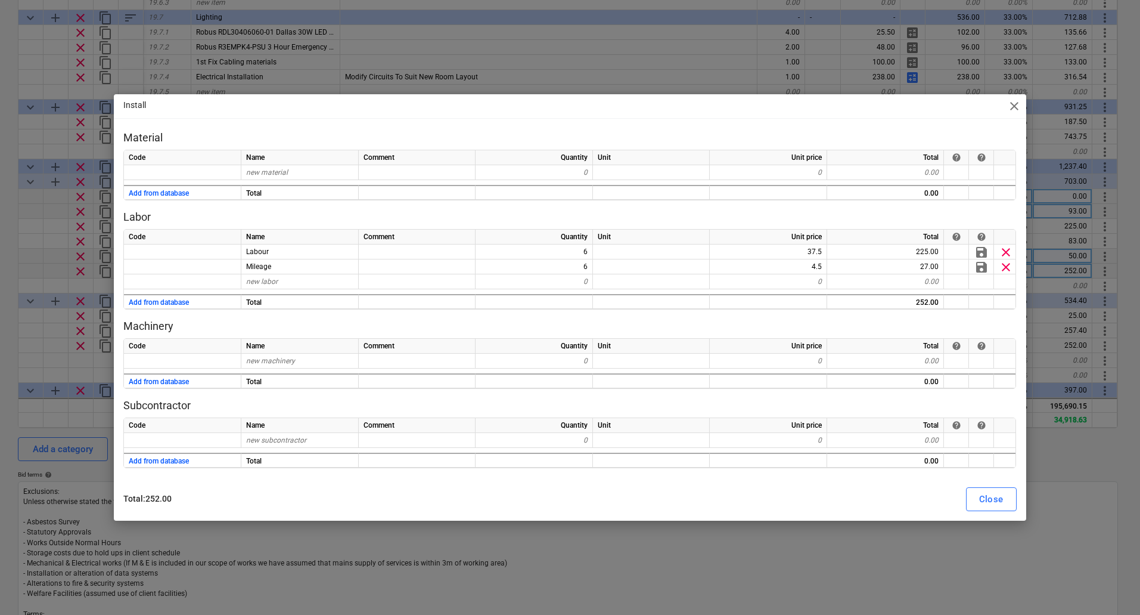
type textarea "x"
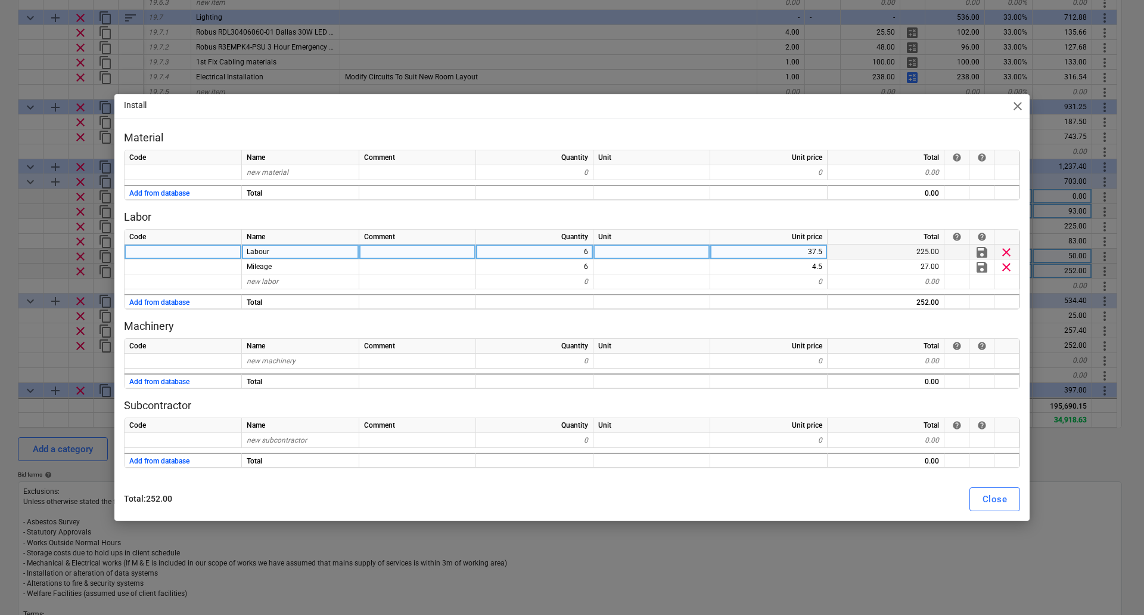
click at [567, 251] on div "6" at bounding box center [534, 251] width 117 height 15
type input "12"
type textarea "x"
type input "12"
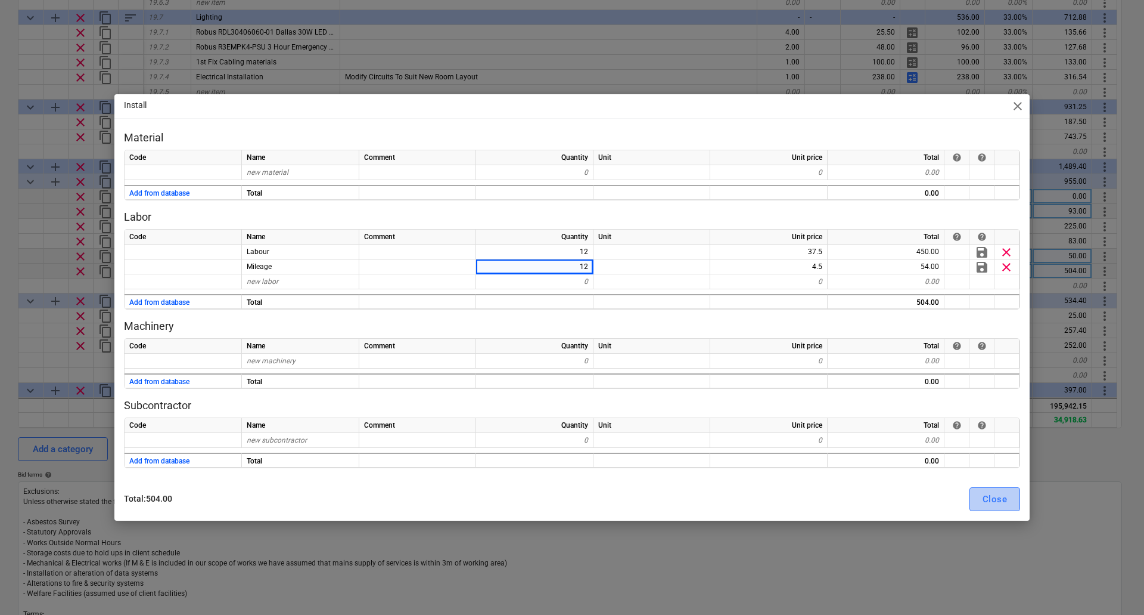
click at [1010, 496] on button "Close" at bounding box center [995, 499] width 51 height 24
type textarea "x"
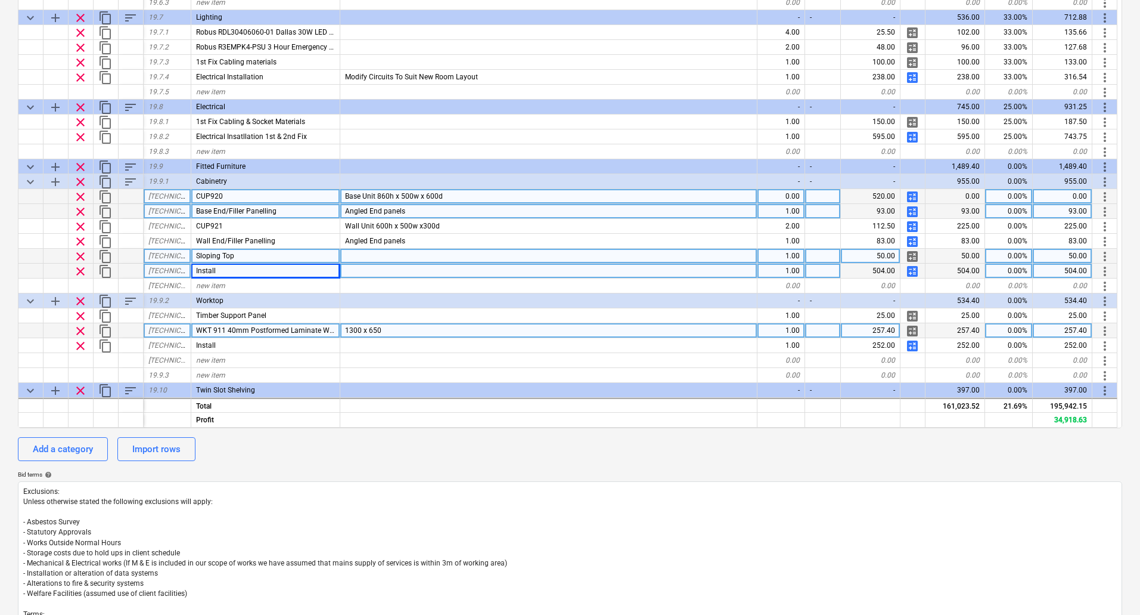
click at [350, 329] on span "1300 x 650" at bounding box center [363, 330] width 36 height 8
click at [353, 328] on input "1300 x 650" at bounding box center [548, 330] width 417 height 14
click at [355, 328] on input "1300 x 650" at bounding box center [548, 330] width 417 height 14
type input "2200 x 650"
type textarea "x"
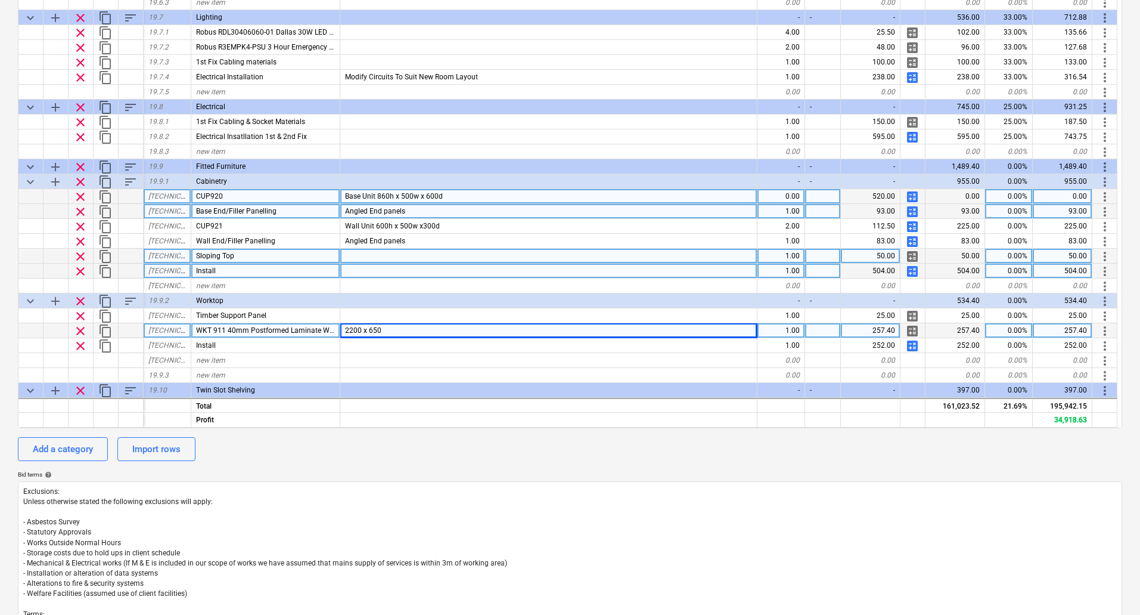
click at [873, 333] on div "257.40" at bounding box center [871, 330] width 60 height 15
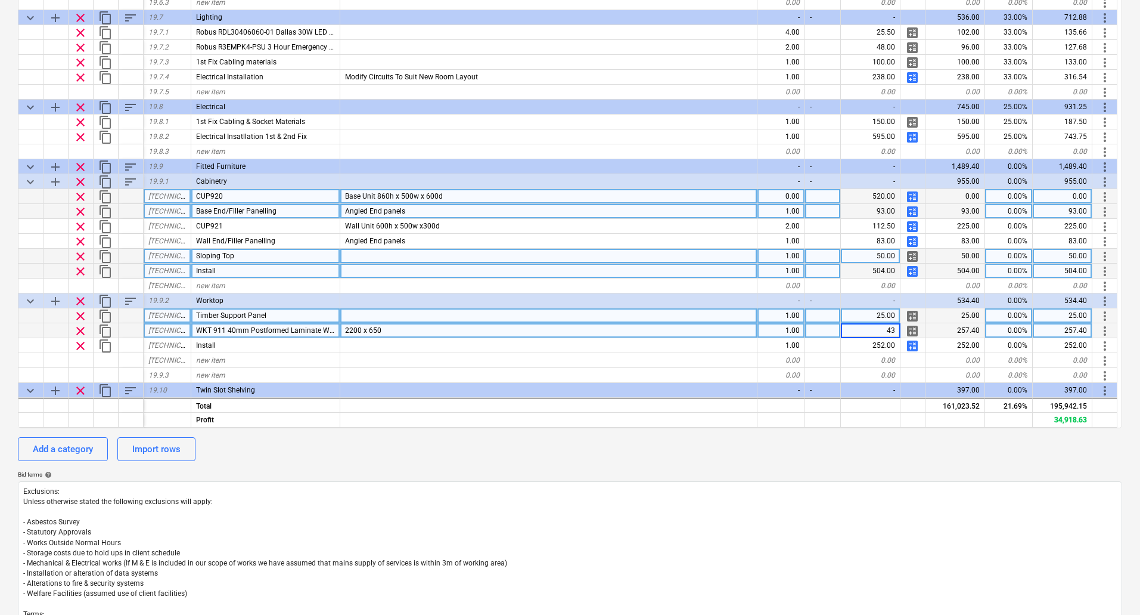
type input "435"
type textarea "x"
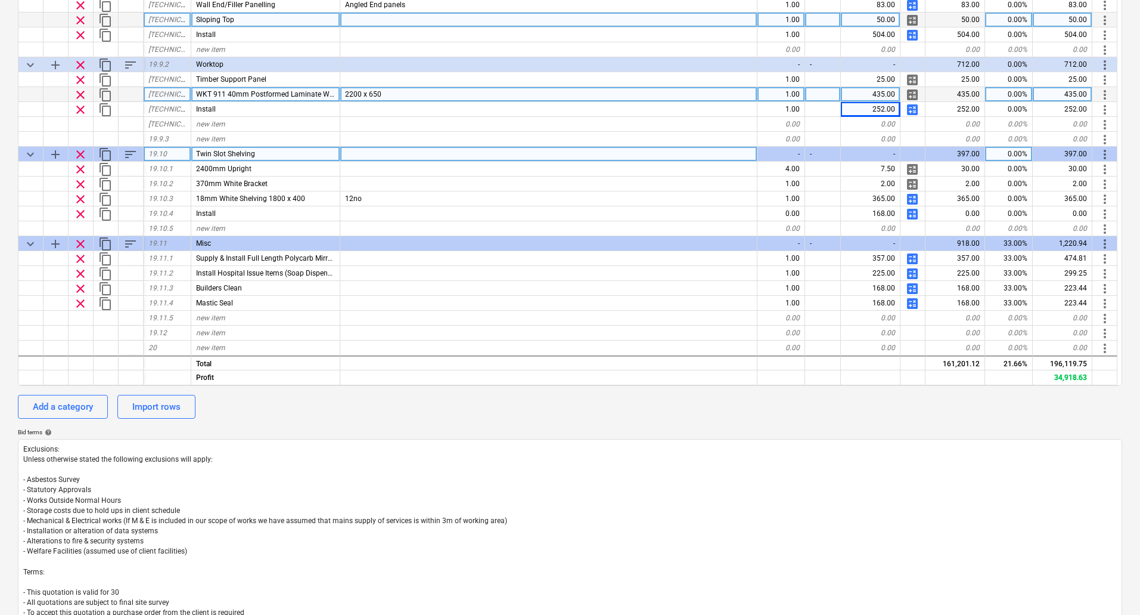
scroll to position [317, 0]
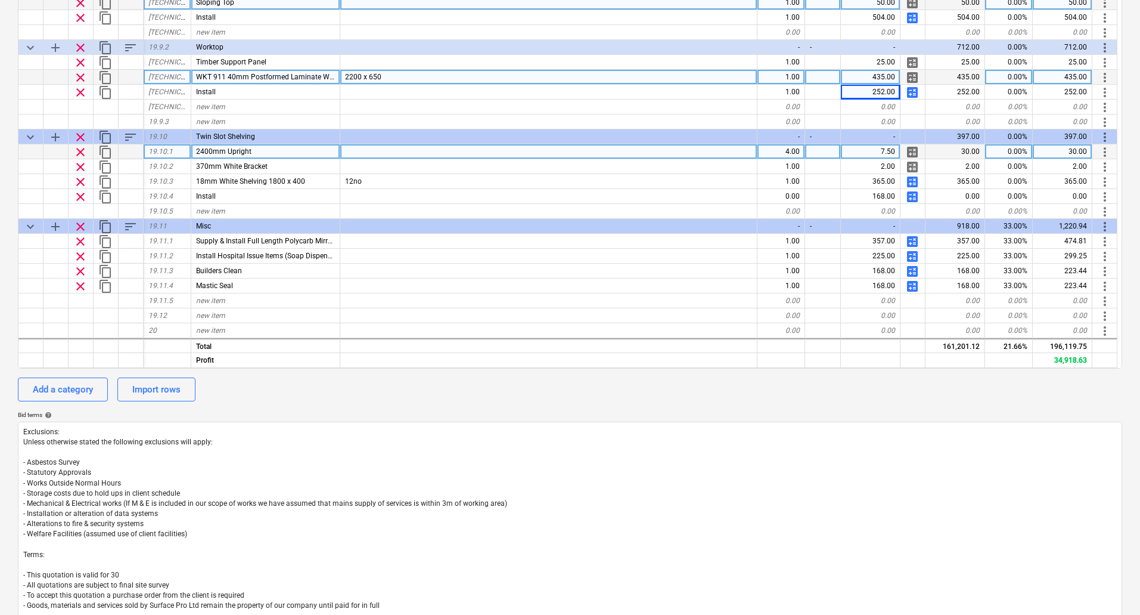
click at [790, 149] on div "4.00" at bounding box center [782, 151] width 48 height 15
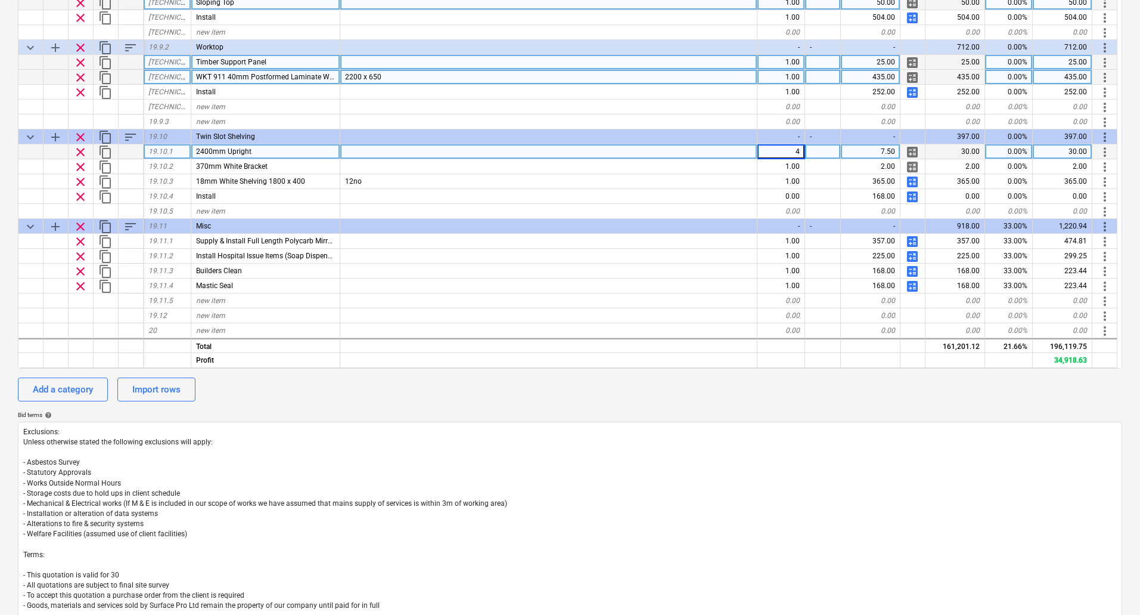
type input "6"
type textarea "x"
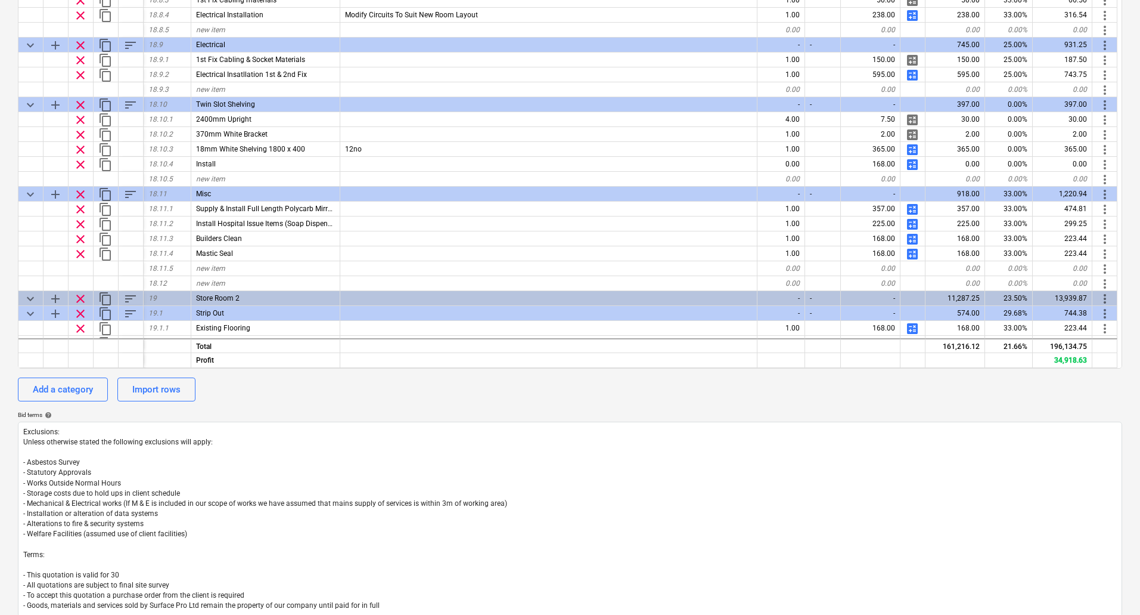
scroll to position [5649, 0]
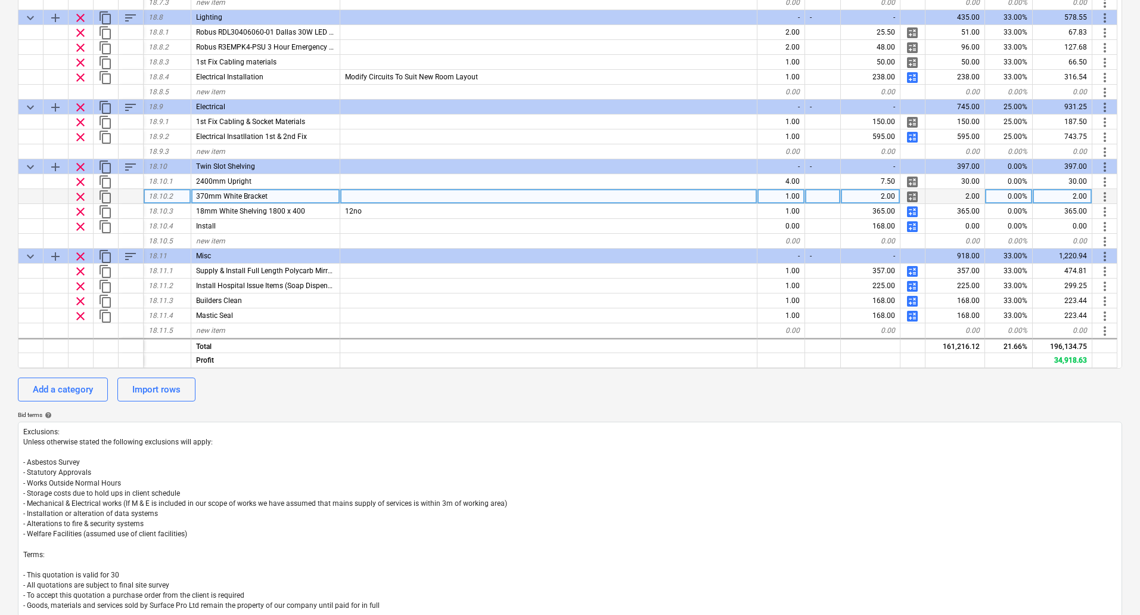
click at [790, 196] on div "1.00" at bounding box center [782, 196] width 48 height 15
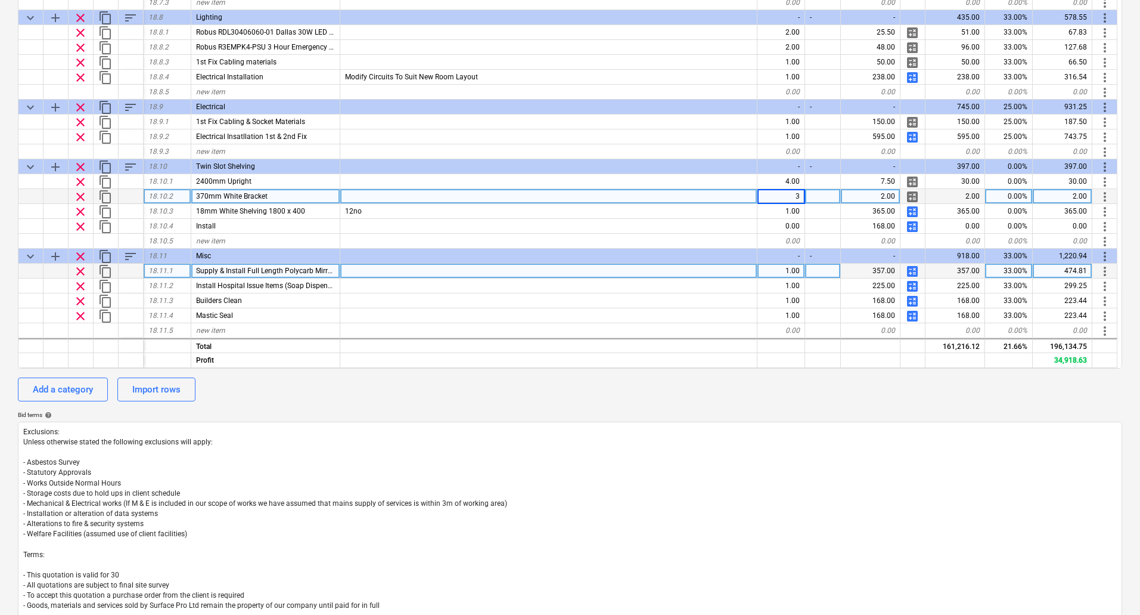
type input "36"
type textarea "x"
type input "3"
type input "2"
type textarea "x"
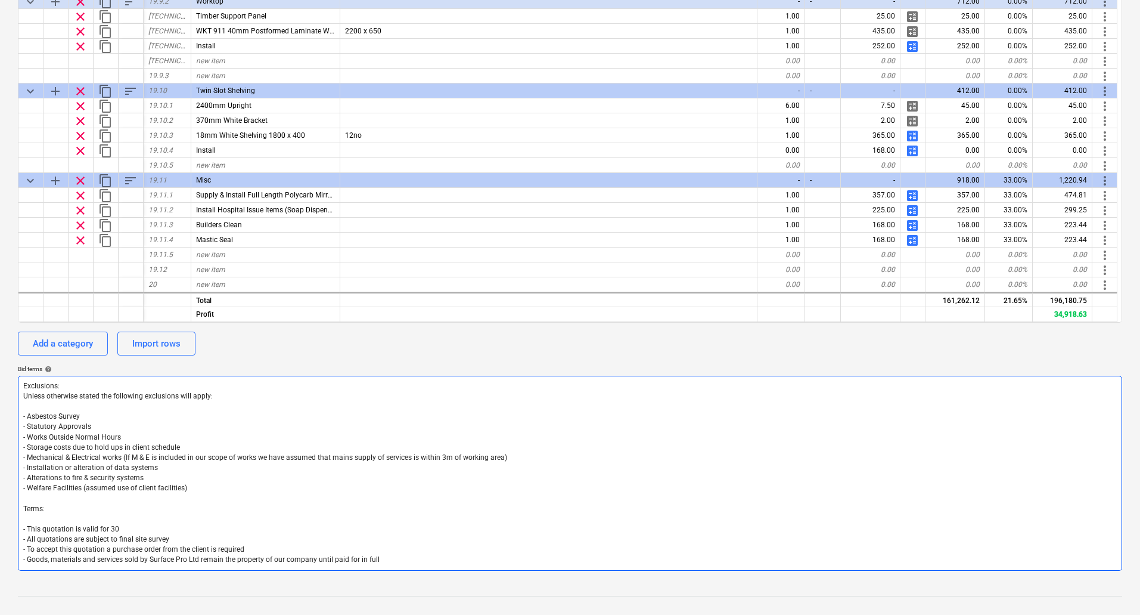
scroll to position [257, 0]
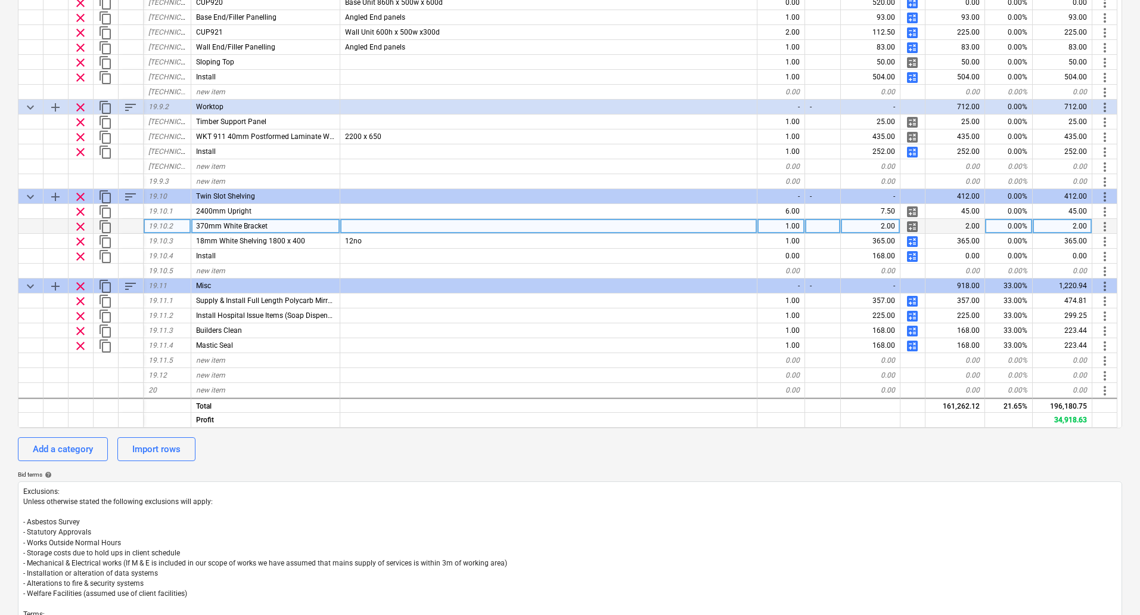
click at [795, 224] on div "1.00" at bounding box center [782, 226] width 48 height 15
type input "36"
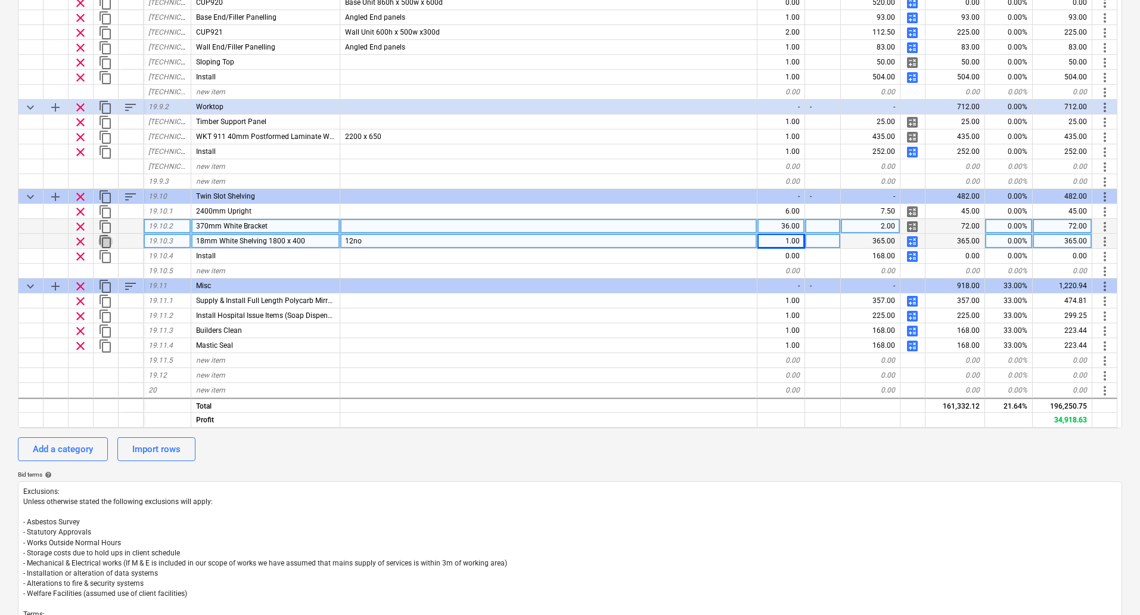
click at [105, 239] on span "content_copy" at bounding box center [105, 241] width 14 height 14
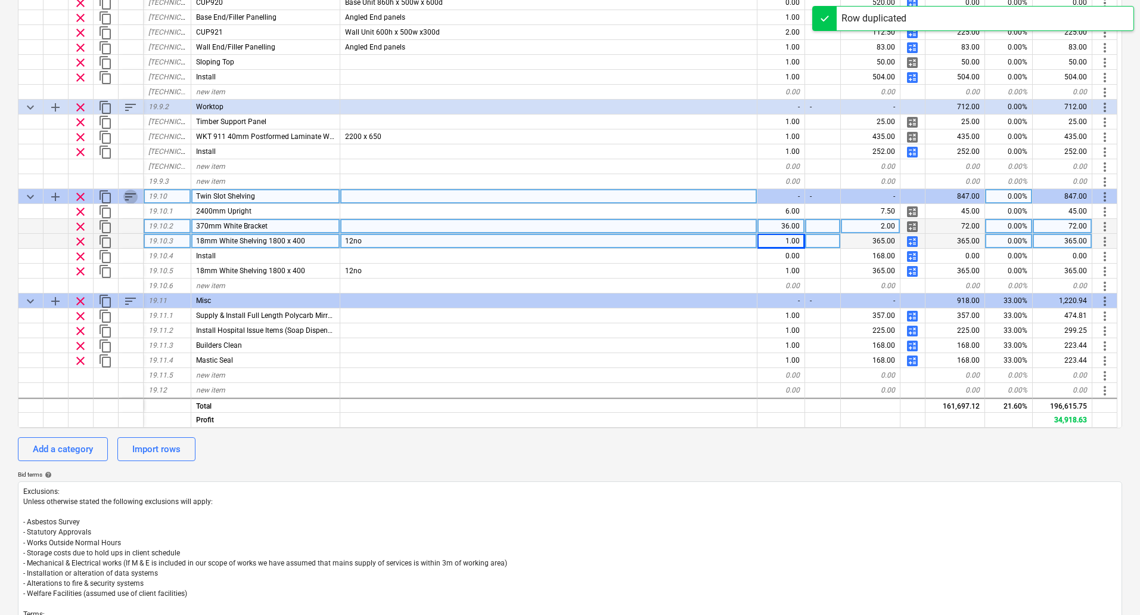
click at [131, 195] on span "sort" at bounding box center [130, 197] width 14 height 14
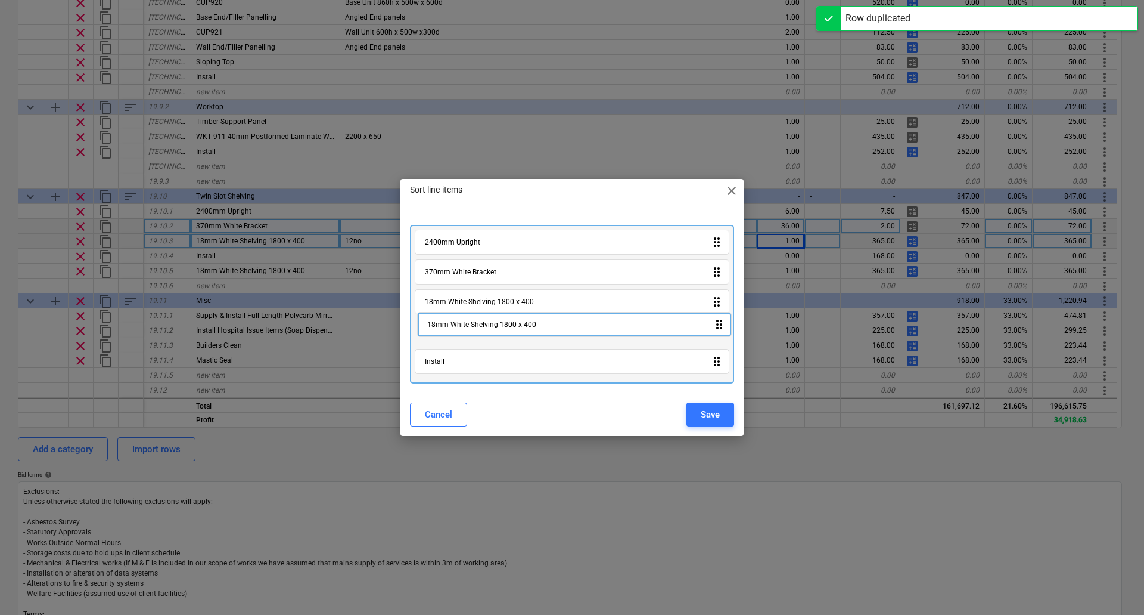
drag, startPoint x: 480, startPoint y: 365, endPoint x: 483, endPoint y: 319, distance: 45.4
click at [483, 319] on div "2400mm Upright drag_indicator 370mm White Bracket drag_indicator 18mm White She…" at bounding box center [572, 304] width 324 height 159
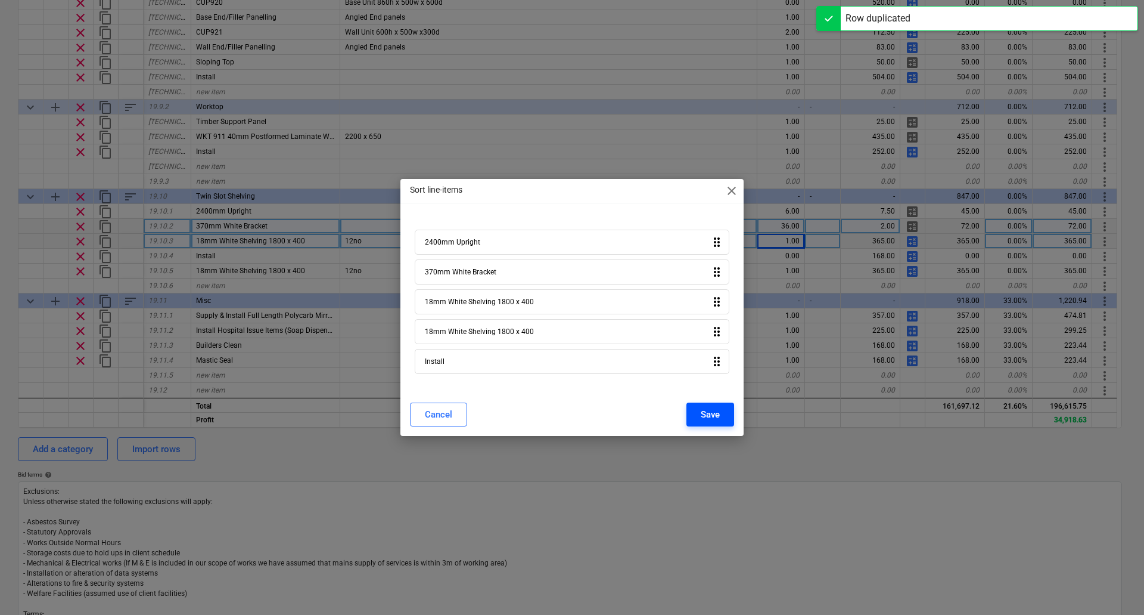
click at [719, 413] on div "Save" at bounding box center [710, 414] width 19 height 15
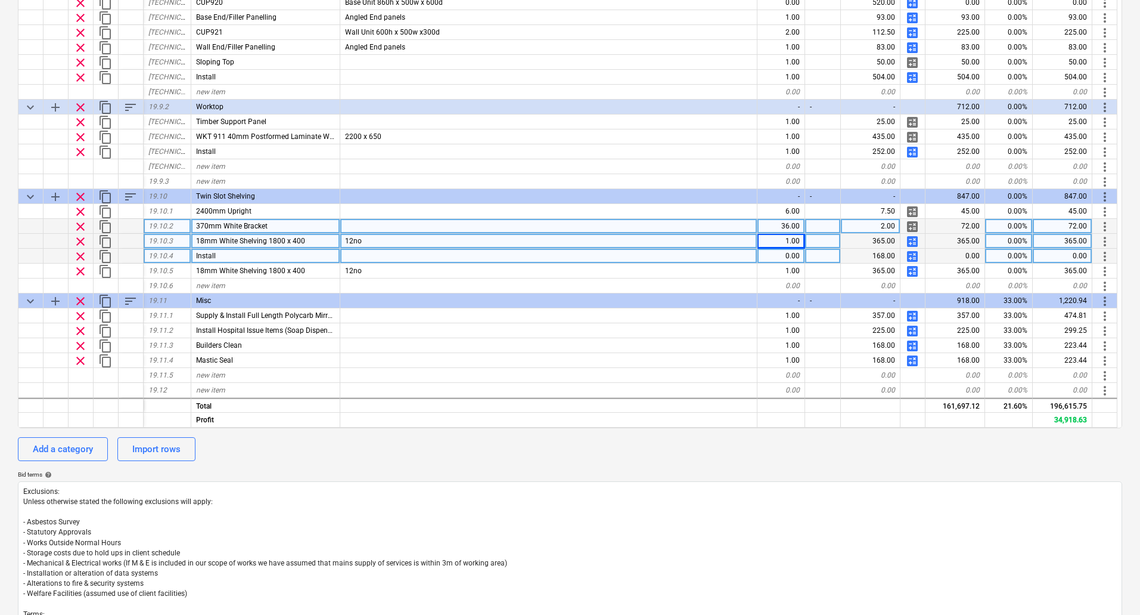
type textarea "x"
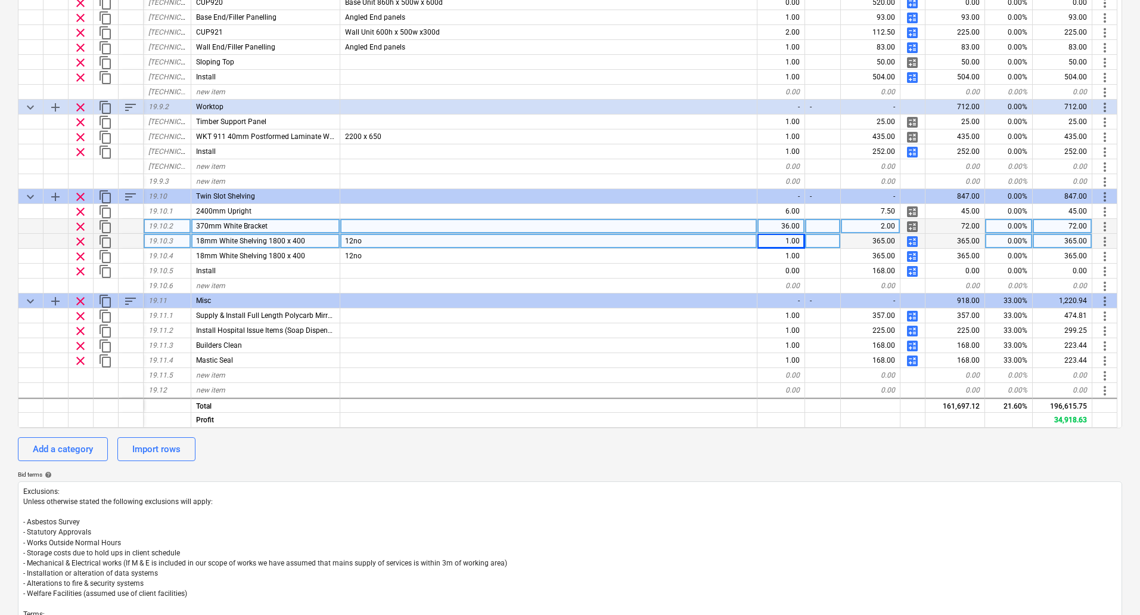
click at [271, 239] on span "18mm White Shelving 1800 x 400" at bounding box center [250, 241] width 109 height 8
click at [290, 242] on input "18mm White Shelving 1800 x 400" at bounding box center [265, 241] width 148 height 14
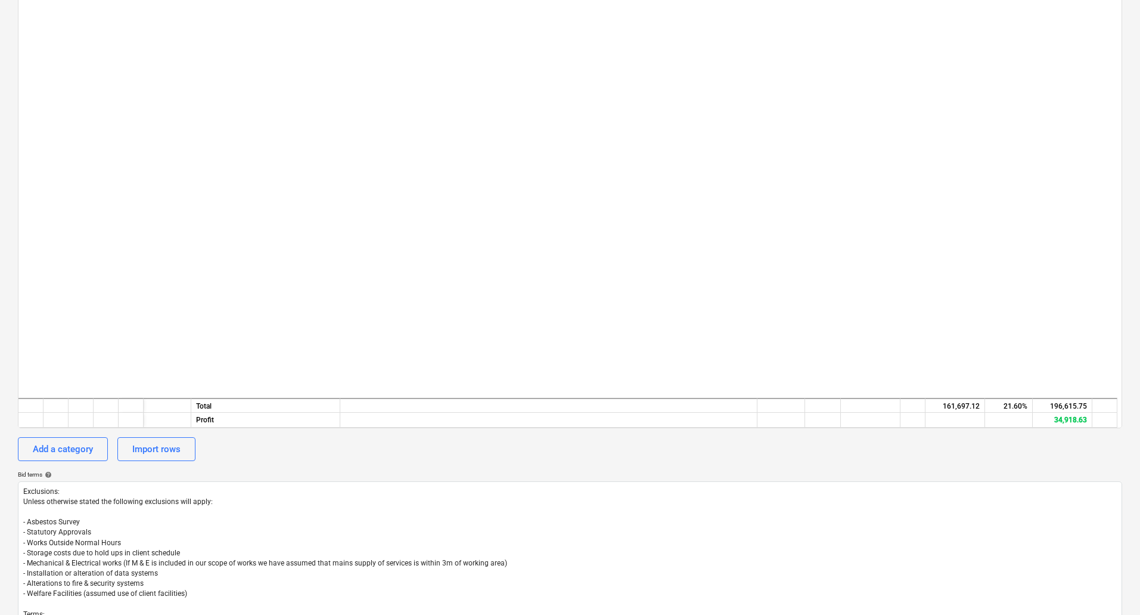
scroll to position [6603, 0]
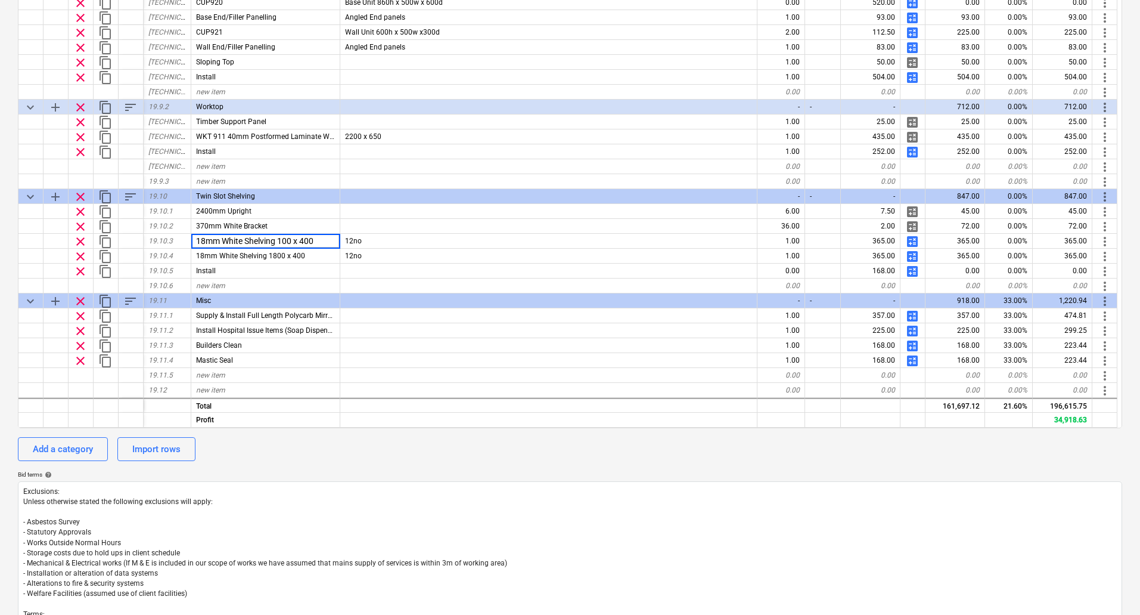
type input "18mm White Shelving 1000 x 400"
type textarea "x"
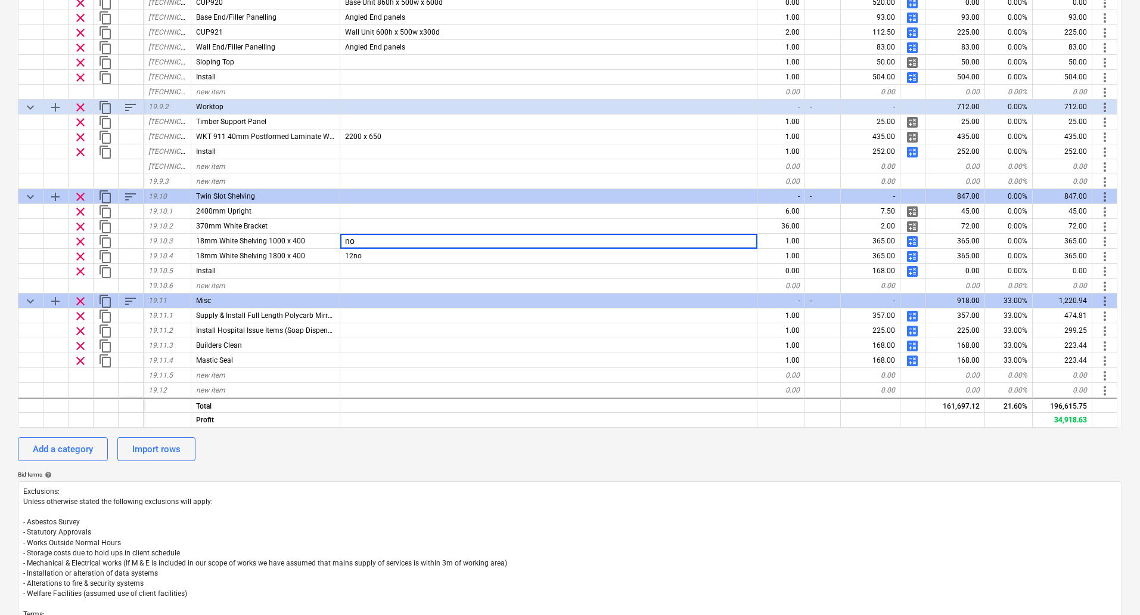
type input "6no"
type textarea "x"
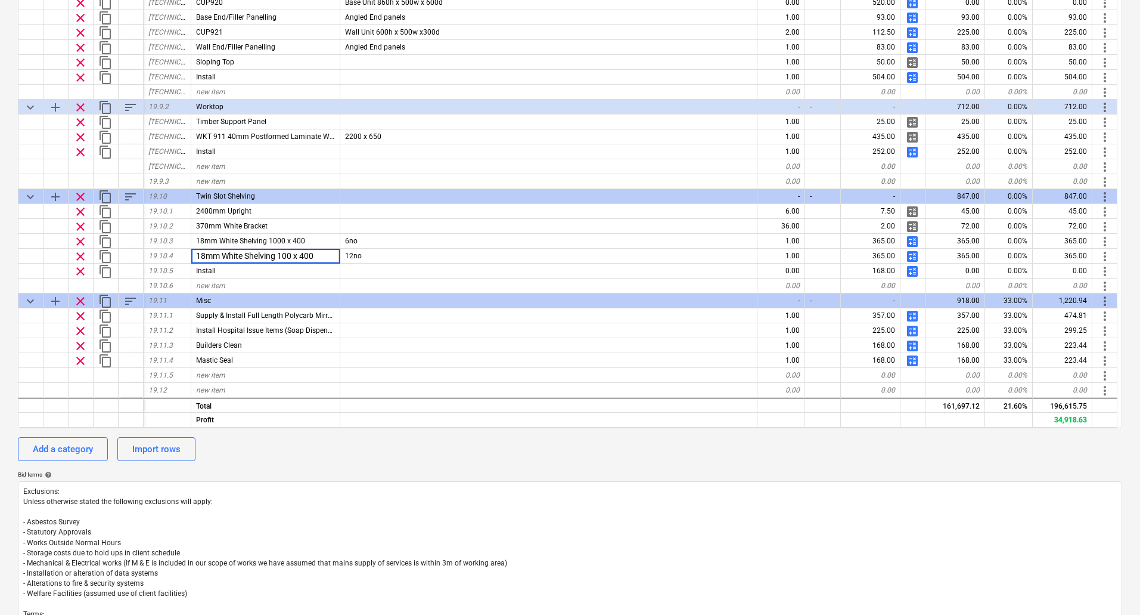
type input "18mm White Shelving 1300 x 400"
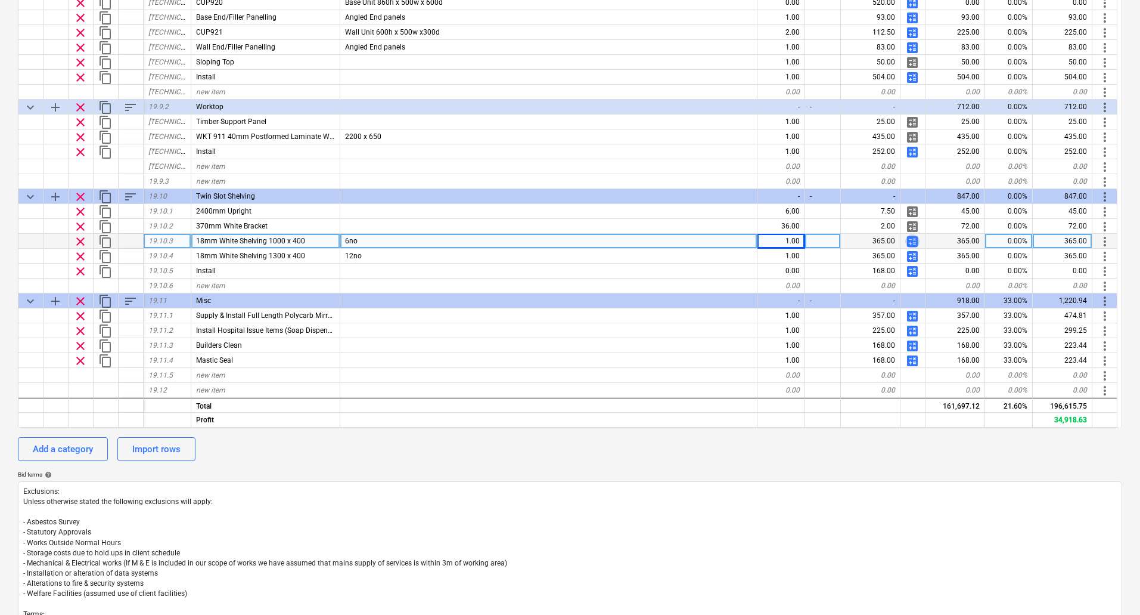
click at [913, 241] on span "calculate" at bounding box center [912, 241] width 14 height 14
type textarea "x"
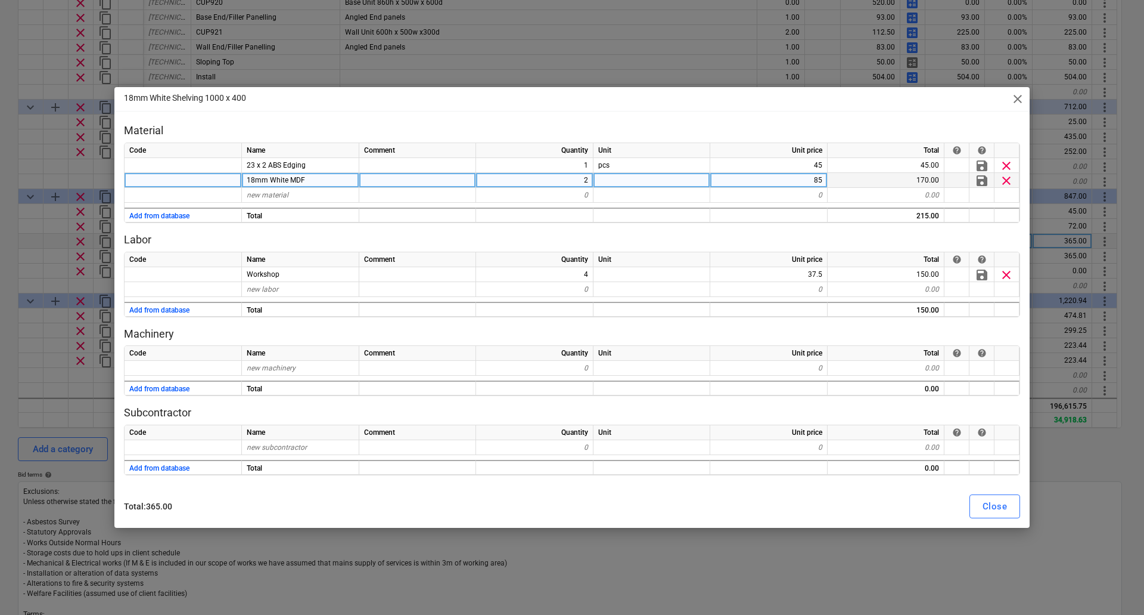
click at [582, 177] on div "2" at bounding box center [534, 180] width 117 height 15
type input "1"
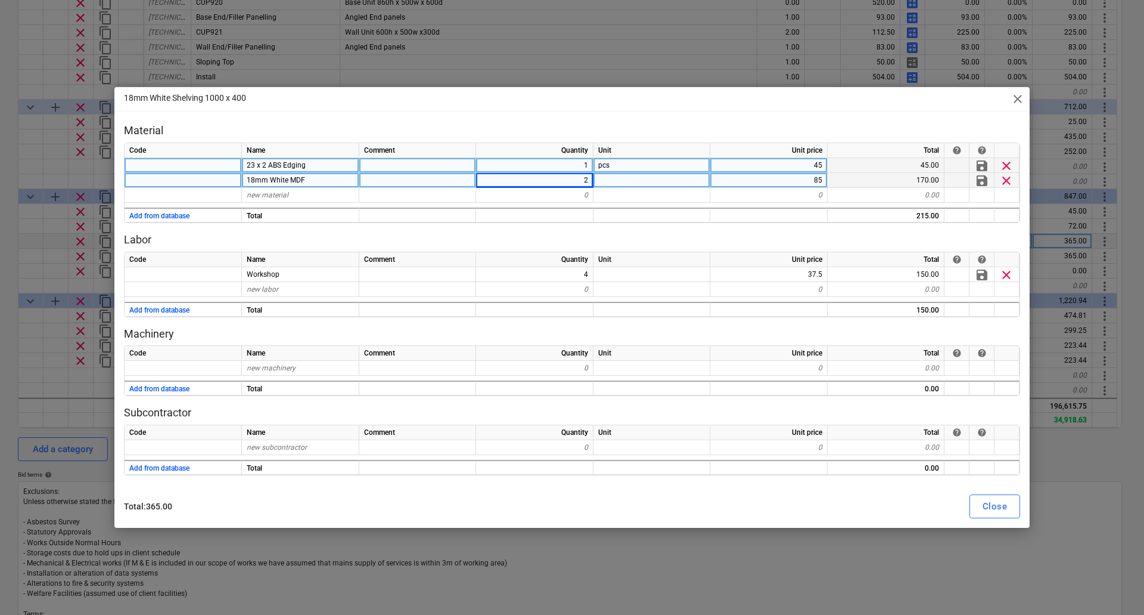
click at [582, 159] on div "1" at bounding box center [534, 165] width 117 height 15
type textarea "x"
type input "0.5"
type textarea "x"
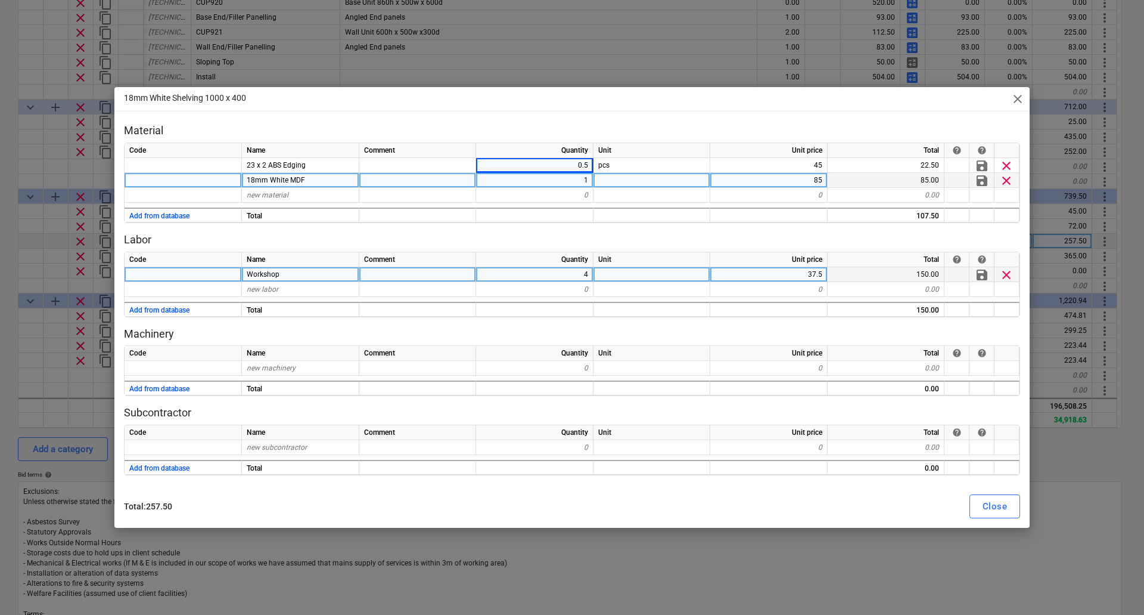
click at [587, 269] on div "4" at bounding box center [534, 274] width 117 height 15
type input "2"
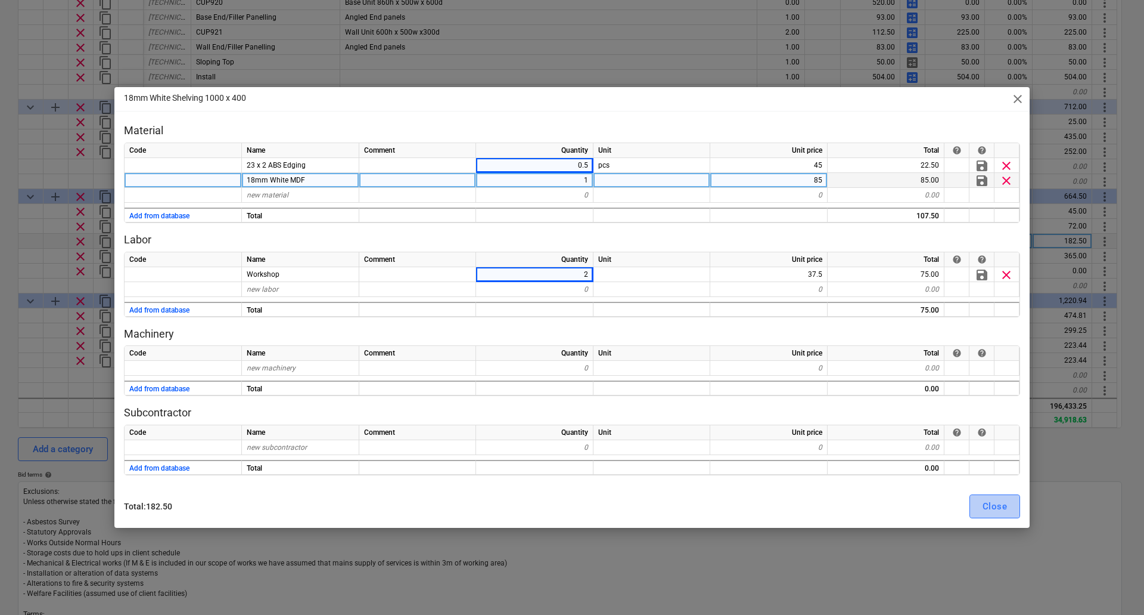
click at [973, 510] on button "Close" at bounding box center [995, 506] width 51 height 24
type textarea "x"
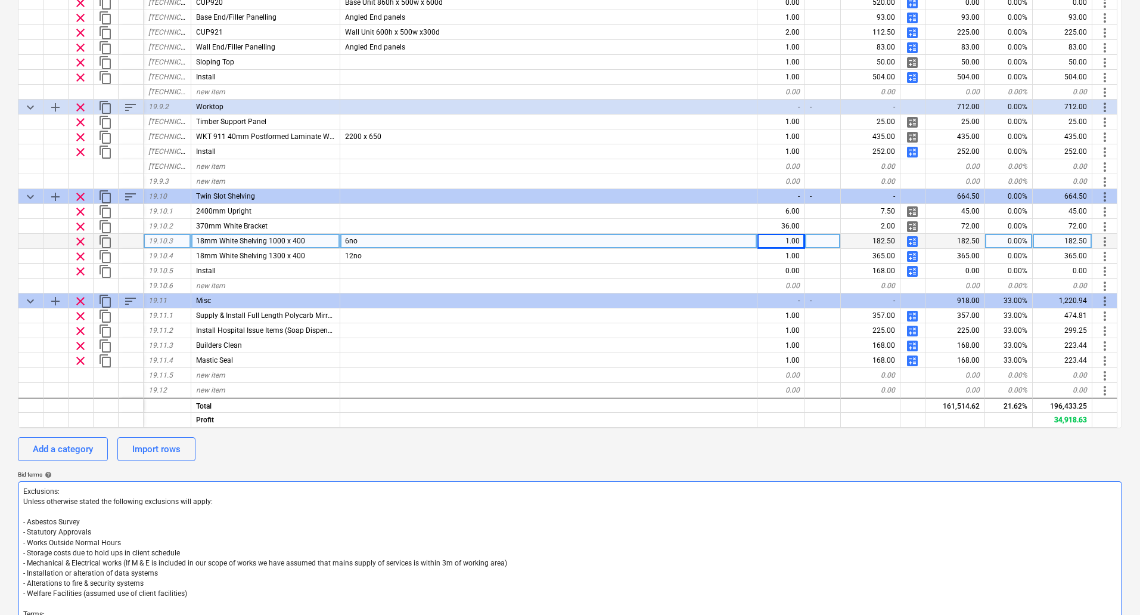
click at [718, 520] on textarea "Exclusions: Unless otherwise stated the following exclusions will apply: - Asbe…" at bounding box center [570, 578] width 1104 height 195
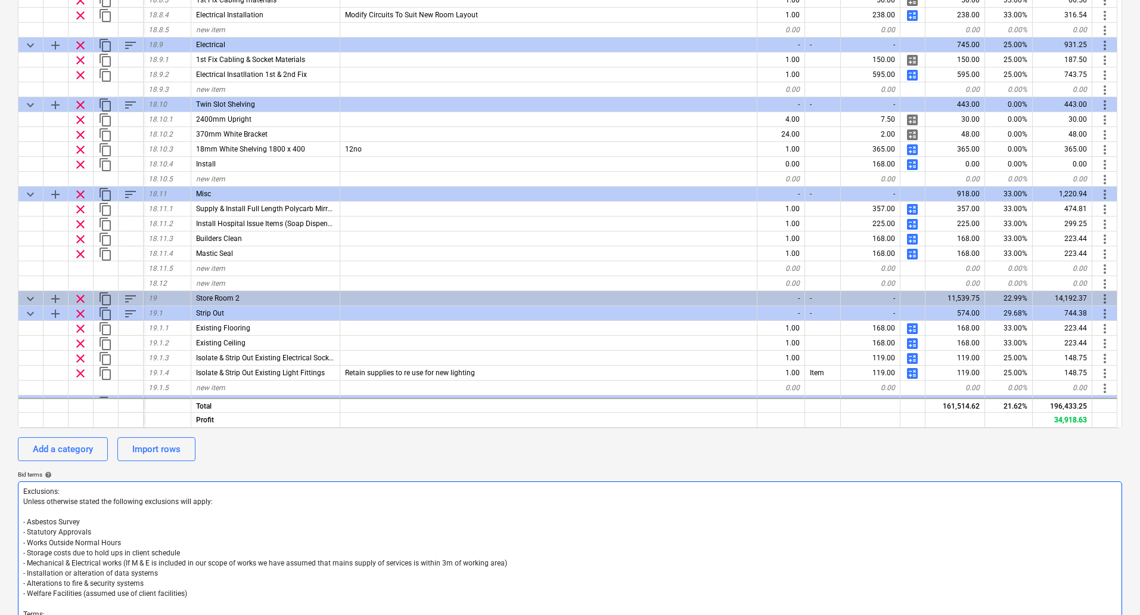
scroll to position [5768, 0]
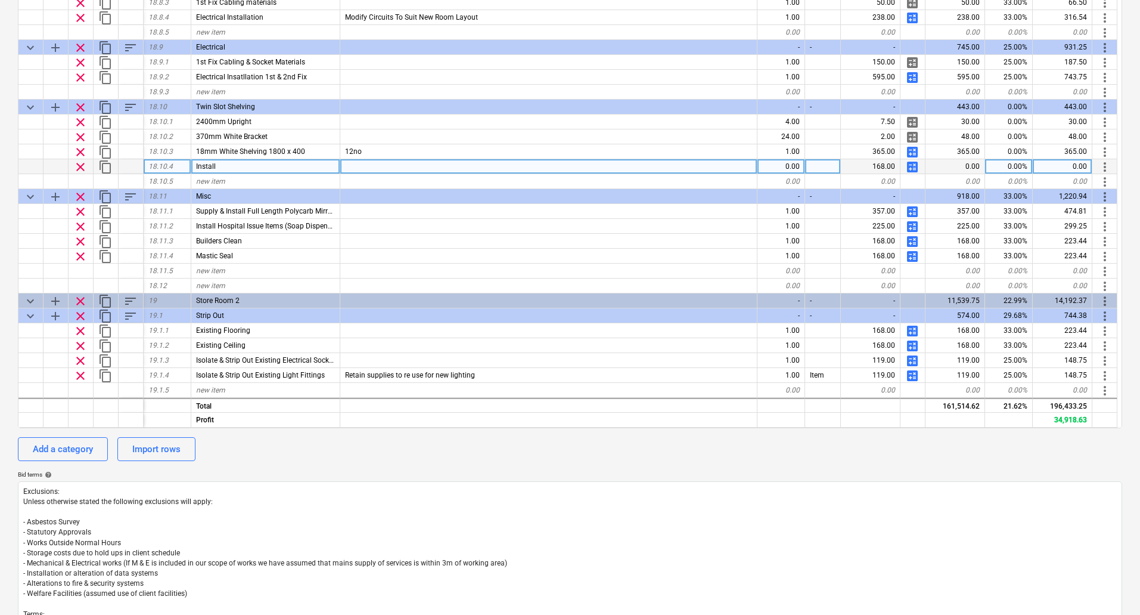
click at [798, 166] on div "0.00" at bounding box center [782, 166] width 48 height 15
type input "1"
click at [914, 167] on span "calculate" at bounding box center [912, 167] width 14 height 14
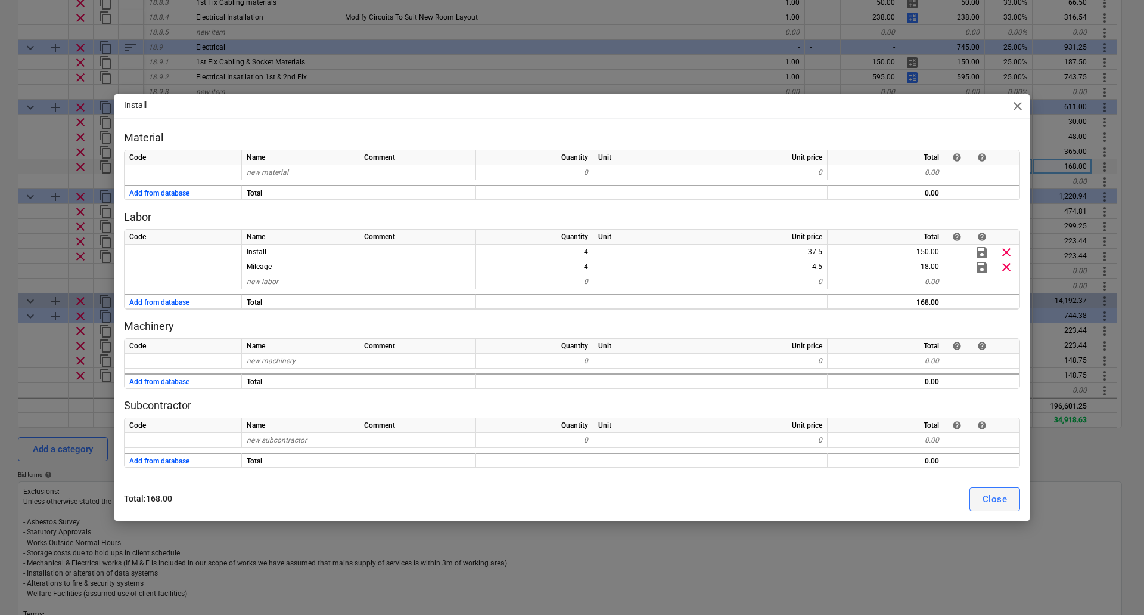
click at [994, 498] on div "Close" at bounding box center [995, 498] width 24 height 15
type textarea "x"
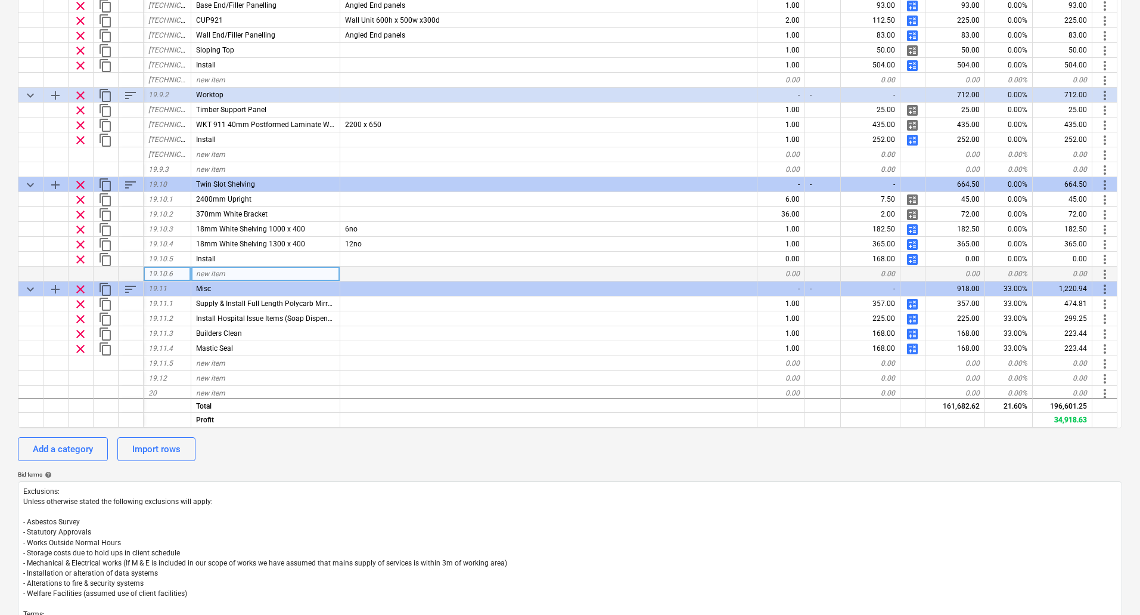
scroll to position [6617, 0]
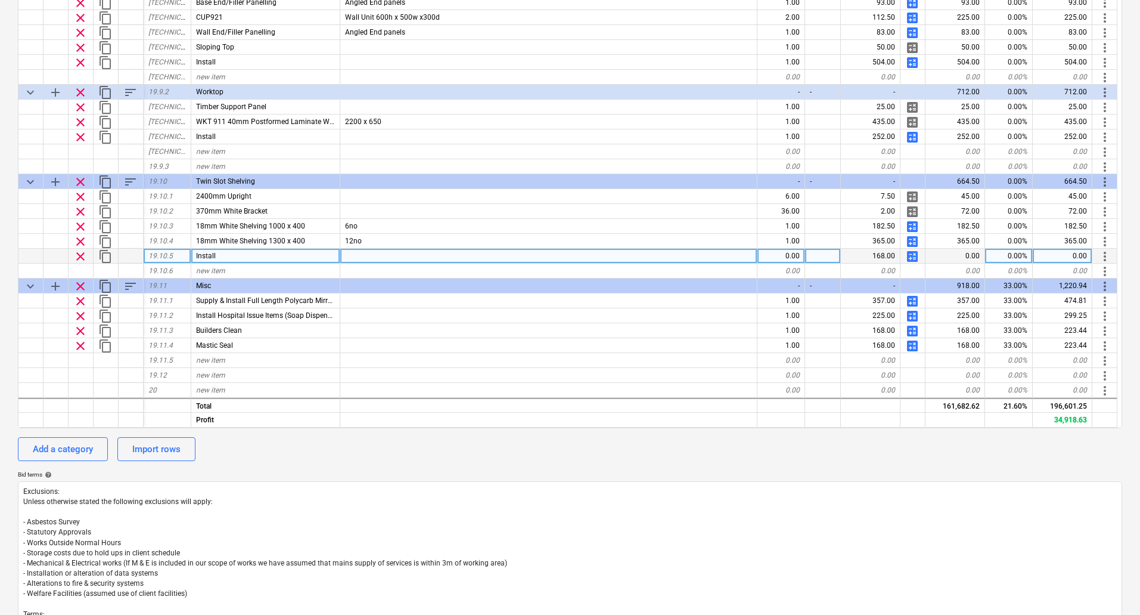
click at [790, 257] on div "0.00" at bounding box center [782, 256] width 48 height 15
type input "1"
click at [913, 255] on span "calculate" at bounding box center [912, 256] width 14 height 14
type textarea "x"
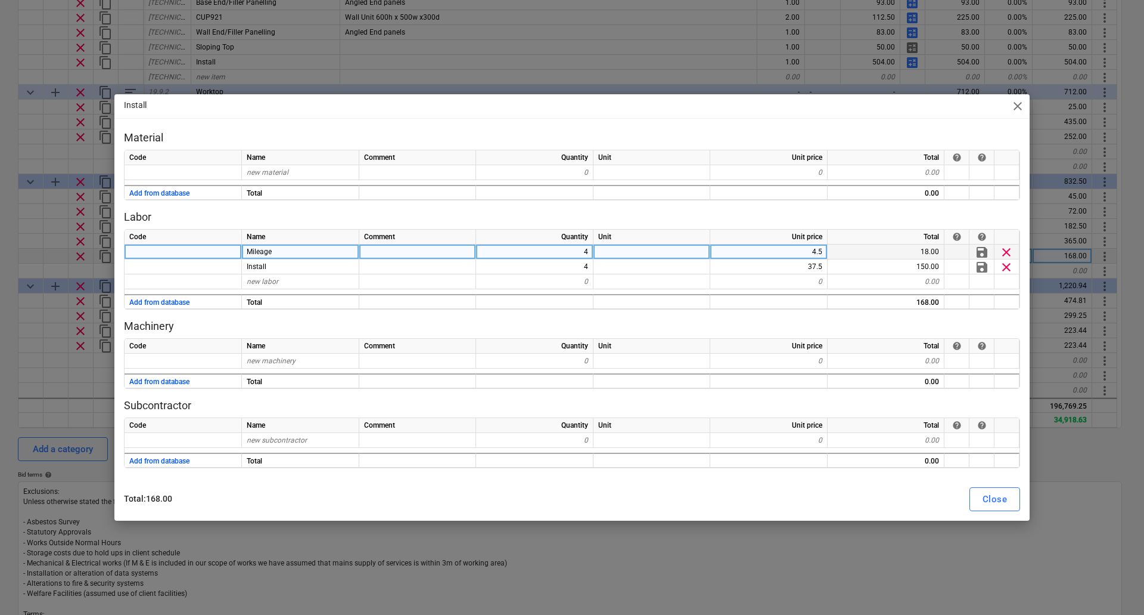
click at [588, 252] on div "4" at bounding box center [534, 251] width 117 height 15
type input "8"
click at [983, 498] on div "Close" at bounding box center [995, 498] width 24 height 15
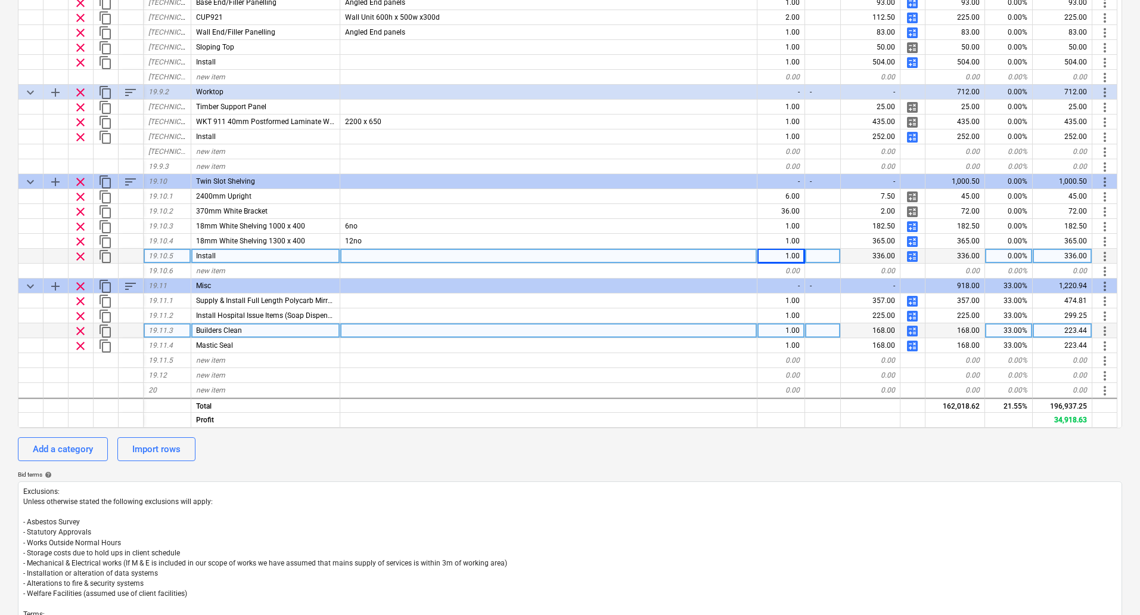
click at [913, 330] on span "calculate" at bounding box center [912, 331] width 14 height 14
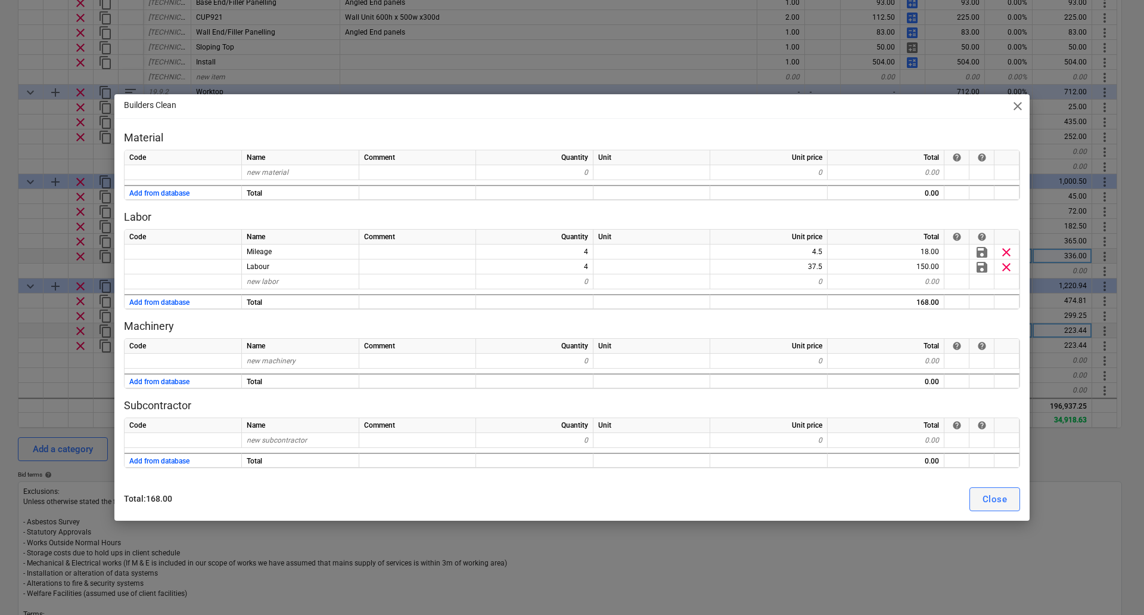
click at [997, 495] on div "Close" at bounding box center [995, 498] width 24 height 15
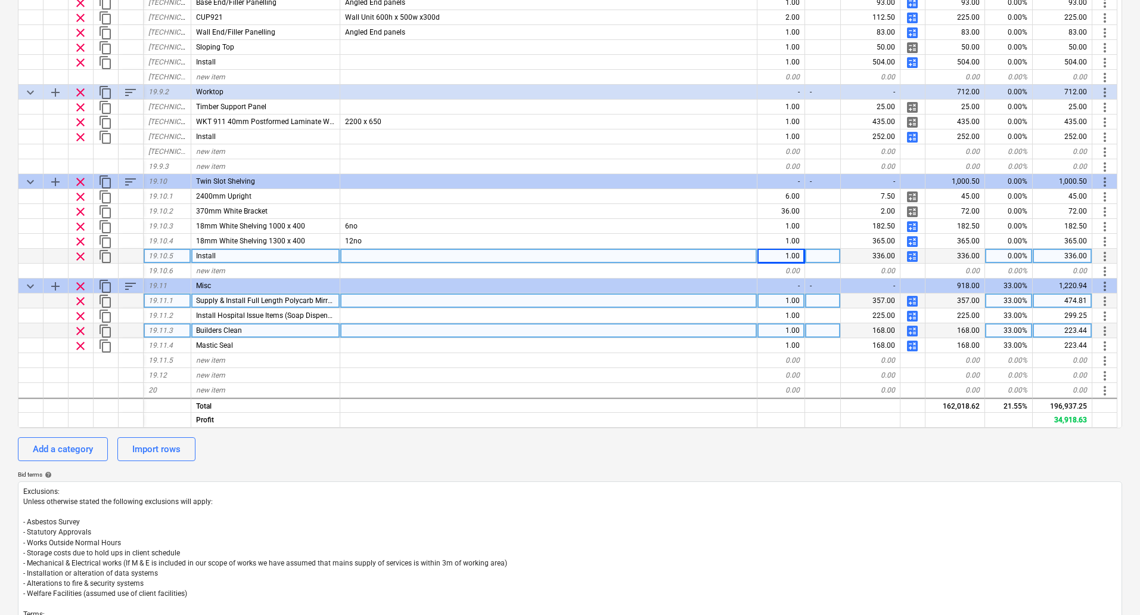
click at [83, 300] on span "clear" at bounding box center [80, 301] width 14 height 14
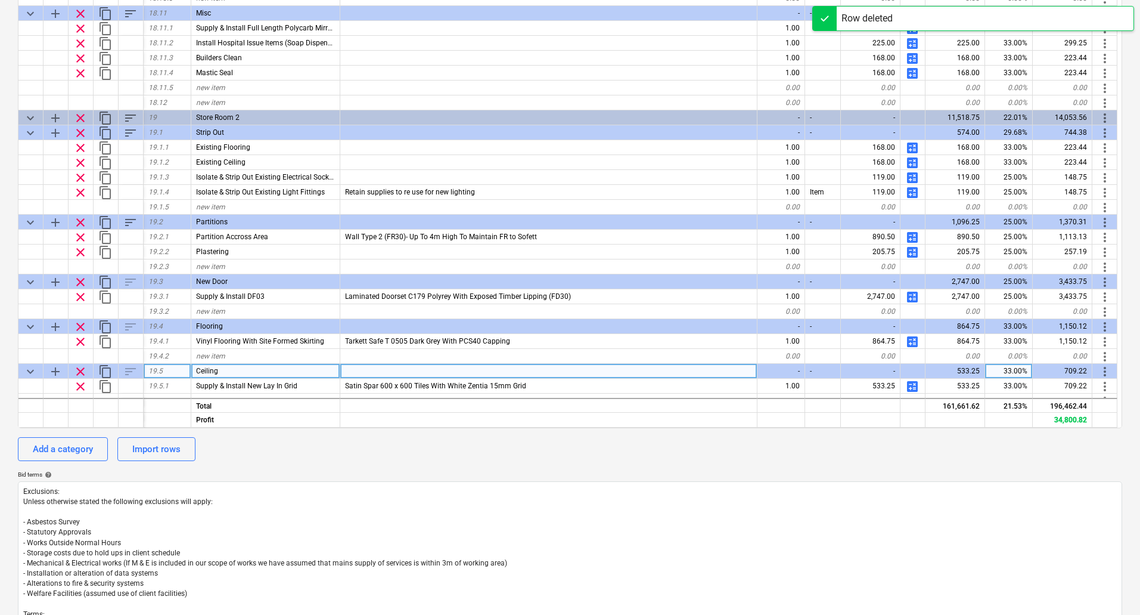
scroll to position [5828, 0]
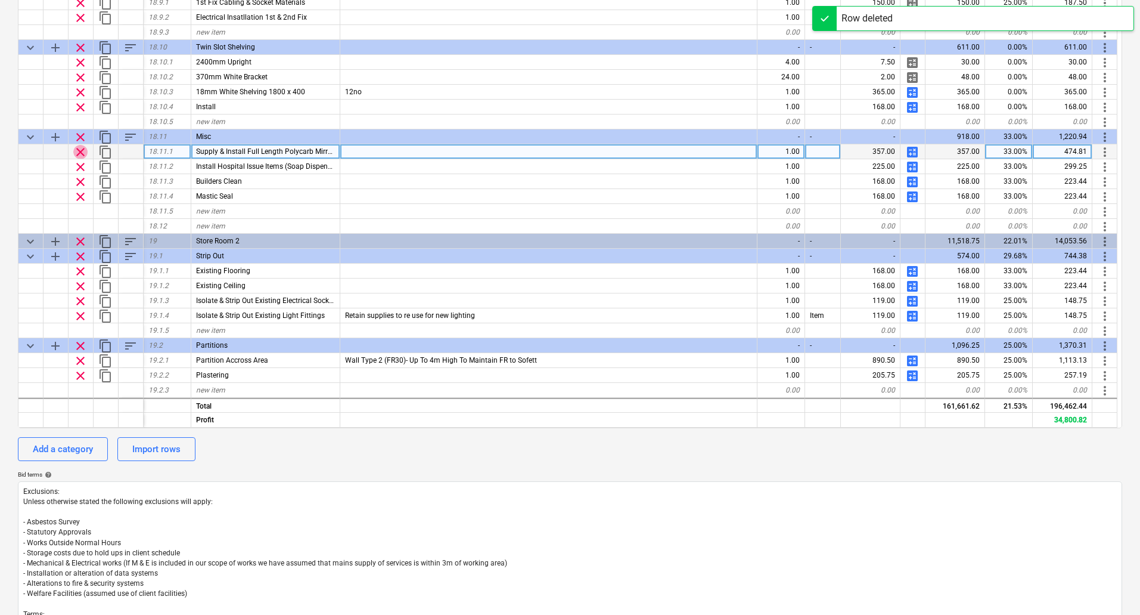
click at [76, 151] on span "clear" at bounding box center [80, 152] width 14 height 14
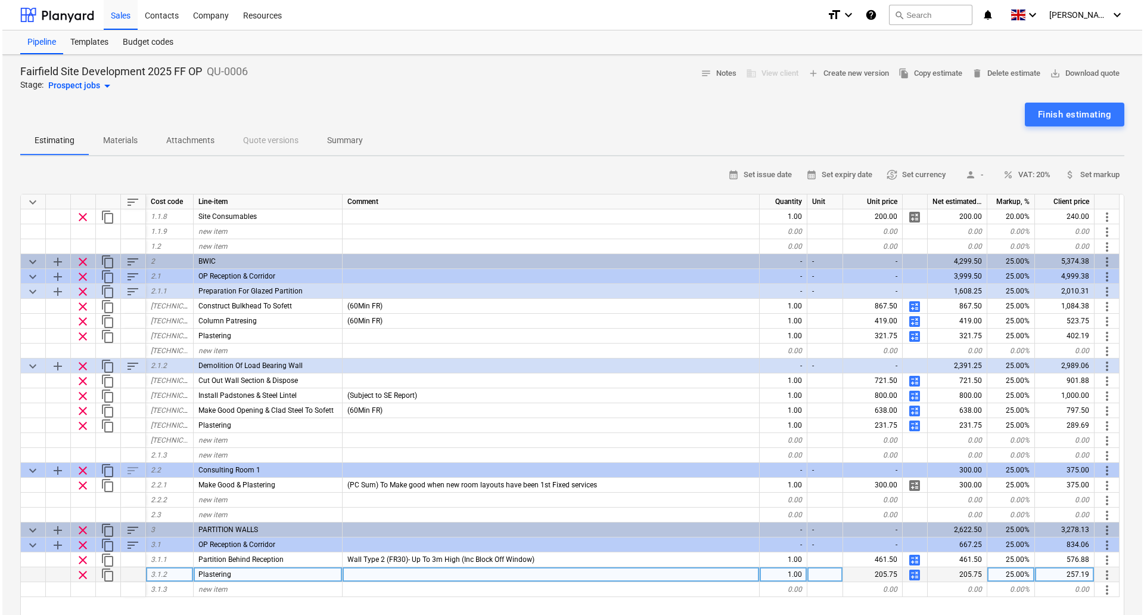
scroll to position [0, 0]
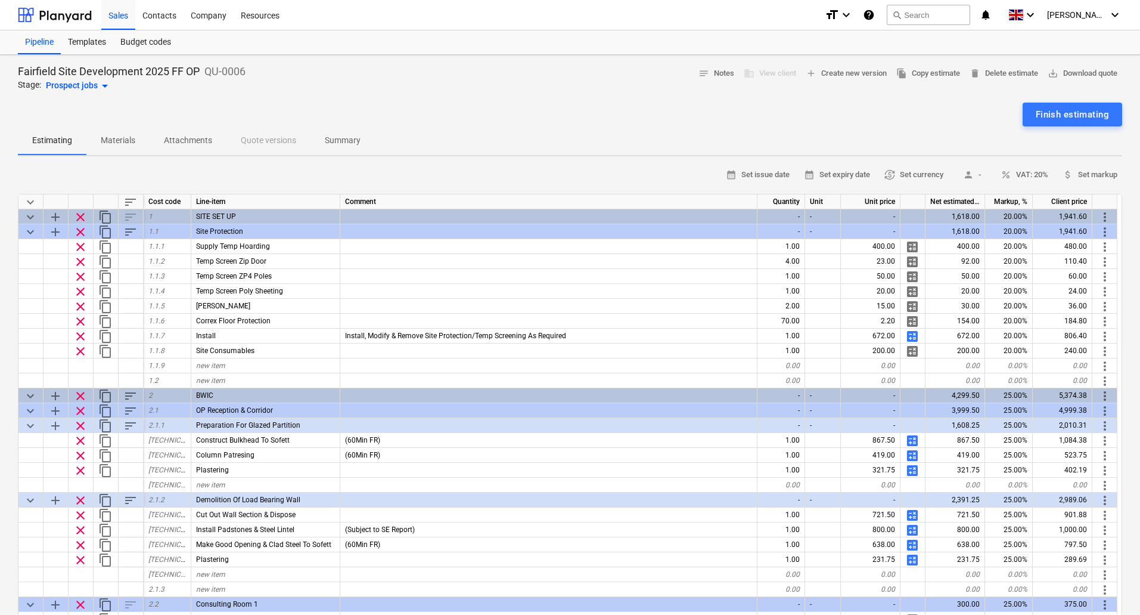
click at [126, 201] on span "sort" at bounding box center [130, 202] width 14 height 14
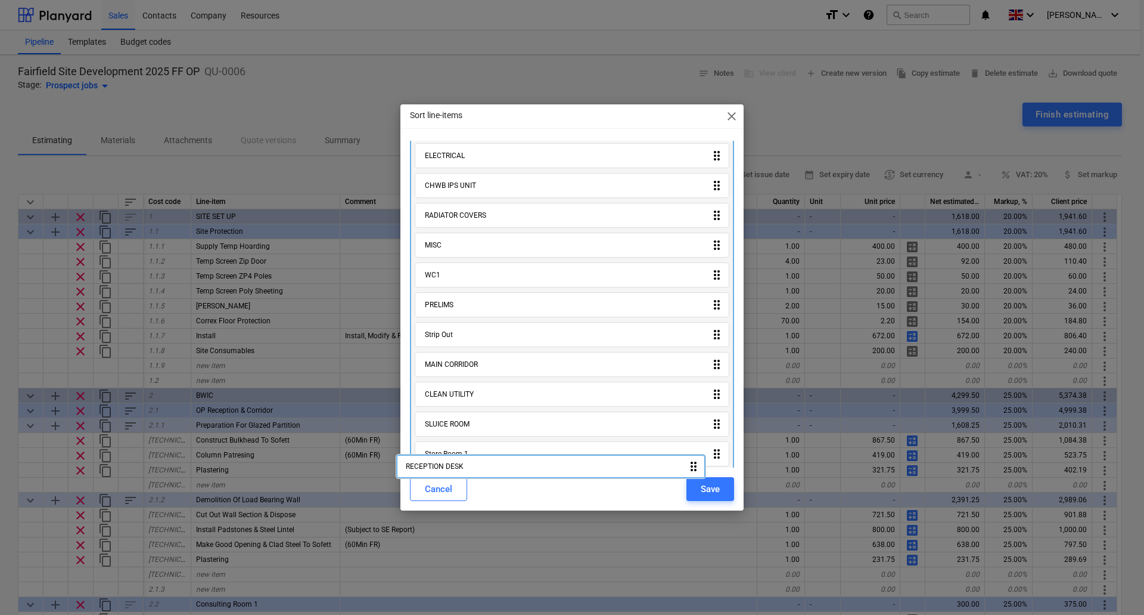
scroll to position [259, 0]
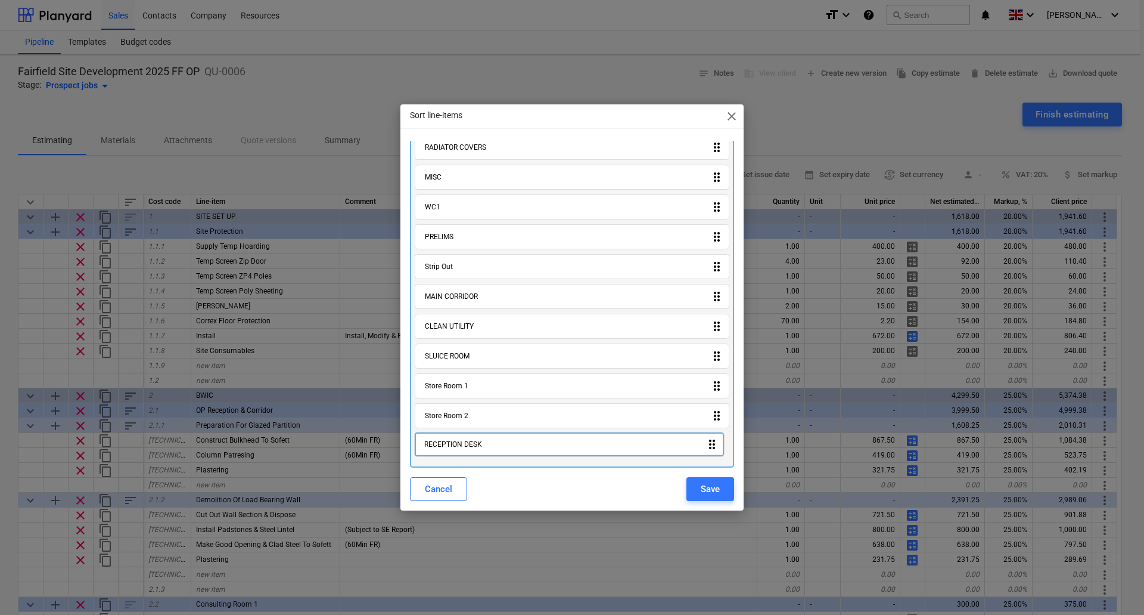
drag, startPoint x: 712, startPoint y: 350, endPoint x: 711, endPoint y: 452, distance: 101.9
click at [711, 452] on div "SITE SET UP drag_indicator BWIC drag_indicator PARTITION WALLS drag_indicator G…" at bounding box center [572, 180] width 324 height 576
drag, startPoint x: 713, startPoint y: 260, endPoint x: 711, endPoint y: 454, distance: 193.7
click at [711, 454] on div "SITE SET UP drag_indicator BWIC drag_indicator PARTITION WALLS drag_indicator G…" at bounding box center [572, 180] width 324 height 576
drag, startPoint x: 712, startPoint y: 211, endPoint x: 712, endPoint y: 452, distance: 241.4
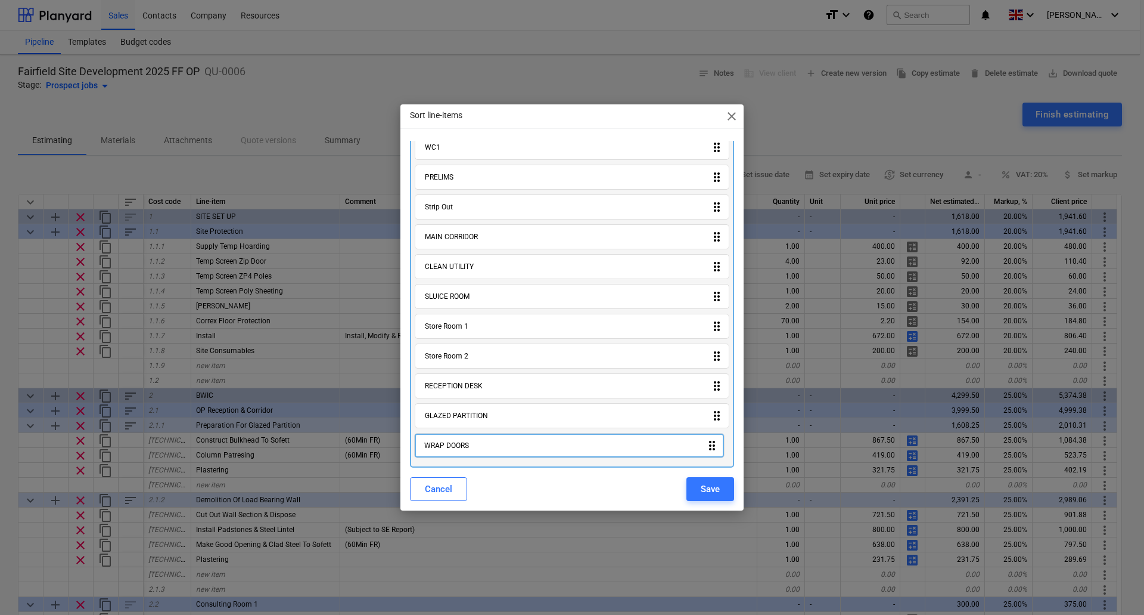
click at [712, 452] on div "SITE SET UP drag_indicator BWIC drag_indicator PARTITION WALLS drag_indicator C…" at bounding box center [572, 180] width 324 height 576
drag, startPoint x: 708, startPoint y: 328, endPoint x: 711, endPoint y: 449, distance: 121.0
click at [711, 449] on div "SITE SET UP drag_indicator BWIC drag_indicator PARTITION WALLS drag_indicator C…" at bounding box center [572, 180] width 324 height 576
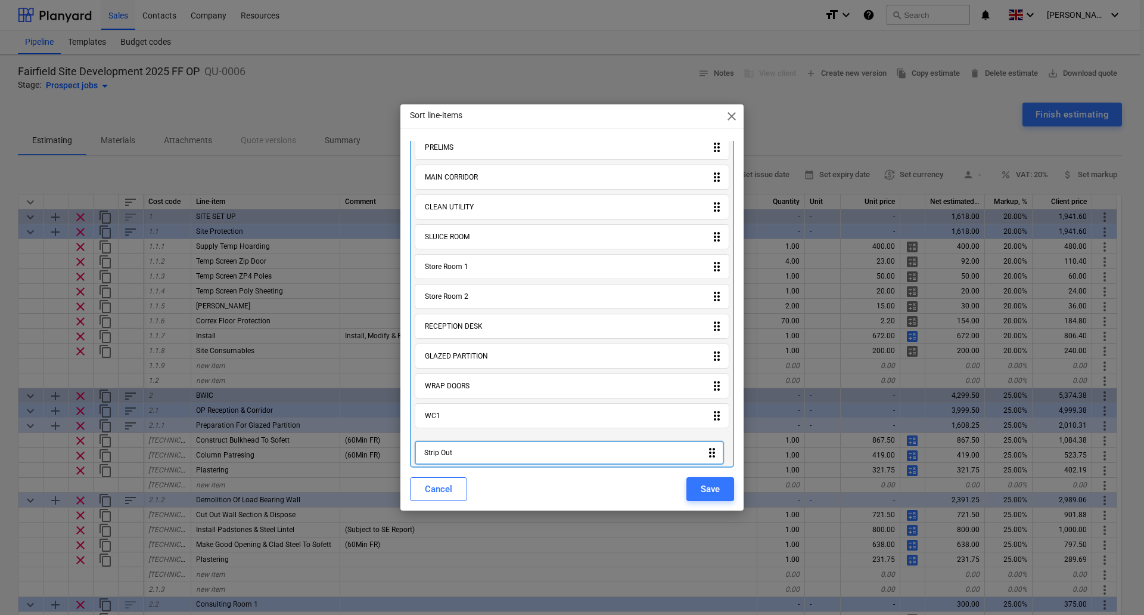
drag, startPoint x: 711, startPoint y: 359, endPoint x: 710, endPoint y: 460, distance: 100.1
click at [710, 460] on div "SITE SET UP drag_indicator BWIC drag_indicator PARTITION WALLS drag_indicator C…" at bounding box center [572, 180] width 324 height 576
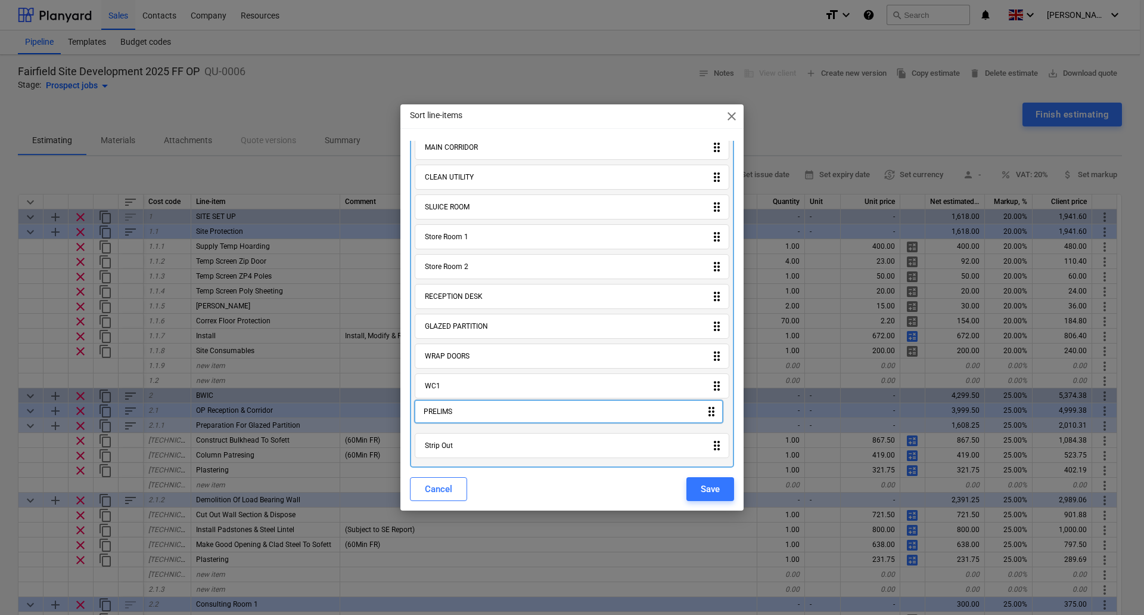
drag, startPoint x: 715, startPoint y: 411, endPoint x: 714, endPoint y: 420, distance: 8.4
click at [714, 420] on div "SITE SET UP drag_indicator BWIC drag_indicator PARTITION WALLS drag_indicator C…" at bounding box center [572, 180] width 324 height 576
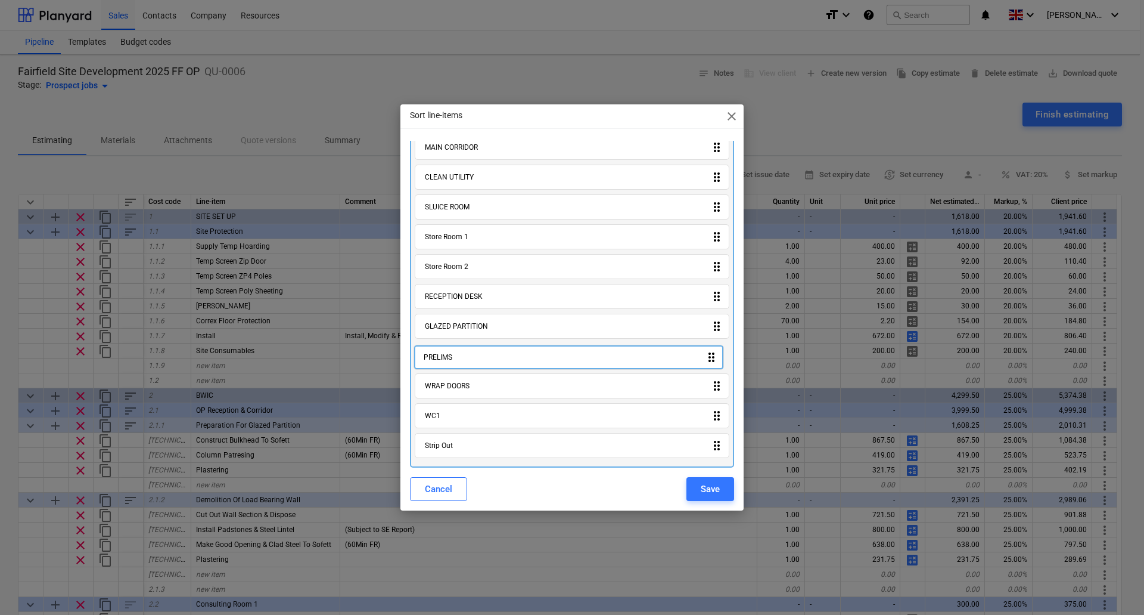
drag, startPoint x: 716, startPoint y: 420, endPoint x: 715, endPoint y: 358, distance: 62.0
click at [715, 358] on div "SITE SET UP drag_indicator BWIC drag_indicator PARTITION WALLS drag_indicator C…" at bounding box center [572, 180] width 324 height 576
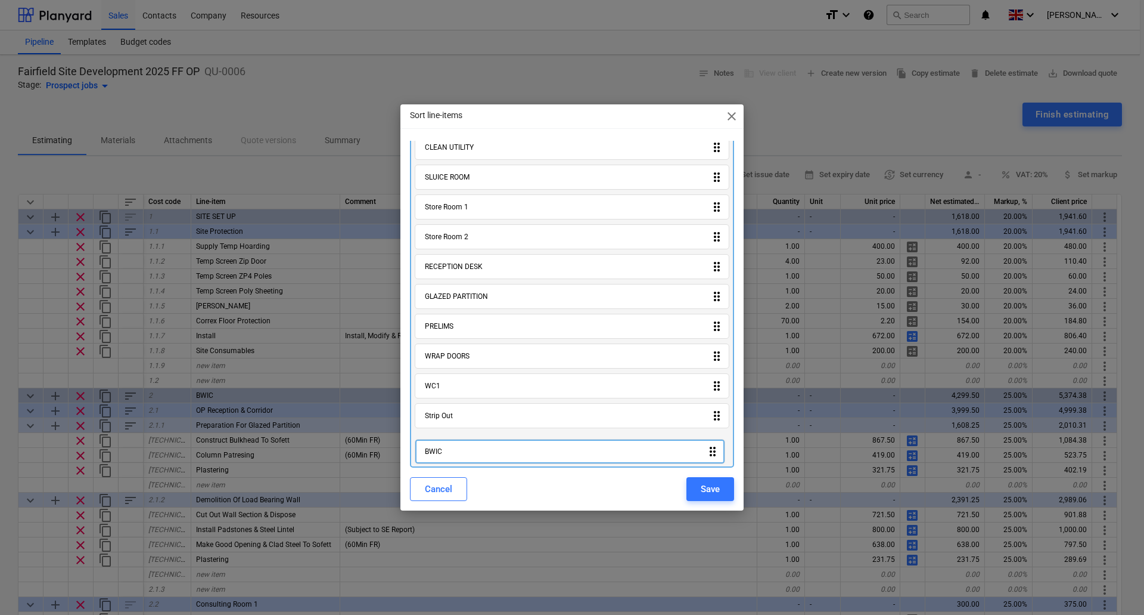
drag, startPoint x: 712, startPoint y: 199, endPoint x: 715, endPoint y: 463, distance: 263.5
click at [715, 463] on div "SITE SET UP drag_indicator BWIC drag_indicator PARTITION WALLS drag_indicator C…" at bounding box center [572, 180] width 324 height 576
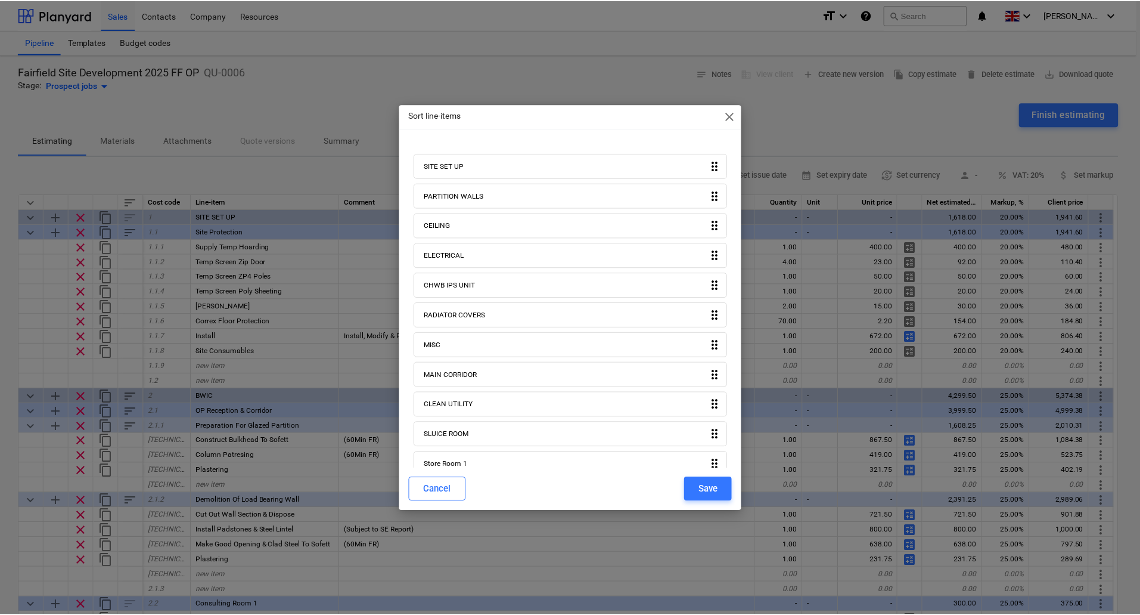
scroll to position [0, 0]
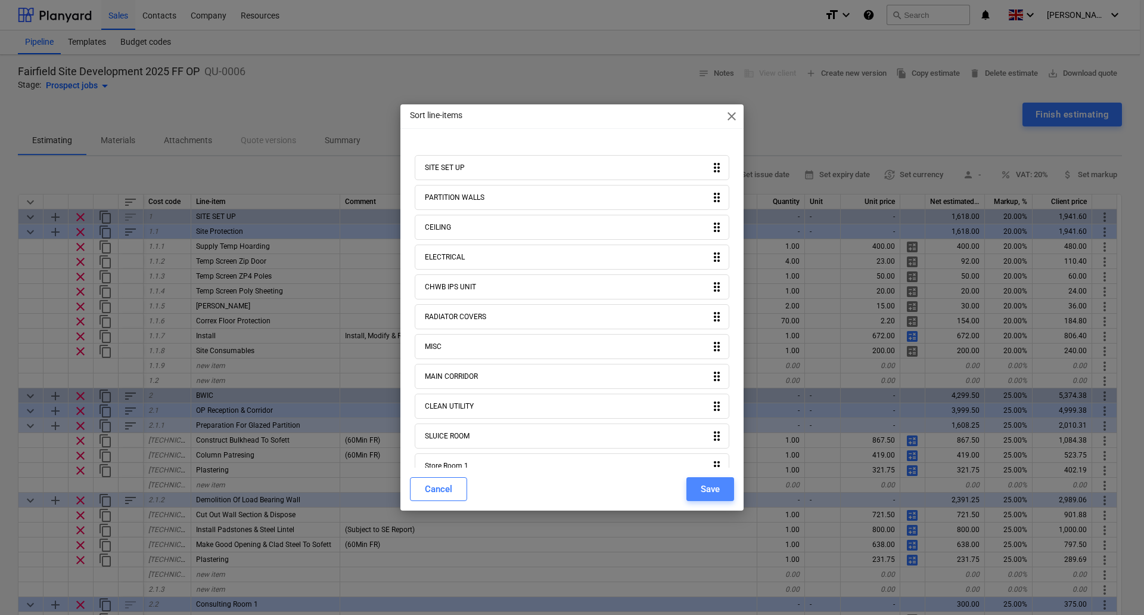
click at [712, 491] on div "Save" at bounding box center [710, 488] width 19 height 15
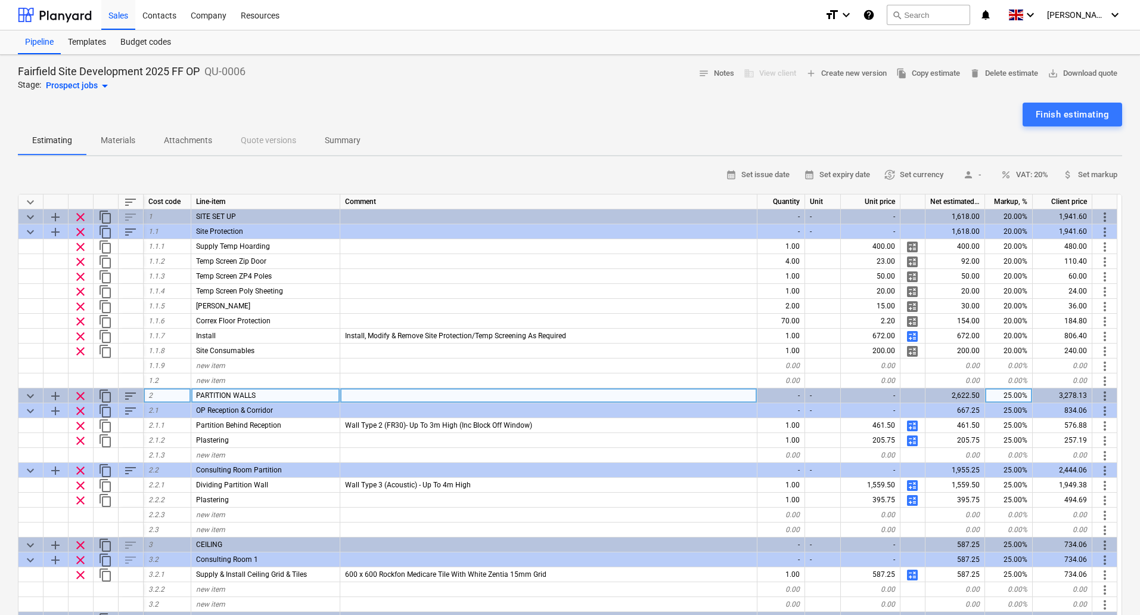
click at [80, 397] on span "clear" at bounding box center [80, 396] width 14 height 14
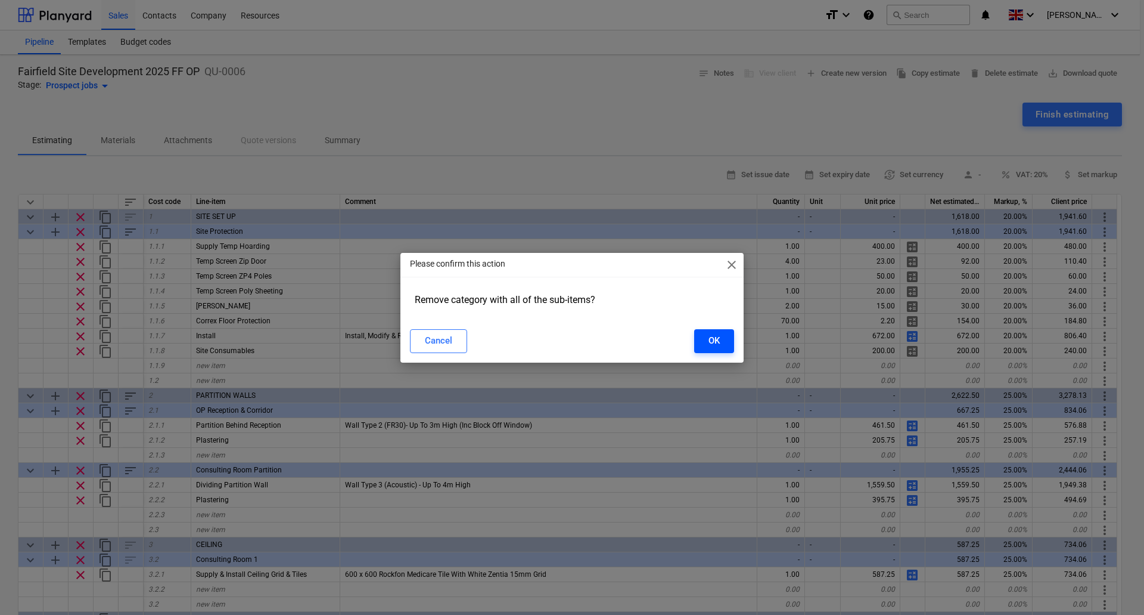
click at [715, 340] on div "OK" at bounding box center [714, 340] width 11 height 15
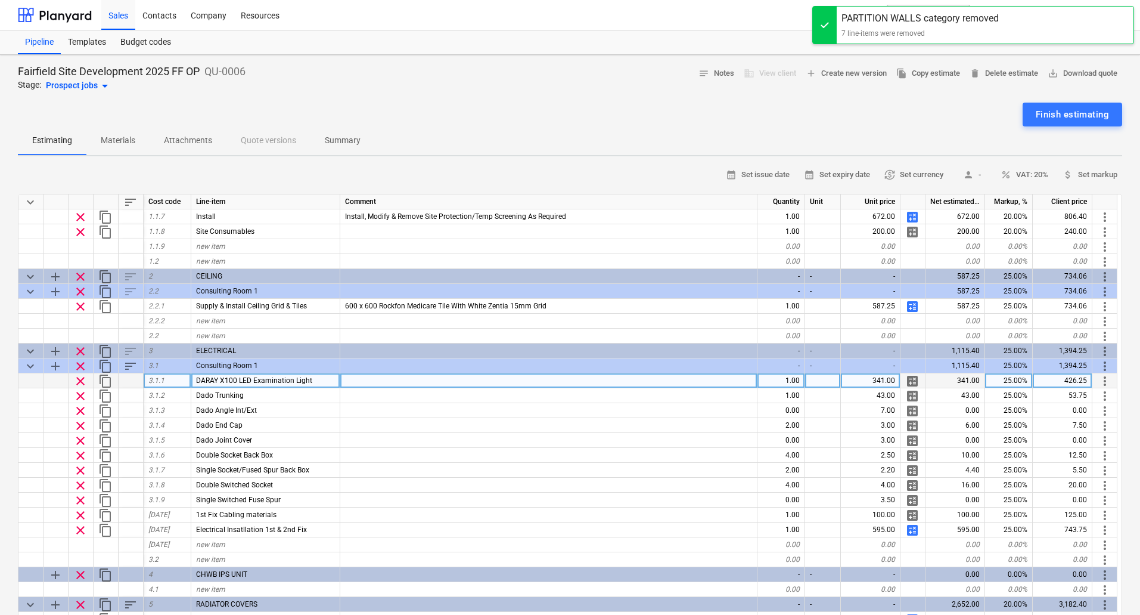
scroll to position [298, 0]
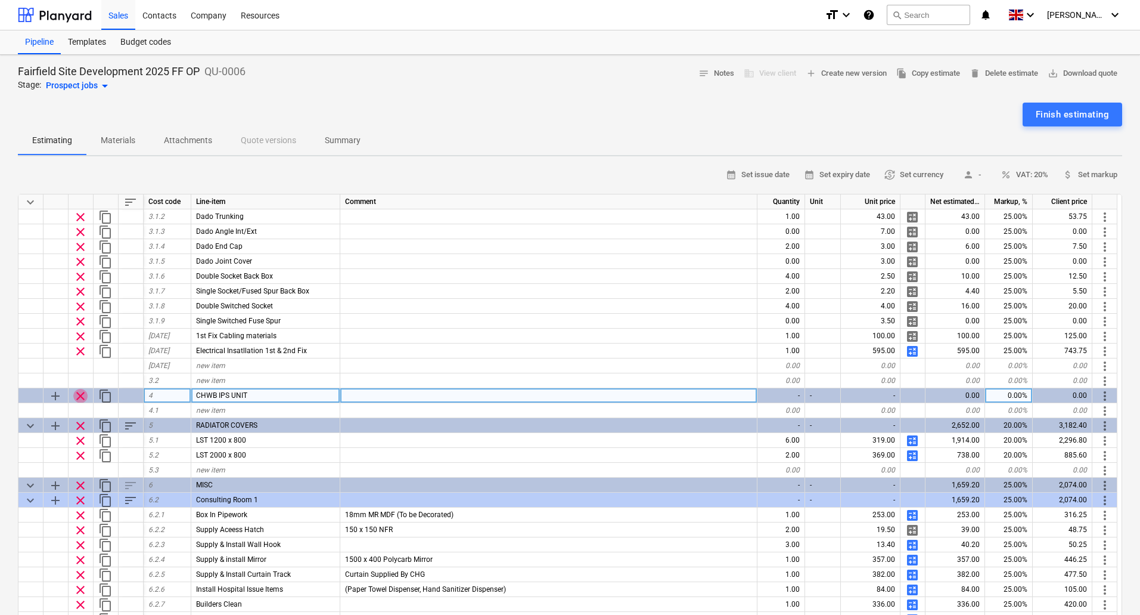
click at [82, 396] on span "clear" at bounding box center [80, 396] width 14 height 14
type textarea "x"
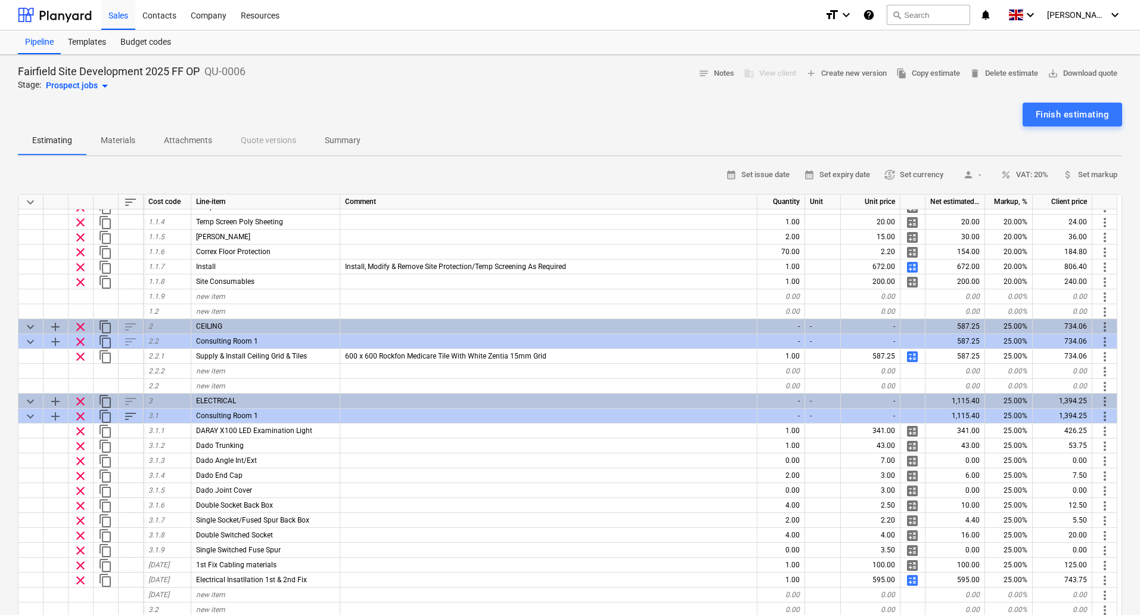
scroll to position [0, 0]
